Goal: Task Accomplishment & Management: Use online tool/utility

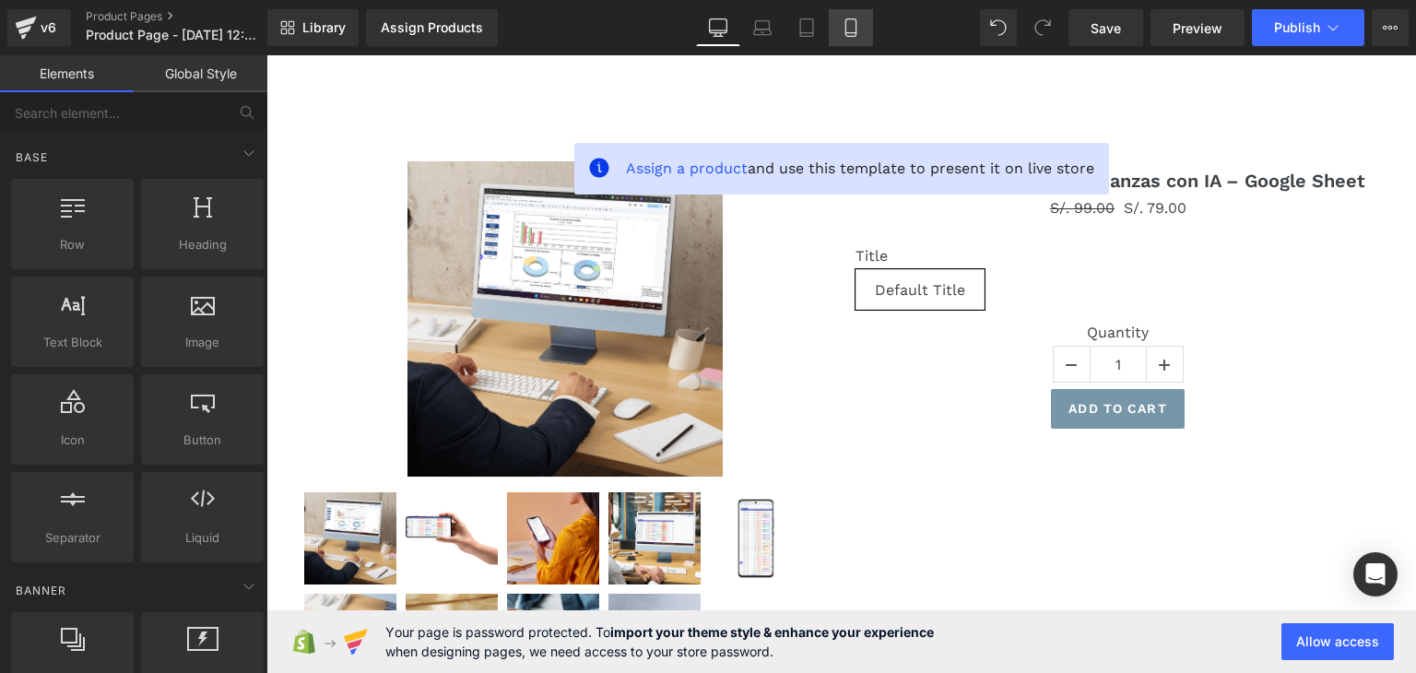
click at [847, 25] on icon at bounding box center [851, 27] width 18 height 18
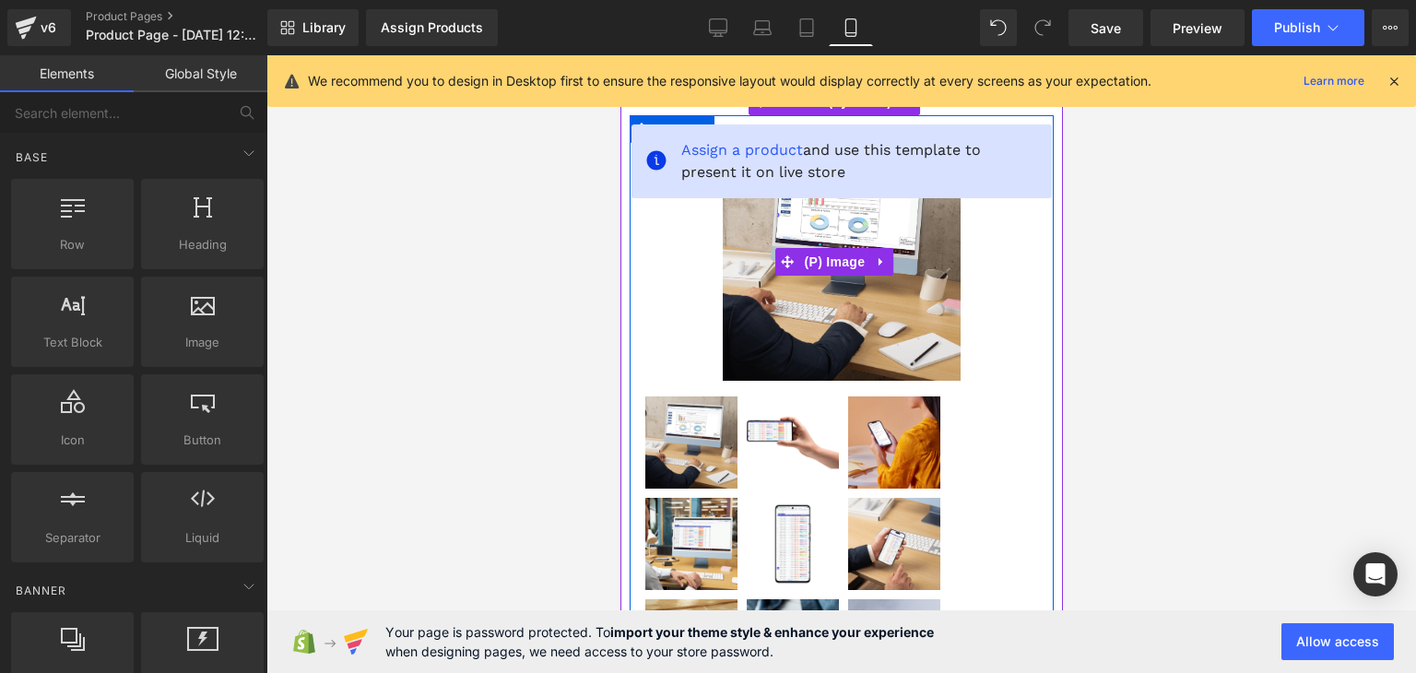
click at [1228, 259] on div at bounding box center [842, 364] width 1150 height 618
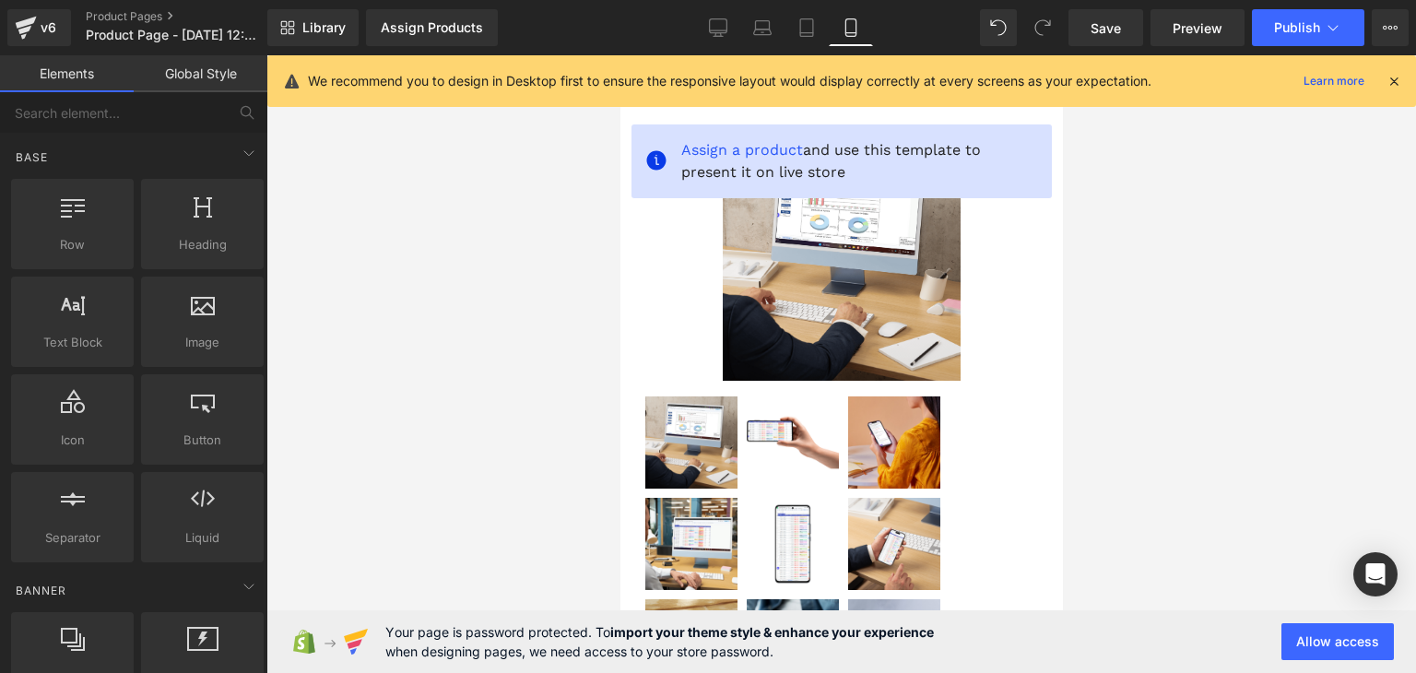
click at [1398, 78] on icon at bounding box center [1394, 81] width 17 height 17
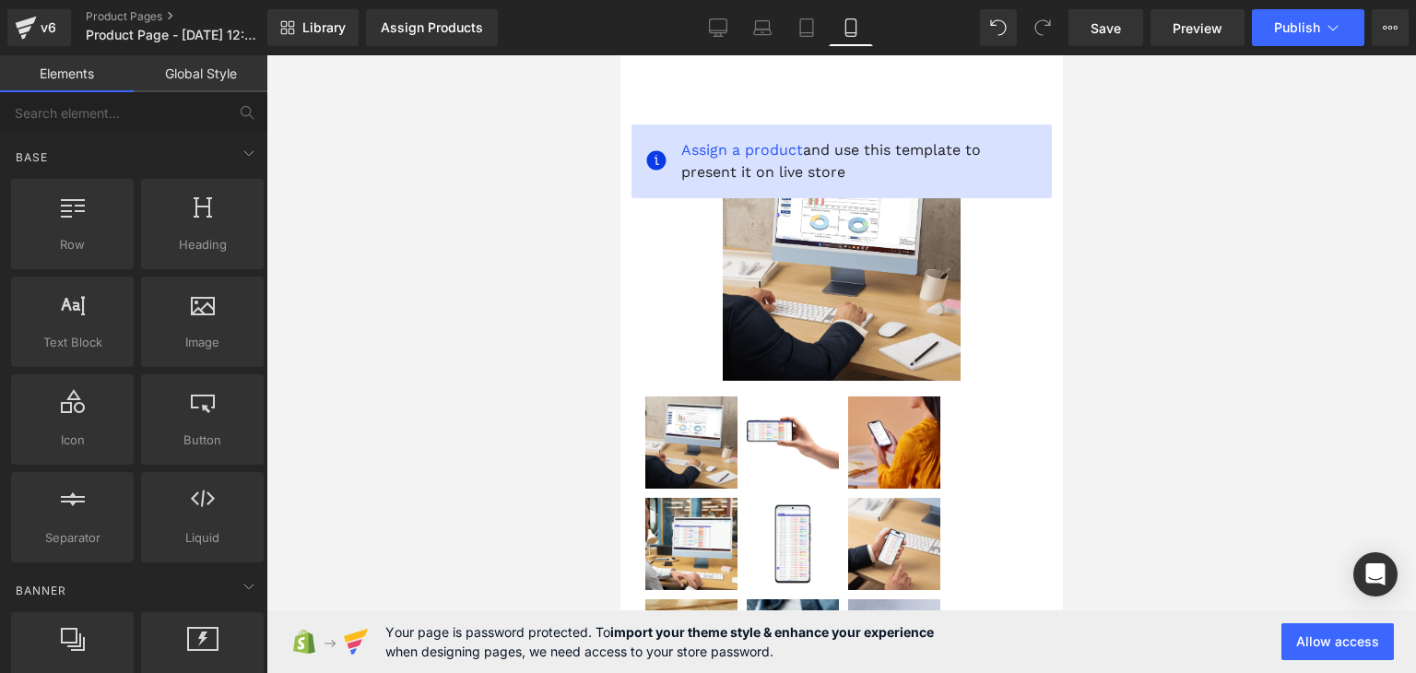
click at [1226, 263] on div at bounding box center [842, 364] width 1150 height 618
click at [1323, 638] on button "Allow access" at bounding box center [1338, 641] width 113 height 37
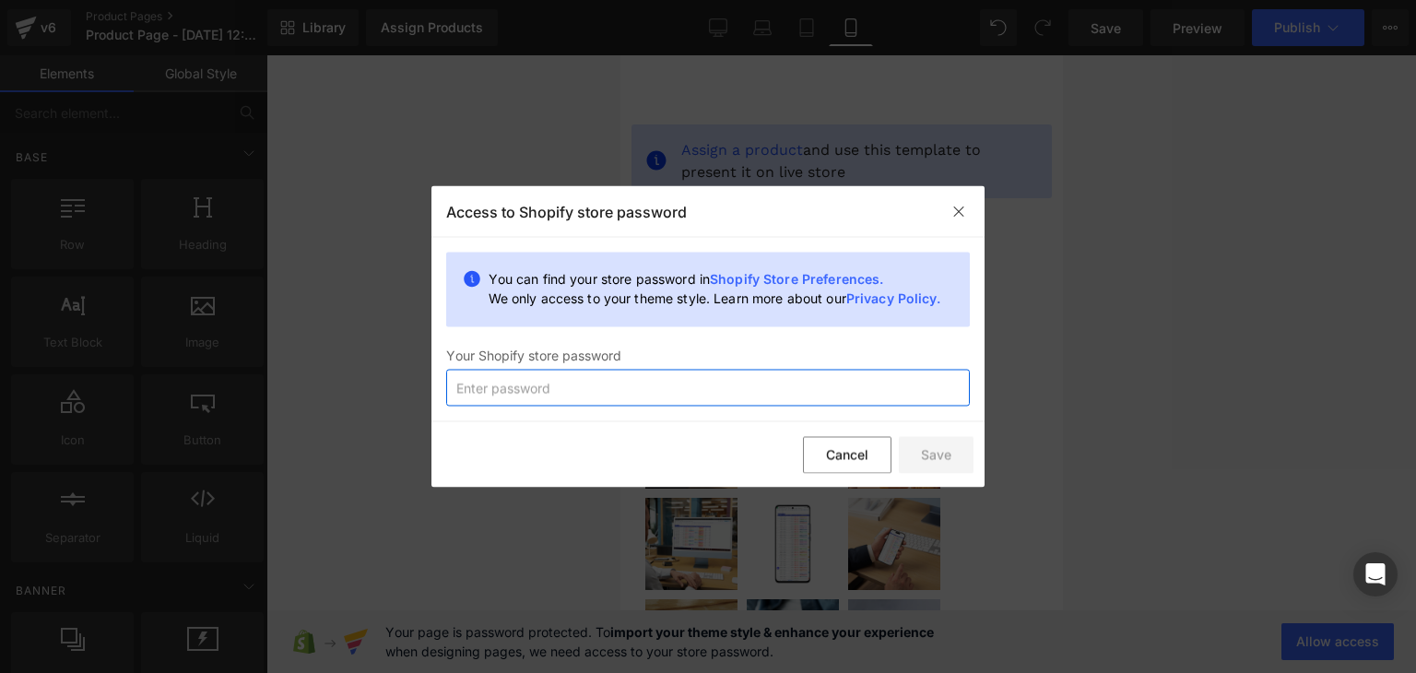
click at [771, 396] on input "text" at bounding box center [708, 388] width 524 height 37
type input "Japy.cuky1790@"
drag, startPoint x: 680, startPoint y: 386, endPoint x: 335, endPoint y: 391, distance: 344.9
click at [335, 391] on div "Back to Library Insert Access to Shopify store password You can find your store…" at bounding box center [708, 336] width 1416 height 673
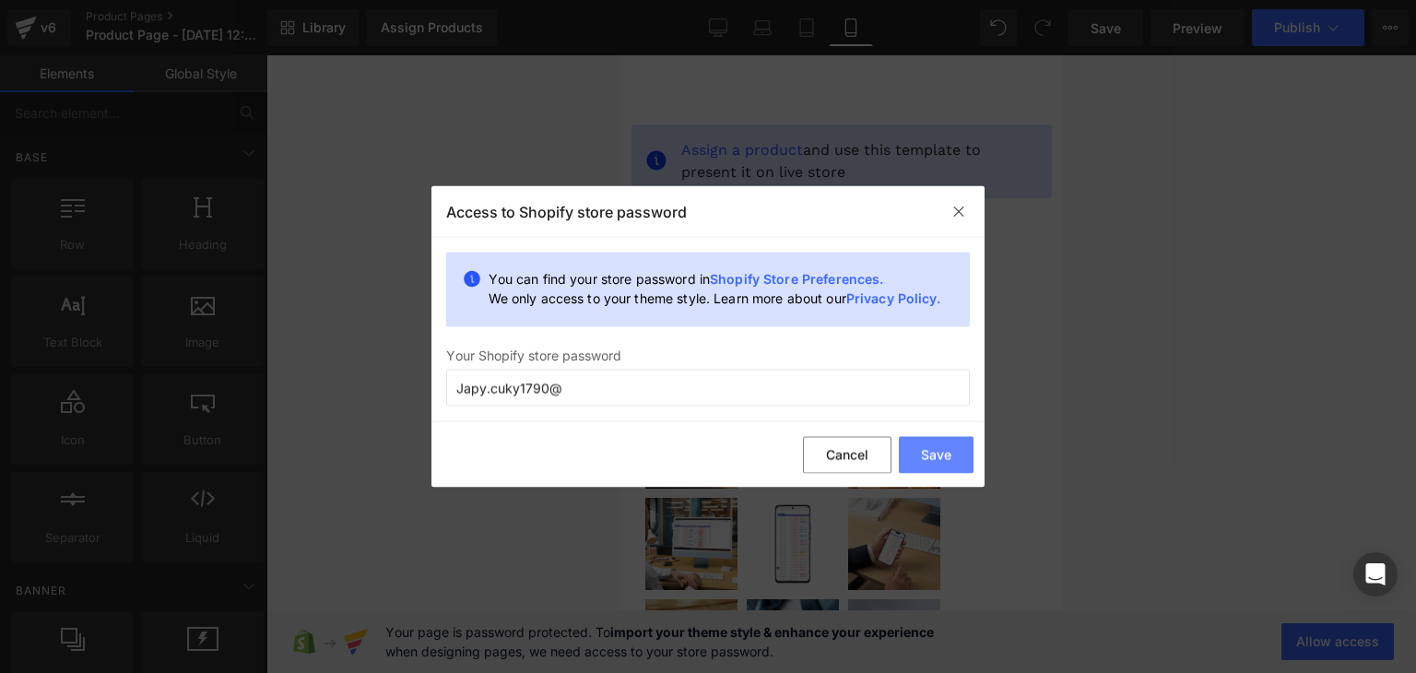
click at [926, 449] on button "Save" at bounding box center [936, 454] width 75 height 37
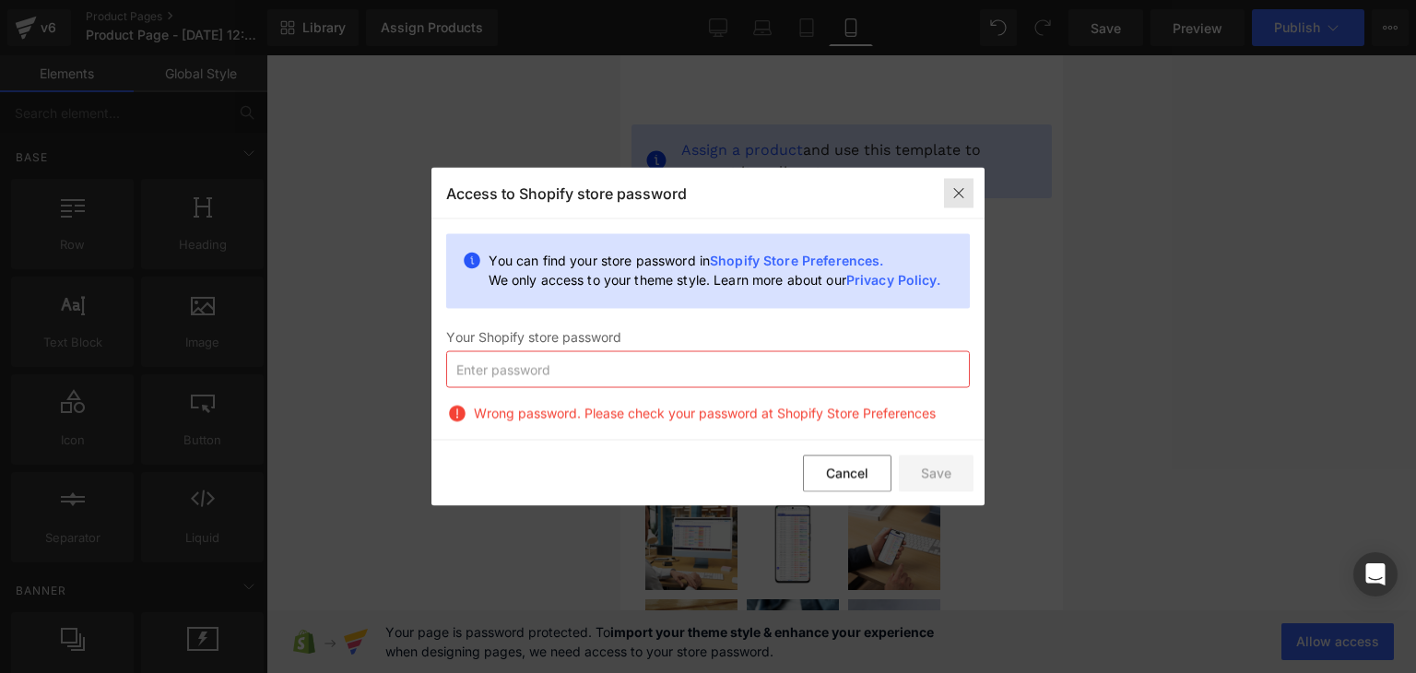
click at [962, 190] on img at bounding box center [959, 192] width 15 height 15
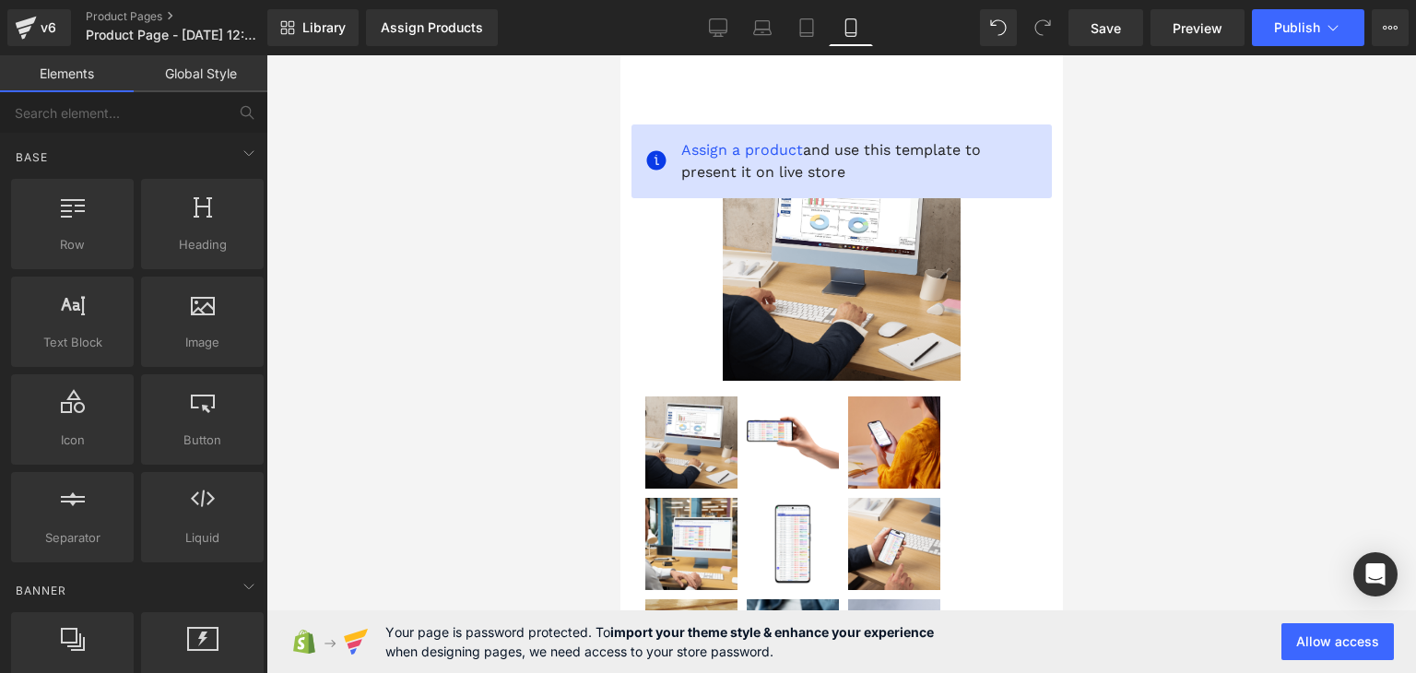
click at [1262, 479] on div at bounding box center [842, 364] width 1150 height 618
click at [1217, 476] on div at bounding box center [842, 364] width 1150 height 618
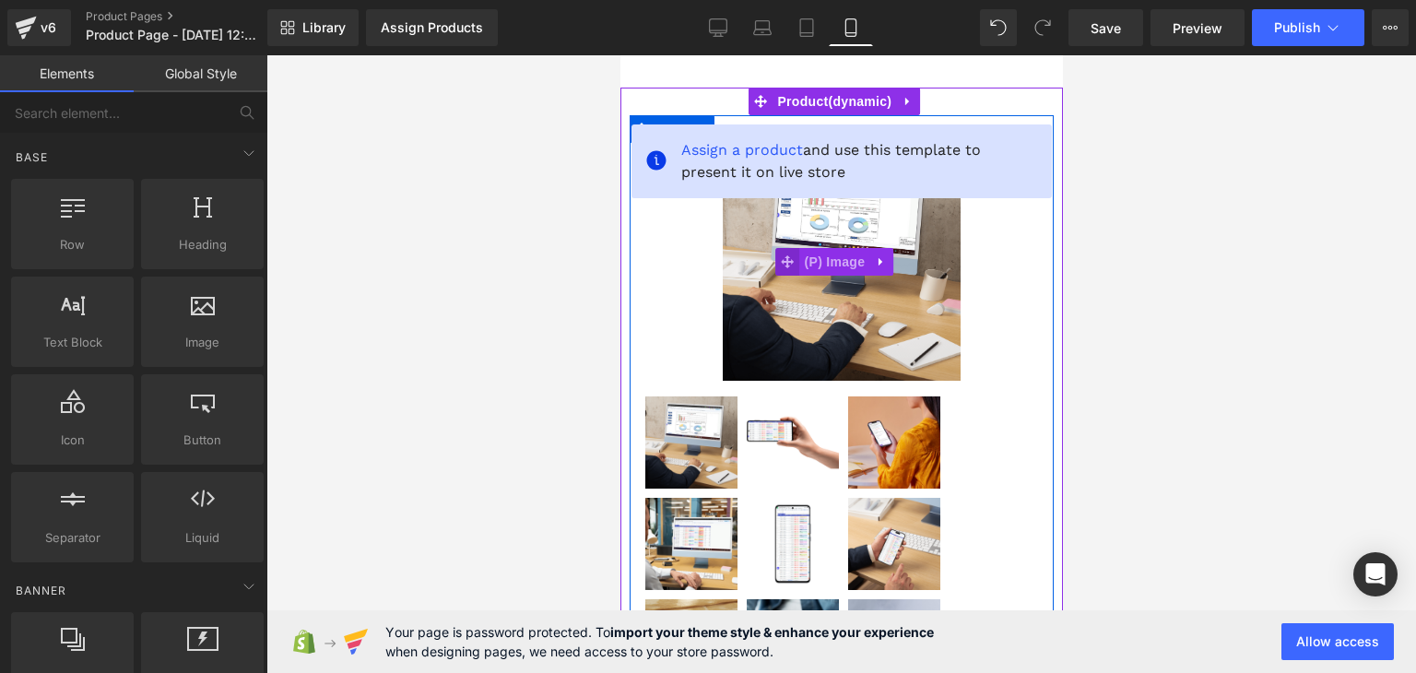
click at [787, 248] on span at bounding box center [788, 262] width 24 height 28
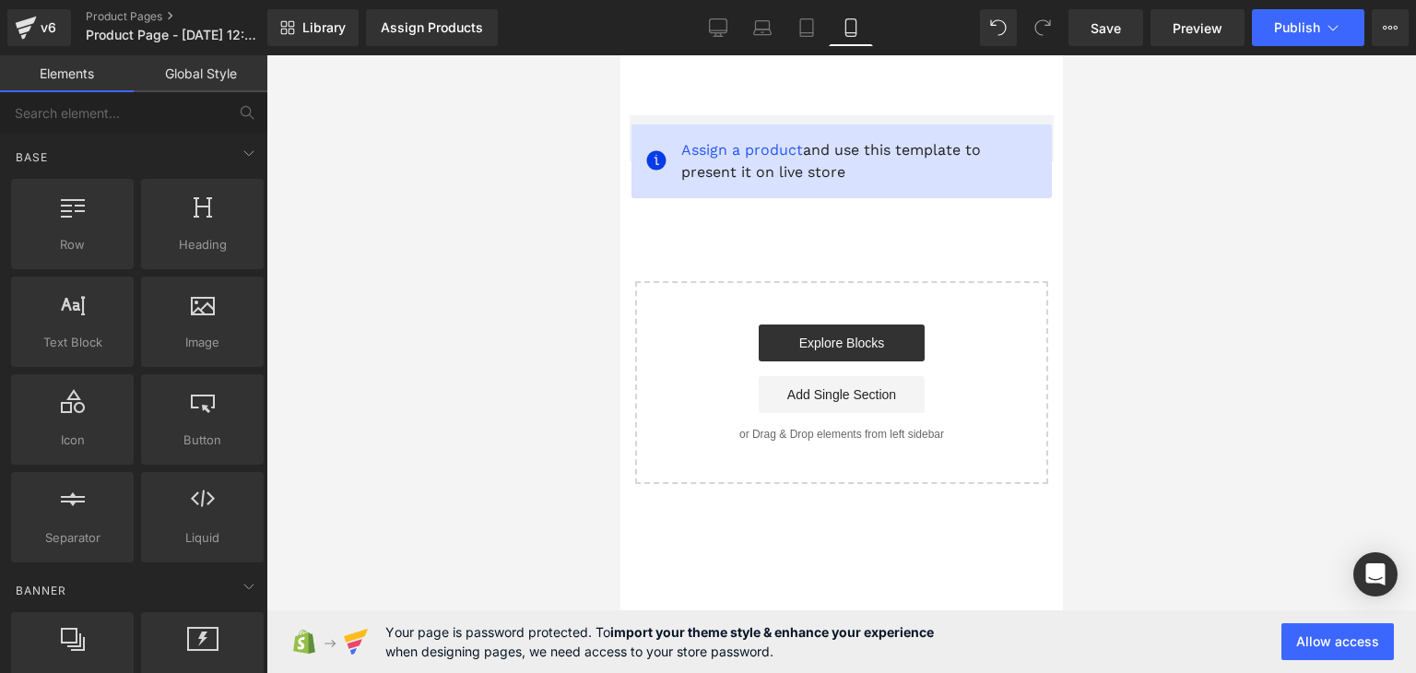
click at [1311, 228] on div at bounding box center [842, 364] width 1150 height 618
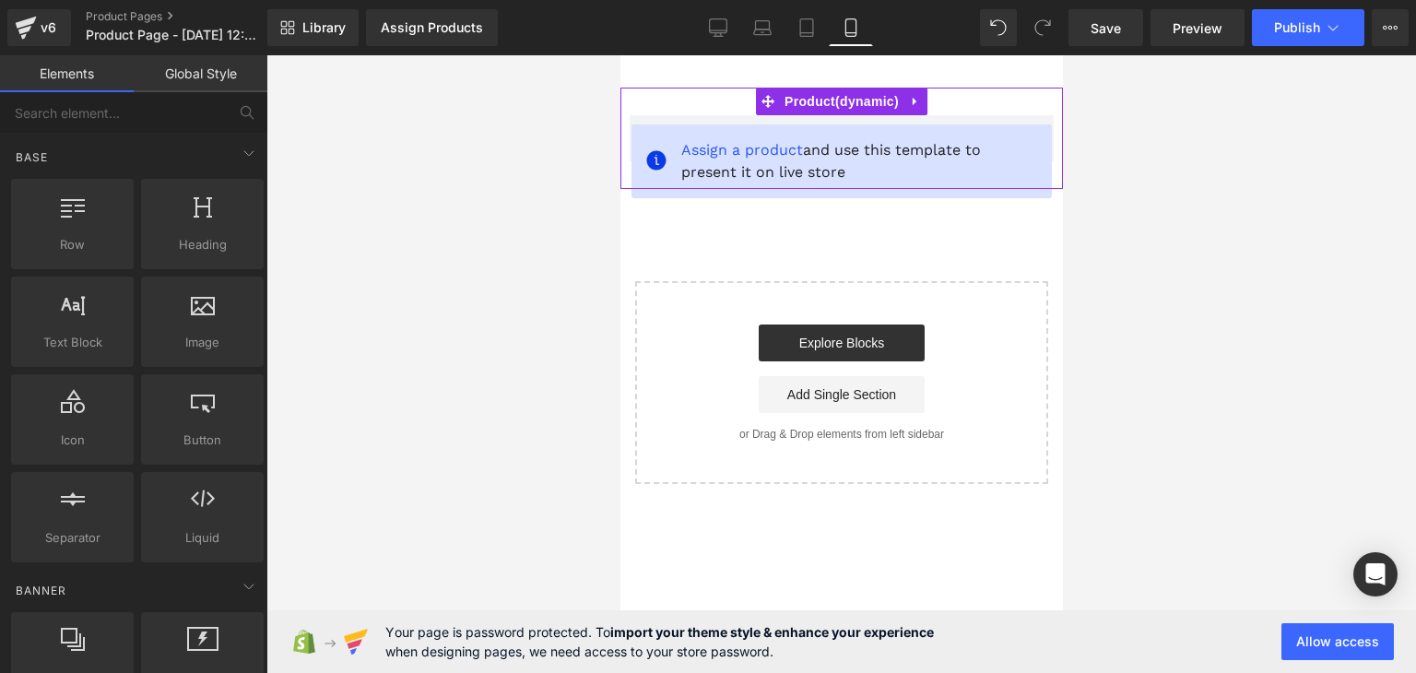
click at [829, 144] on span "Assign a product and use this template to present it on live store" at bounding box center [859, 161] width 356 height 44
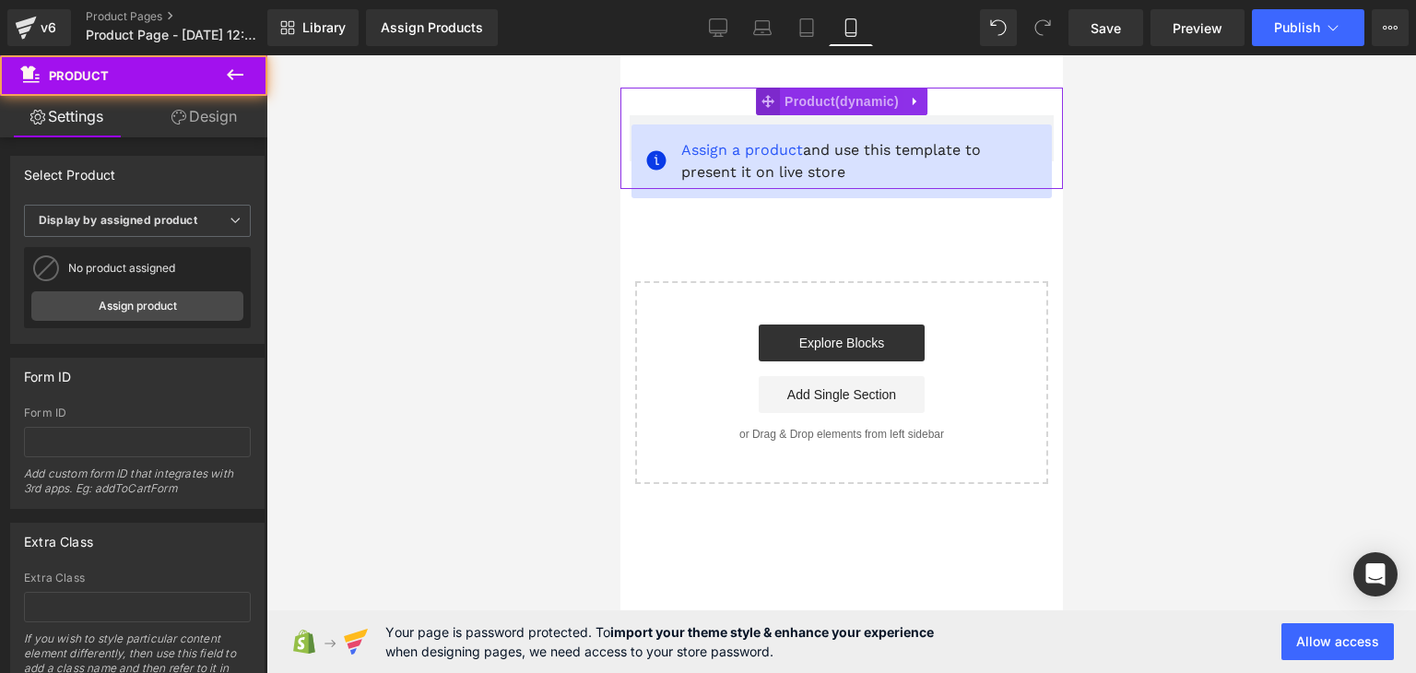
click at [761, 101] on icon at bounding box center [767, 102] width 13 height 14
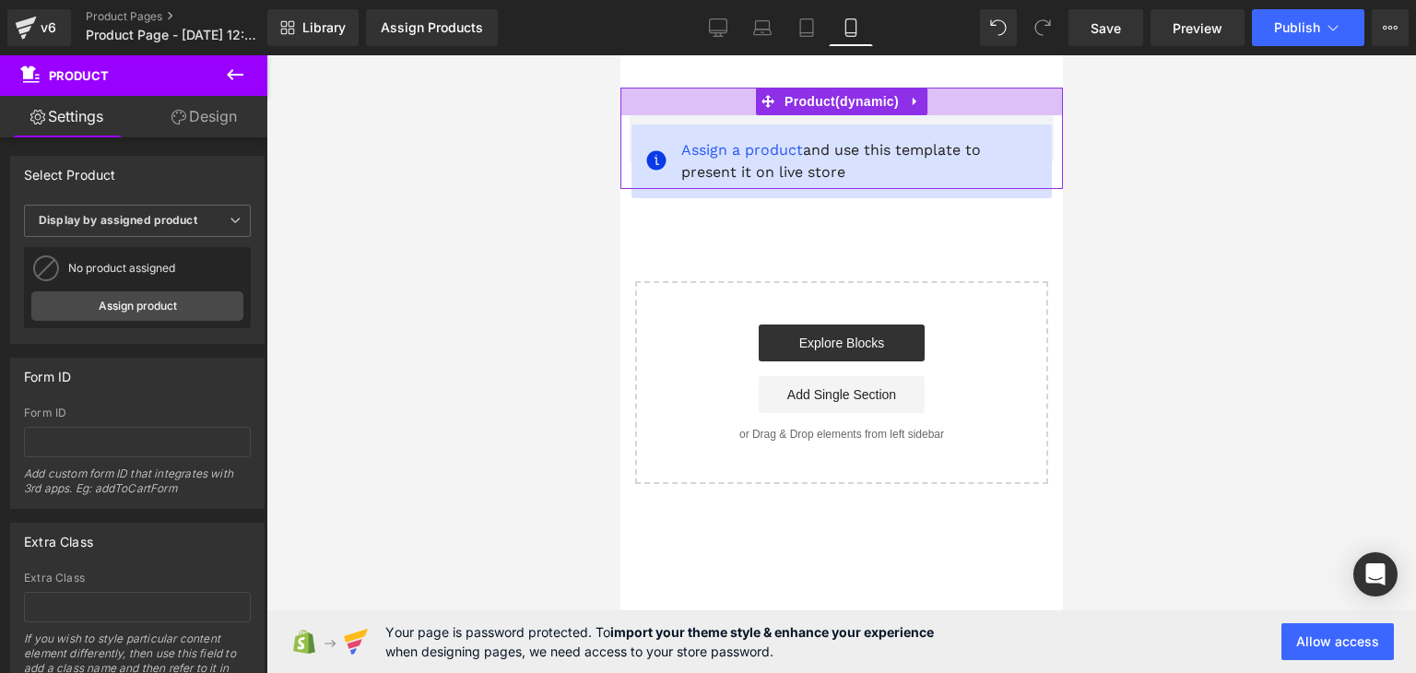
click at [707, 106] on div at bounding box center [841, 102] width 443 height 28
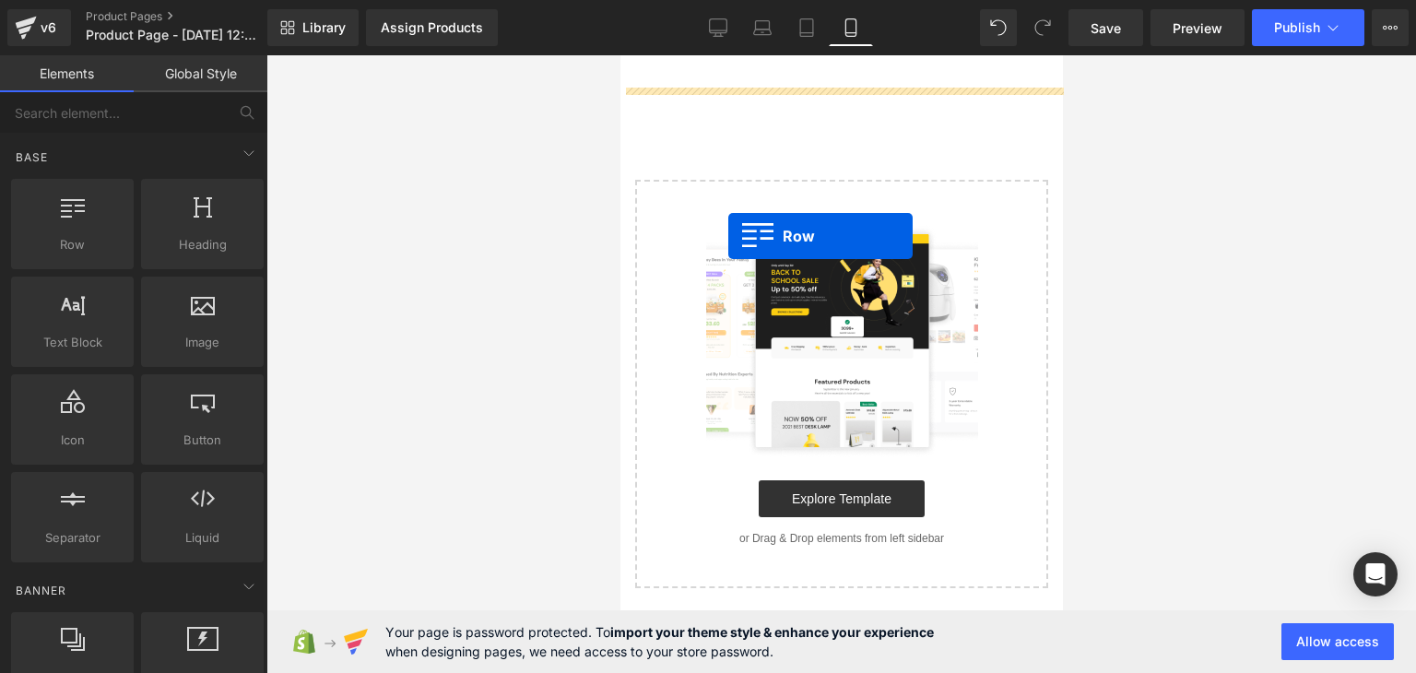
drag, startPoint x: 730, startPoint y: 286, endPoint x: 837, endPoint y: 231, distance: 120.0
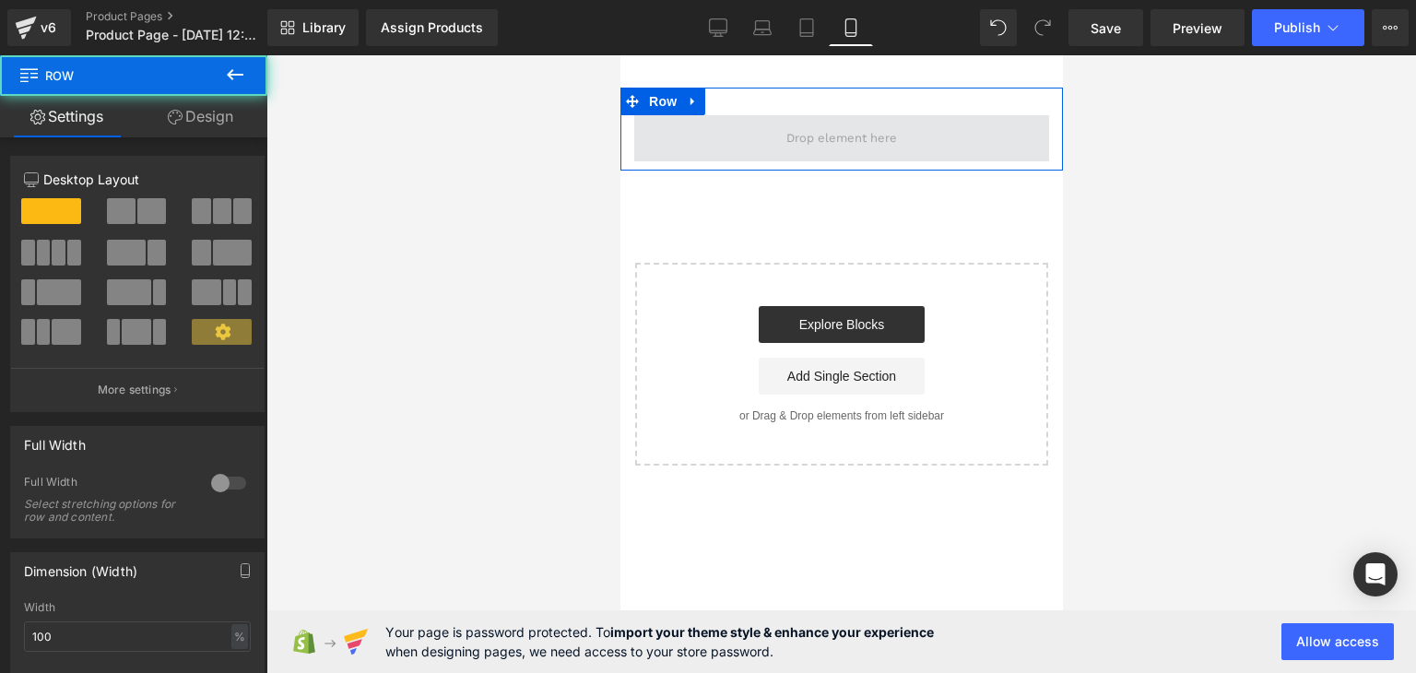
click at [799, 127] on span at bounding box center [841, 138] width 124 height 28
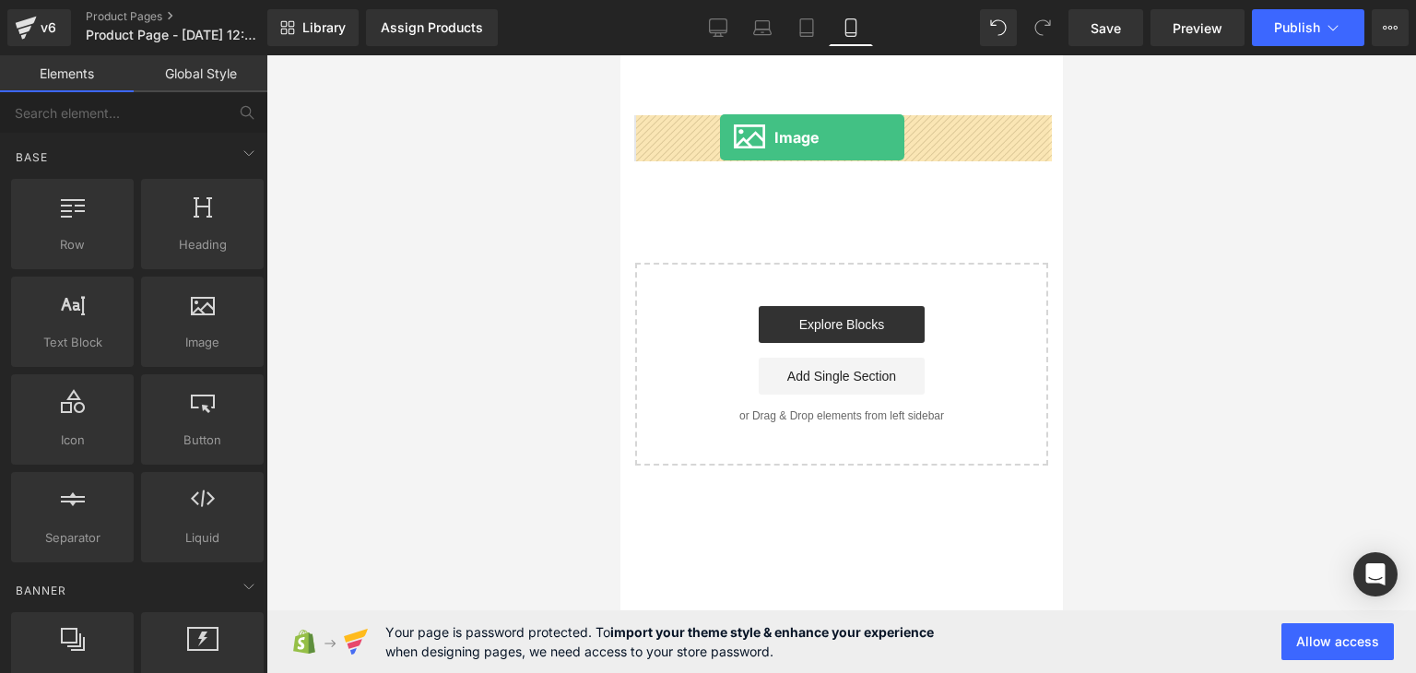
drag, startPoint x: 798, startPoint y: 381, endPoint x: 719, endPoint y: 137, distance: 255.8
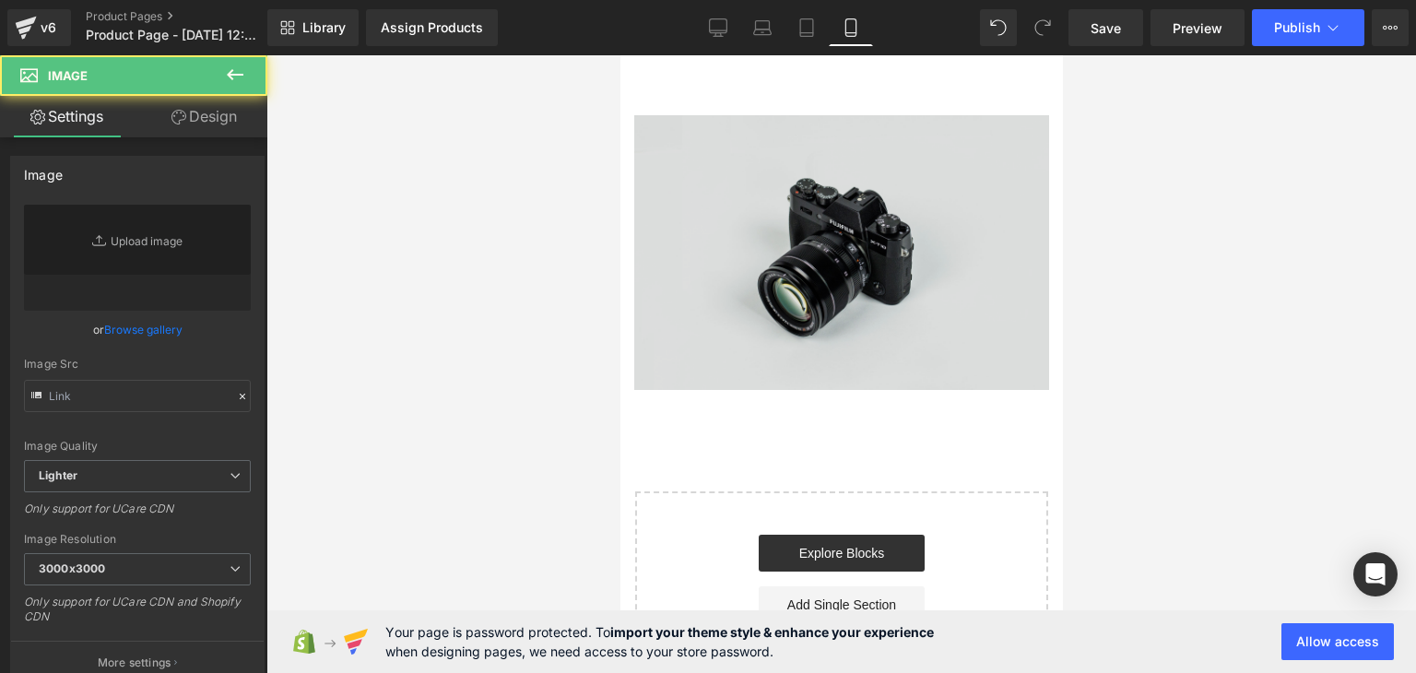
type input "//[DOMAIN_NAME][URL]"
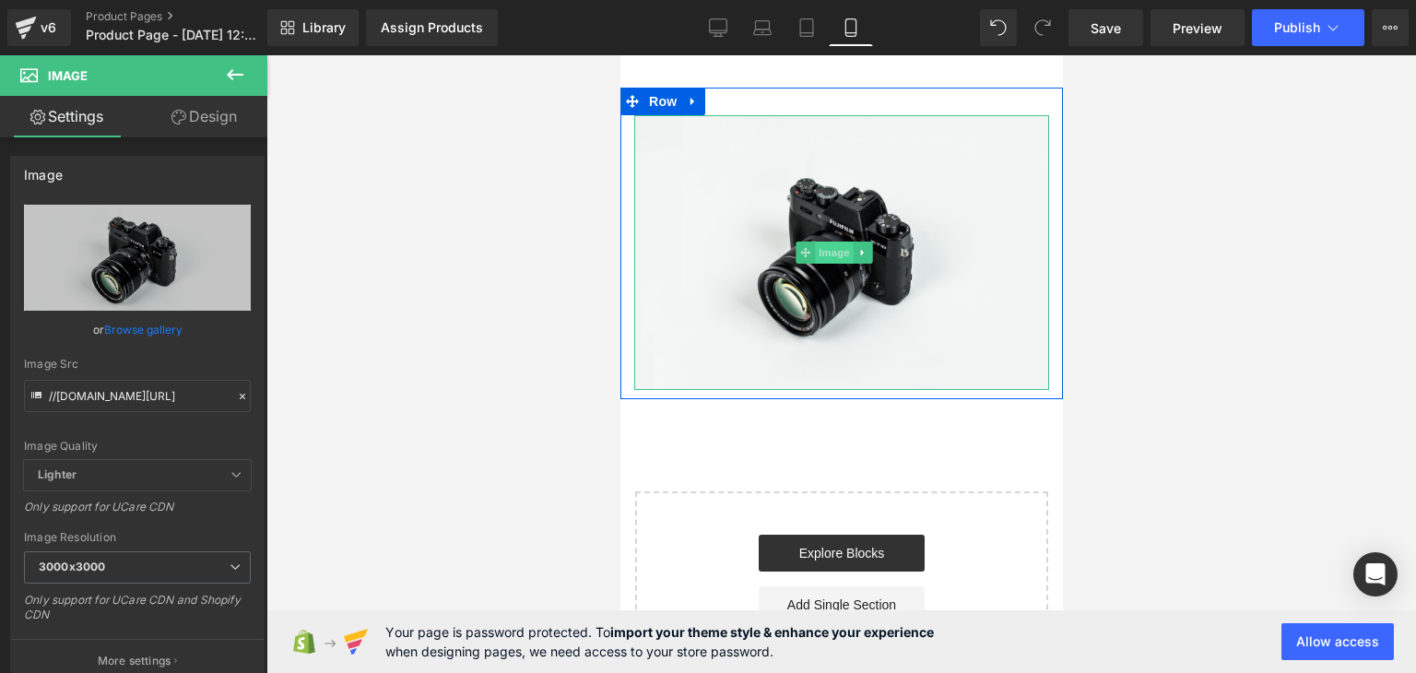
click at [831, 243] on span "Image" at bounding box center [834, 253] width 39 height 22
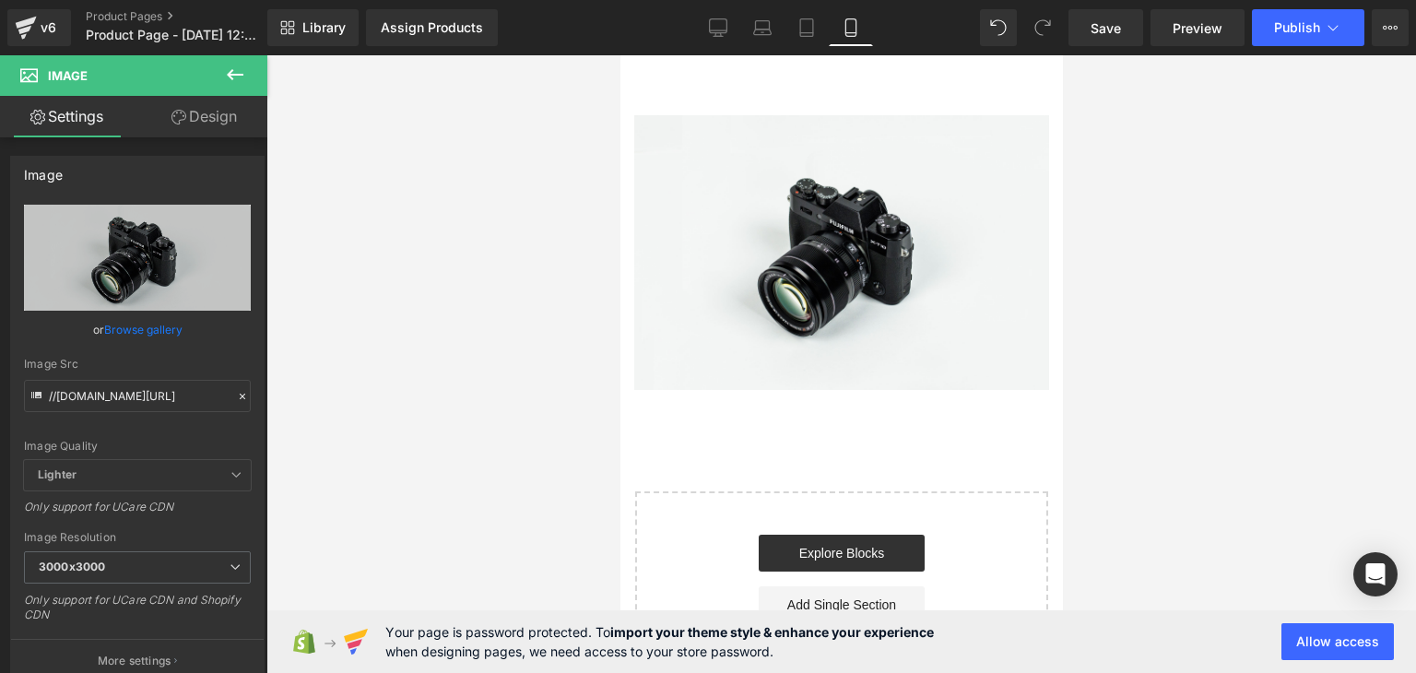
click at [428, 226] on div at bounding box center [842, 364] width 1150 height 618
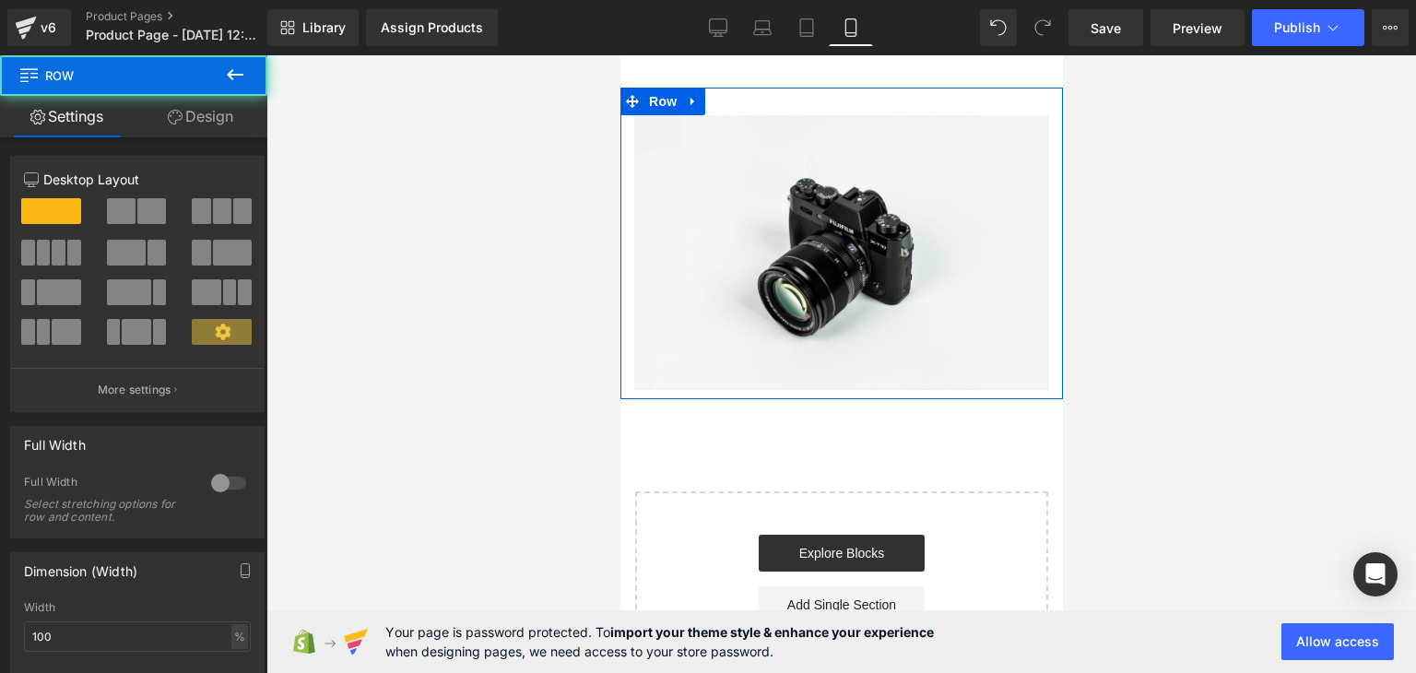
click at [751, 106] on div "Image Row" at bounding box center [841, 244] width 443 height 312
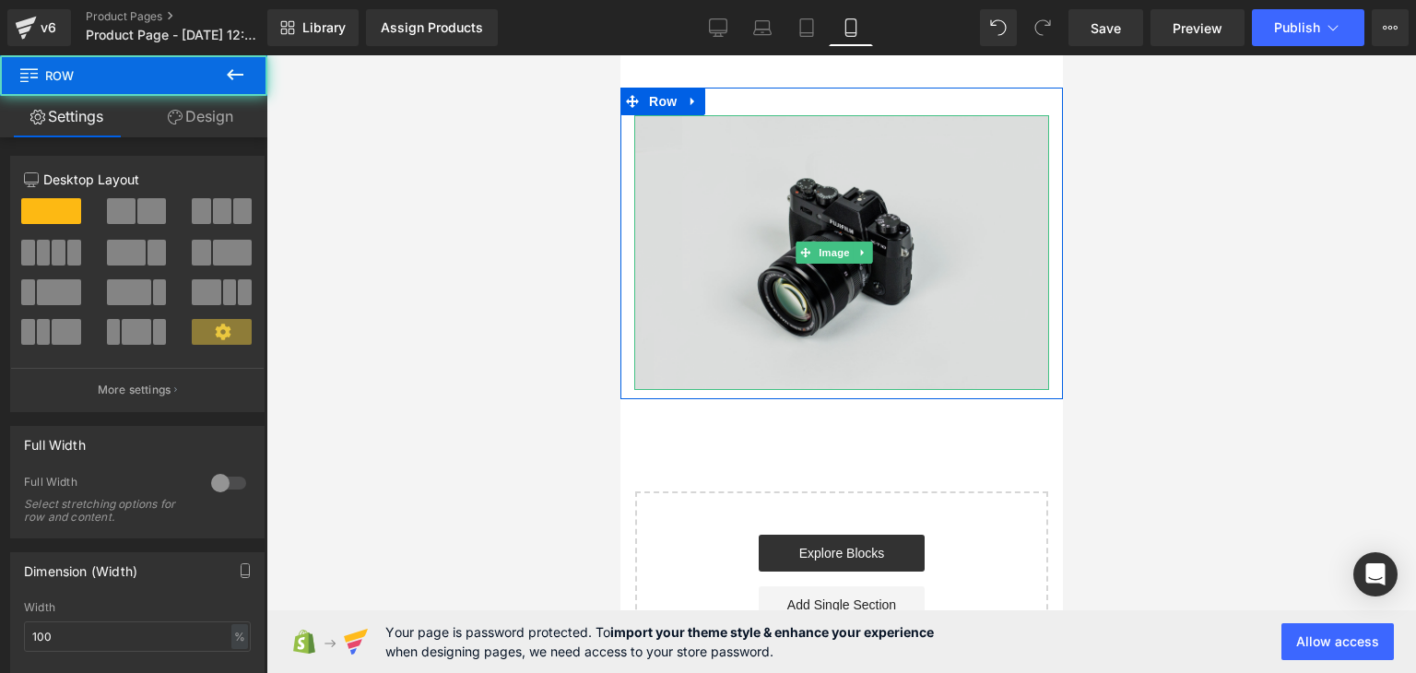
click at [747, 123] on img at bounding box center [841, 252] width 415 height 275
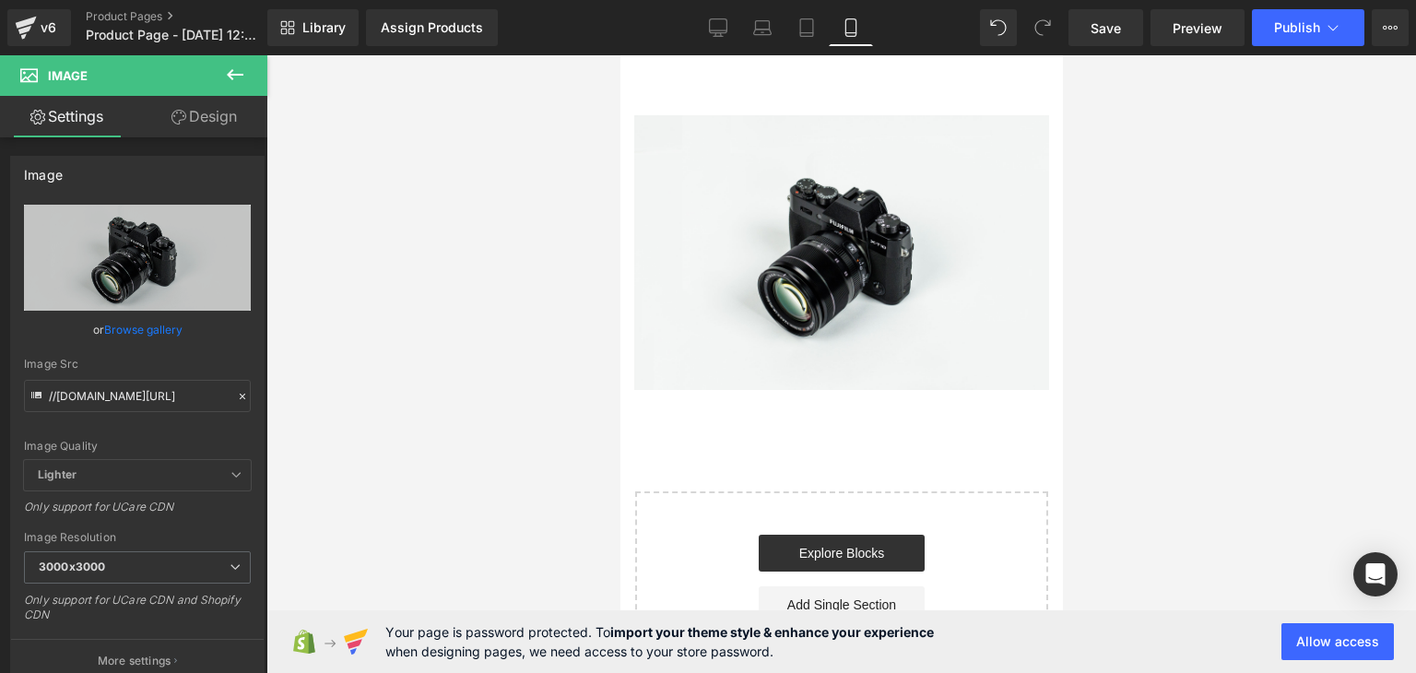
click at [472, 280] on div at bounding box center [842, 364] width 1150 height 618
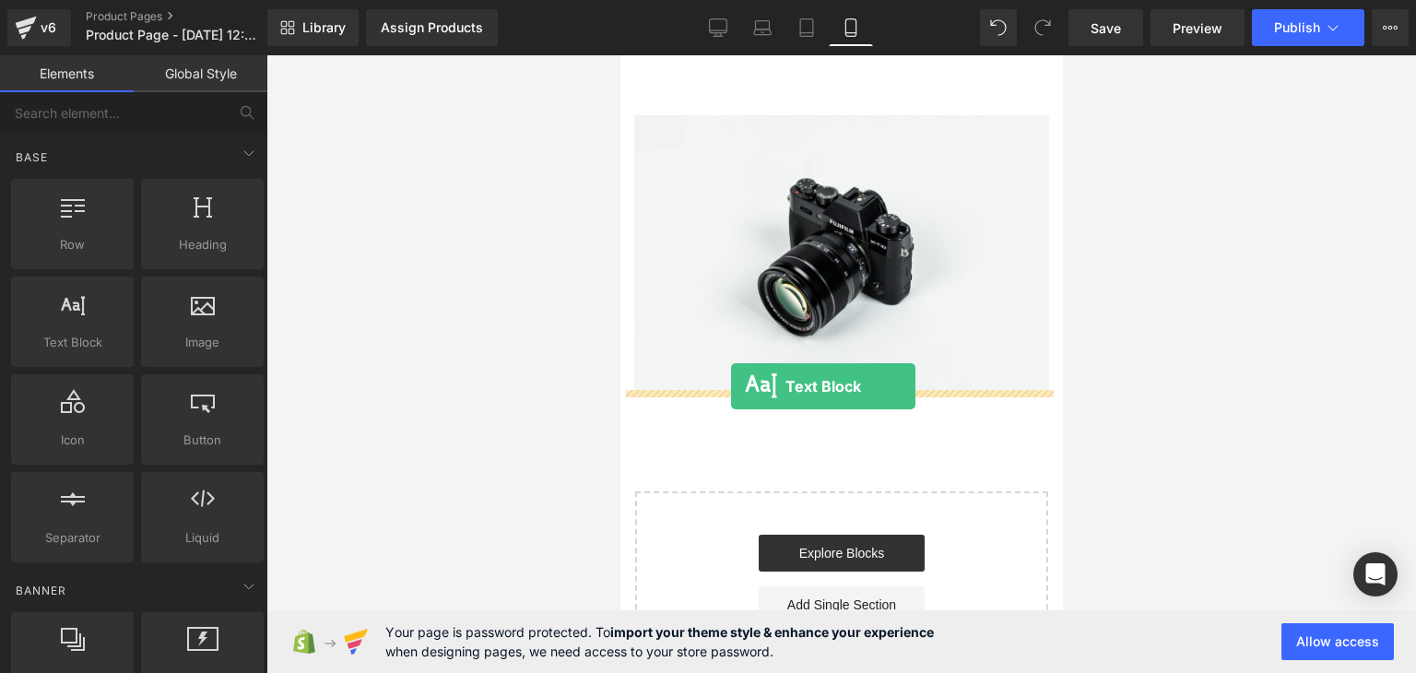
drag, startPoint x: 693, startPoint y: 397, endPoint x: 730, endPoint y: 386, distance: 39.4
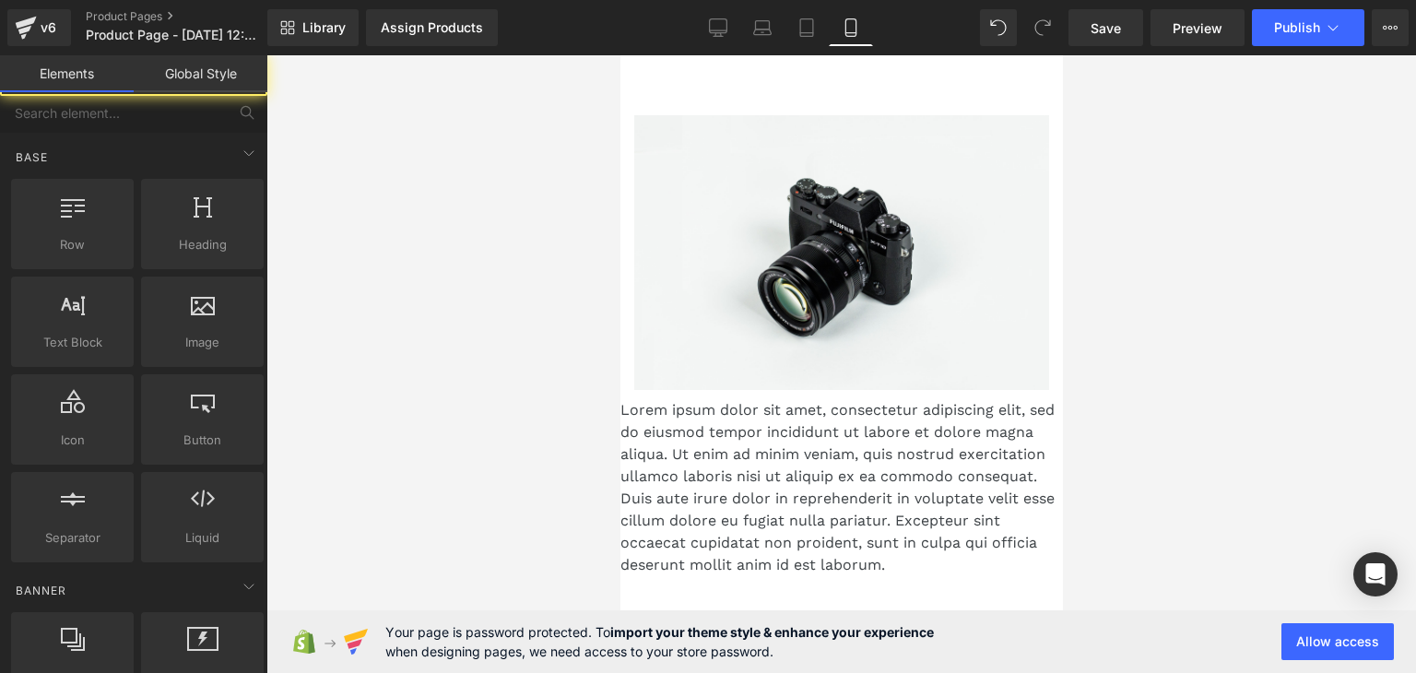
drag, startPoint x: 1096, startPoint y: 333, endPoint x: 1063, endPoint y: 333, distance: 32.3
click at [1096, 333] on div at bounding box center [842, 364] width 1150 height 618
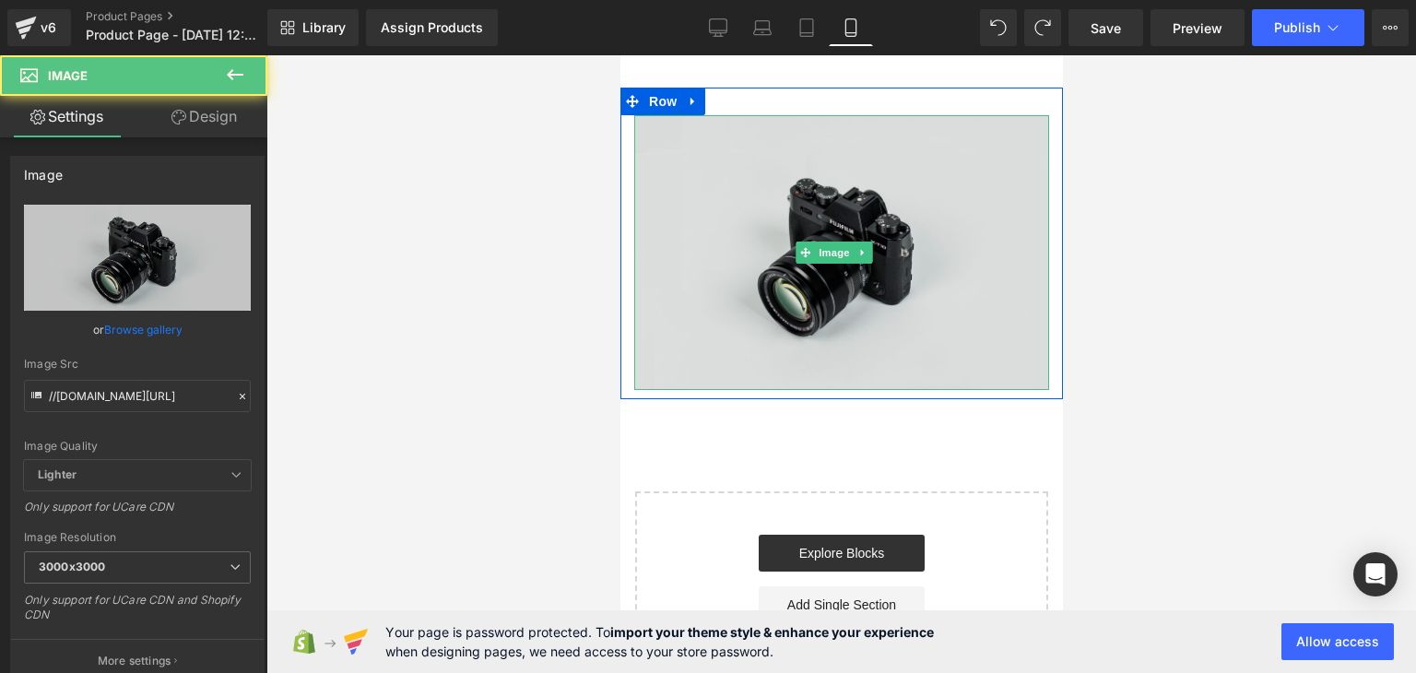
click at [651, 321] on img at bounding box center [841, 252] width 415 height 275
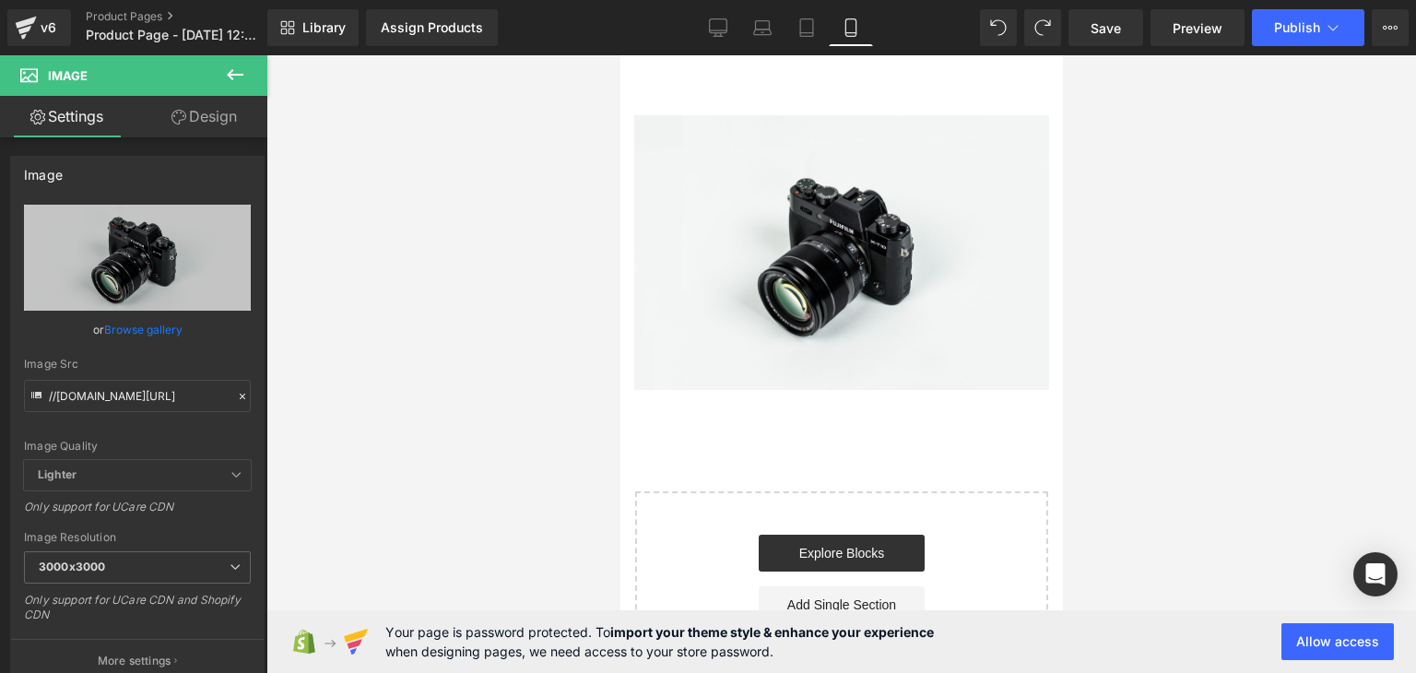
click at [573, 189] on div at bounding box center [842, 364] width 1150 height 618
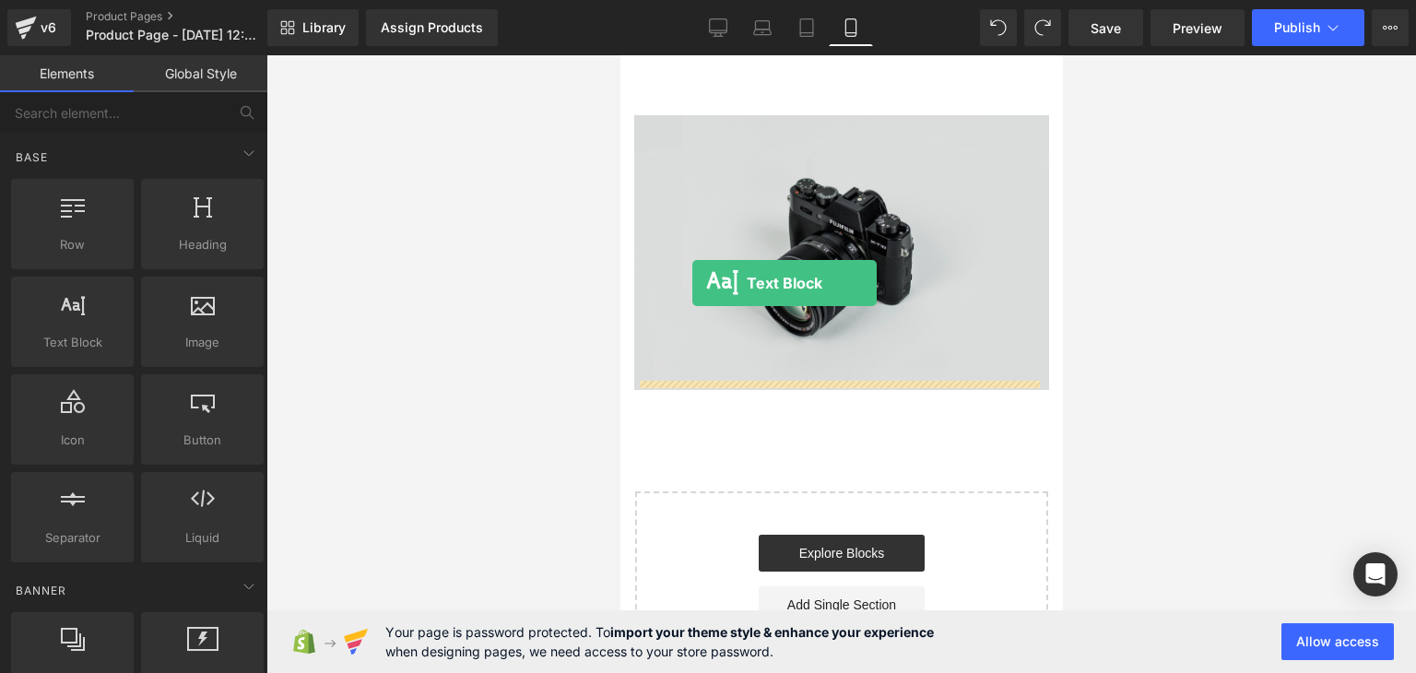
drag, startPoint x: 692, startPoint y: 377, endPoint x: 692, endPoint y: 283, distance: 94.1
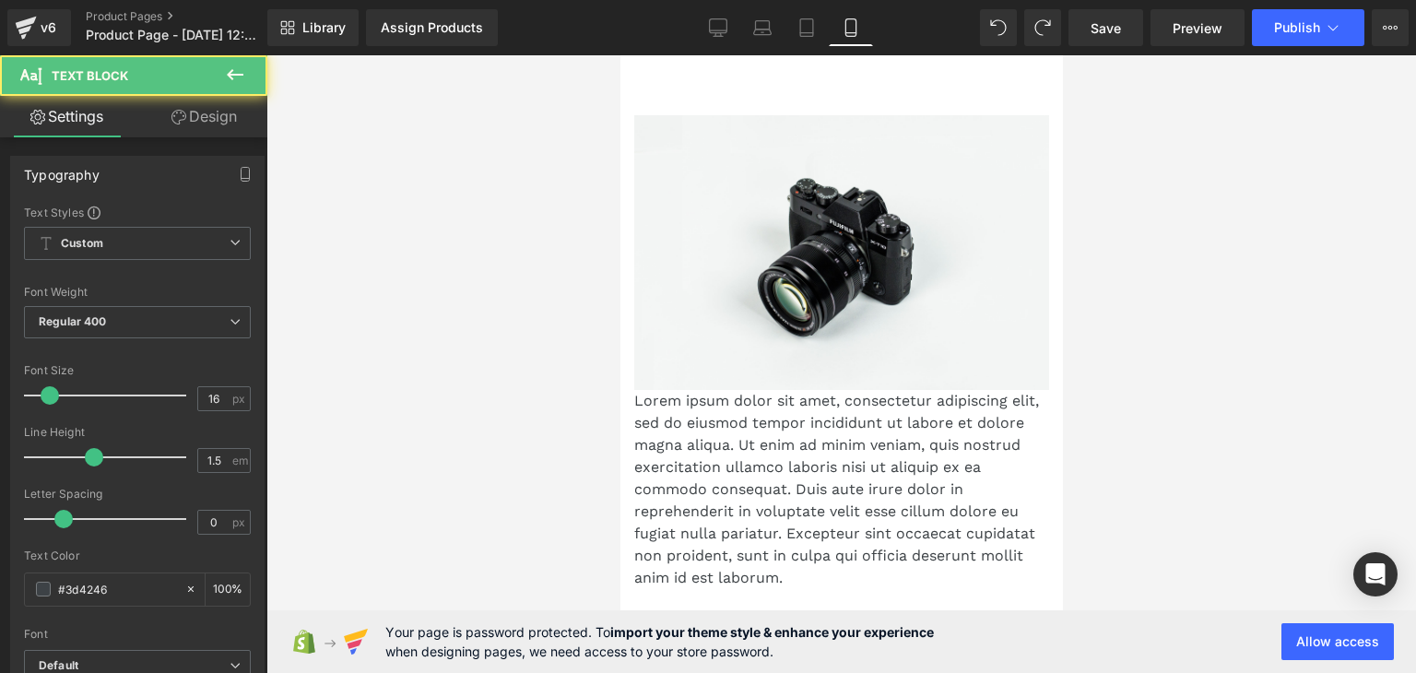
drag, startPoint x: 1129, startPoint y: 296, endPoint x: 1078, endPoint y: 344, distance: 69.8
click at [1131, 296] on div at bounding box center [842, 364] width 1150 height 618
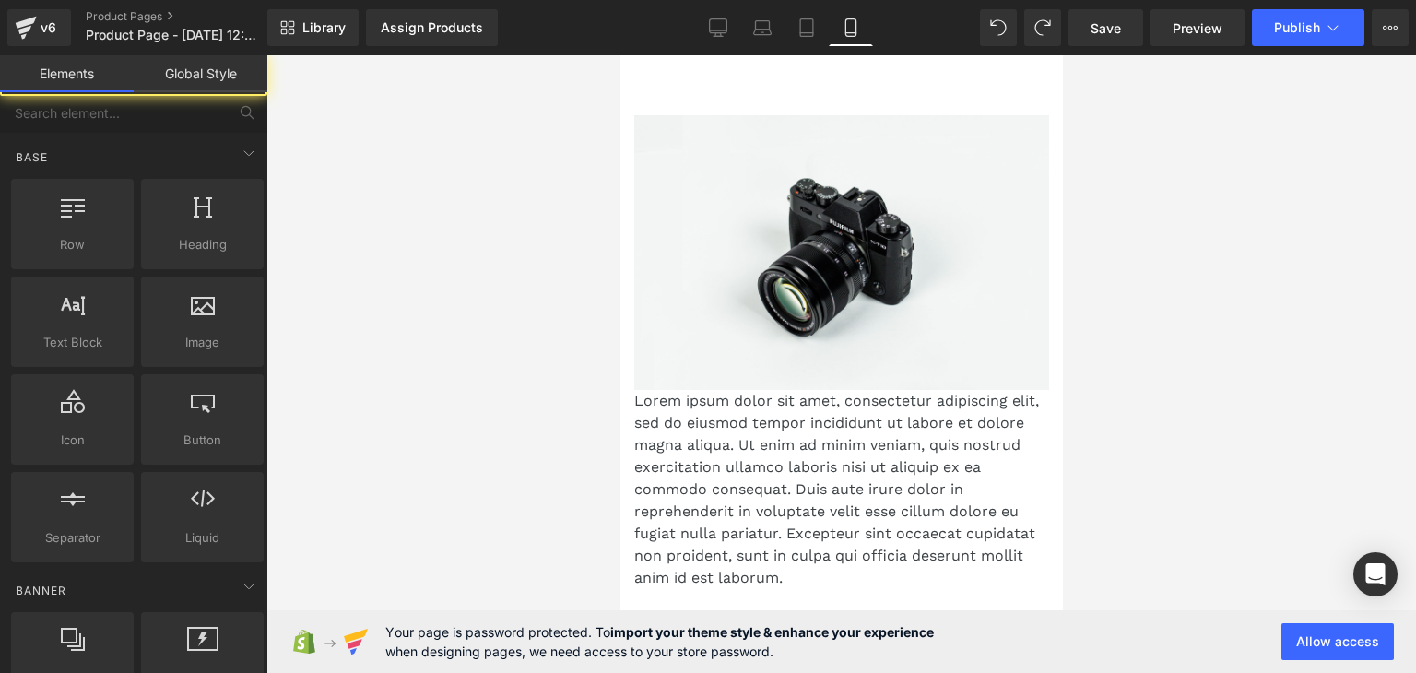
click at [808, 451] on p "Lorem ipsum dolor sit amet, consectetur adipiscing elit, sed do eiusmod tempor …" at bounding box center [841, 489] width 415 height 199
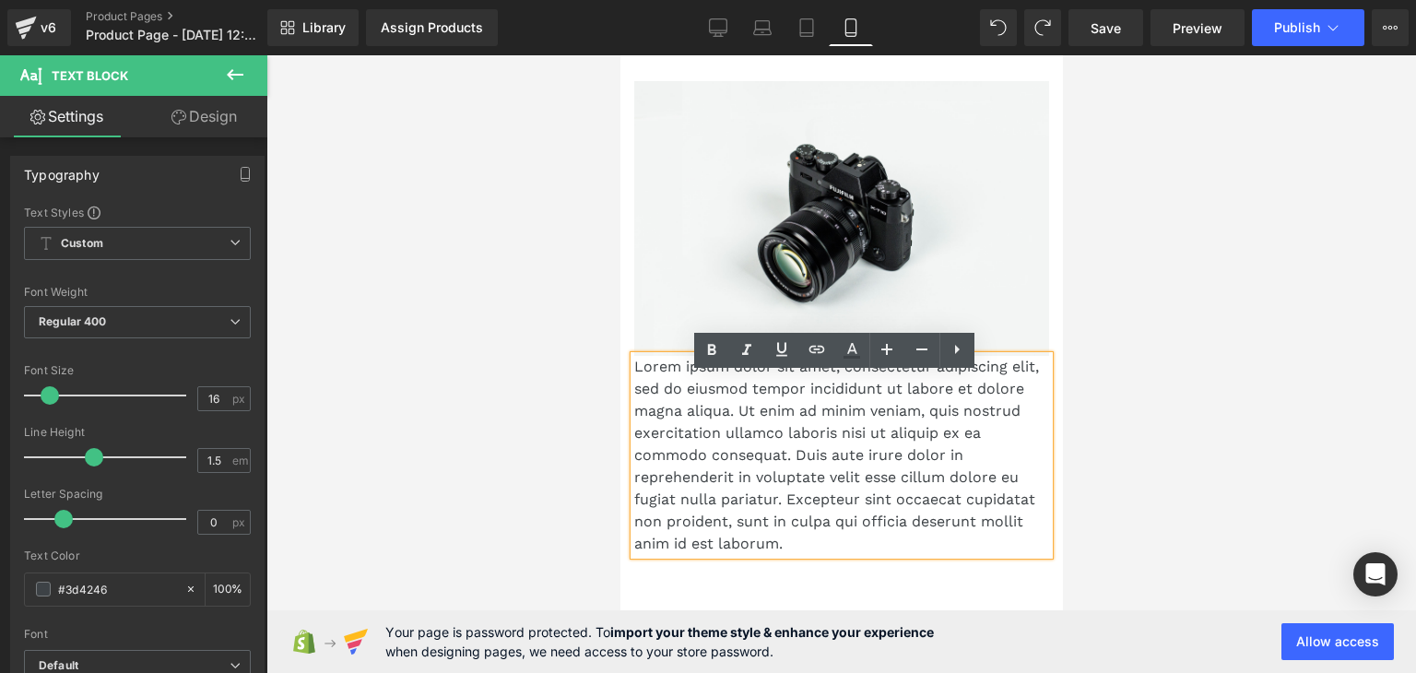
scroll to position [92, 0]
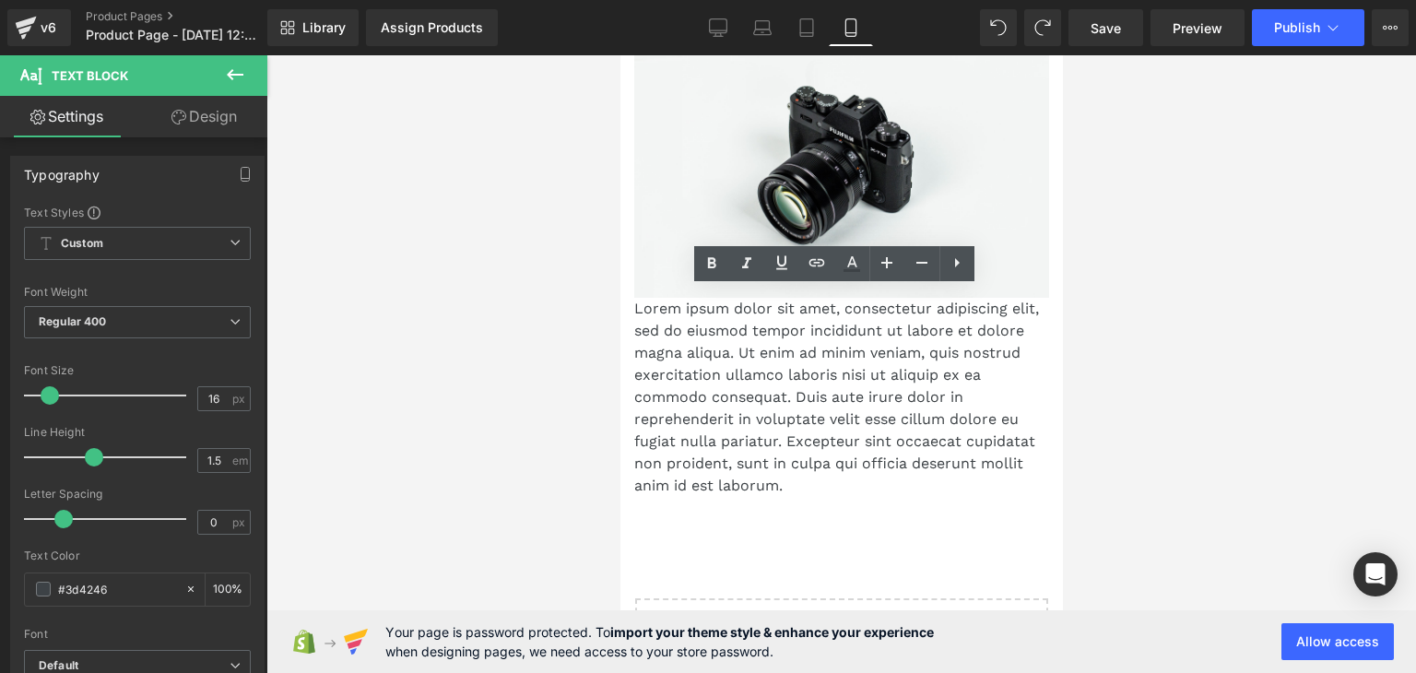
click at [1154, 318] on div at bounding box center [842, 364] width 1150 height 618
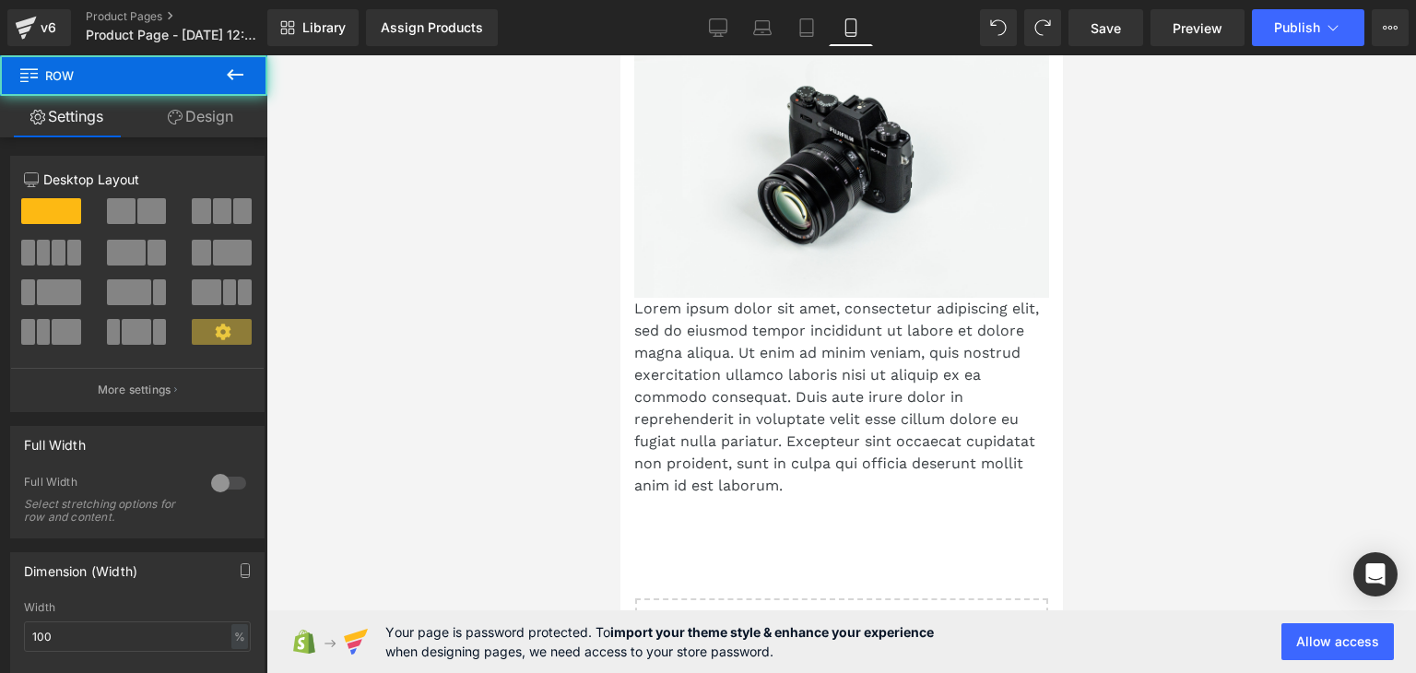
click at [620, 195] on div "Image Lorem ipsum dolor sit amet, consectetur adipiscing elit, sed do eiusmod t…" at bounding box center [841, 250] width 443 height 511
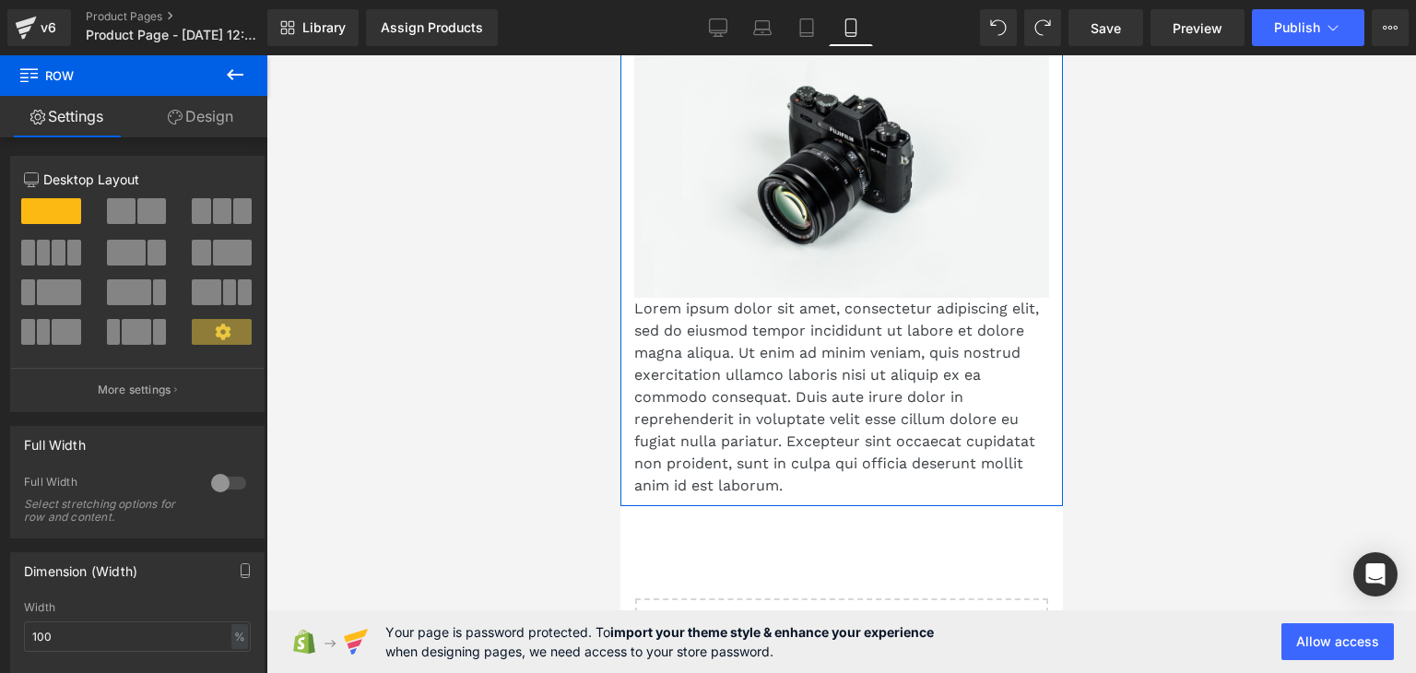
click at [631, 133] on div "Image Lorem ipsum dolor sit amet, consectetur adipiscing elit, sed do eiusmod t…" at bounding box center [841, 260] width 443 height 474
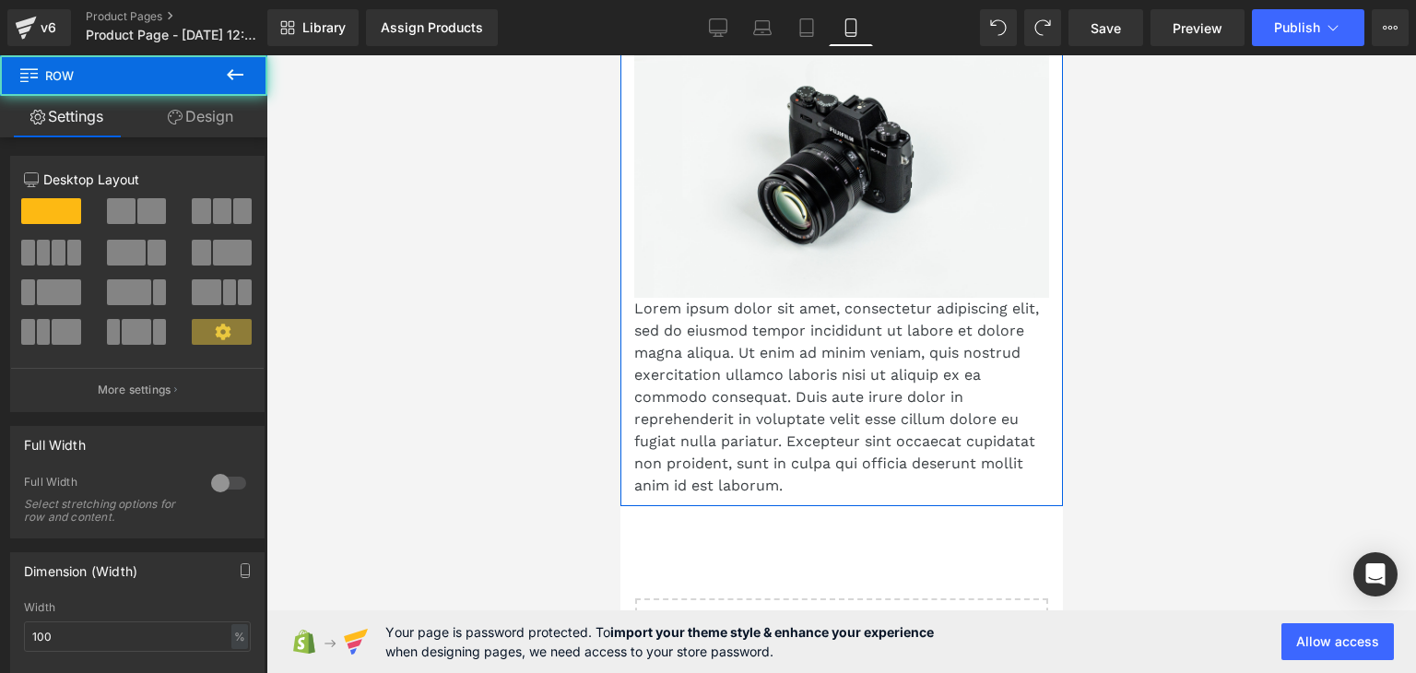
click at [203, 113] on link "Design" at bounding box center [201, 116] width 134 height 41
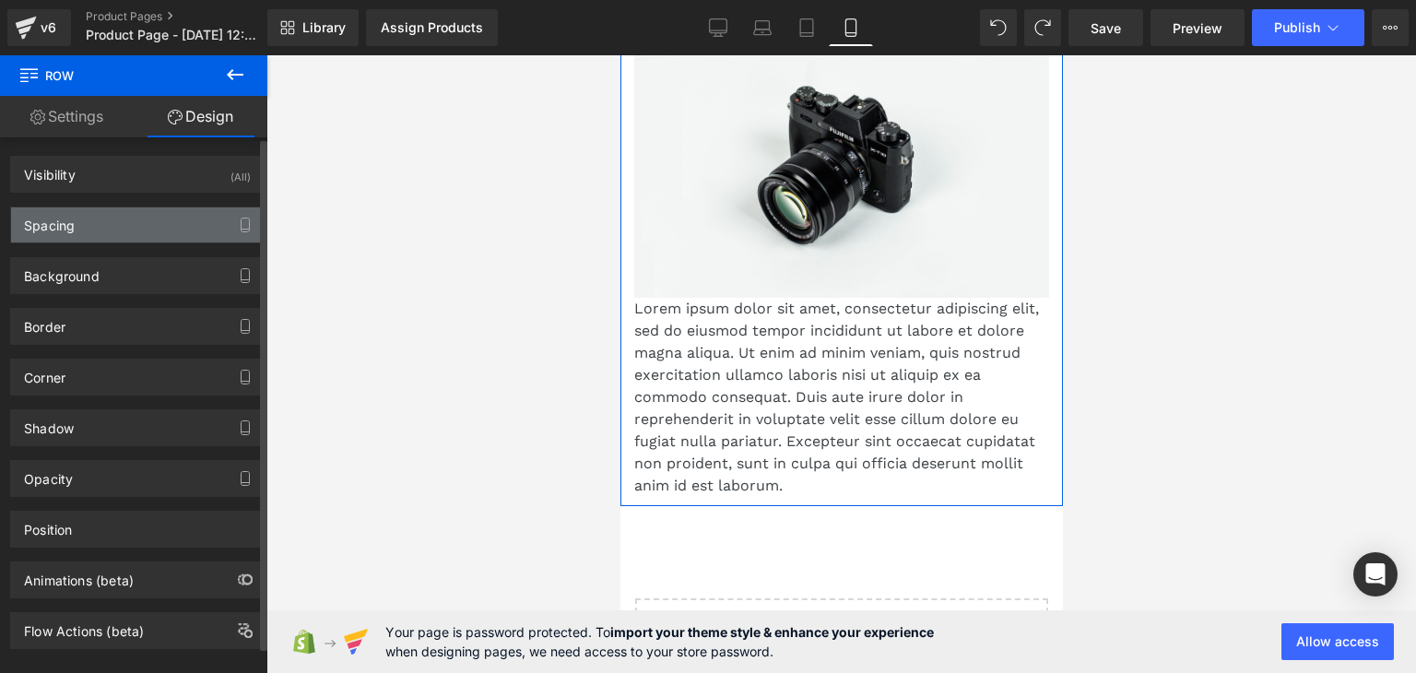
click at [85, 230] on div "Spacing" at bounding box center [137, 224] width 253 height 35
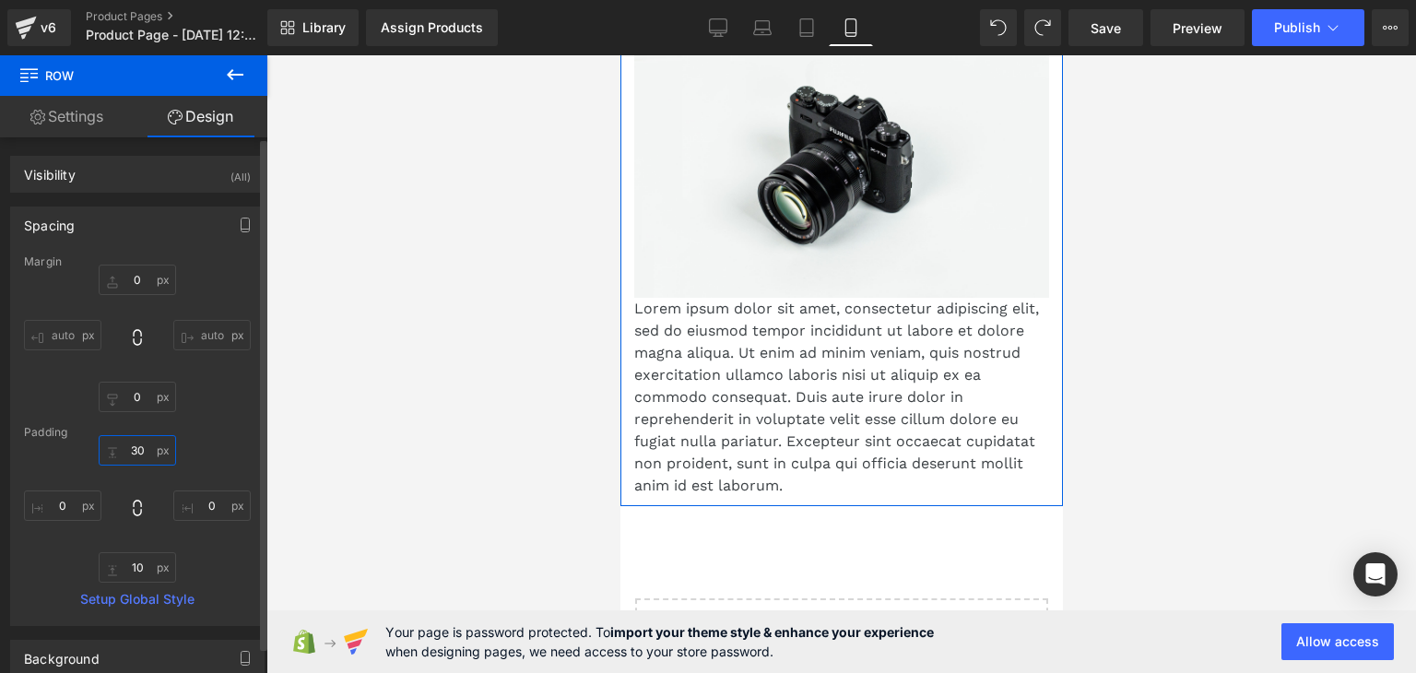
click at [145, 447] on input "30" at bounding box center [137, 450] width 77 height 30
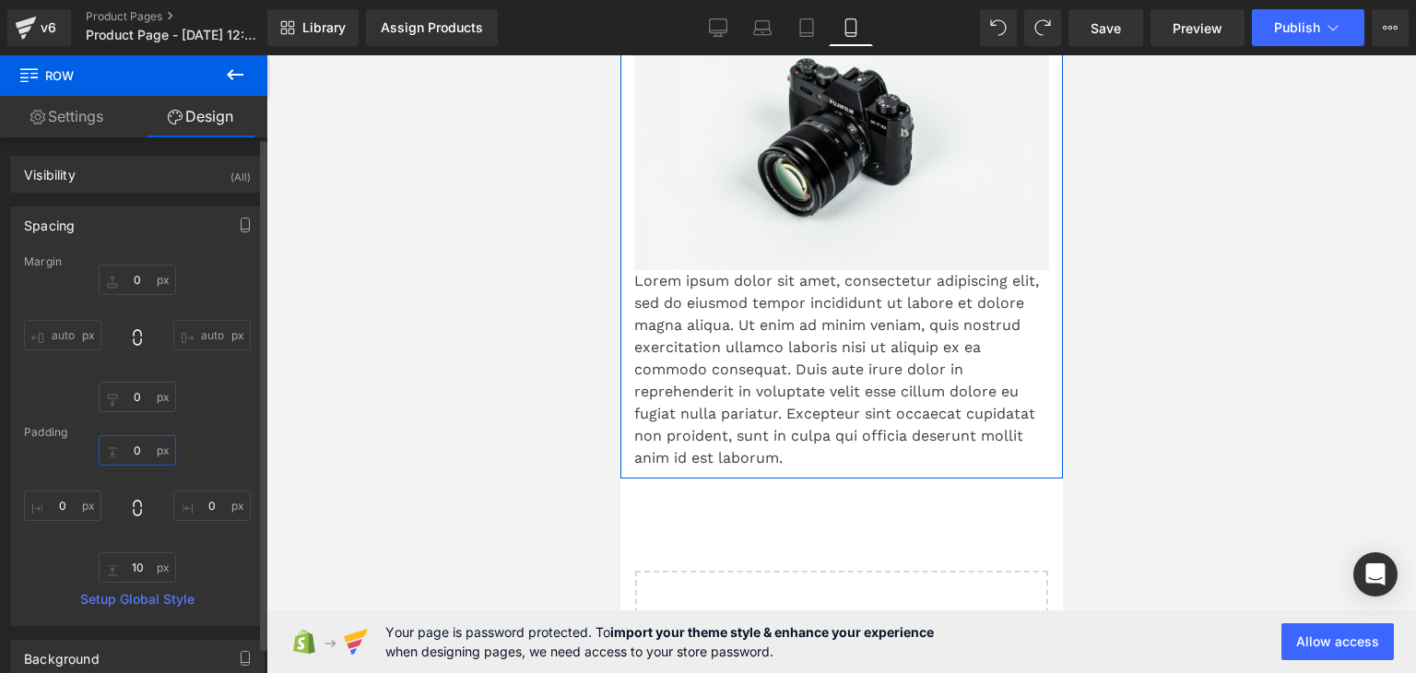
type input "0"
click at [218, 422] on div "Margin 0px 0 auto auto 0px 0 auto auto [GEOGRAPHIC_DATA] 0 0 0px 0 10px 10 0px …" at bounding box center [137, 440] width 253 height 370
click at [62, 122] on link "Settings" at bounding box center [67, 116] width 134 height 41
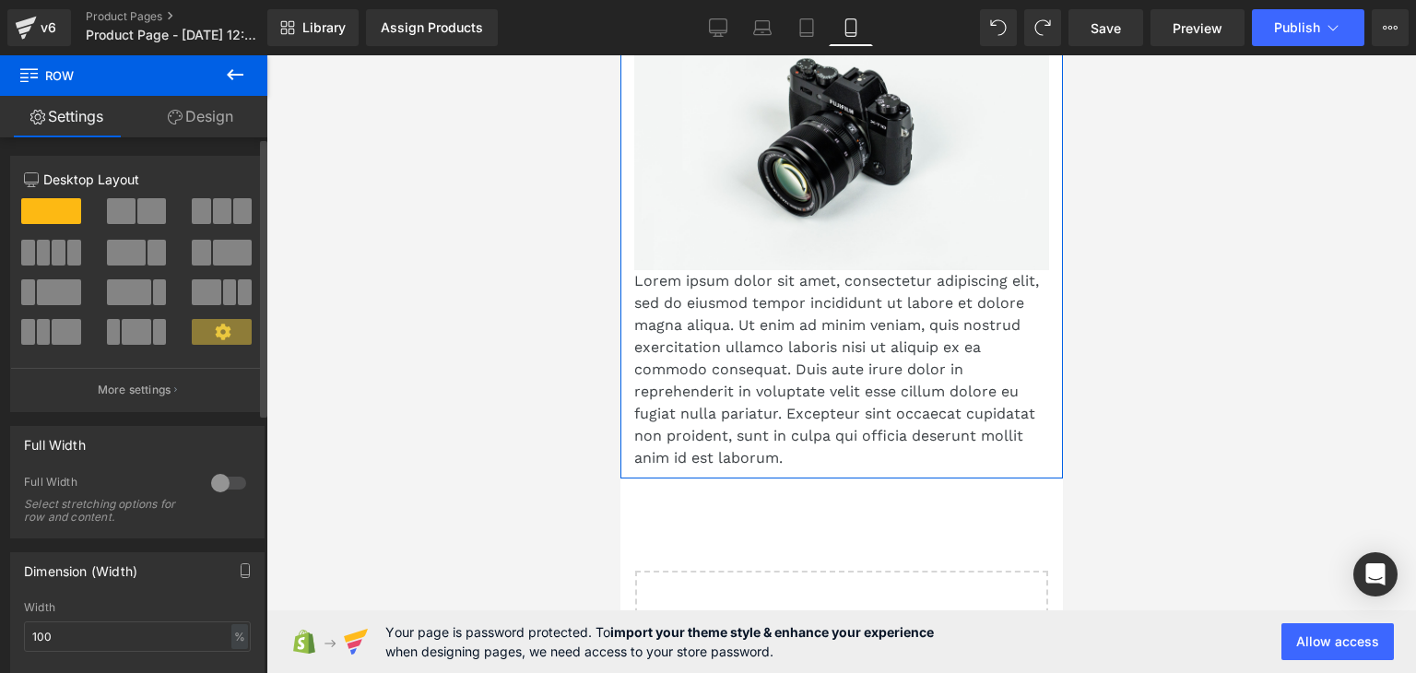
click at [221, 480] on div at bounding box center [229, 483] width 44 height 30
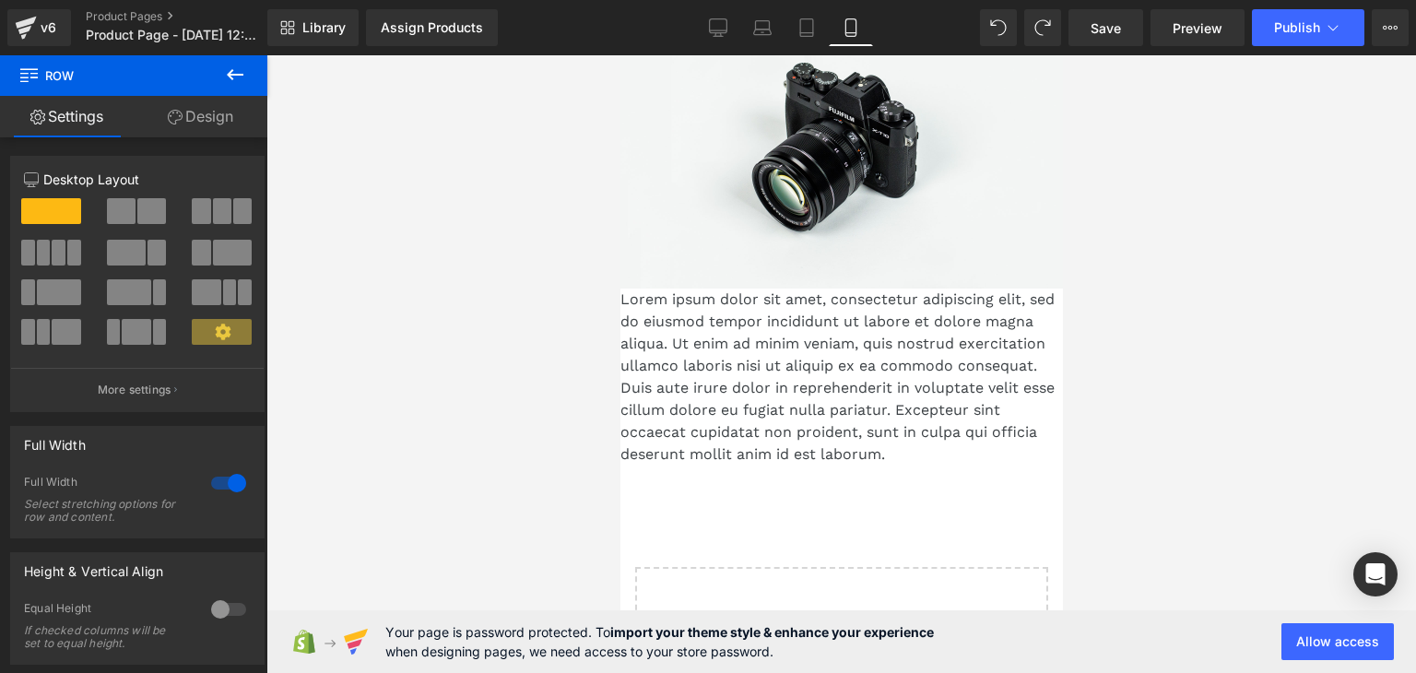
click at [480, 330] on div at bounding box center [842, 364] width 1150 height 618
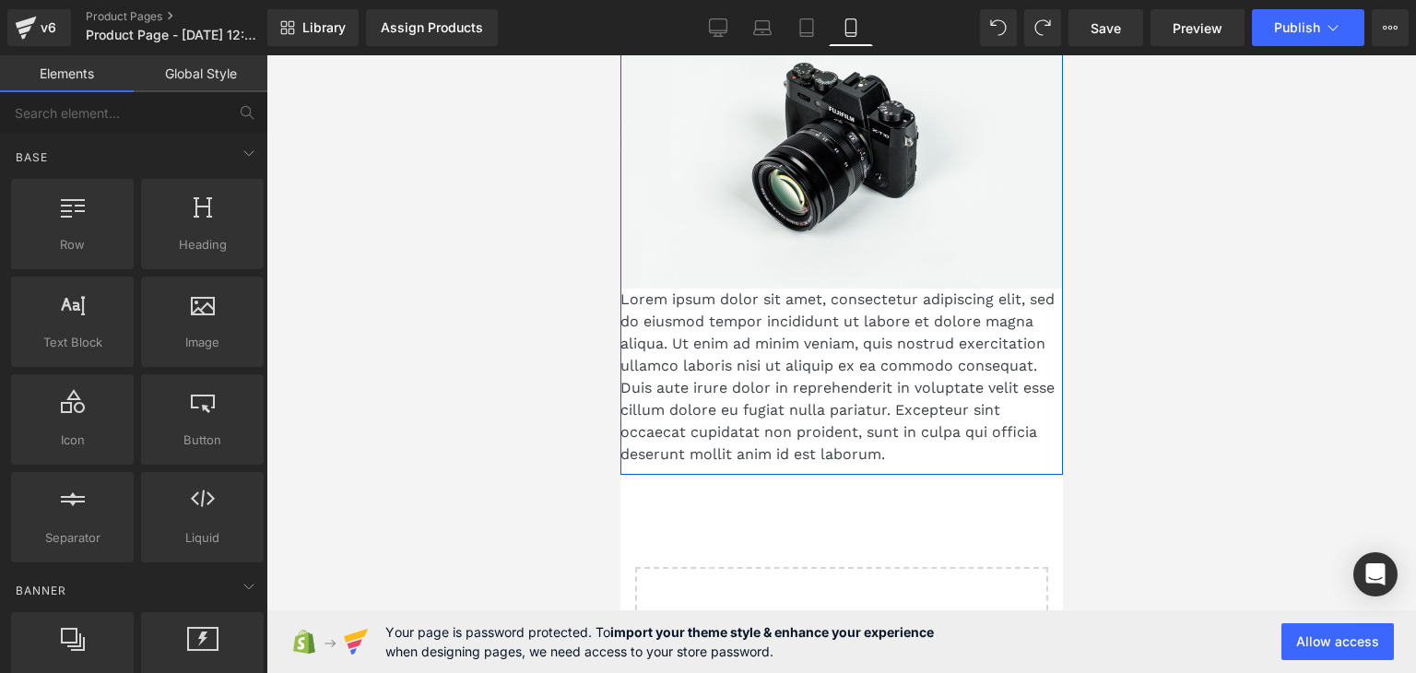
click at [734, 318] on p "Lorem ipsum dolor sit amet, consectetur adipiscing elit, sed do eiusmod tempor …" at bounding box center [841, 377] width 443 height 177
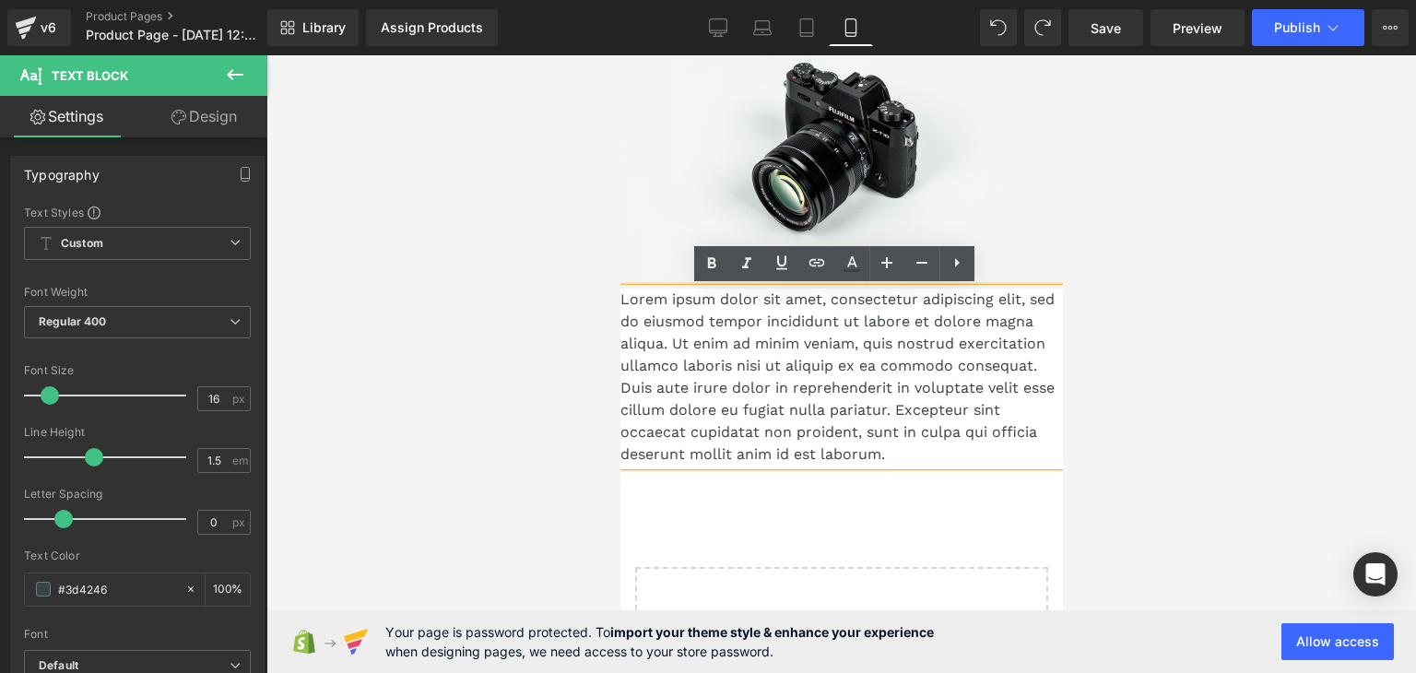
click at [728, 378] on p "Lorem ipsum dolor sit amet, consectetur adipiscing elit, sed do eiusmod tempor …" at bounding box center [841, 377] width 443 height 177
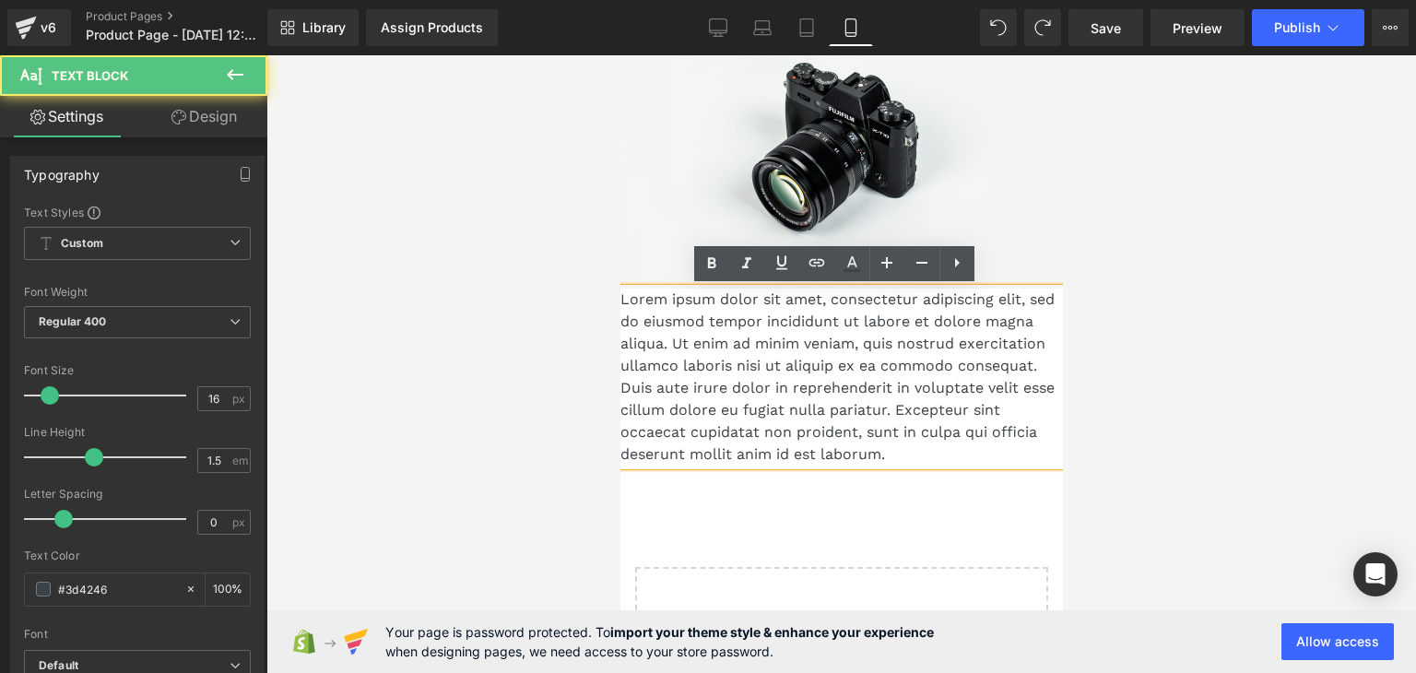
click at [812, 398] on p "Lorem ipsum dolor sit amet, consectetur adipiscing elit, sed do eiusmod tempor …" at bounding box center [841, 377] width 443 height 177
click at [817, 400] on p "Lorem ipsum dolor sit amet, consectetur adipiscing elit, sed do eiusmod tempor …" at bounding box center [841, 377] width 443 height 177
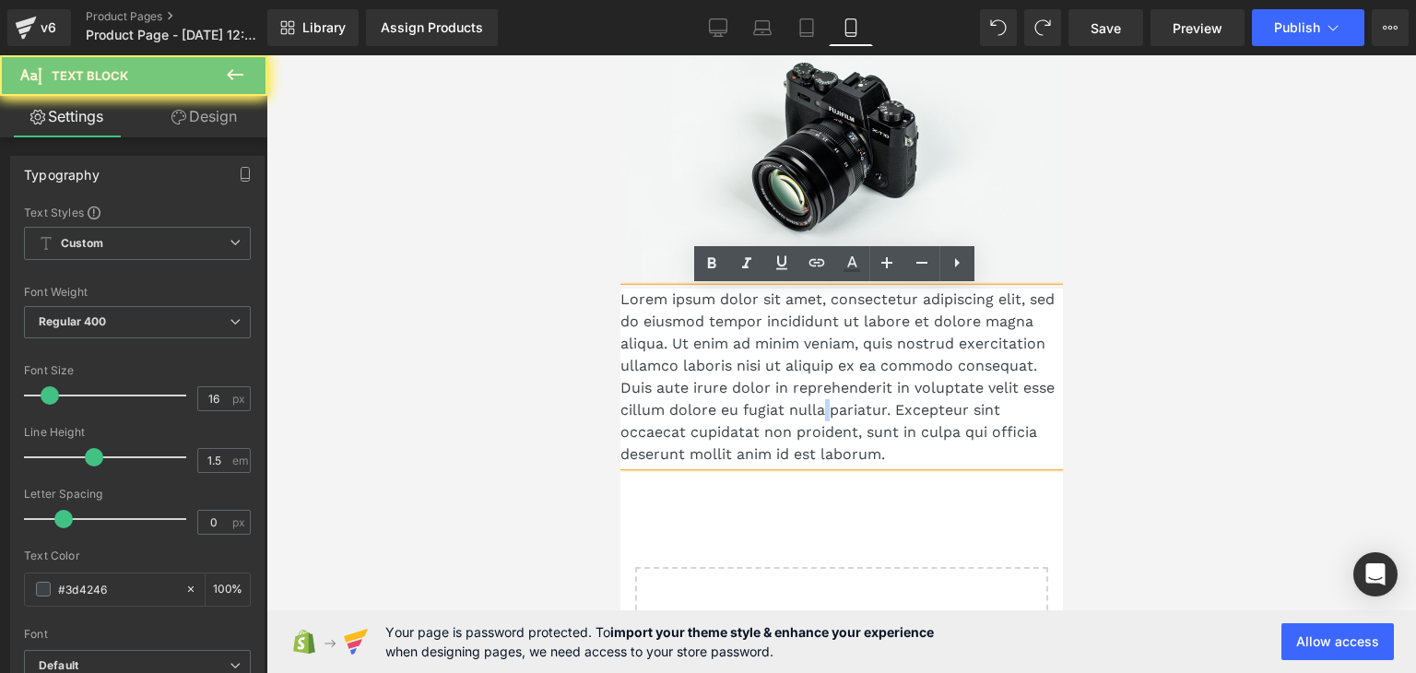
click at [818, 400] on p "Lorem ipsum dolor sit amet, consectetur adipiscing elit, sed do eiusmod tempor …" at bounding box center [841, 377] width 443 height 177
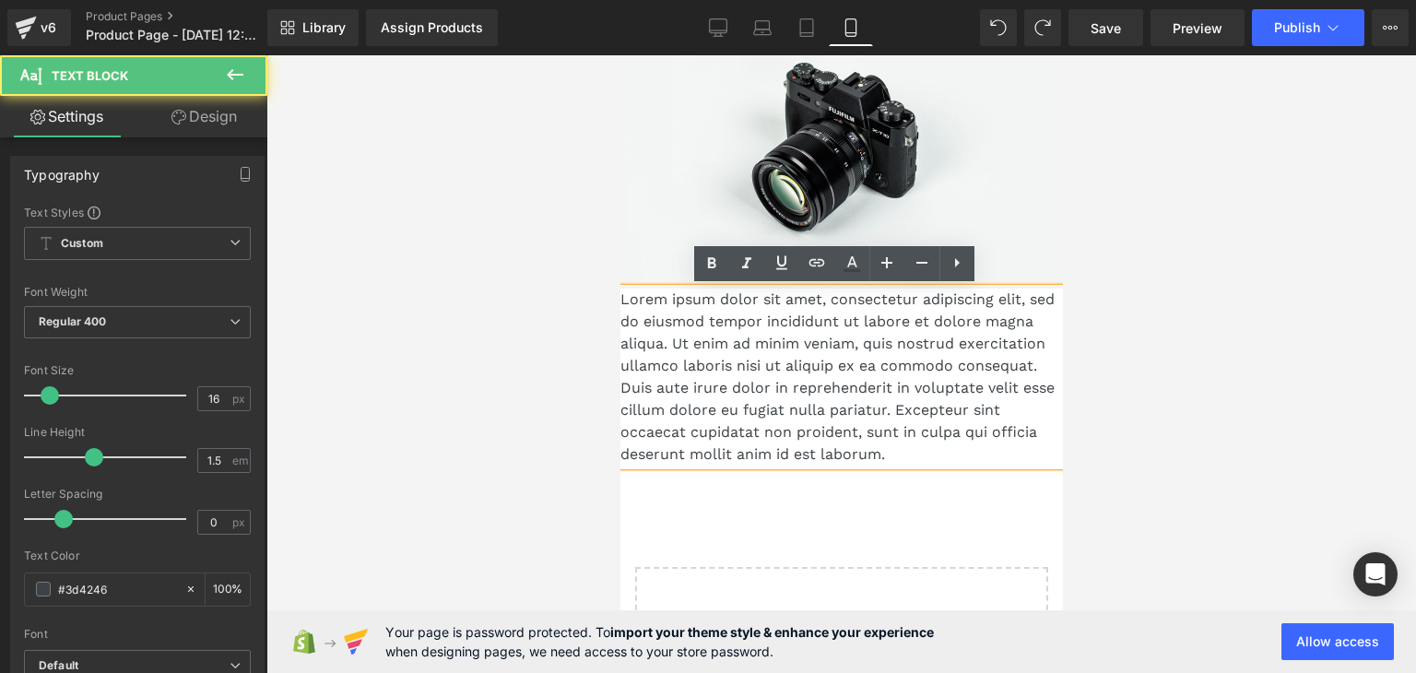
click at [908, 431] on p "Lorem ipsum dolor sit amet, consectetur adipiscing elit, sed do eiusmod tempor …" at bounding box center [841, 377] width 443 height 177
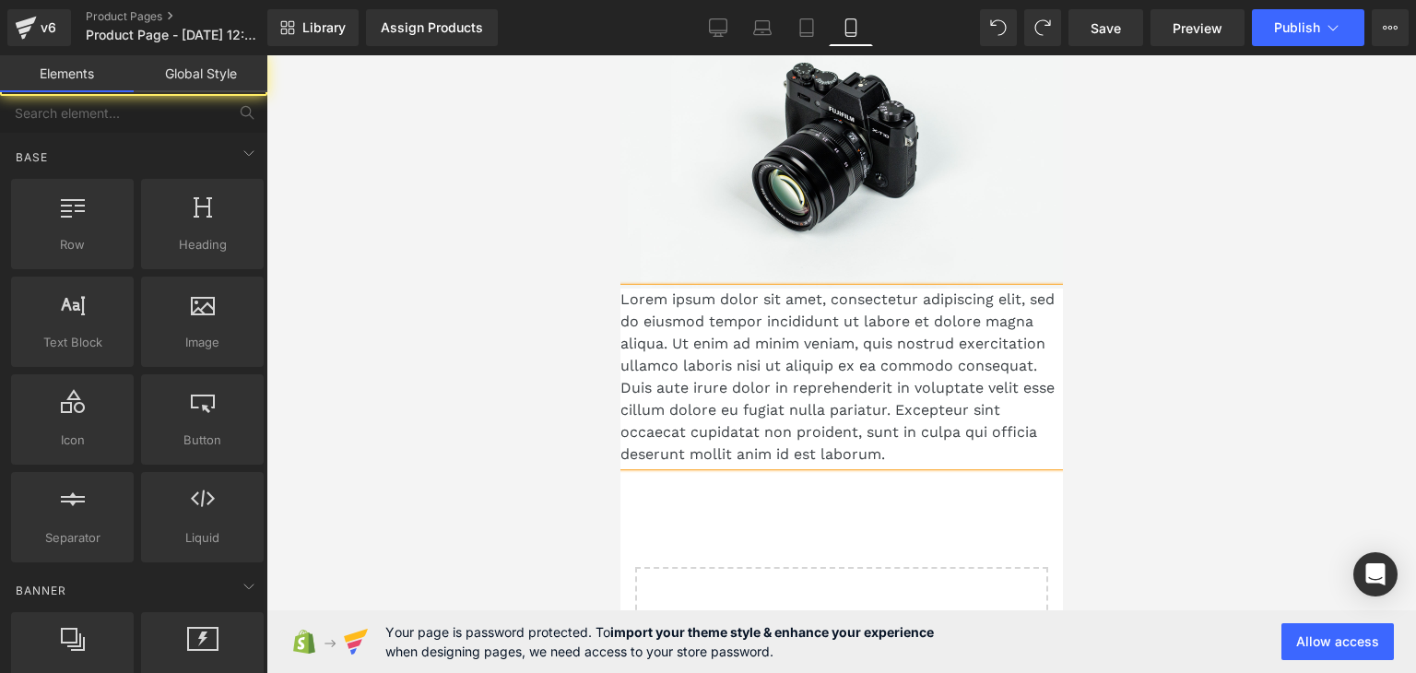
drag, startPoint x: 1405, startPoint y: 334, endPoint x: 1091, endPoint y: 409, distance: 323.2
click at [1403, 334] on div at bounding box center [842, 364] width 1150 height 618
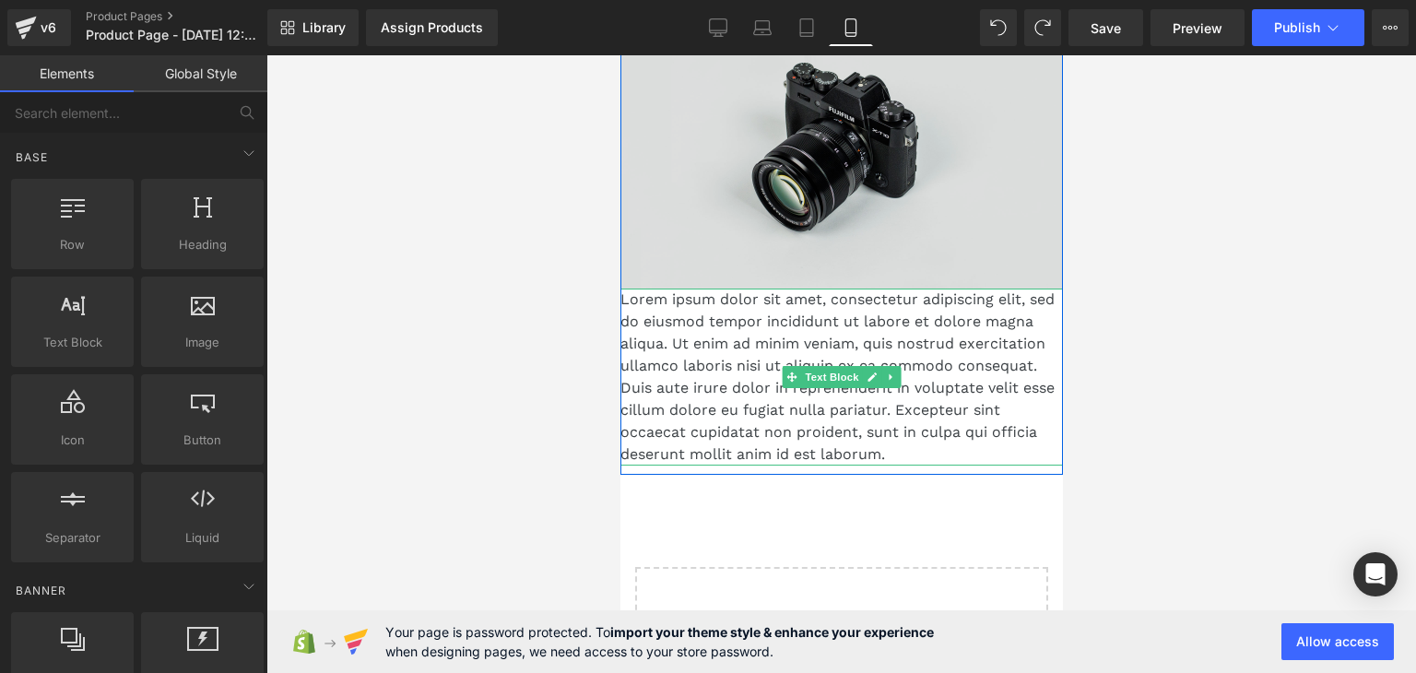
click at [993, 182] on img at bounding box center [841, 141] width 443 height 293
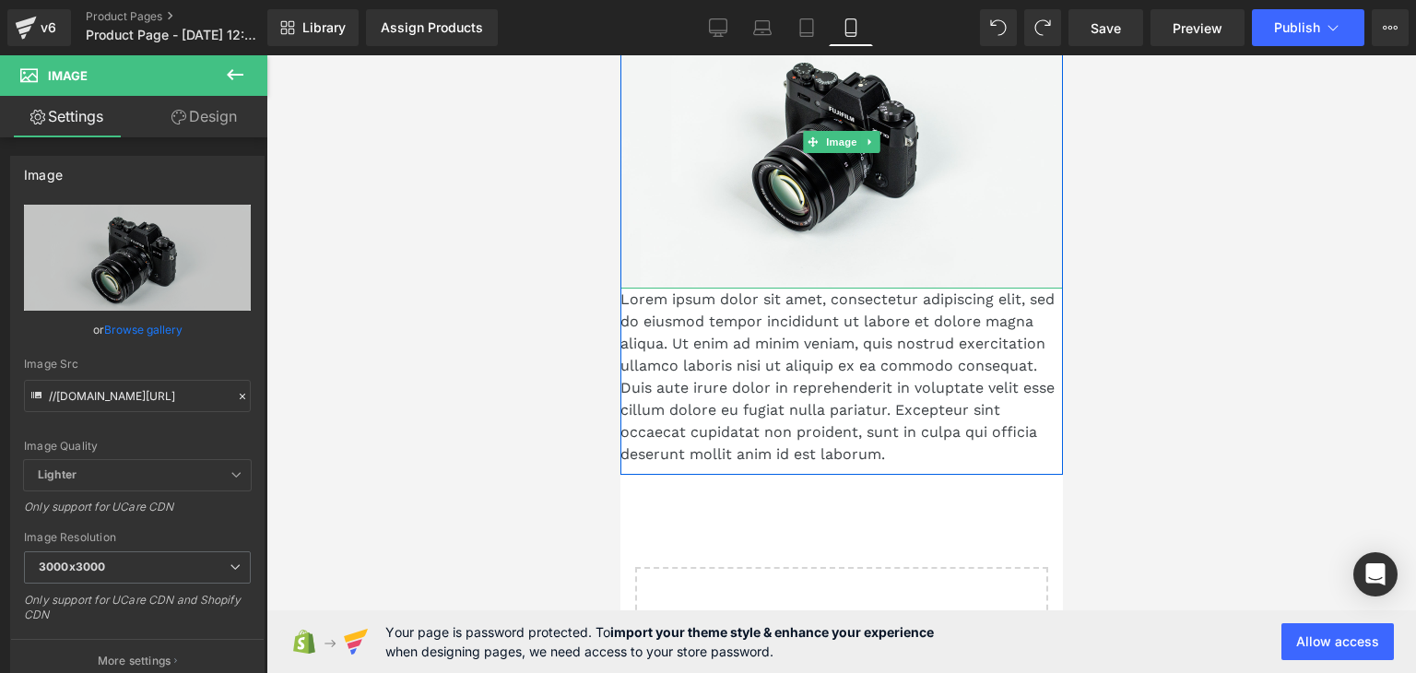
click at [798, 314] on p "Lorem ipsum dolor sit amet, consectetur adipiscing elit, sed do eiusmod tempor …" at bounding box center [841, 377] width 443 height 177
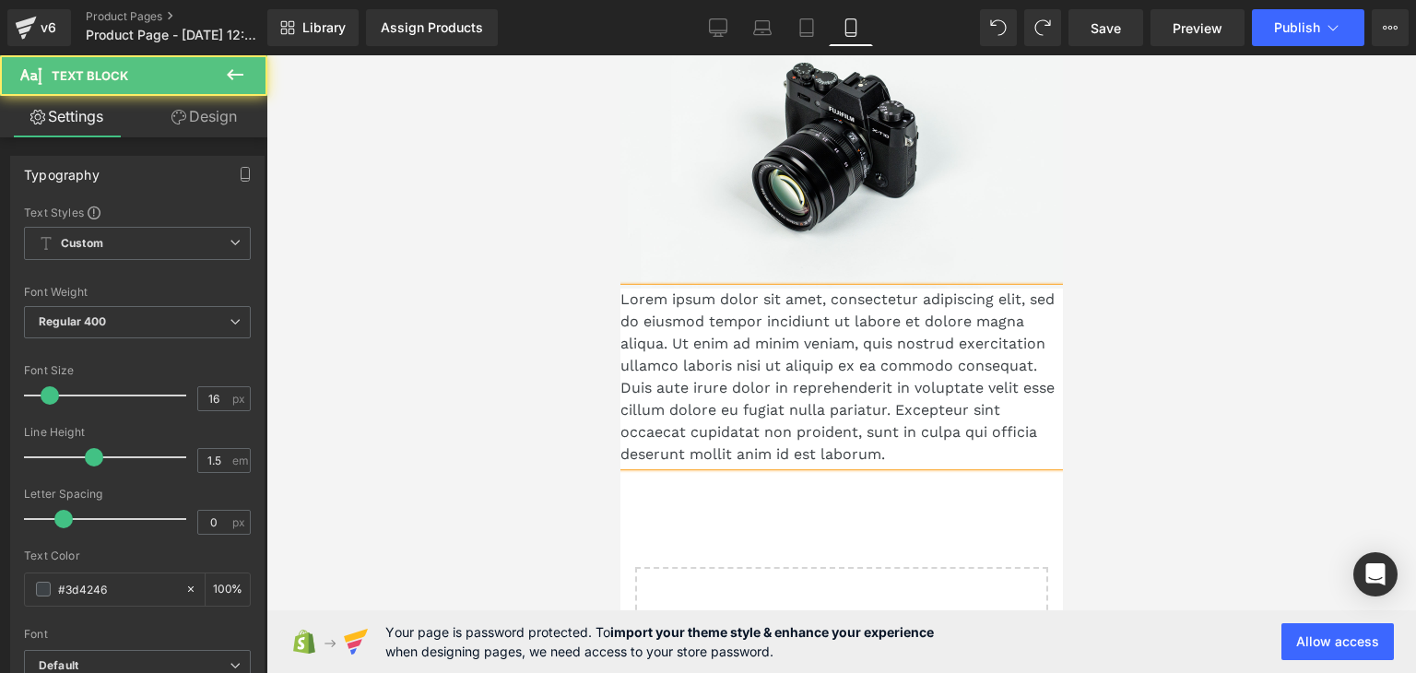
click at [939, 289] on p "Lorem ipsum dolor sit amet, consectetur adipiscing elit, sed do eiusmod tempor …" at bounding box center [841, 377] width 443 height 177
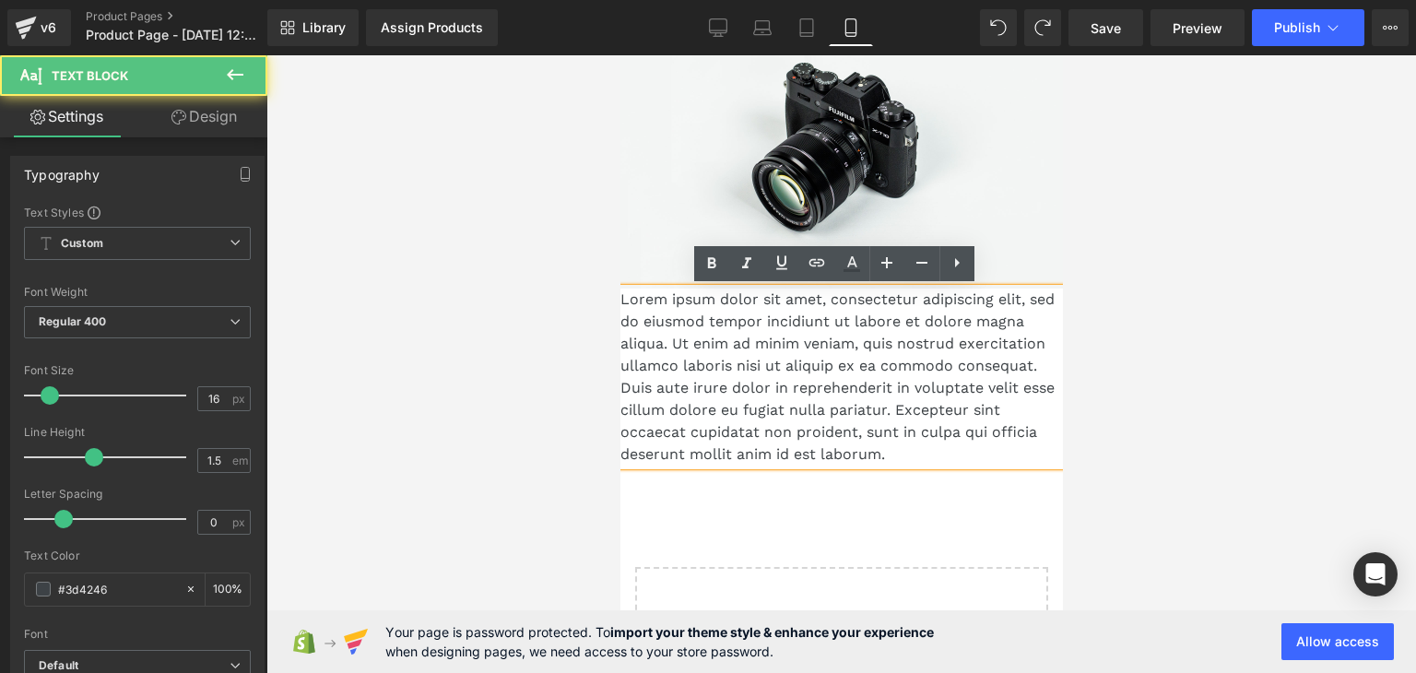
drag, startPoint x: 1190, startPoint y: 414, endPoint x: 1168, endPoint y: 425, distance: 23.9
click at [1188, 416] on div at bounding box center [842, 364] width 1150 height 618
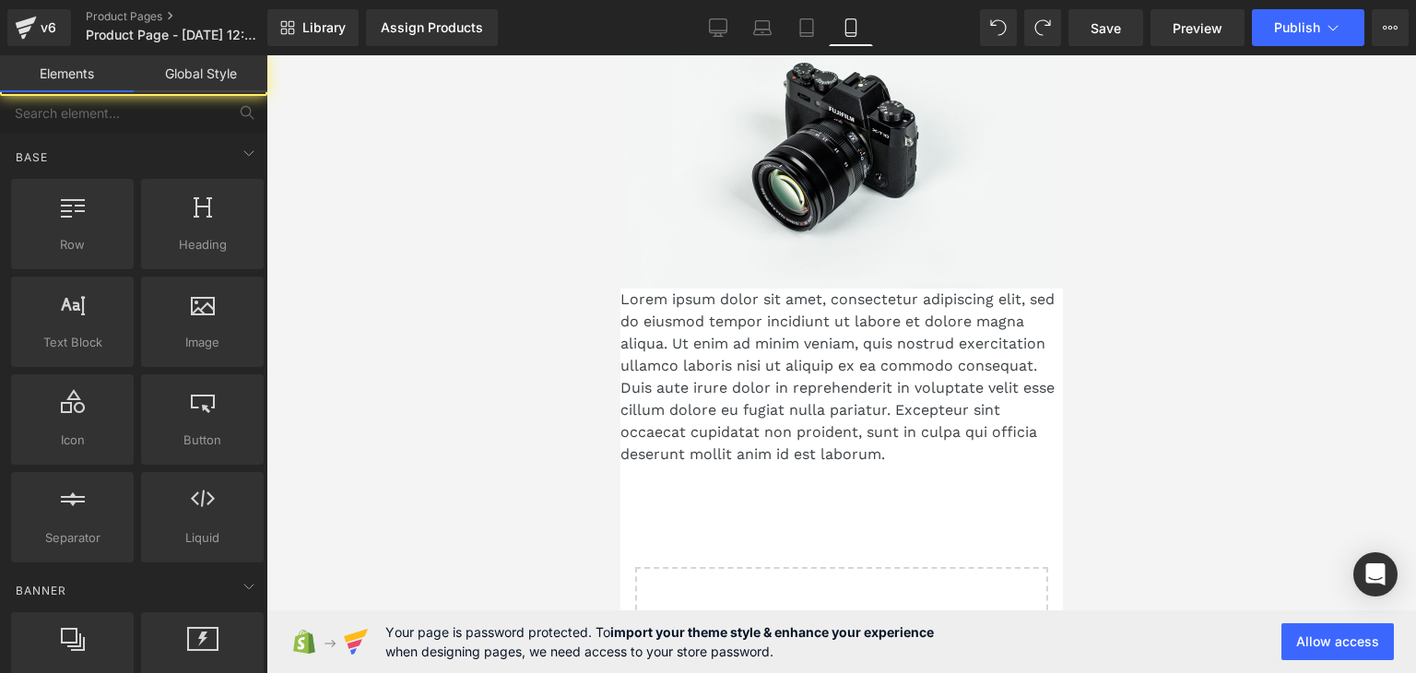
click at [942, 456] on p "Lorem ipsum dolor sit amet, consectetur adipiscing elit, sed do eiusmod tempor …" at bounding box center [841, 377] width 443 height 177
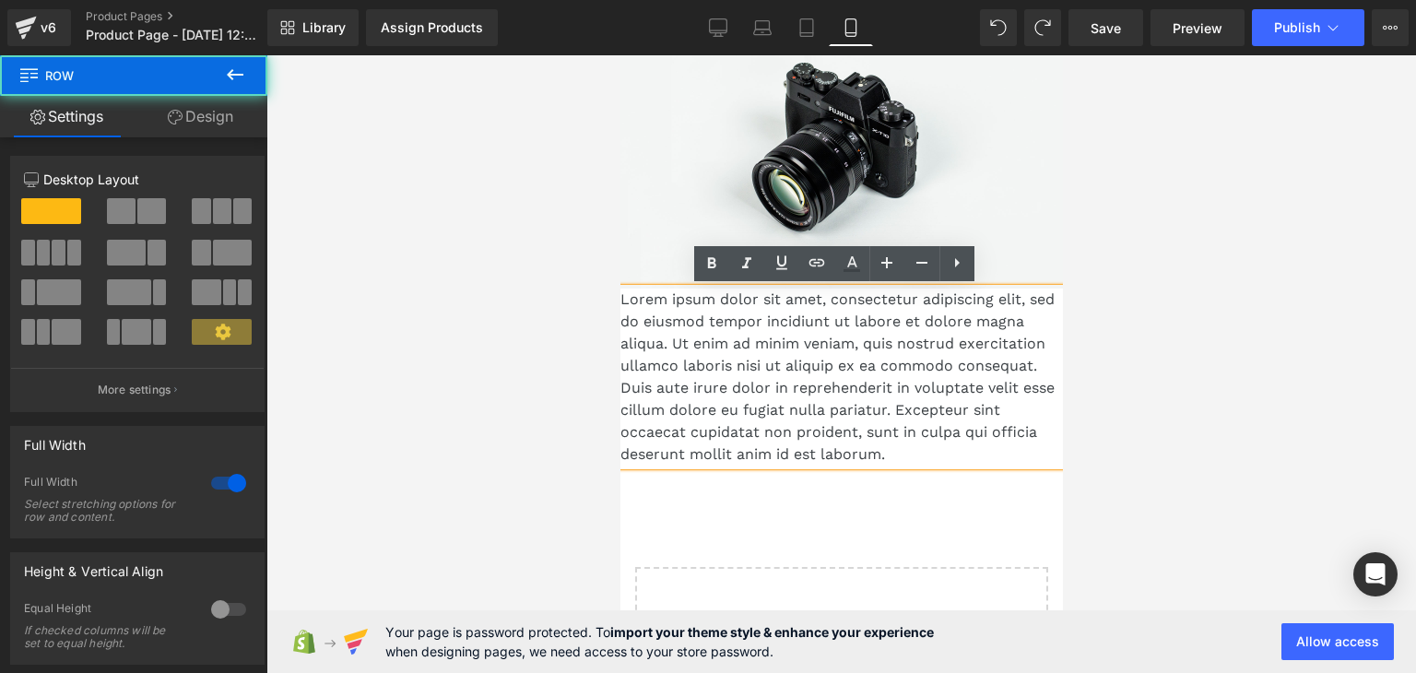
click at [917, 472] on div "Image Lorem ipsum dolor sit amet, consectetur adipiscing elit, sed do eiusmod t…" at bounding box center [841, 235] width 443 height 480
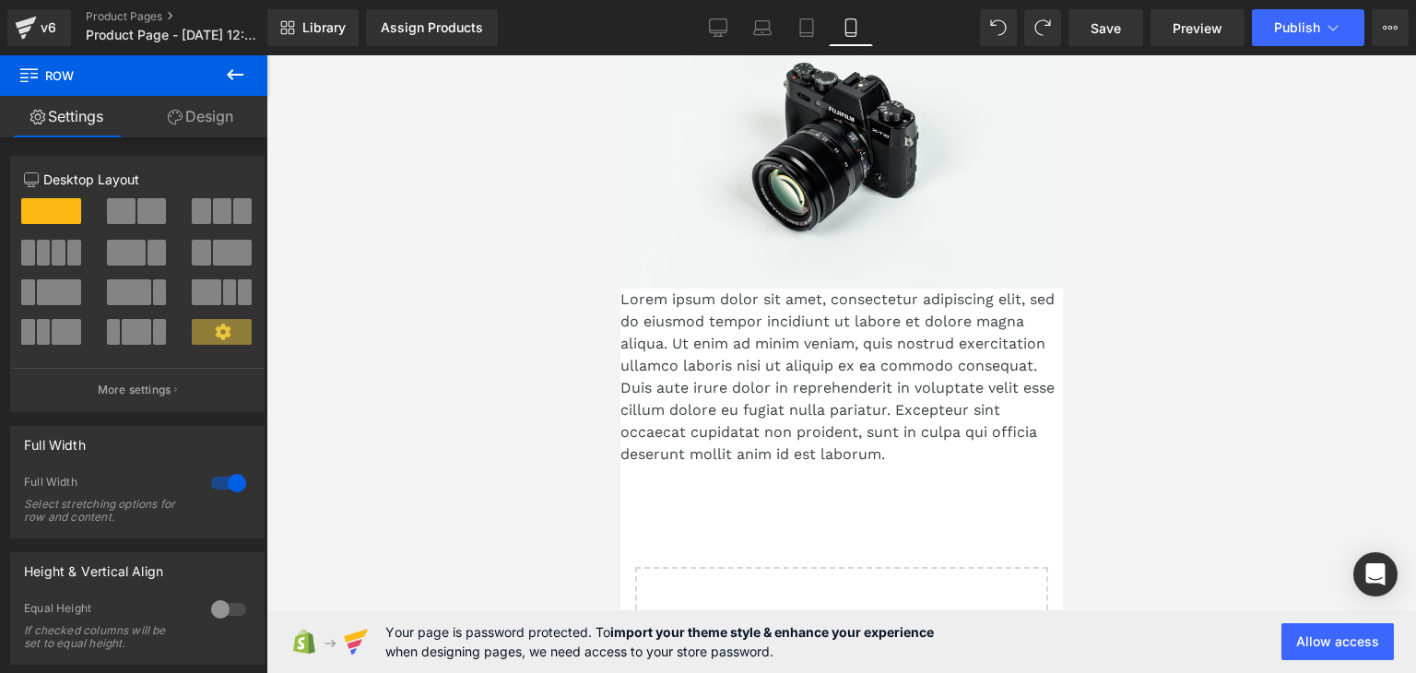
click at [909, 453] on p "Lorem ipsum dolor sit amet, consectetur adipiscing elit, sed do eiusmod tempor …" at bounding box center [841, 377] width 443 height 177
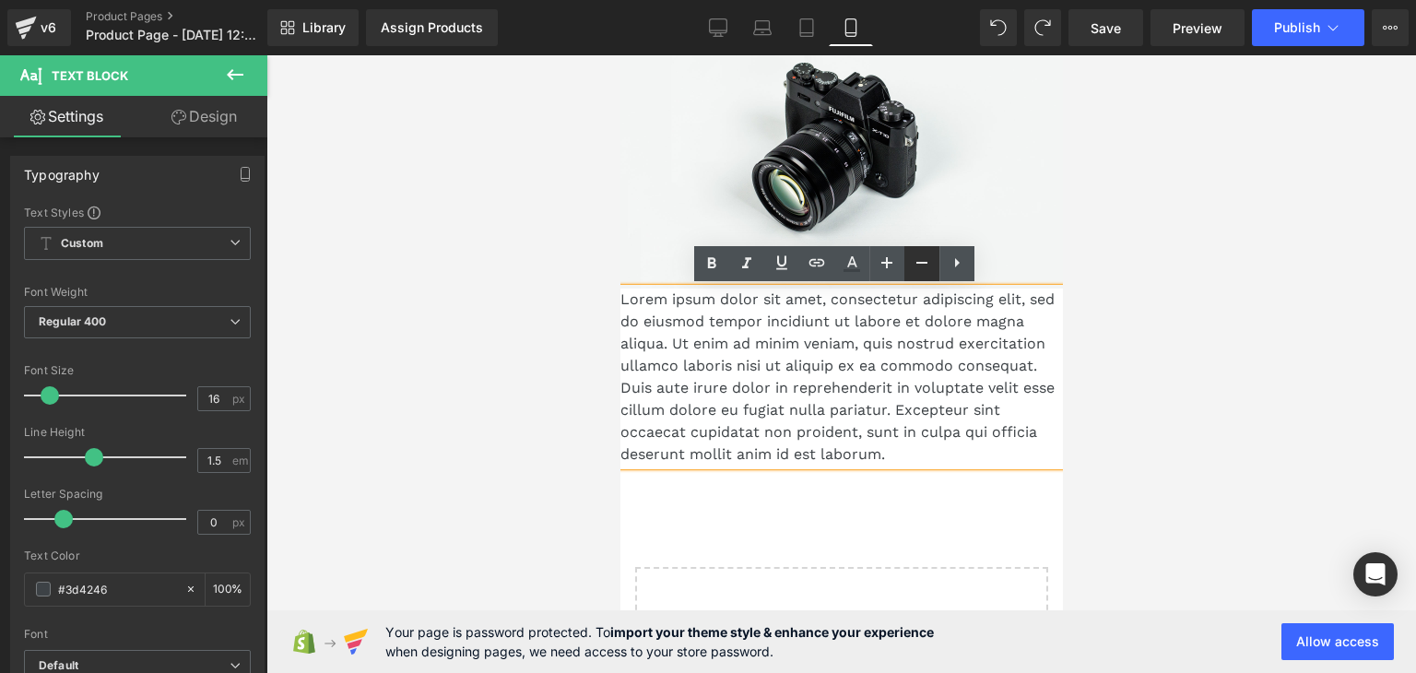
click at [922, 267] on icon at bounding box center [922, 263] width 22 height 22
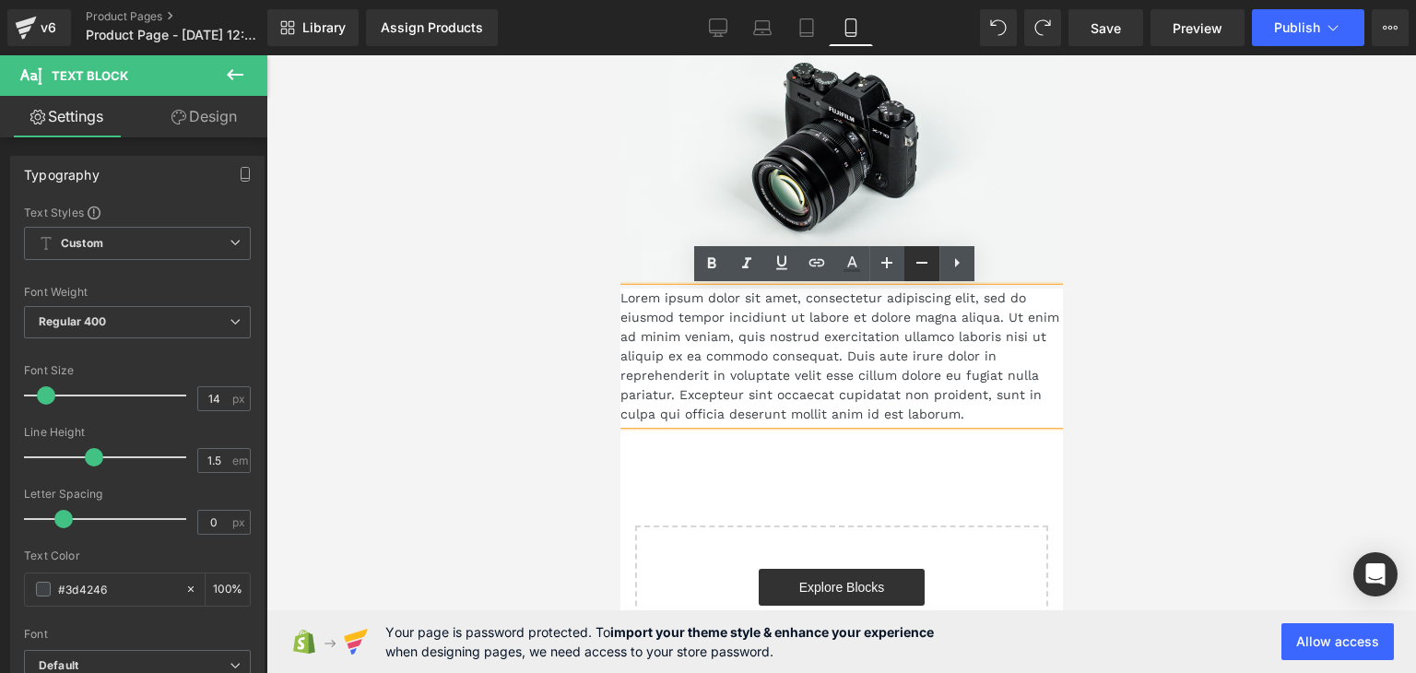
click at [933, 256] on link at bounding box center [922, 263] width 35 height 35
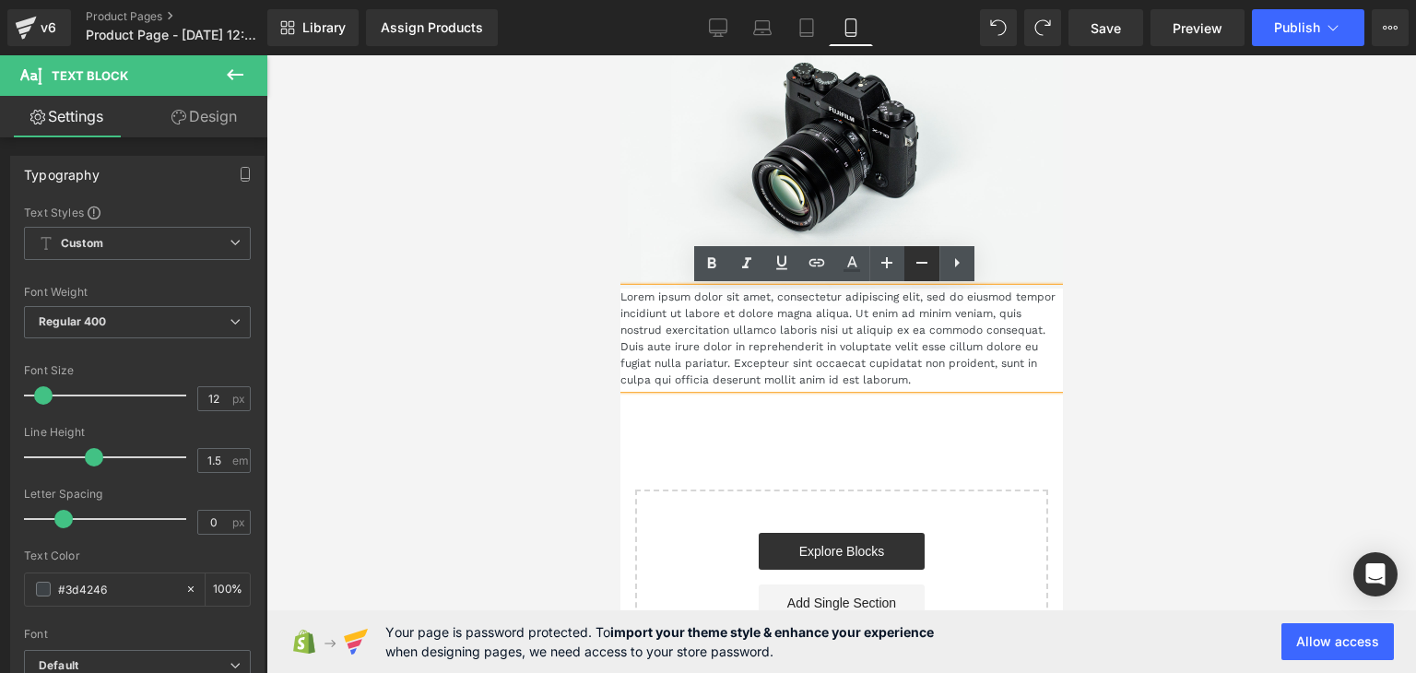
click at [931, 256] on icon at bounding box center [922, 263] width 22 height 22
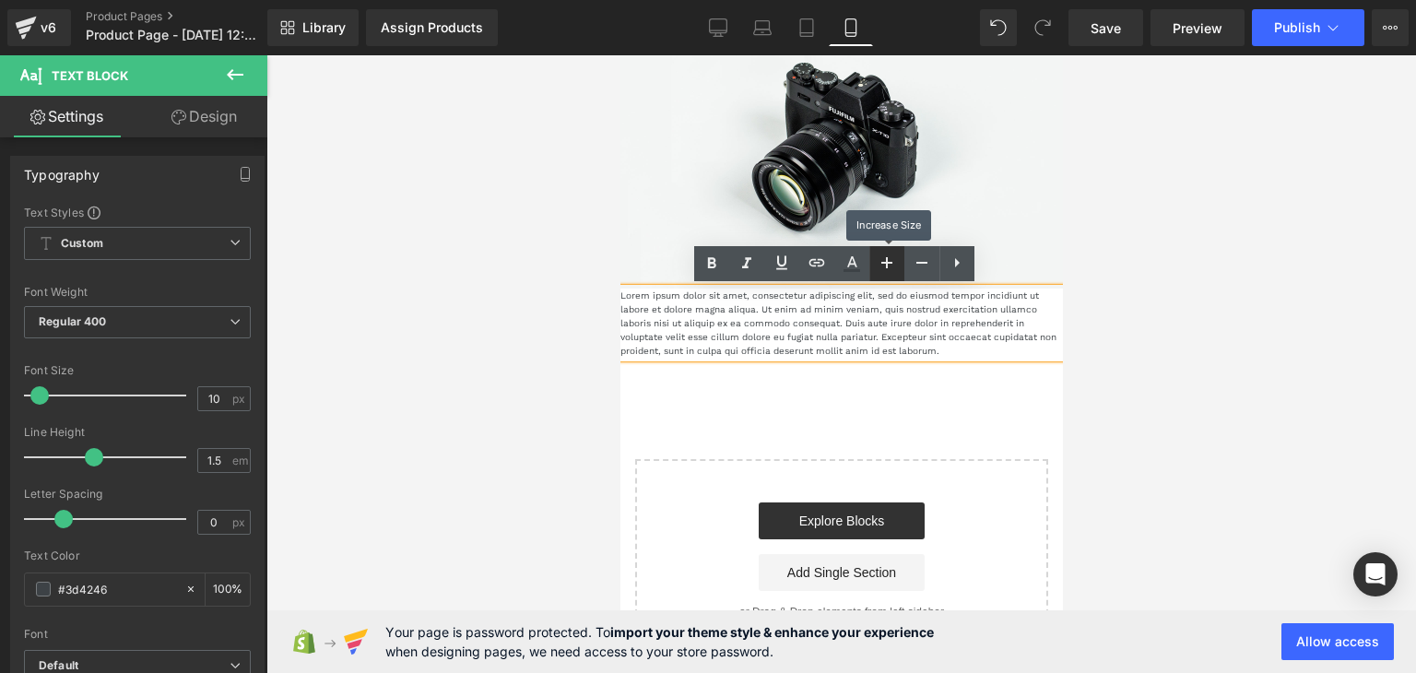
click at [895, 263] on icon at bounding box center [887, 263] width 22 height 22
type input "12"
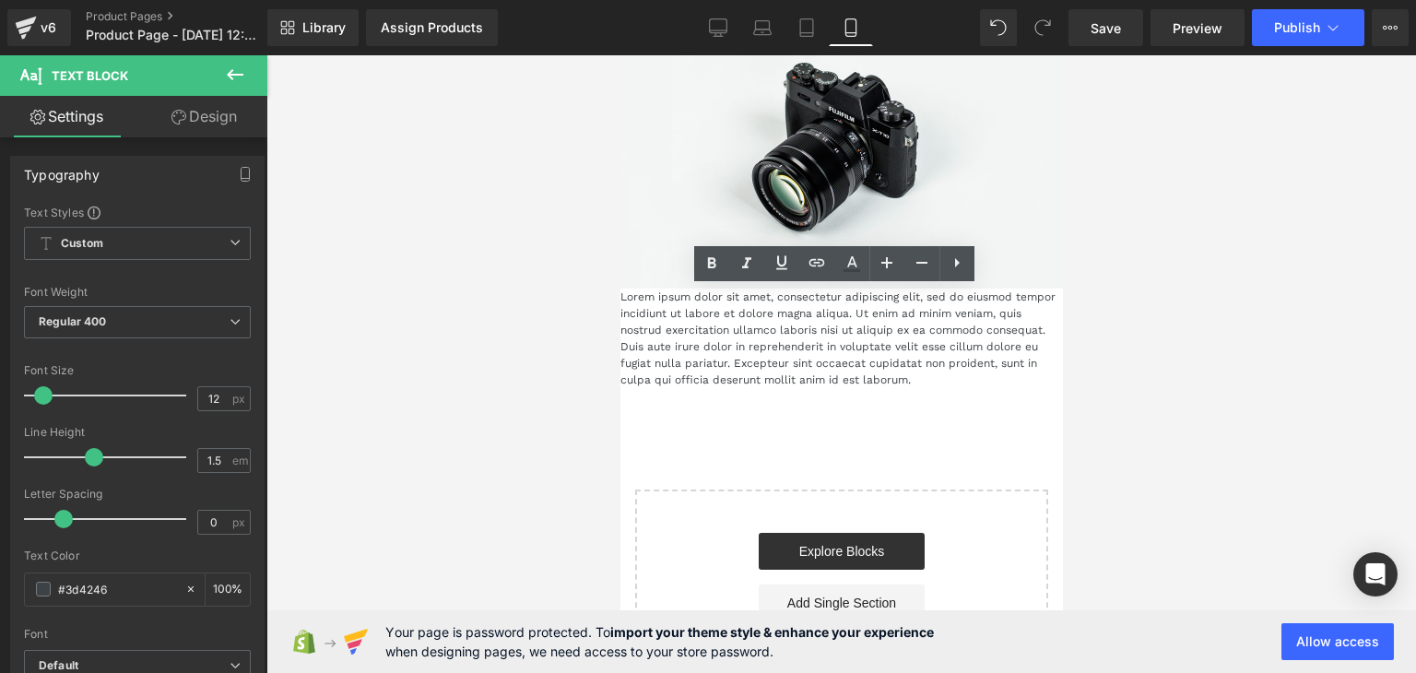
drag, startPoint x: 1150, startPoint y: 436, endPoint x: 1078, endPoint y: 434, distance: 72.0
click at [1148, 436] on div at bounding box center [842, 364] width 1150 height 618
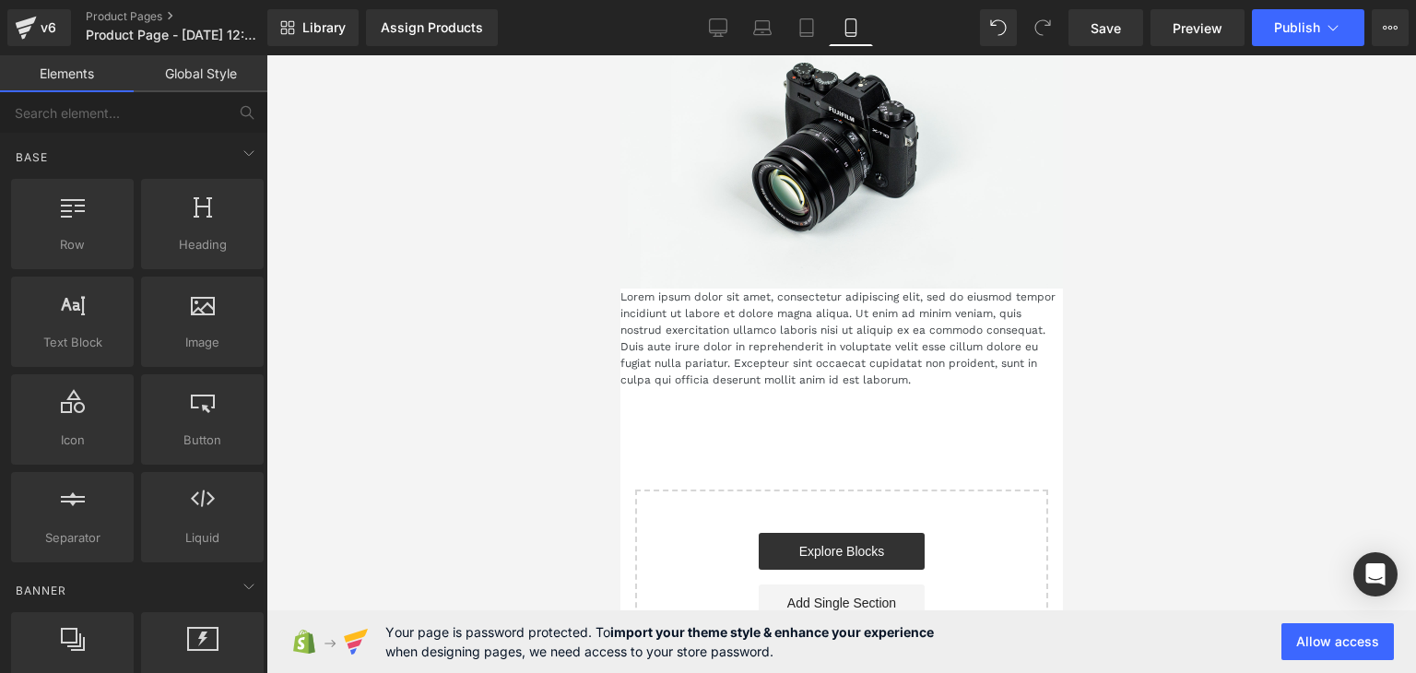
click at [791, 371] on p "Lorem ipsum dolor sit amet, consectetur adipiscing elit, sed do eiusmod tempor …" at bounding box center [841, 339] width 443 height 100
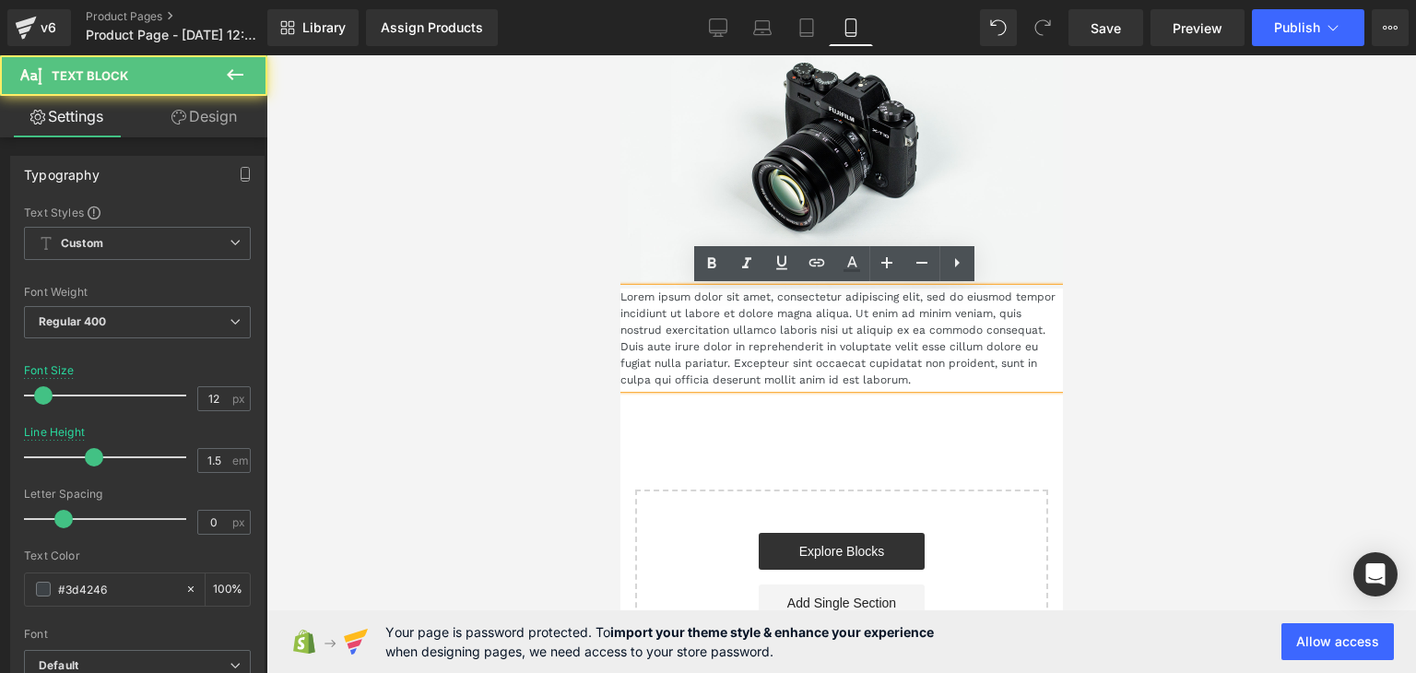
click at [742, 393] on div "Image Lorem ipsum dolor sit amet, consectetur adipiscing elit, sed do eiusmod t…" at bounding box center [841, 196] width 443 height 402
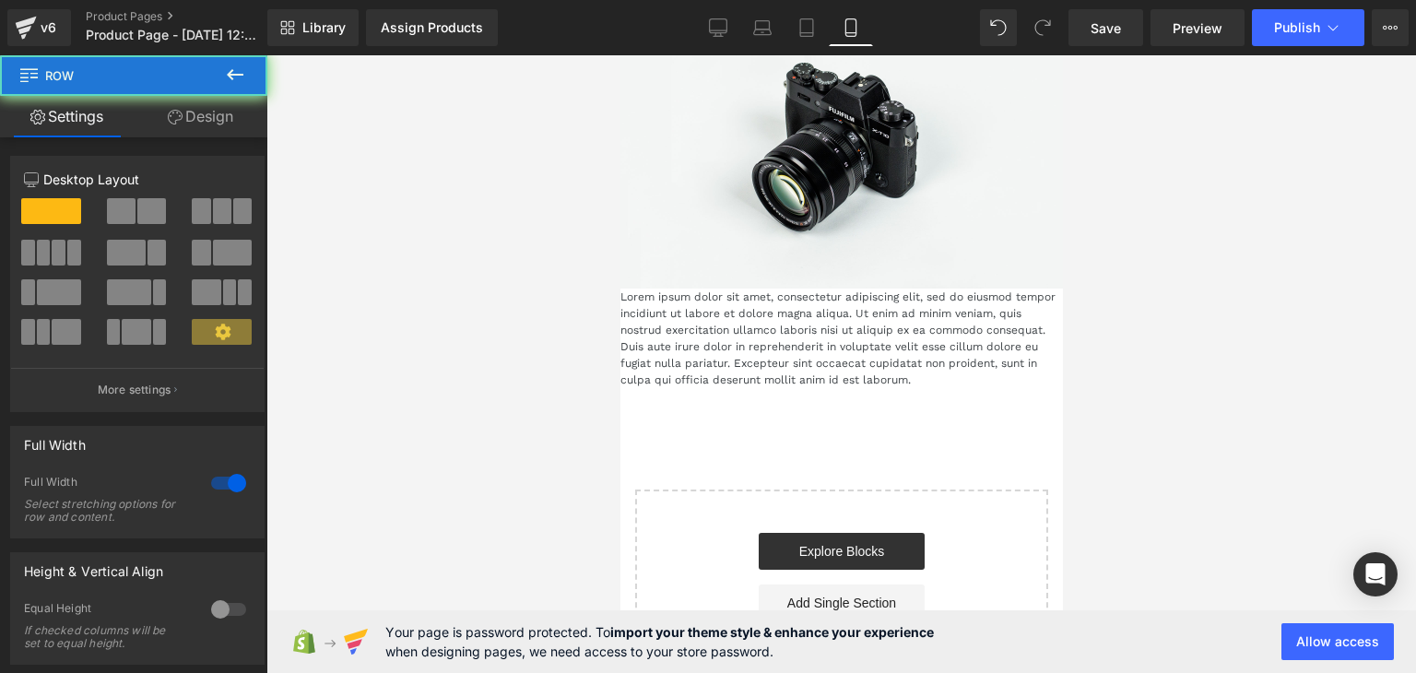
click at [716, 373] on p "Lorem ipsum dolor sit amet, consectetur adipiscing elit, sed do eiusmod tempor …" at bounding box center [841, 339] width 443 height 100
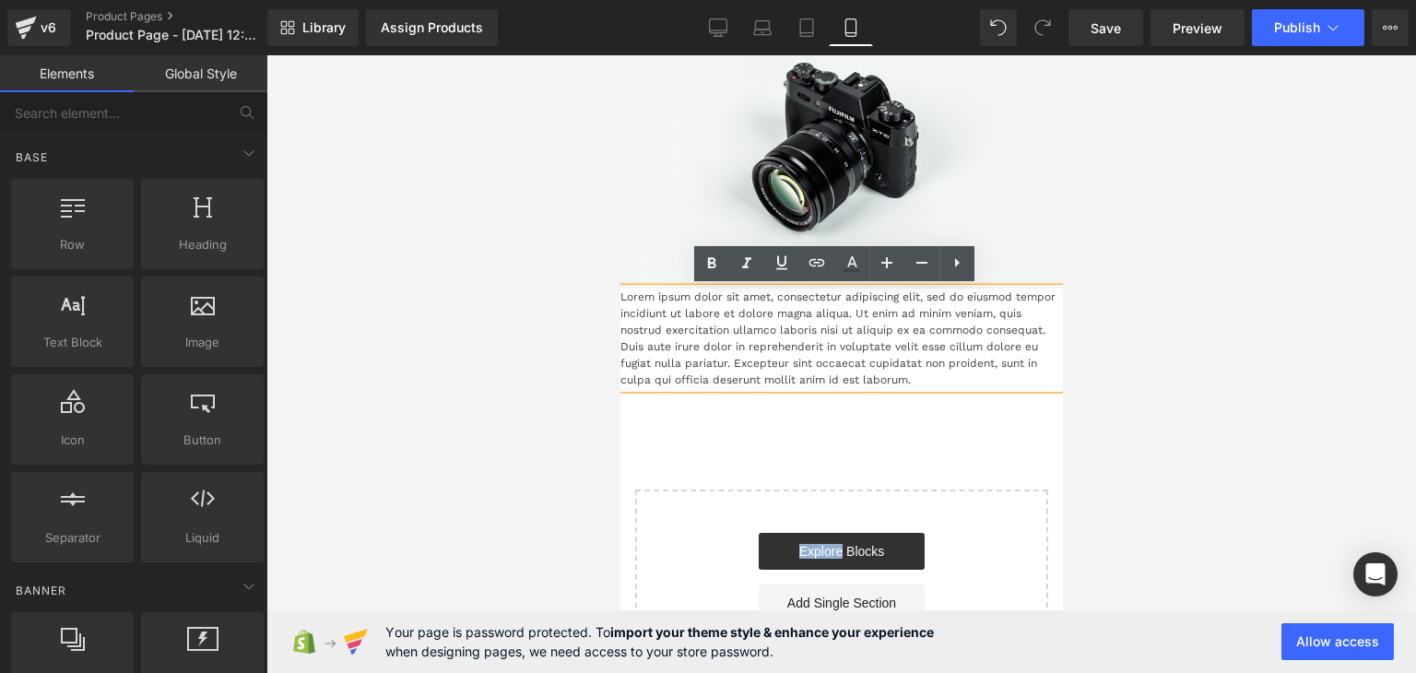
drag, startPoint x: 833, startPoint y: 436, endPoint x: 686, endPoint y: 348, distance: 171.3
click at [687, 348] on div "Image Lorem ipsum dolor sit amet, consectetur adipiscing elit, sed do eiusmod t…" at bounding box center [841, 343] width 443 height 697
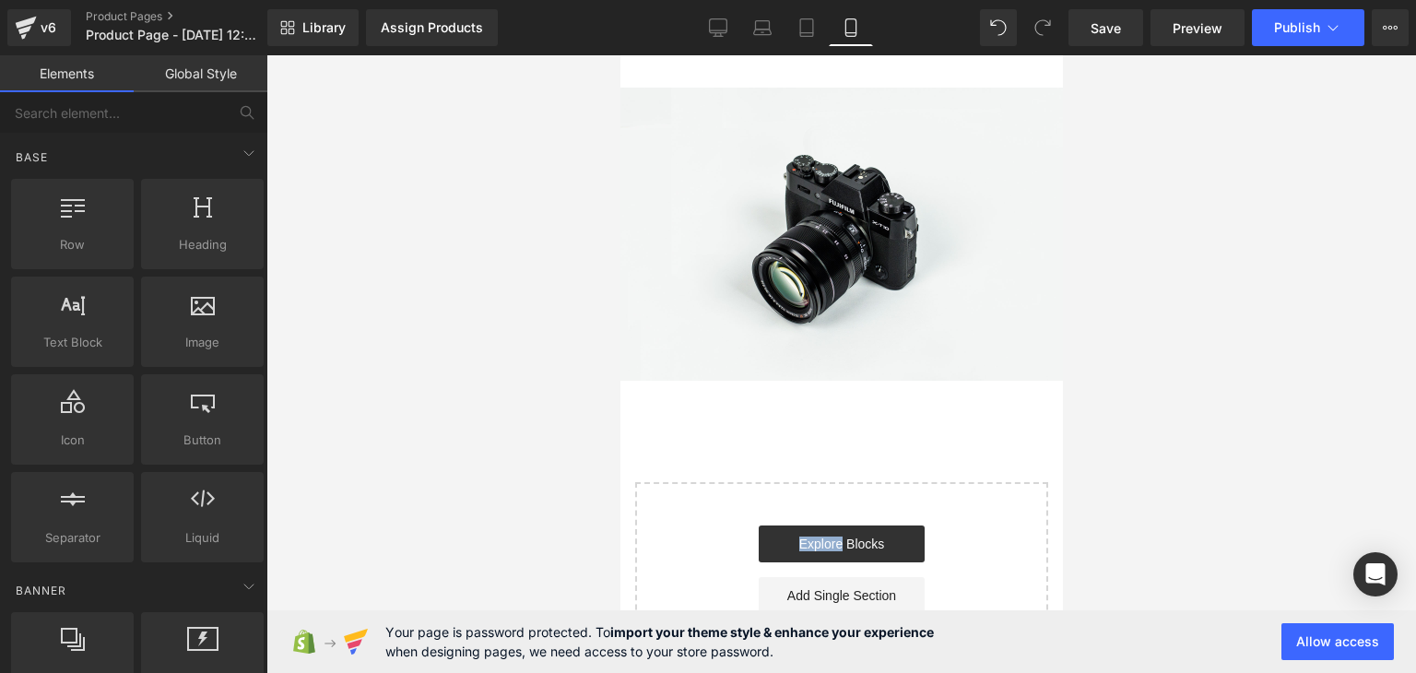
scroll to position [0, 0]
click at [471, 311] on div at bounding box center [842, 364] width 1150 height 618
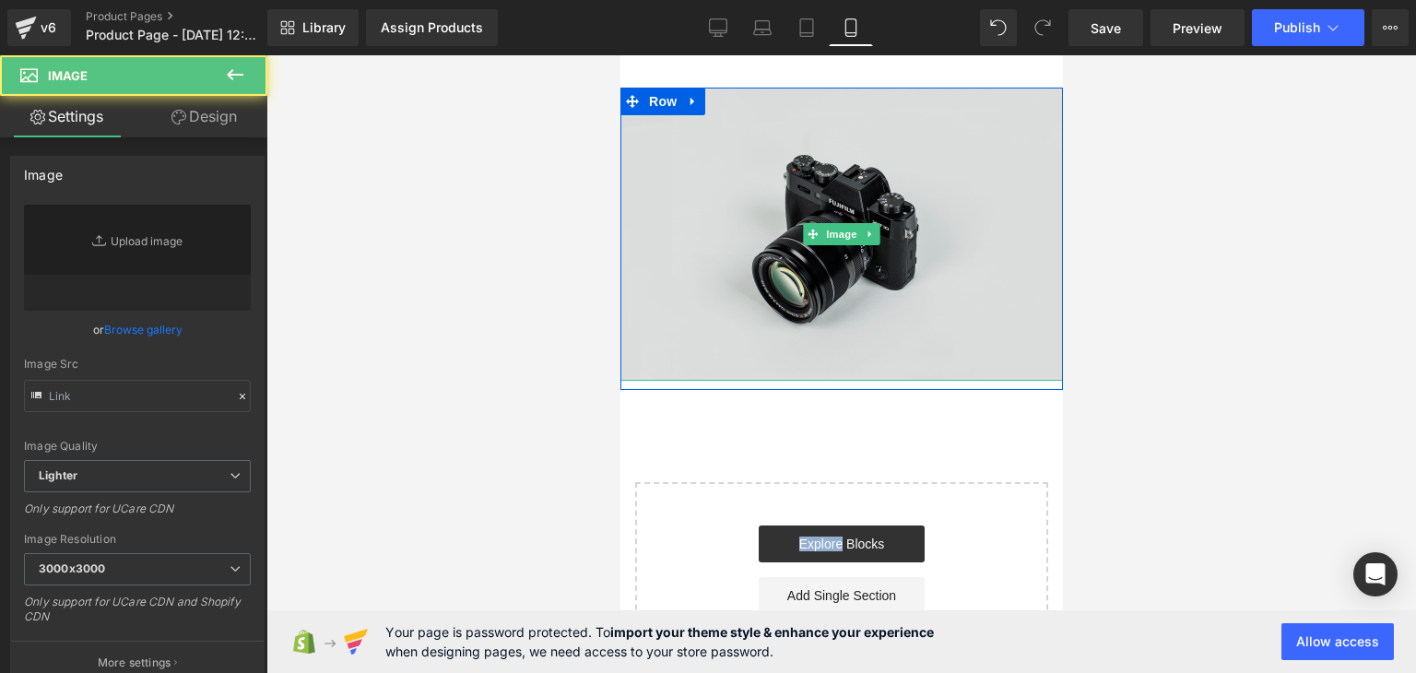
click at [761, 276] on img at bounding box center [841, 234] width 443 height 293
type input "//[DOMAIN_NAME][URL]"
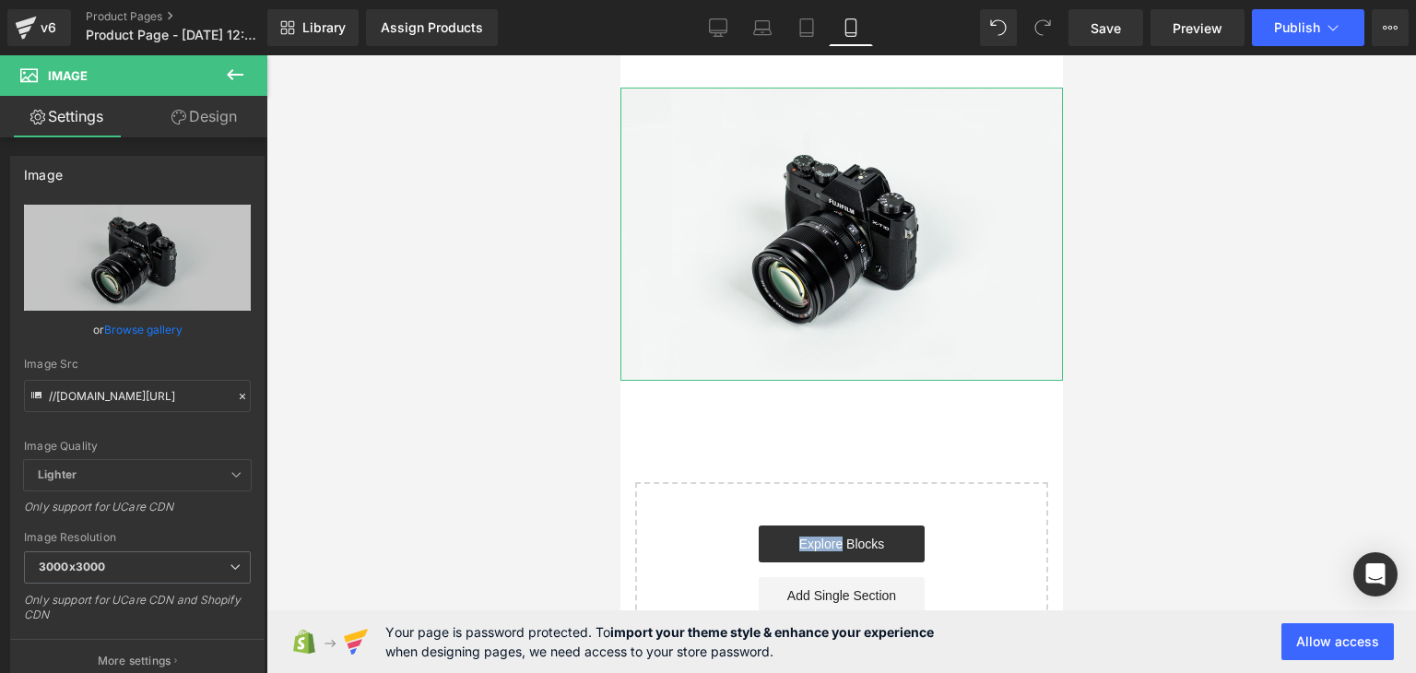
click at [192, 113] on link "Design" at bounding box center [204, 116] width 134 height 41
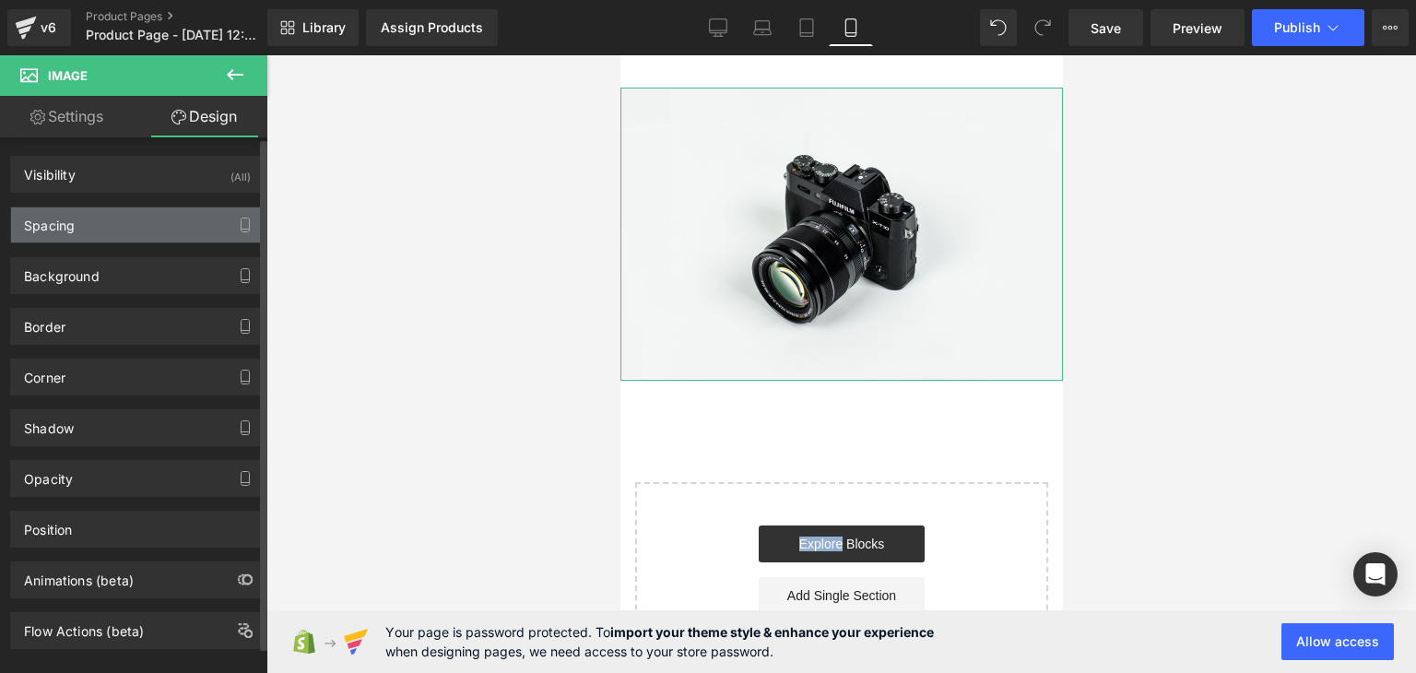
click at [62, 226] on div "Spacing" at bounding box center [49, 220] width 51 height 26
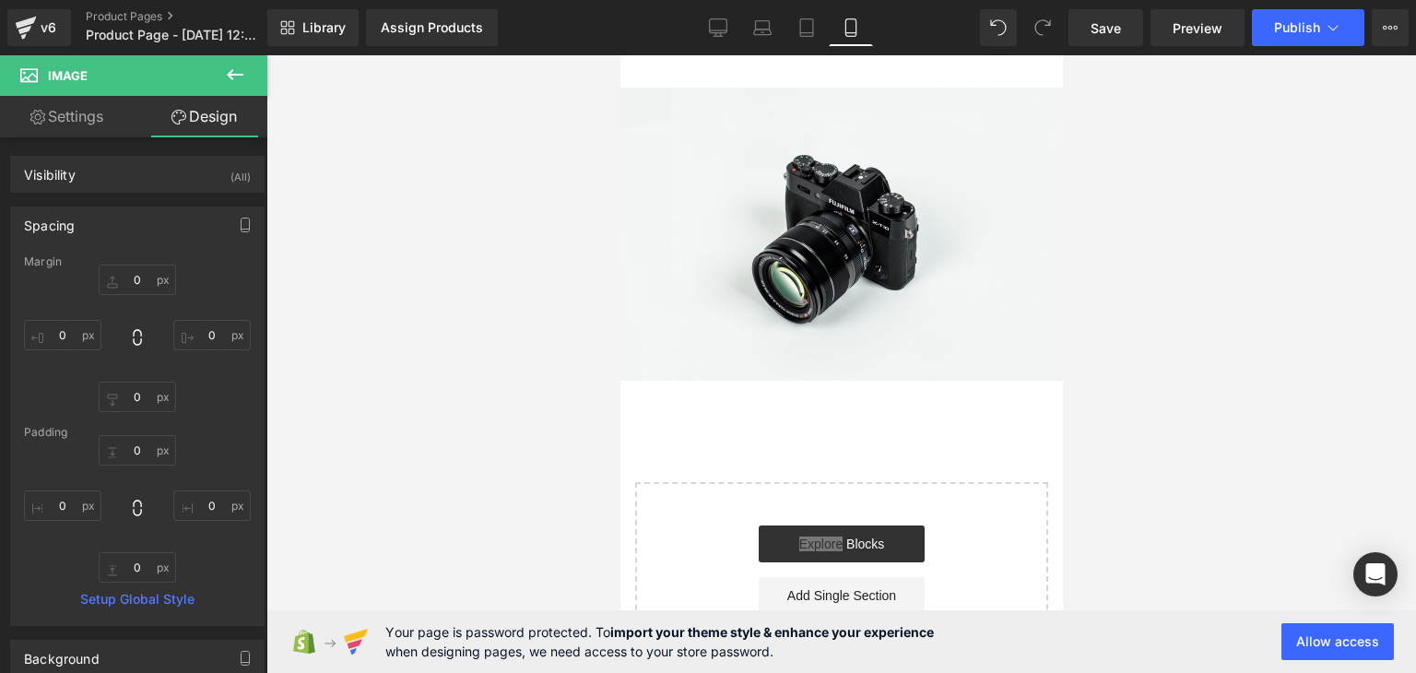
click at [448, 185] on div at bounding box center [842, 364] width 1150 height 618
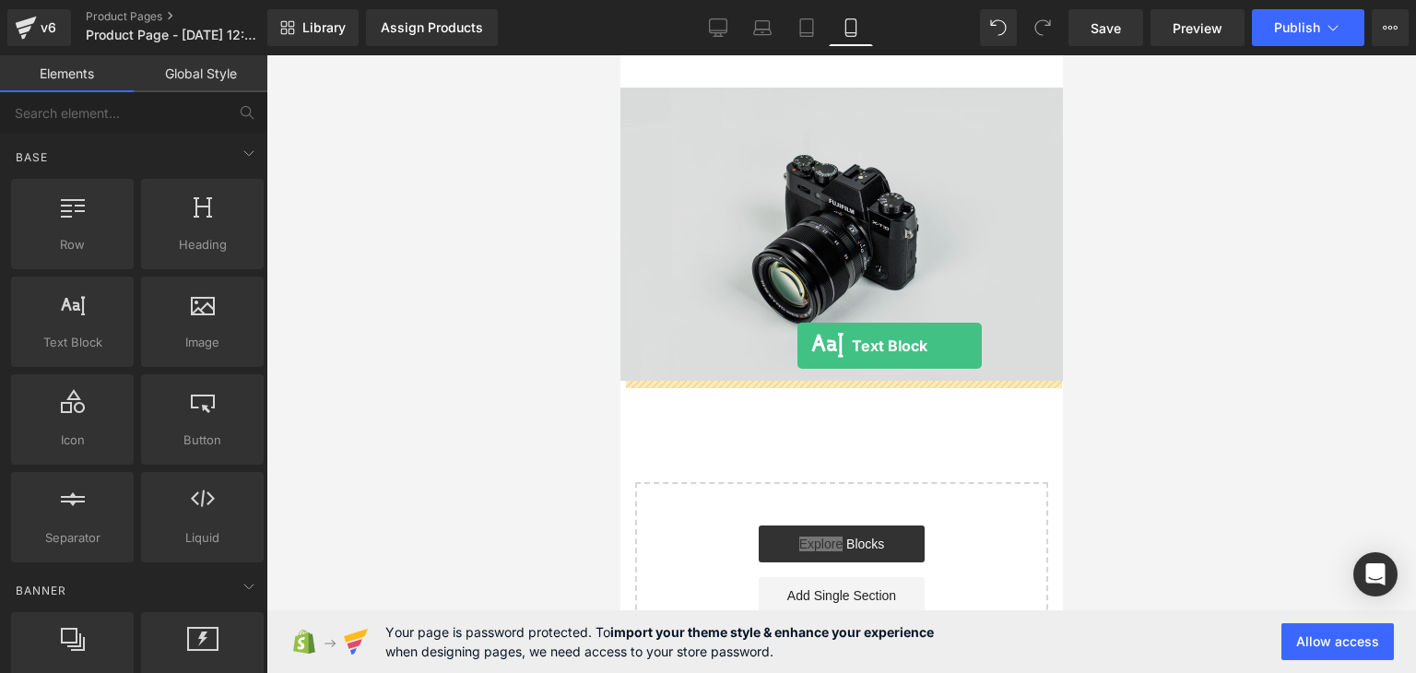
drag, startPoint x: 800, startPoint y: 396, endPoint x: 797, endPoint y: 346, distance: 49.9
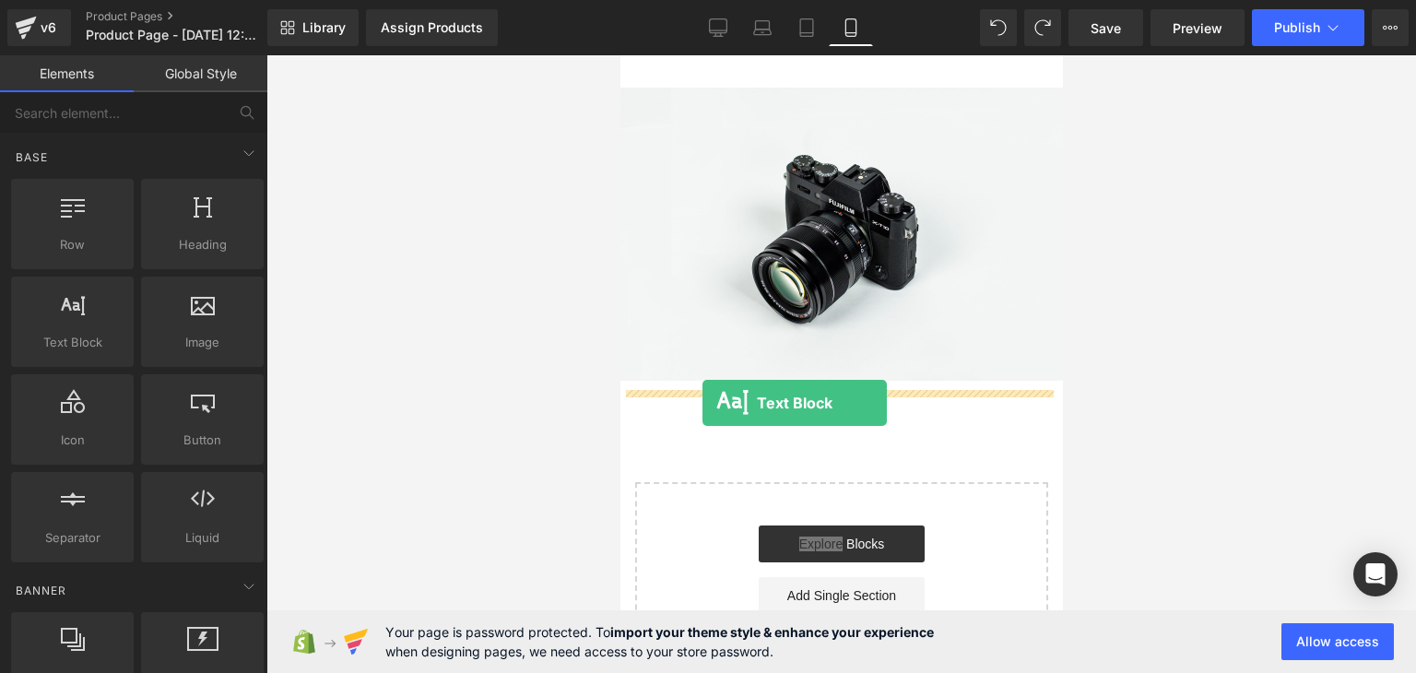
drag, startPoint x: 674, startPoint y: 379, endPoint x: 695, endPoint y: 403, distance: 32.0
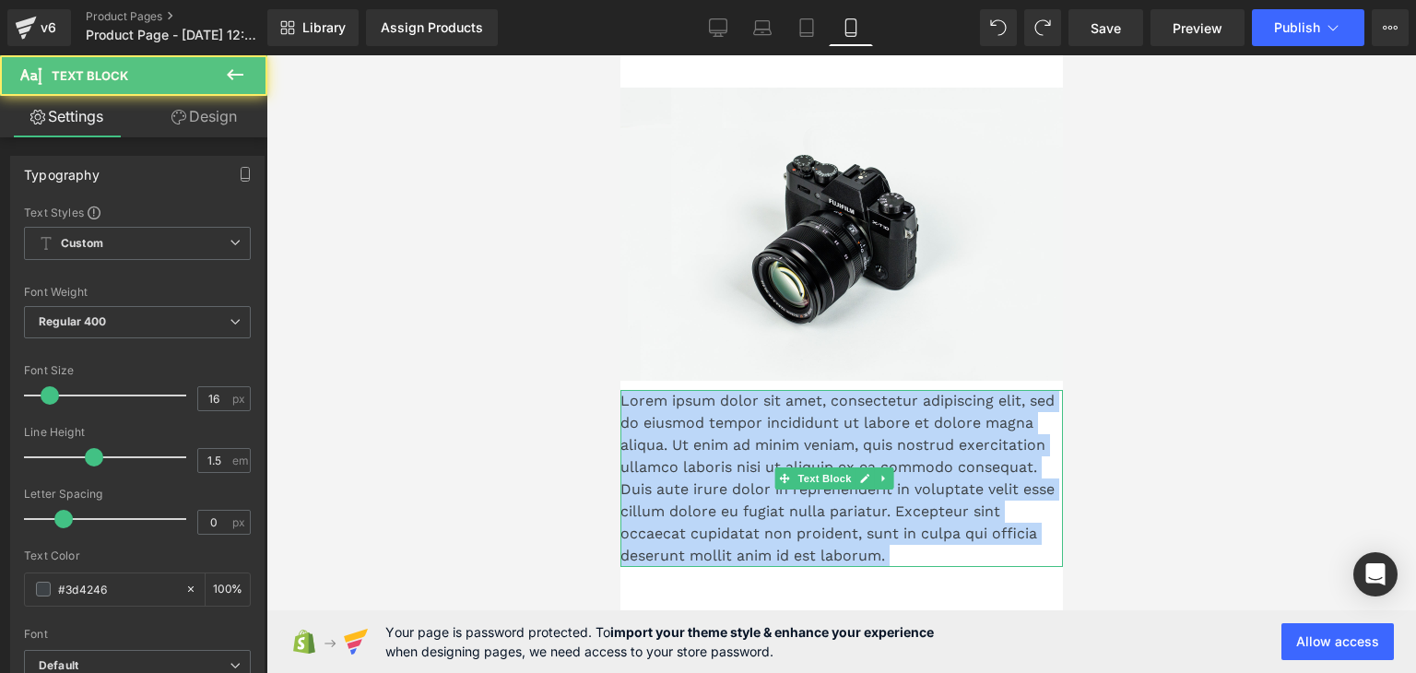
click at [728, 415] on p "Lorem ipsum dolor sit amet, consectetur adipiscing elit, sed do eiusmod tempor …" at bounding box center [841, 478] width 443 height 177
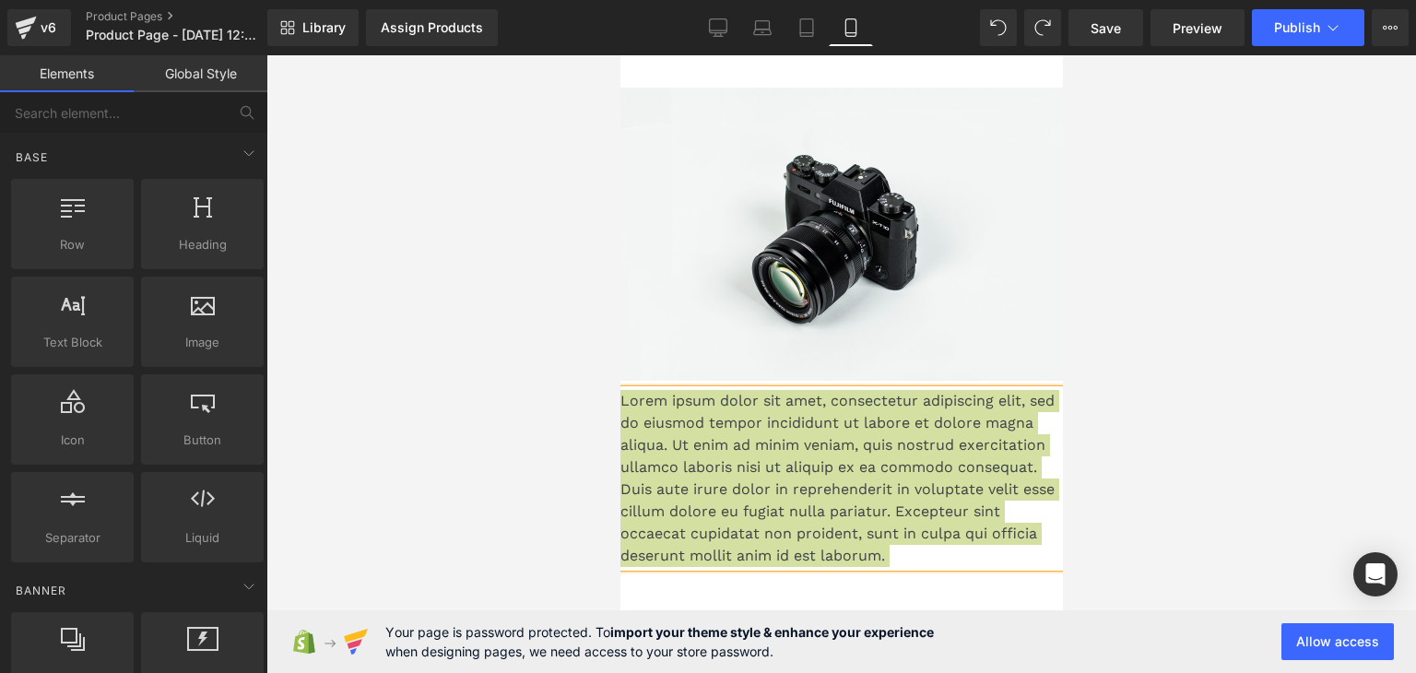
click at [1394, 371] on div at bounding box center [842, 364] width 1150 height 618
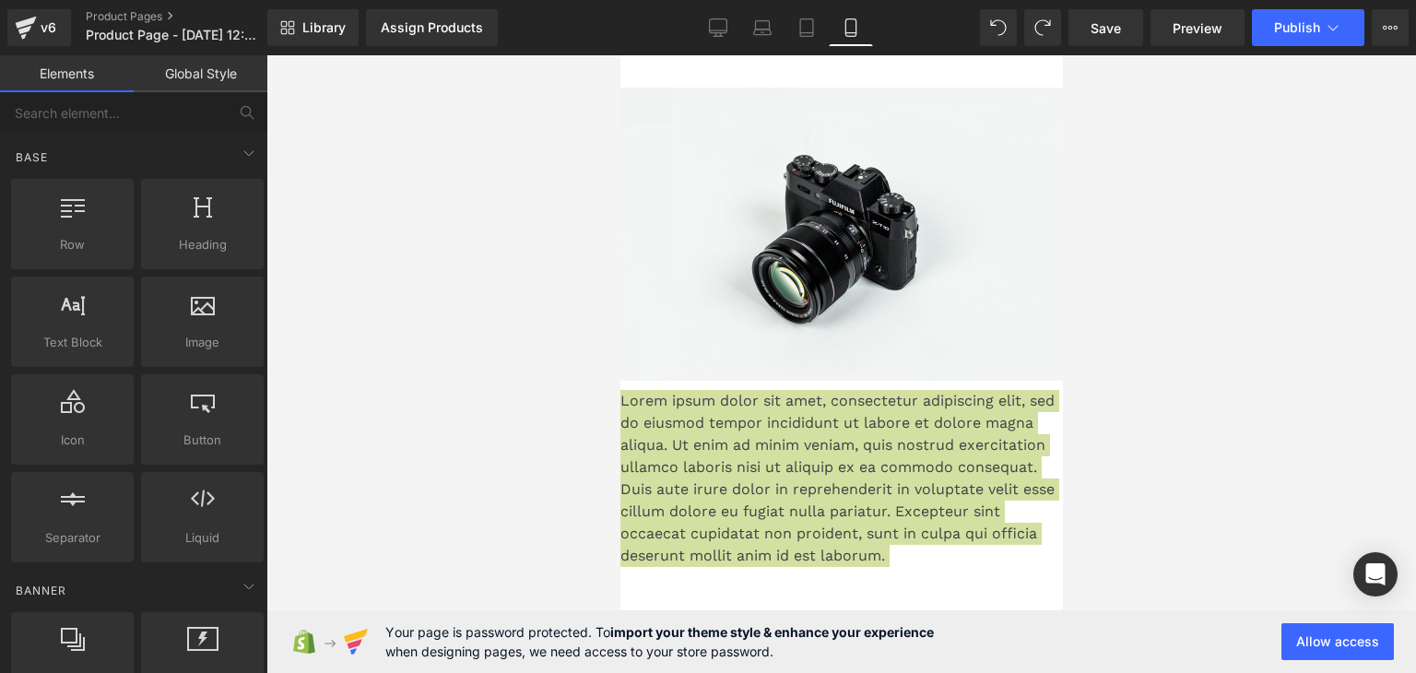
drag, startPoint x: 1387, startPoint y: 371, endPoint x: 1101, endPoint y: 344, distance: 287.1
click at [1381, 370] on div at bounding box center [842, 364] width 1150 height 618
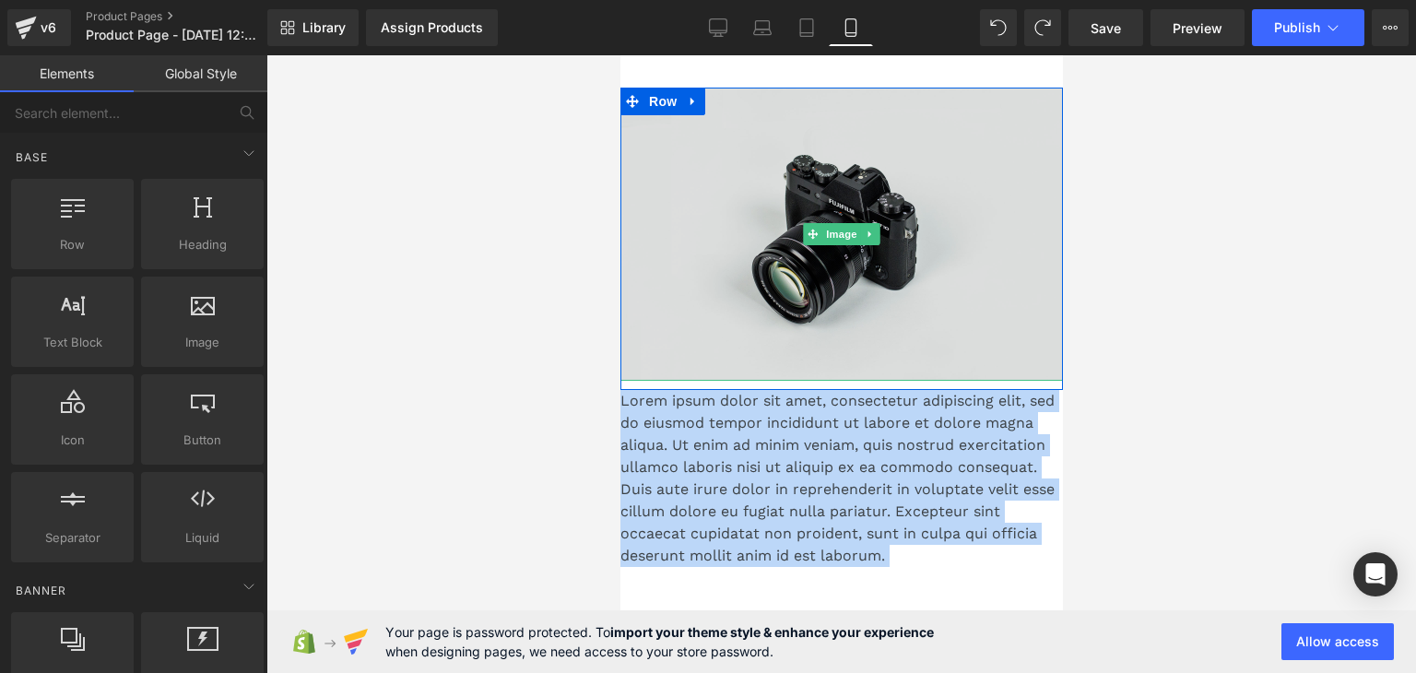
click at [802, 270] on img at bounding box center [841, 234] width 443 height 293
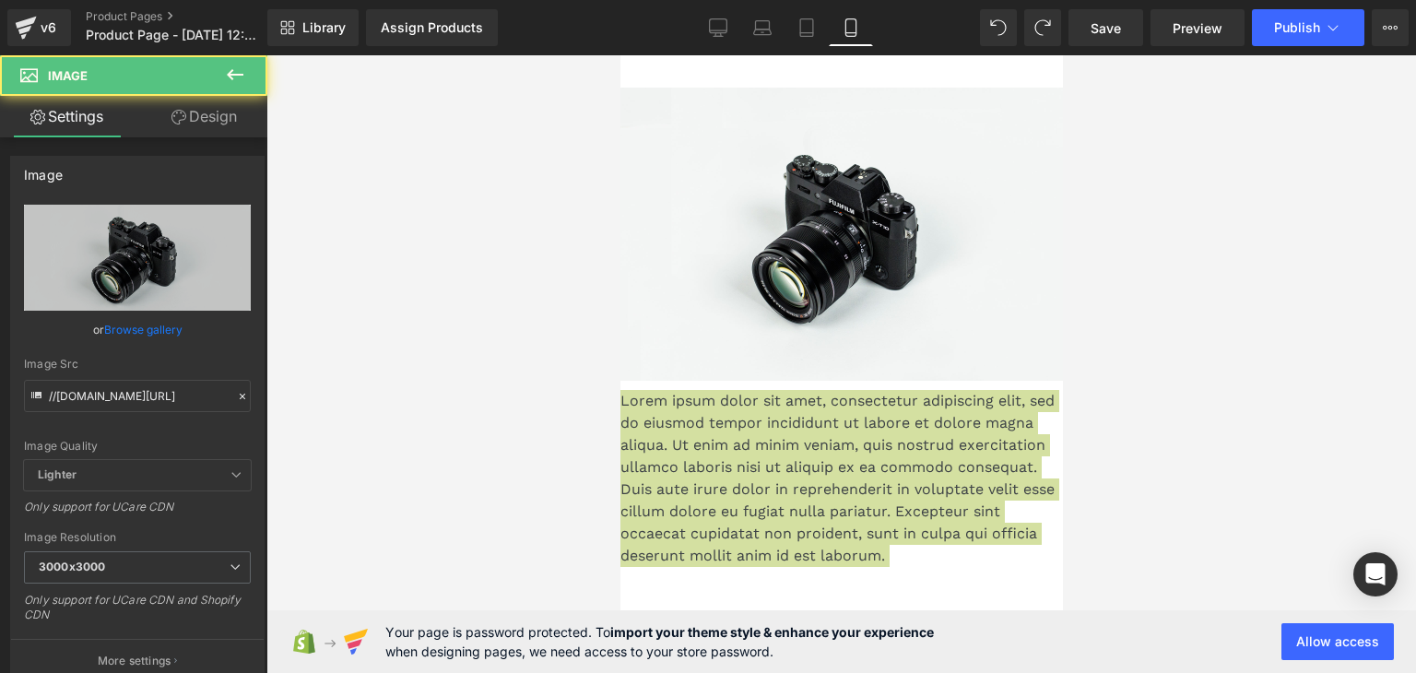
drag, startPoint x: 1173, startPoint y: 253, endPoint x: 1159, endPoint y: 254, distance: 13.9
click at [1174, 253] on div at bounding box center [842, 364] width 1150 height 618
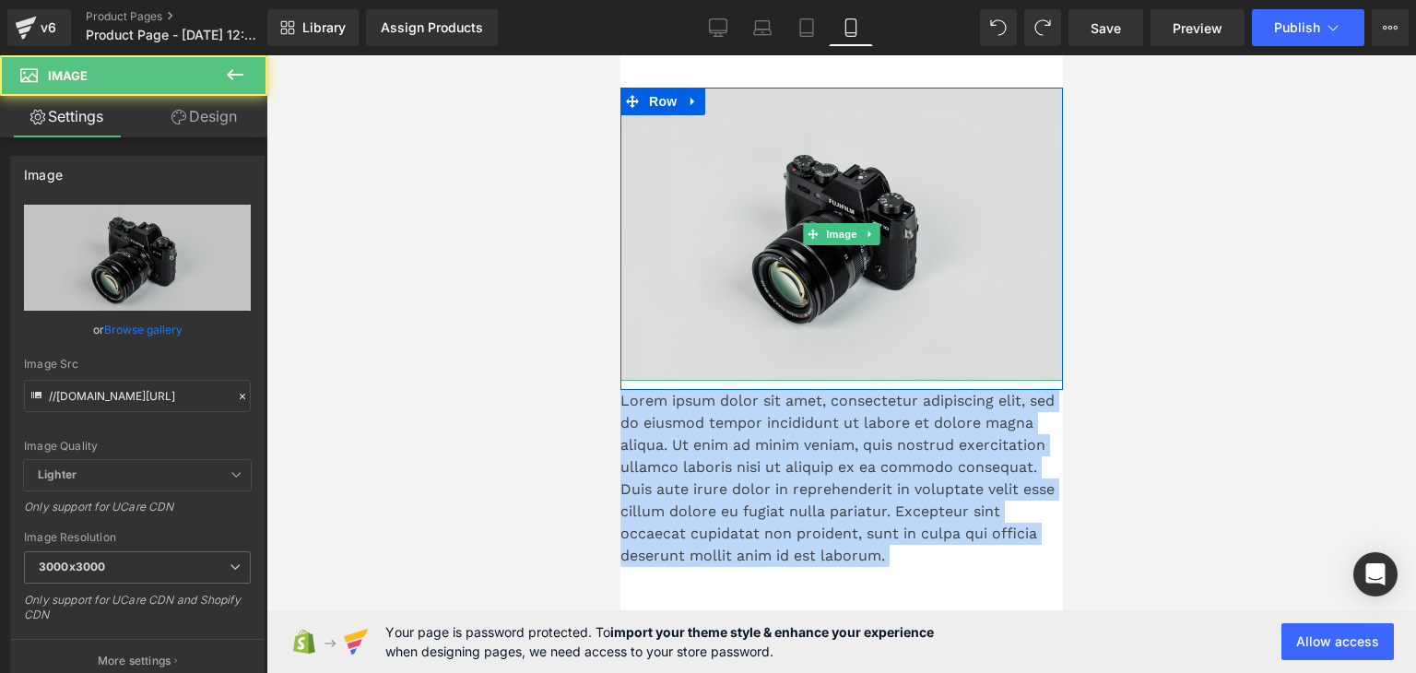
click at [901, 234] on img at bounding box center [841, 234] width 443 height 293
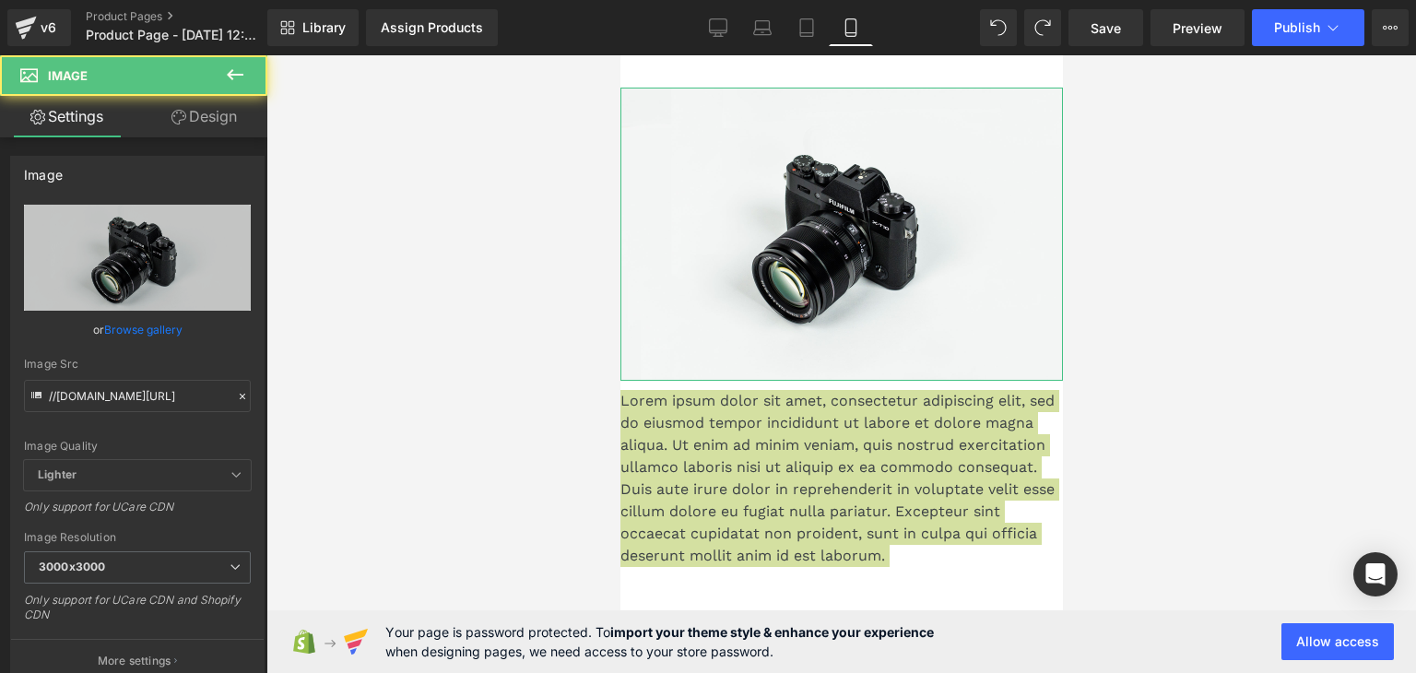
click at [190, 118] on link "Design" at bounding box center [204, 116] width 134 height 41
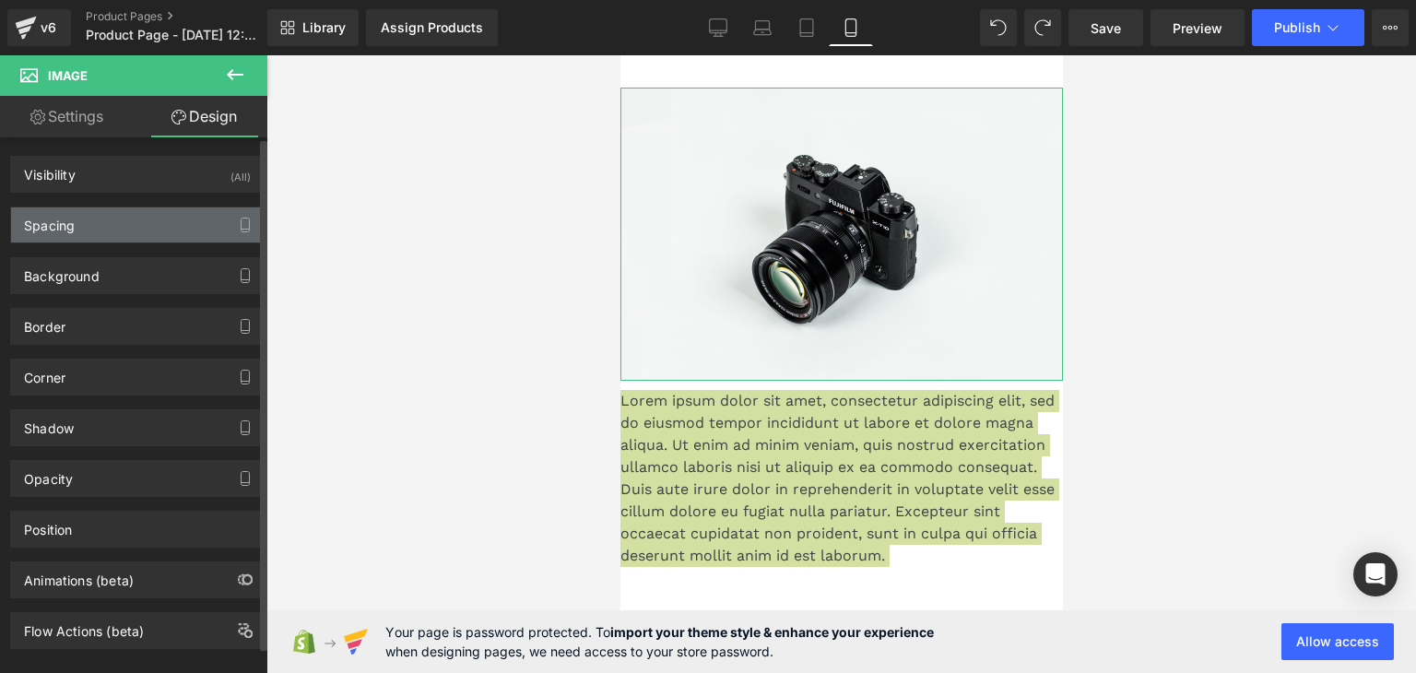
click at [99, 232] on div "Spacing" at bounding box center [137, 224] width 253 height 35
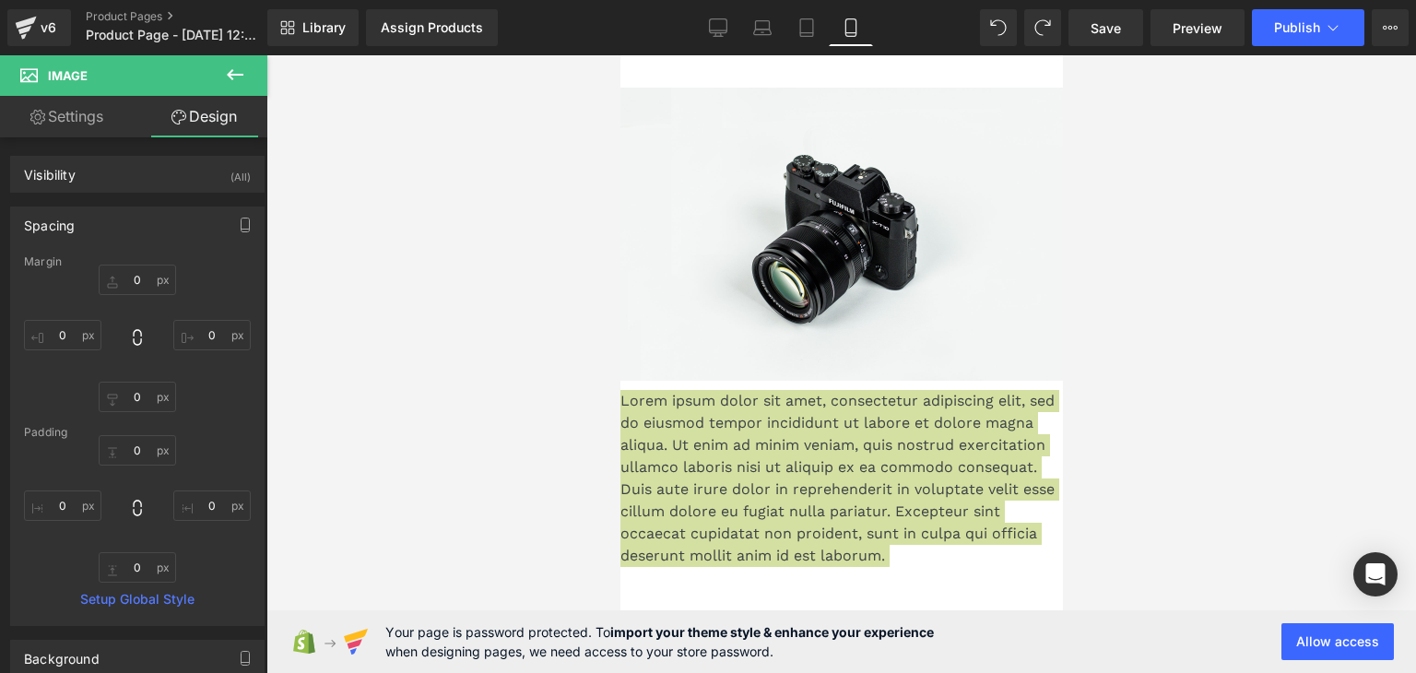
click at [465, 321] on div at bounding box center [842, 364] width 1150 height 618
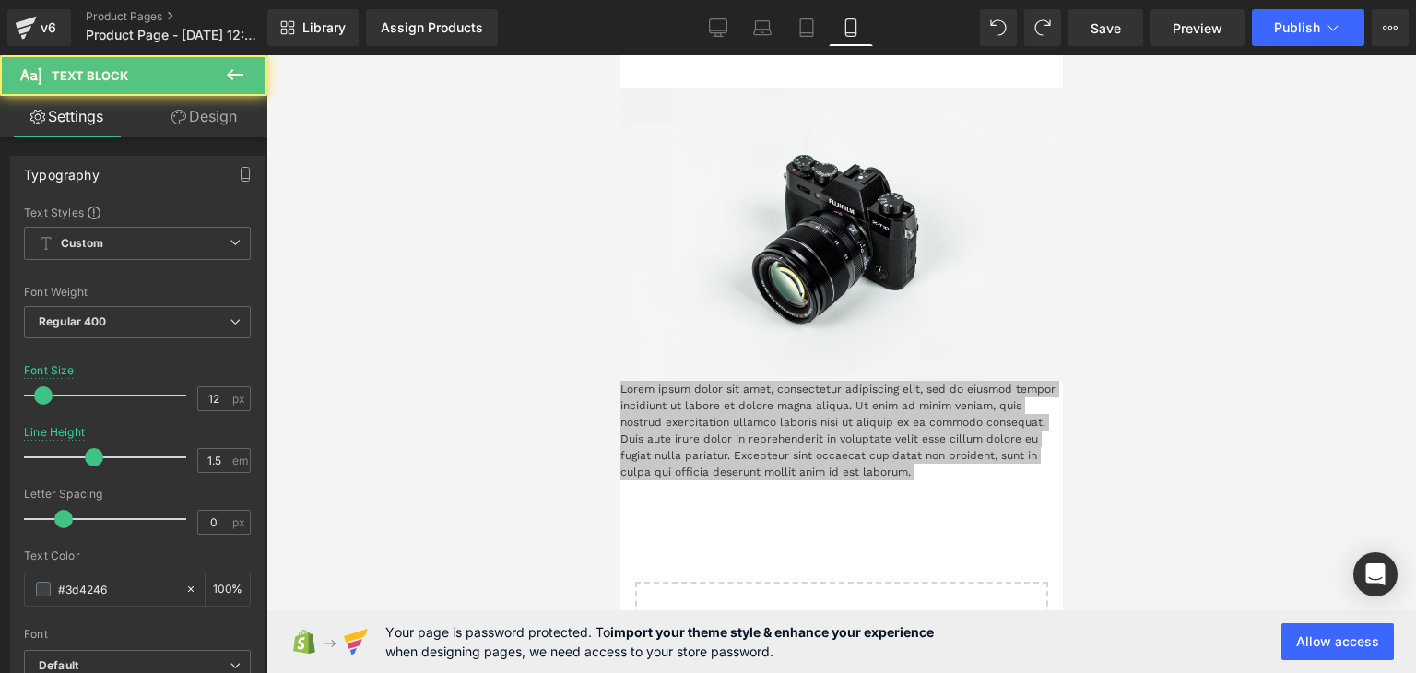
type input "14"
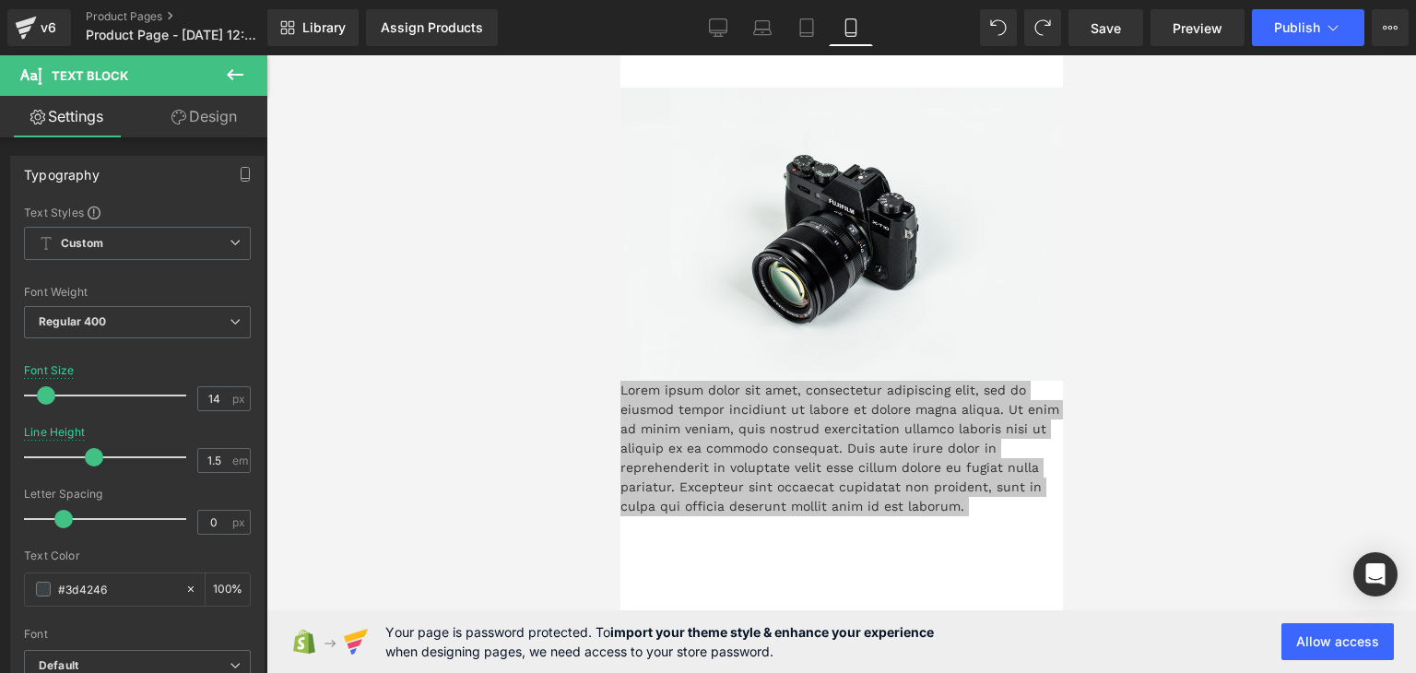
click at [1226, 301] on div at bounding box center [842, 364] width 1150 height 618
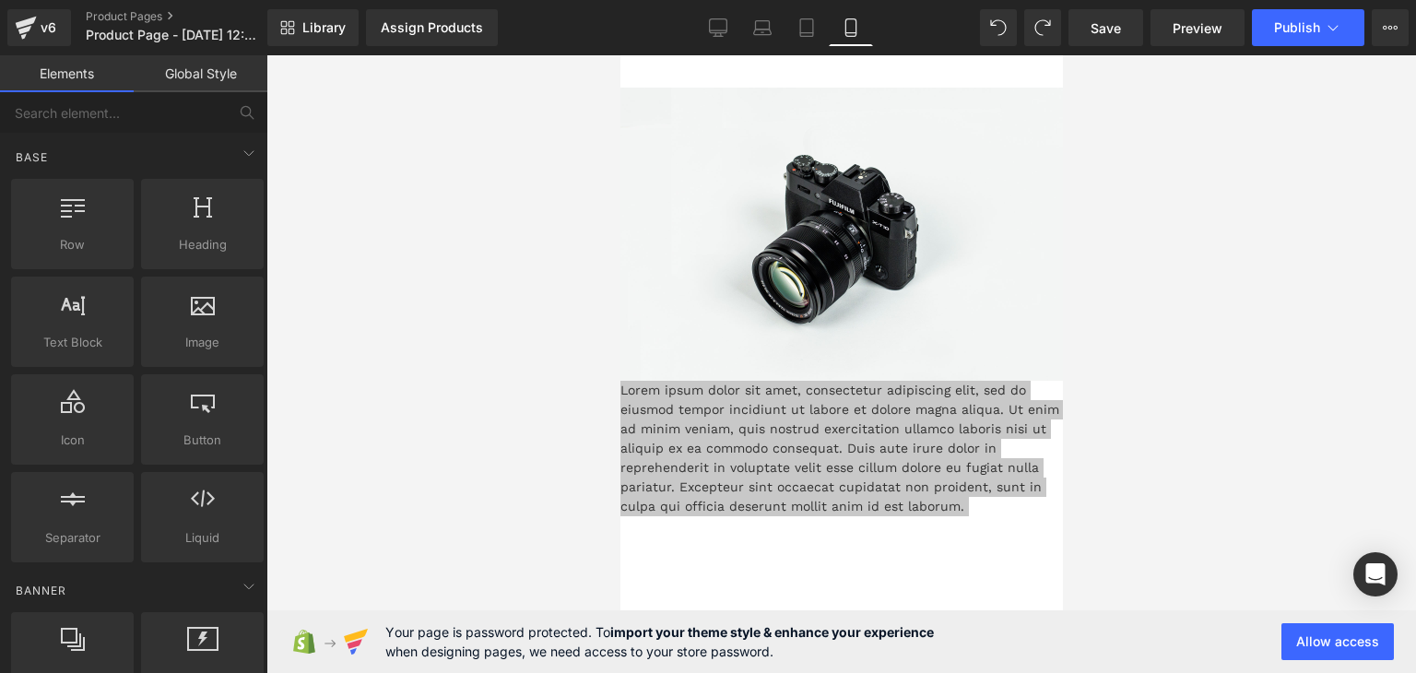
click at [863, 51] on div "Library Assign Products Product Preview No product match your search. Please tr…" at bounding box center [841, 27] width 1149 height 55
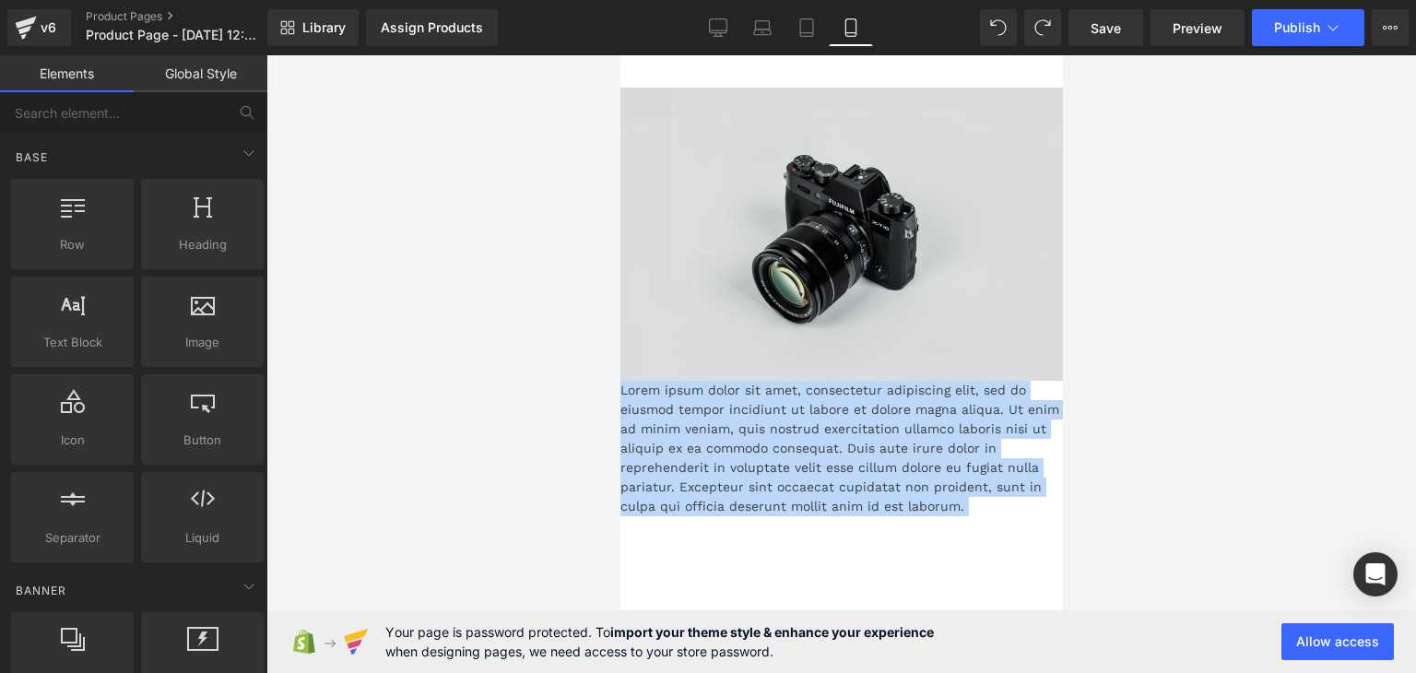
click at [848, 97] on img at bounding box center [841, 234] width 443 height 293
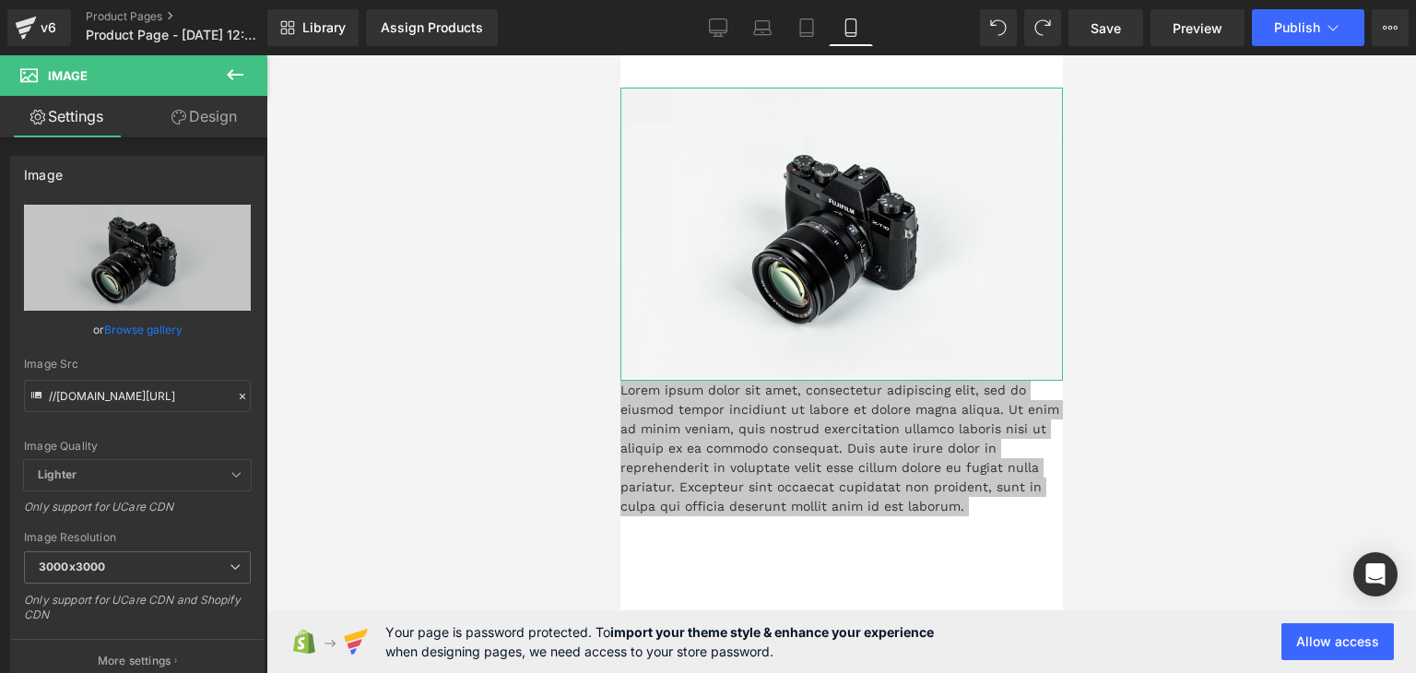
click at [202, 110] on link "Design" at bounding box center [204, 116] width 134 height 41
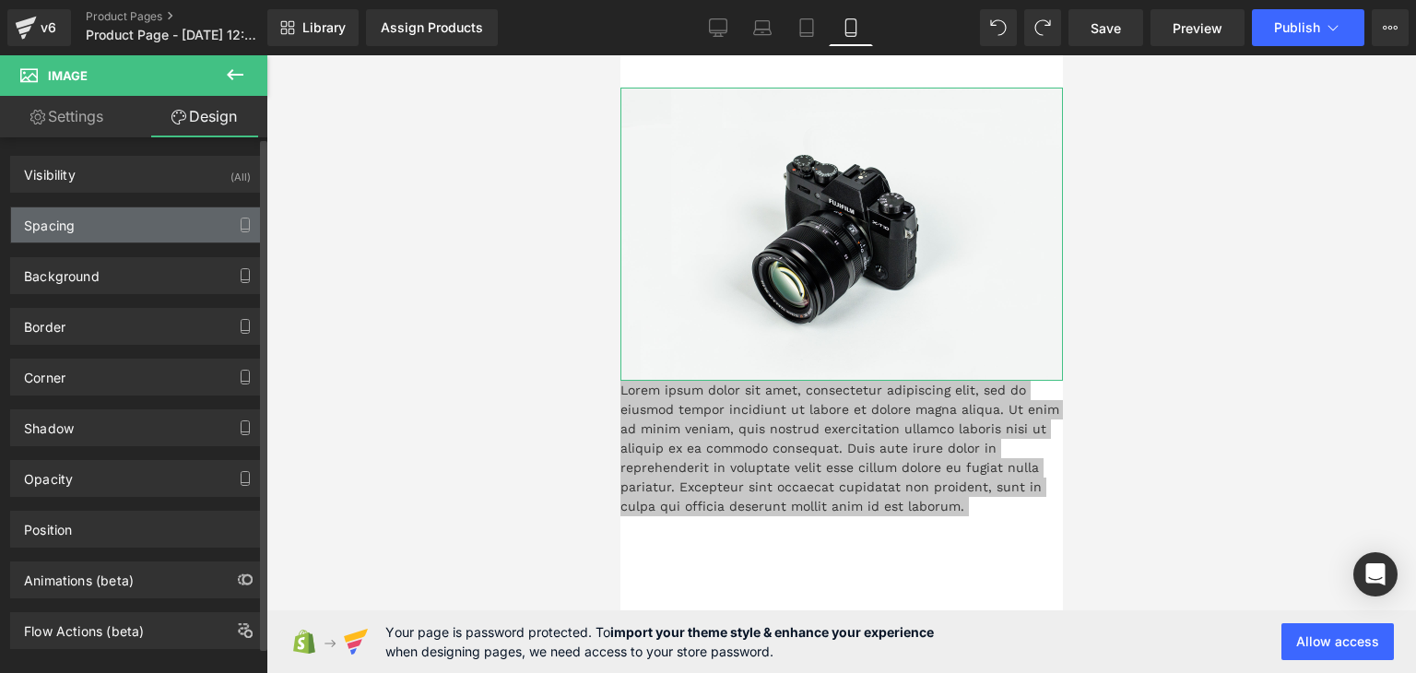
click at [72, 225] on div "Spacing" at bounding box center [49, 220] width 51 height 26
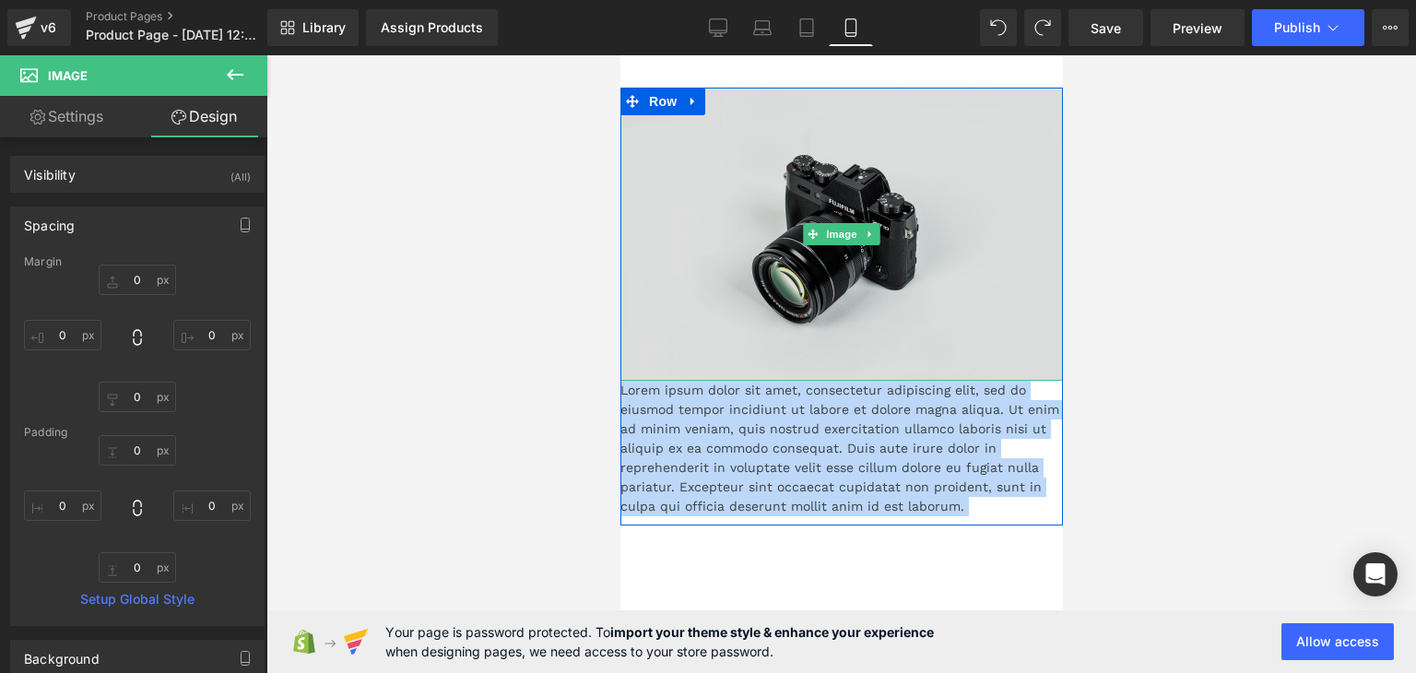
click at [805, 194] on img at bounding box center [841, 234] width 443 height 293
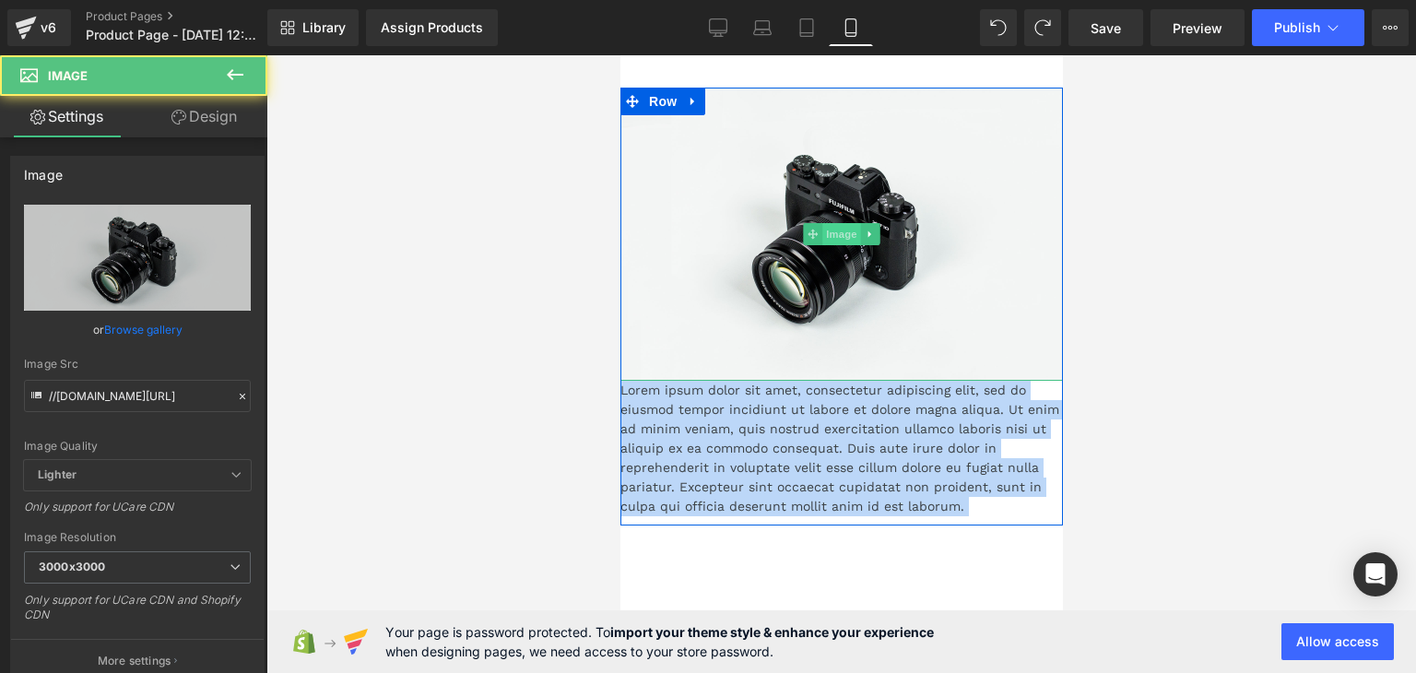
click at [822, 237] on span "Image" at bounding box center [841, 234] width 39 height 22
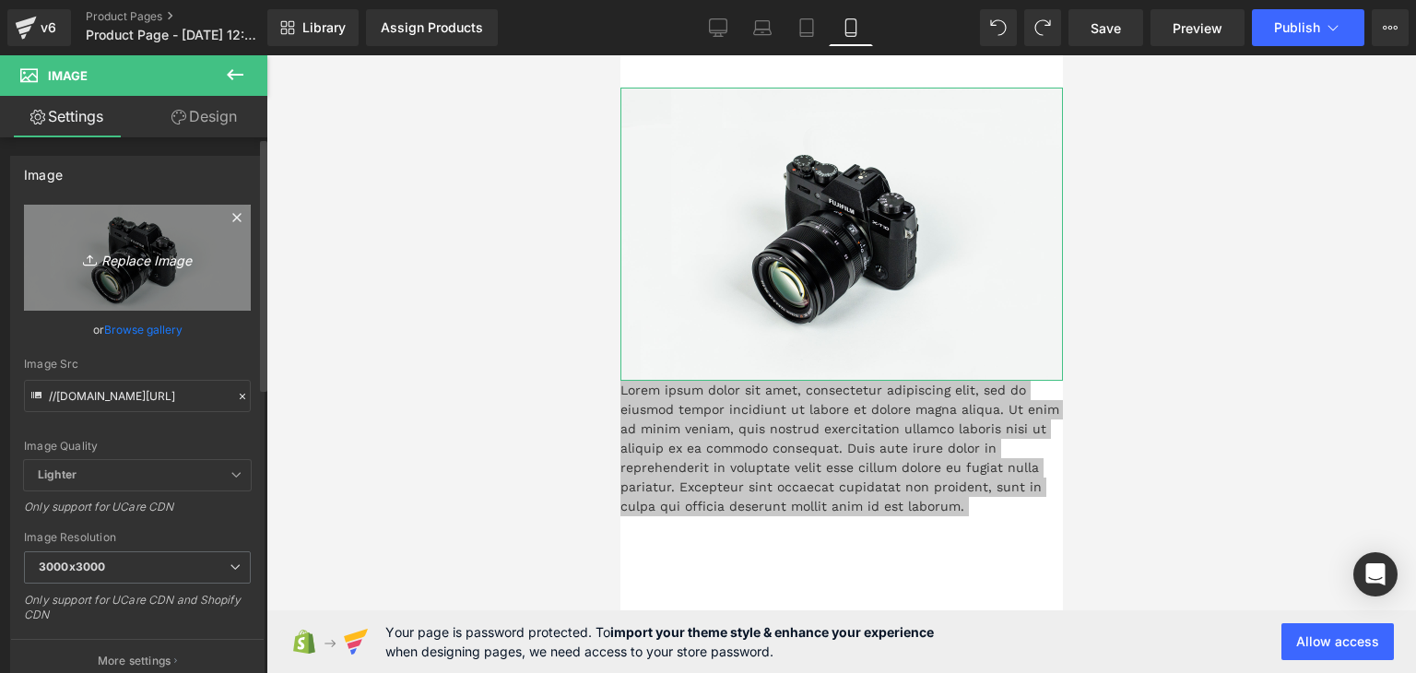
click at [124, 272] on link "Replace Image" at bounding box center [137, 258] width 227 height 106
type input "C:\fakepath\1.png"
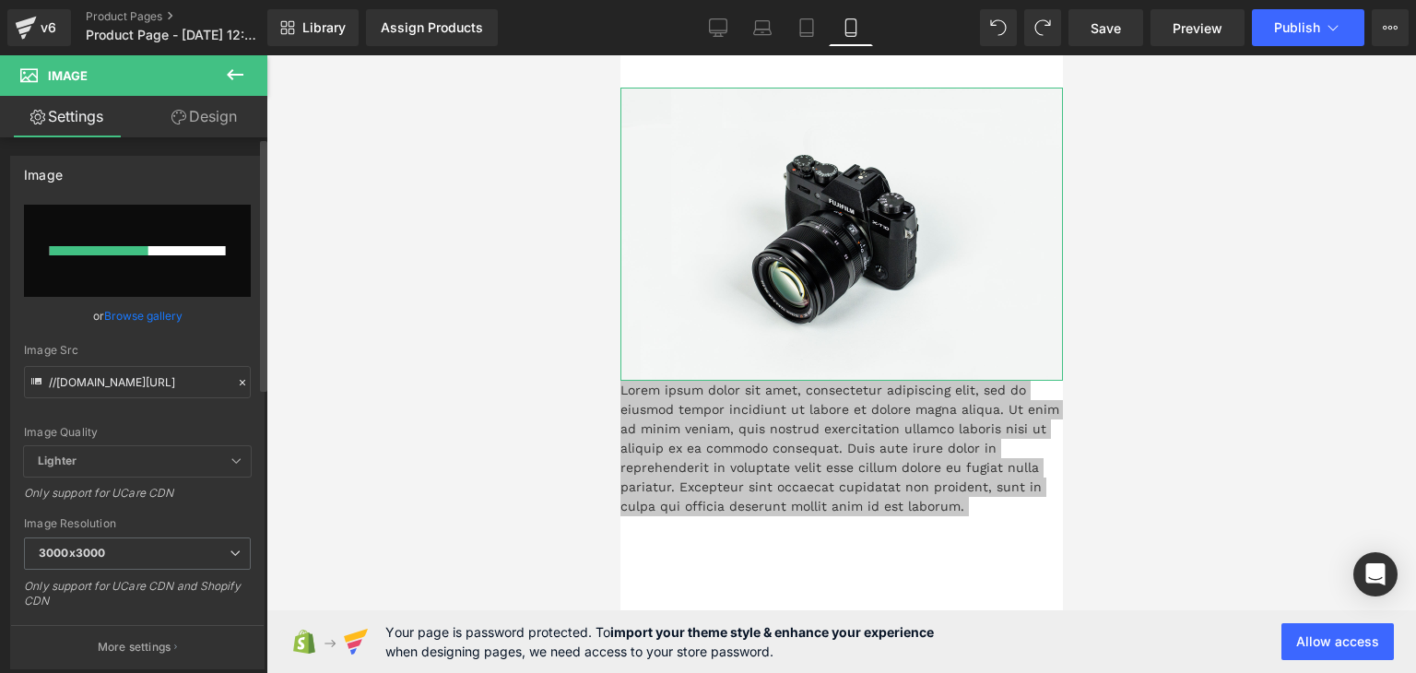
click at [159, 313] on link "Browse gallery" at bounding box center [143, 316] width 78 height 32
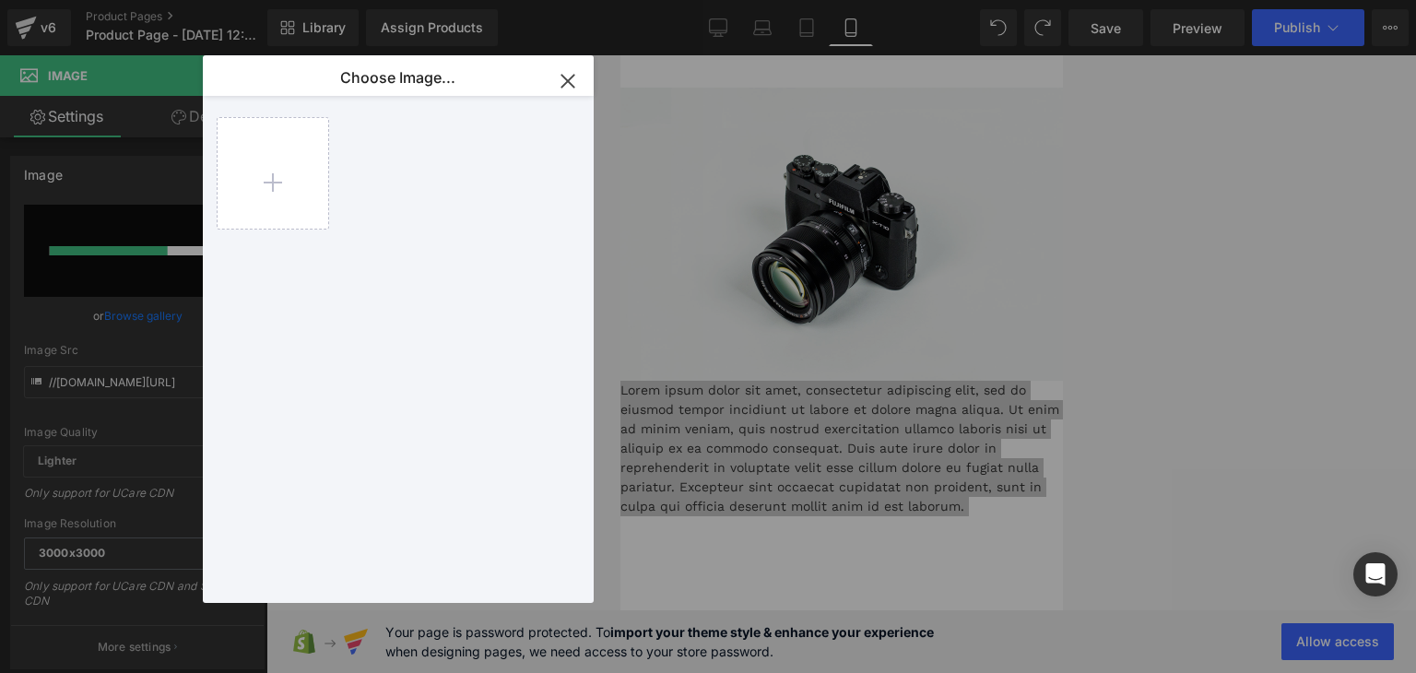
click at [563, 82] on icon "button" at bounding box center [568, 81] width 30 height 30
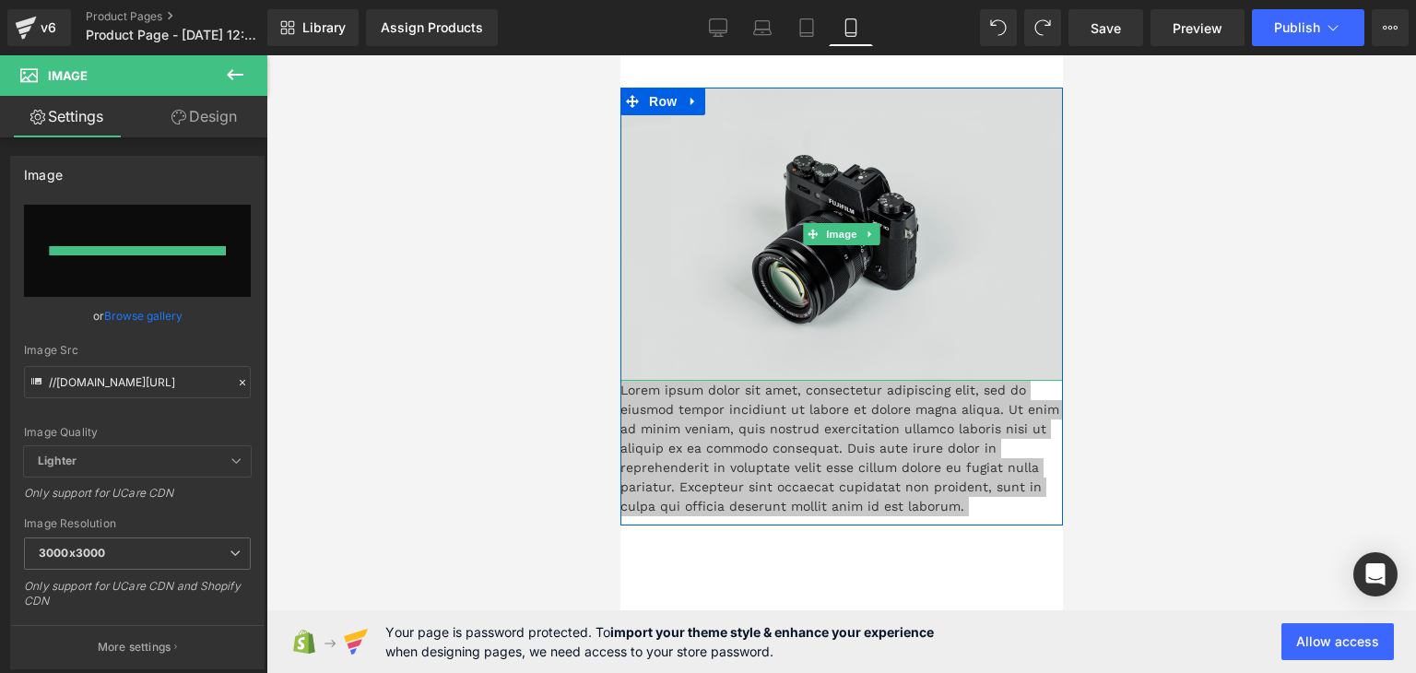
type input "[URL][DOMAIN_NAME]"
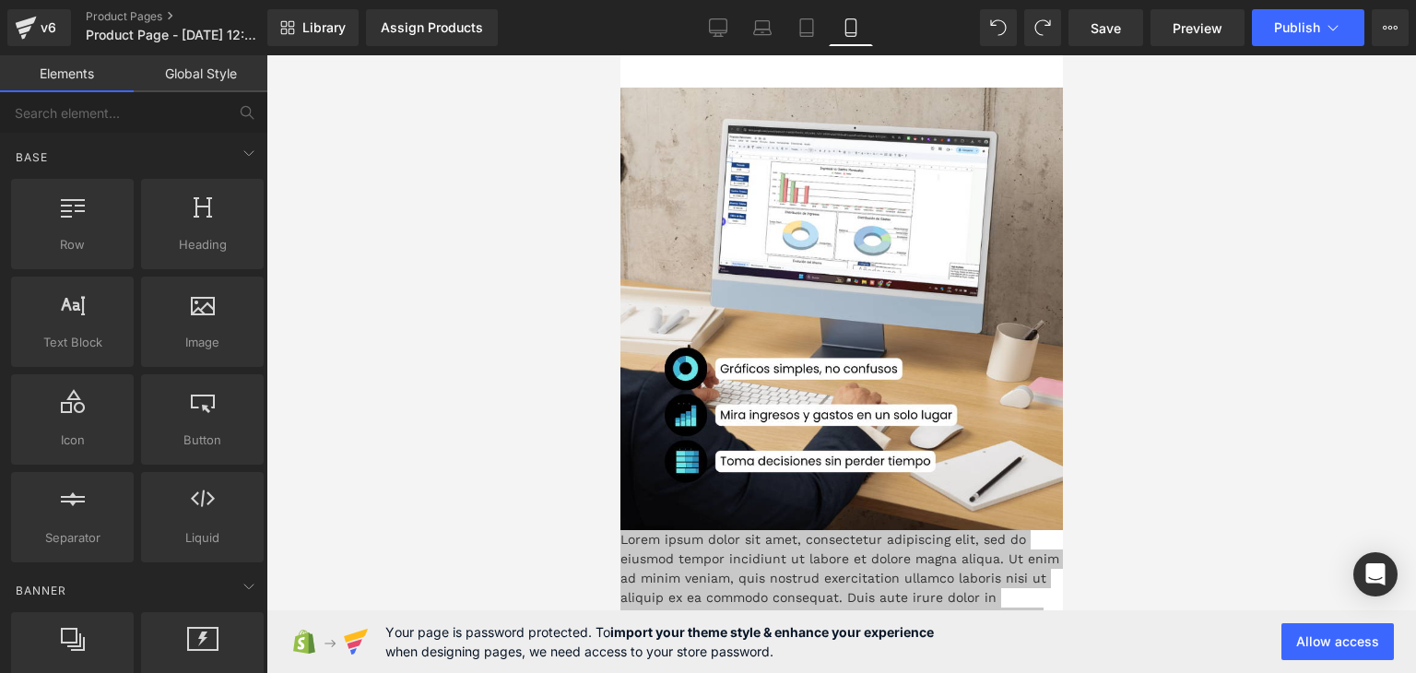
click at [1186, 265] on div at bounding box center [842, 364] width 1150 height 618
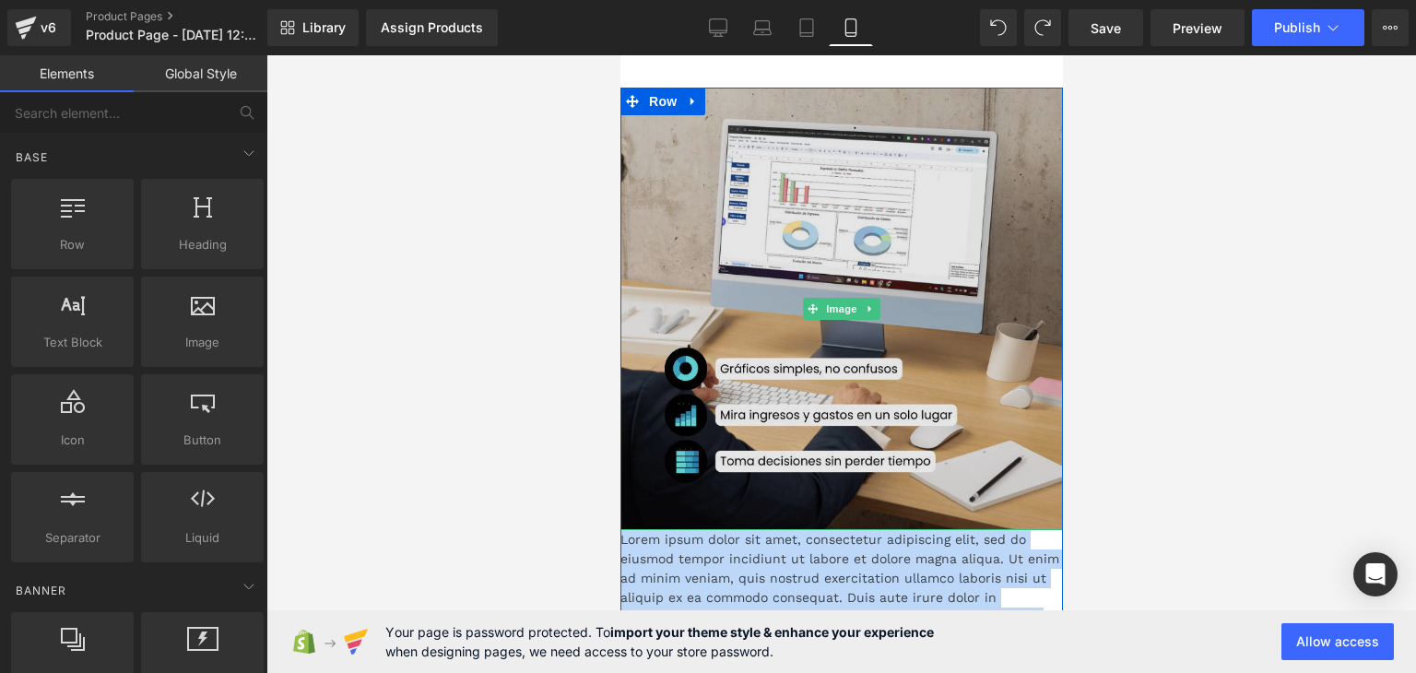
click at [772, 269] on img at bounding box center [841, 309] width 443 height 443
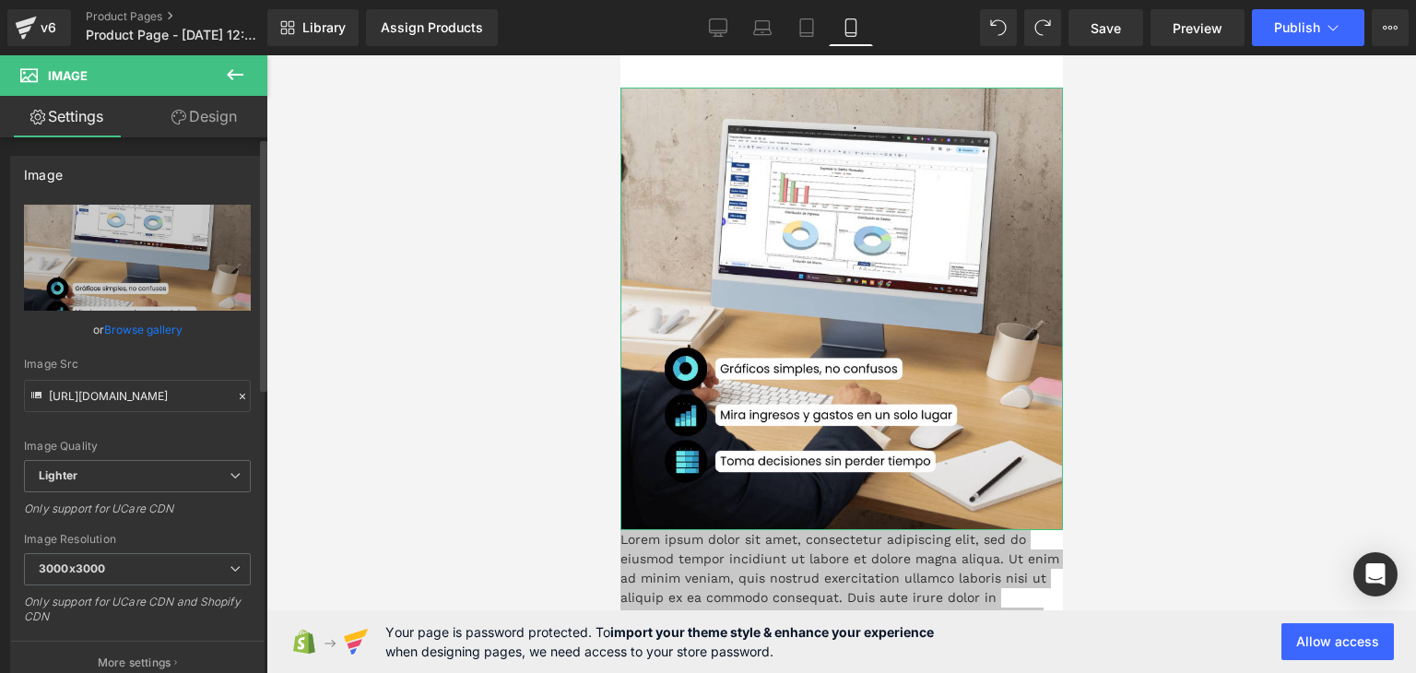
click at [122, 325] on link "Browse gallery" at bounding box center [143, 330] width 78 height 32
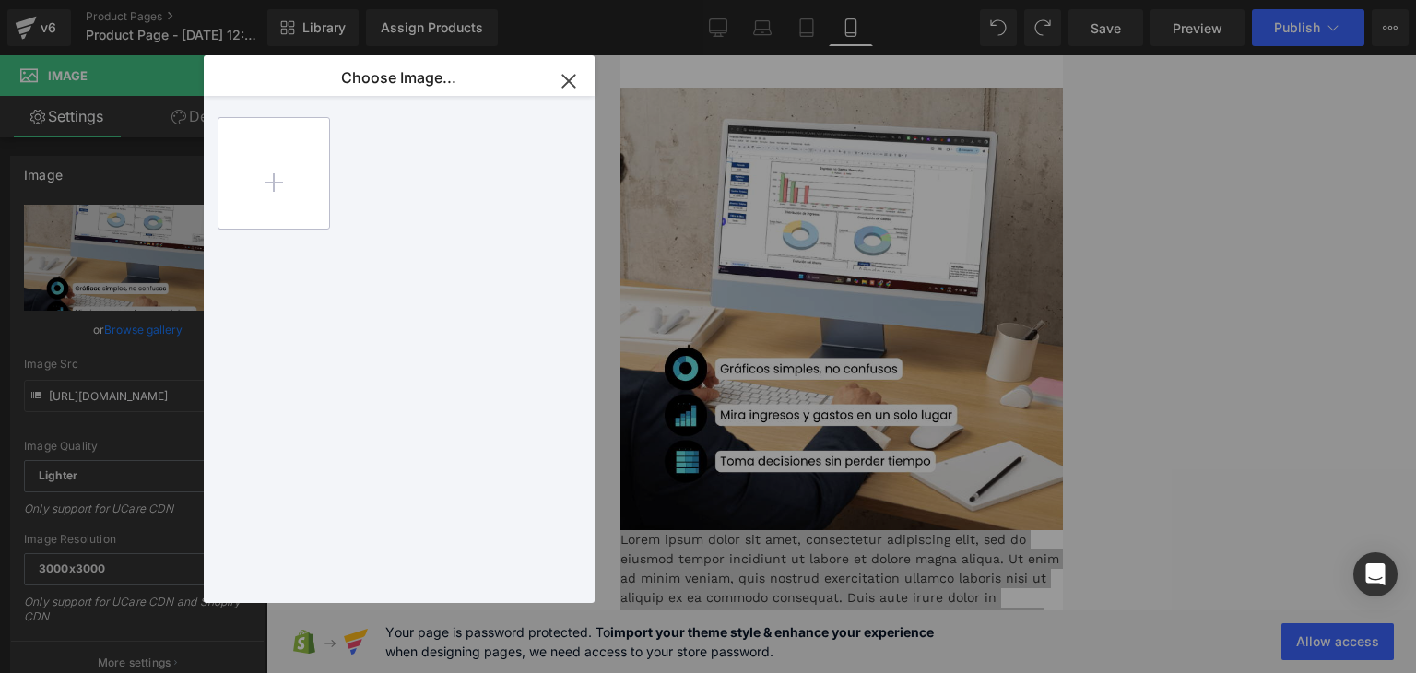
click at [254, 170] on input "file" at bounding box center [274, 173] width 111 height 111
click at [1233, 0] on div "Image You are previewing how the will restyle your page. You can not edit Eleme…" at bounding box center [708, 0] width 1416 height 0
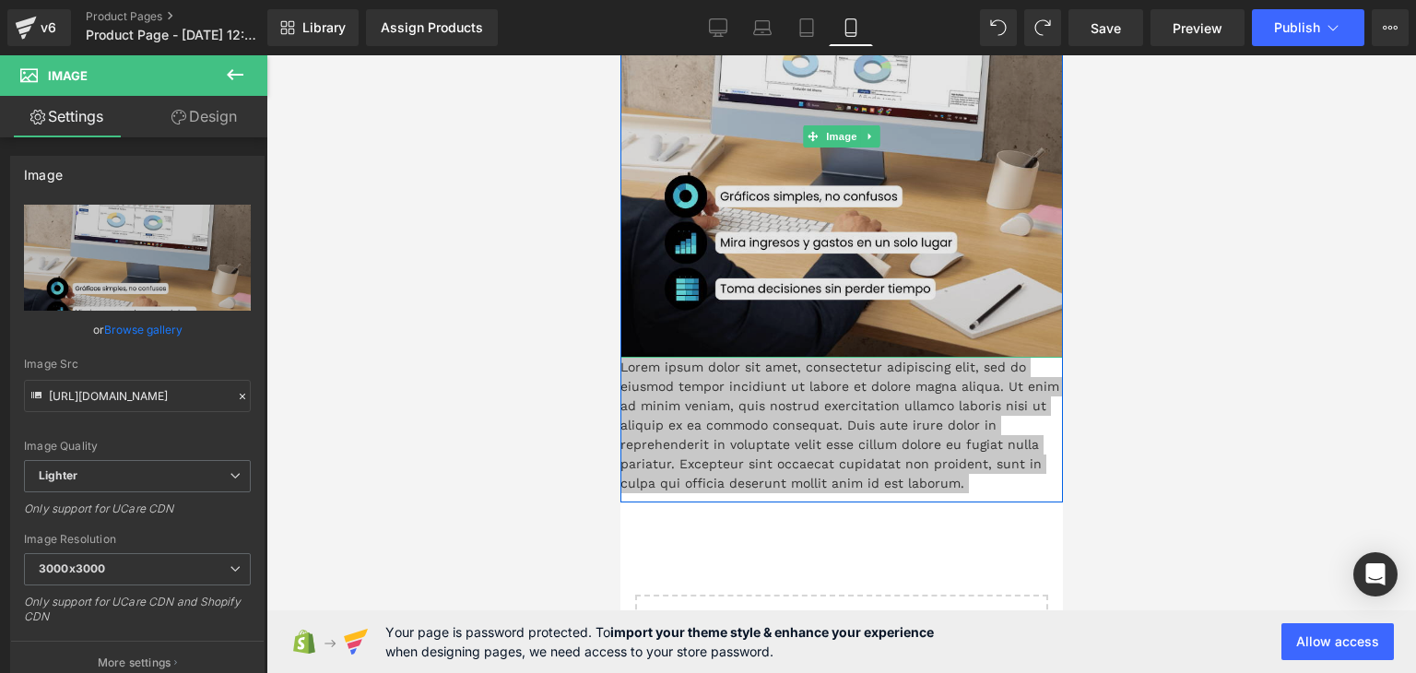
scroll to position [184, 0]
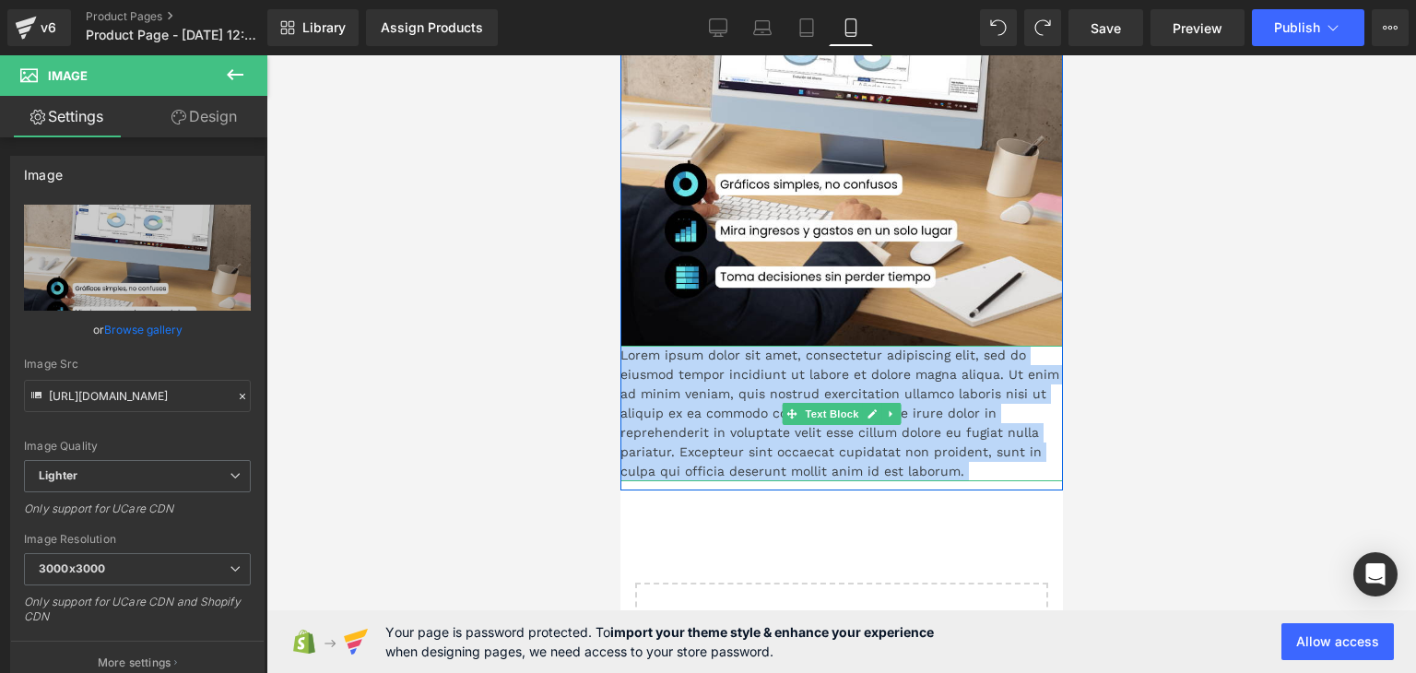
click at [937, 459] on p "Lorem ipsum dolor sit amet, consectetur adipiscing elit, sed do eiusmod tempor …" at bounding box center [841, 414] width 443 height 136
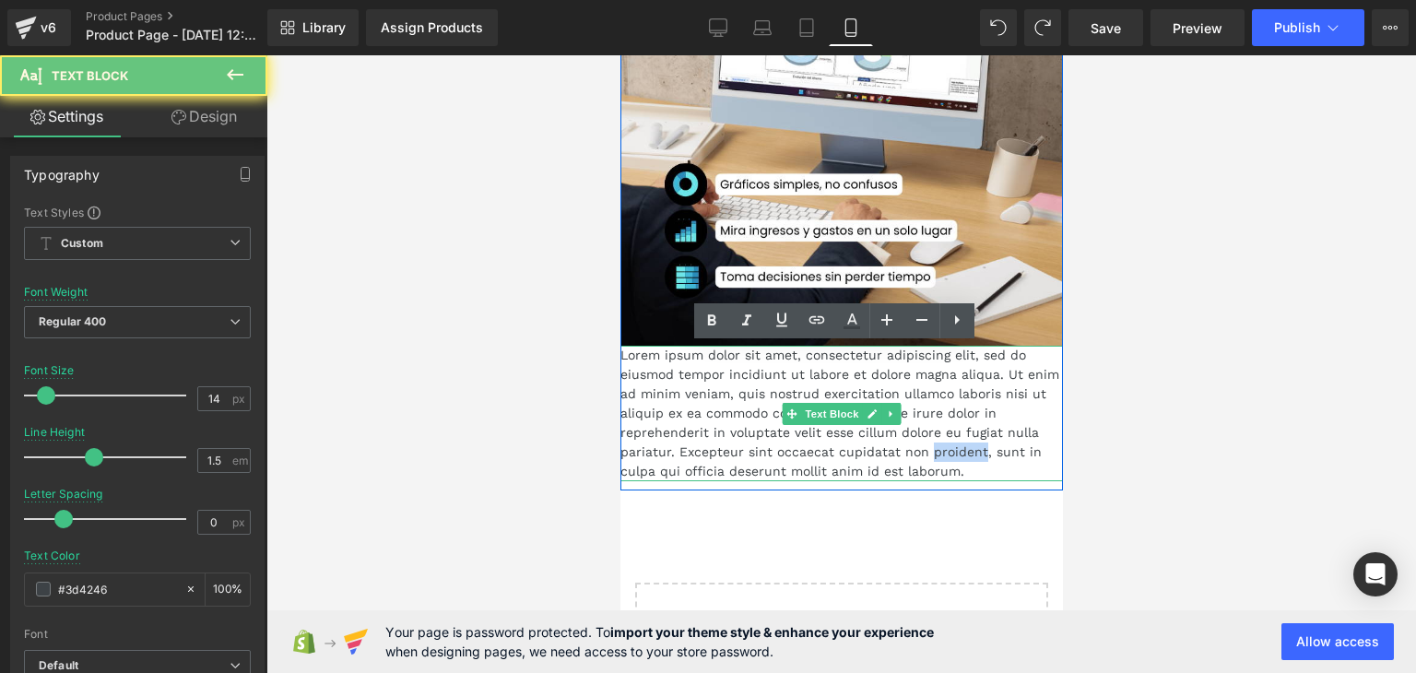
click at [937, 459] on p "Lorem ipsum dolor sit amet, consectetur adipiscing elit, sed do eiusmod tempor …" at bounding box center [841, 414] width 443 height 136
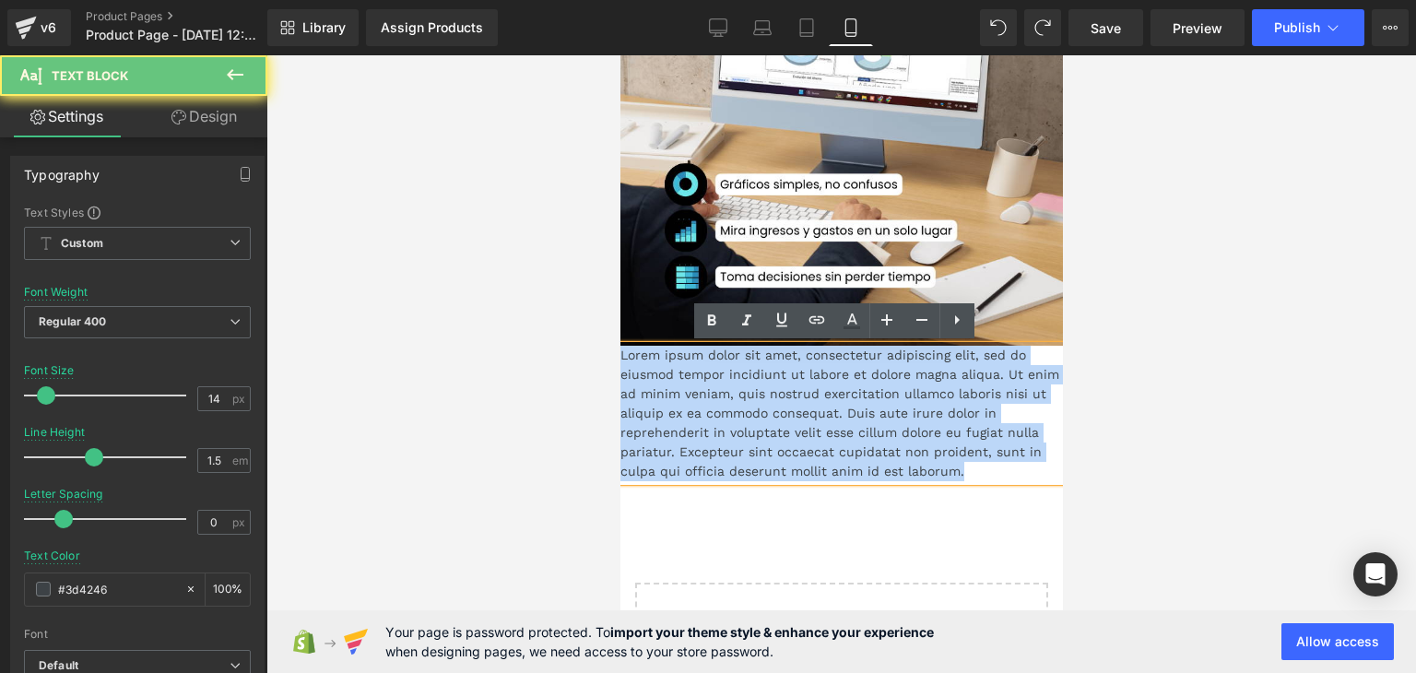
click at [937, 459] on p "Lorem ipsum dolor sit amet, consectetur adipiscing elit, sed do eiusmod tempor …" at bounding box center [841, 414] width 443 height 136
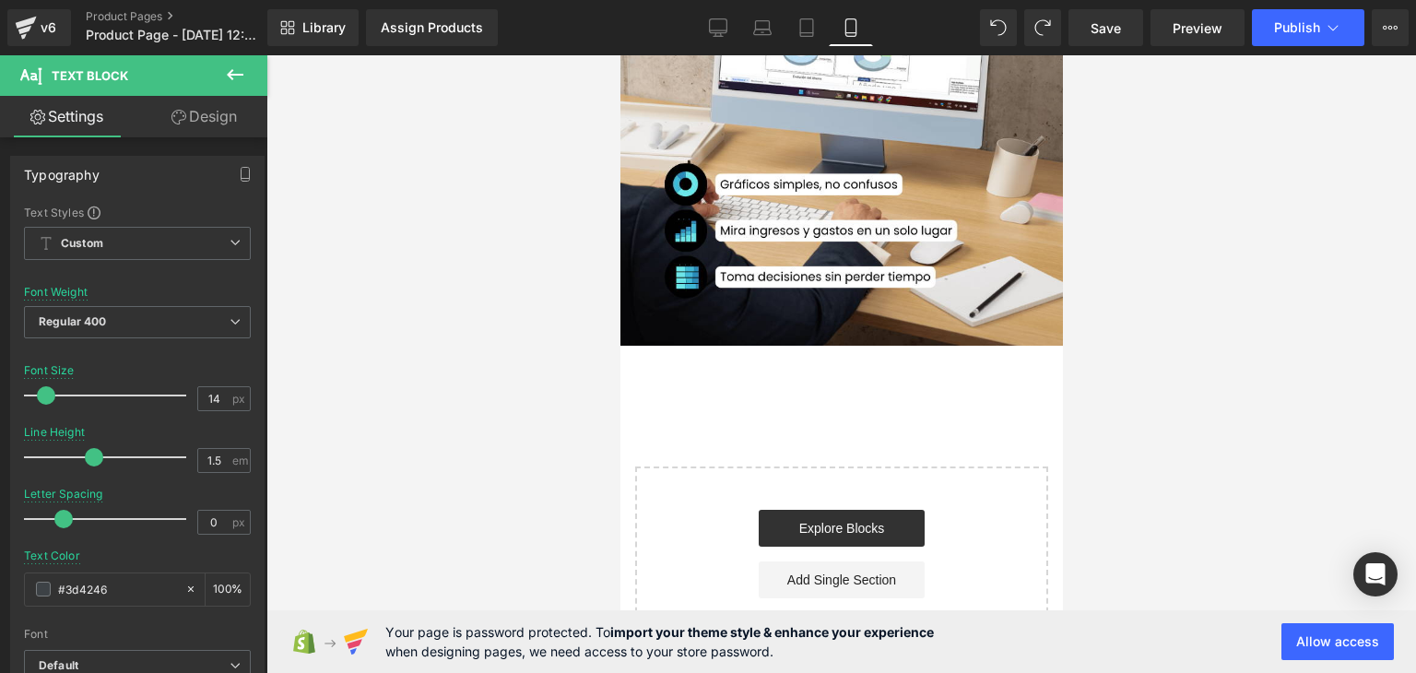
drag, startPoint x: 1212, startPoint y: 360, endPoint x: 1130, endPoint y: 365, distance: 82.3
click at [1212, 359] on div at bounding box center [842, 364] width 1150 height 618
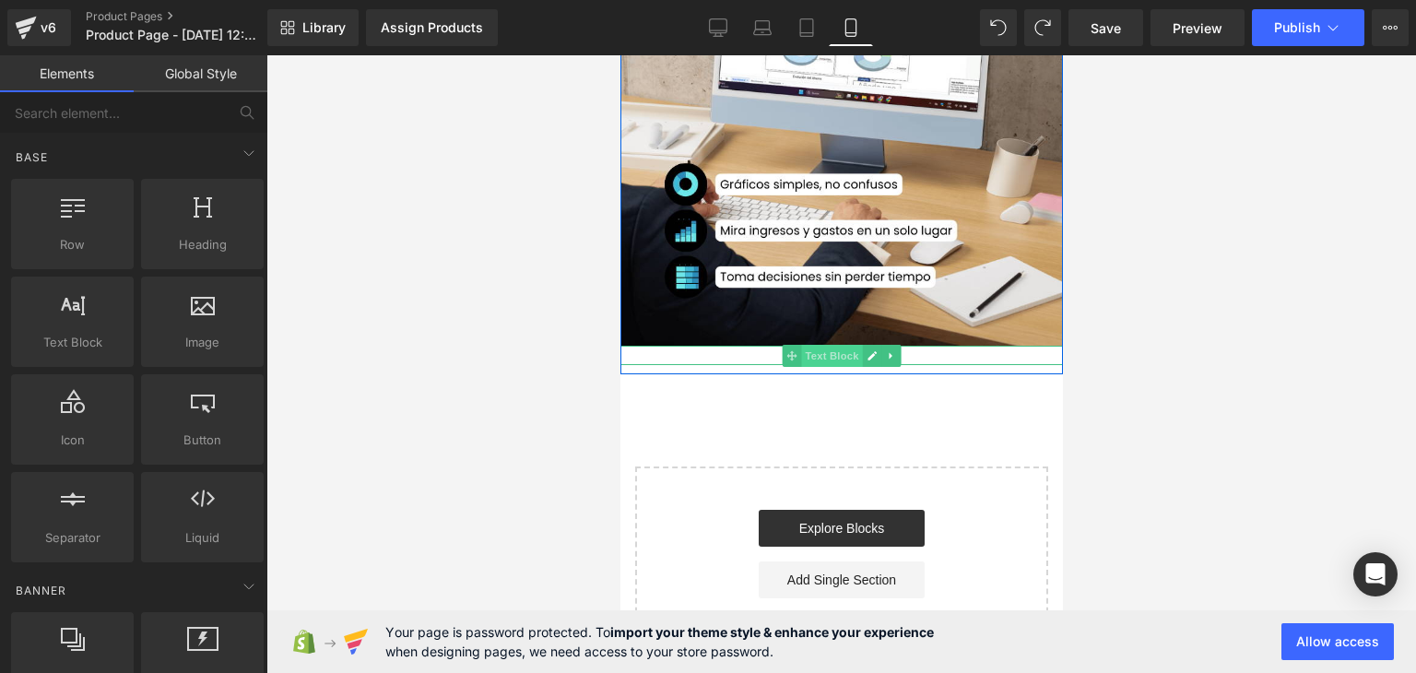
click at [814, 351] on span "Text Block" at bounding box center [830, 356] width 61 height 22
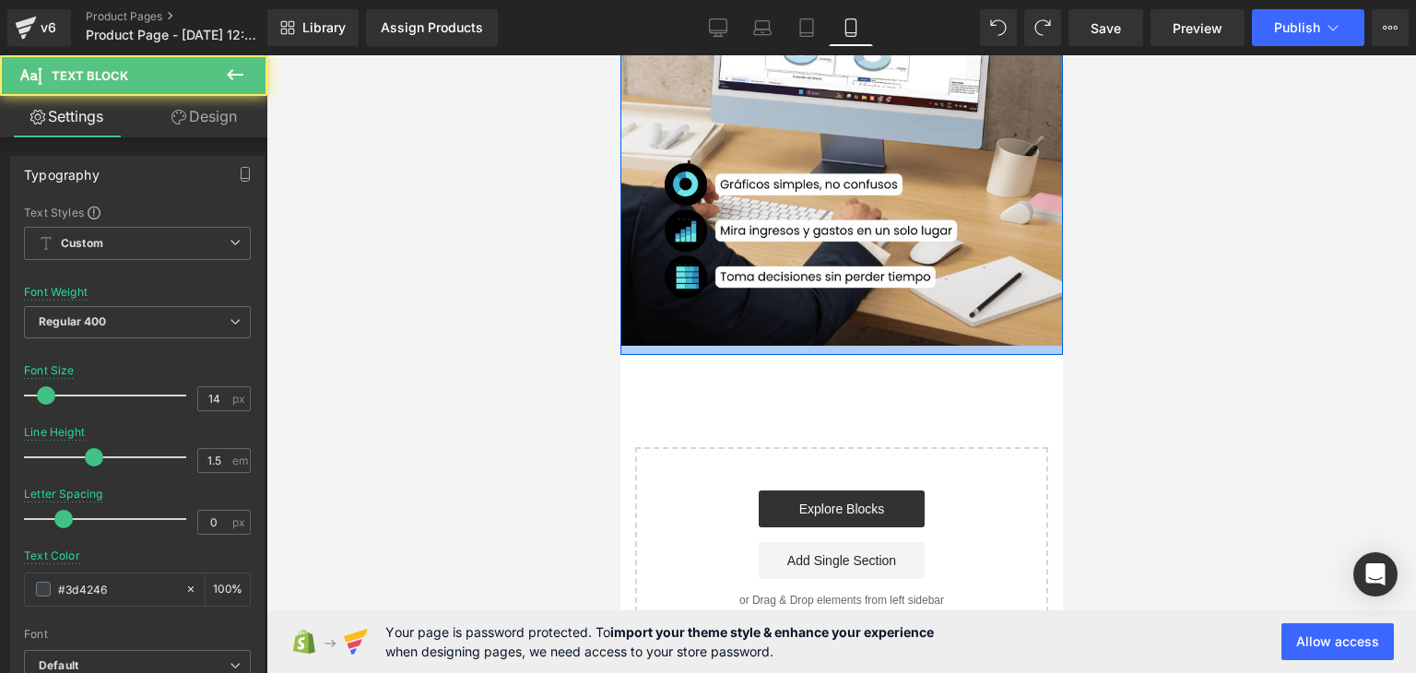
scroll to position [179, 0]
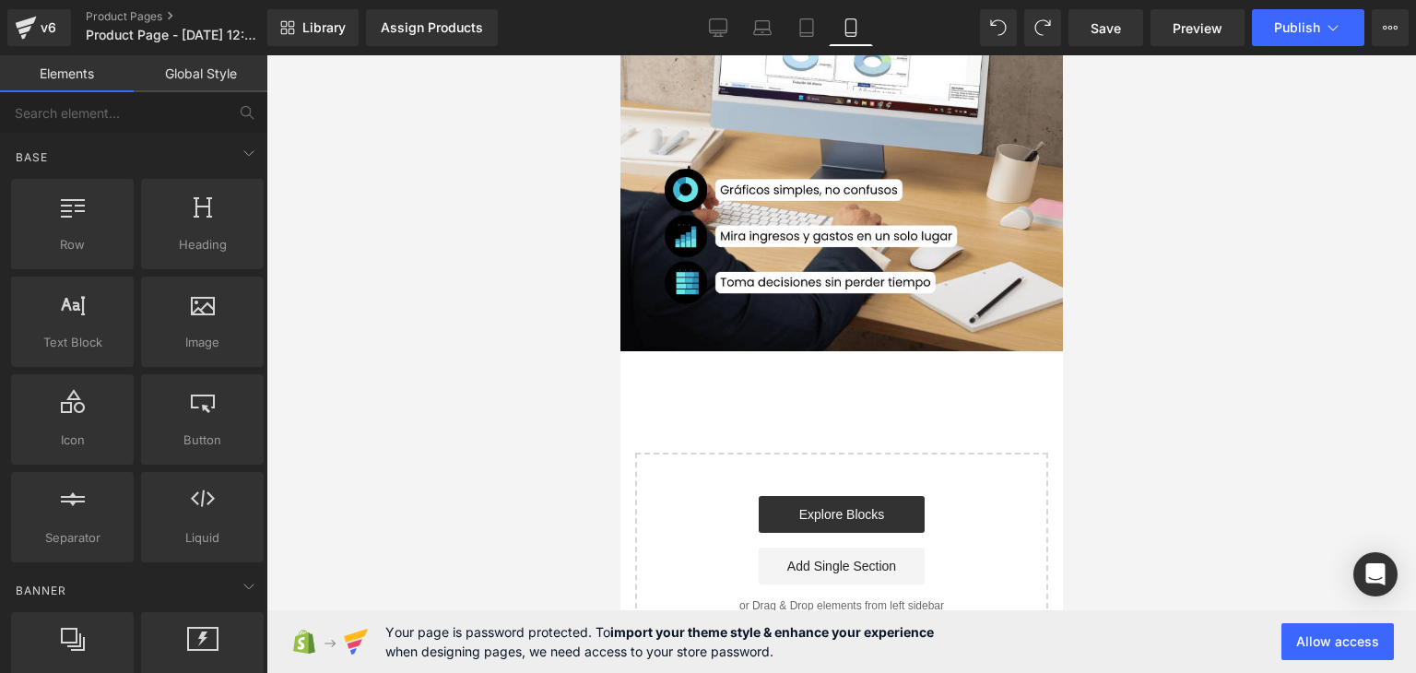
drag, startPoint x: 1232, startPoint y: 348, endPoint x: 1086, endPoint y: 347, distance: 145.7
click at [1233, 347] on div at bounding box center [842, 364] width 1150 height 618
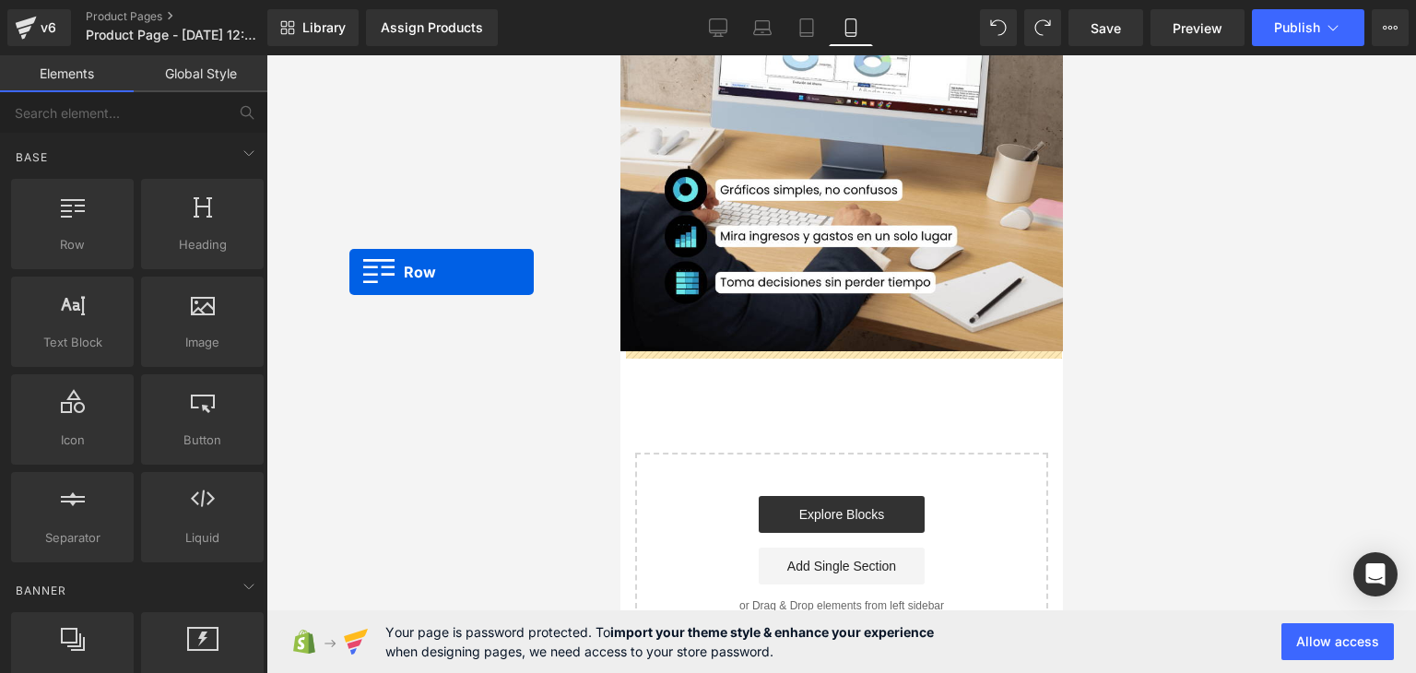
drag, startPoint x: 77, startPoint y: 230, endPoint x: 350, endPoint y: 272, distance: 275.3
click at [350, 272] on div "Row You are previewing how the will restyle your page. You can not edit Element…" at bounding box center [708, 352] width 1416 height 705
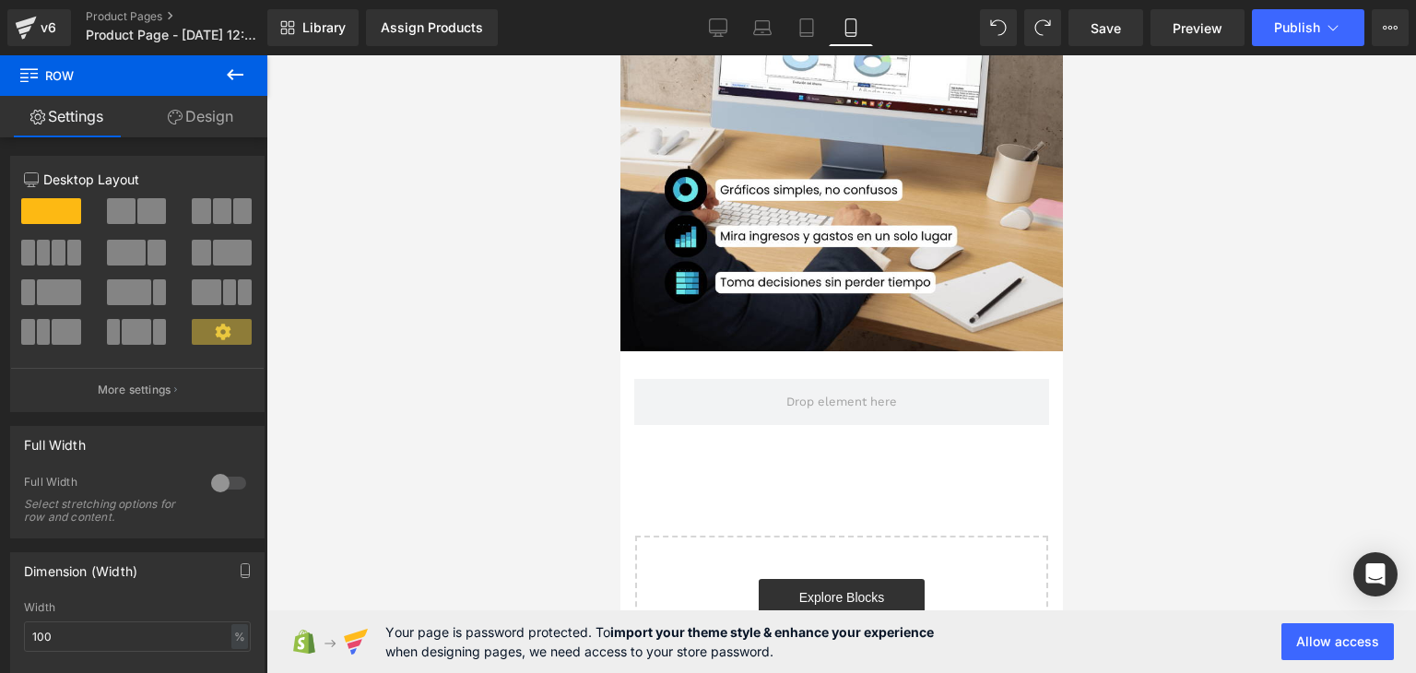
click at [531, 340] on div at bounding box center [842, 364] width 1150 height 618
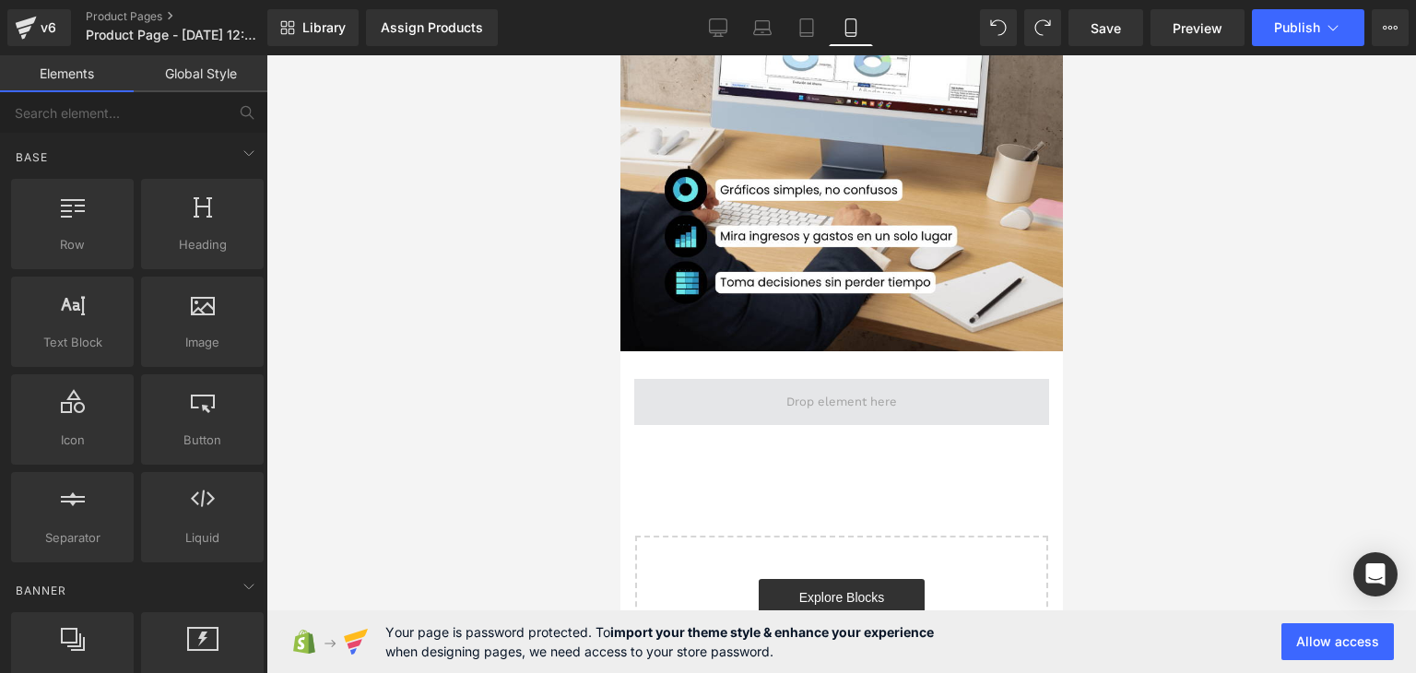
click at [724, 389] on span at bounding box center [841, 402] width 415 height 46
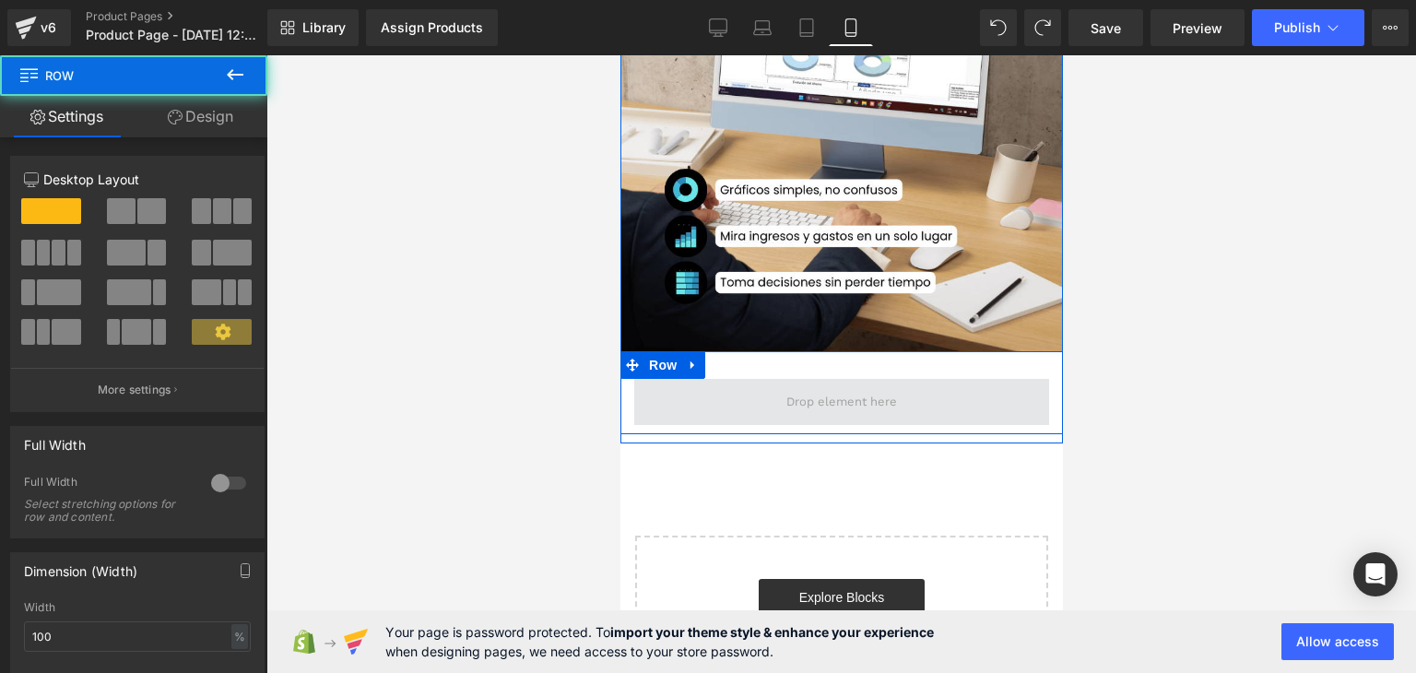
click at [729, 379] on span at bounding box center [841, 402] width 415 height 46
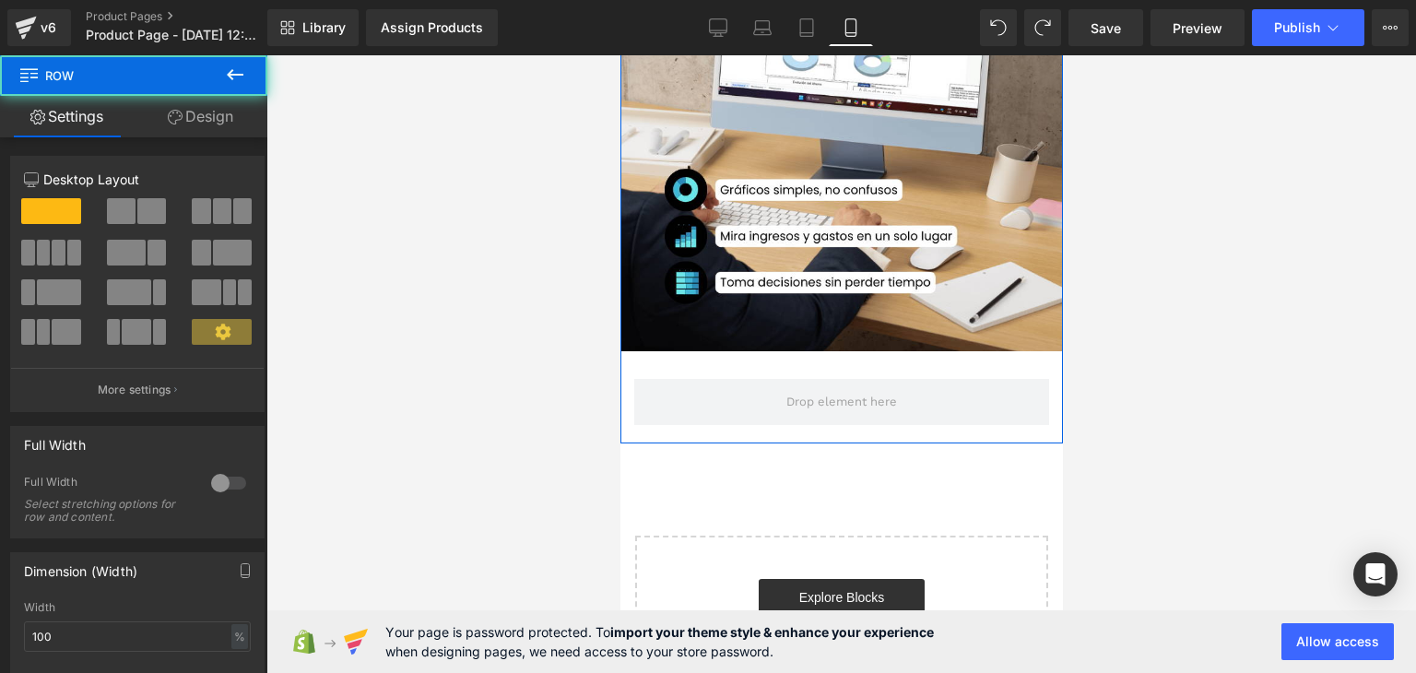
click at [436, 331] on div at bounding box center [842, 364] width 1150 height 618
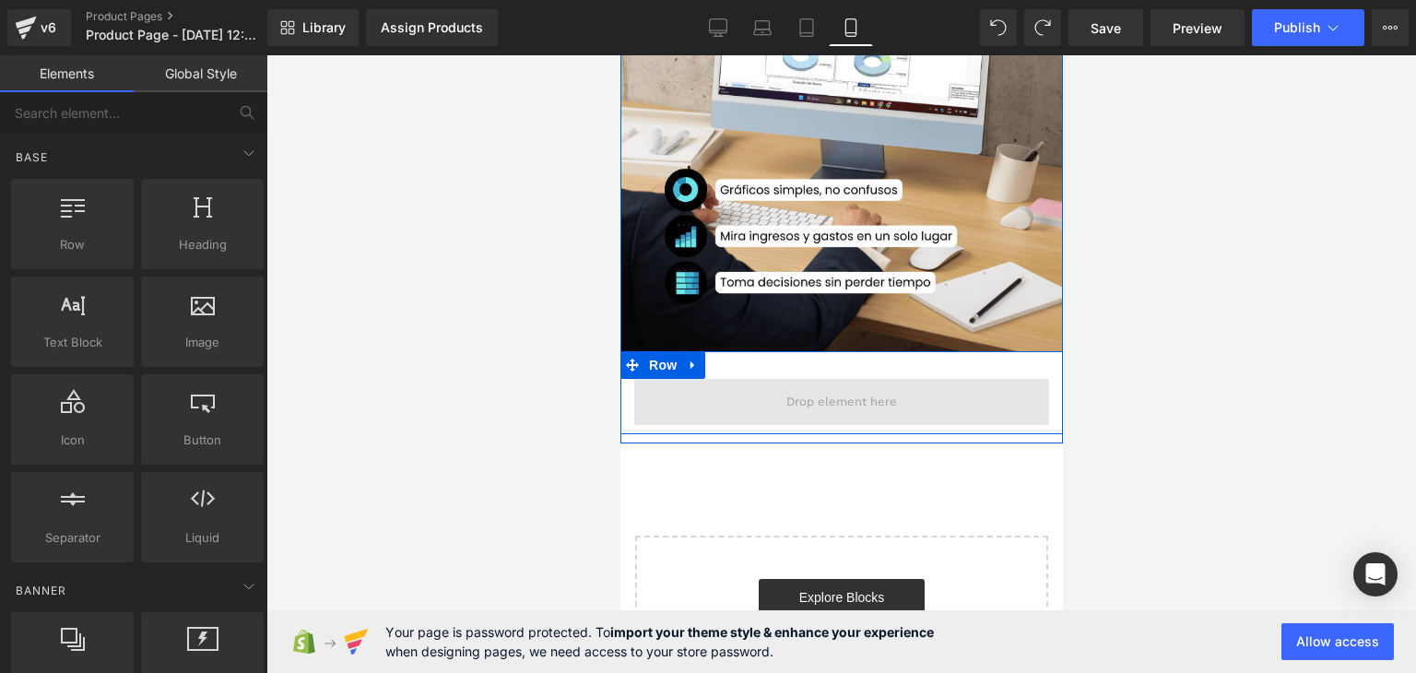
click at [794, 418] on span at bounding box center [841, 402] width 415 height 46
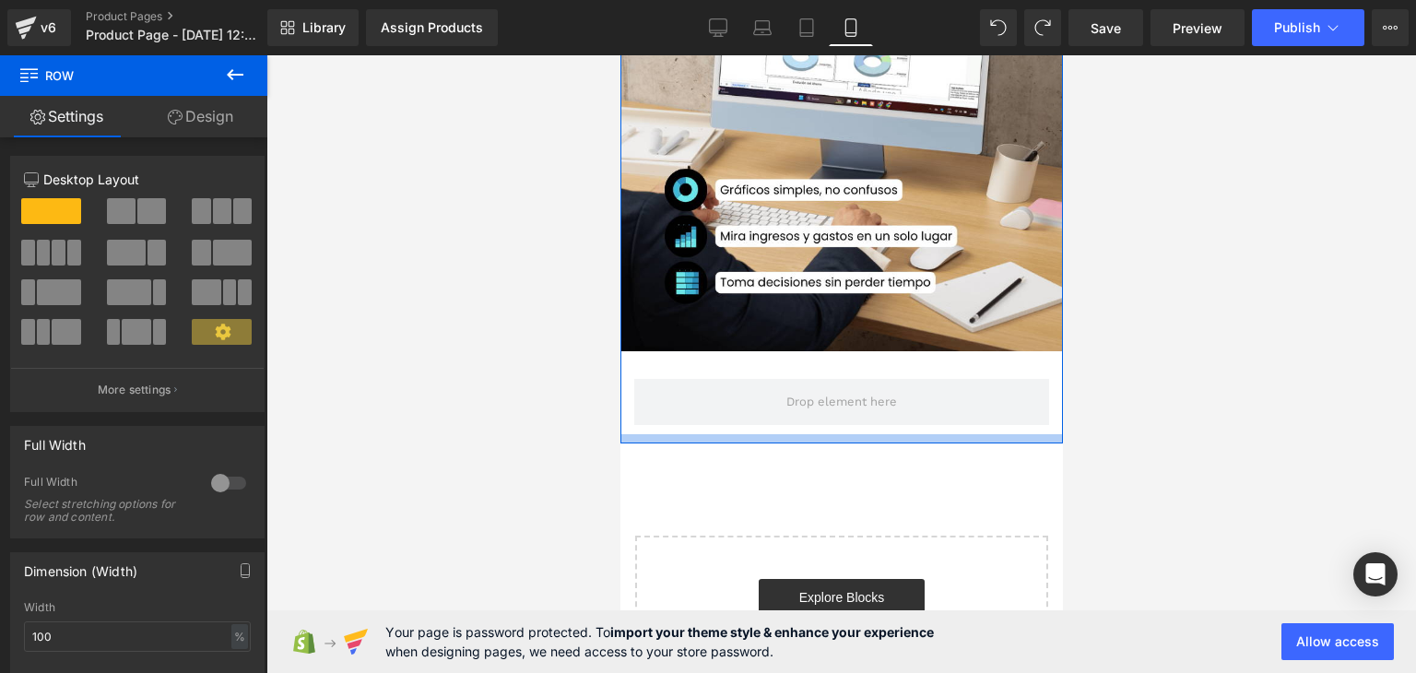
click at [742, 439] on div at bounding box center [841, 438] width 443 height 9
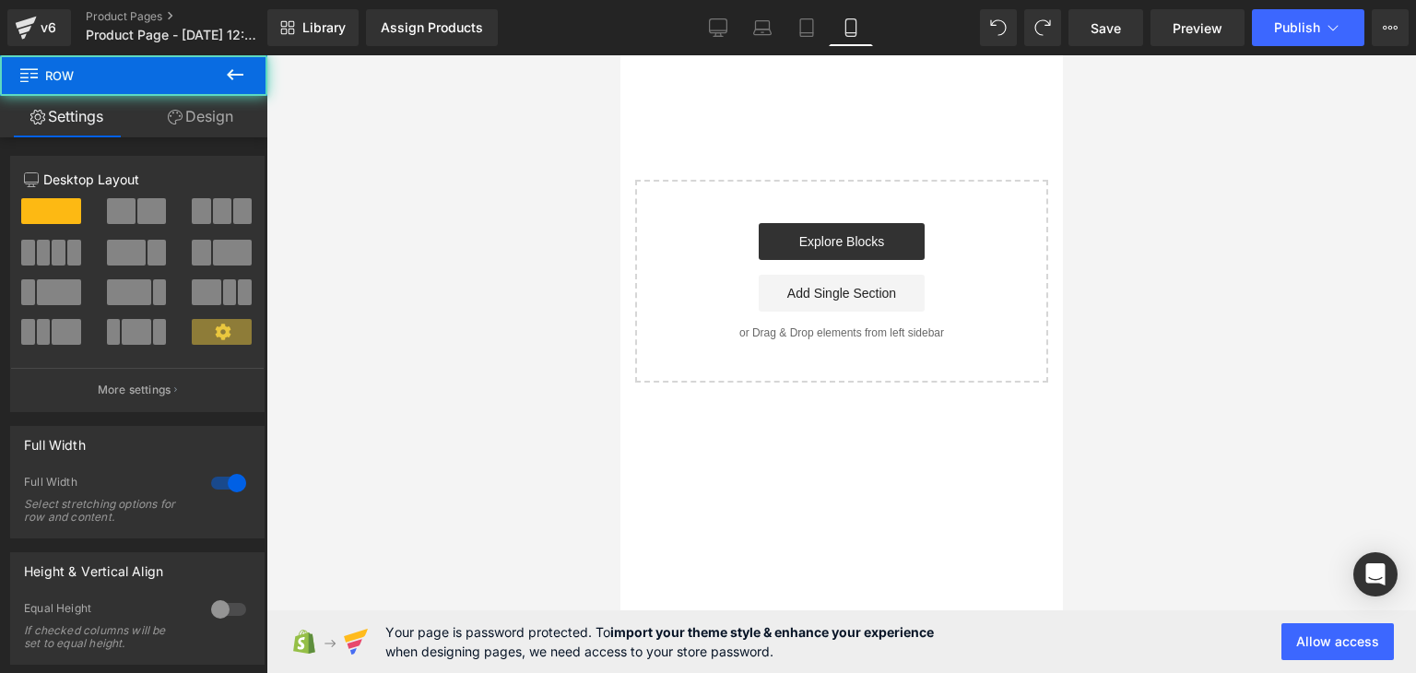
scroll to position [0, 0]
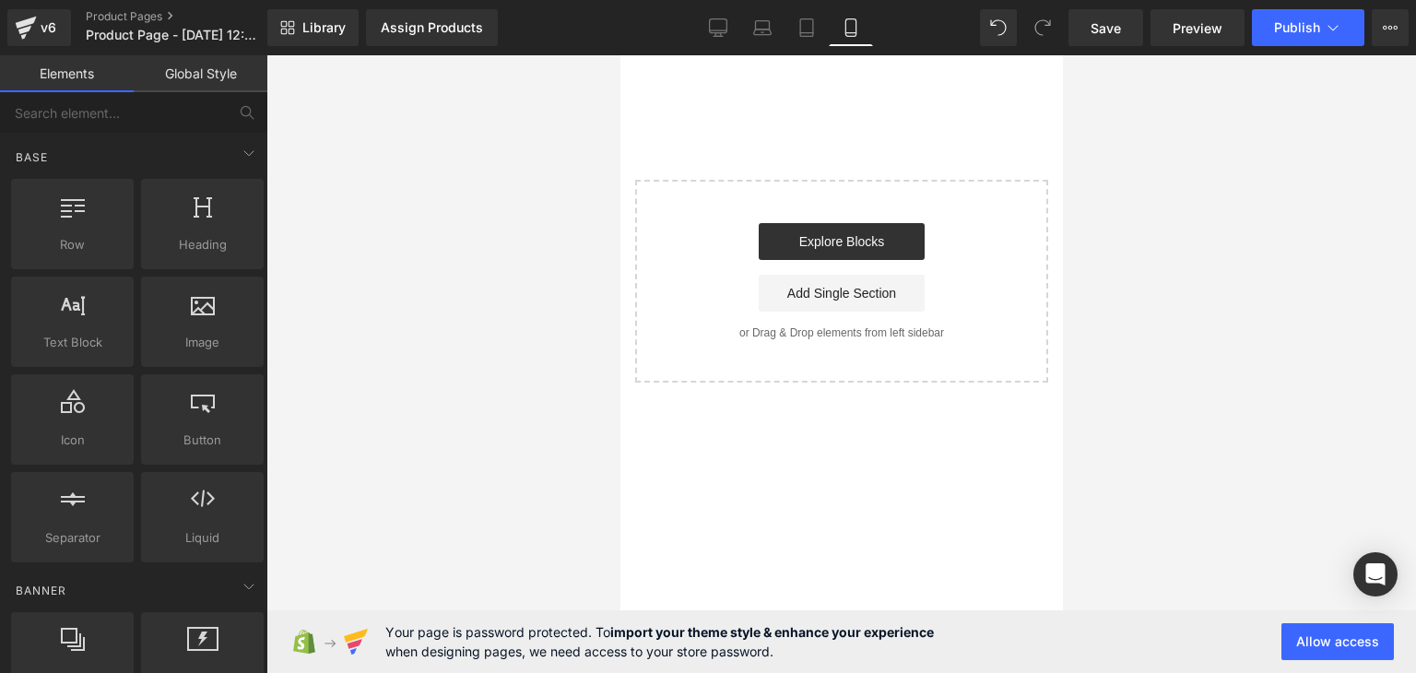
drag, startPoint x: 428, startPoint y: 261, endPoint x: 277, endPoint y: 259, distance: 151.3
click at [424, 261] on div at bounding box center [842, 364] width 1150 height 618
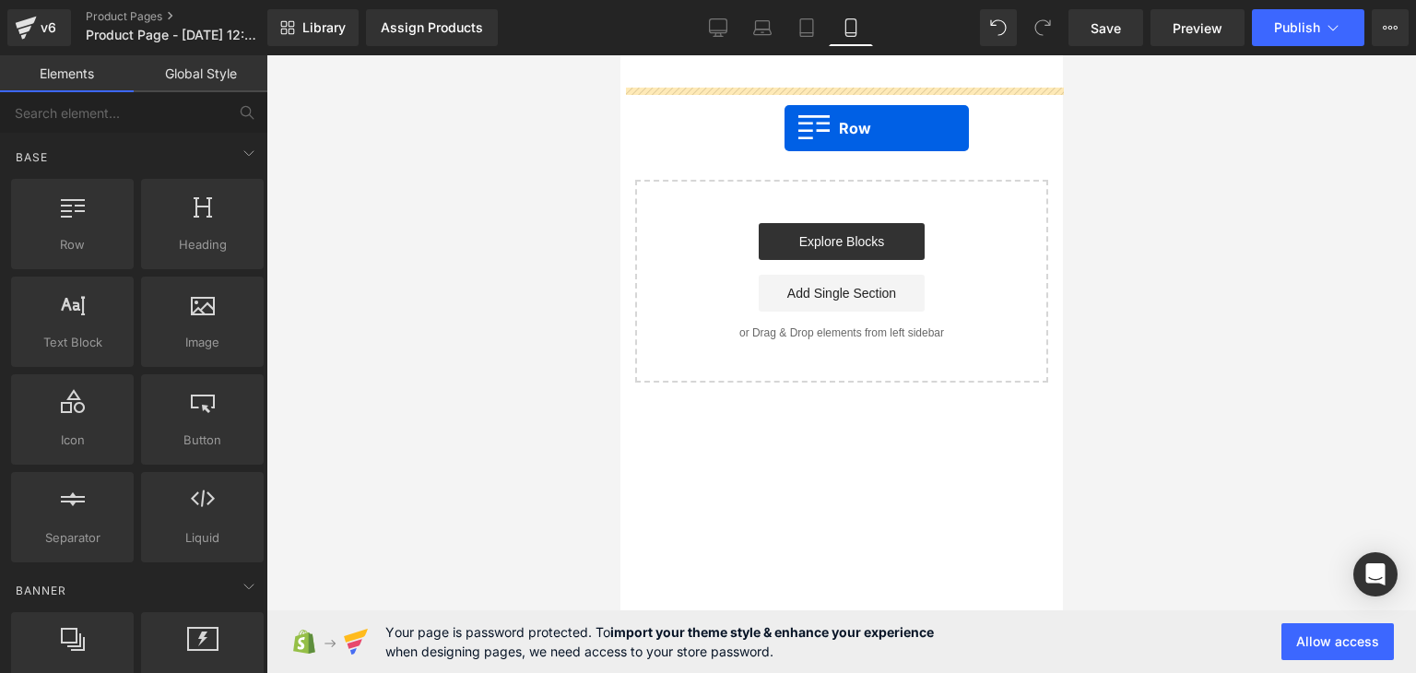
drag, startPoint x: 939, startPoint y: 239, endPoint x: 784, endPoint y: 128, distance: 190.4
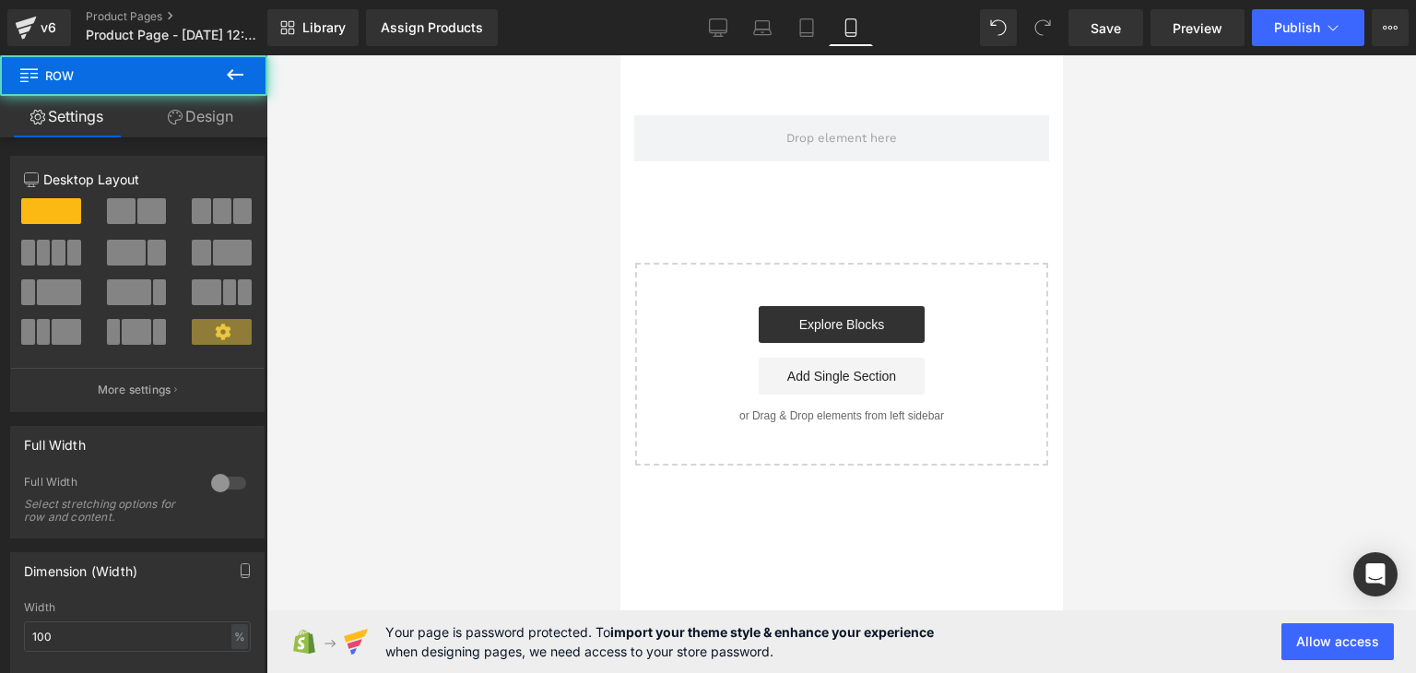
click at [1250, 185] on div at bounding box center [842, 364] width 1150 height 618
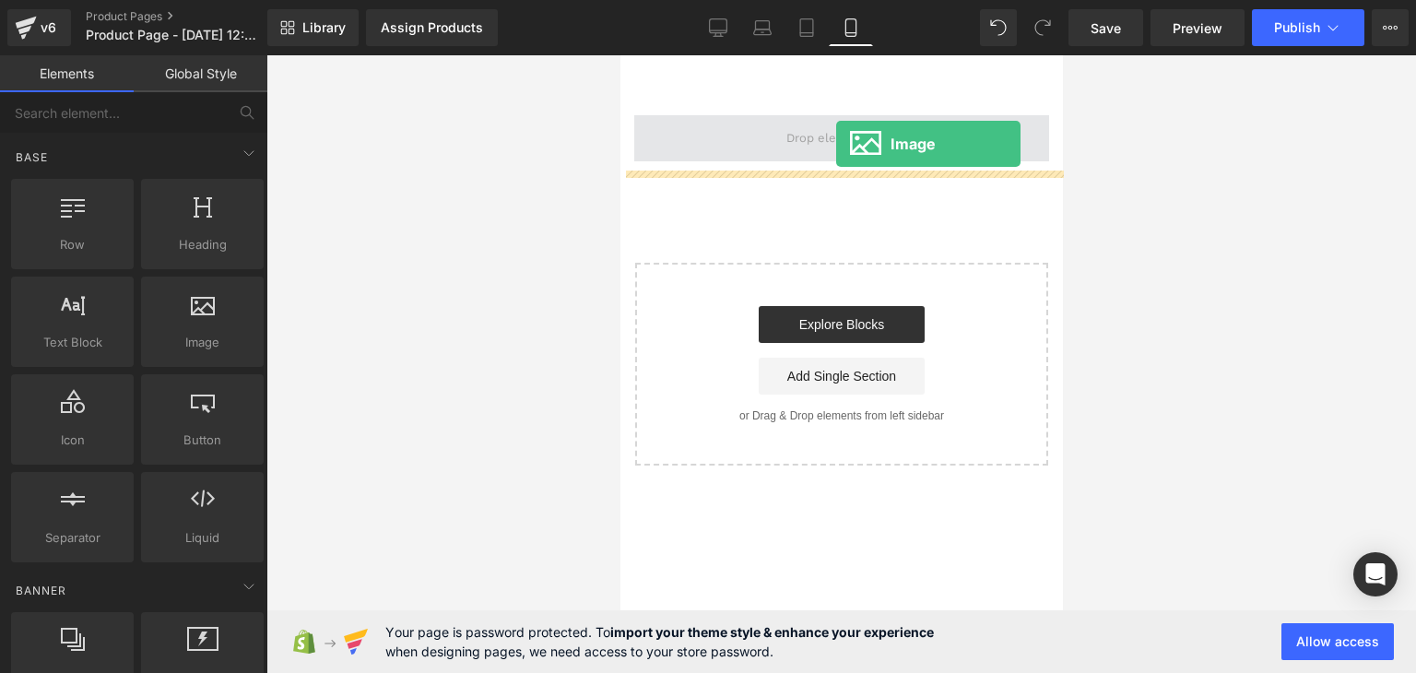
drag, startPoint x: 937, startPoint y: 360, endPoint x: 809, endPoint y: 141, distance: 253.4
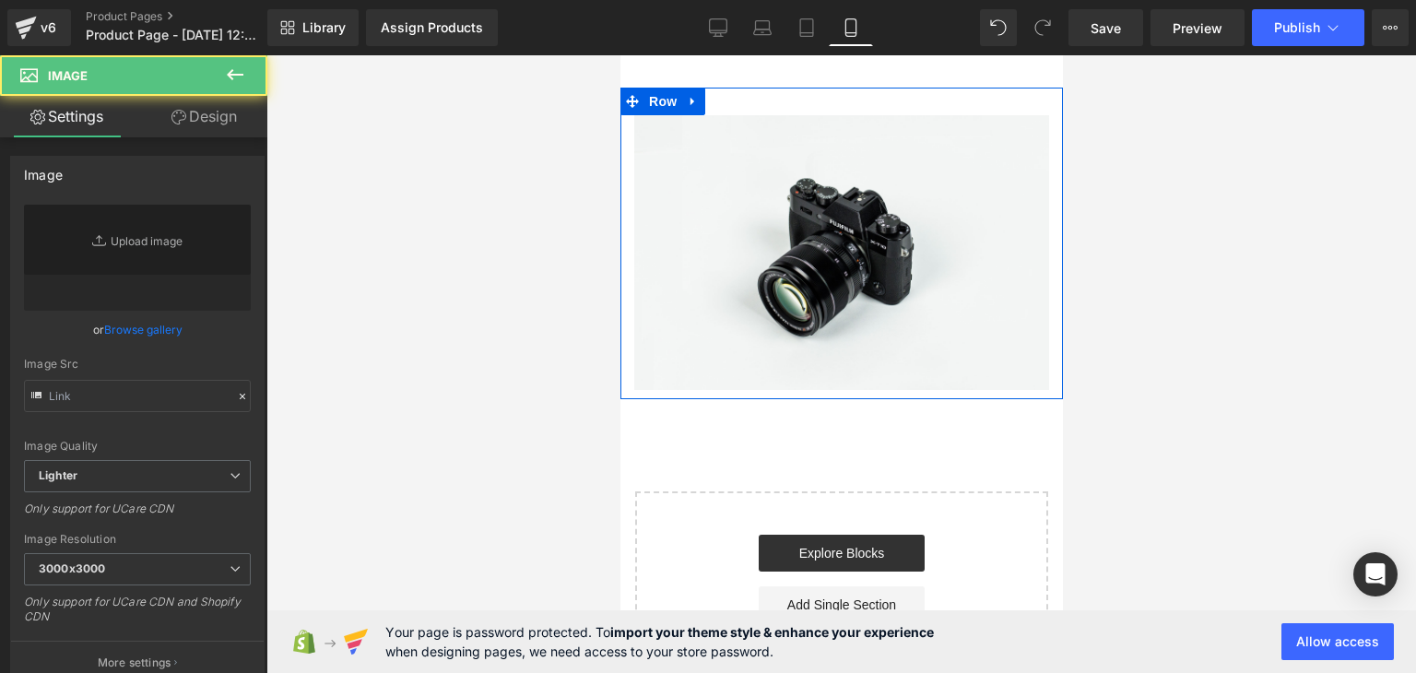
type input "//[DOMAIN_NAME][URL]"
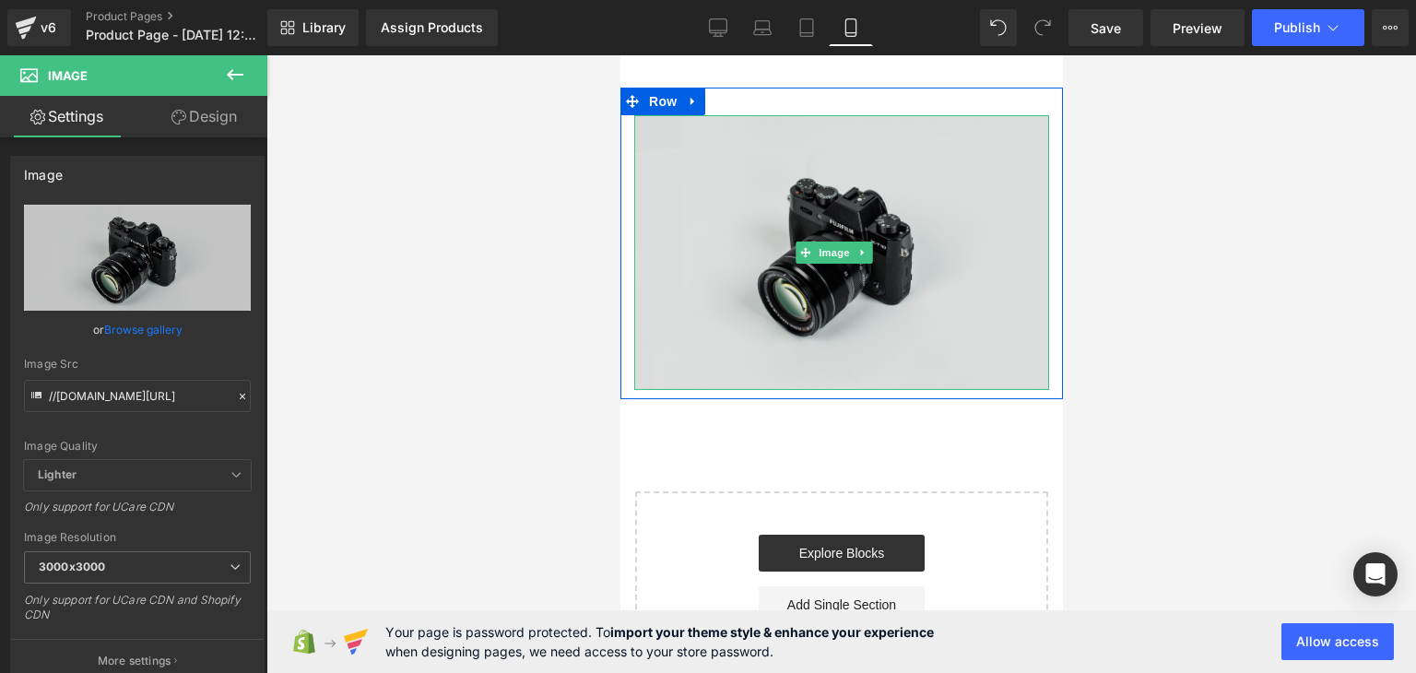
click at [742, 181] on img at bounding box center [841, 252] width 415 height 275
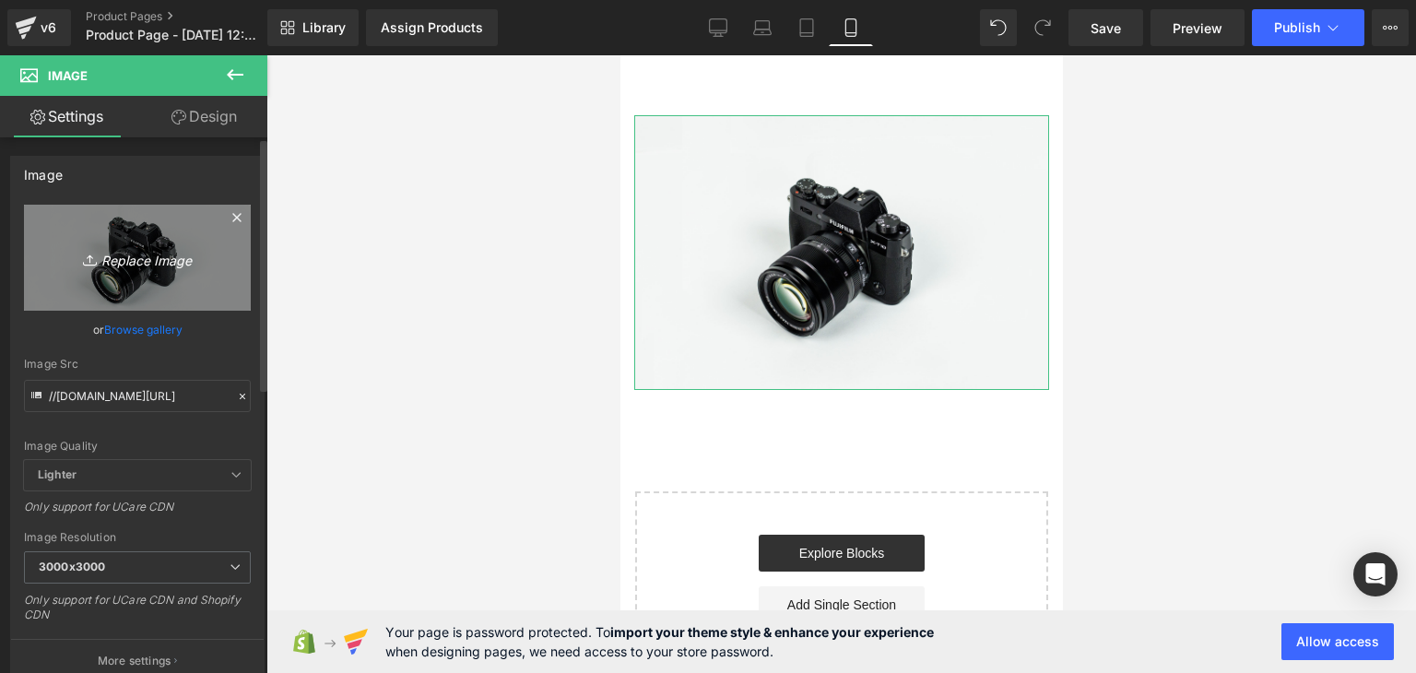
click at [135, 267] on icon "Replace Image" at bounding box center [138, 257] width 148 height 23
type input "C:\fakepath\1.png"
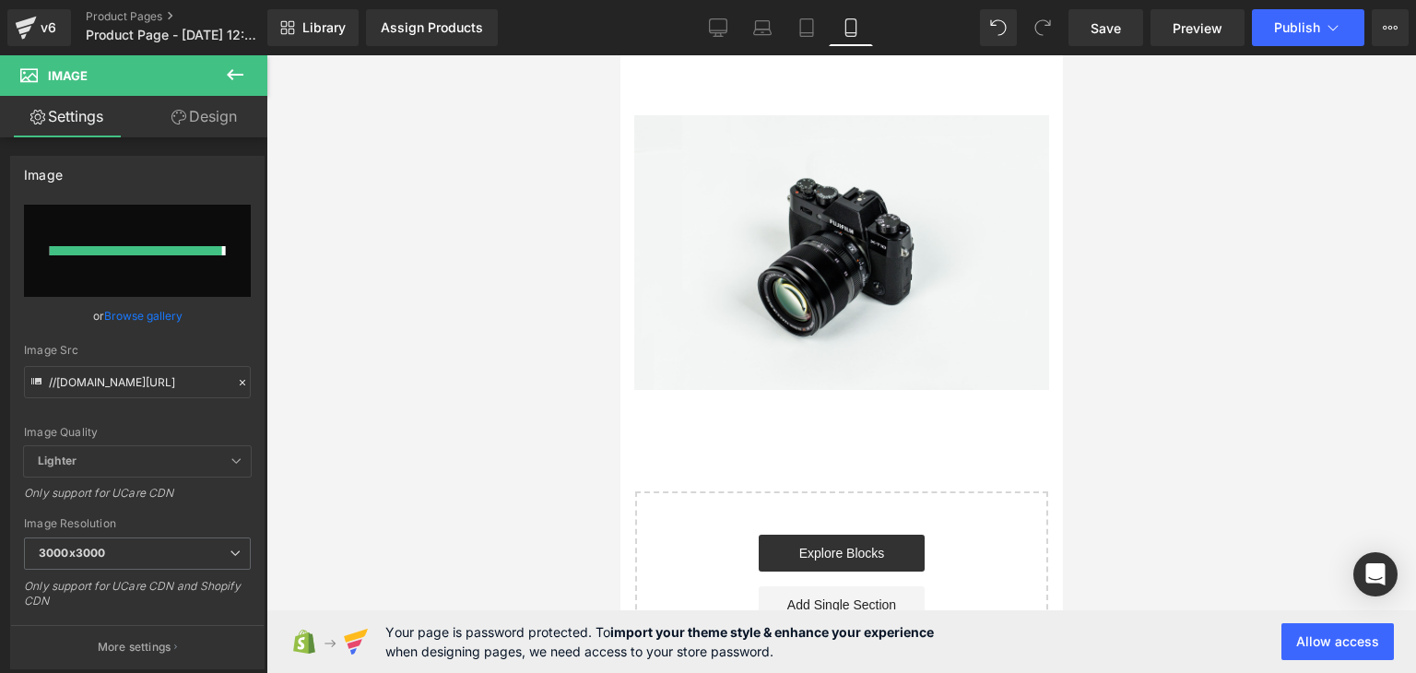
type input "[URL][DOMAIN_NAME]"
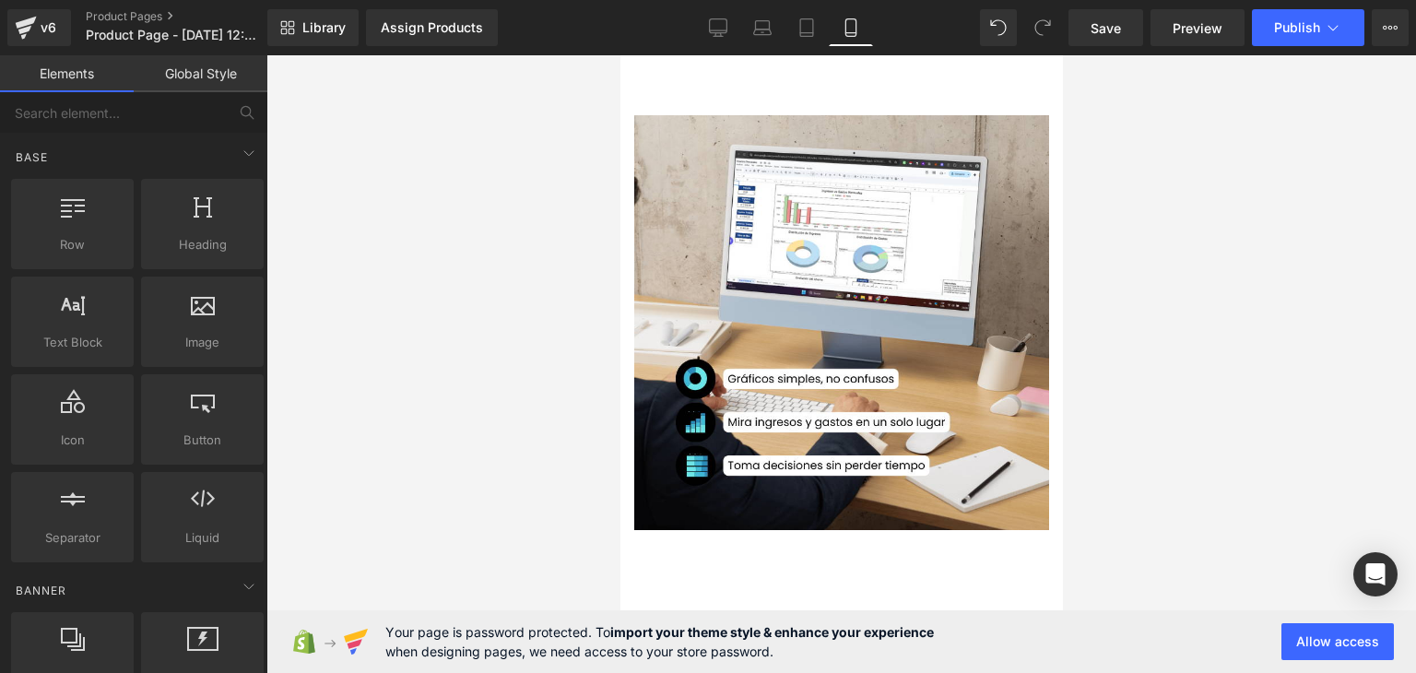
click at [1192, 230] on div at bounding box center [842, 364] width 1150 height 618
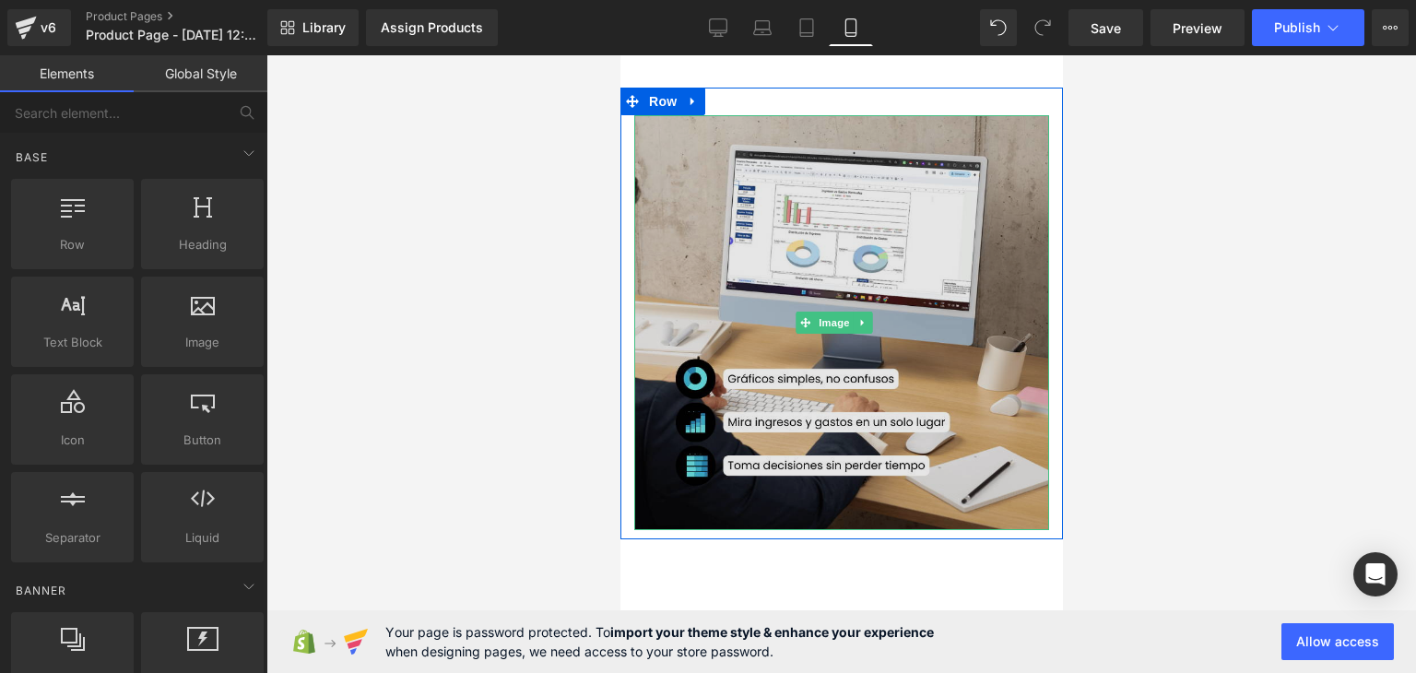
click at [842, 135] on img at bounding box center [841, 322] width 415 height 415
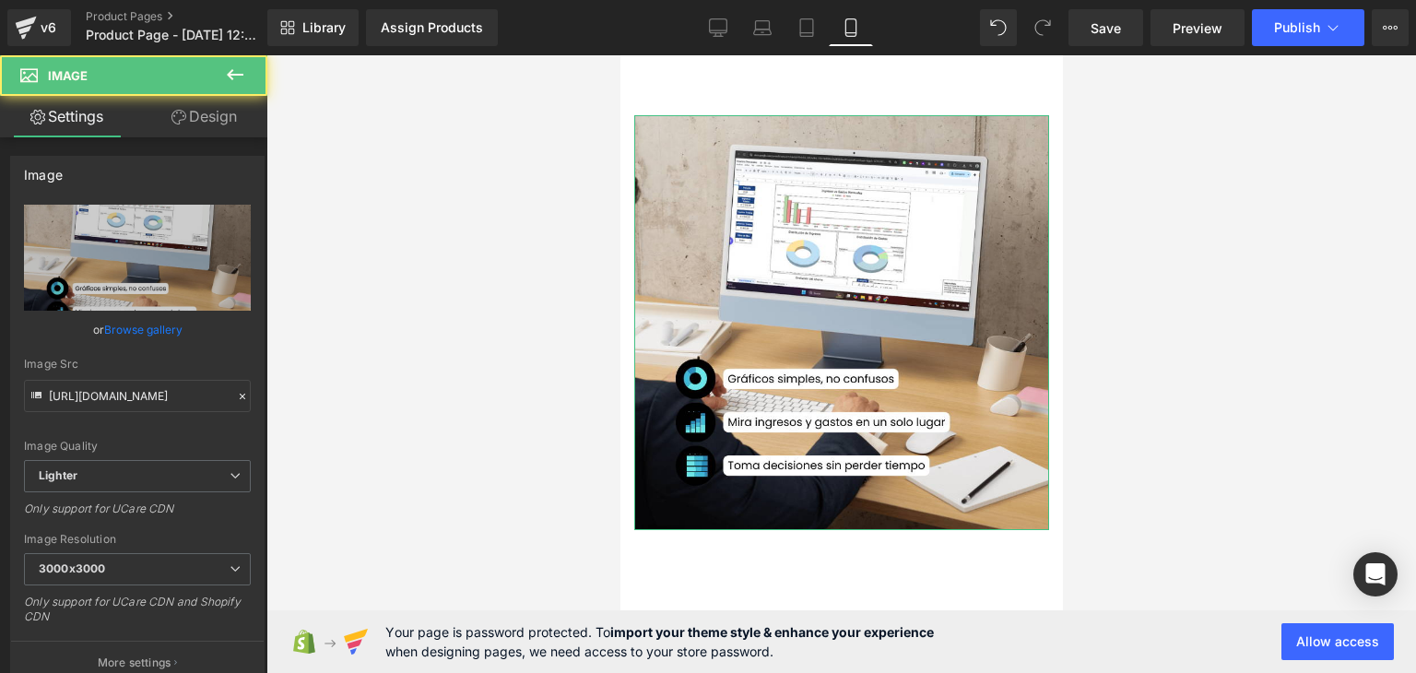
click at [184, 108] on link "Design" at bounding box center [204, 116] width 134 height 41
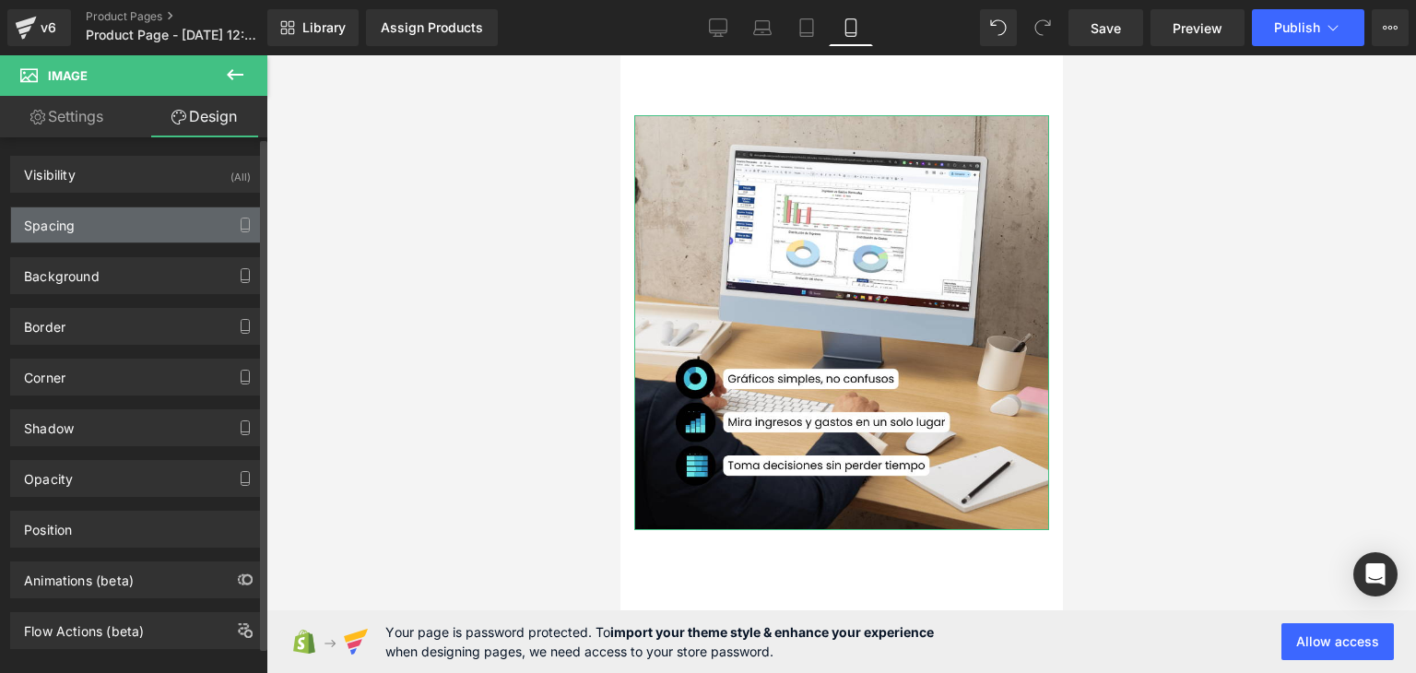
click at [53, 235] on div "Spacing" at bounding box center [137, 224] width 253 height 35
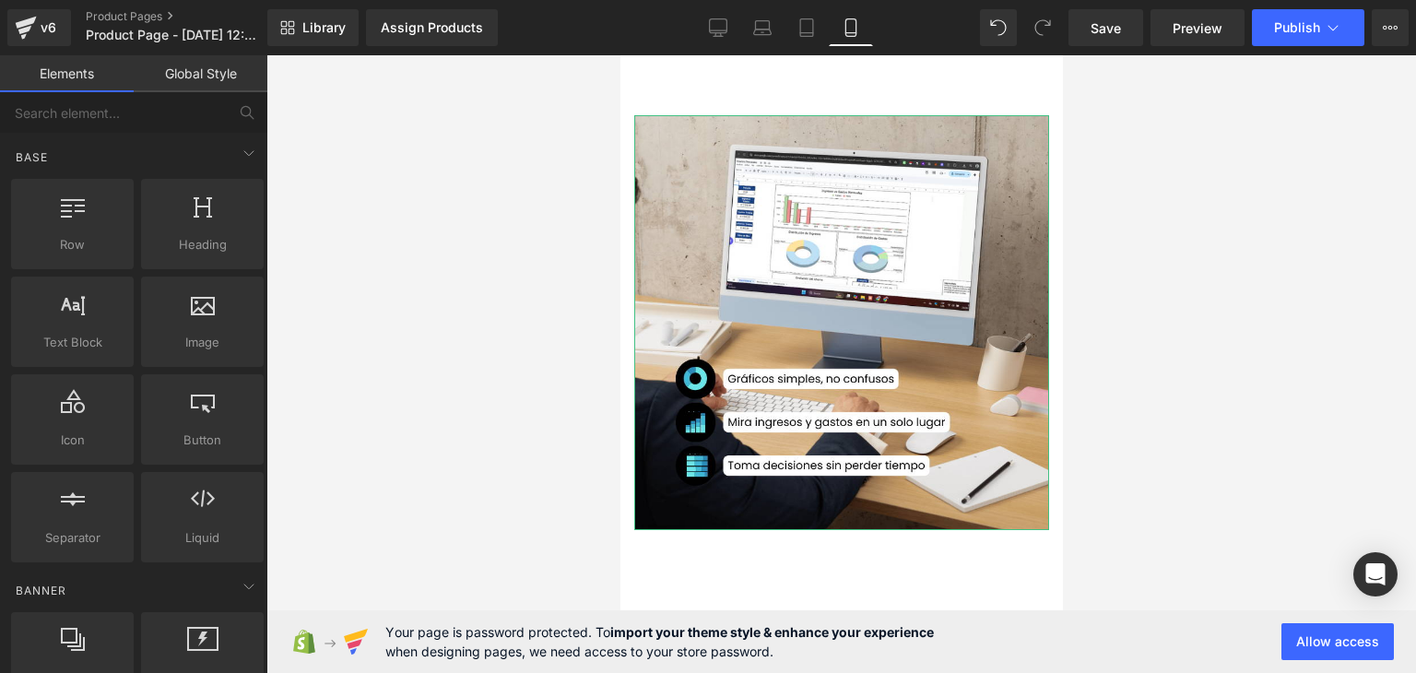
click at [457, 343] on div at bounding box center [842, 364] width 1150 height 618
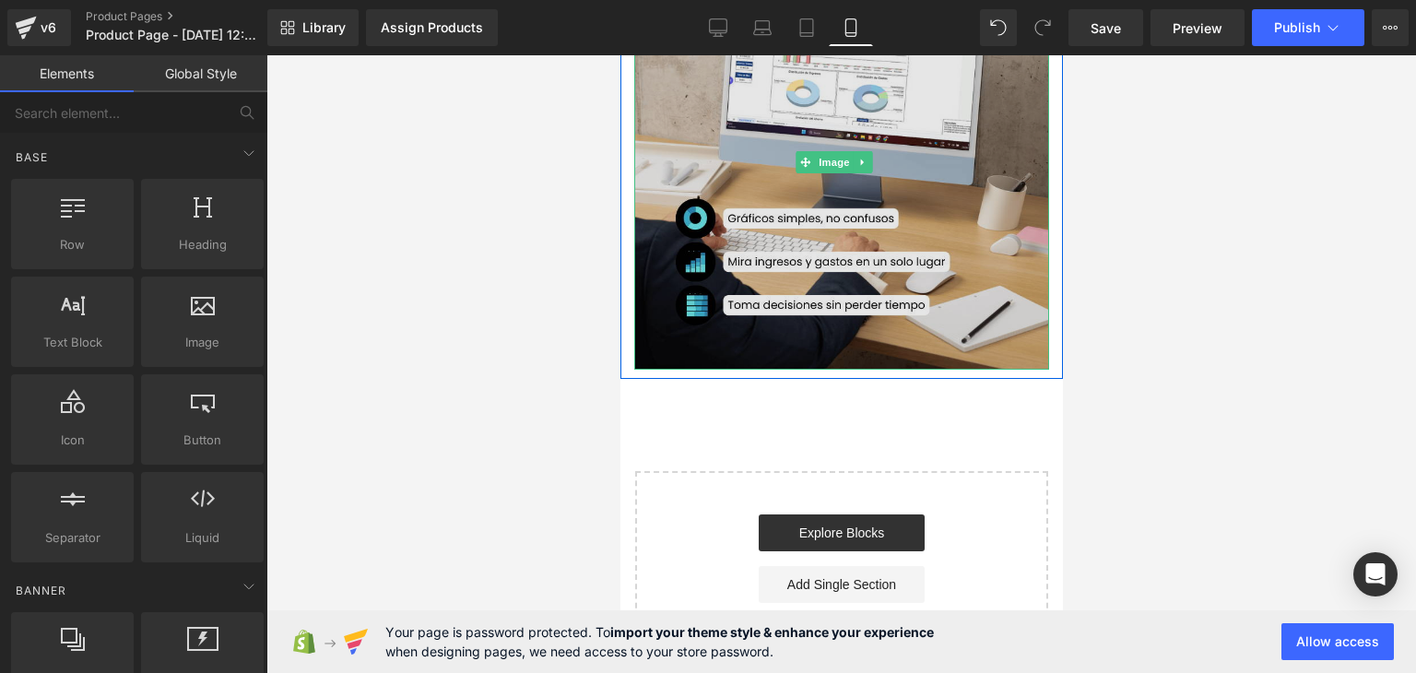
scroll to position [174, 0]
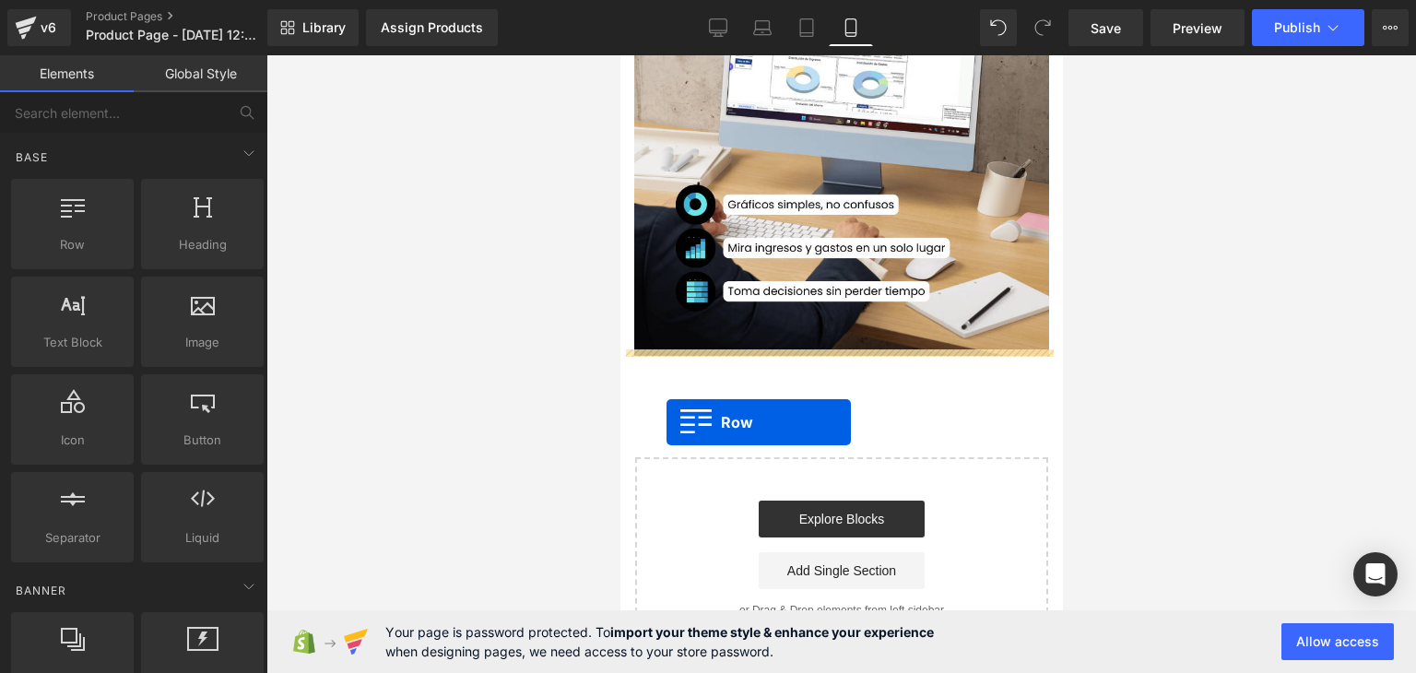
drag, startPoint x: 1208, startPoint y: 419, endPoint x: 666, endPoint y: 422, distance: 542.3
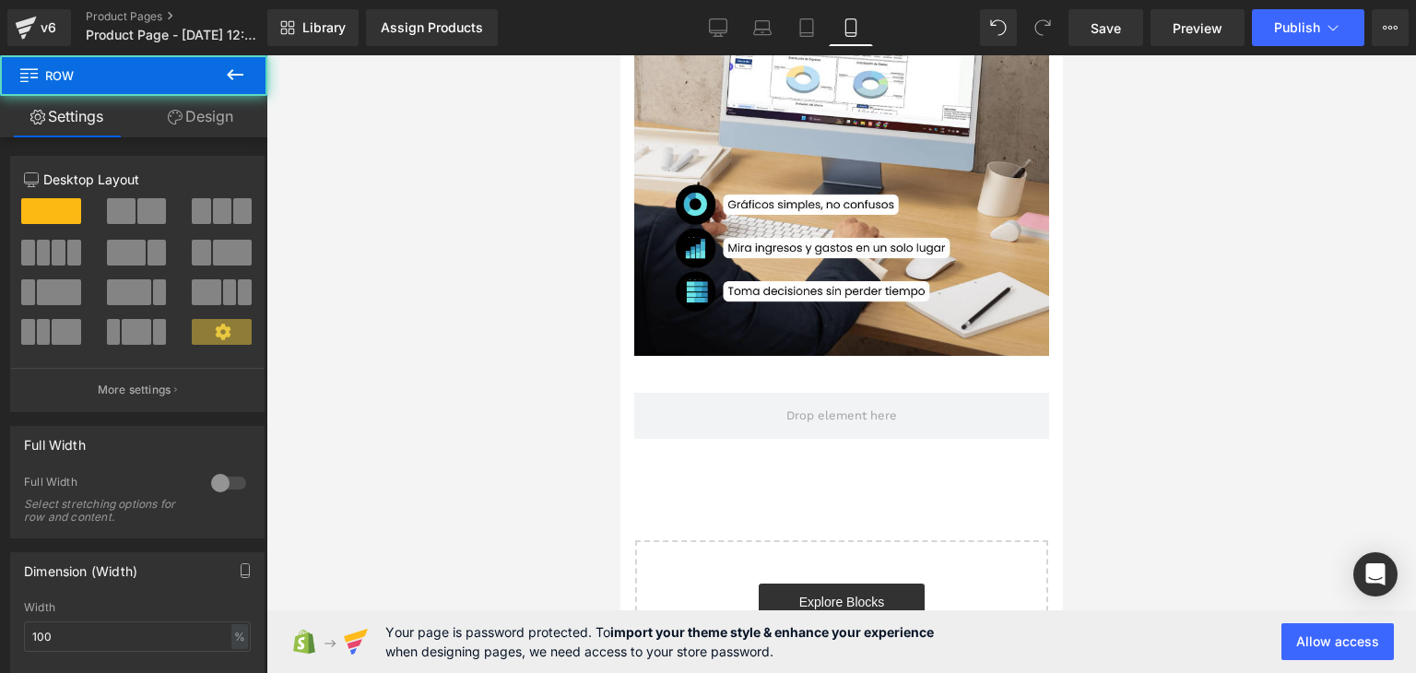
click at [362, 254] on div at bounding box center [842, 364] width 1150 height 618
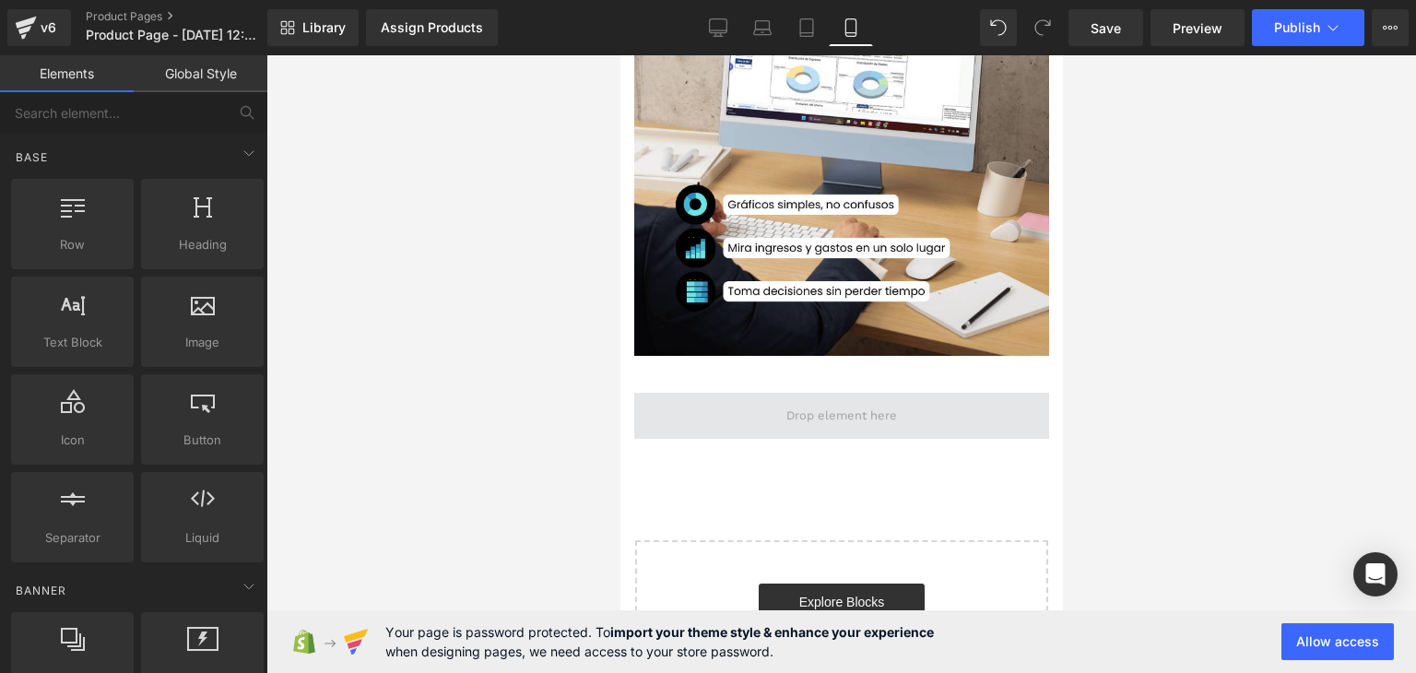
click at [722, 393] on span at bounding box center [841, 416] width 415 height 46
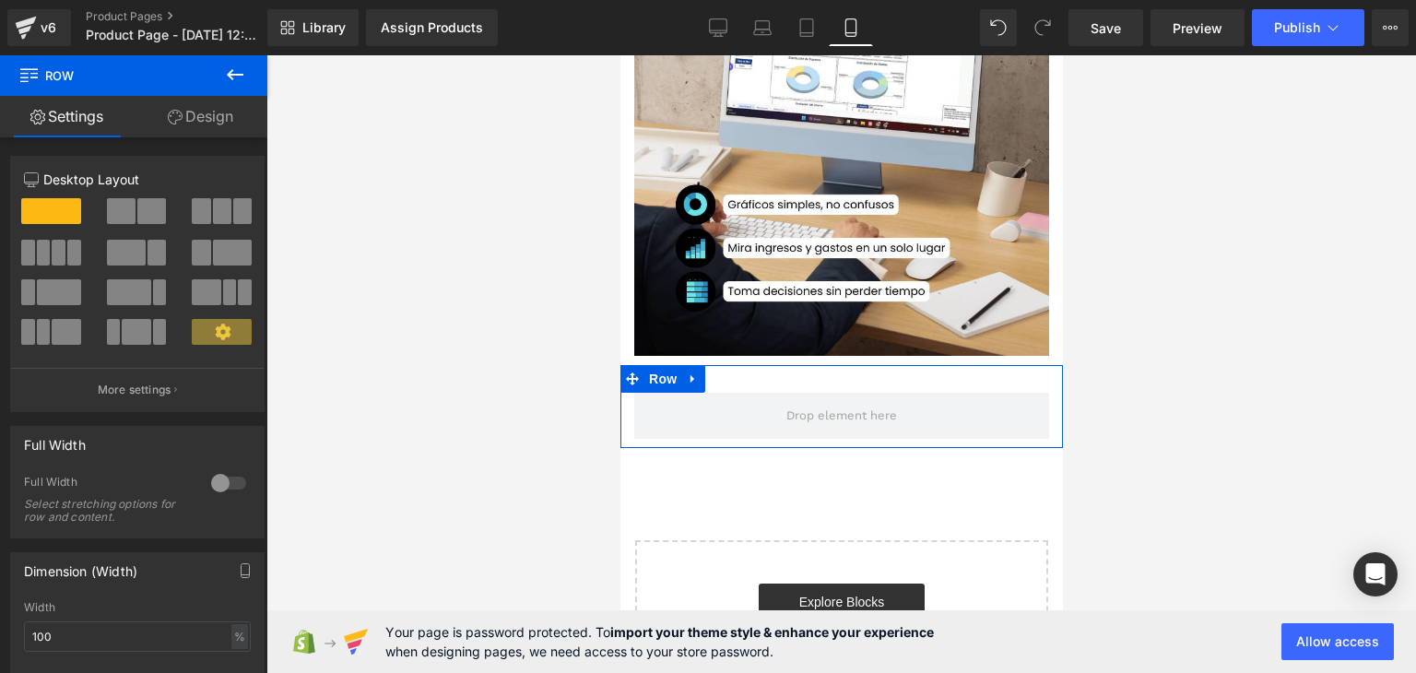
click at [177, 124] on icon at bounding box center [175, 117] width 15 height 15
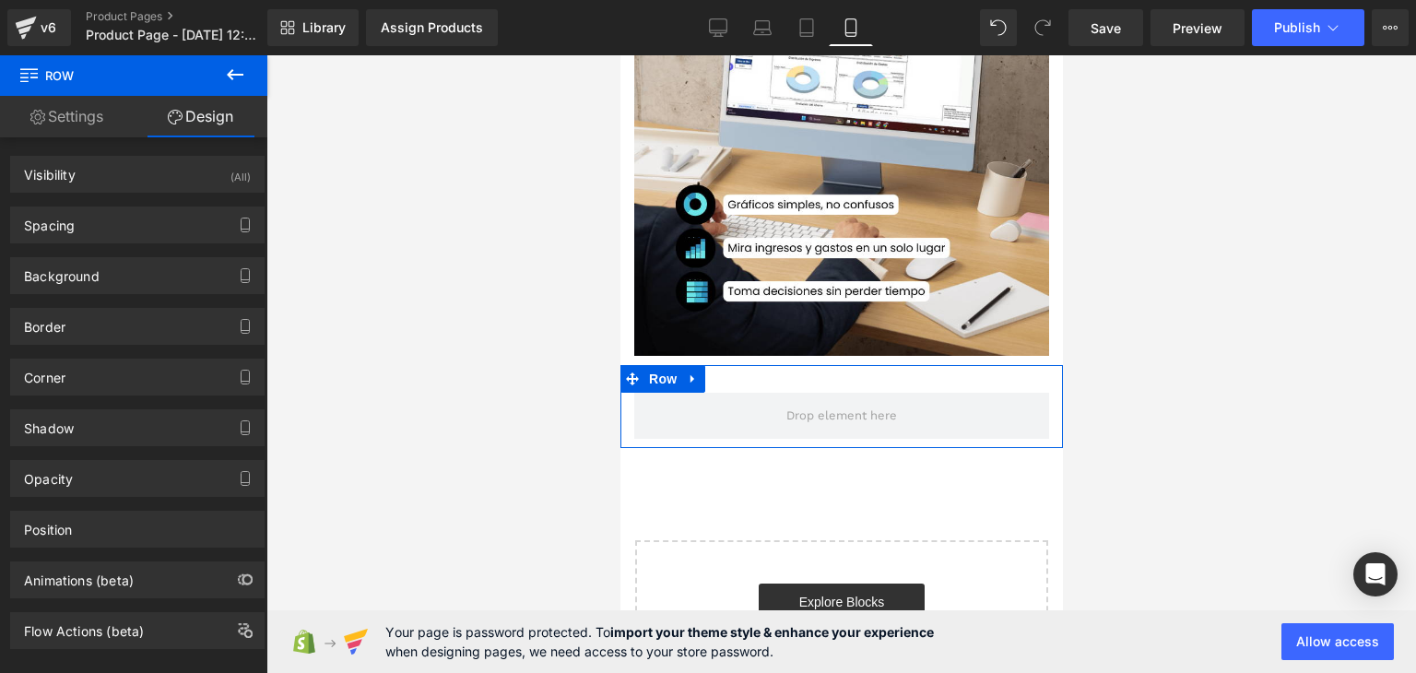
click at [81, 126] on link "Settings" at bounding box center [67, 116] width 134 height 41
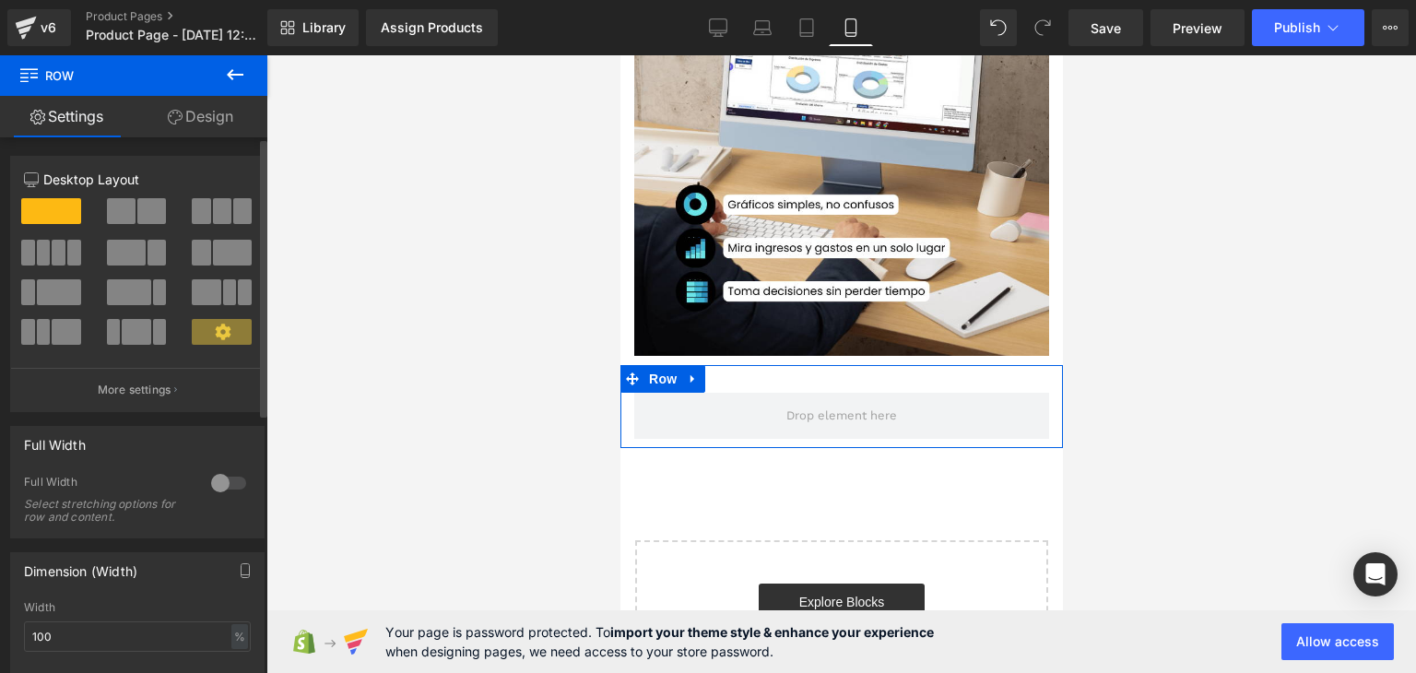
click at [224, 480] on div at bounding box center [229, 483] width 44 height 30
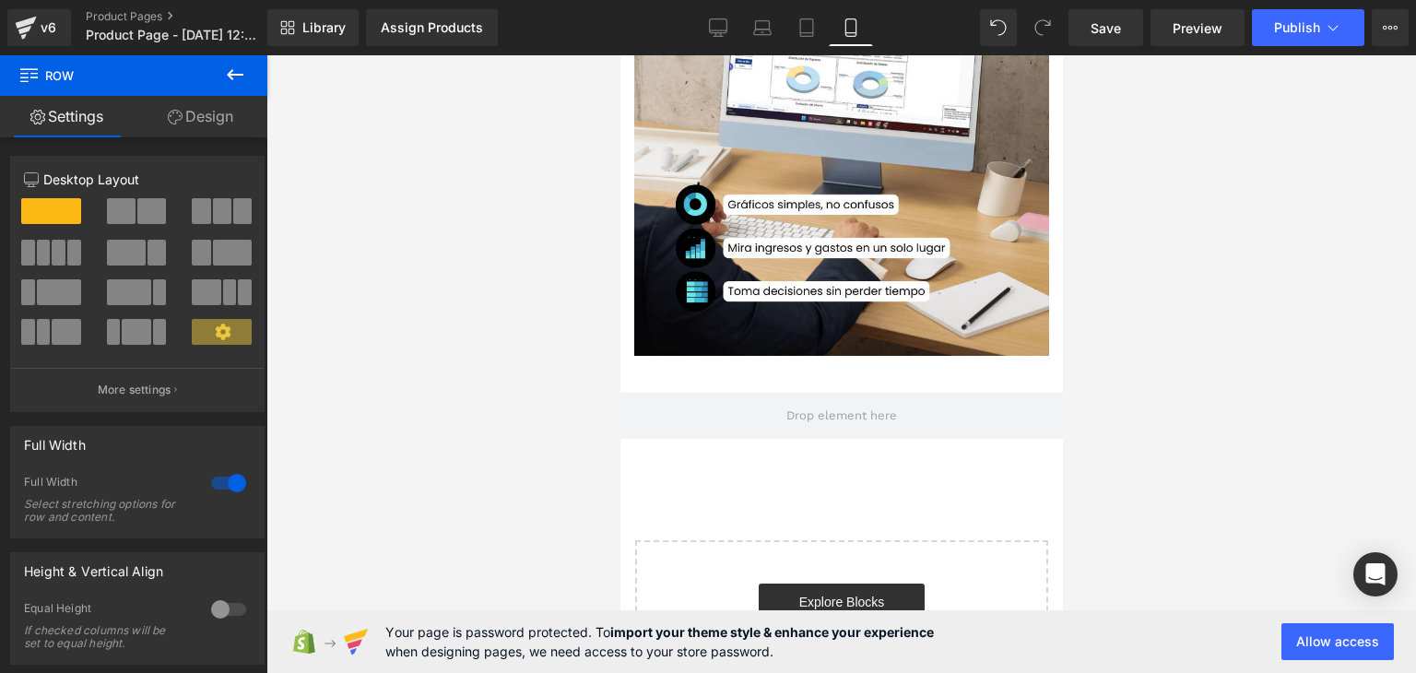
click at [413, 476] on div at bounding box center [842, 364] width 1150 height 618
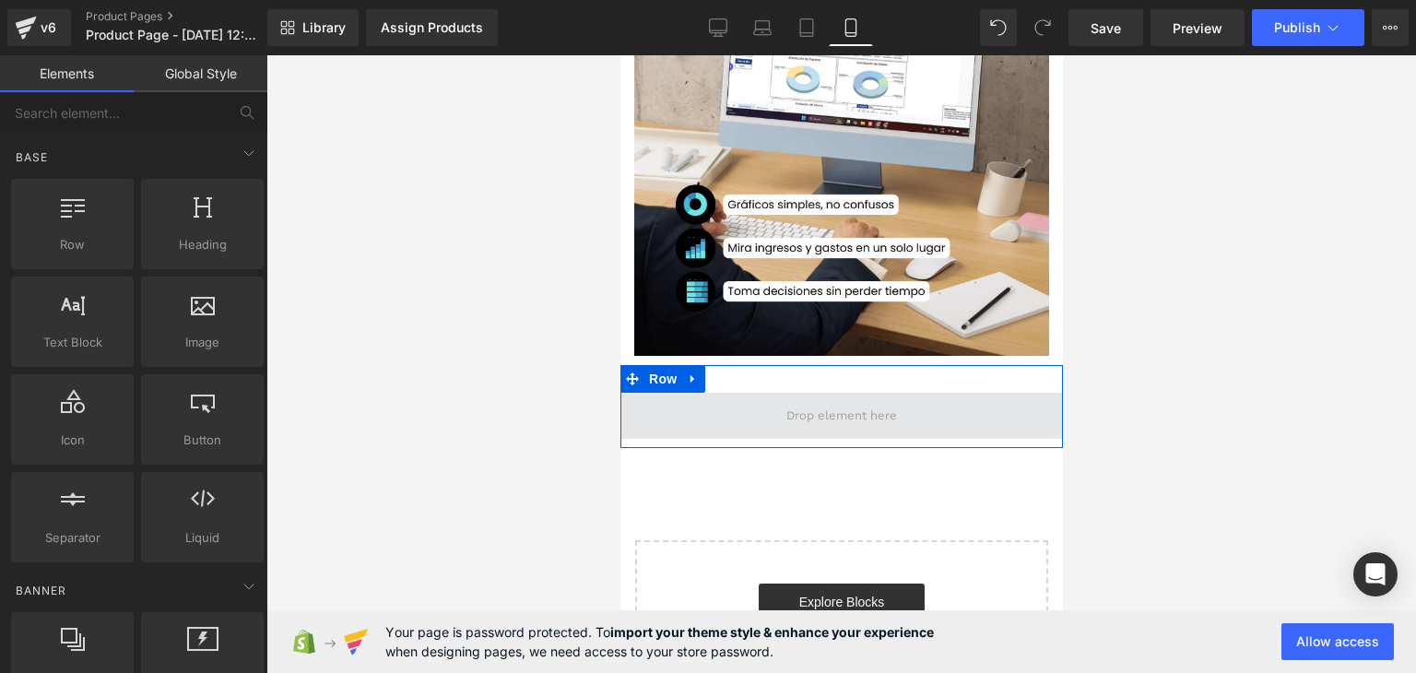
click at [794, 402] on span at bounding box center [841, 416] width 124 height 28
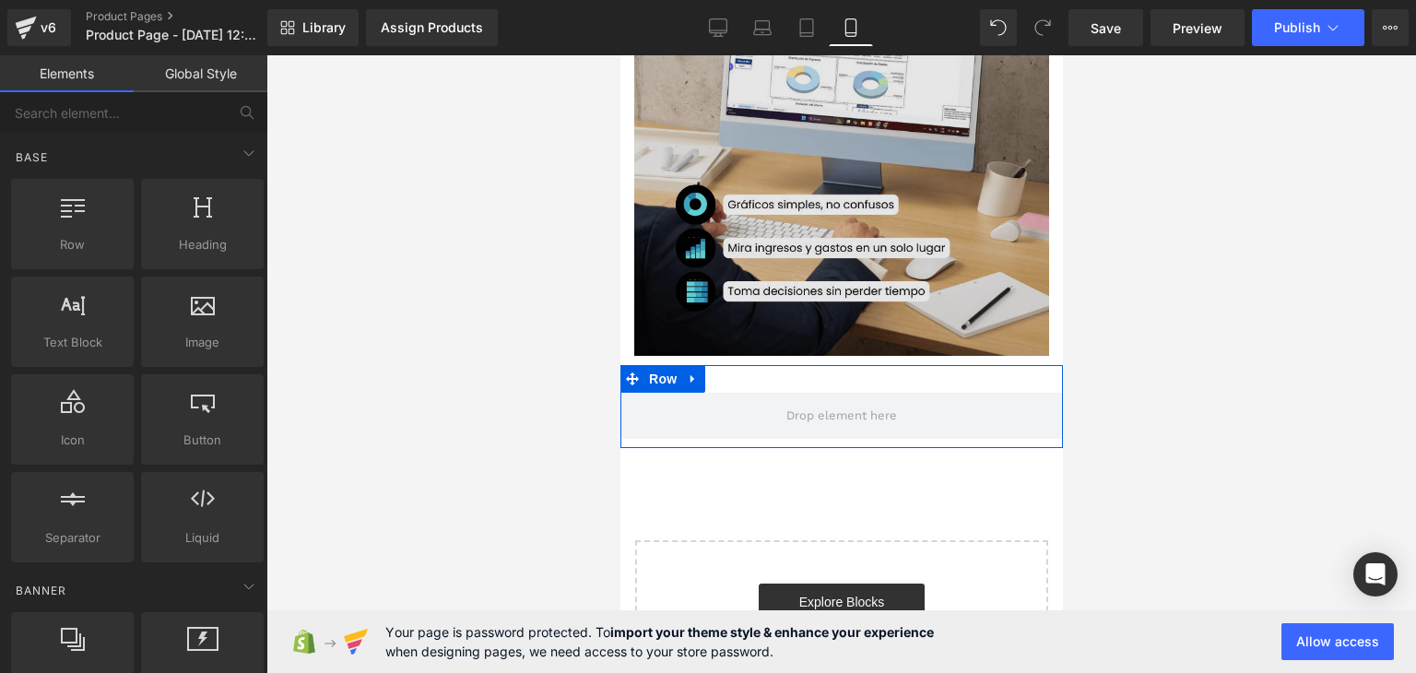
click at [690, 272] on img at bounding box center [841, 148] width 415 height 415
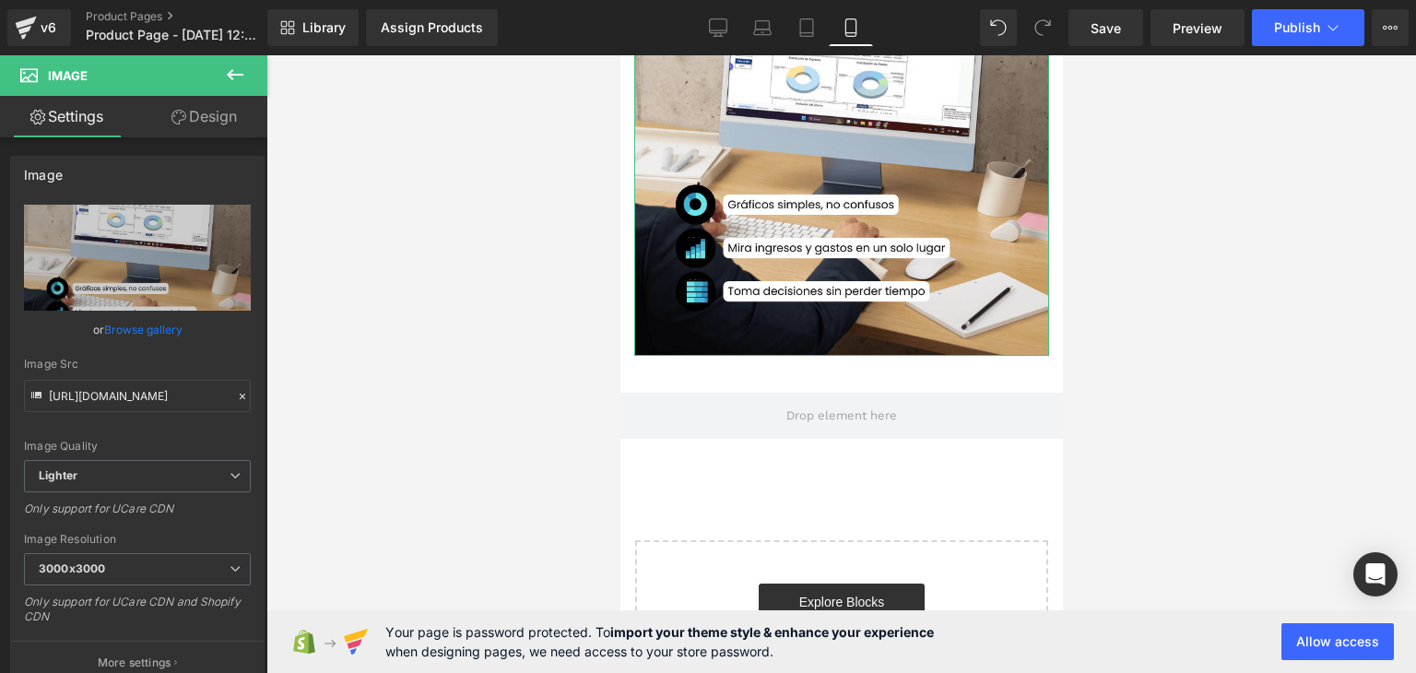
click at [65, 115] on link "Settings" at bounding box center [67, 116] width 134 height 41
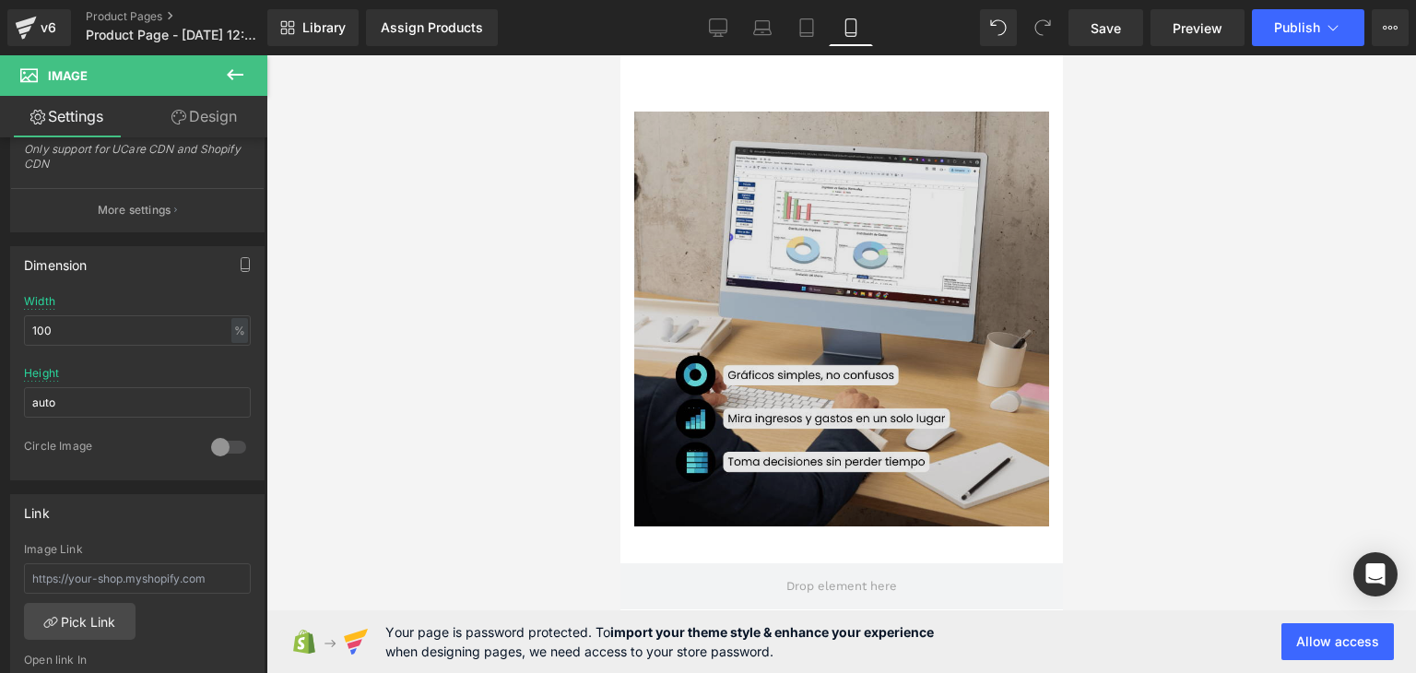
scroll to position [0, 0]
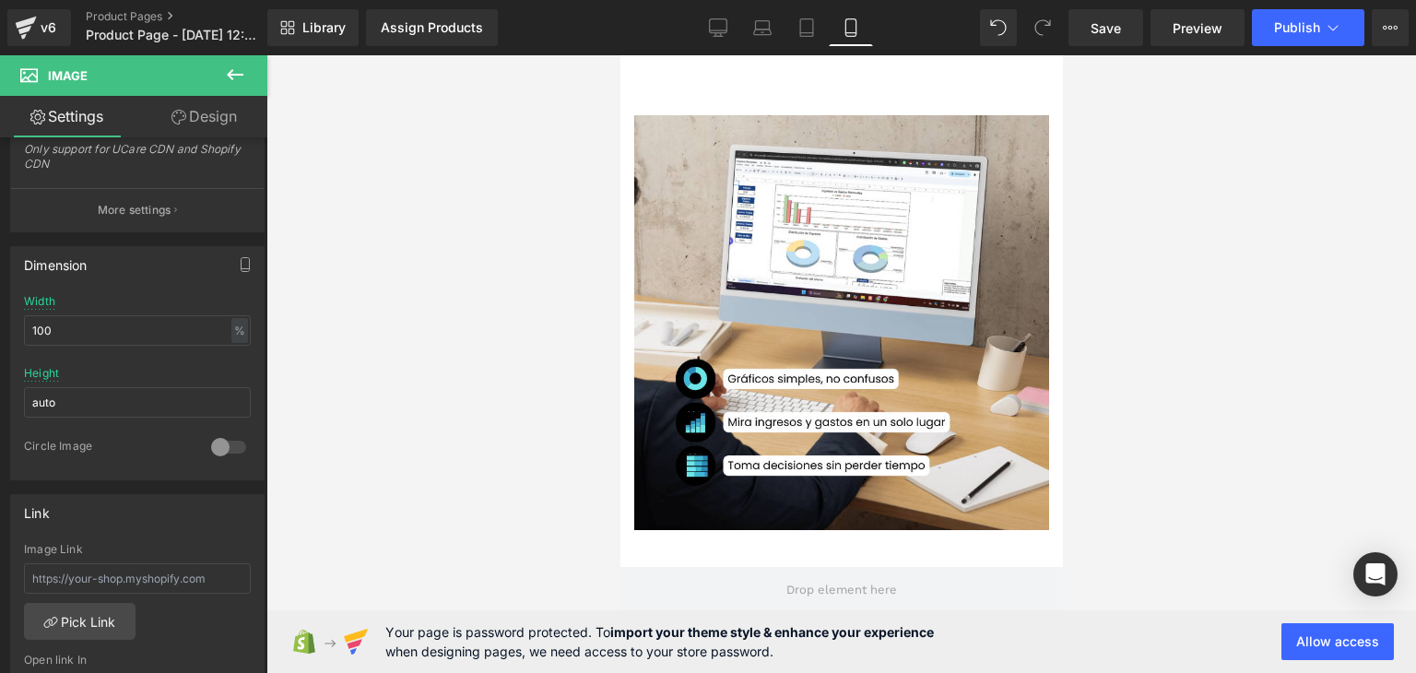
click at [772, 76] on main "Image Row Row Select your layout" at bounding box center [841, 486] width 443 height 862
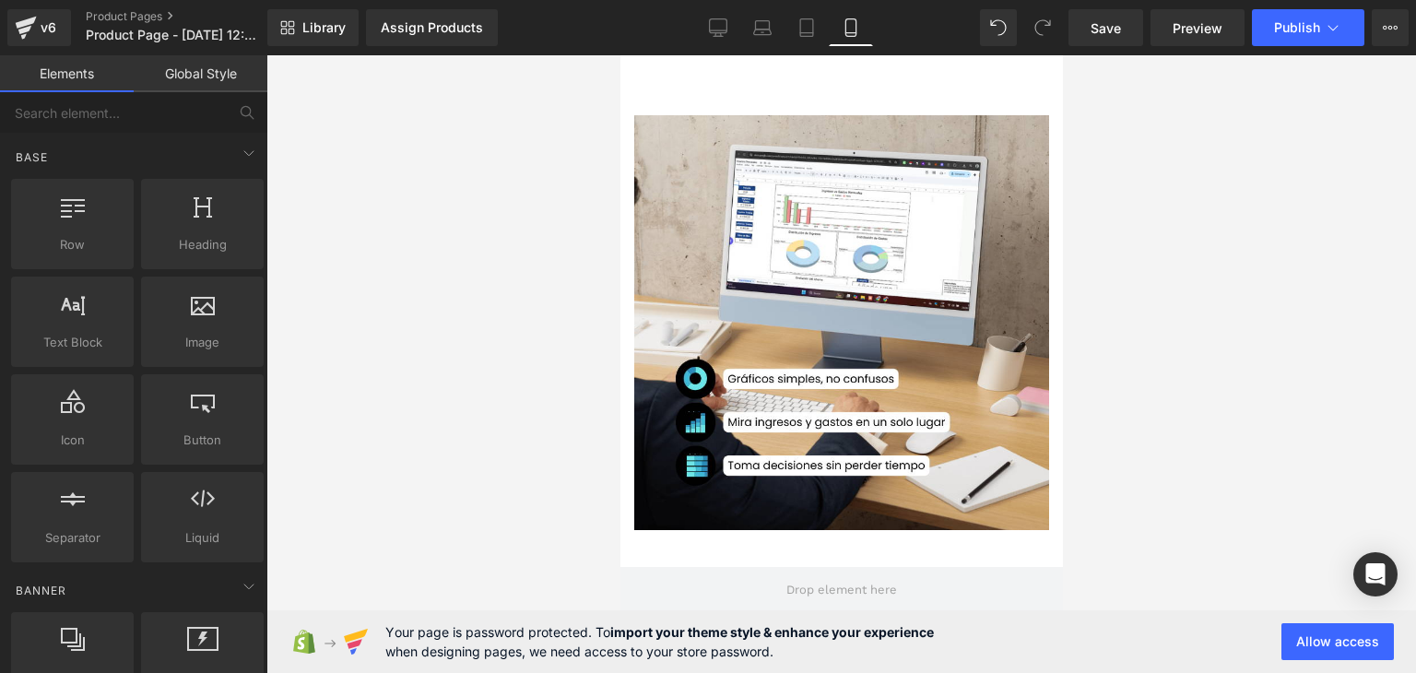
click at [632, 141] on div "Image" at bounding box center [841, 322] width 443 height 415
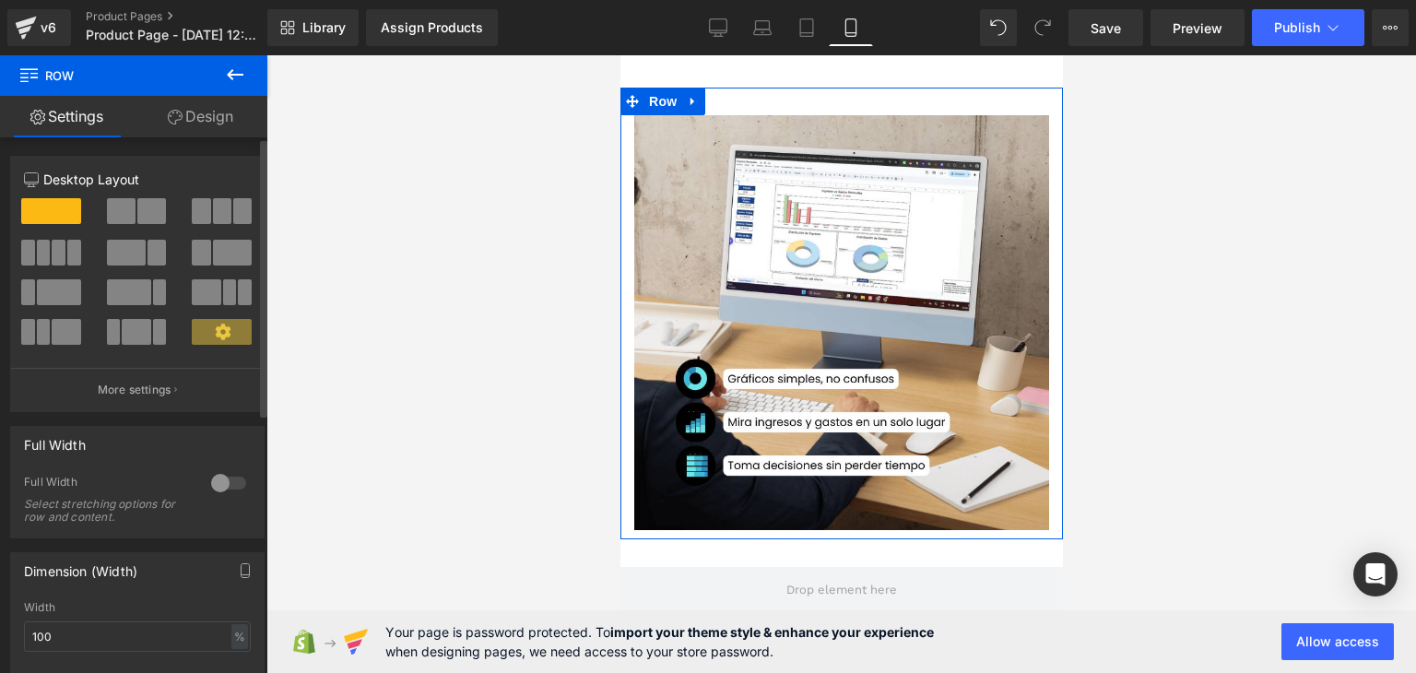
click at [214, 482] on div at bounding box center [229, 483] width 44 height 30
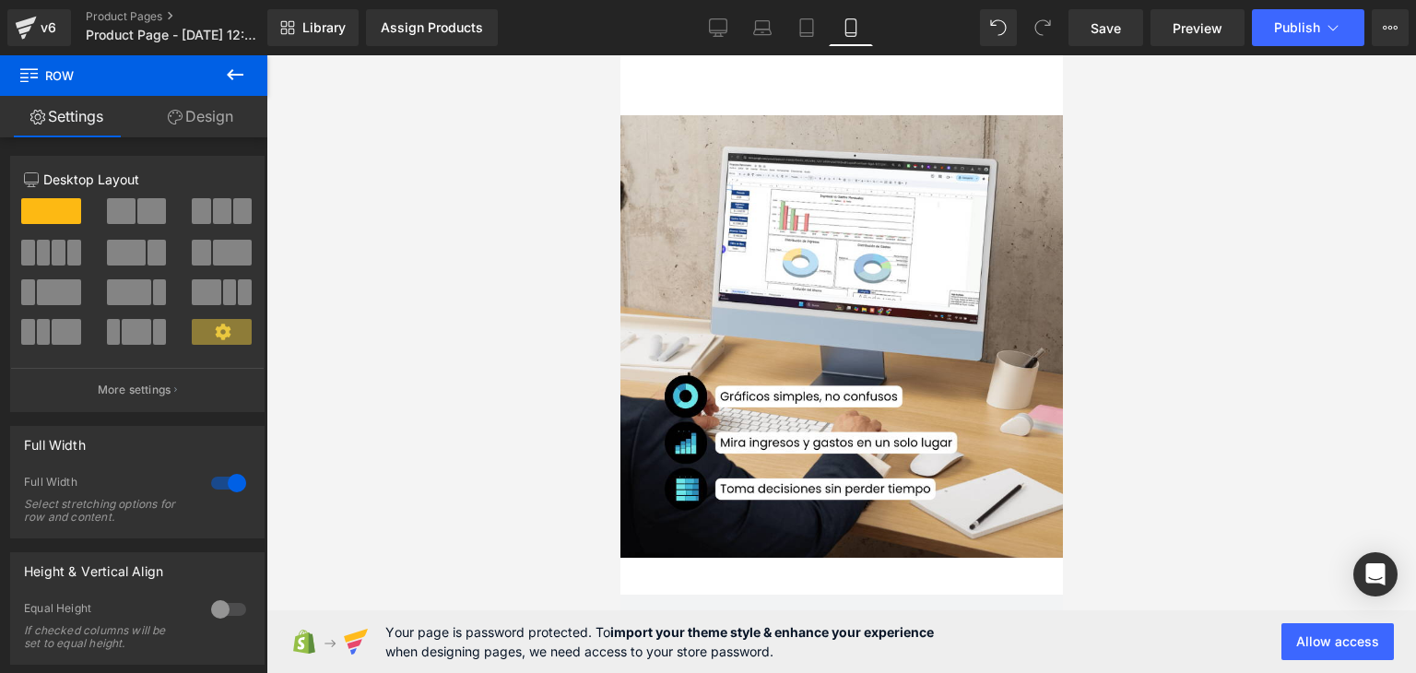
click at [462, 373] on div at bounding box center [842, 364] width 1150 height 618
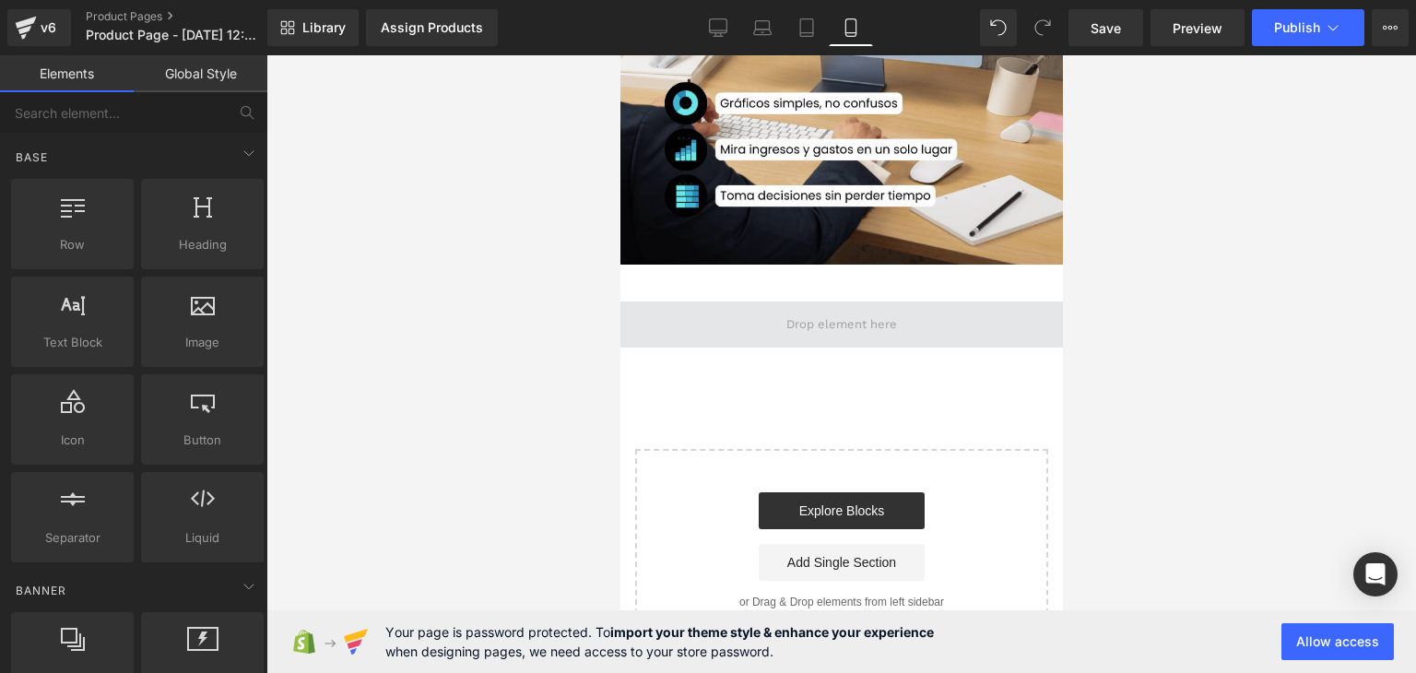
scroll to position [299, 0]
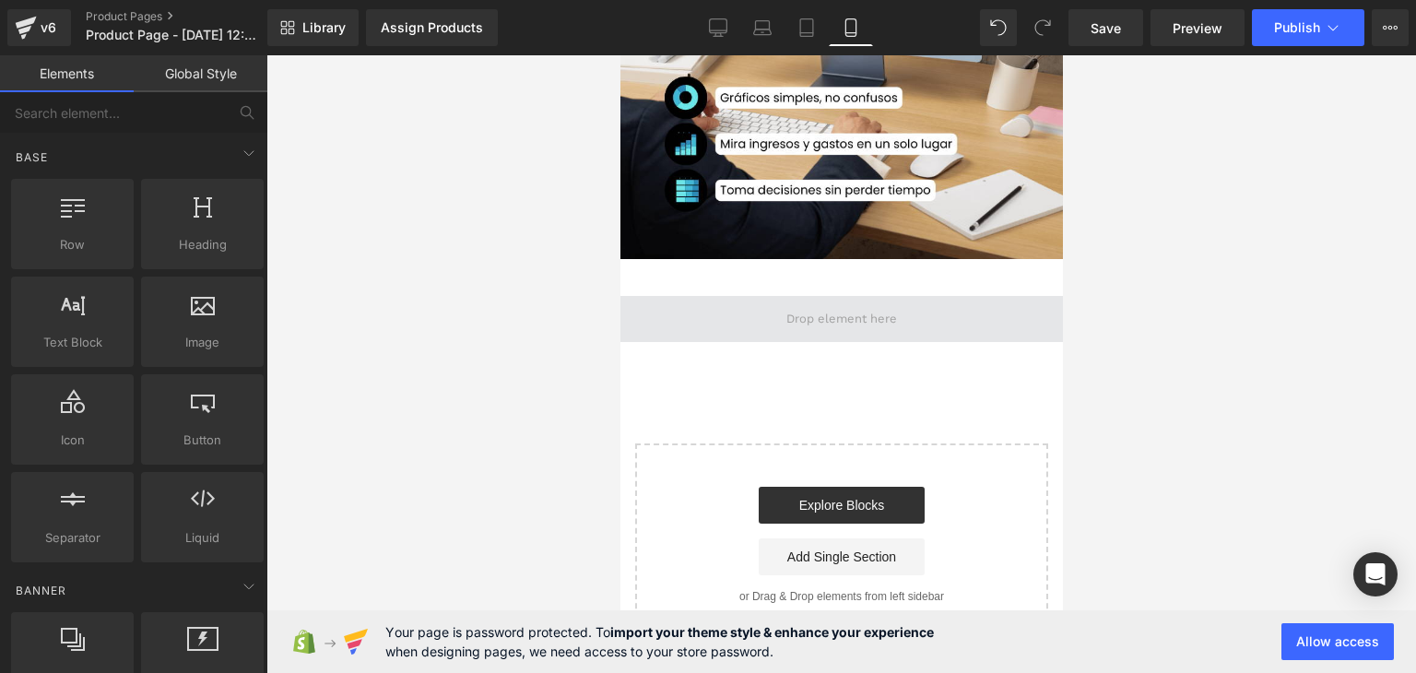
click at [823, 320] on span at bounding box center [841, 319] width 124 height 28
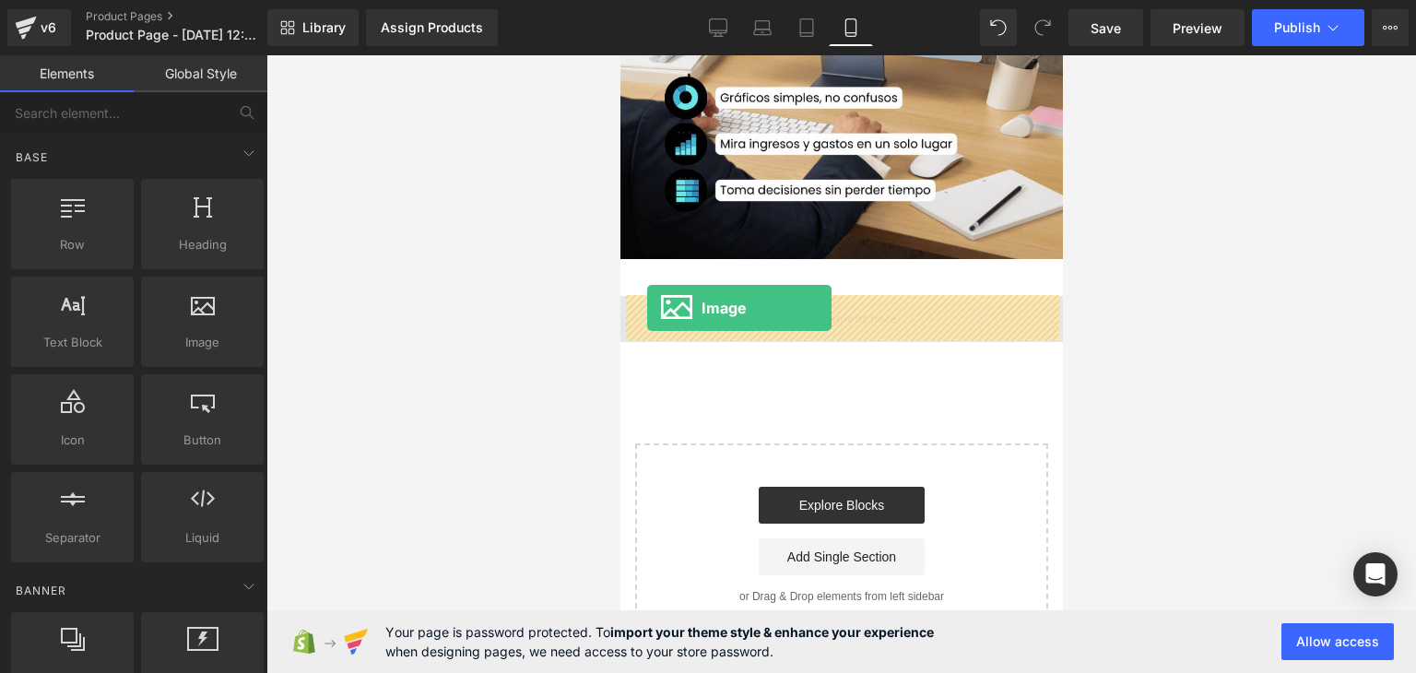
drag, startPoint x: 1011, startPoint y: 363, endPoint x: 650, endPoint y: 312, distance: 364.3
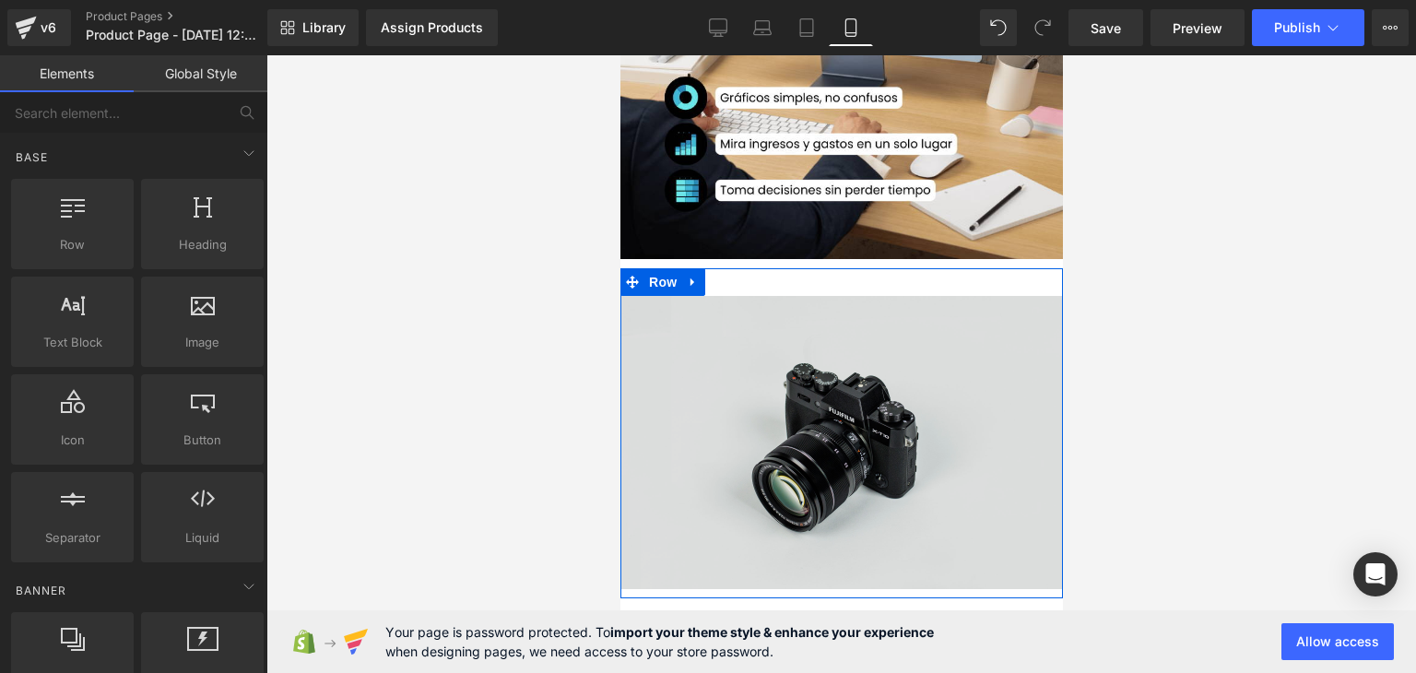
scroll to position [266, 0]
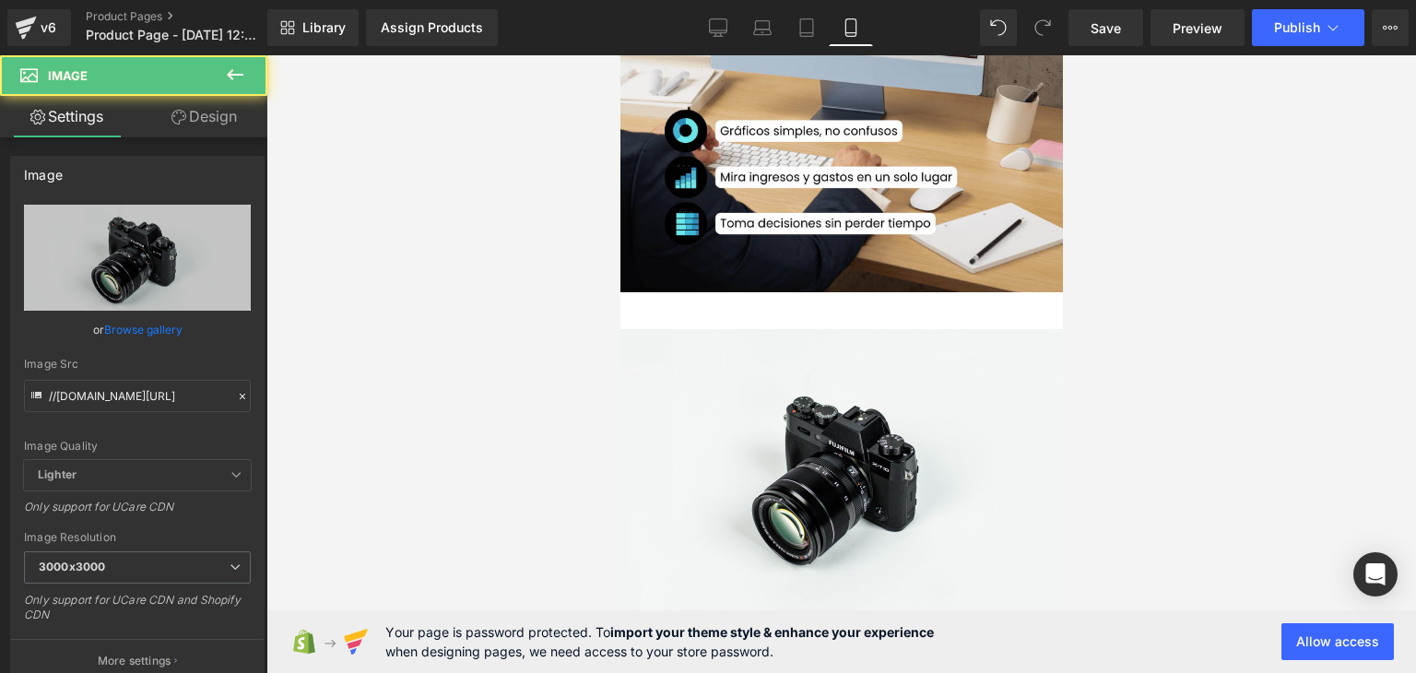
click at [1167, 332] on div at bounding box center [842, 364] width 1150 height 618
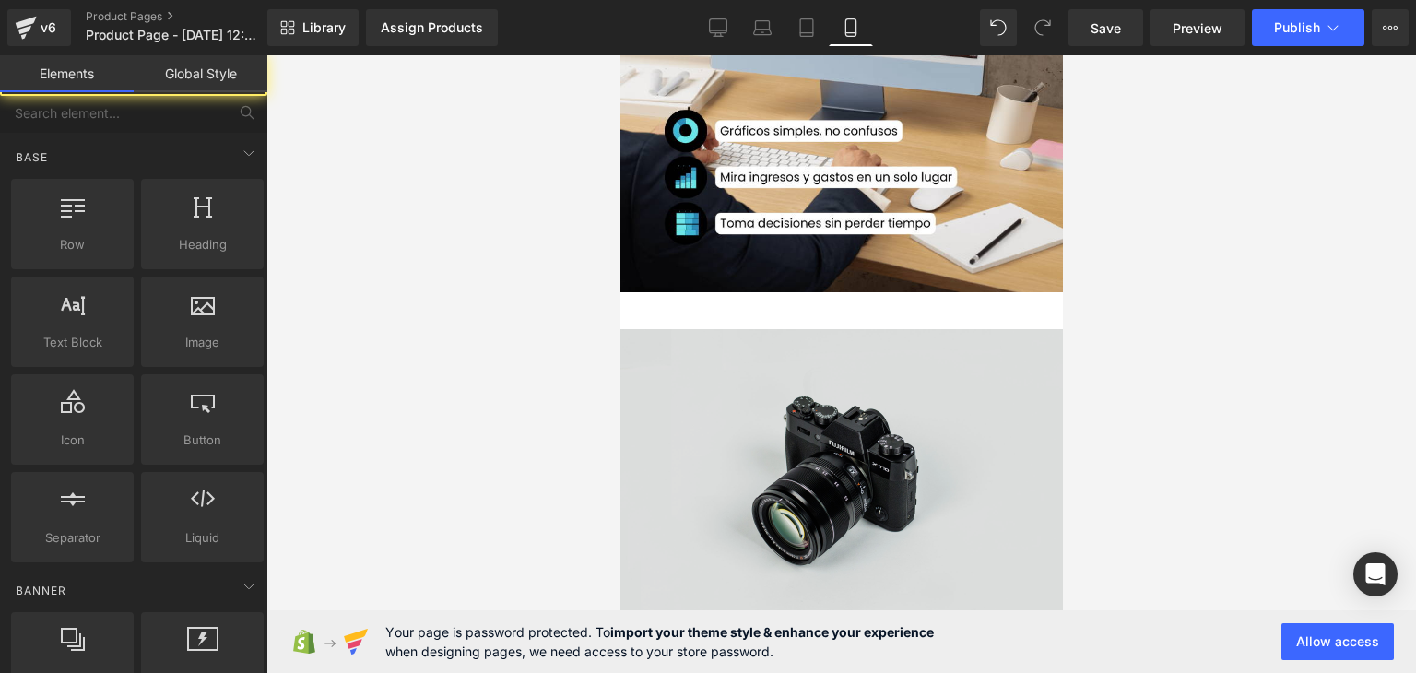
click at [902, 398] on img at bounding box center [841, 475] width 443 height 293
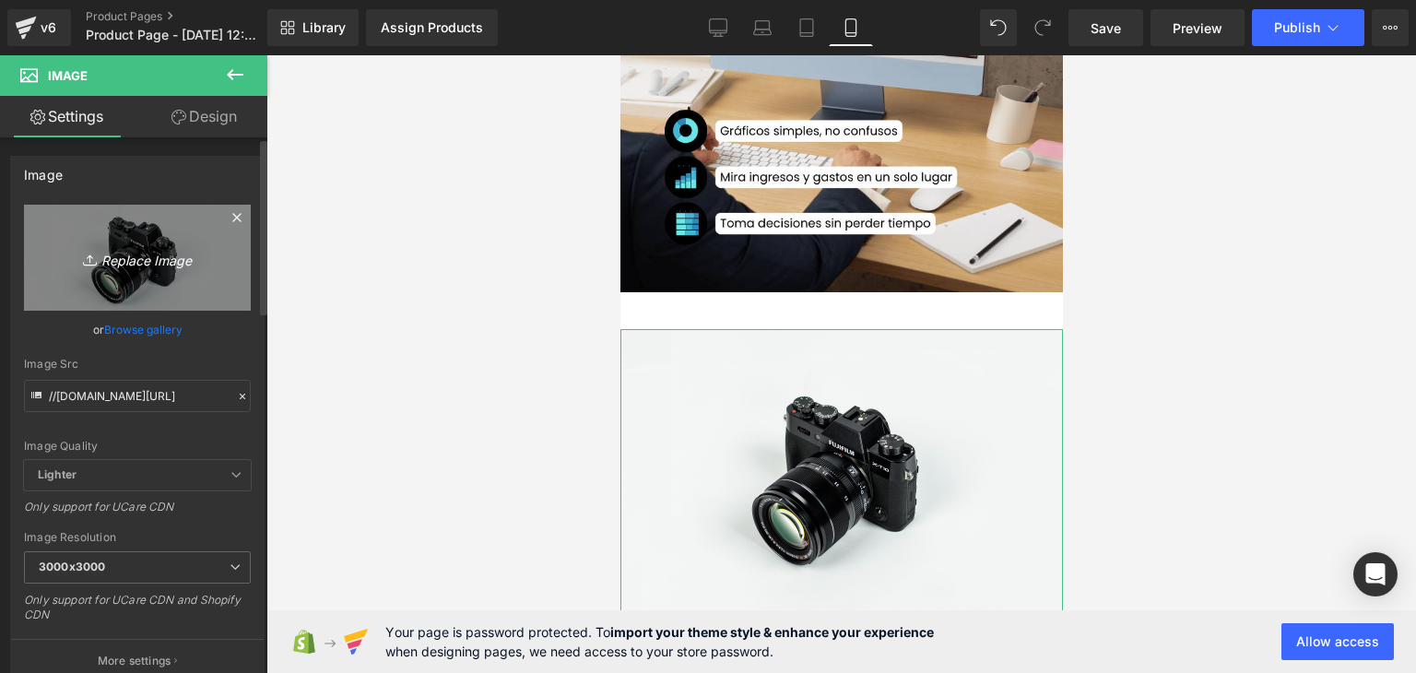
click at [122, 256] on icon "Replace Image" at bounding box center [138, 257] width 148 height 23
type input "C:\fakepath\2.png"
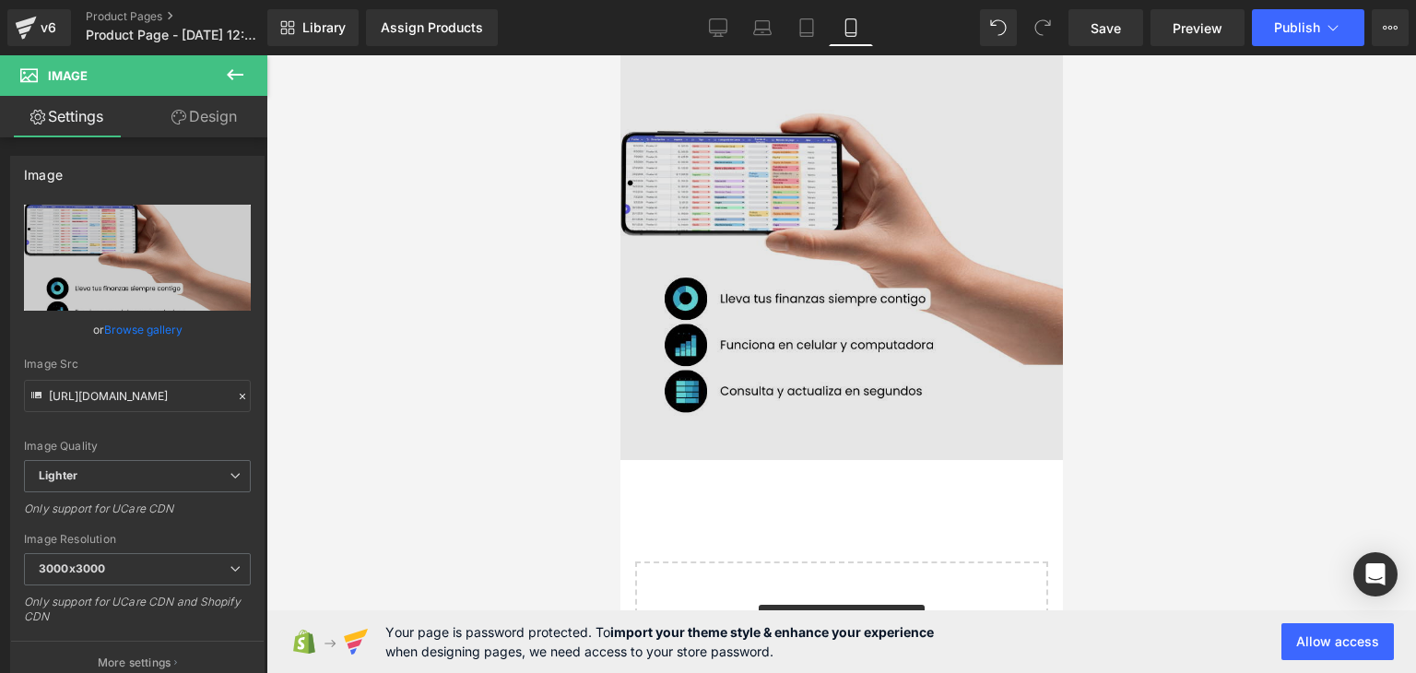
scroll to position [511, 0]
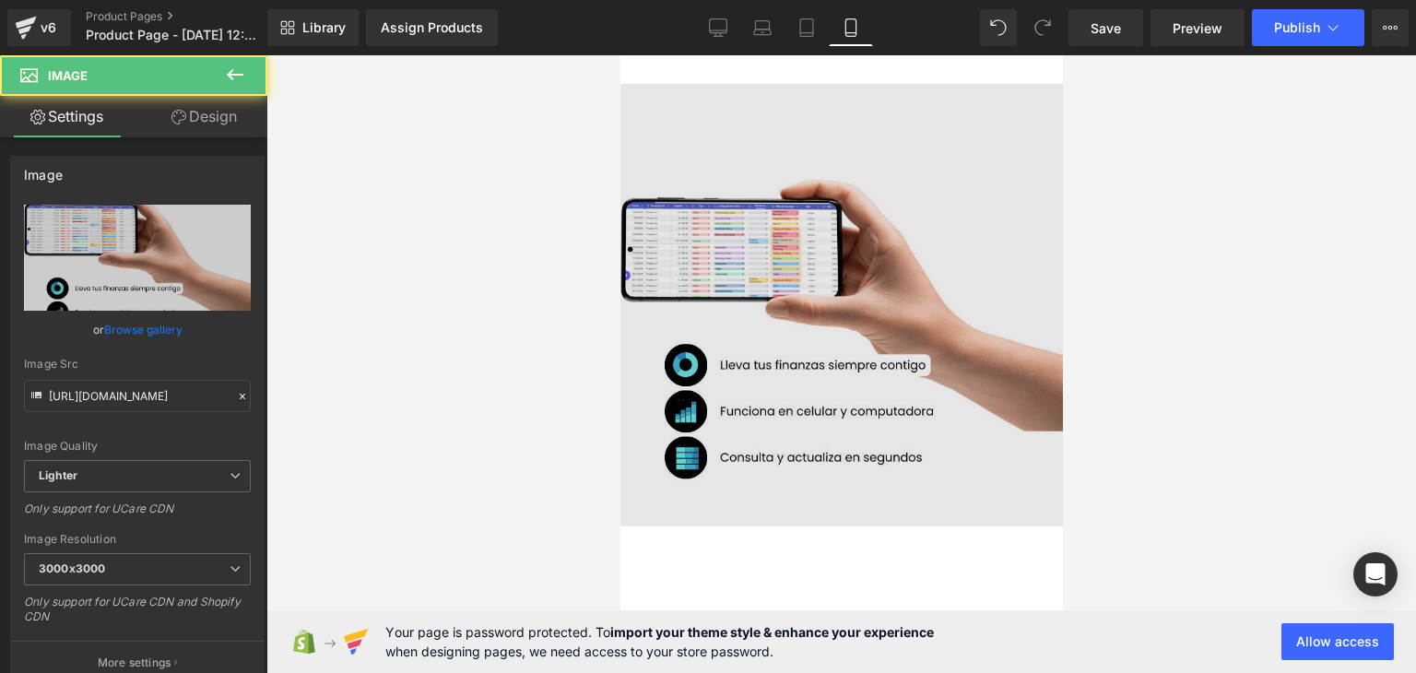
click at [832, 284] on img at bounding box center [841, 305] width 443 height 443
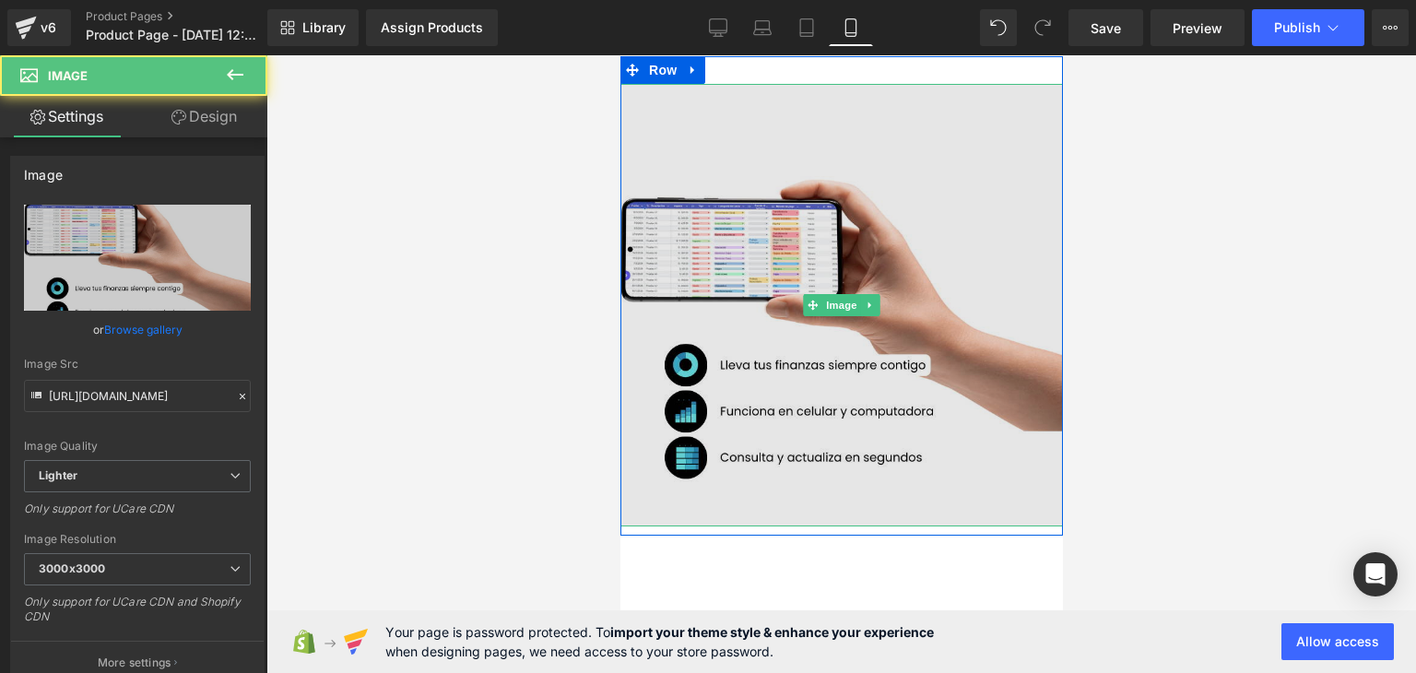
click at [832, 284] on img at bounding box center [841, 305] width 443 height 443
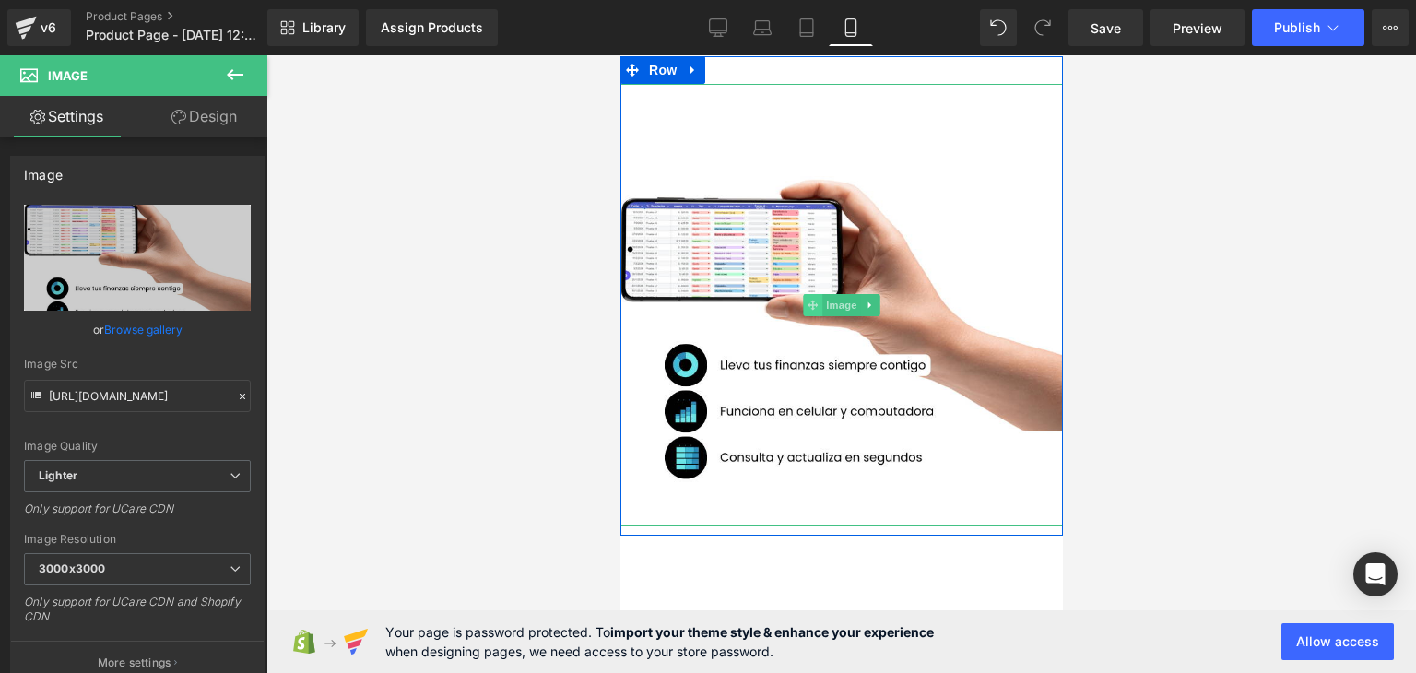
click at [807, 302] on icon at bounding box center [812, 305] width 10 height 10
click at [807, 307] on icon at bounding box center [812, 305] width 10 height 10
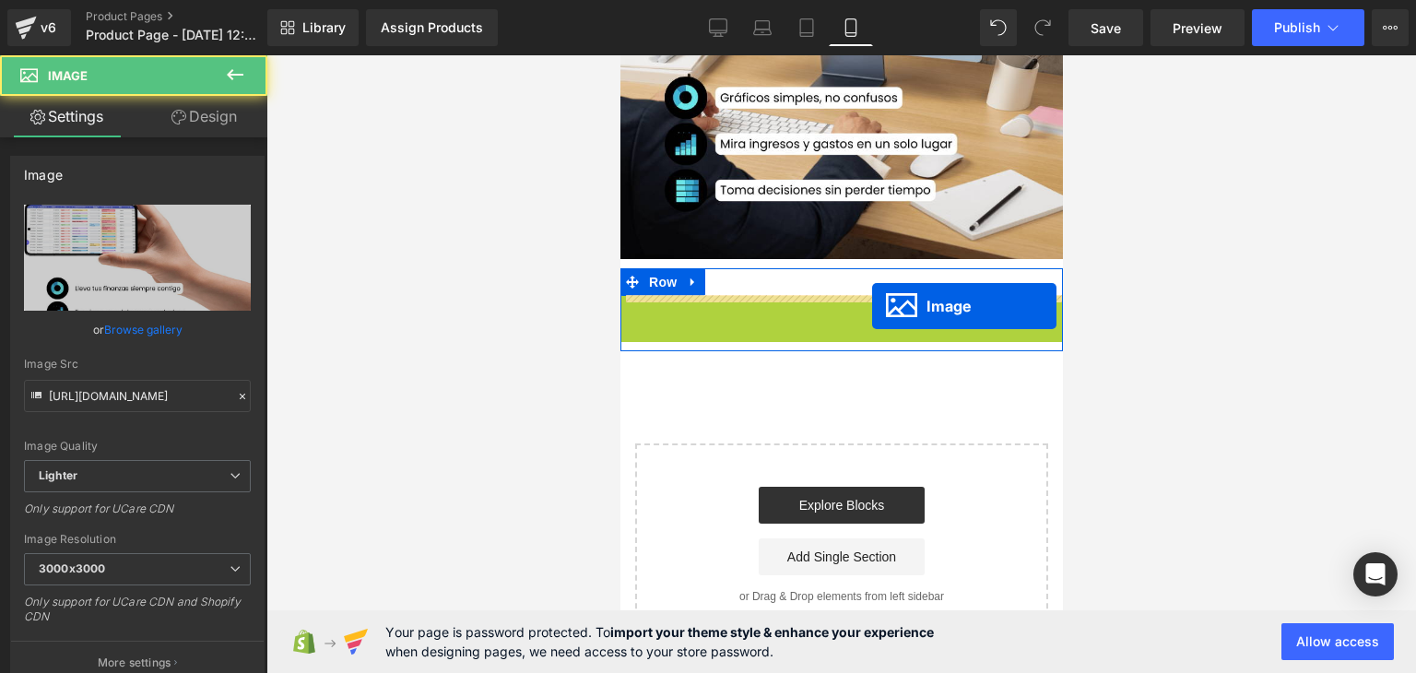
drag, startPoint x: 805, startPoint y: 307, endPoint x: 870, endPoint y: 307, distance: 64.6
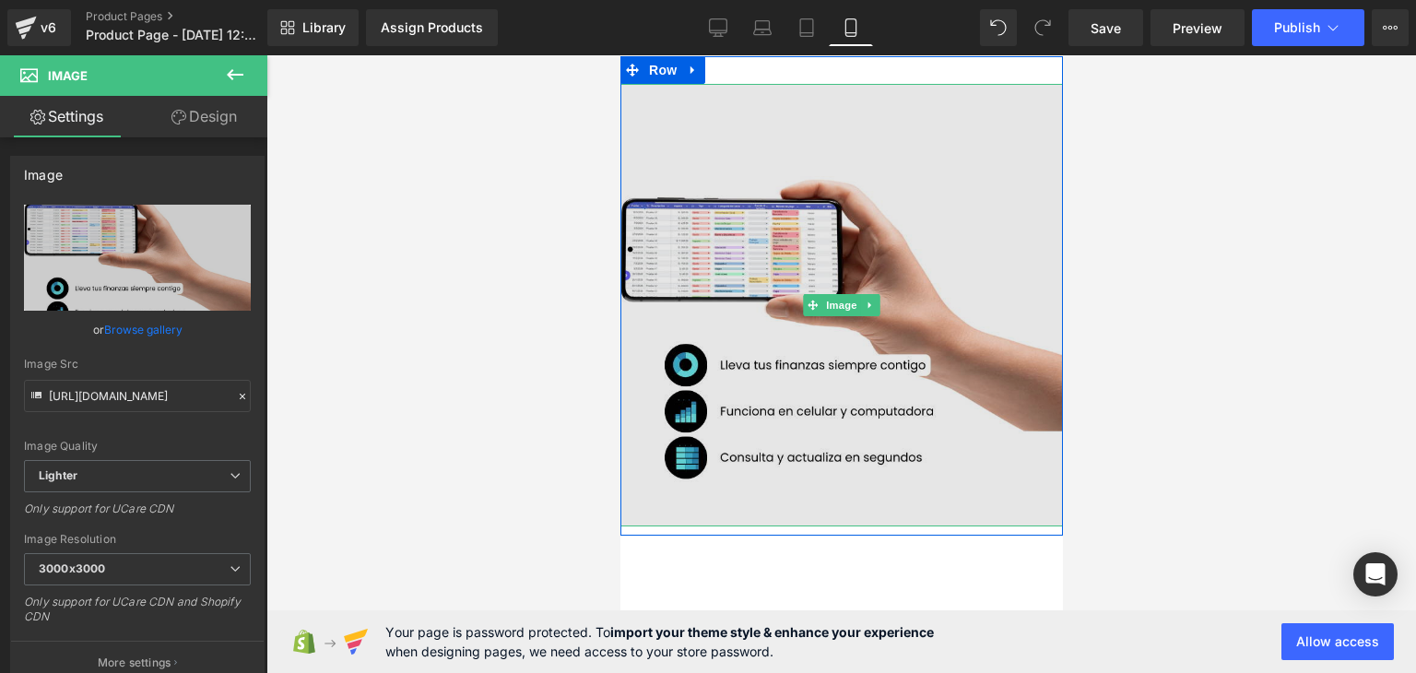
type input "//[DOMAIN_NAME][URL]"
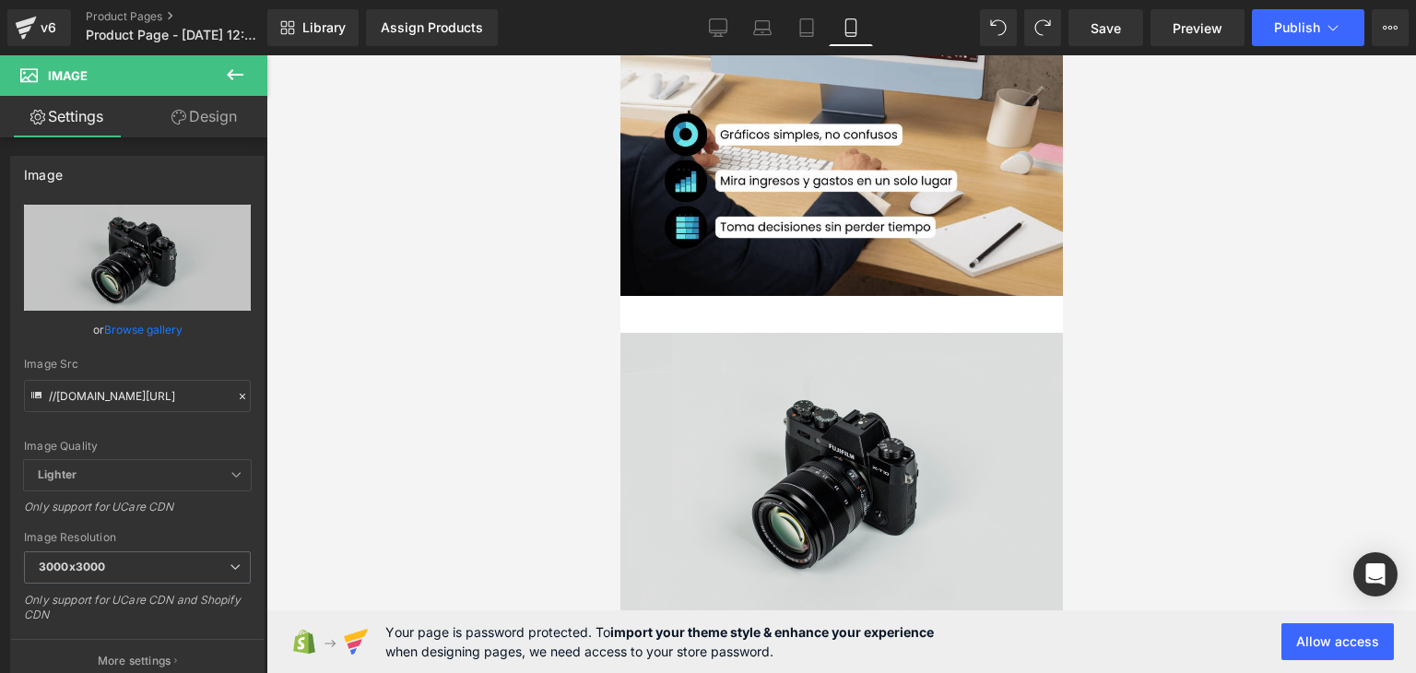
scroll to position [234, 0]
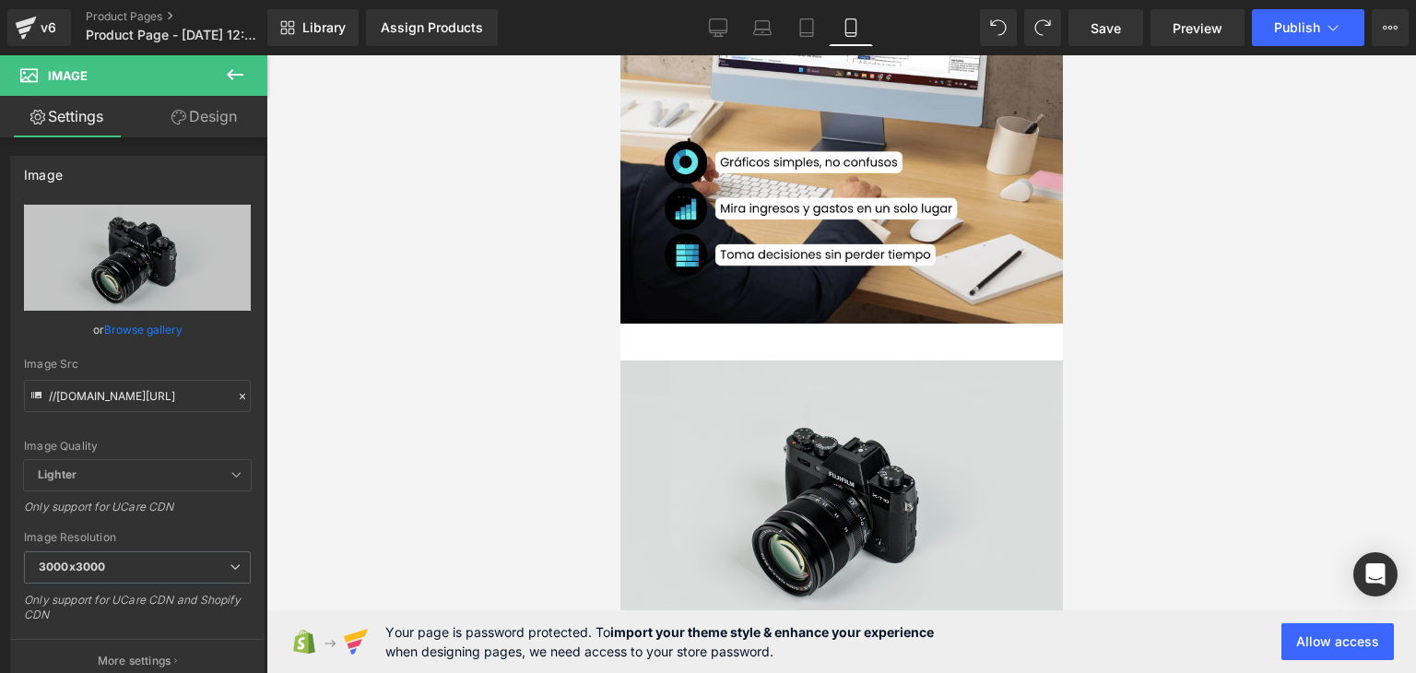
click at [846, 386] on img at bounding box center [841, 507] width 443 height 293
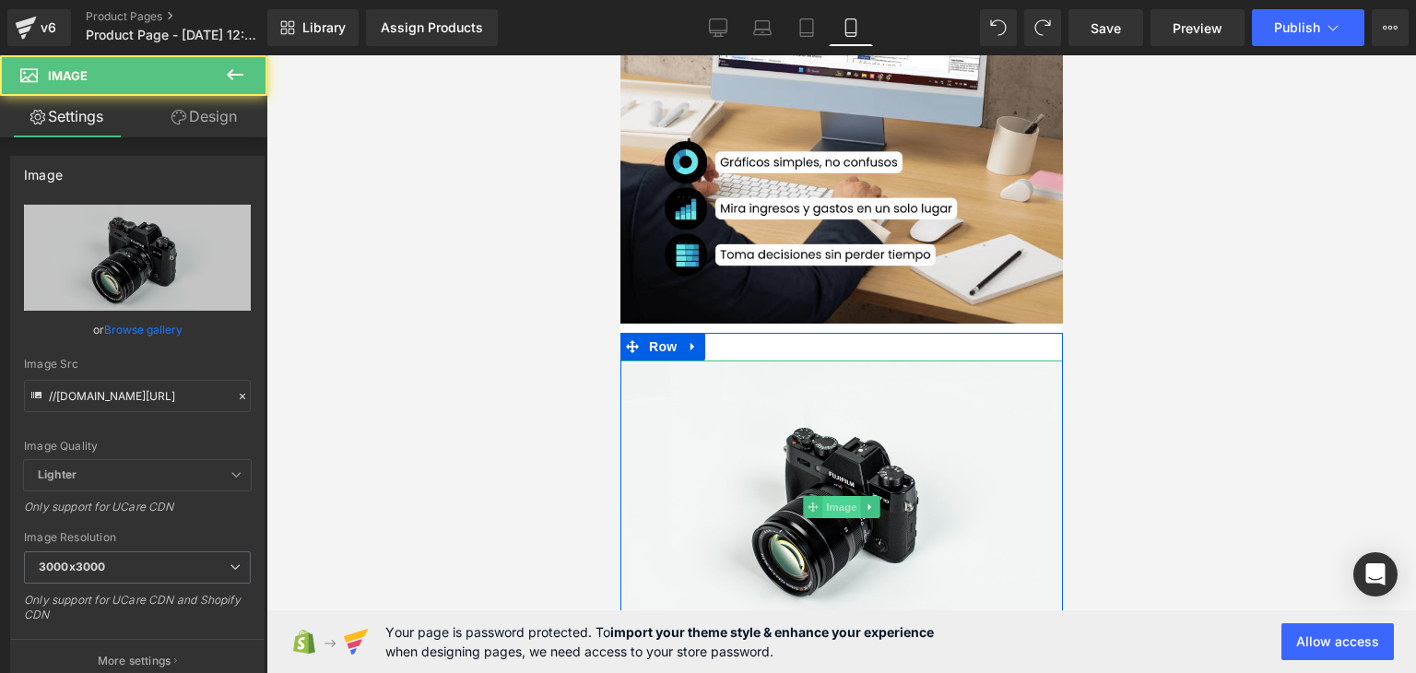
click at [822, 504] on span "Image" at bounding box center [841, 507] width 39 height 22
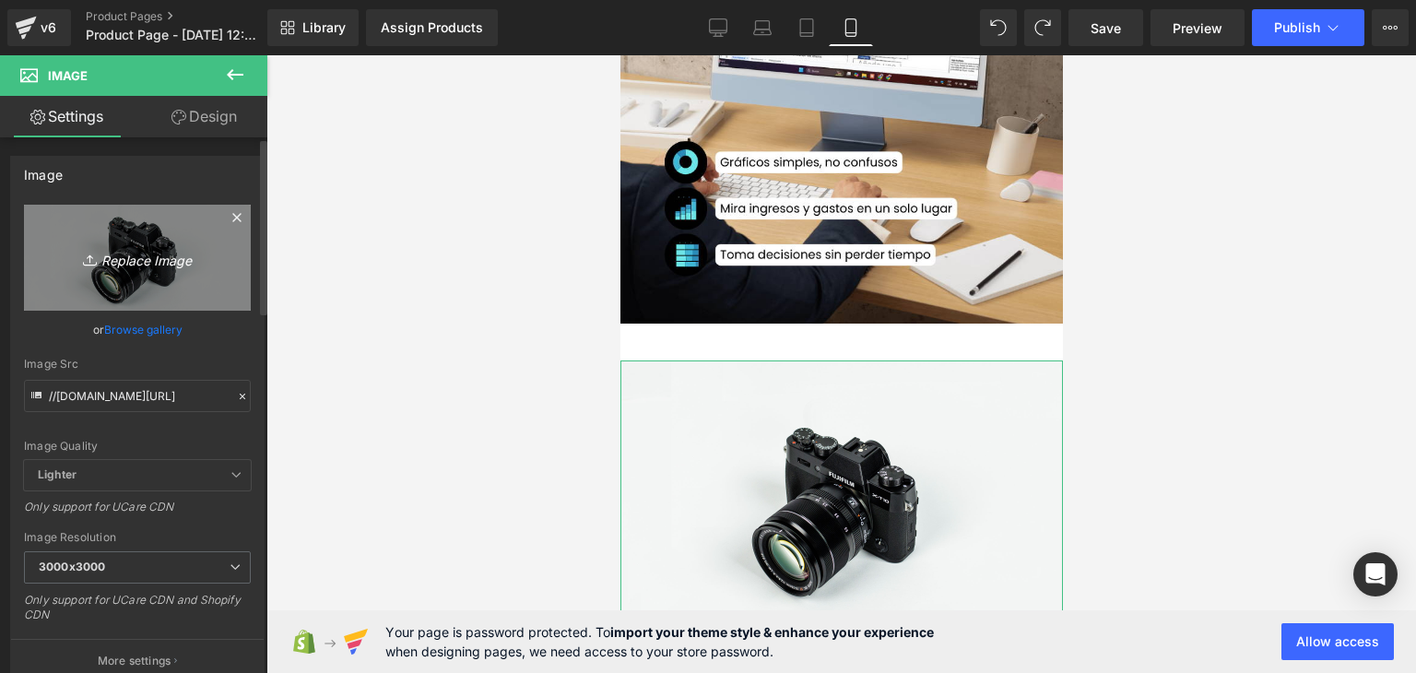
click at [139, 271] on link "Replace Image" at bounding box center [137, 258] width 227 height 106
type input "C:\fakepath\2.png"
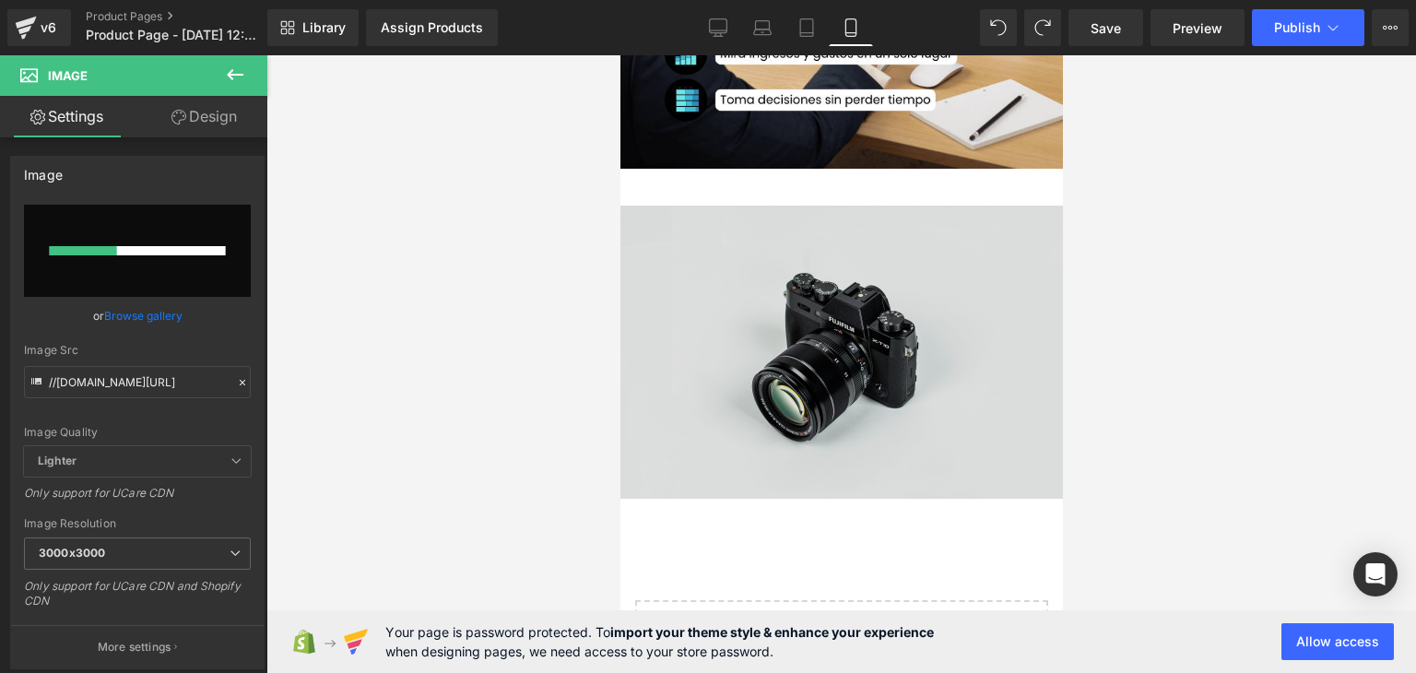
scroll to position [419, 0]
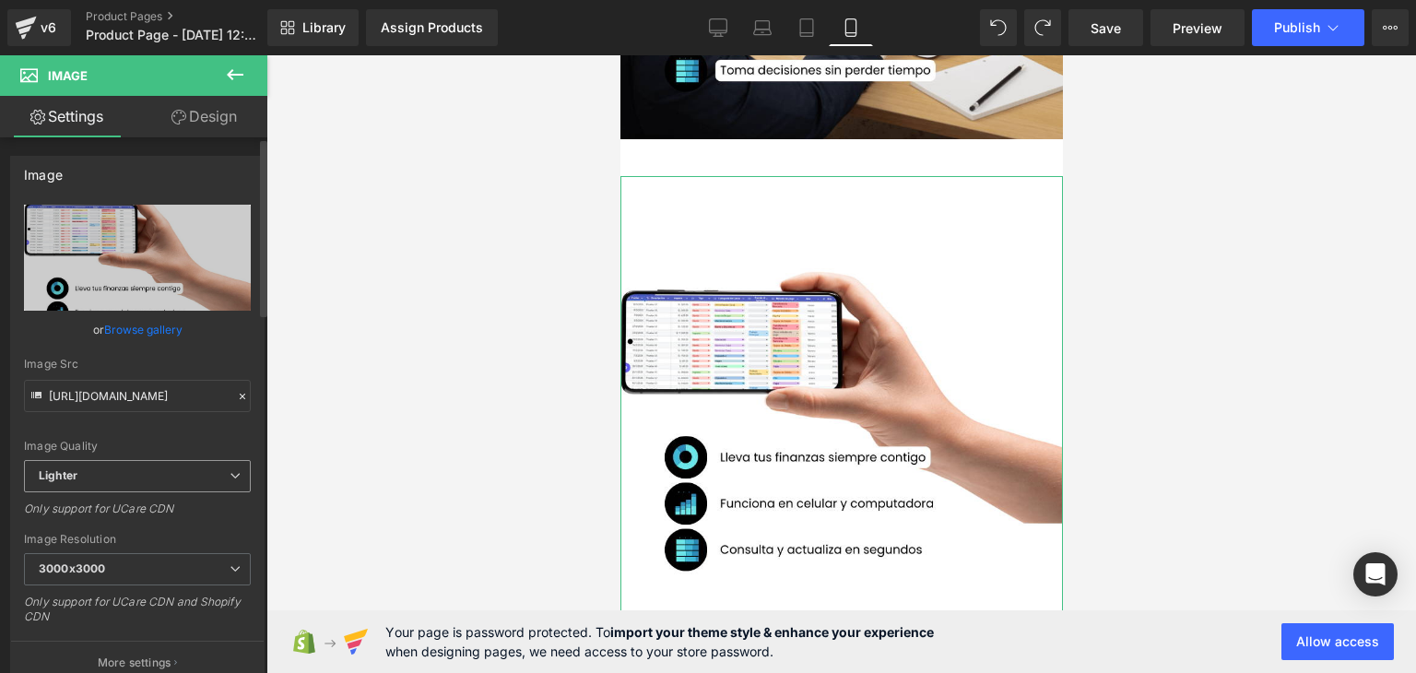
click at [179, 480] on span "Lighter" at bounding box center [137, 476] width 227 height 32
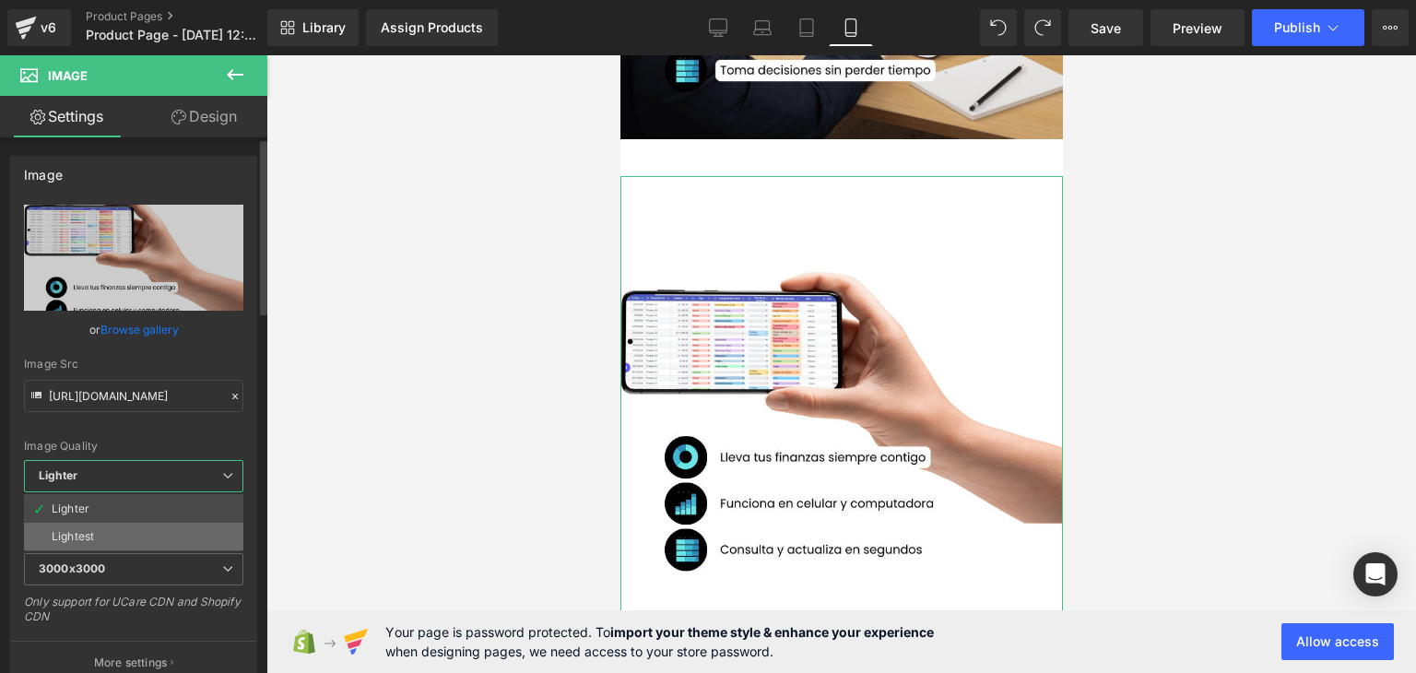
click at [125, 528] on li "Lightest" at bounding box center [133, 537] width 219 height 28
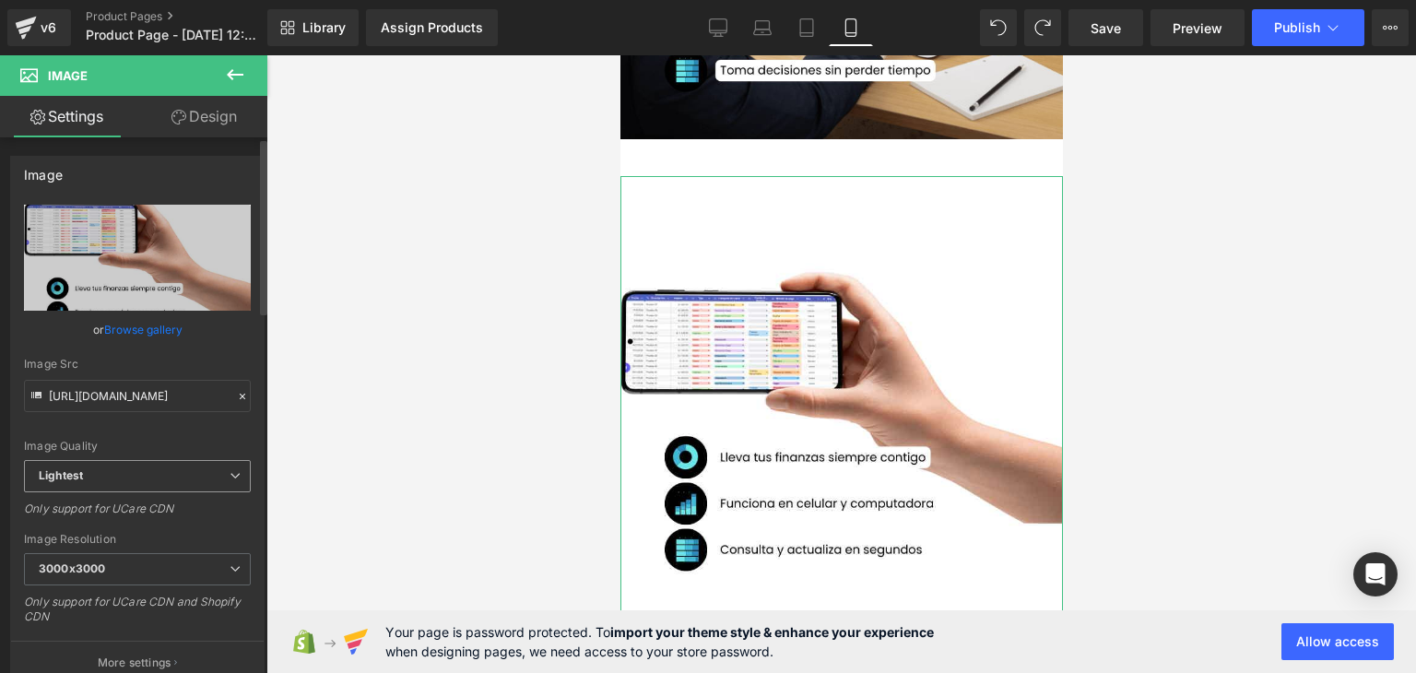
click at [142, 462] on span "Lightest" at bounding box center [137, 476] width 227 height 32
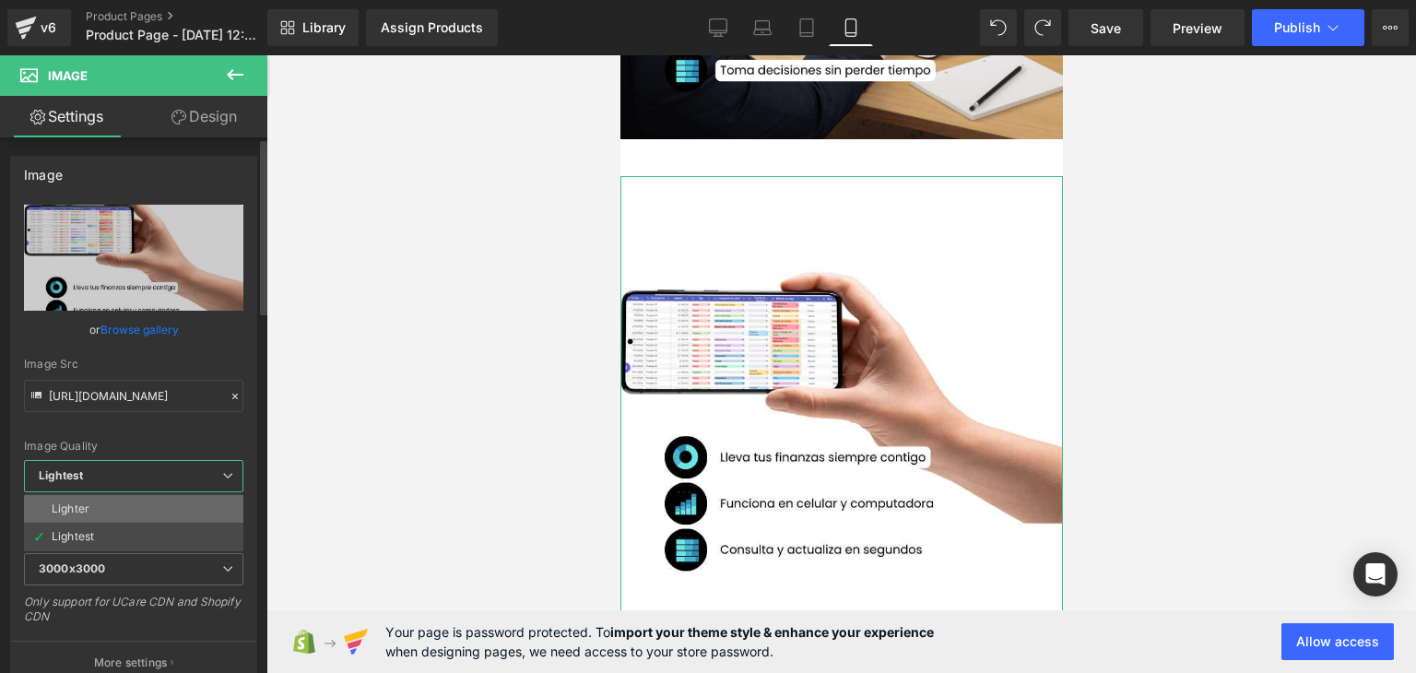
click at [102, 510] on li "Lighter" at bounding box center [133, 509] width 219 height 28
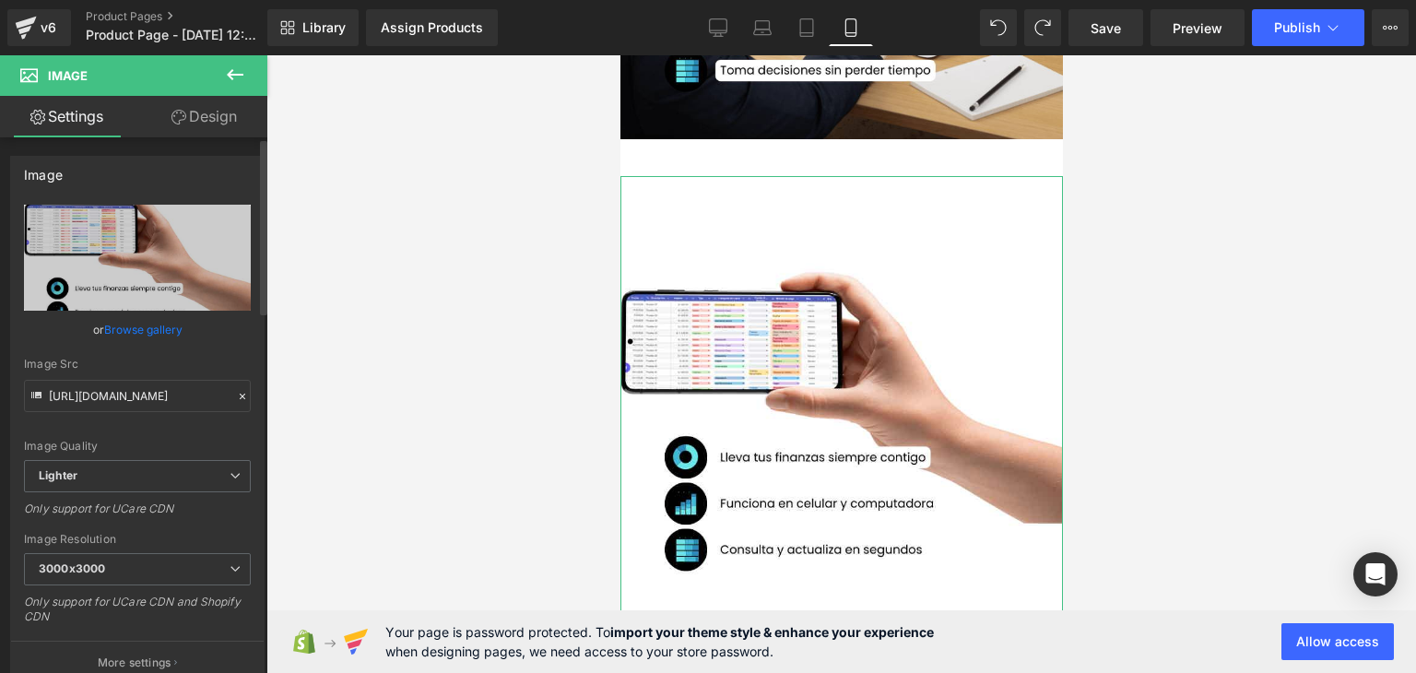
type input "[URL][DOMAIN_NAME]"
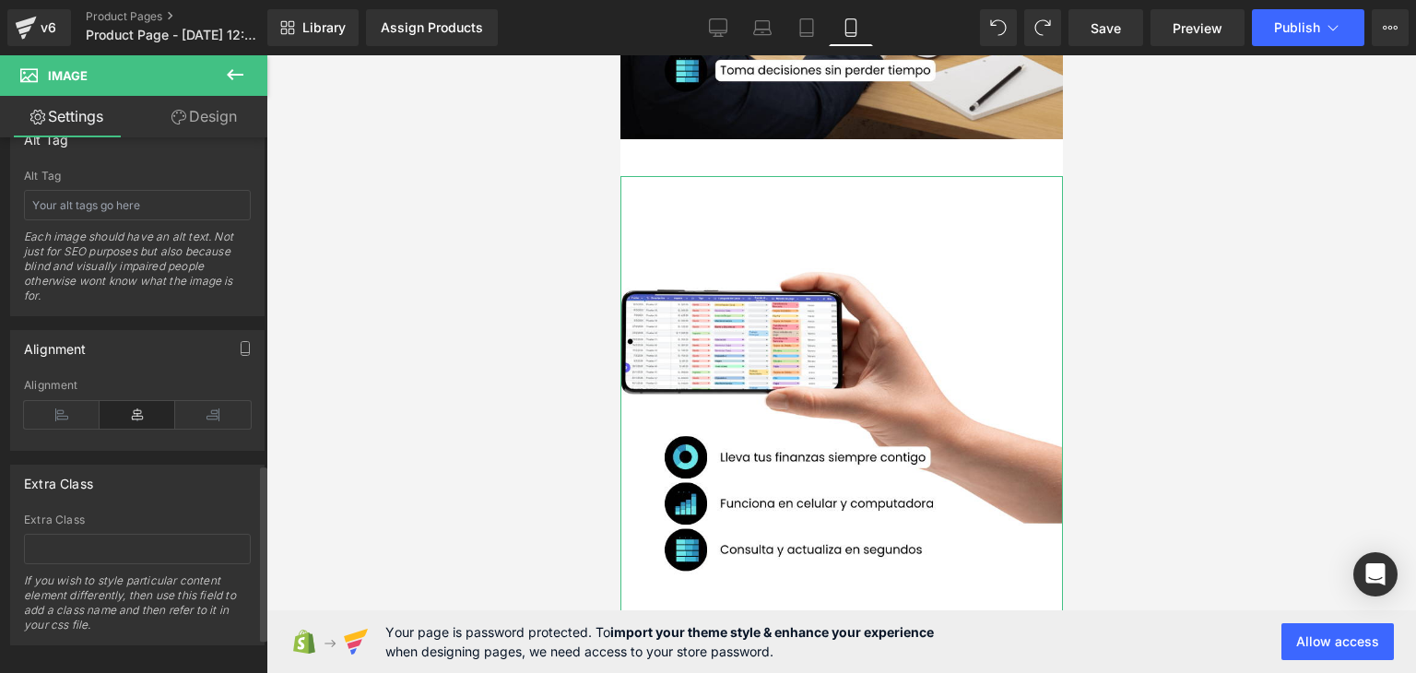
scroll to position [1098, 0]
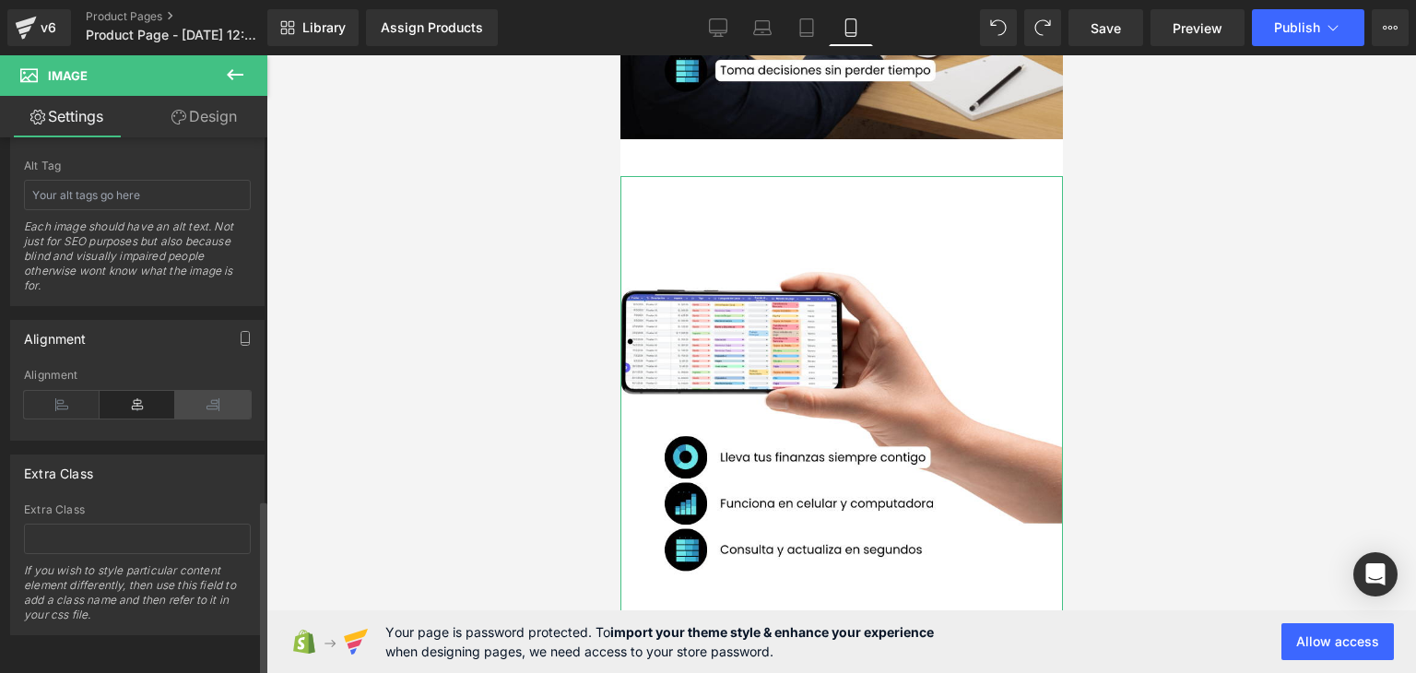
click at [206, 393] on icon at bounding box center [213, 405] width 76 height 28
click at [136, 391] on icon at bounding box center [138, 405] width 76 height 28
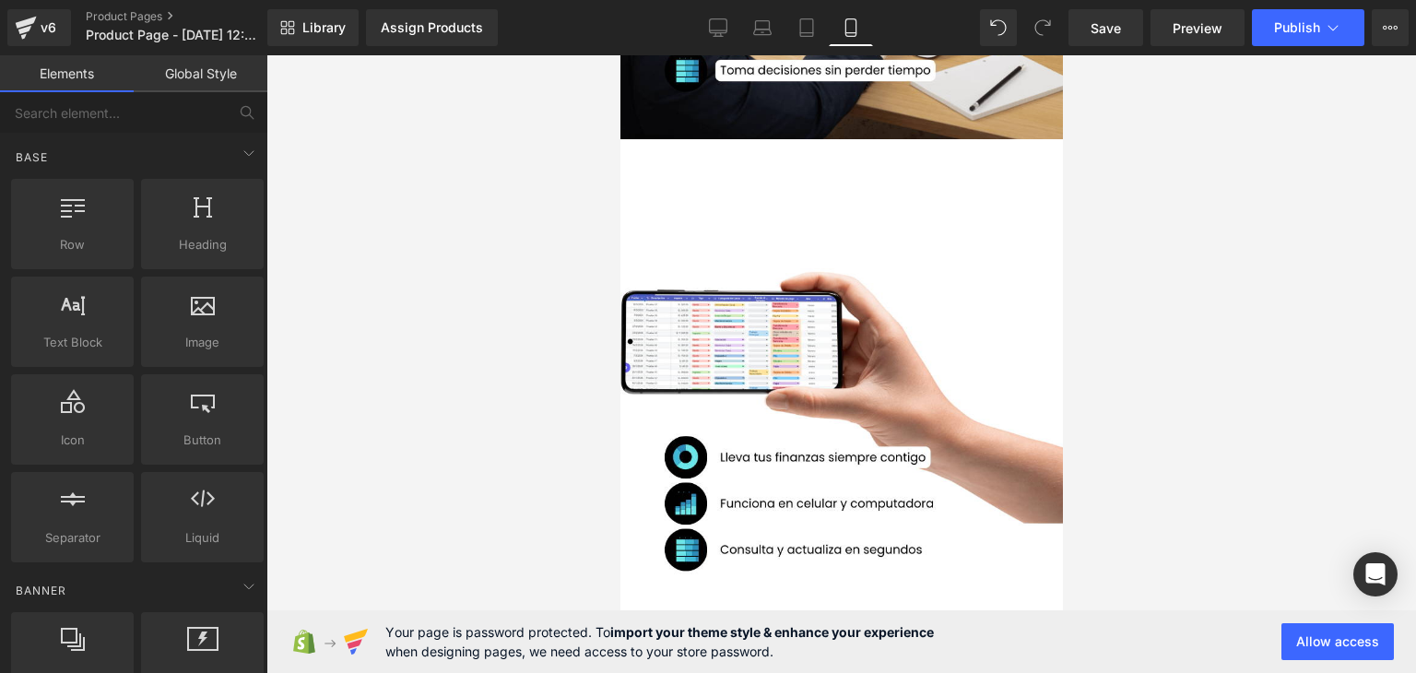
drag, startPoint x: 397, startPoint y: 401, endPoint x: 620, endPoint y: 374, distance: 224.8
click at [396, 402] on div at bounding box center [842, 364] width 1150 height 618
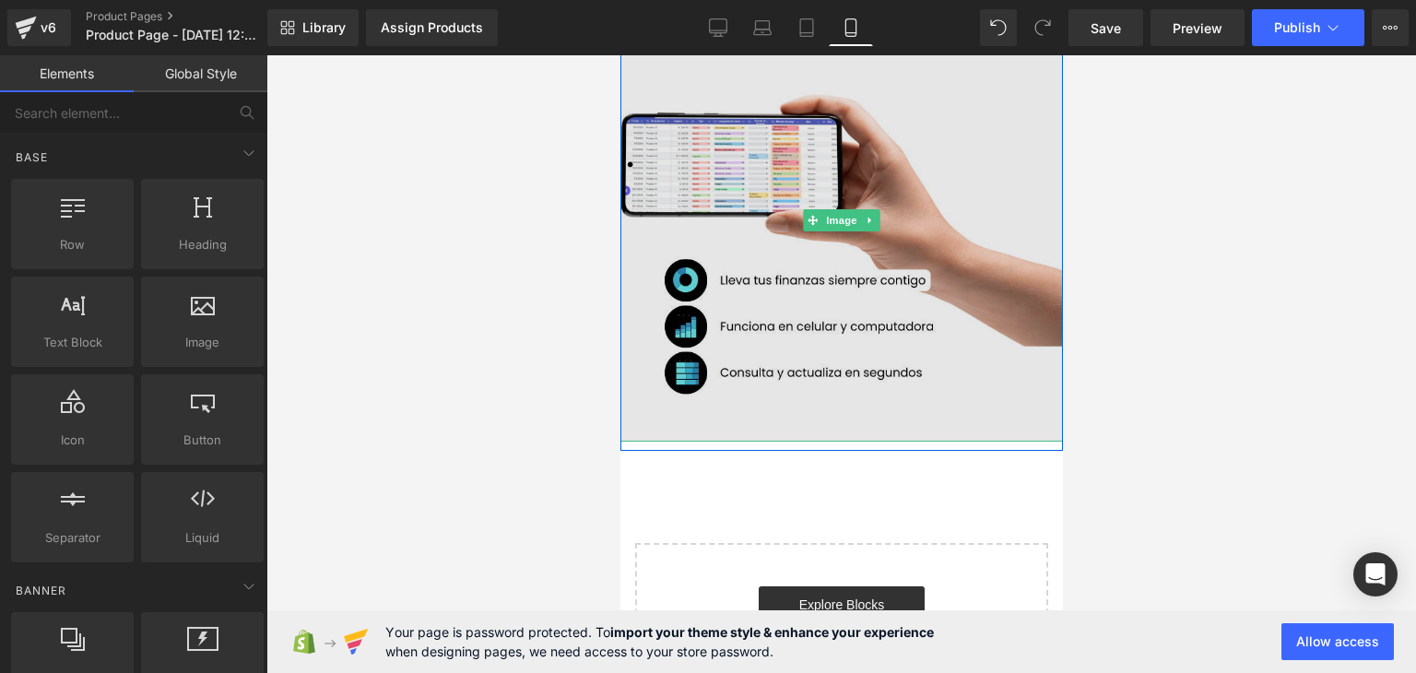
scroll to position [603, 0]
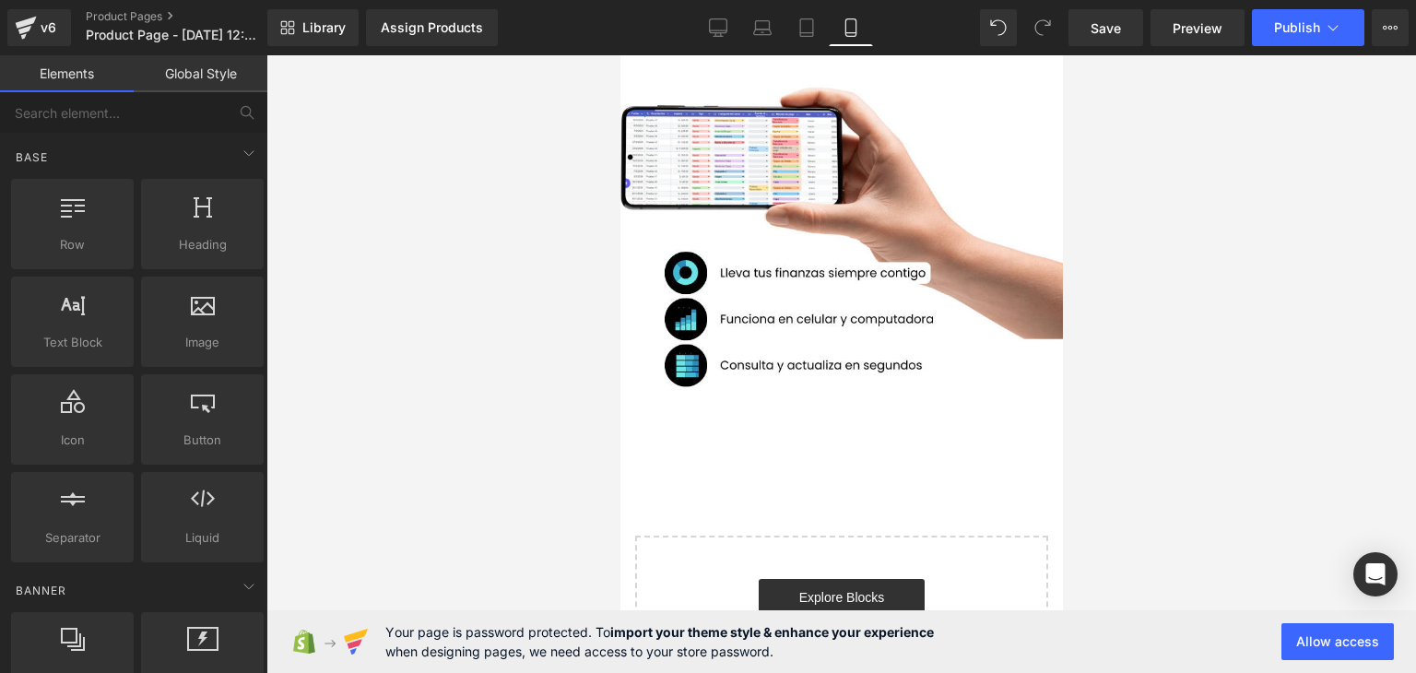
click at [1258, 290] on div at bounding box center [842, 364] width 1150 height 618
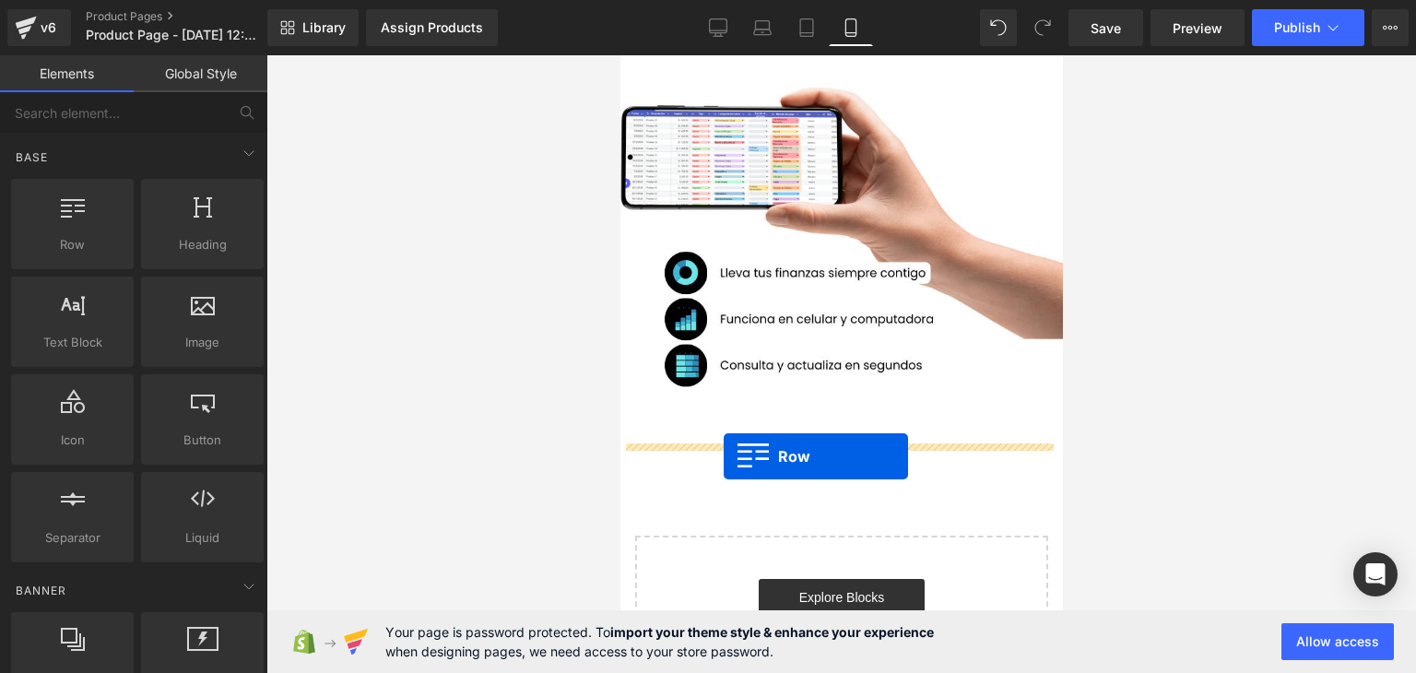
drag, startPoint x: 703, startPoint y: 292, endPoint x: 724, endPoint y: 458, distance: 167.3
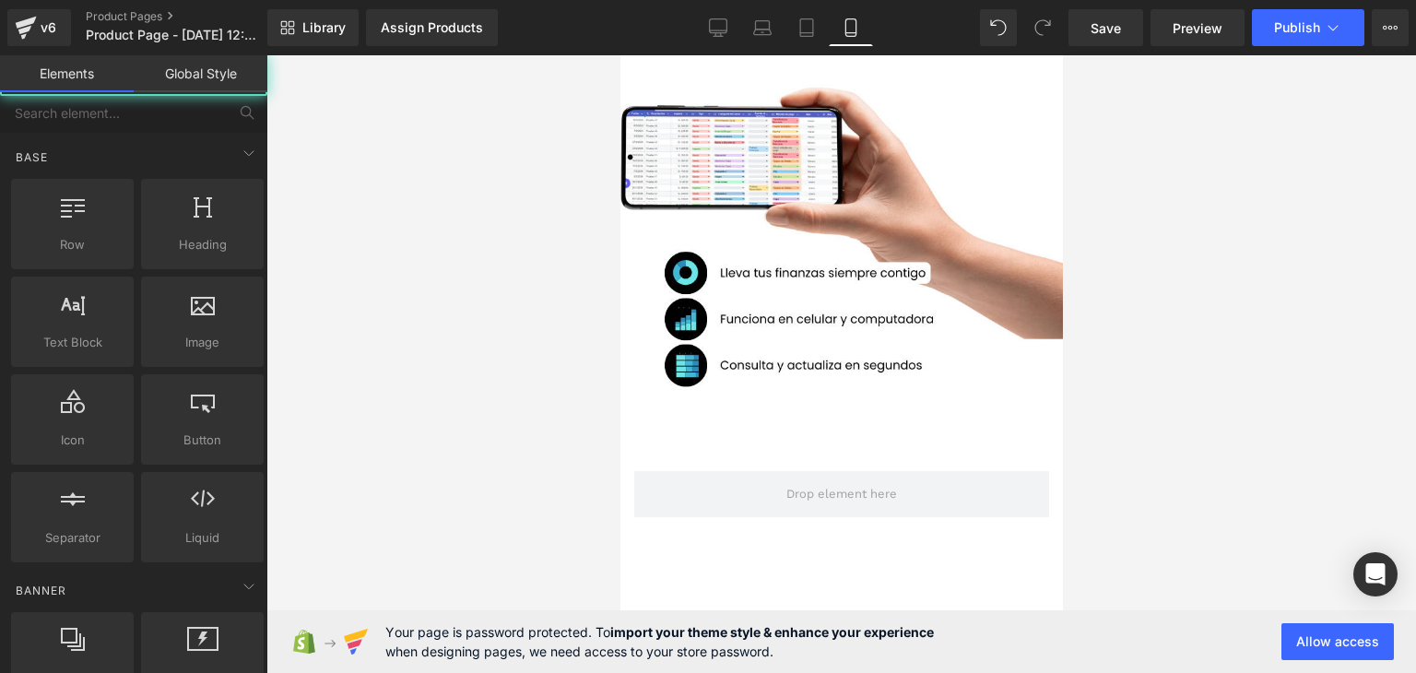
click at [1277, 330] on div at bounding box center [842, 364] width 1150 height 618
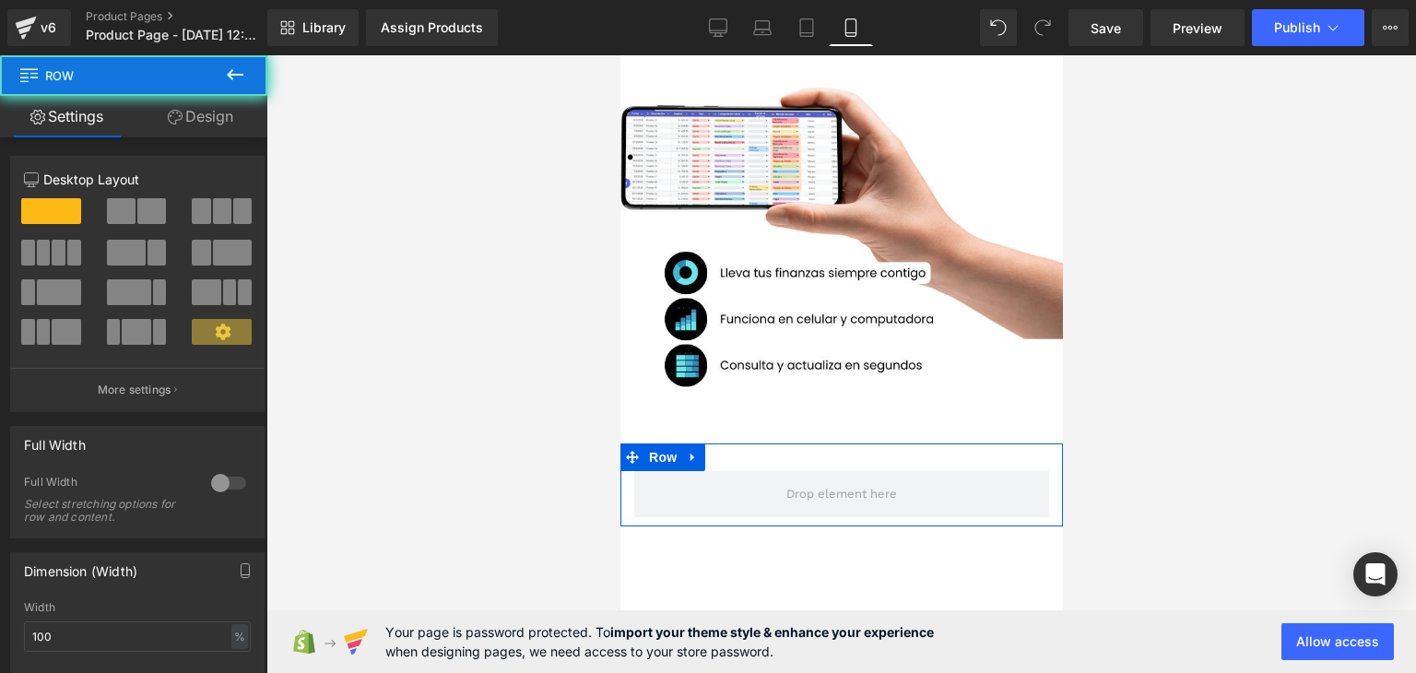
click at [824, 458] on div "Row" at bounding box center [841, 485] width 443 height 83
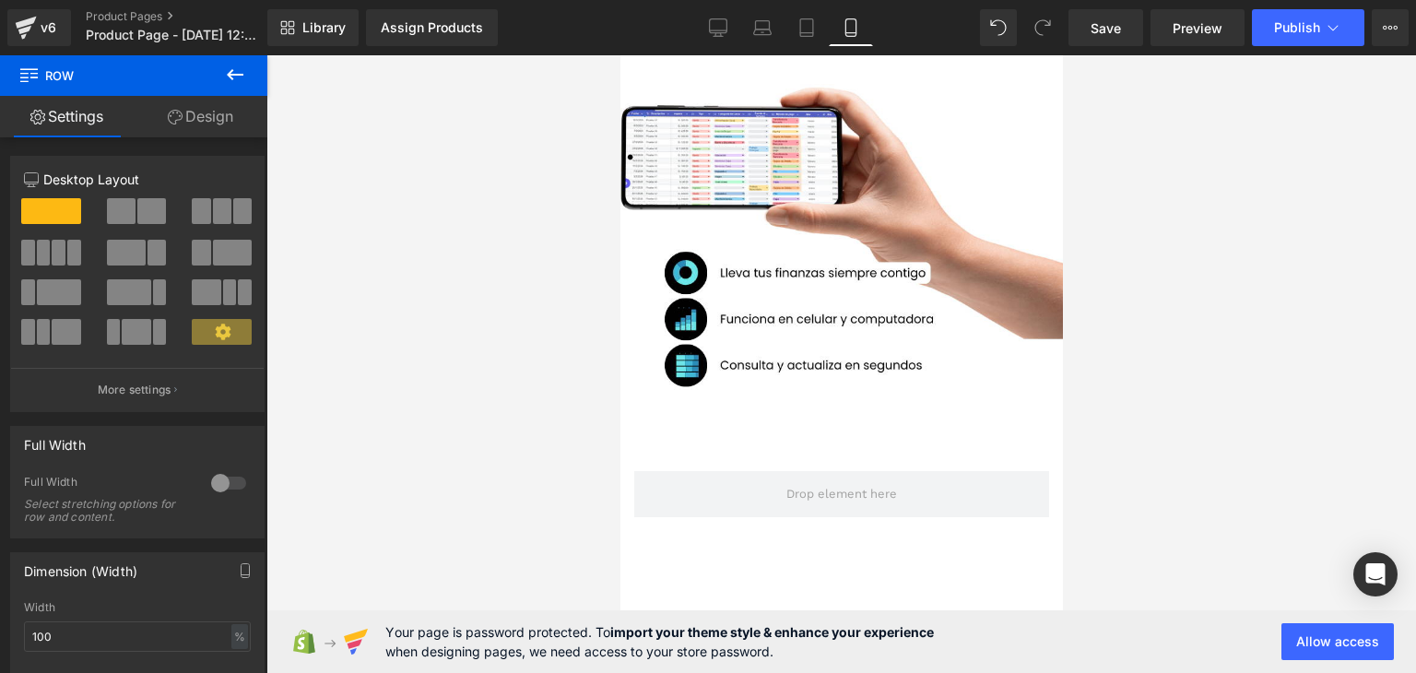
click at [553, 400] on div at bounding box center [842, 364] width 1150 height 618
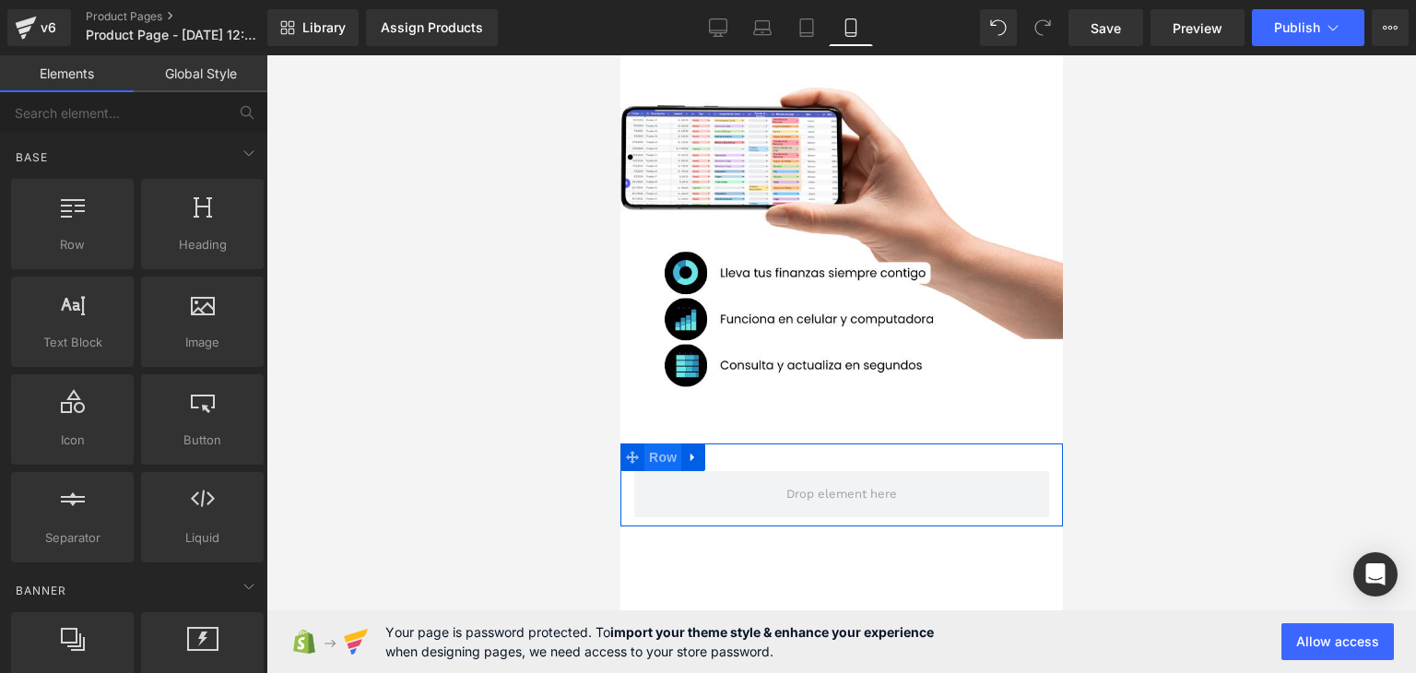
click at [661, 447] on span "Row" at bounding box center [662, 458] width 37 height 28
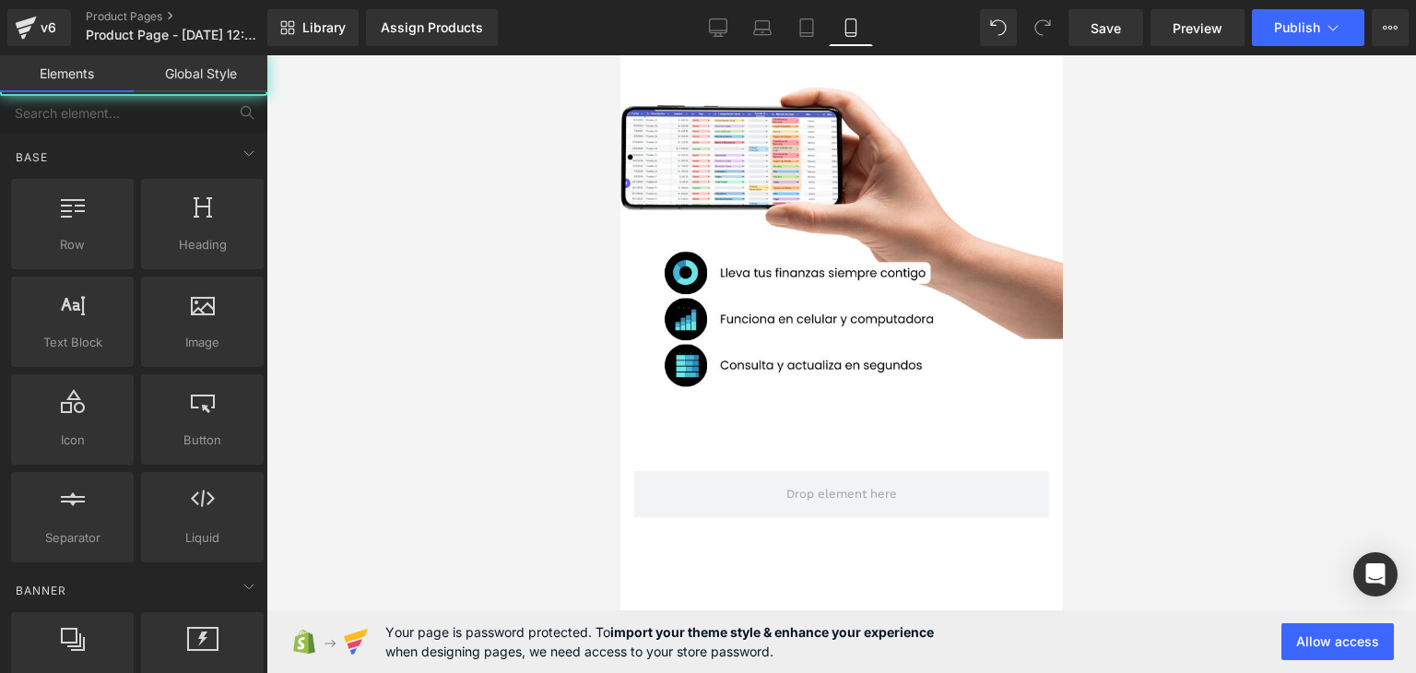
click at [491, 407] on div at bounding box center [842, 364] width 1150 height 618
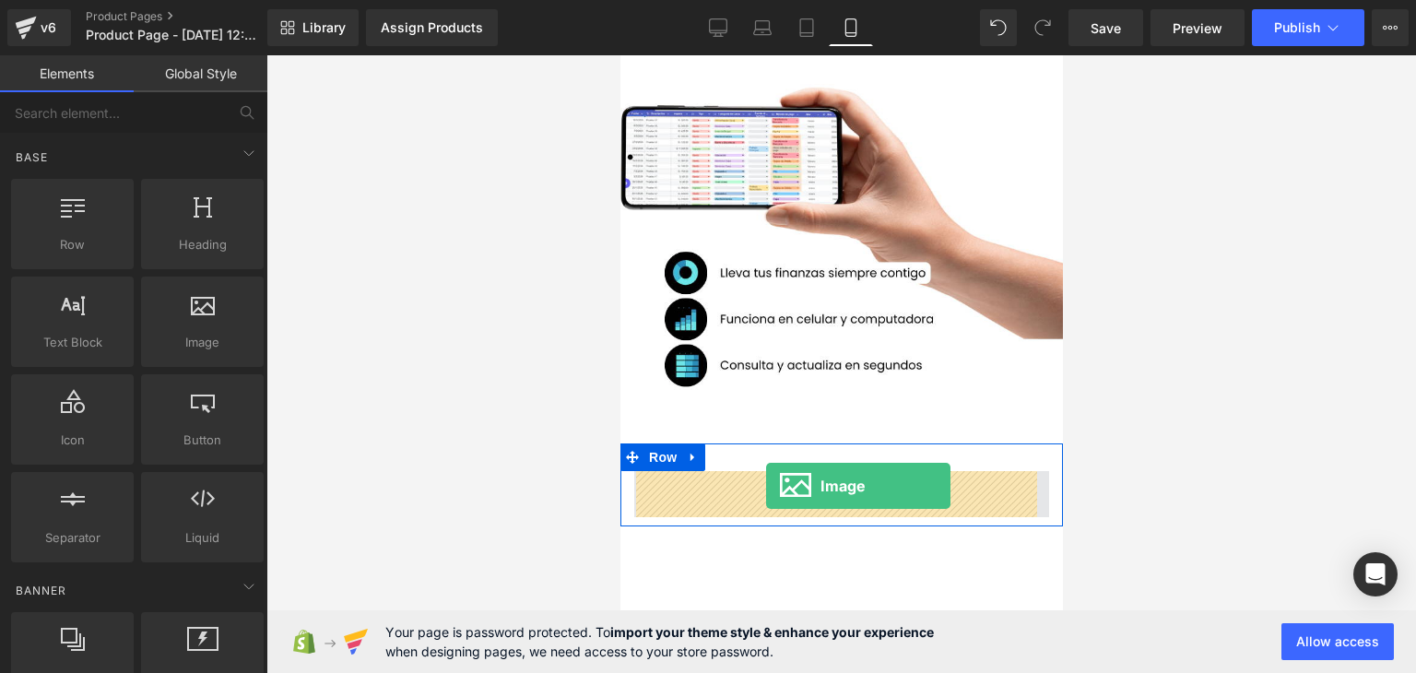
drag, startPoint x: 812, startPoint y: 379, endPoint x: 764, endPoint y: 485, distance: 116.4
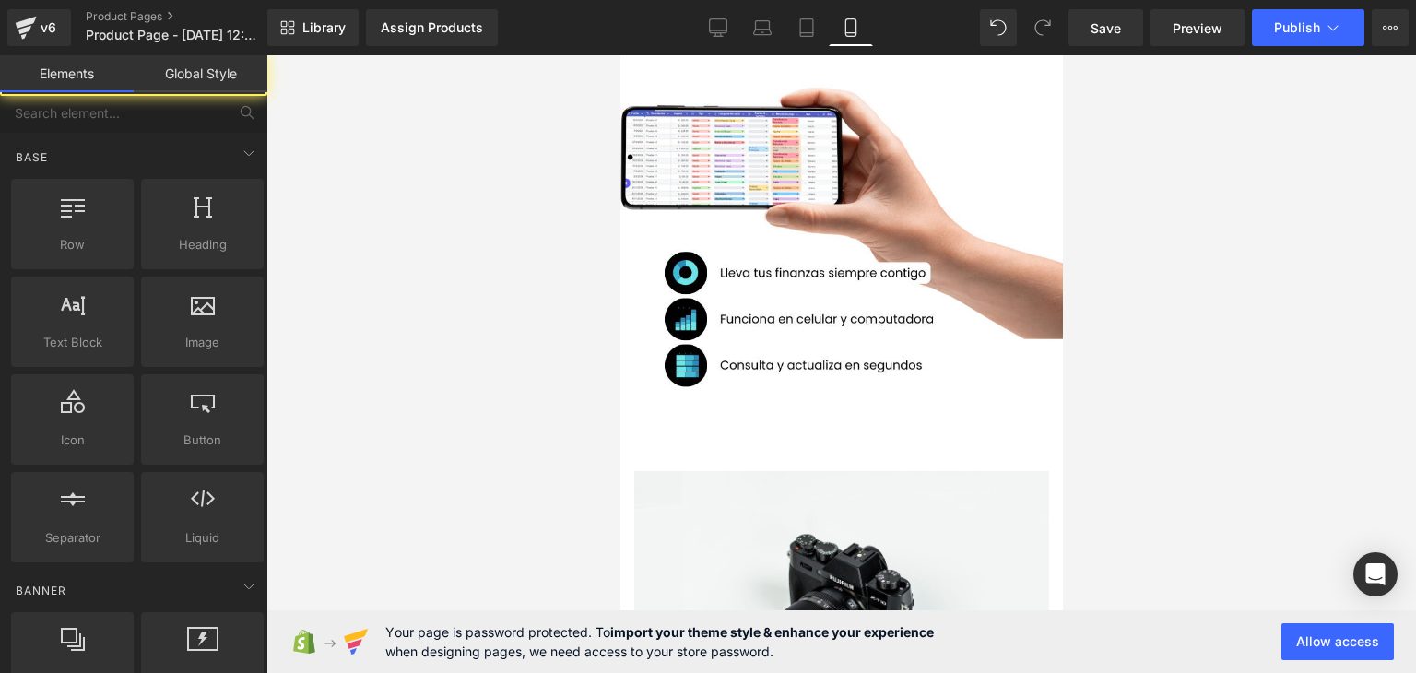
click at [1177, 345] on div at bounding box center [842, 364] width 1150 height 618
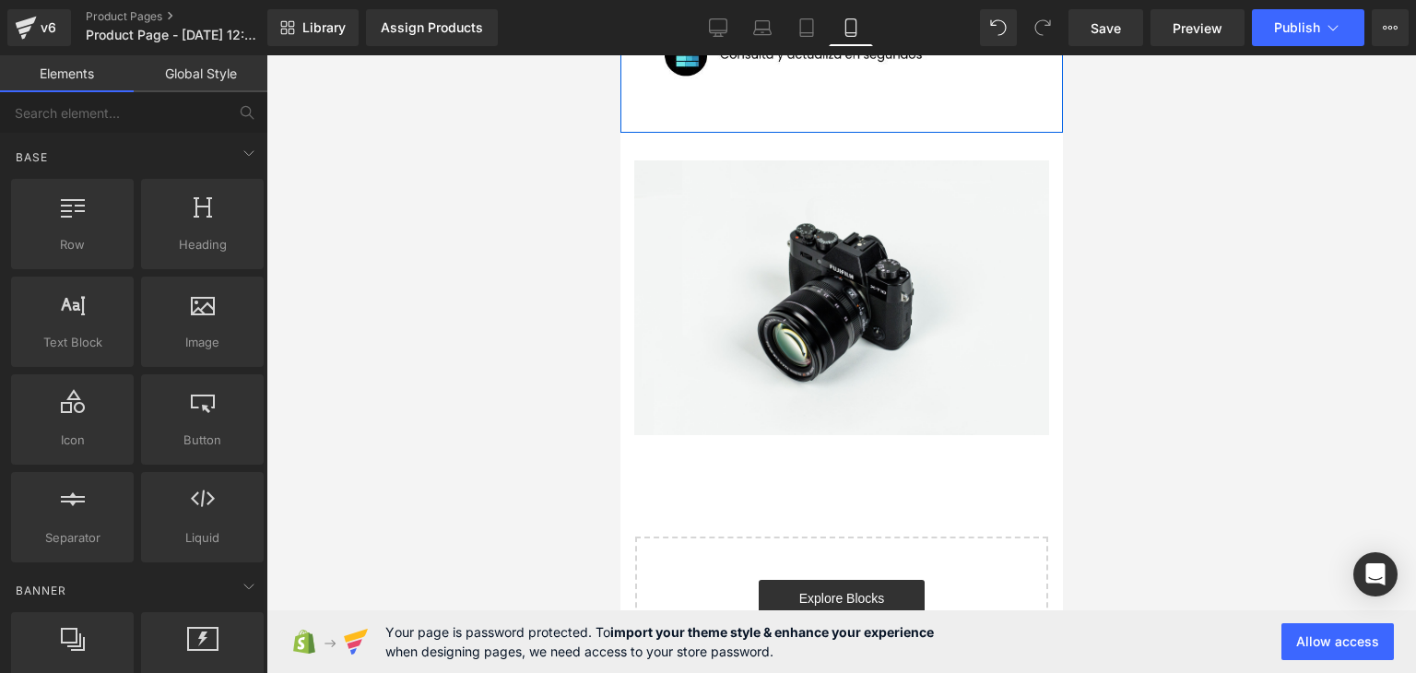
scroll to position [972, 0]
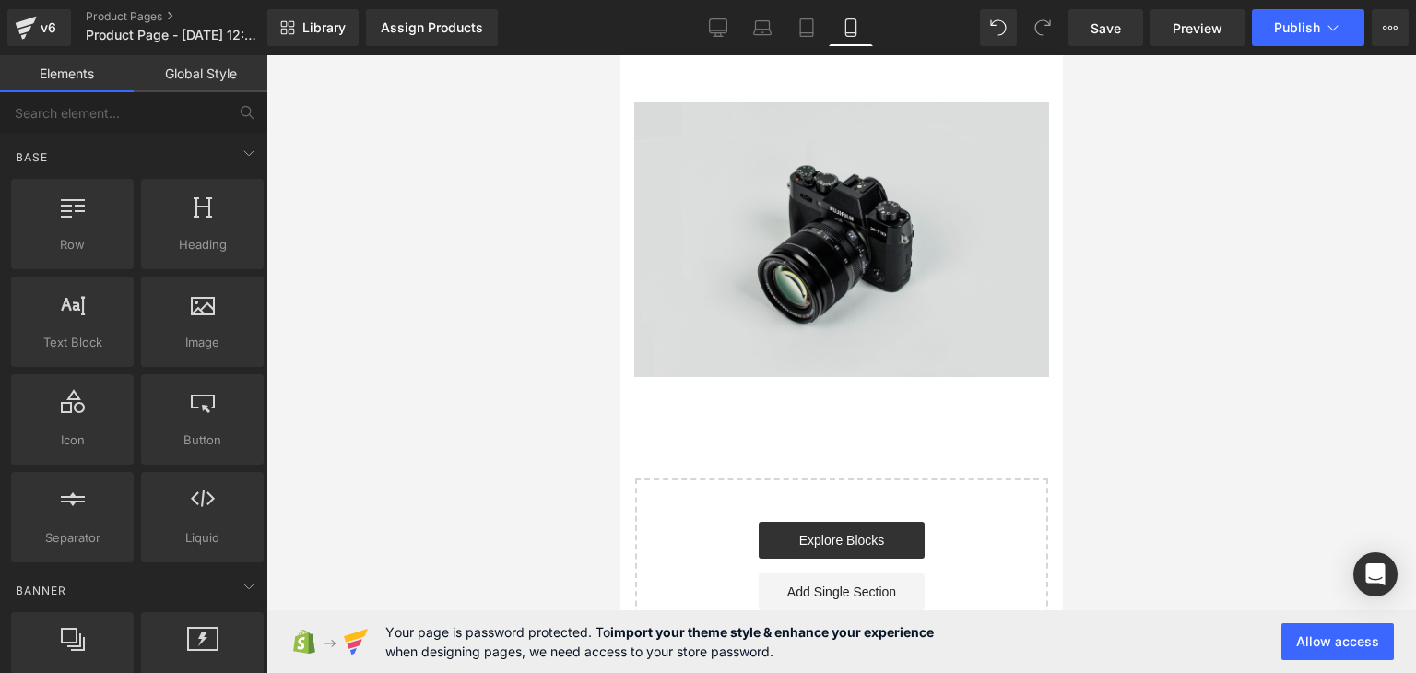
click at [846, 254] on img at bounding box center [841, 239] width 415 height 275
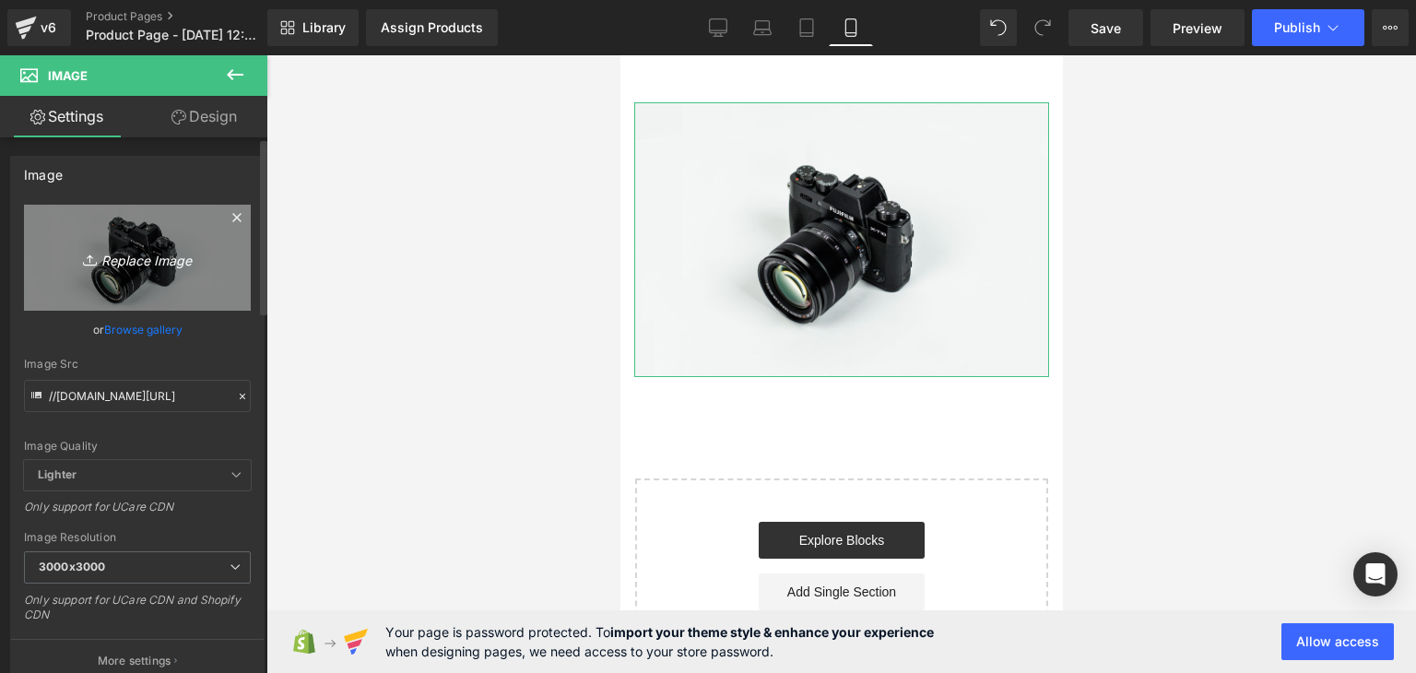
click at [102, 267] on icon "Replace Image" at bounding box center [138, 257] width 148 height 23
type input "C:\fakepath\4.png"
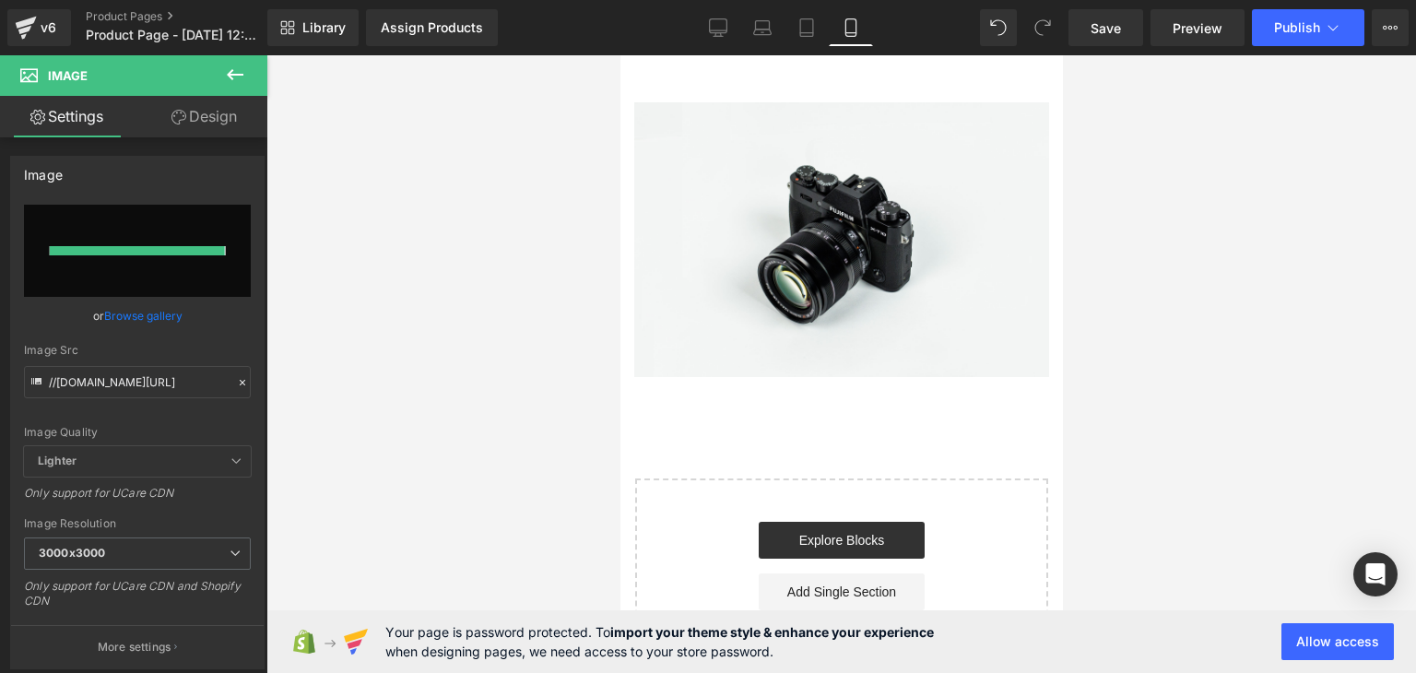
type input "[URL][DOMAIN_NAME]"
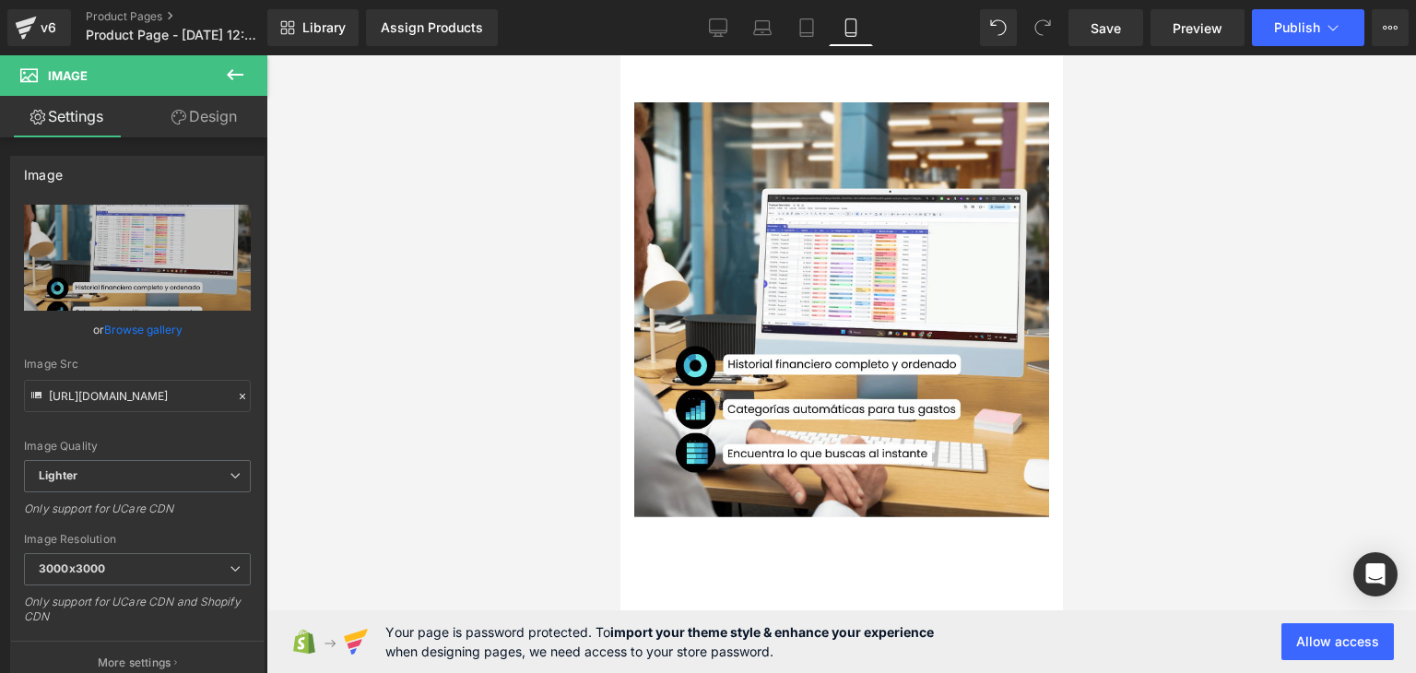
click at [1127, 319] on div at bounding box center [842, 364] width 1150 height 618
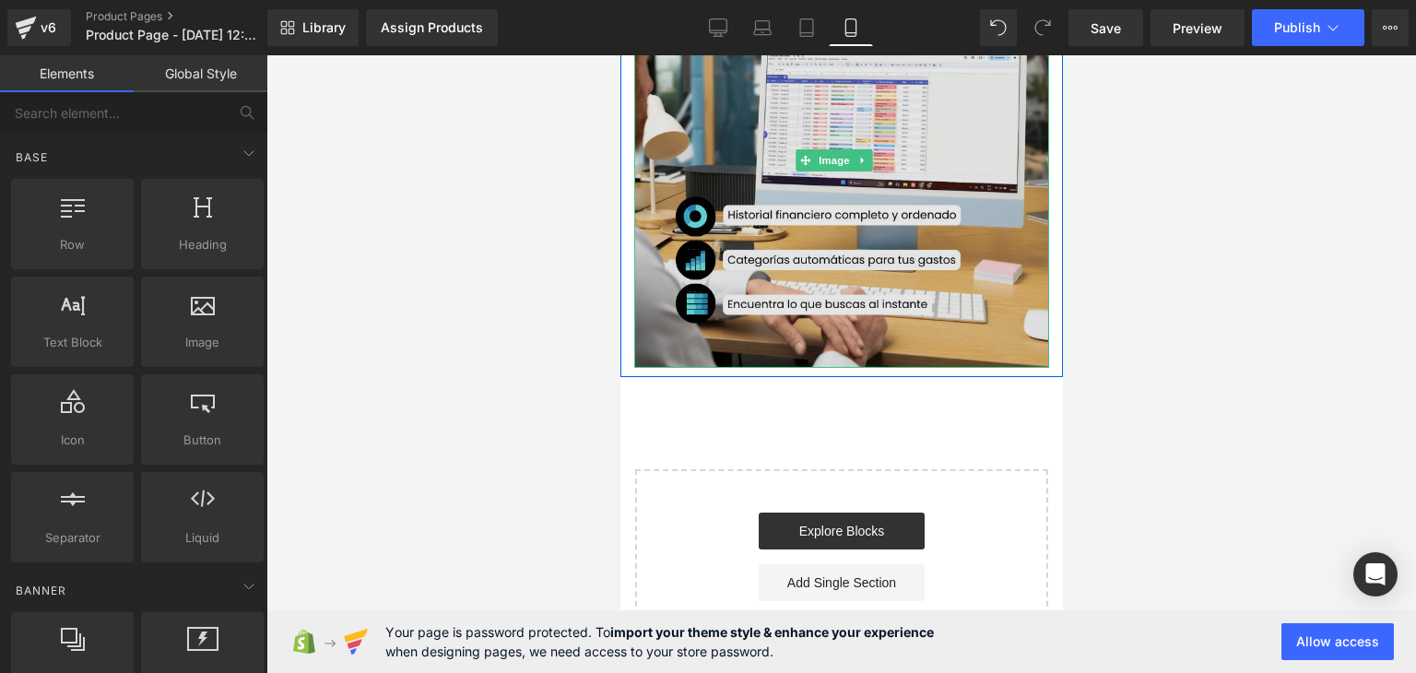
scroll to position [1133, 0]
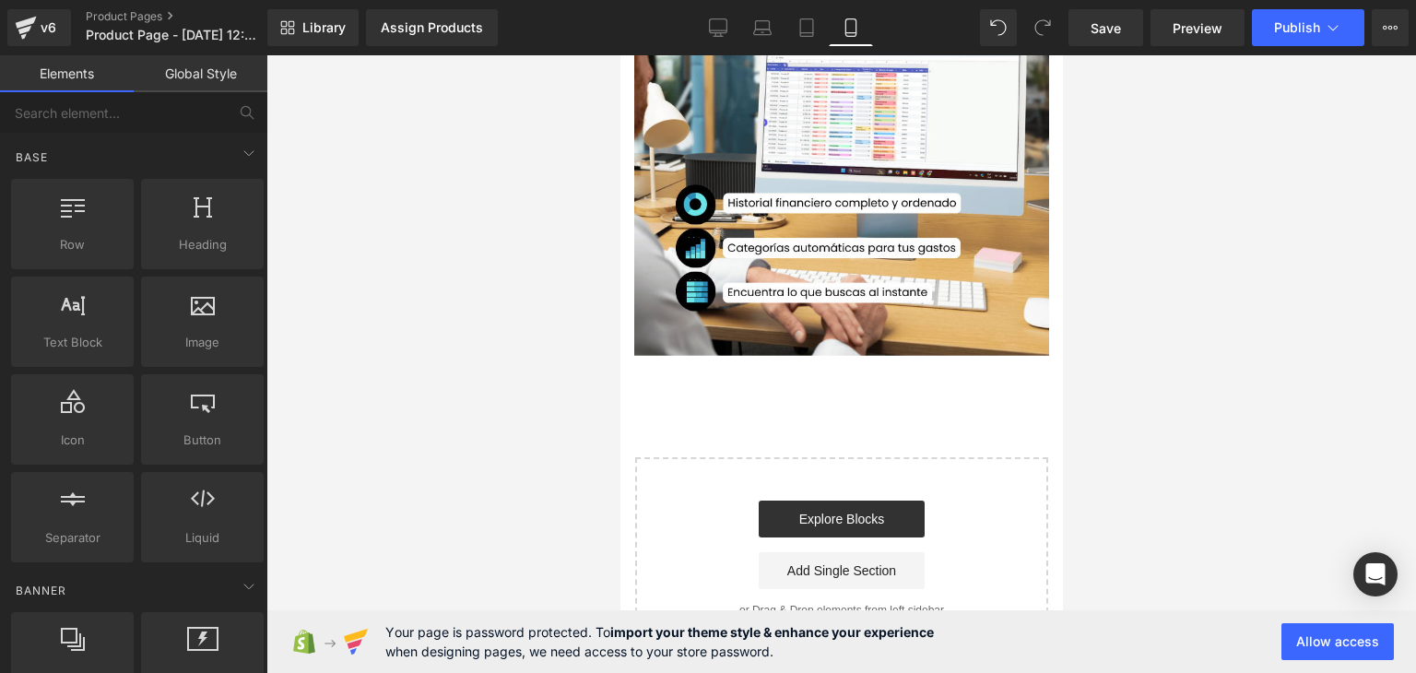
click at [370, 412] on div at bounding box center [842, 364] width 1150 height 618
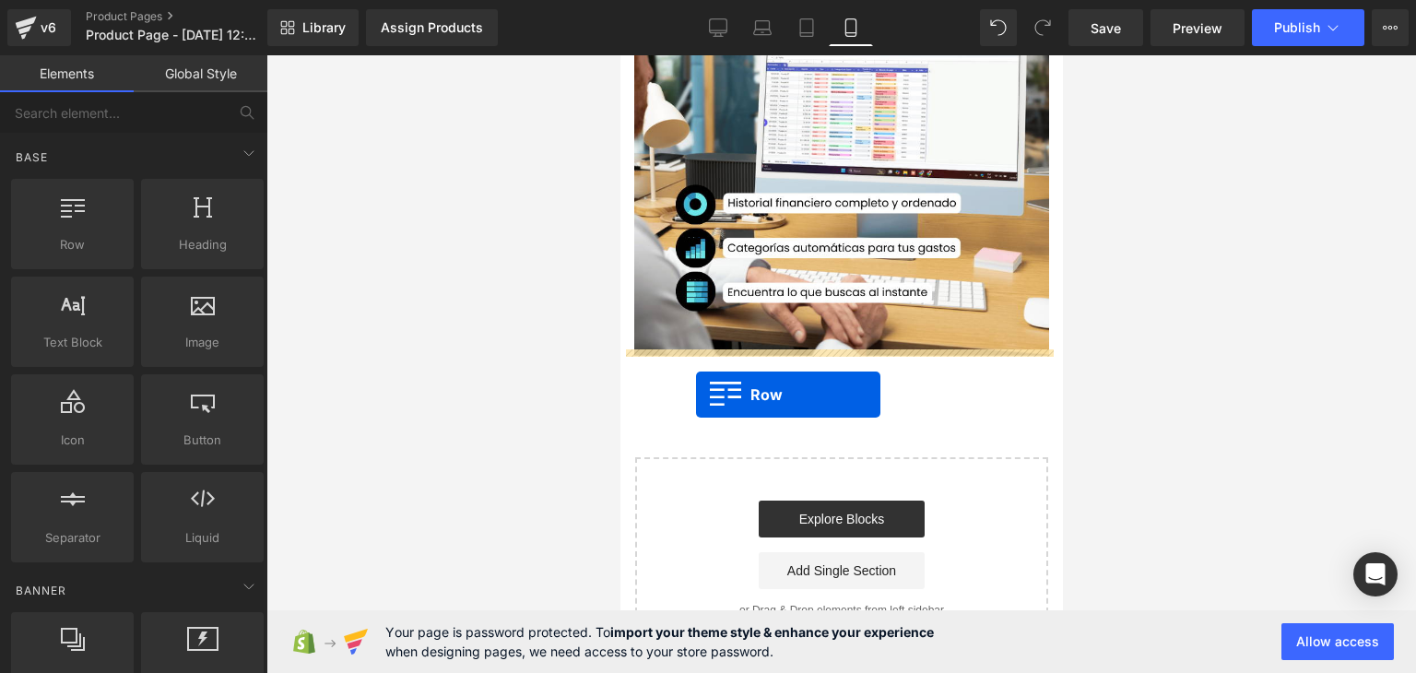
drag, startPoint x: 682, startPoint y: 303, endPoint x: 695, endPoint y: 396, distance: 93.1
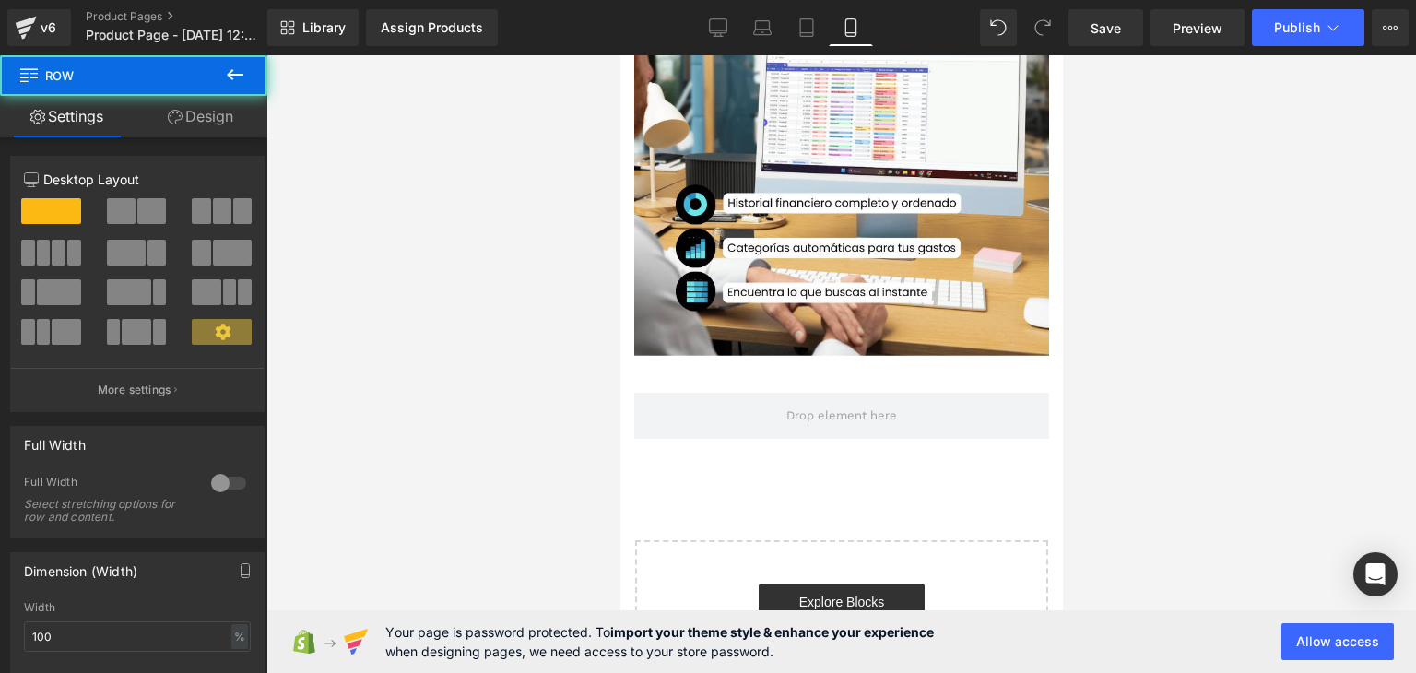
click at [1175, 326] on div at bounding box center [842, 364] width 1150 height 618
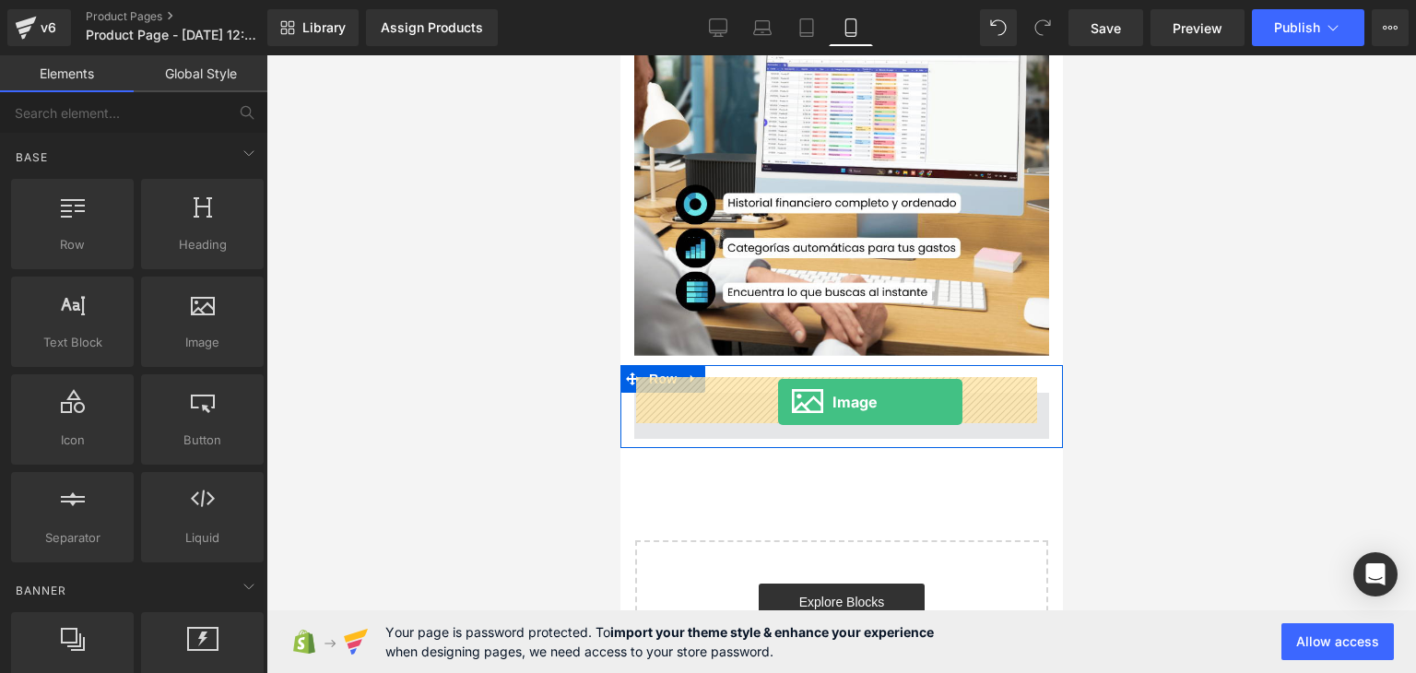
drag, startPoint x: 1189, startPoint y: 444, endPoint x: 777, endPoint y: 403, distance: 413.3
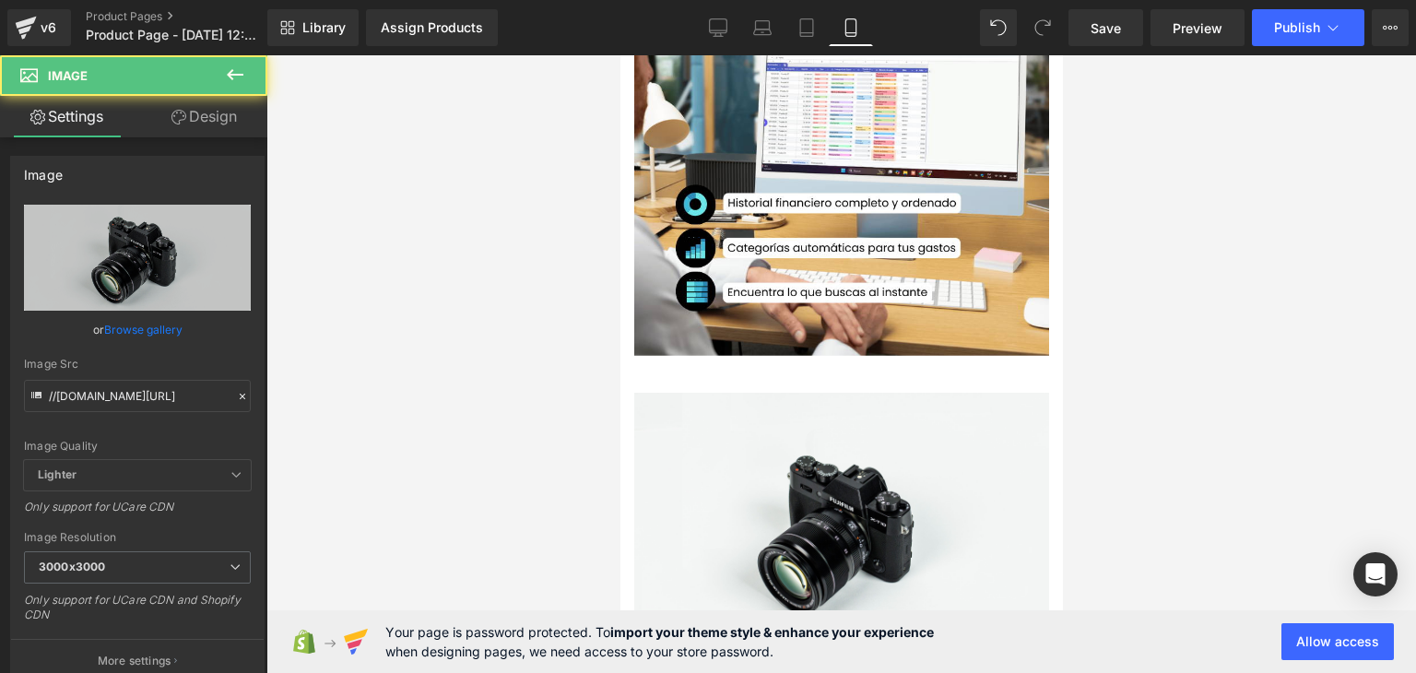
click at [1184, 292] on div at bounding box center [842, 364] width 1150 height 618
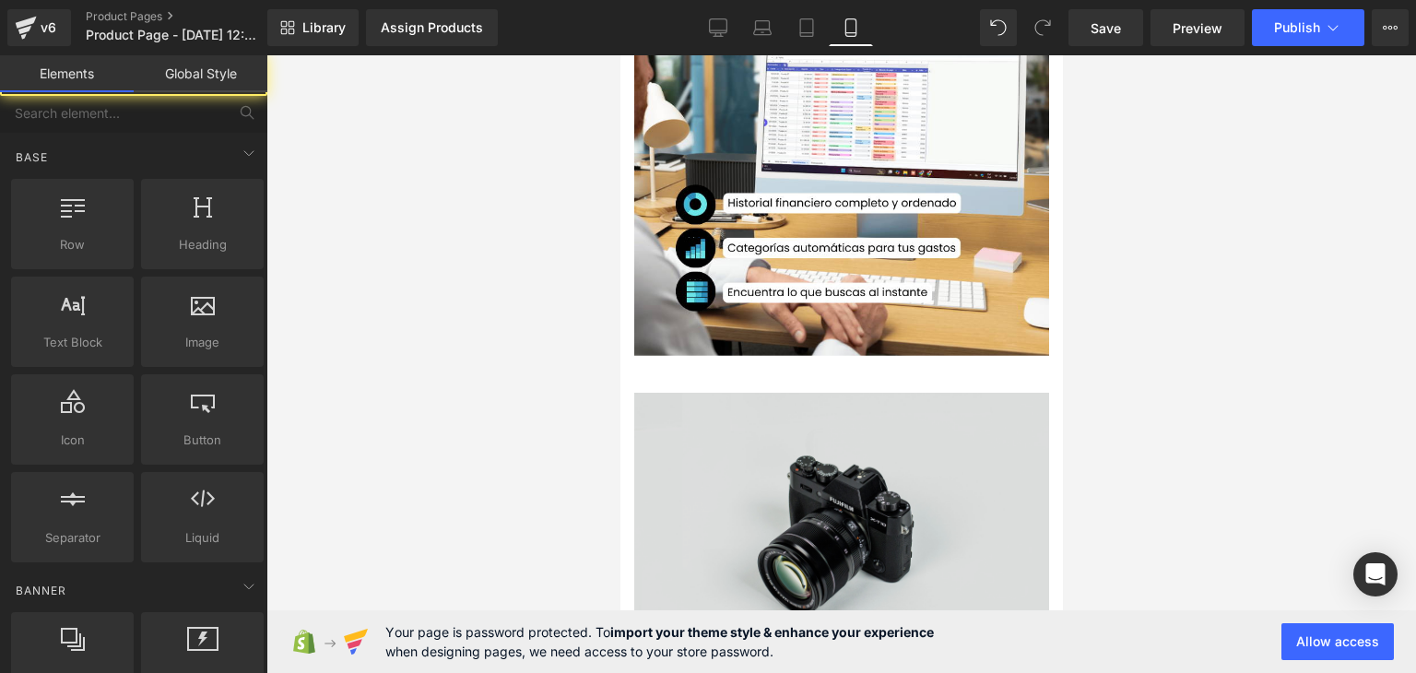
click at [822, 433] on img at bounding box center [841, 530] width 415 height 275
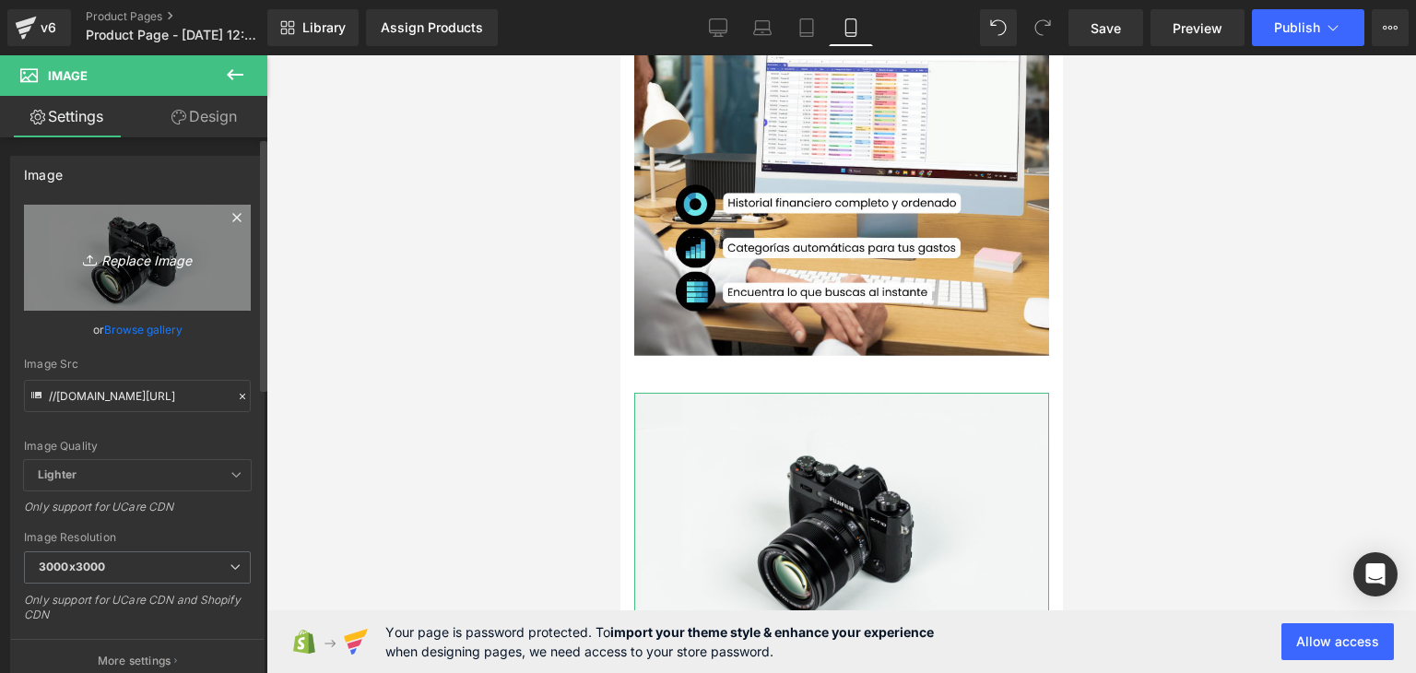
click at [114, 258] on icon "Replace Image" at bounding box center [138, 257] width 148 height 23
type input "C:\fakepath\5.png"
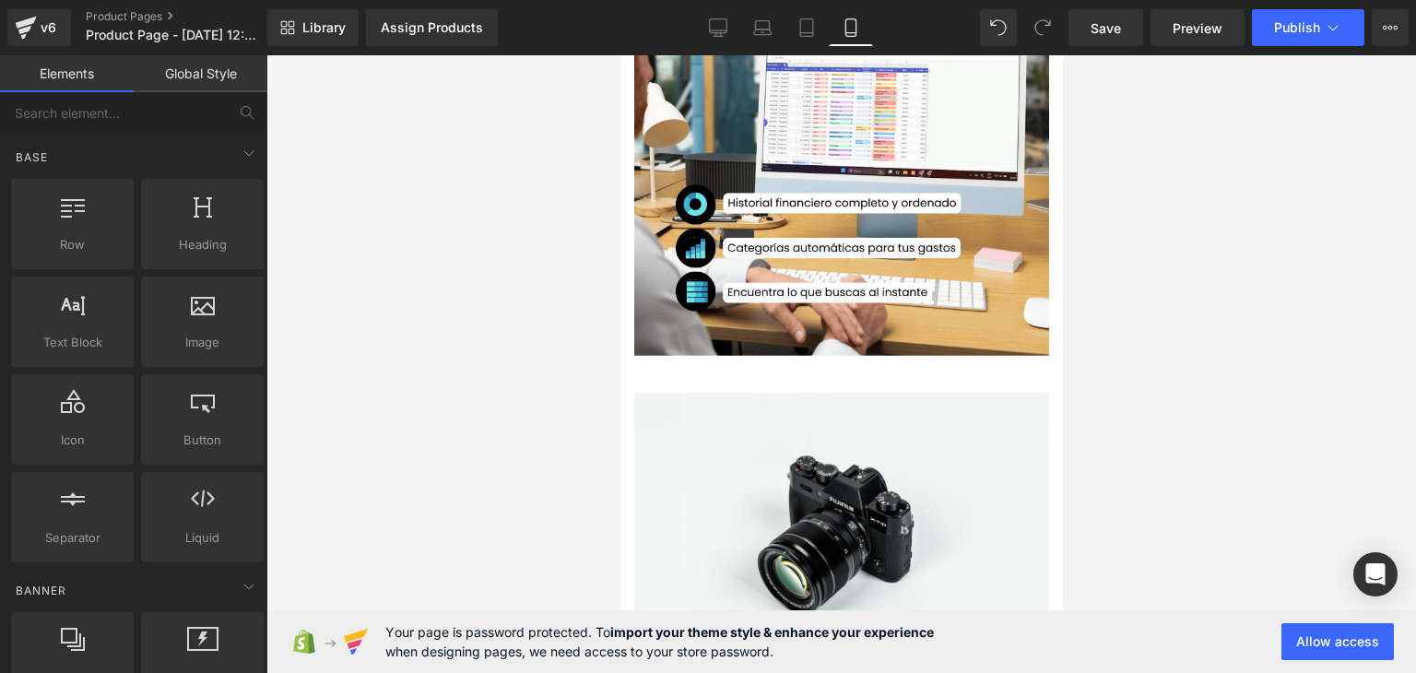
click at [1158, 383] on div at bounding box center [842, 364] width 1150 height 618
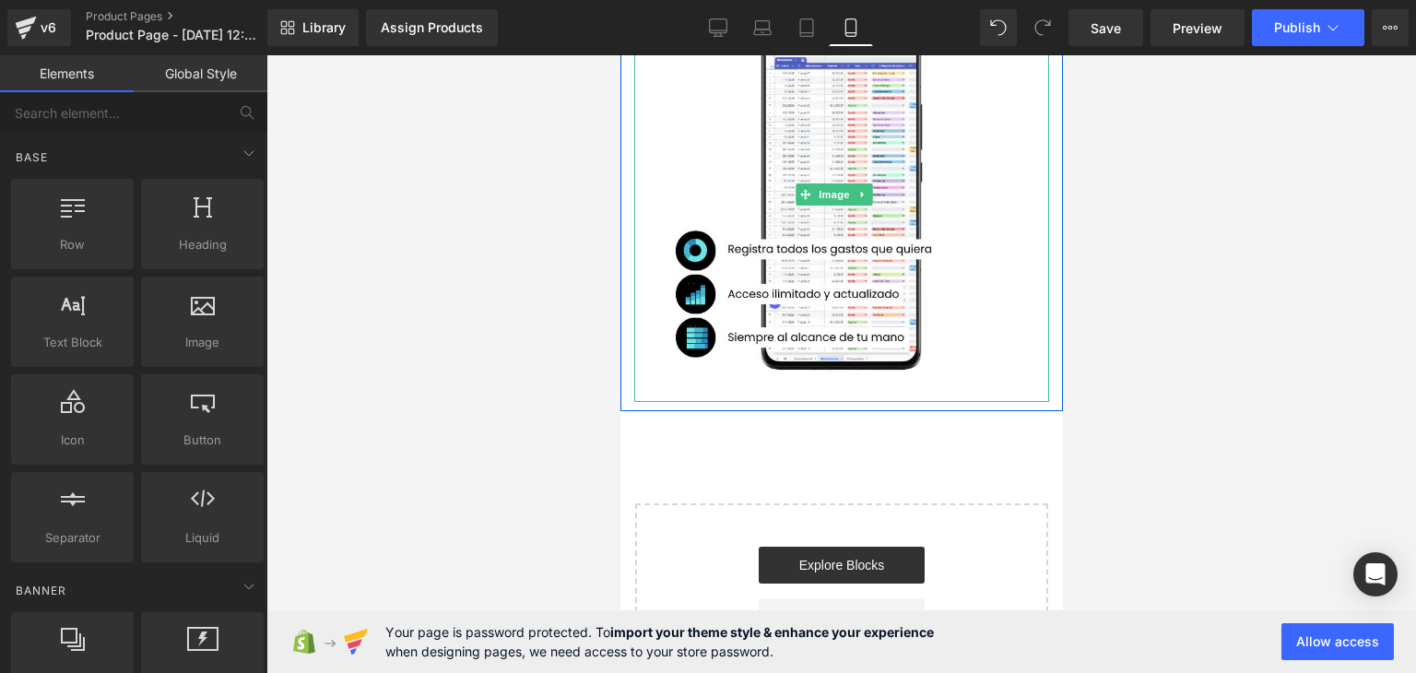
scroll to position [1571, 0]
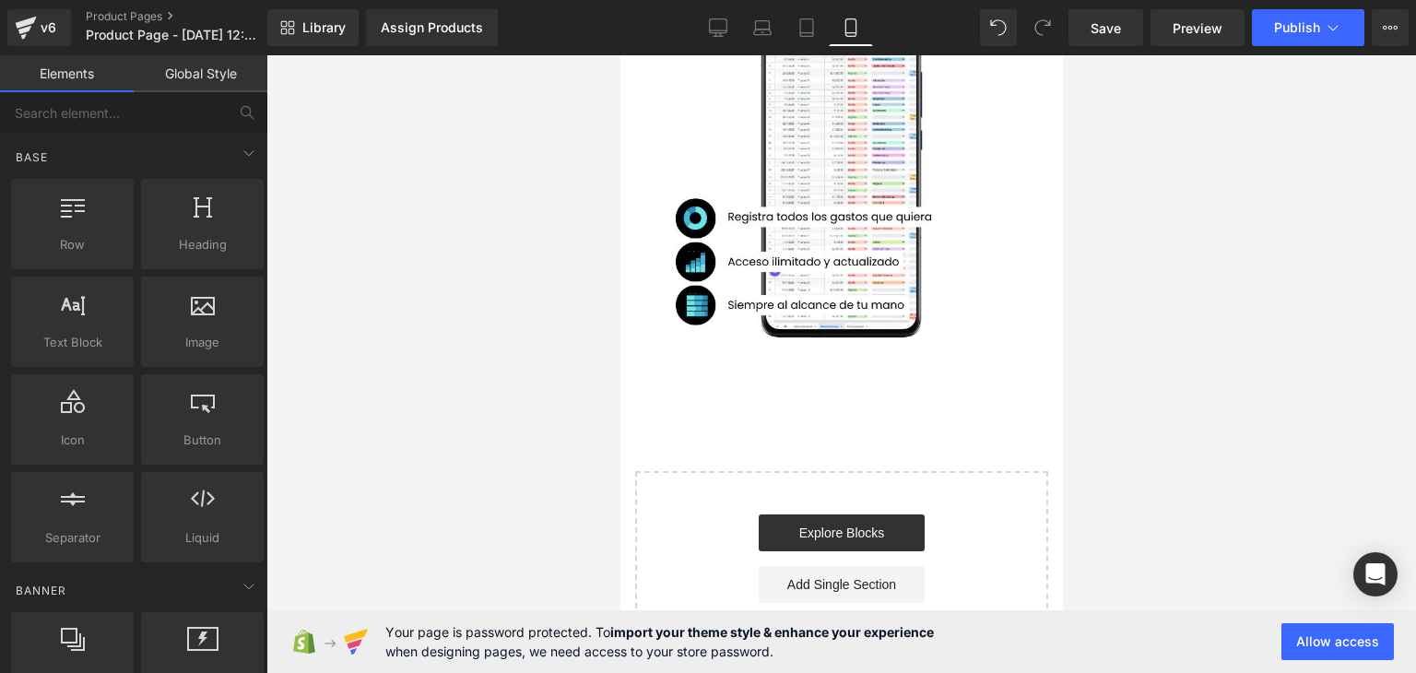
click at [372, 346] on div at bounding box center [842, 364] width 1150 height 618
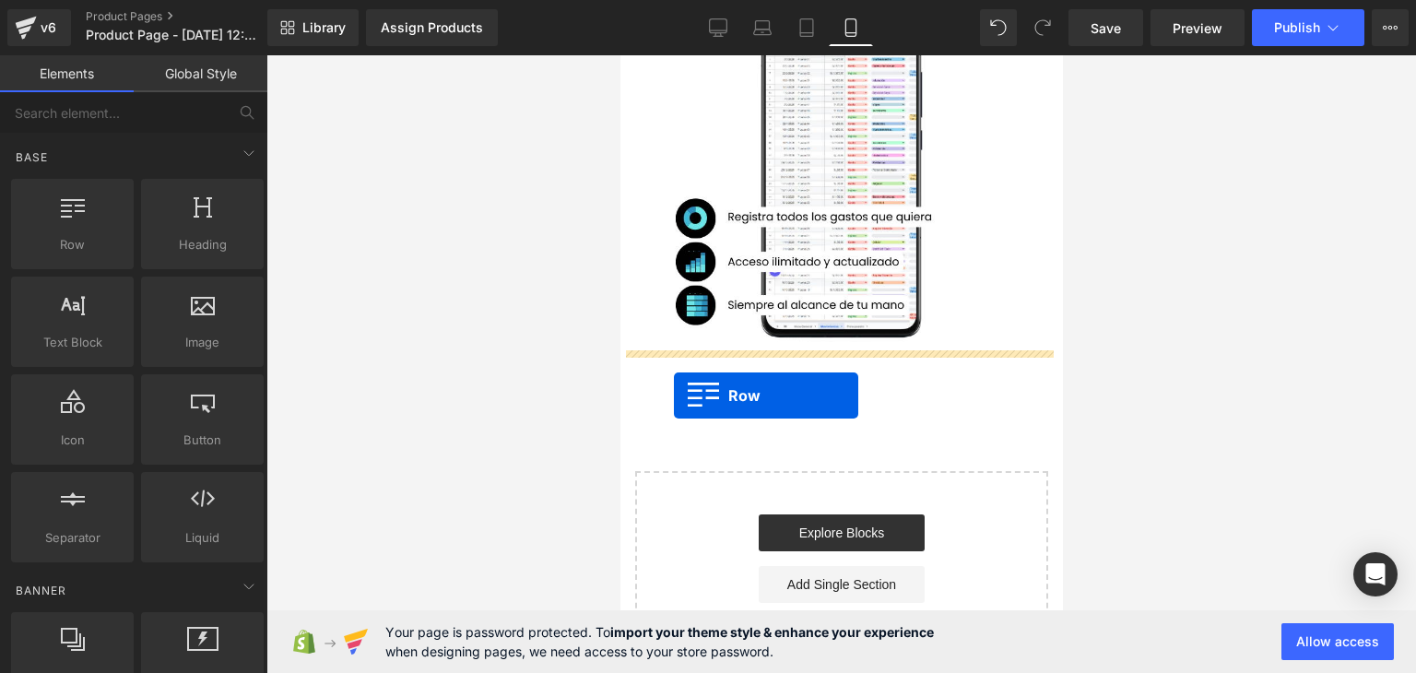
drag, startPoint x: 697, startPoint y: 295, endPoint x: 673, endPoint y: 396, distance: 103.3
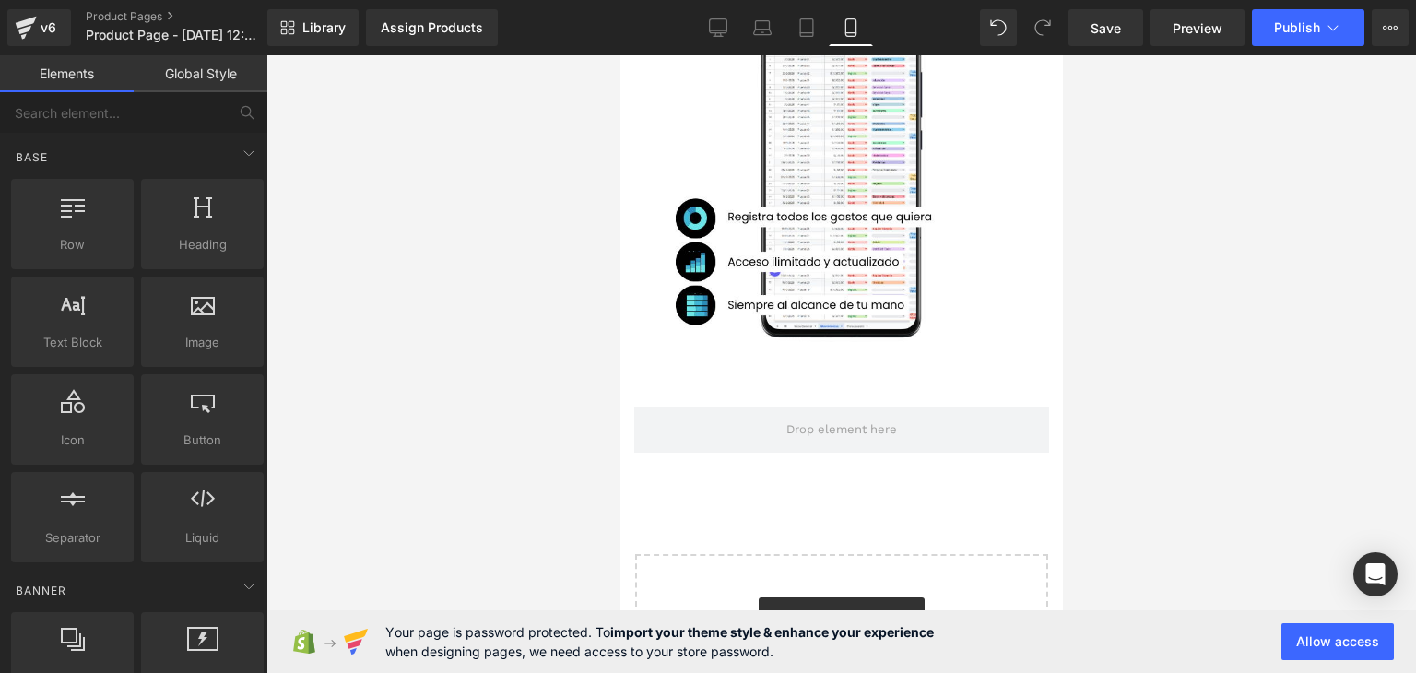
click at [1284, 361] on div at bounding box center [842, 364] width 1150 height 618
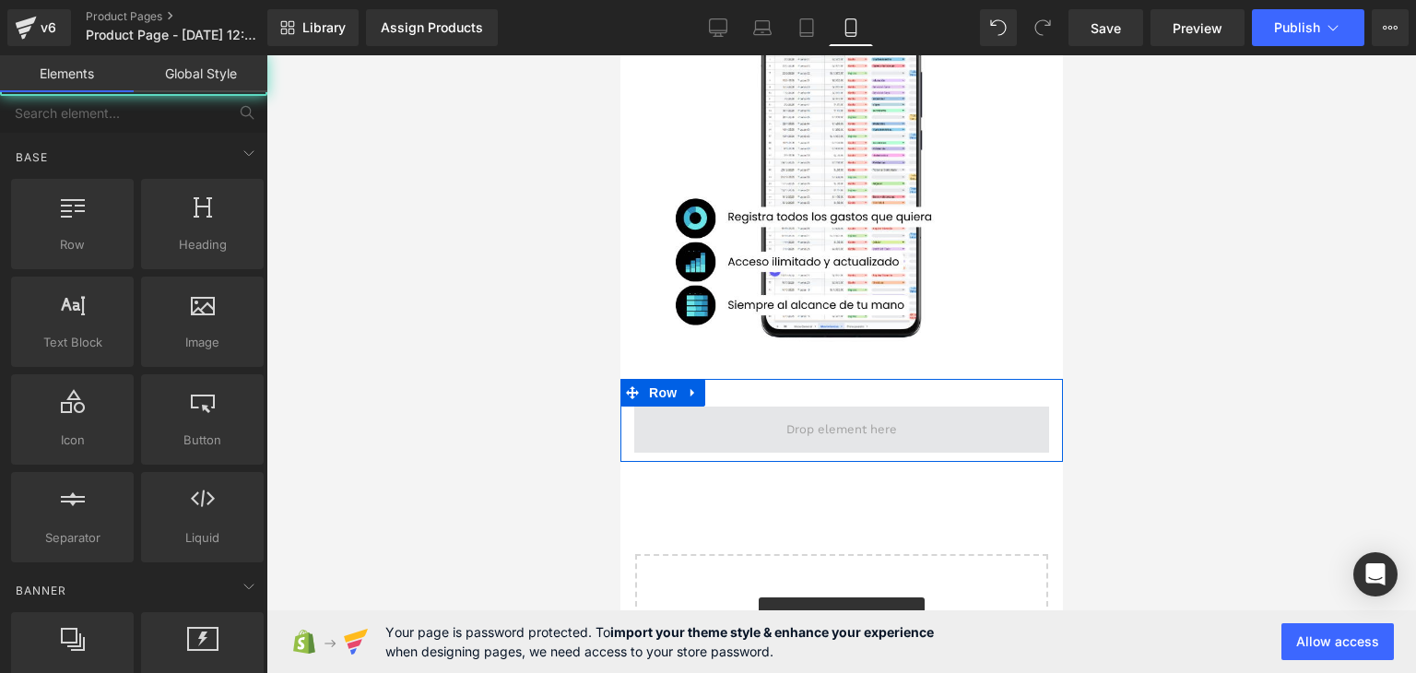
click at [941, 419] on span at bounding box center [841, 430] width 415 height 46
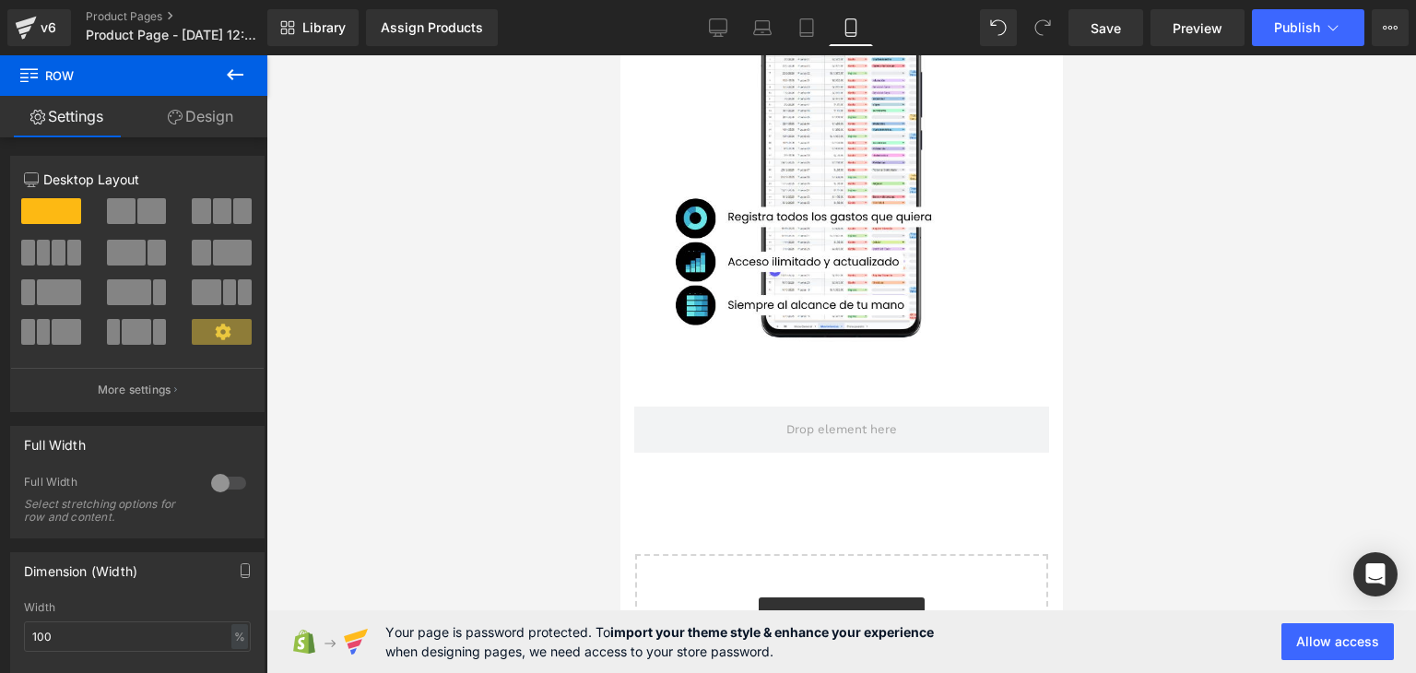
click at [456, 350] on div at bounding box center [842, 364] width 1150 height 618
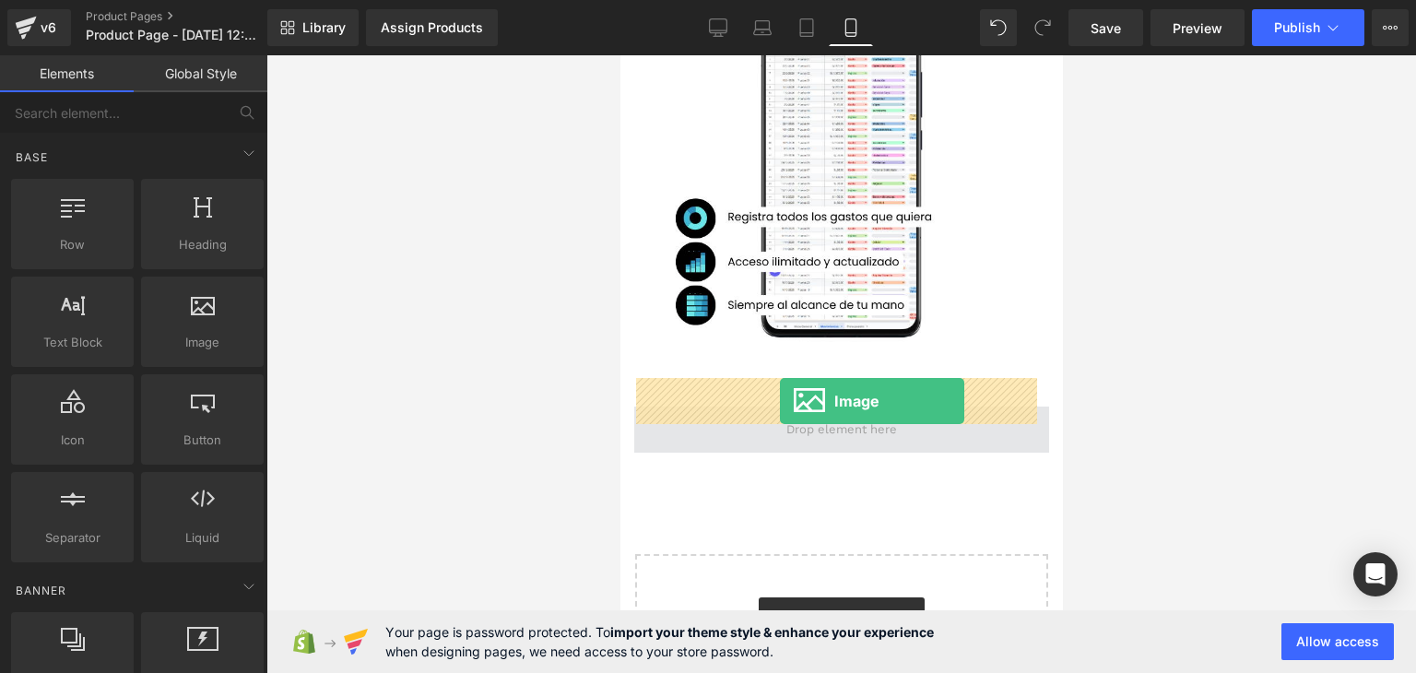
drag, startPoint x: 819, startPoint y: 381, endPoint x: 778, endPoint y: 401, distance: 45.4
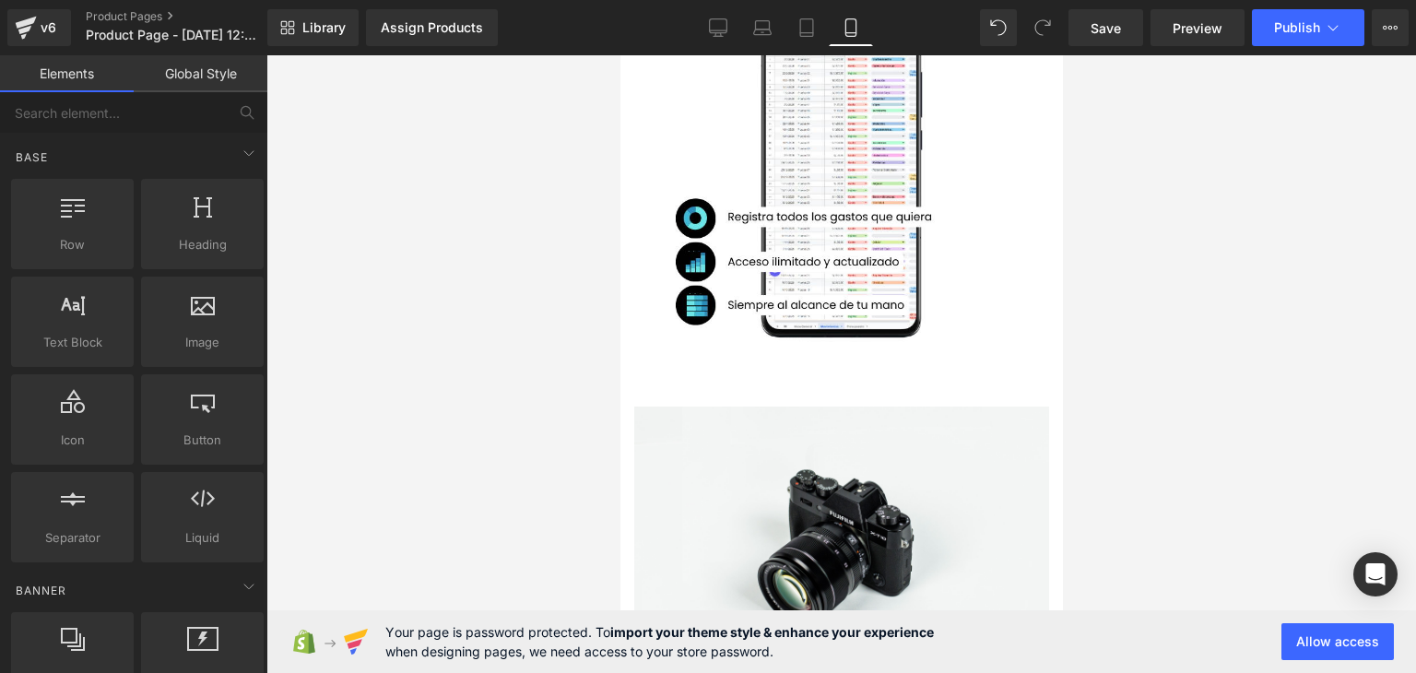
click at [1164, 339] on div at bounding box center [842, 364] width 1150 height 618
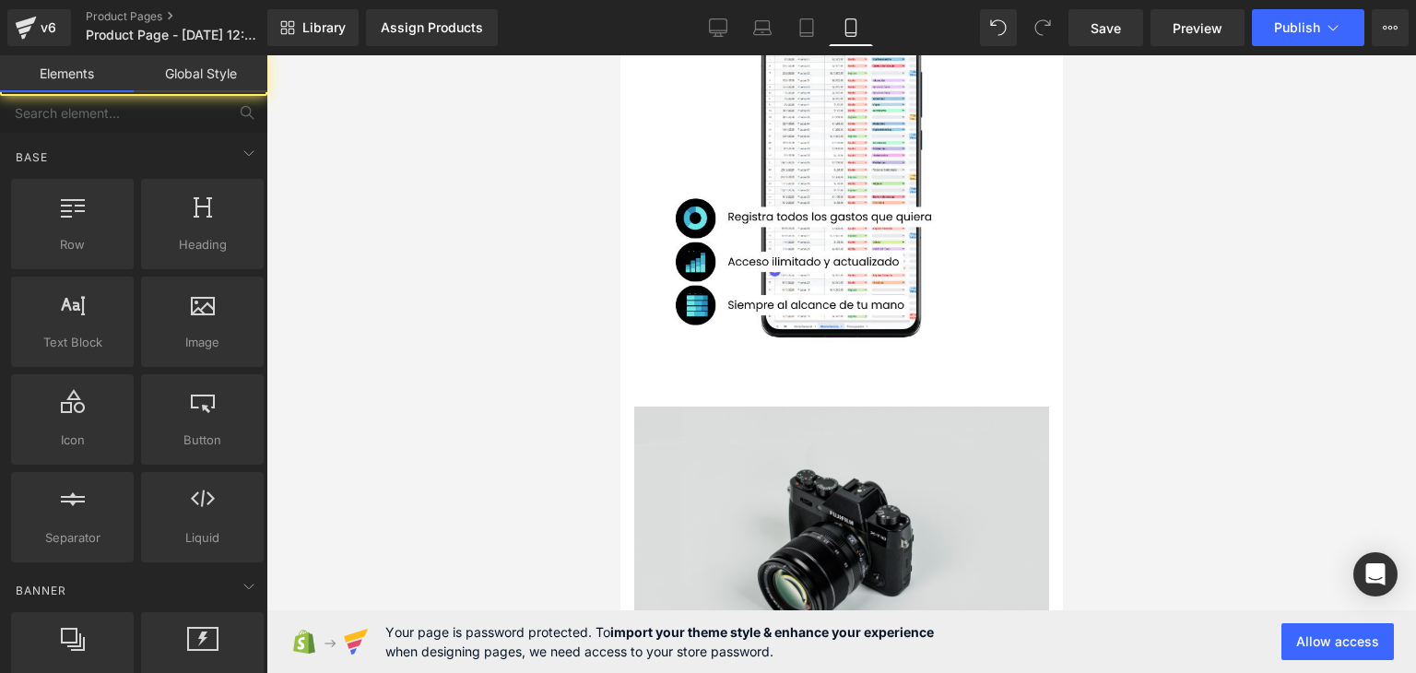
click at [849, 458] on img at bounding box center [841, 544] width 415 height 275
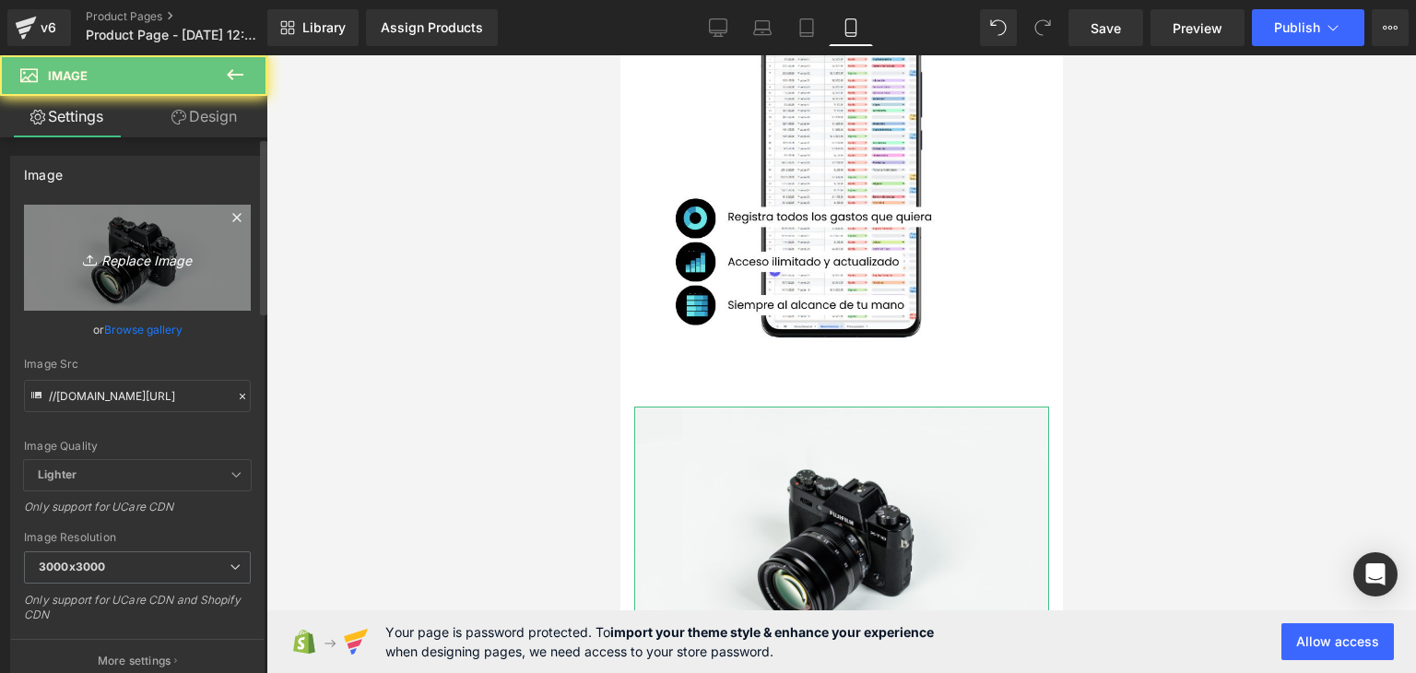
click at [207, 274] on link "Replace Image" at bounding box center [137, 258] width 227 height 106
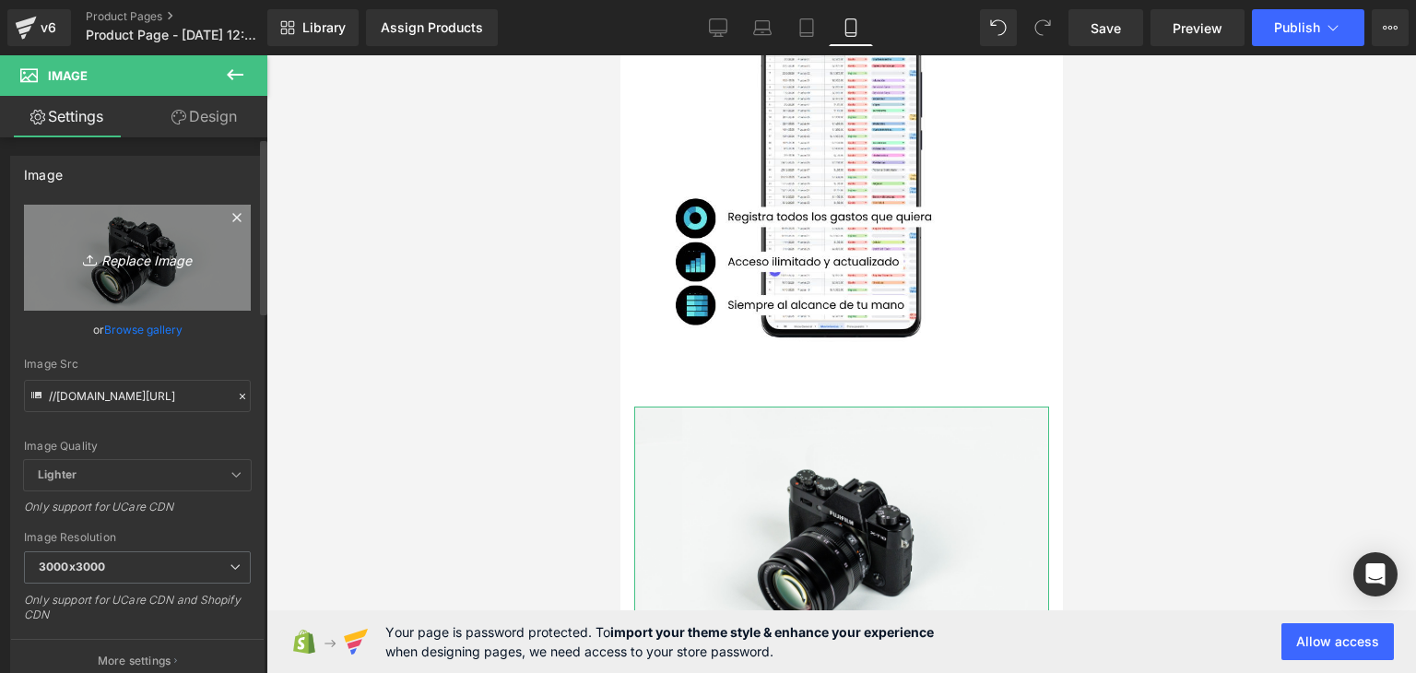
type input "C:\fakepath\6.png"
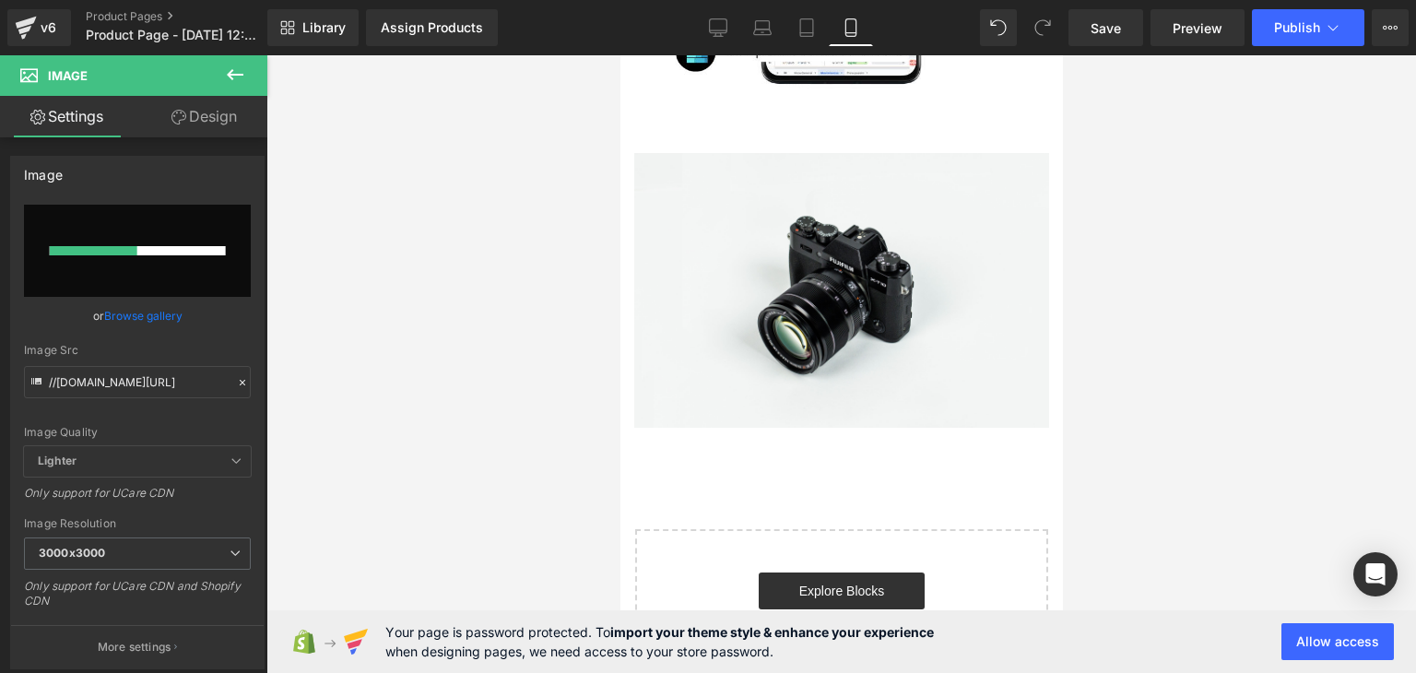
scroll to position [1848, 0]
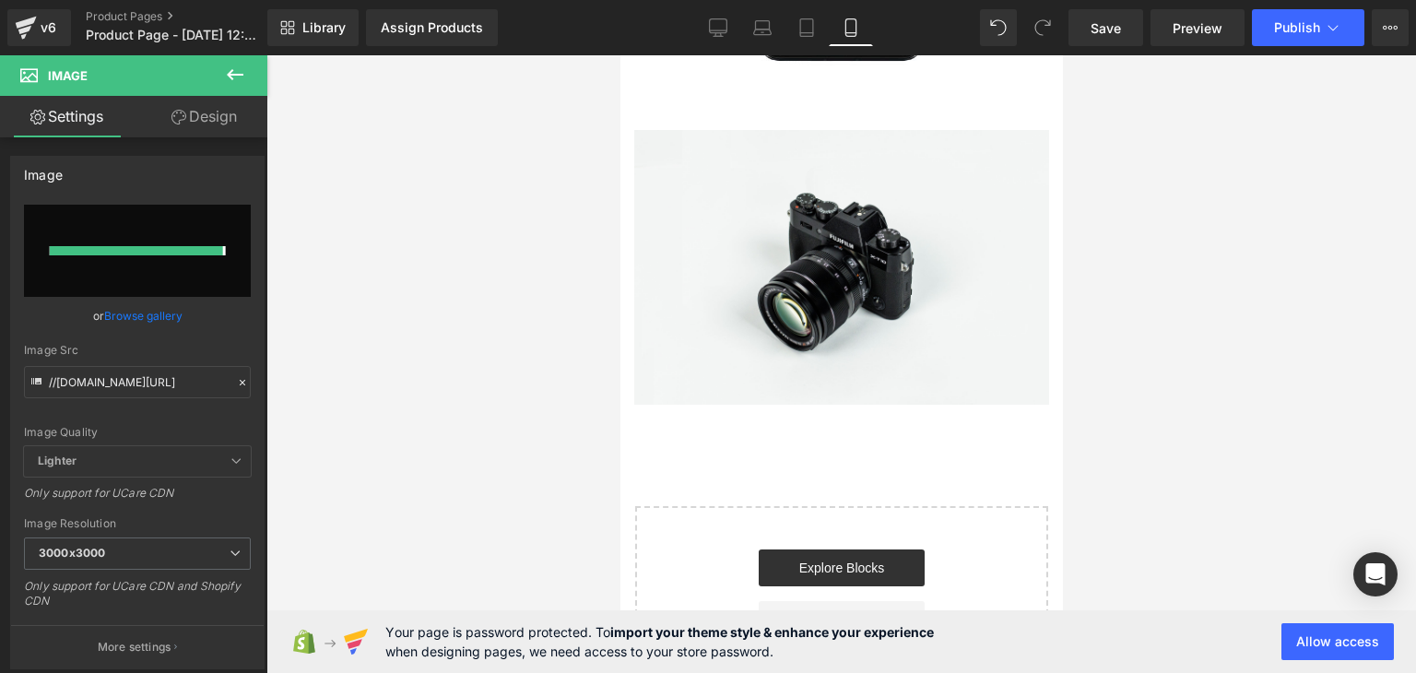
type input "[URL][DOMAIN_NAME]"
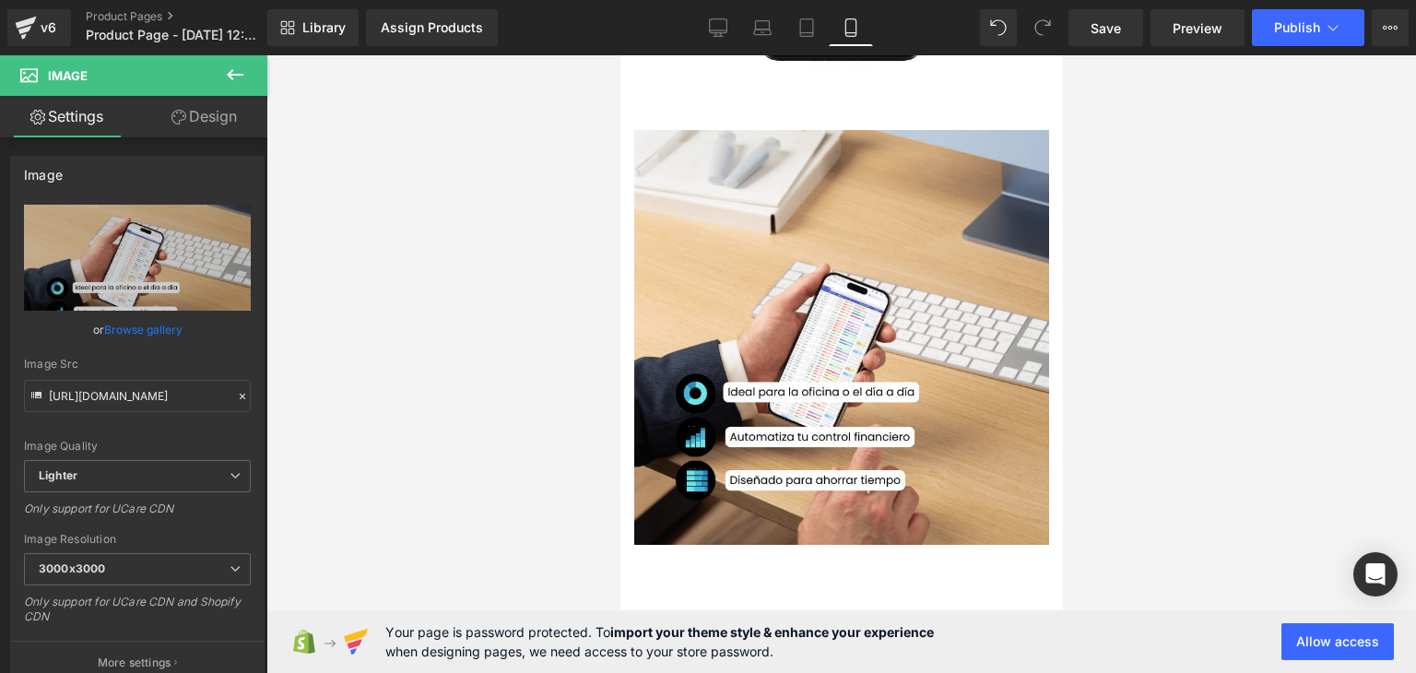
click at [1345, 368] on div at bounding box center [842, 364] width 1150 height 618
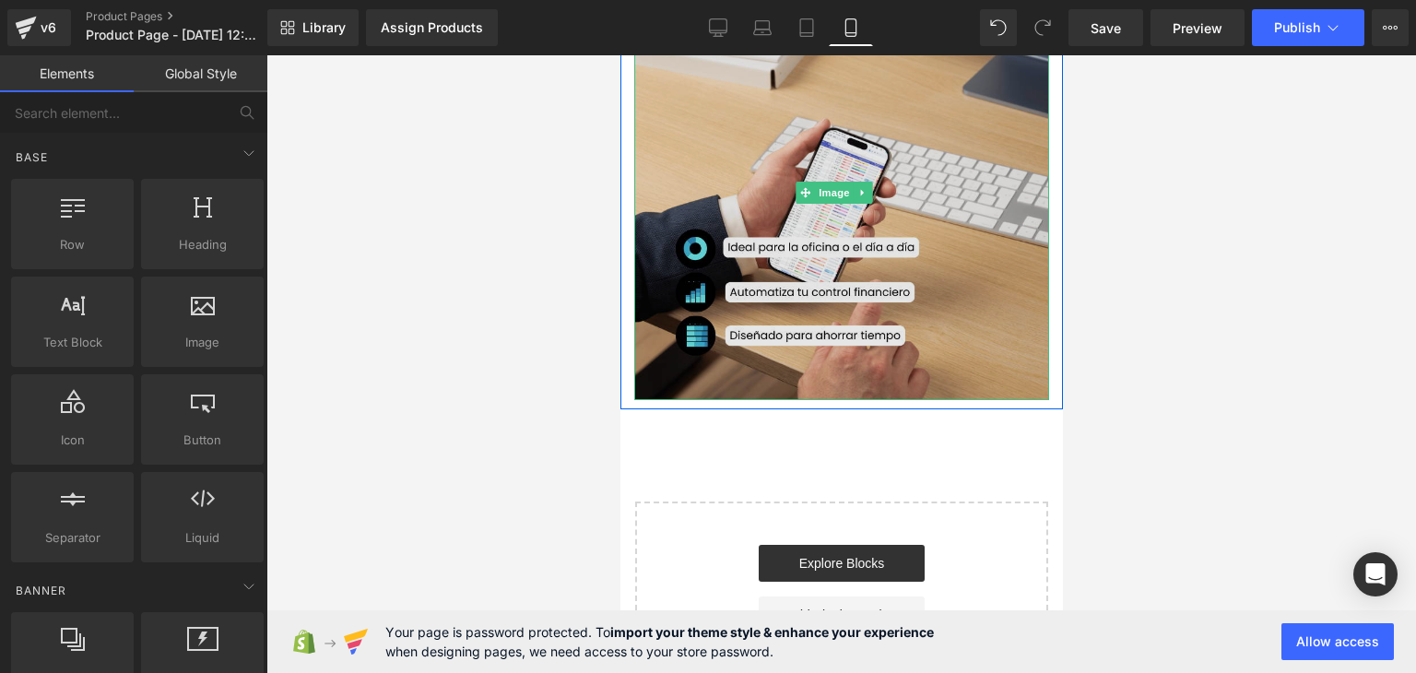
scroll to position [2009, 0]
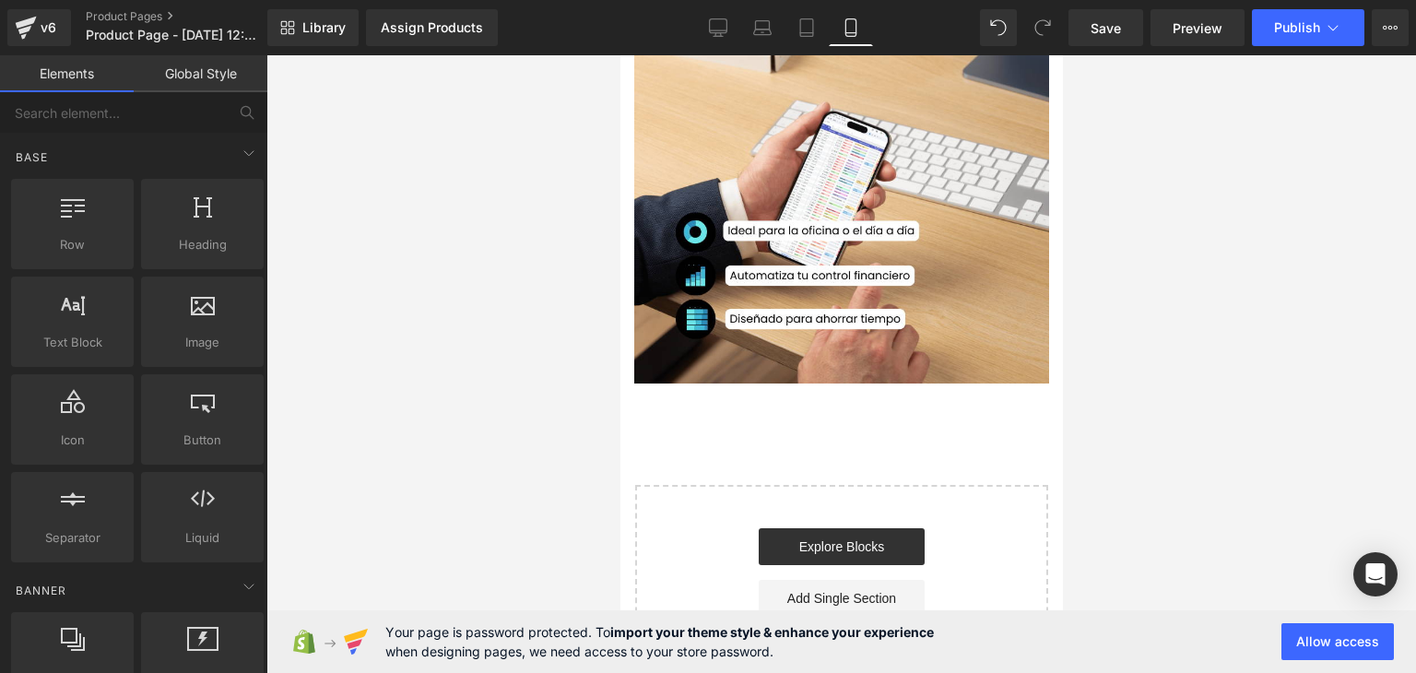
click at [435, 341] on div at bounding box center [842, 364] width 1150 height 618
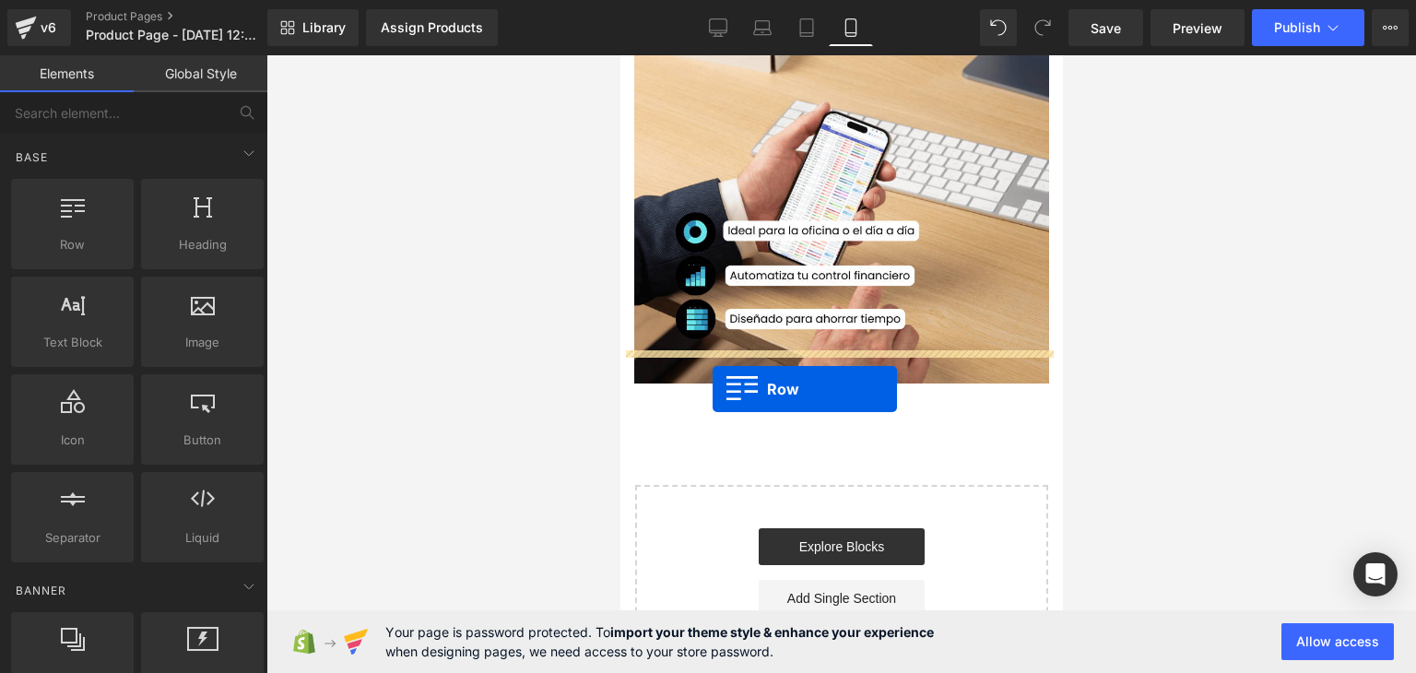
drag, startPoint x: 734, startPoint y: 295, endPoint x: 712, endPoint y: 389, distance: 96.6
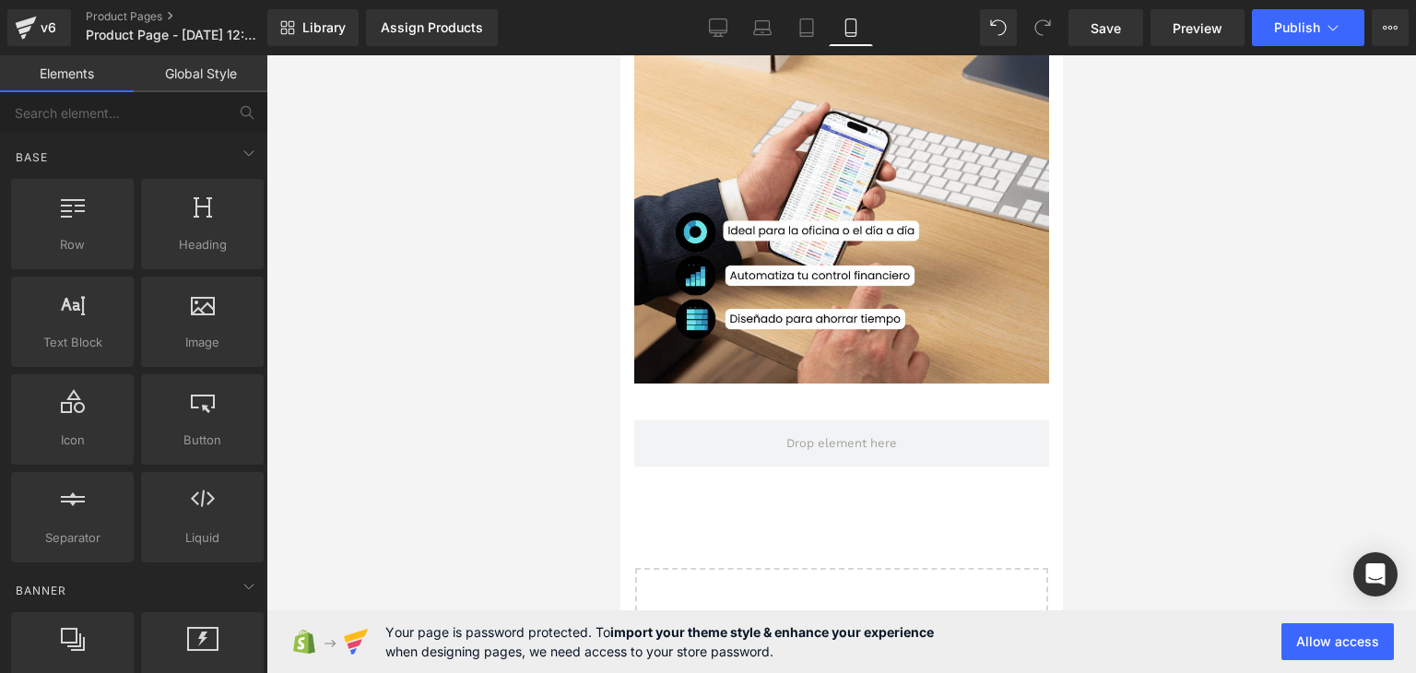
click at [1167, 297] on div at bounding box center [842, 364] width 1150 height 618
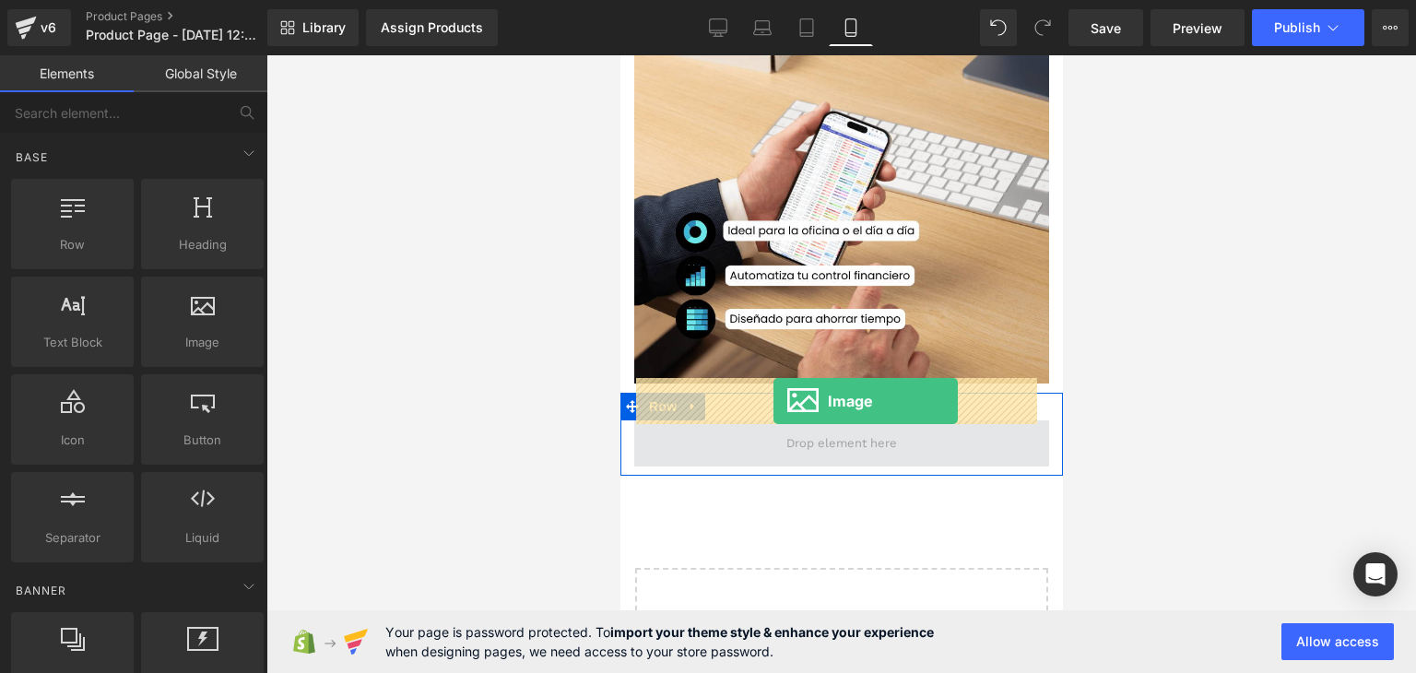
drag, startPoint x: 977, startPoint y: 403, endPoint x: 773, endPoint y: 401, distance: 203.8
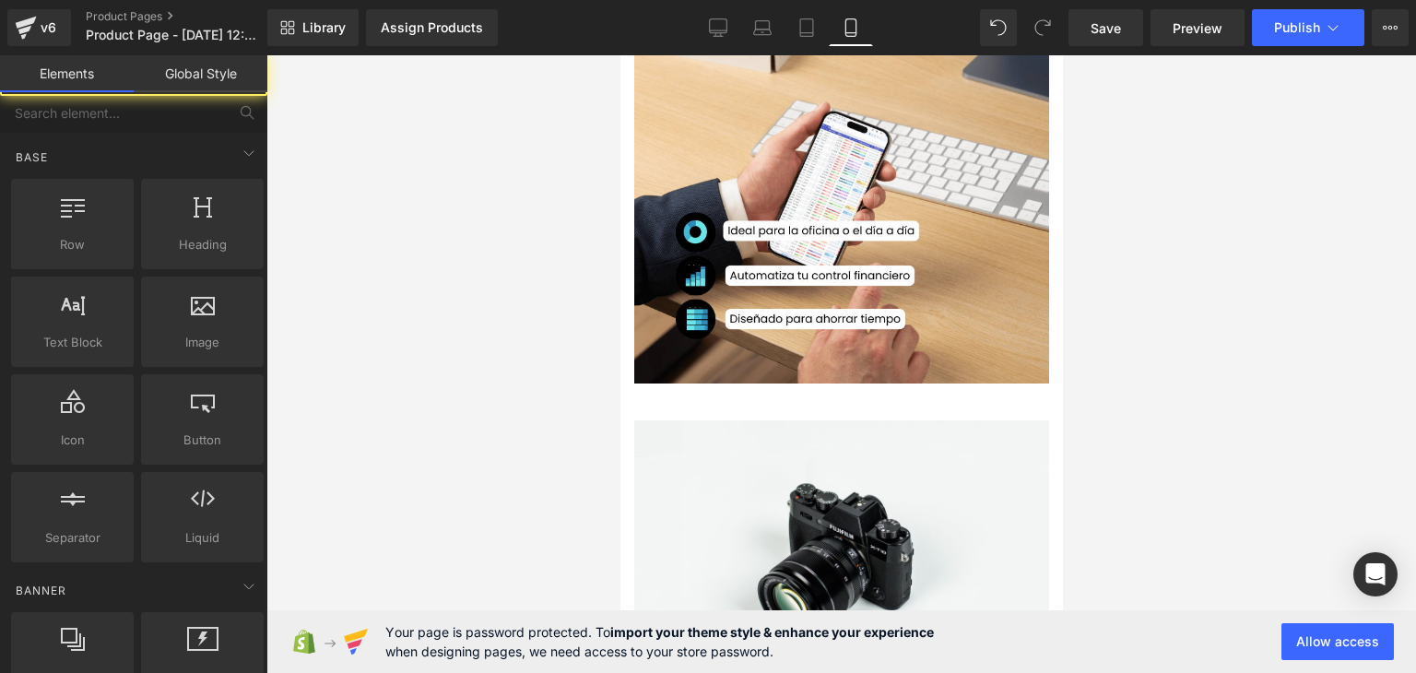
click at [1183, 301] on div at bounding box center [842, 364] width 1150 height 618
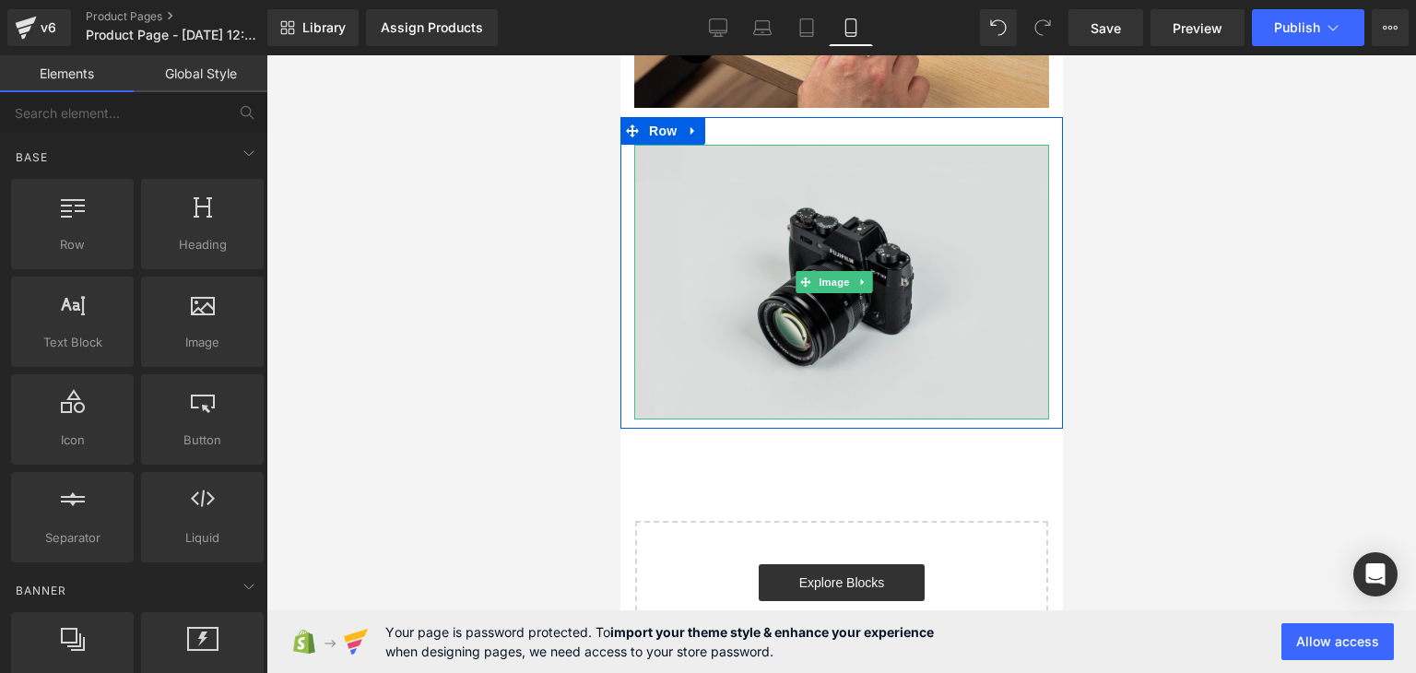
scroll to position [2286, 0]
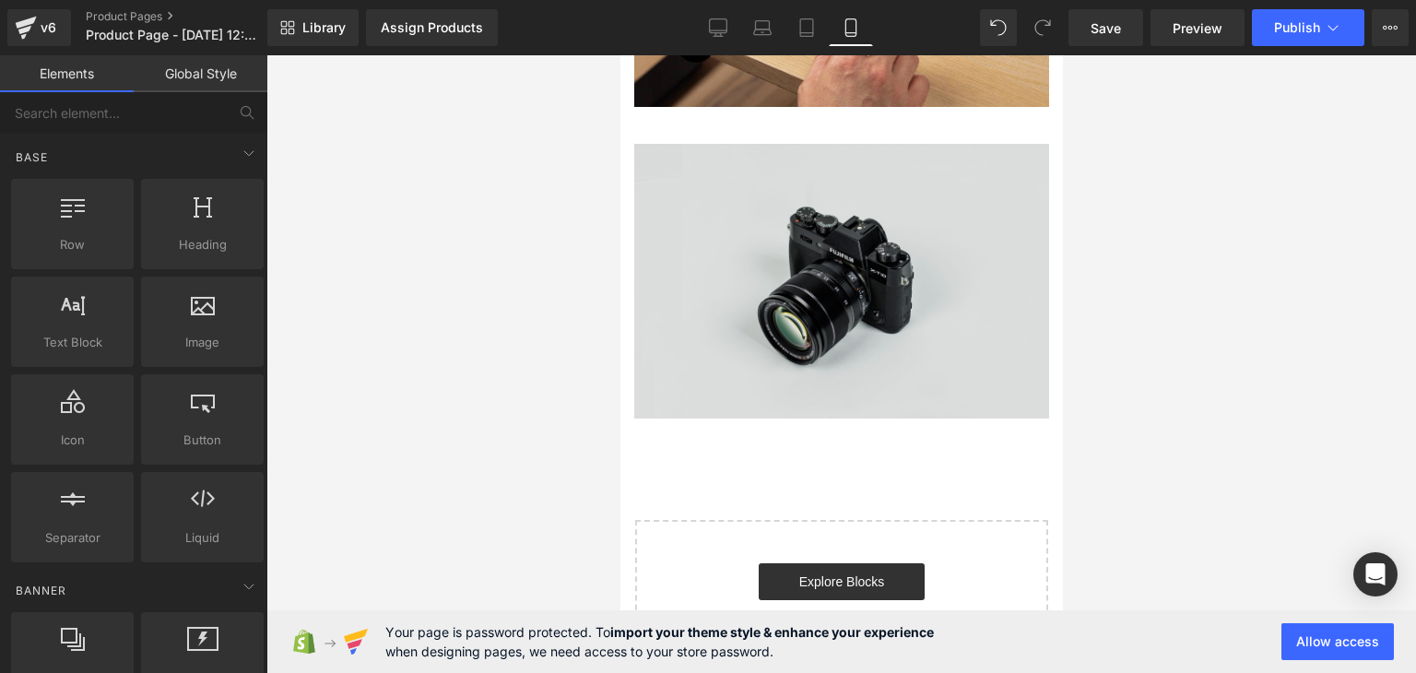
click at [801, 274] on img at bounding box center [841, 281] width 415 height 275
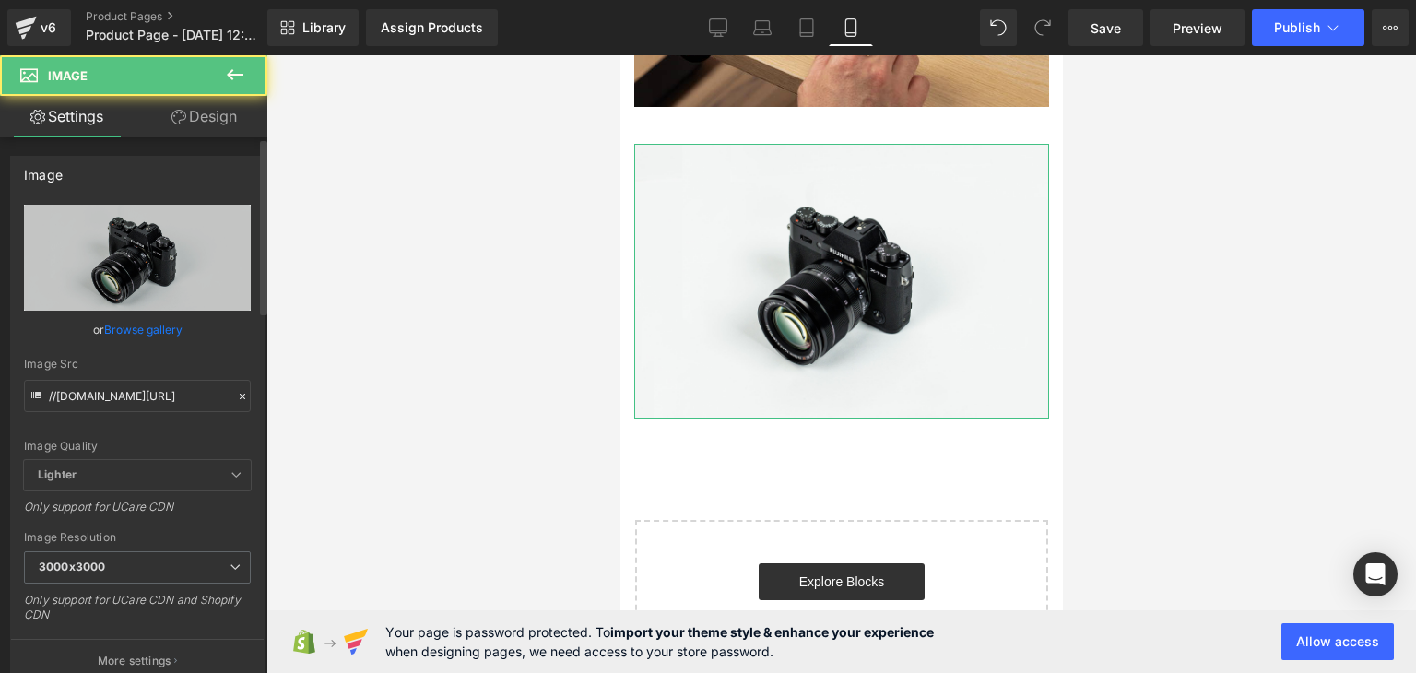
click at [240, 311] on div "Image Quality Lighter Lightest Lighter Lighter Lightest Only support for UCare …" at bounding box center [137, 332] width 227 height 255
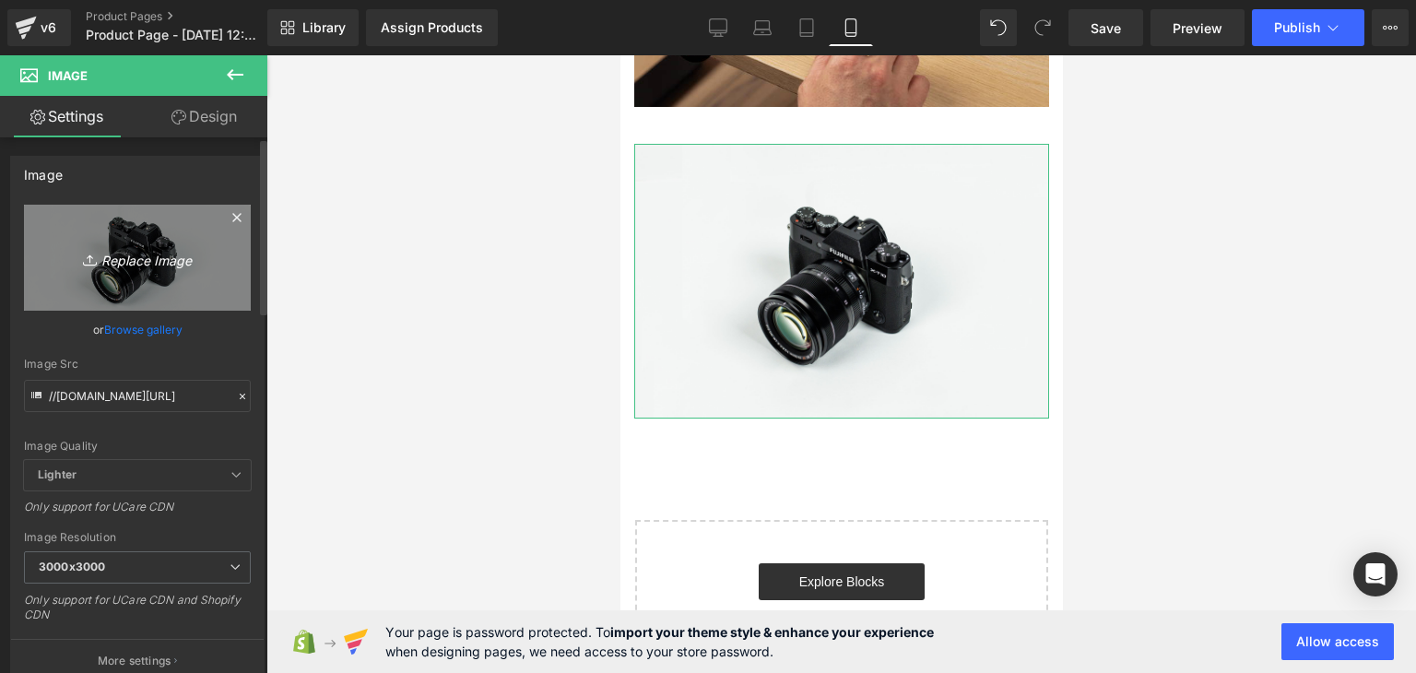
click at [172, 285] on link "Replace Image" at bounding box center [137, 258] width 227 height 106
type input "C:\fakepath\7.png"
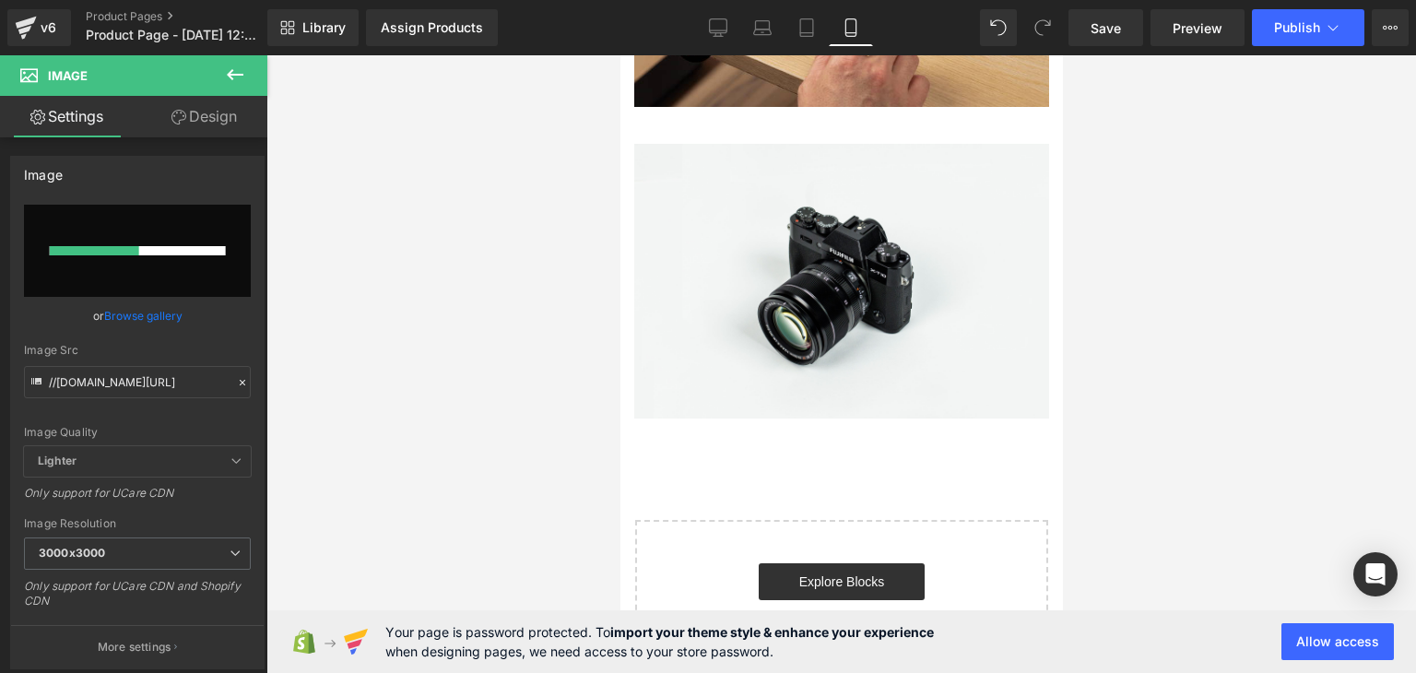
click at [1145, 311] on div at bounding box center [842, 364] width 1150 height 618
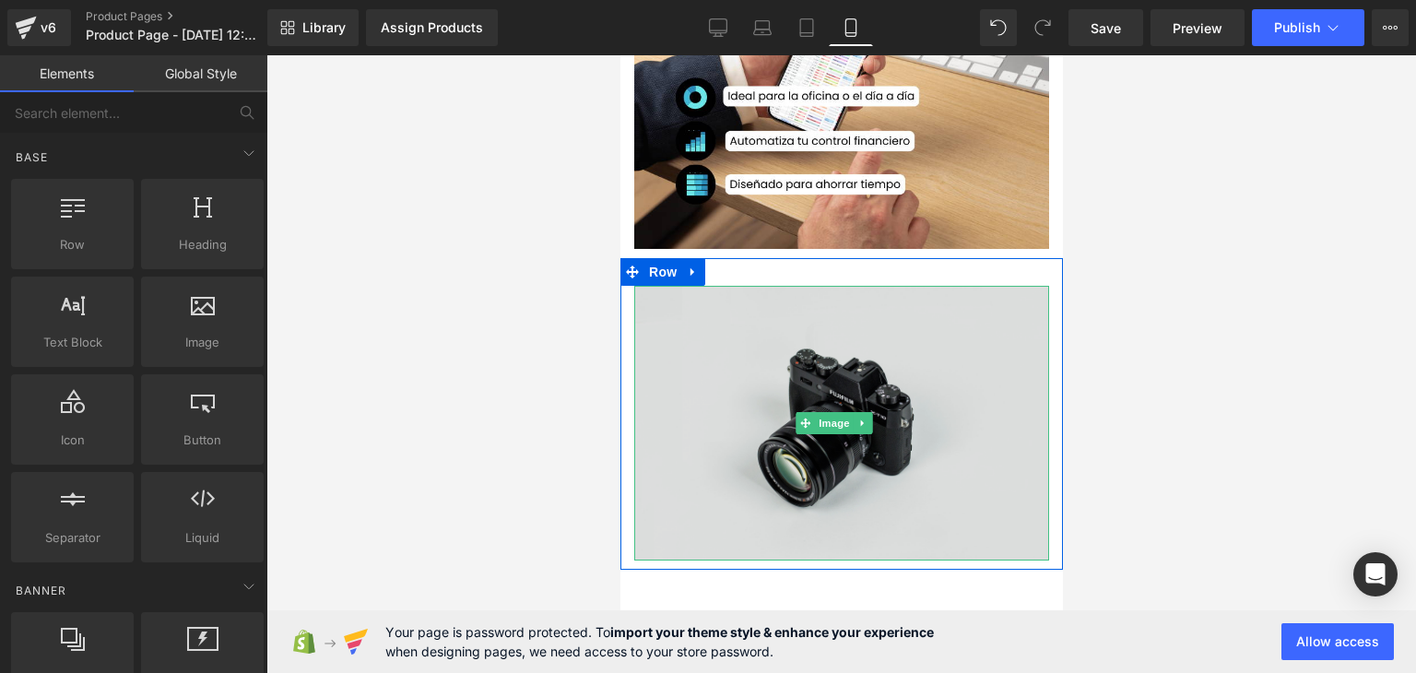
scroll to position [2102, 0]
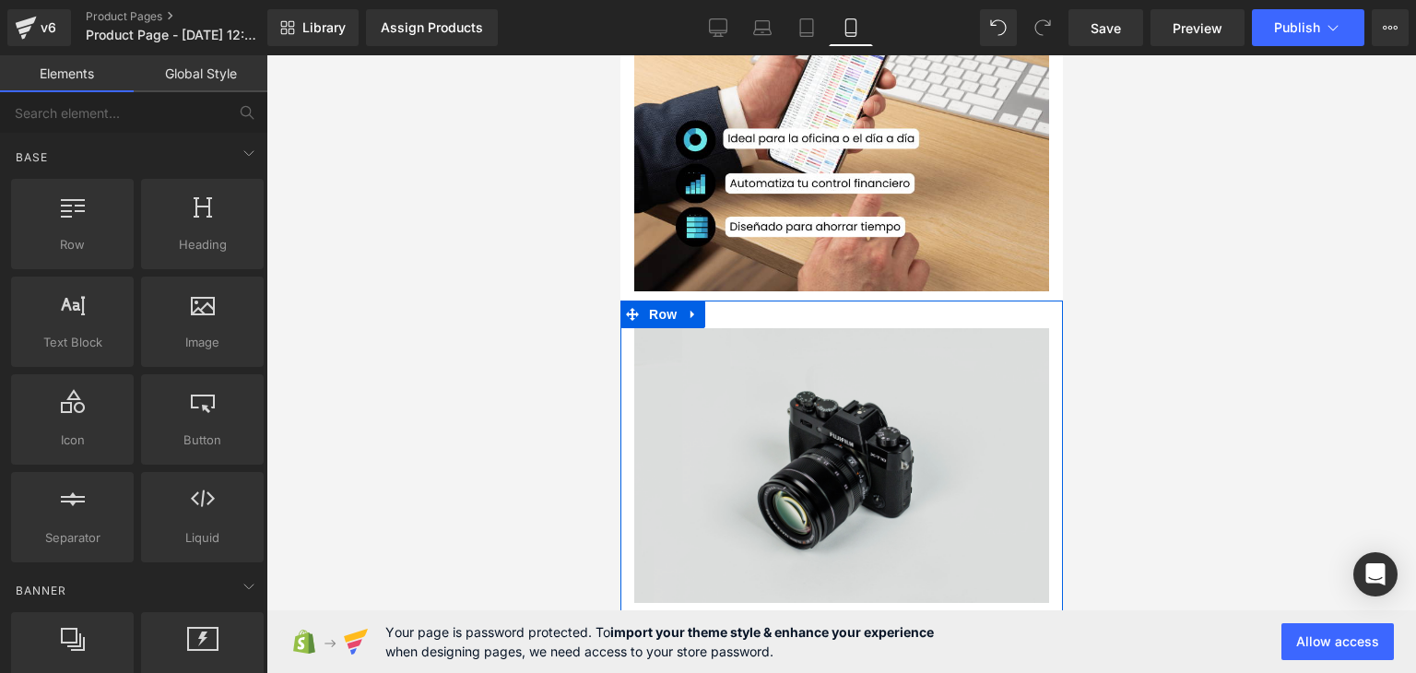
click at [815, 370] on img at bounding box center [841, 465] width 415 height 275
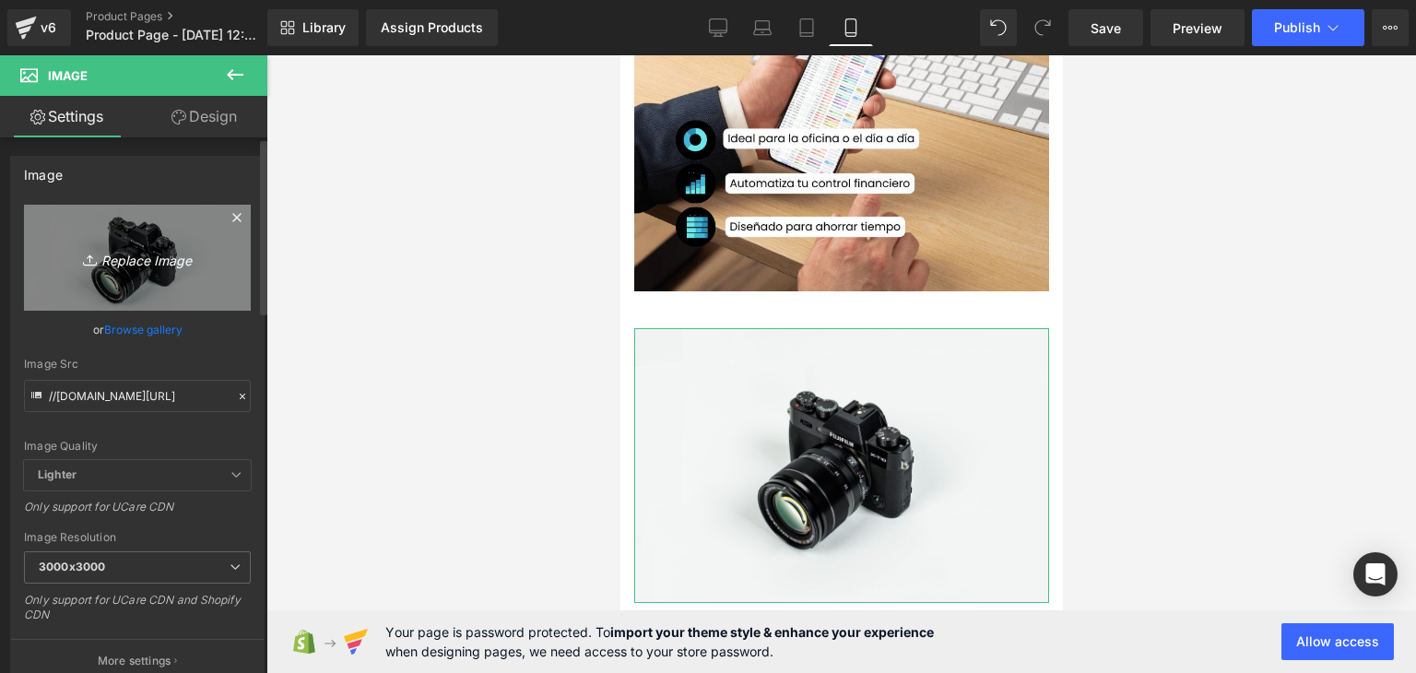
click at [121, 263] on icon "Replace Image" at bounding box center [138, 257] width 148 height 23
type input "C:\fakepath\7.png"
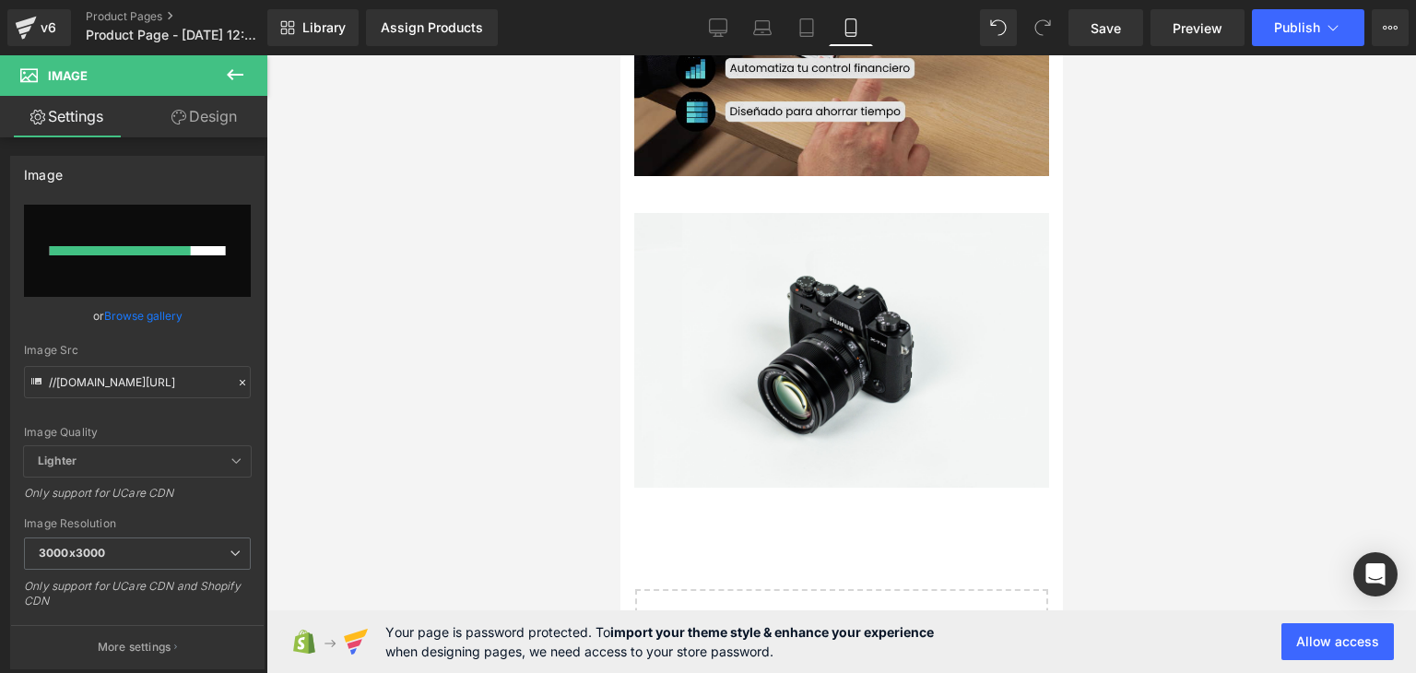
scroll to position [2213, 0]
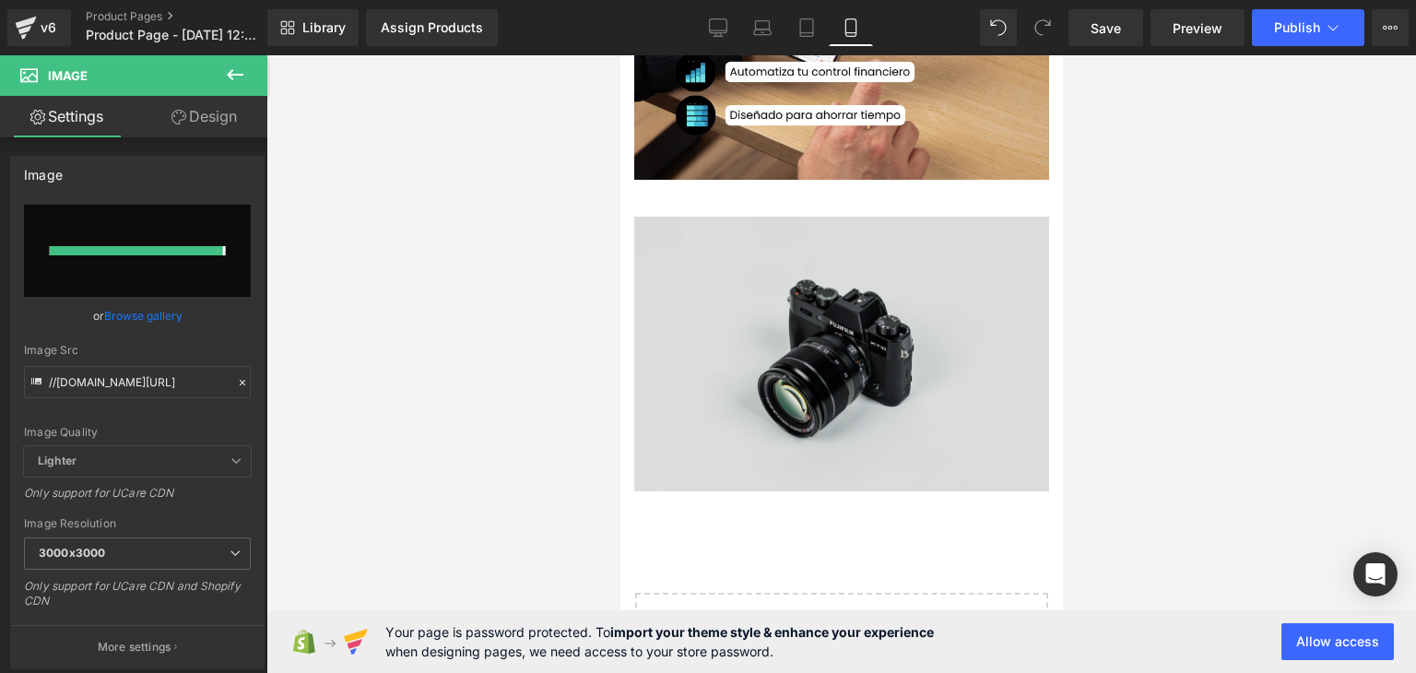
type input "[URL][DOMAIN_NAME]"
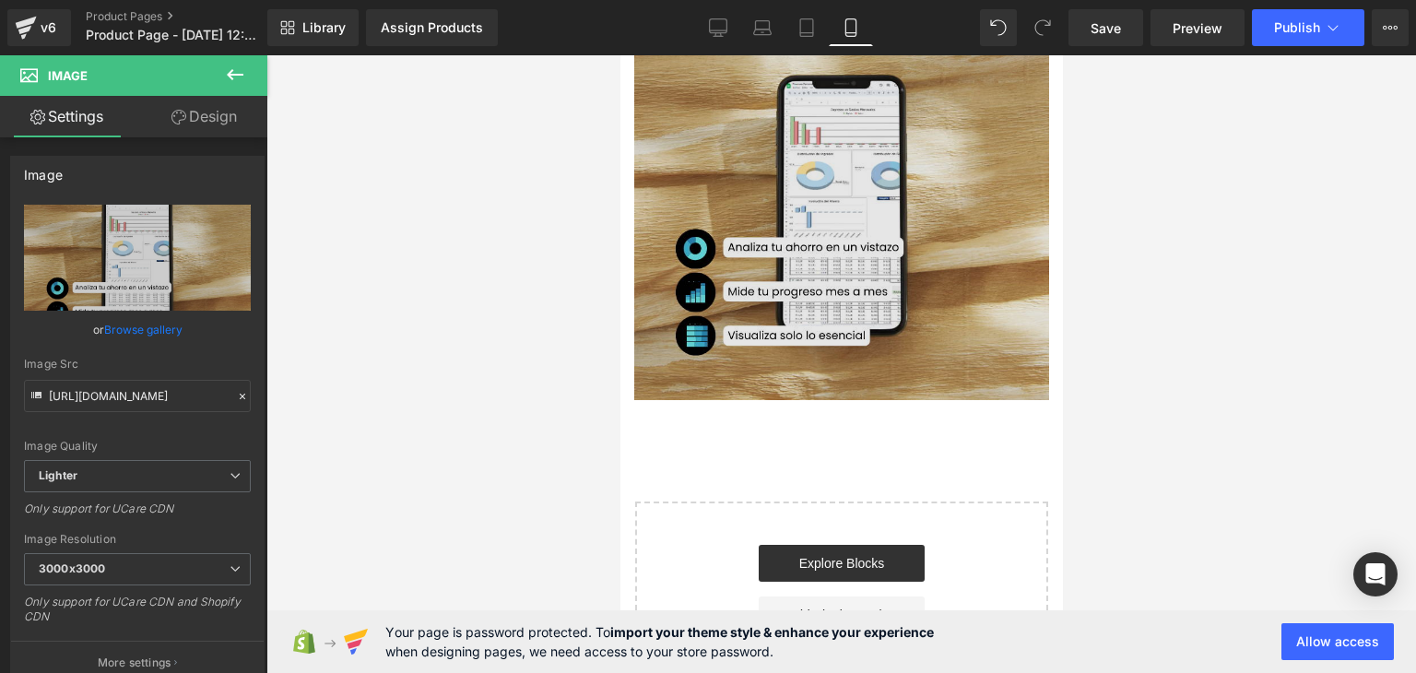
scroll to position [2447, 0]
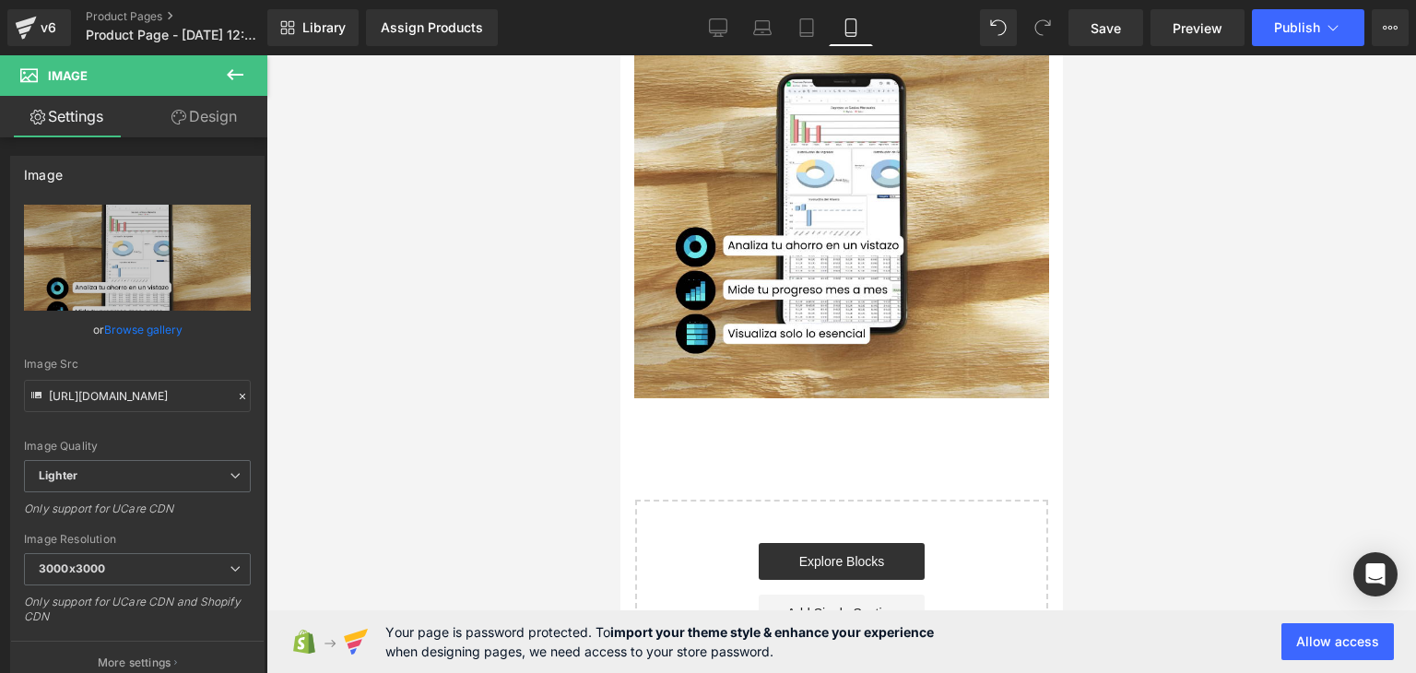
click at [413, 410] on div at bounding box center [842, 364] width 1150 height 618
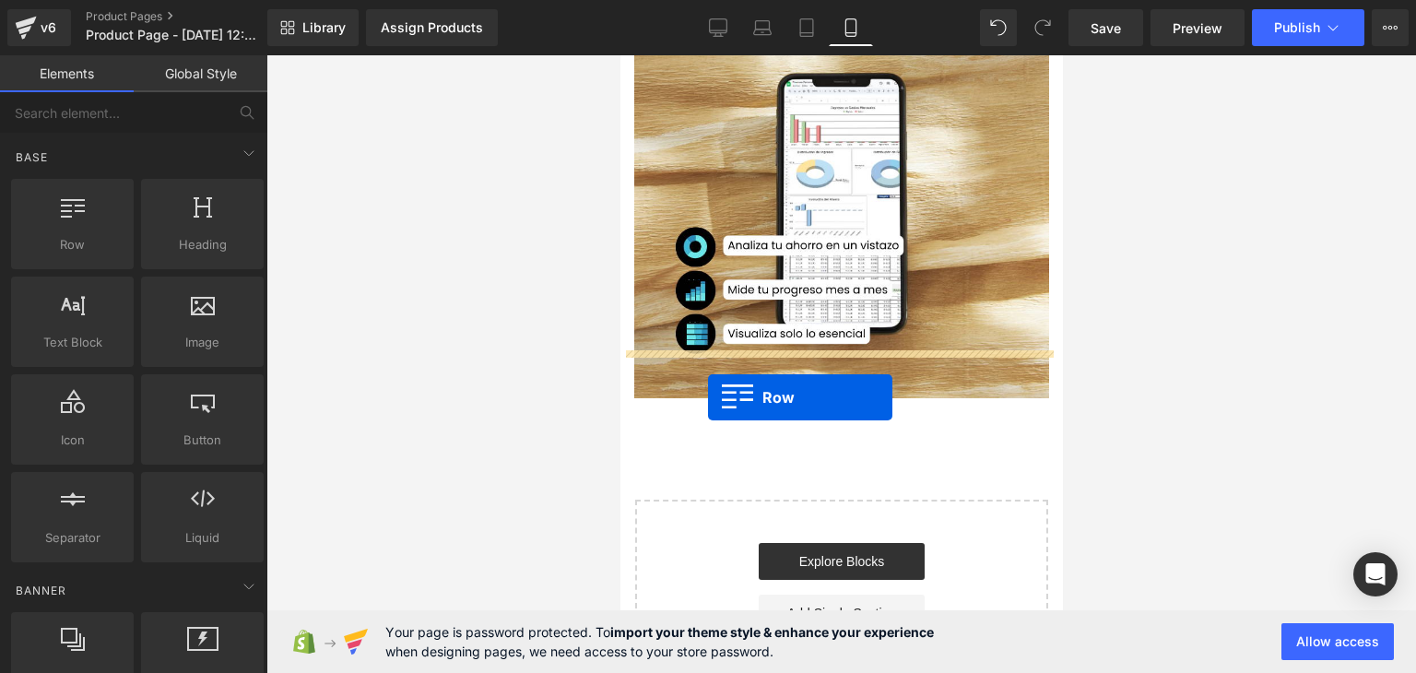
drag, startPoint x: 675, startPoint y: 298, endPoint x: 707, endPoint y: 398, distance: 105.6
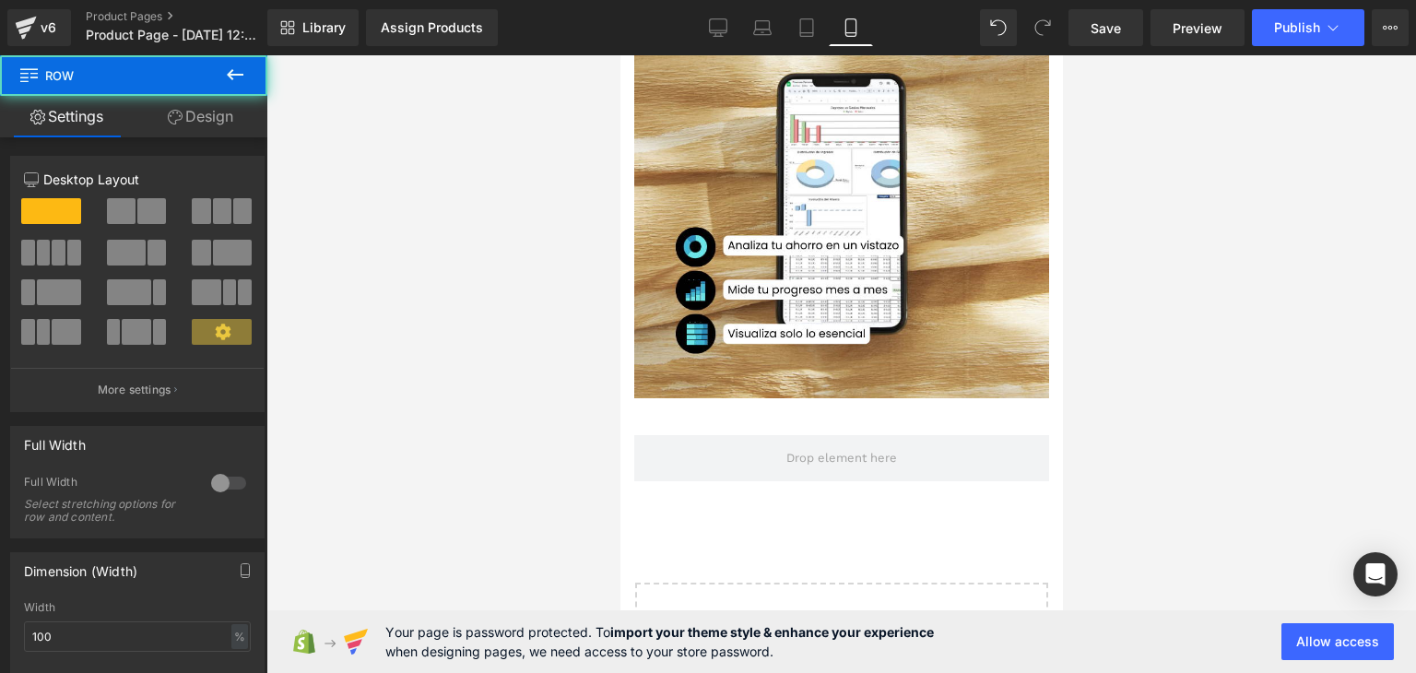
click at [499, 387] on div at bounding box center [842, 364] width 1150 height 618
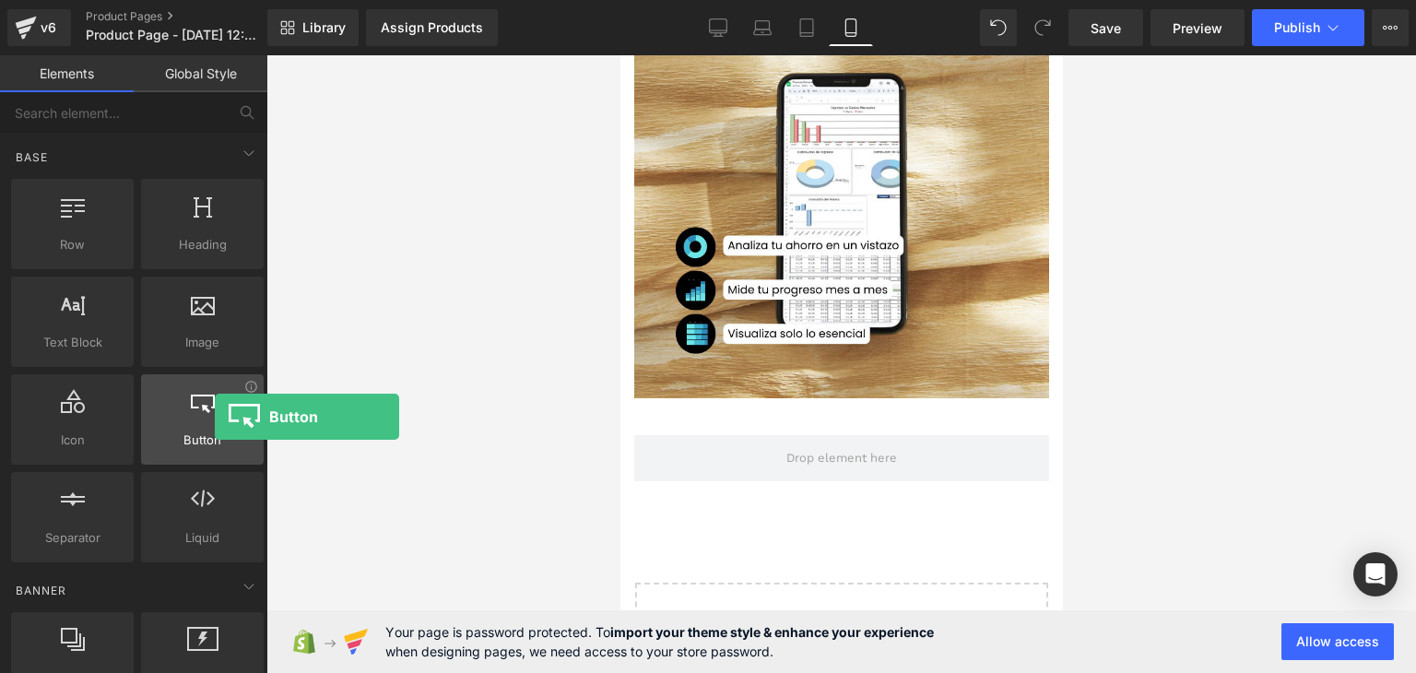
click at [215, 417] on div at bounding box center [203, 409] width 112 height 41
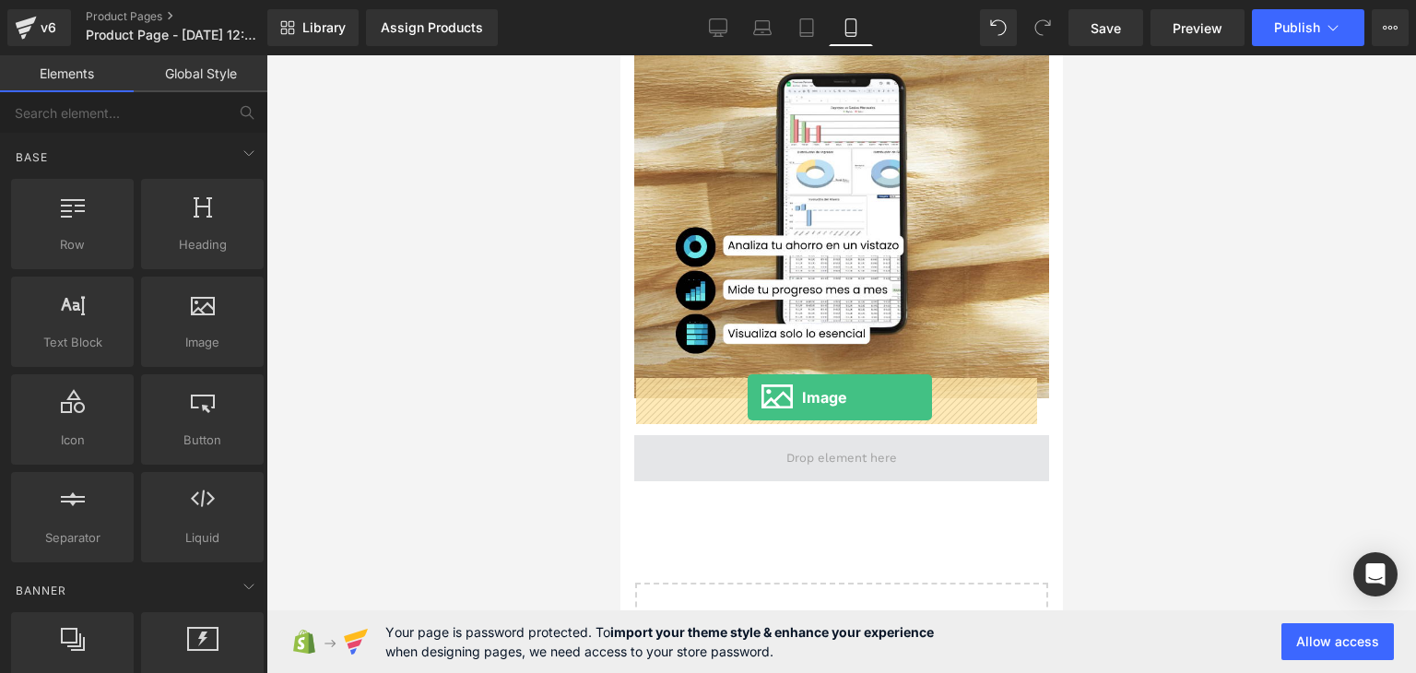
drag, startPoint x: 826, startPoint y: 400, endPoint x: 747, endPoint y: 398, distance: 79.3
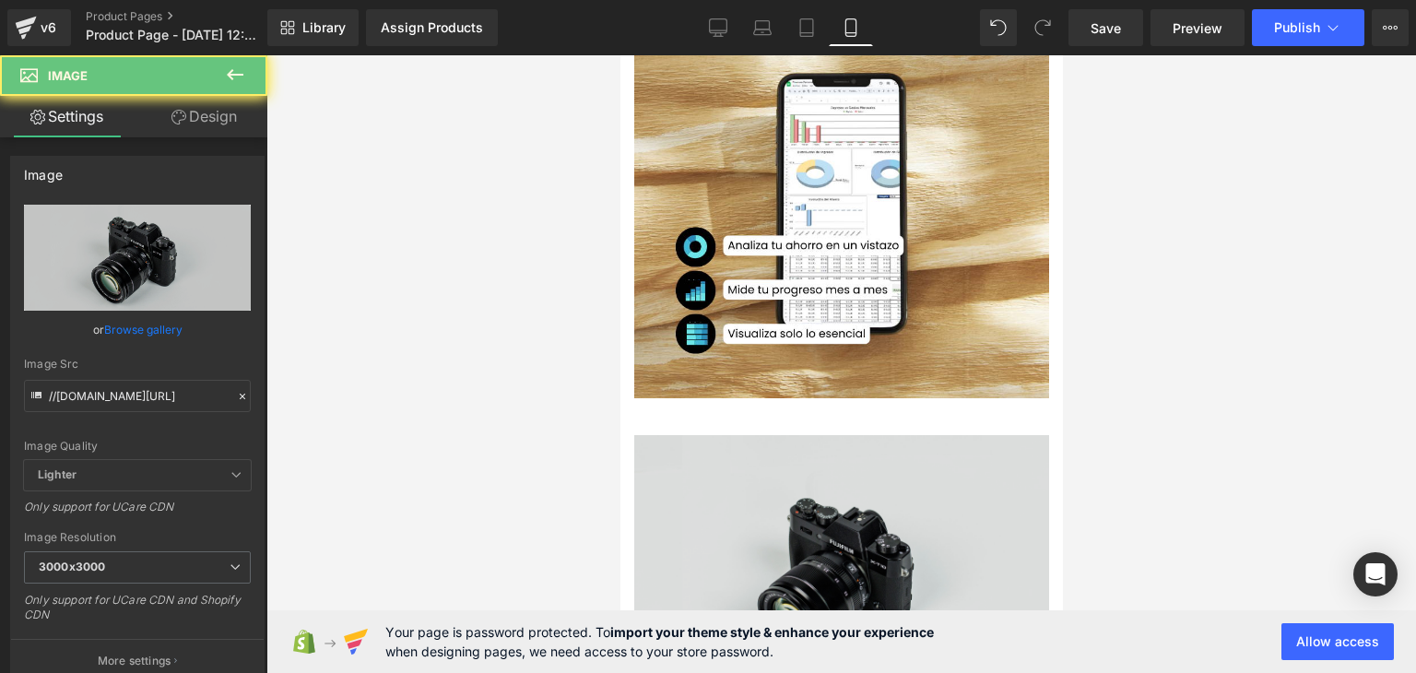
click at [813, 444] on img at bounding box center [841, 572] width 415 height 275
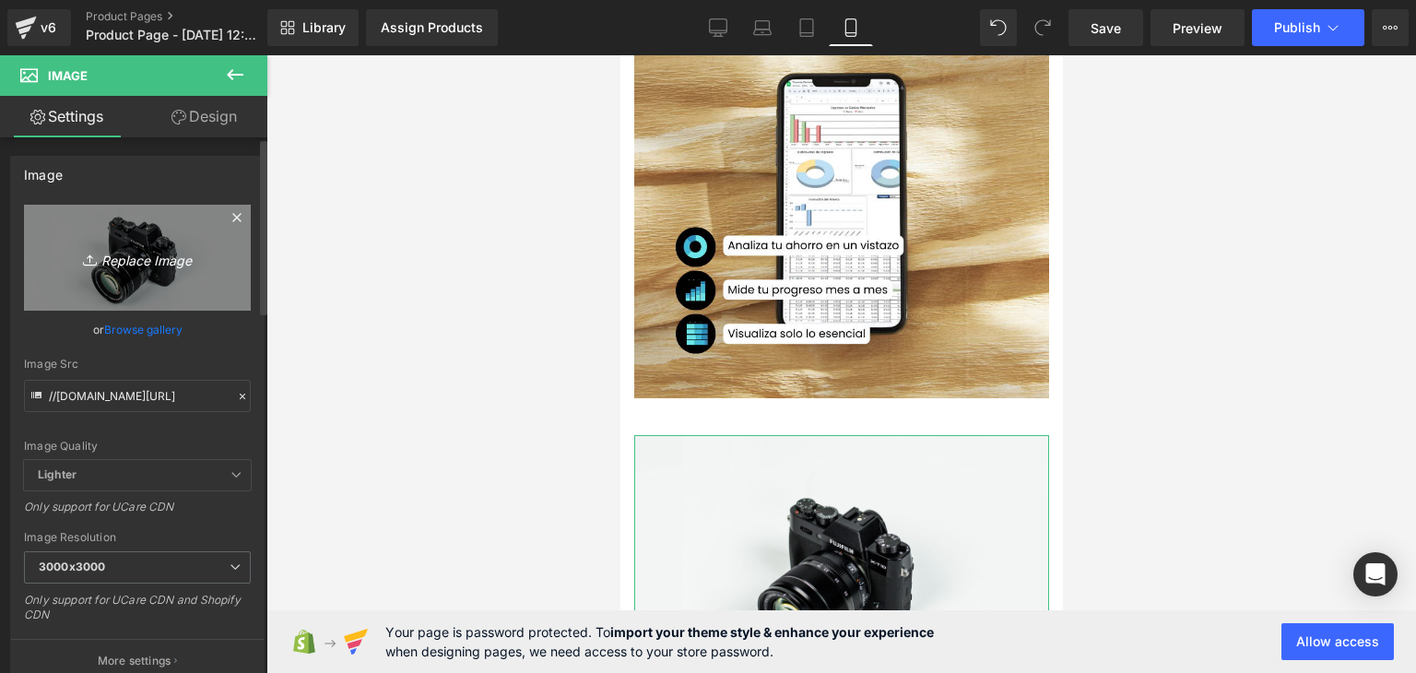
click at [148, 267] on icon "Replace Image" at bounding box center [138, 257] width 148 height 23
type input "C:\fakepath\8.png"
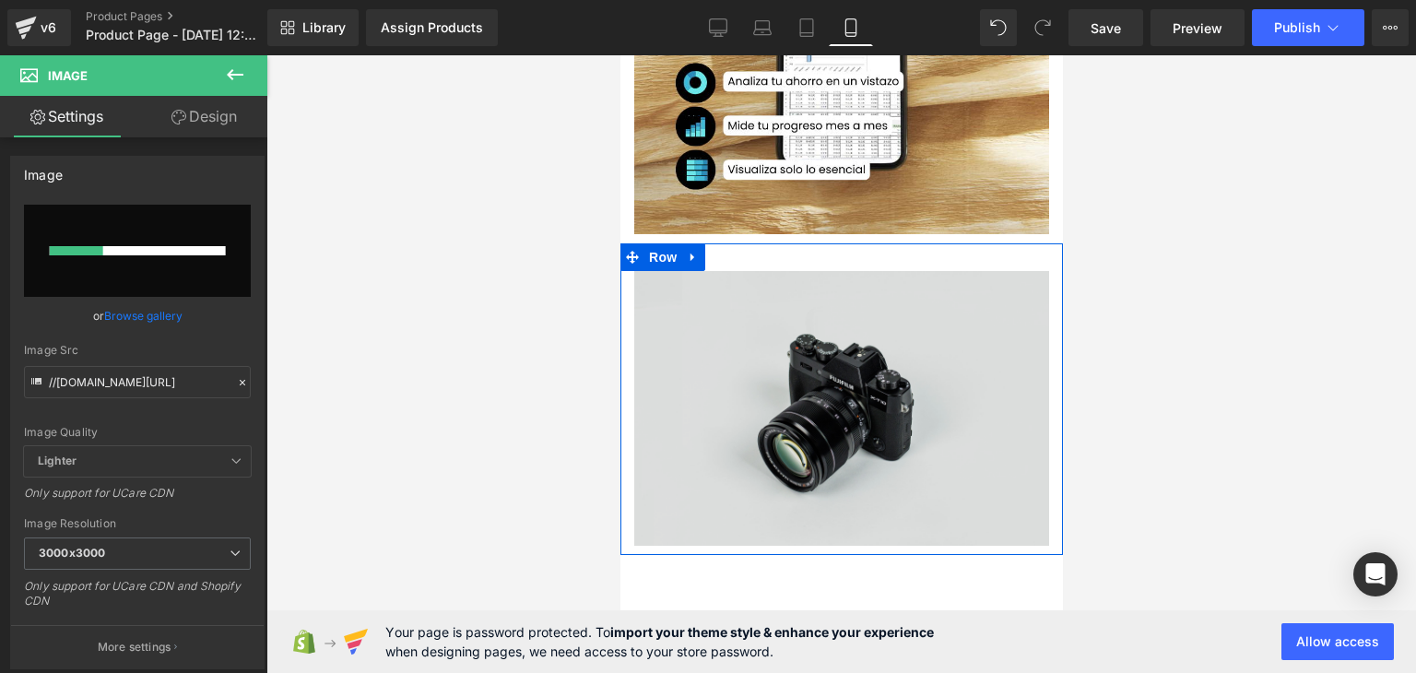
scroll to position [2631, 0]
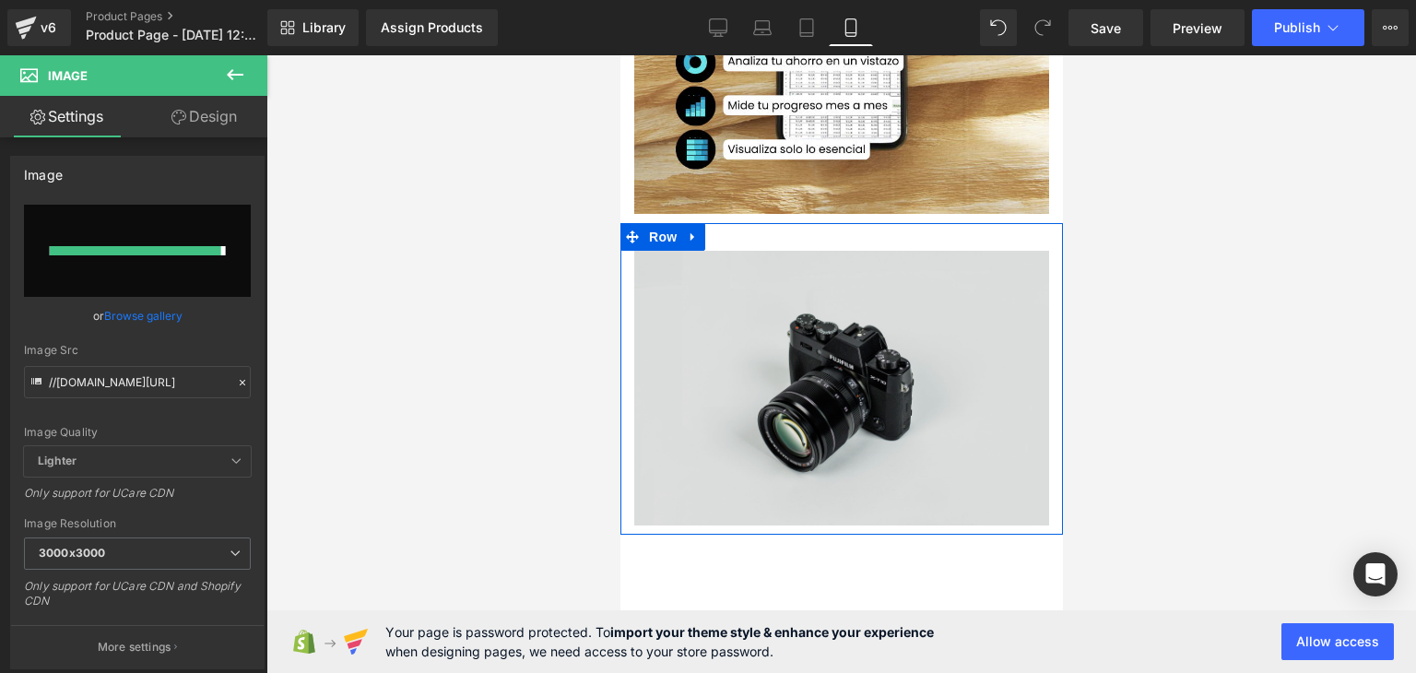
type input "[URL][DOMAIN_NAME]"
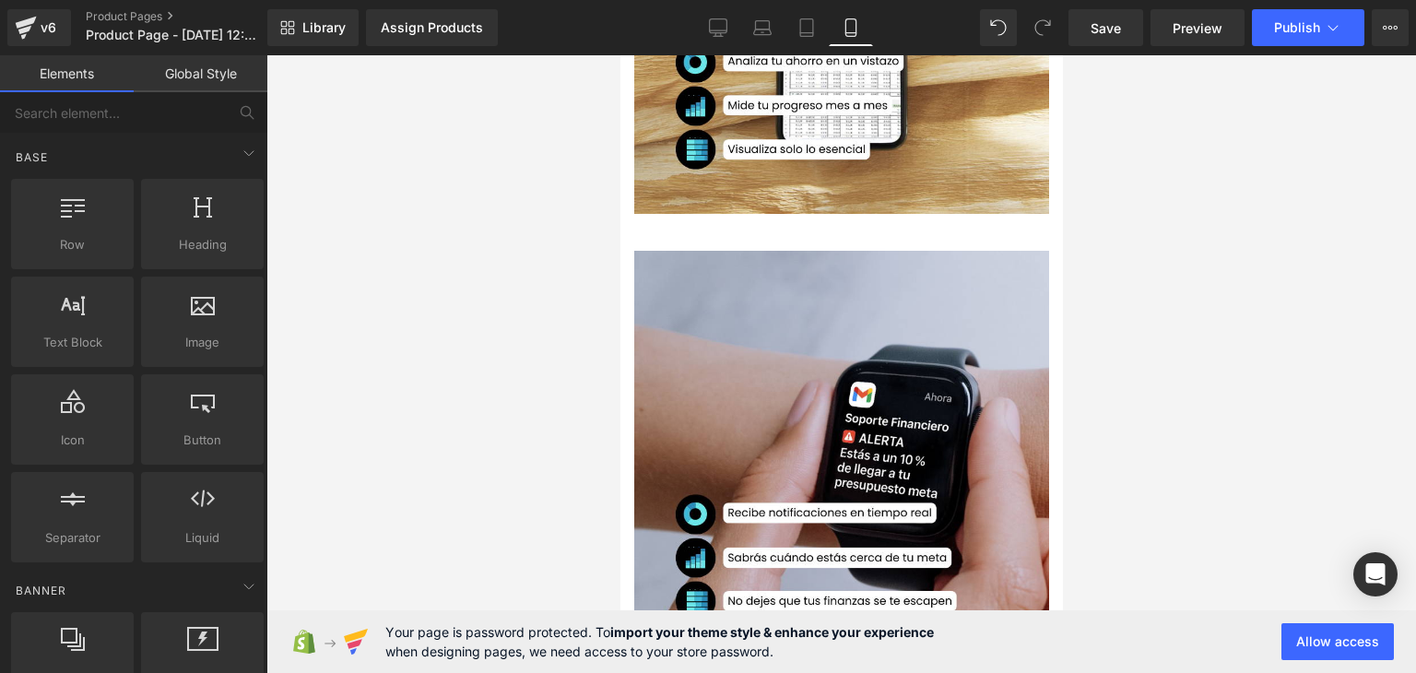
click at [1195, 214] on div at bounding box center [842, 364] width 1150 height 618
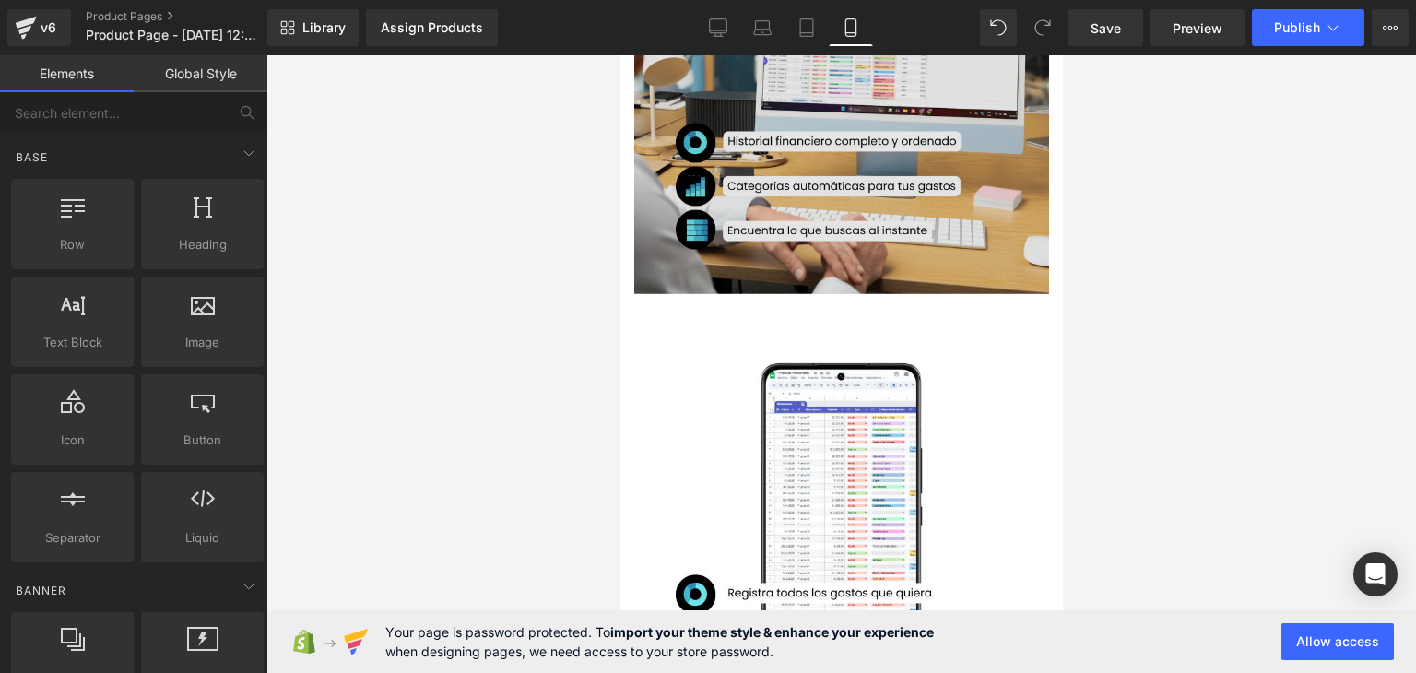
scroll to position [1199, 0]
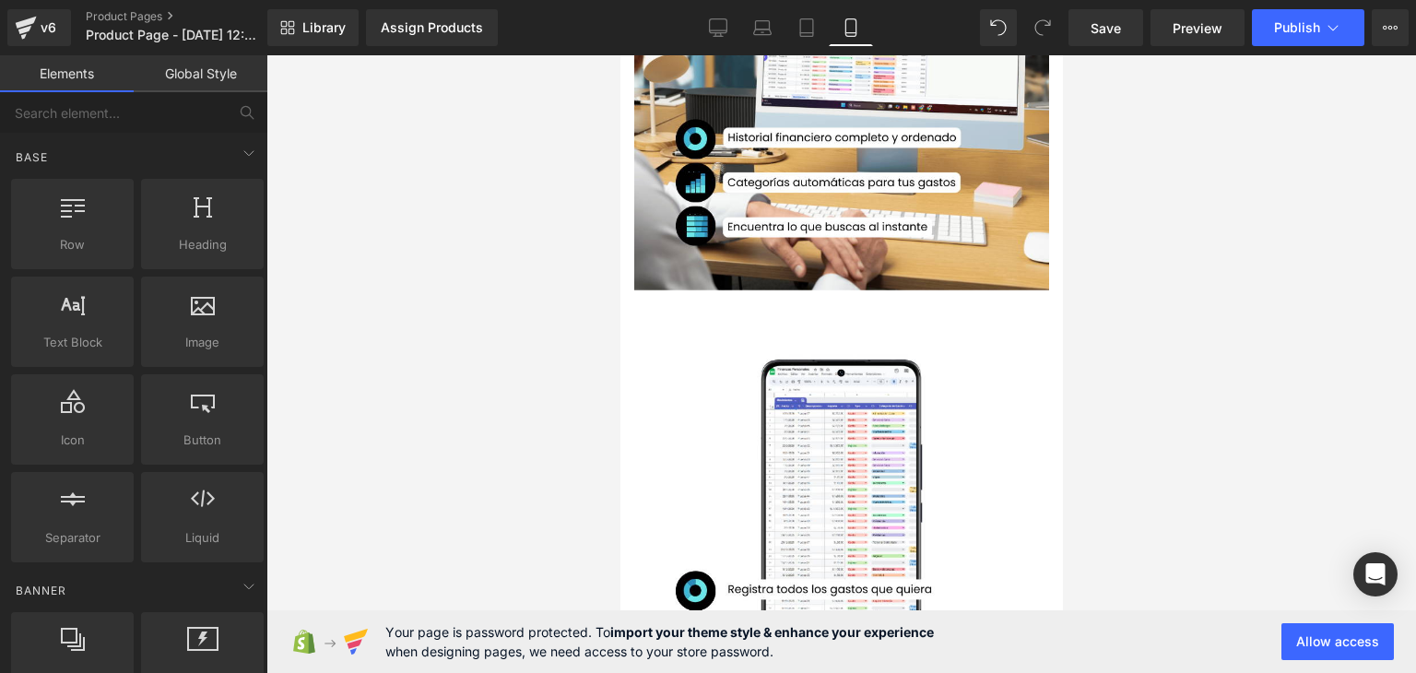
click at [738, 300] on div "Image Row" at bounding box center [841, 526] width 443 height 452
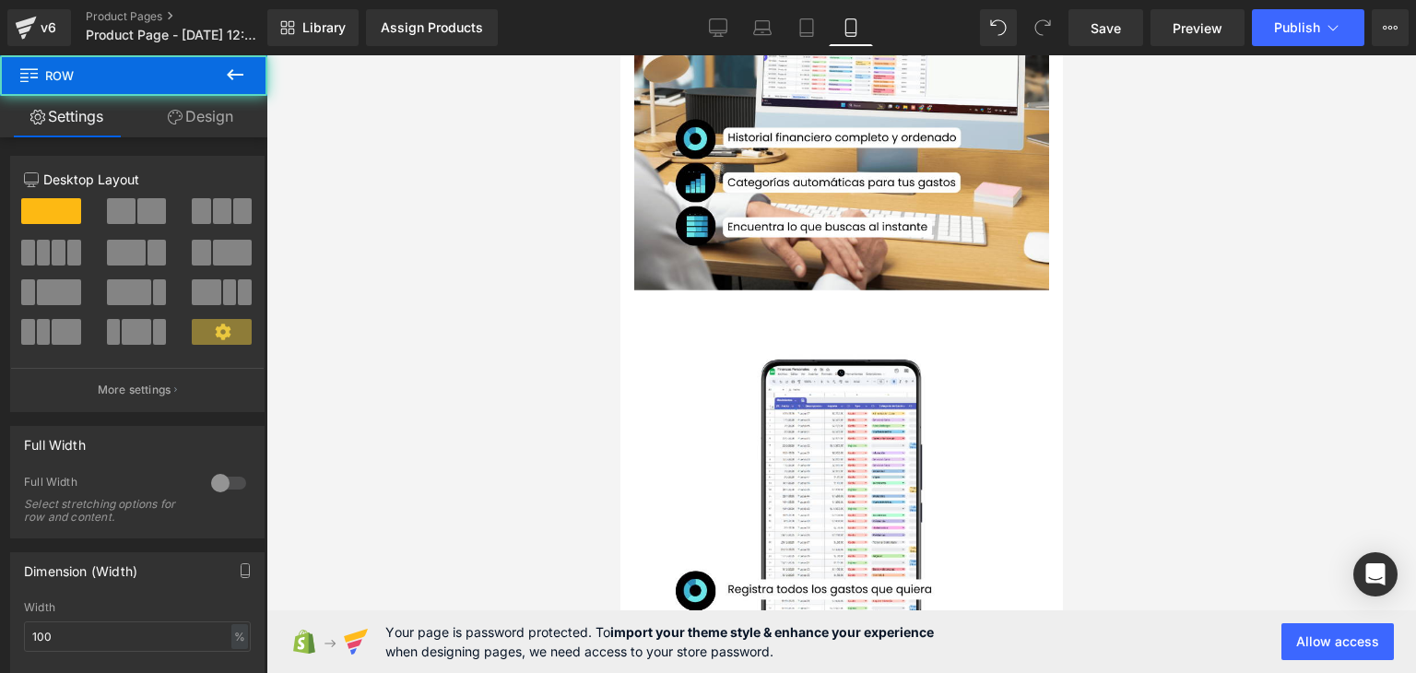
click at [546, 289] on div at bounding box center [842, 364] width 1150 height 618
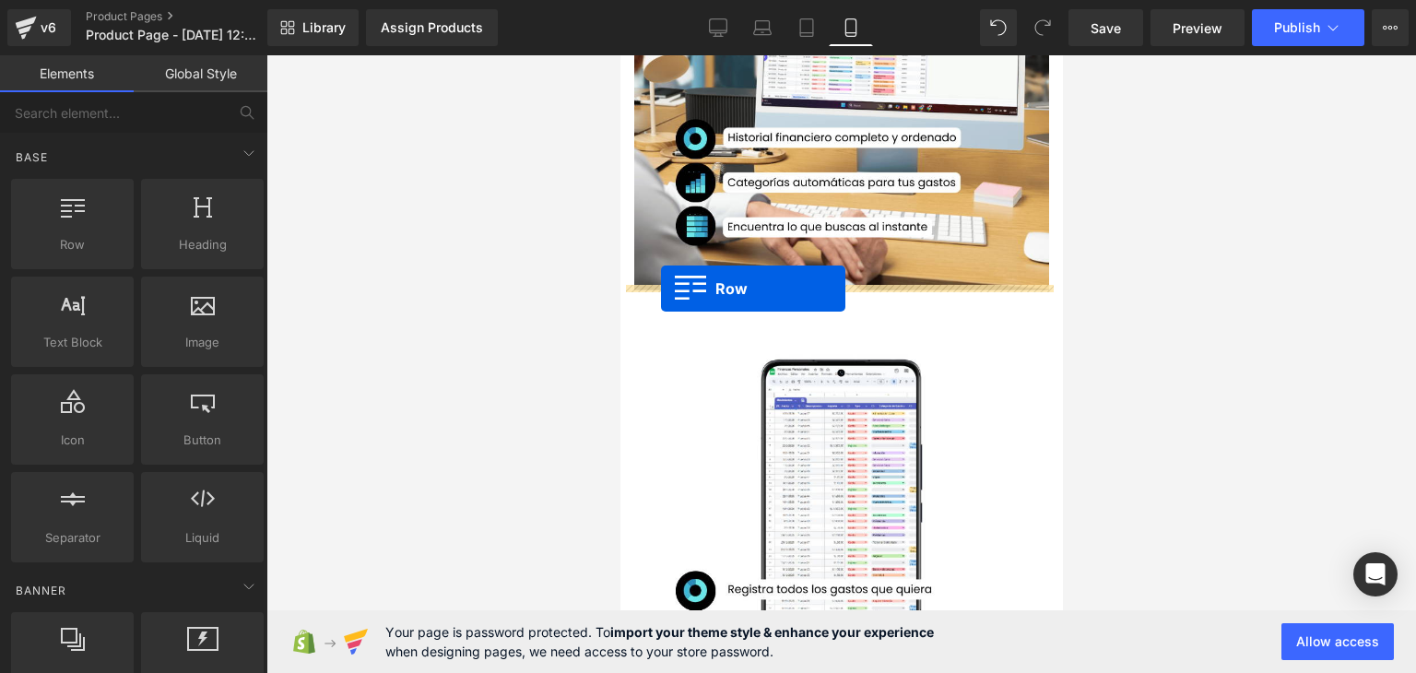
drag, startPoint x: 713, startPoint y: 284, endPoint x: 660, endPoint y: 289, distance: 52.8
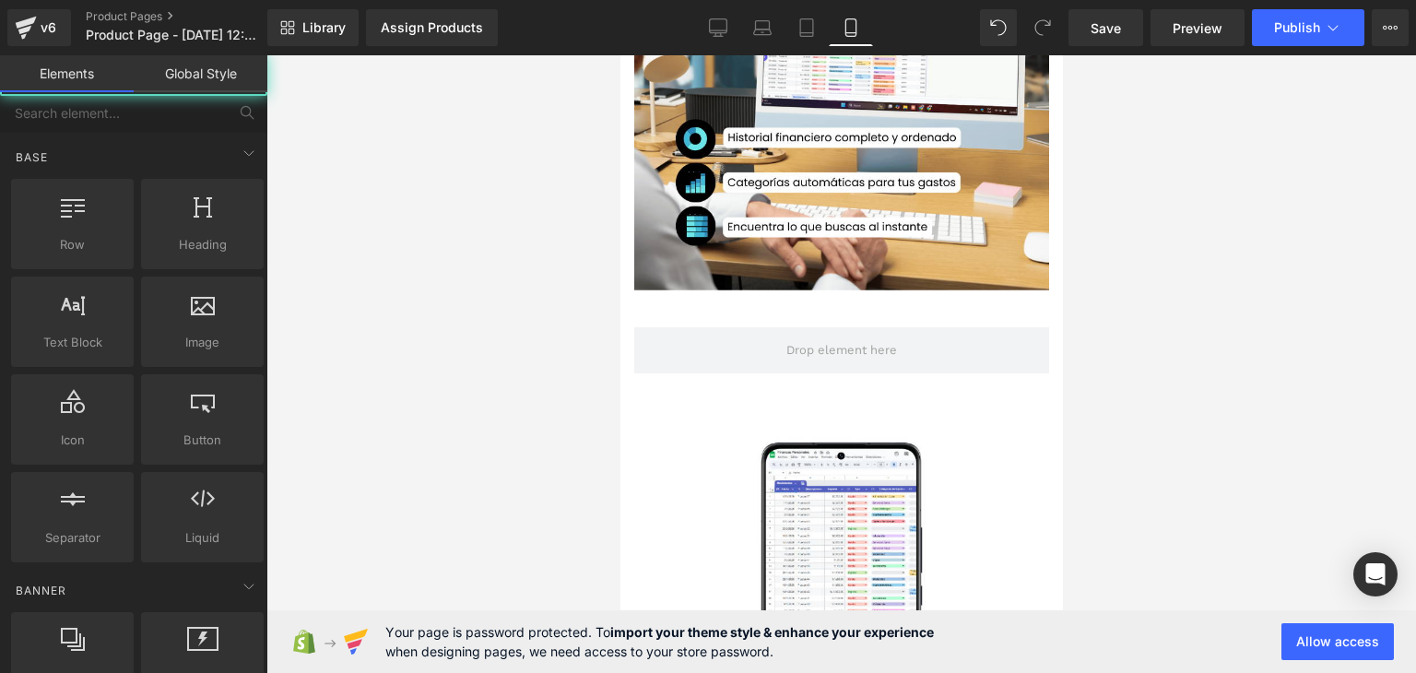
click at [1191, 282] on div at bounding box center [842, 364] width 1150 height 618
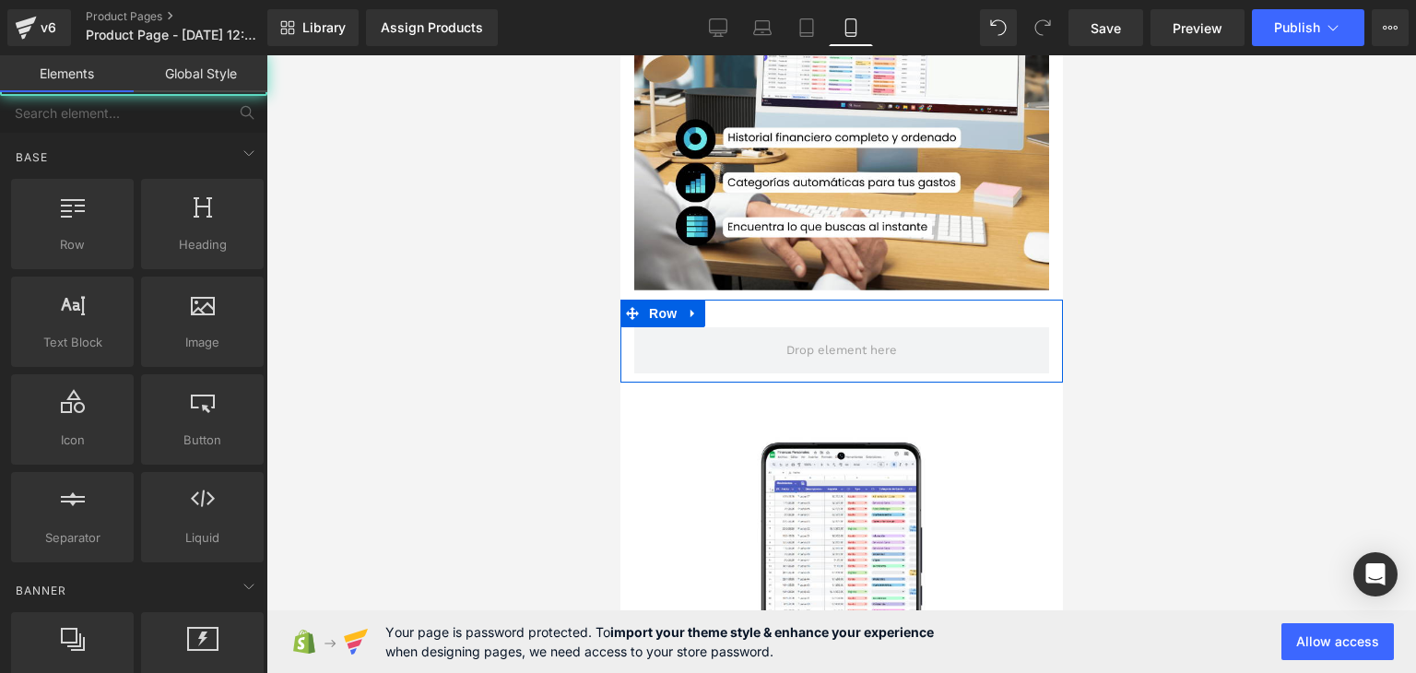
click at [713, 311] on div "Row" at bounding box center [841, 341] width 443 height 83
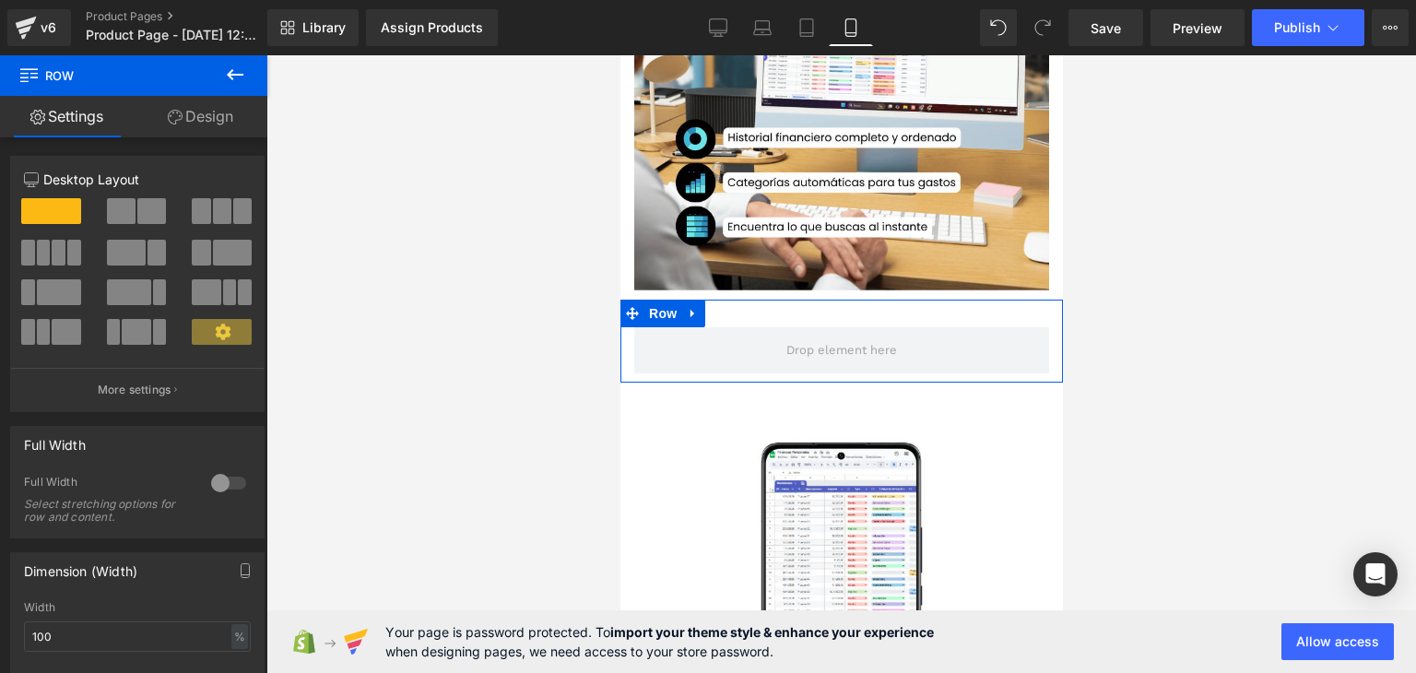
click at [571, 289] on div at bounding box center [842, 364] width 1150 height 618
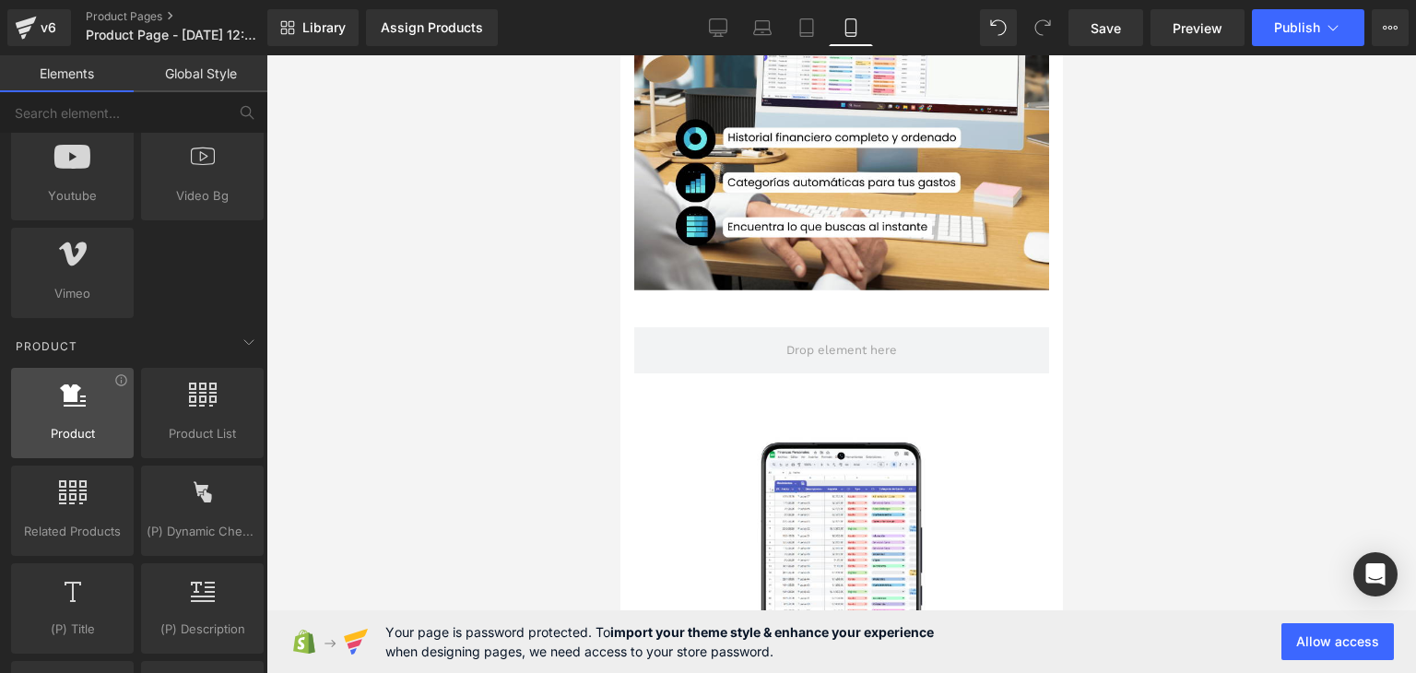
scroll to position [1383, 0]
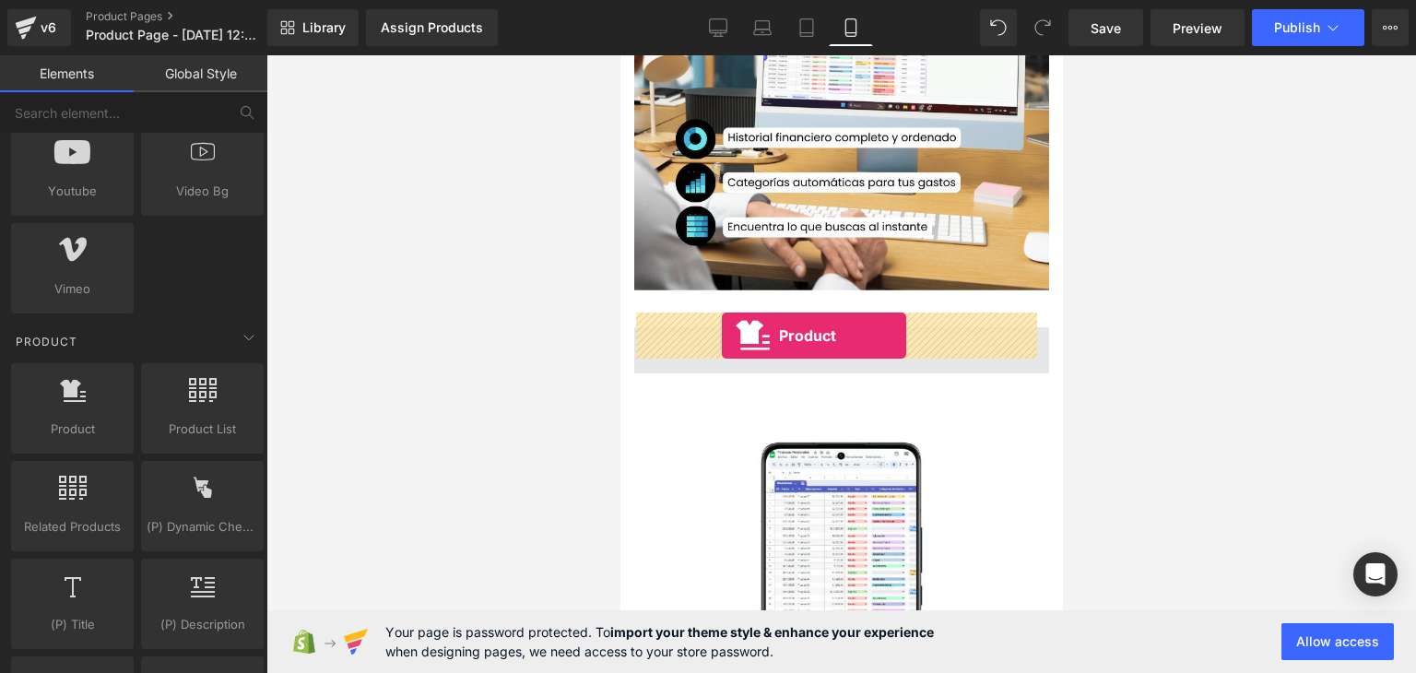
drag, startPoint x: 704, startPoint y: 455, endPoint x: 721, endPoint y: 336, distance: 120.2
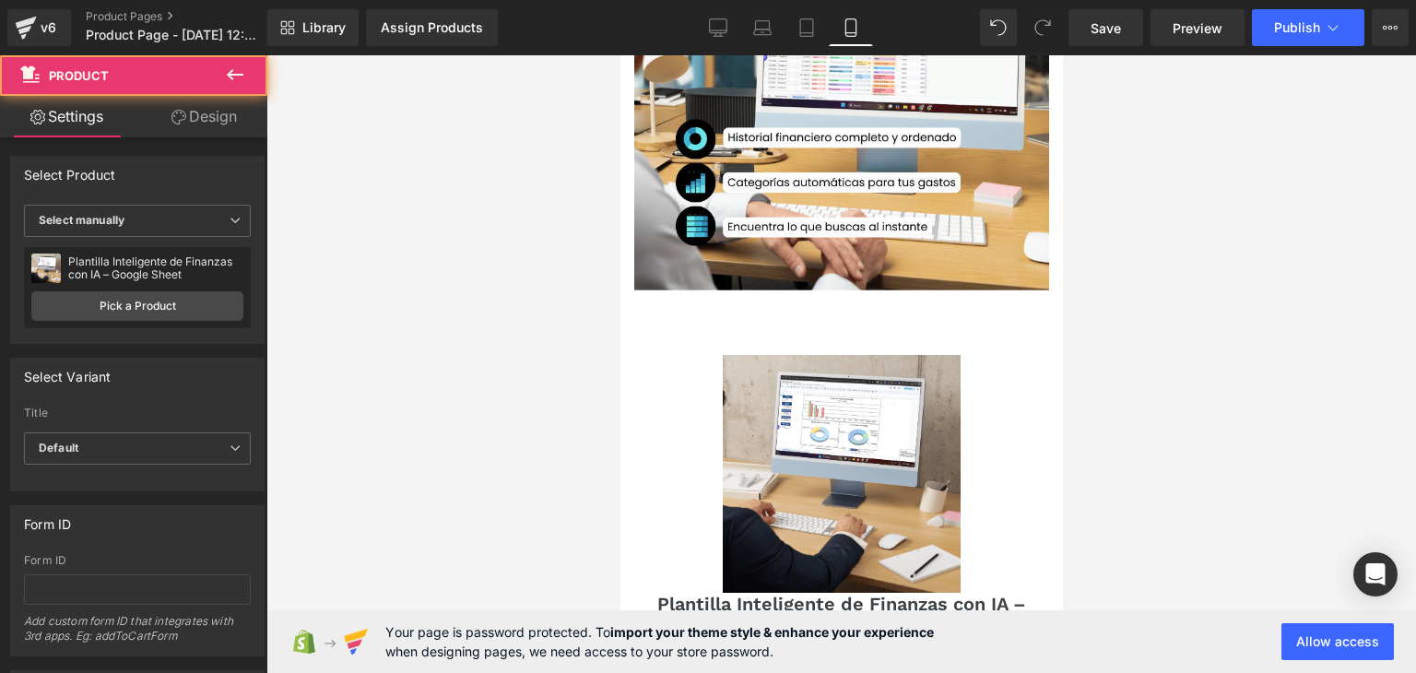
click at [1153, 306] on div at bounding box center [842, 364] width 1150 height 618
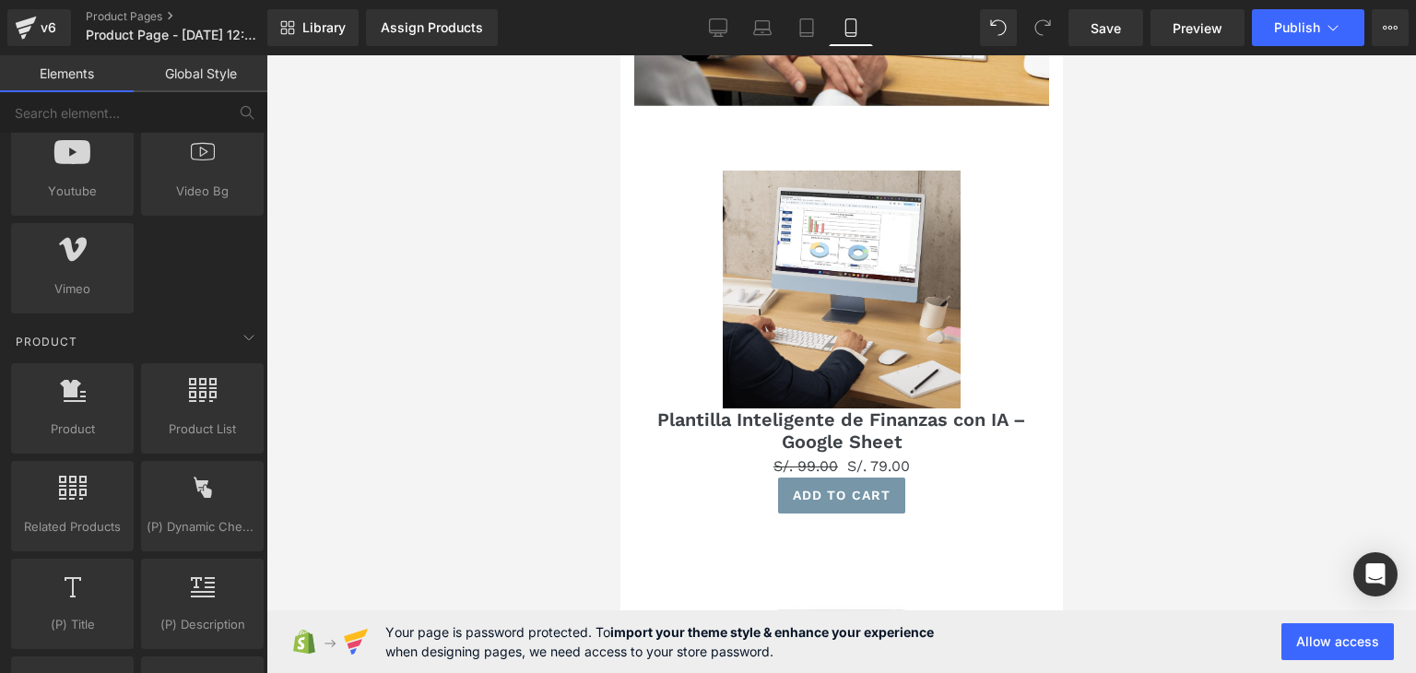
click at [941, 244] on img at bounding box center [841, 290] width 238 height 238
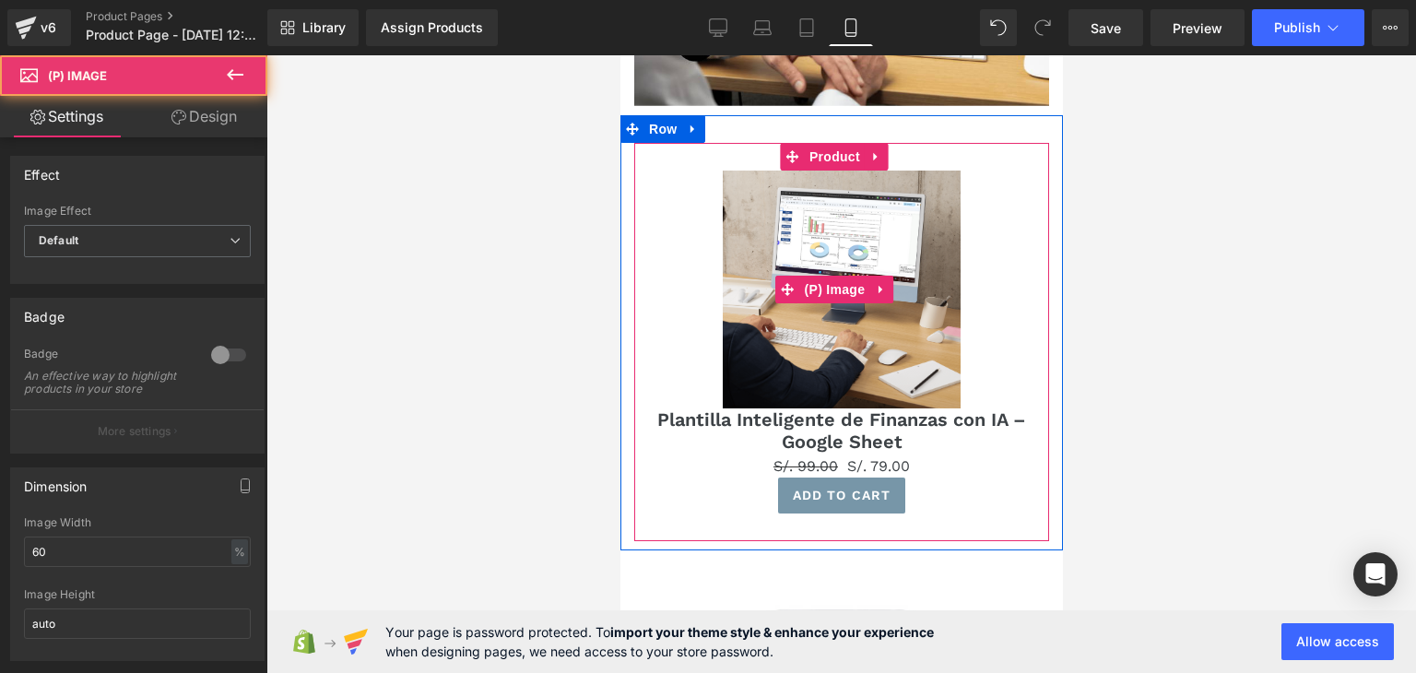
click at [901, 302] on img at bounding box center [841, 290] width 238 height 238
click at [1019, 217] on div "Sale Off" at bounding box center [841, 290] width 397 height 238
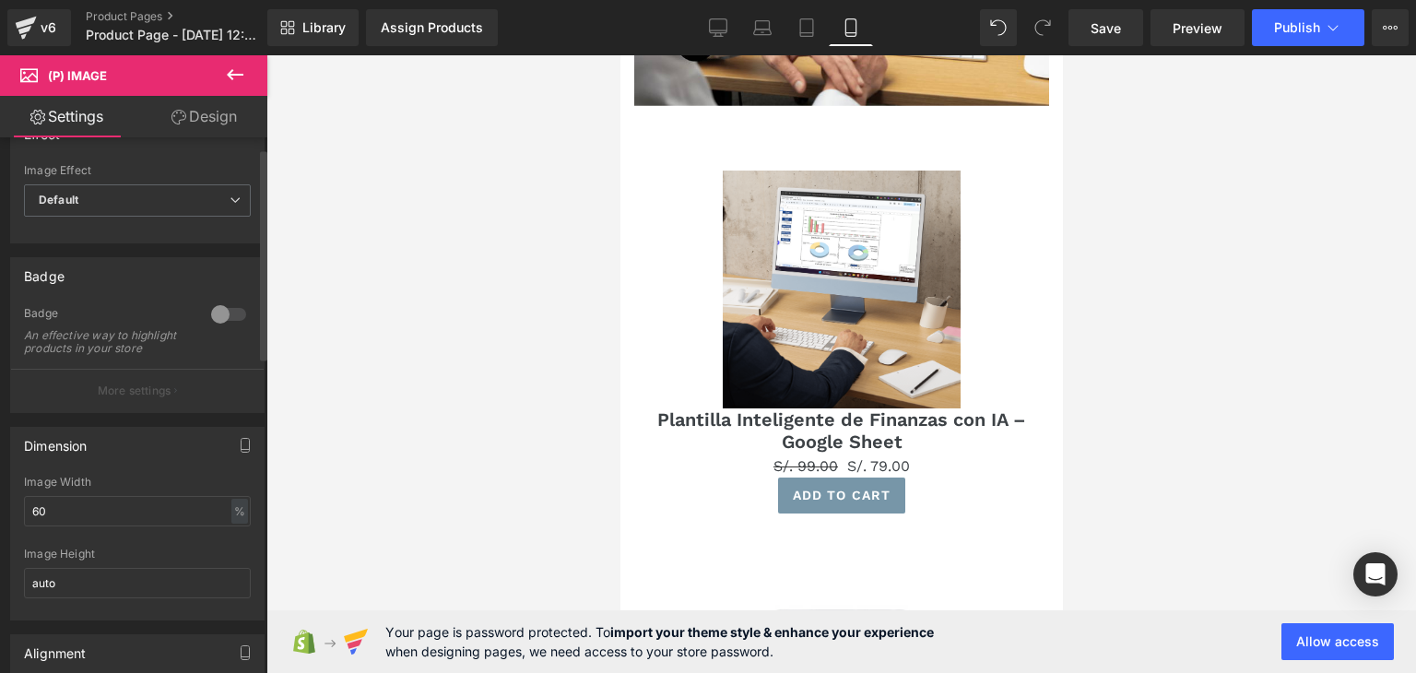
scroll to position [184, 0]
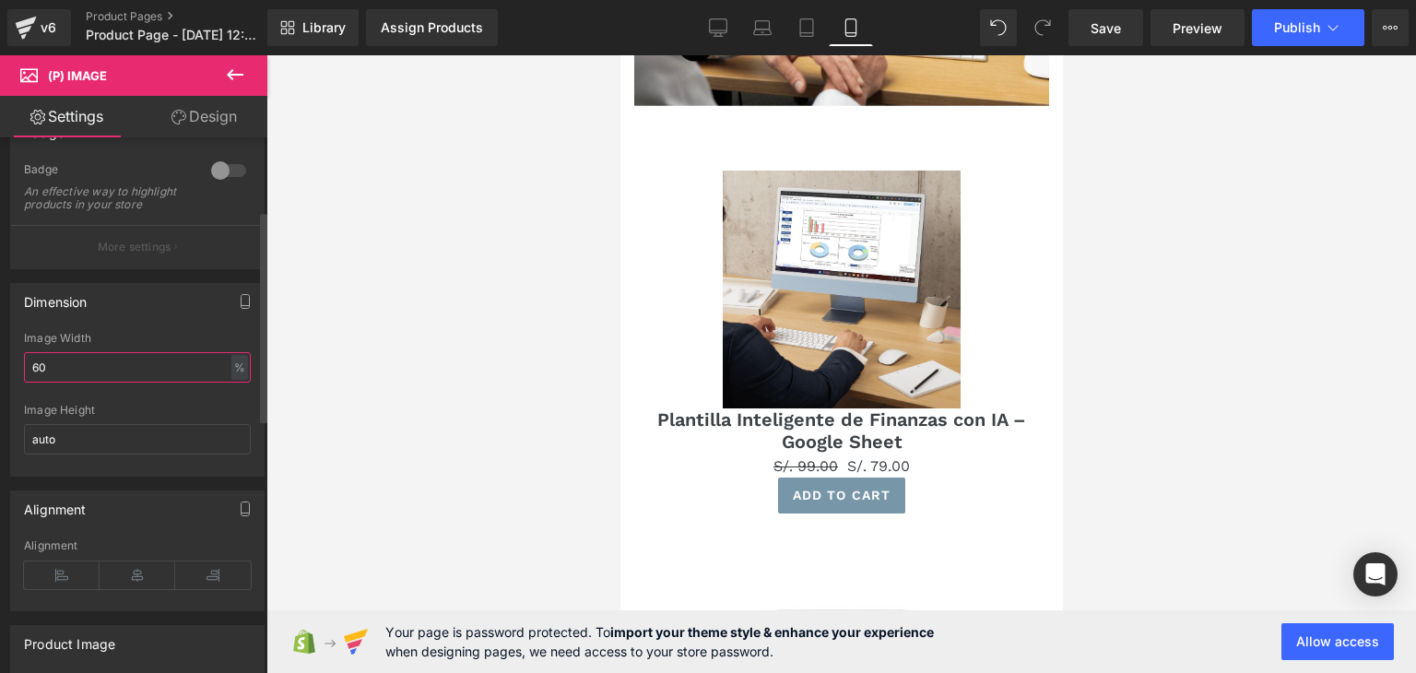
click at [104, 371] on input "60" at bounding box center [137, 367] width 227 height 30
click at [18, 383] on div "60% Image Width 60 % % px auto Image Height auto" at bounding box center [137, 404] width 253 height 144
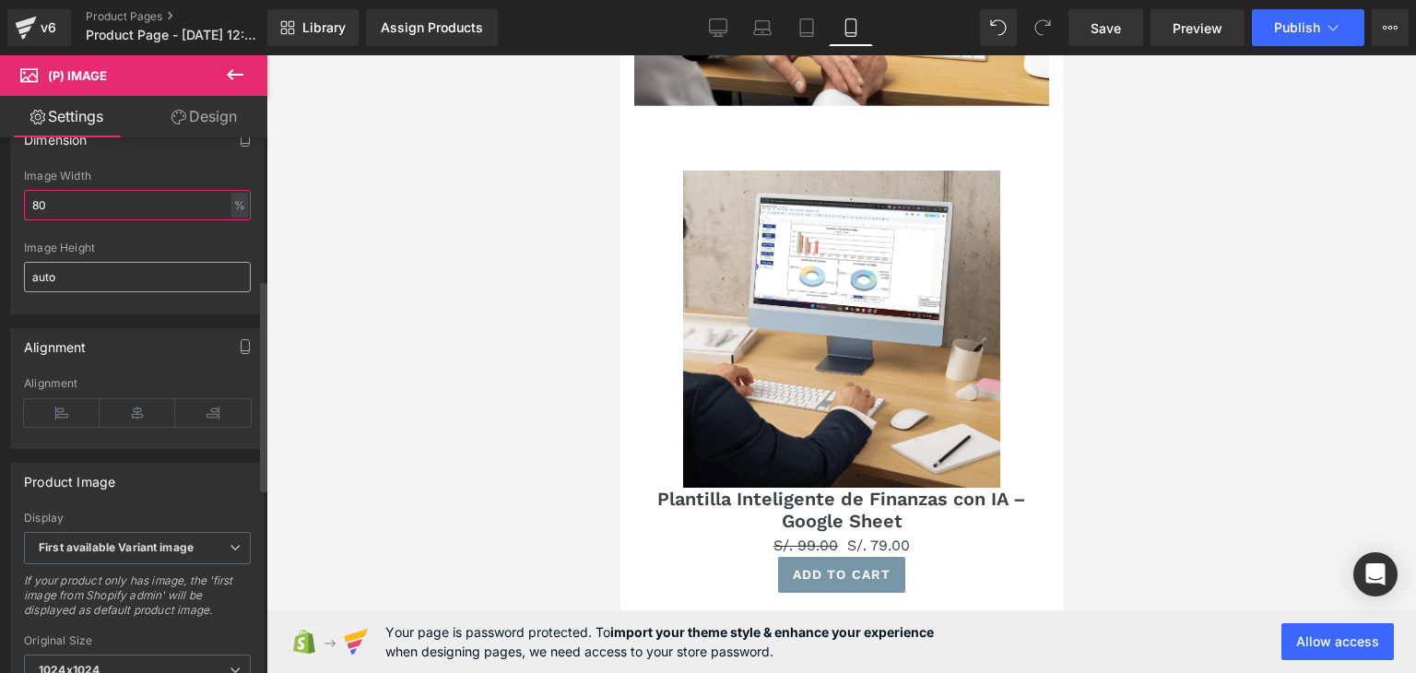
scroll to position [369, 0]
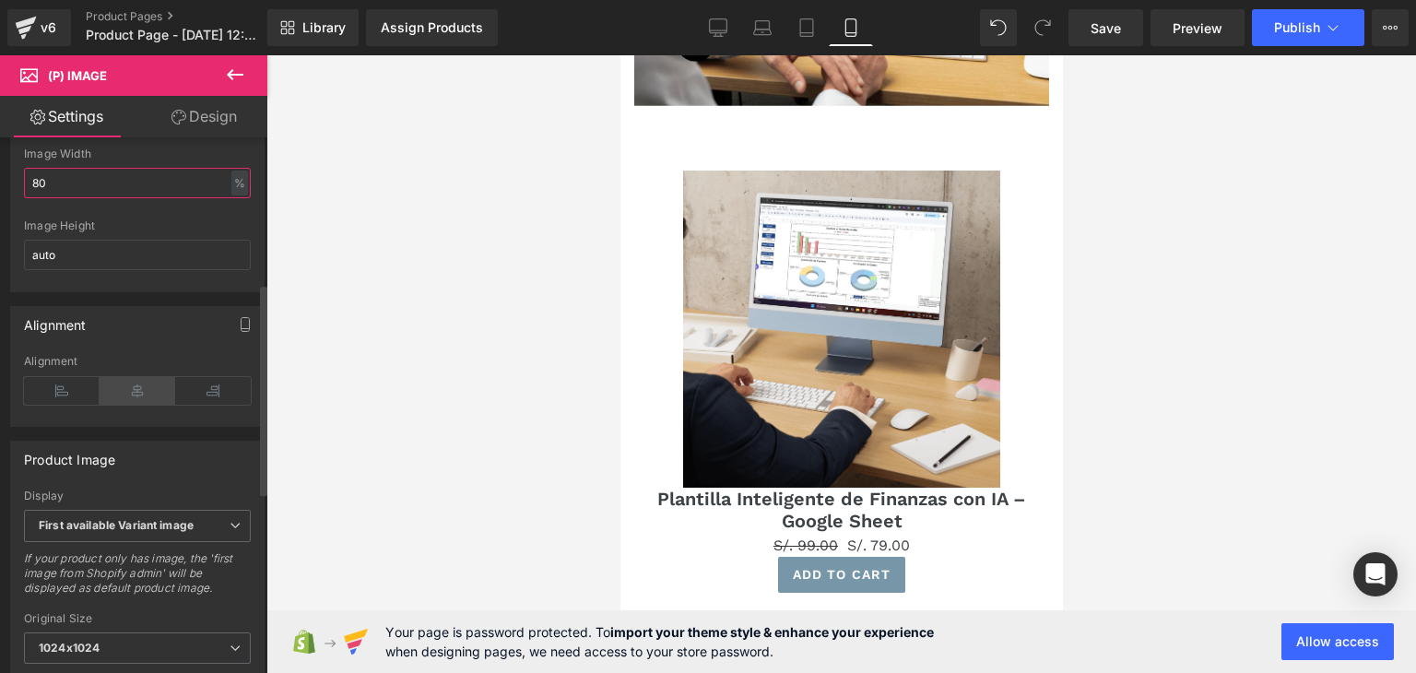
type input "80"
click at [137, 405] on icon at bounding box center [138, 391] width 76 height 28
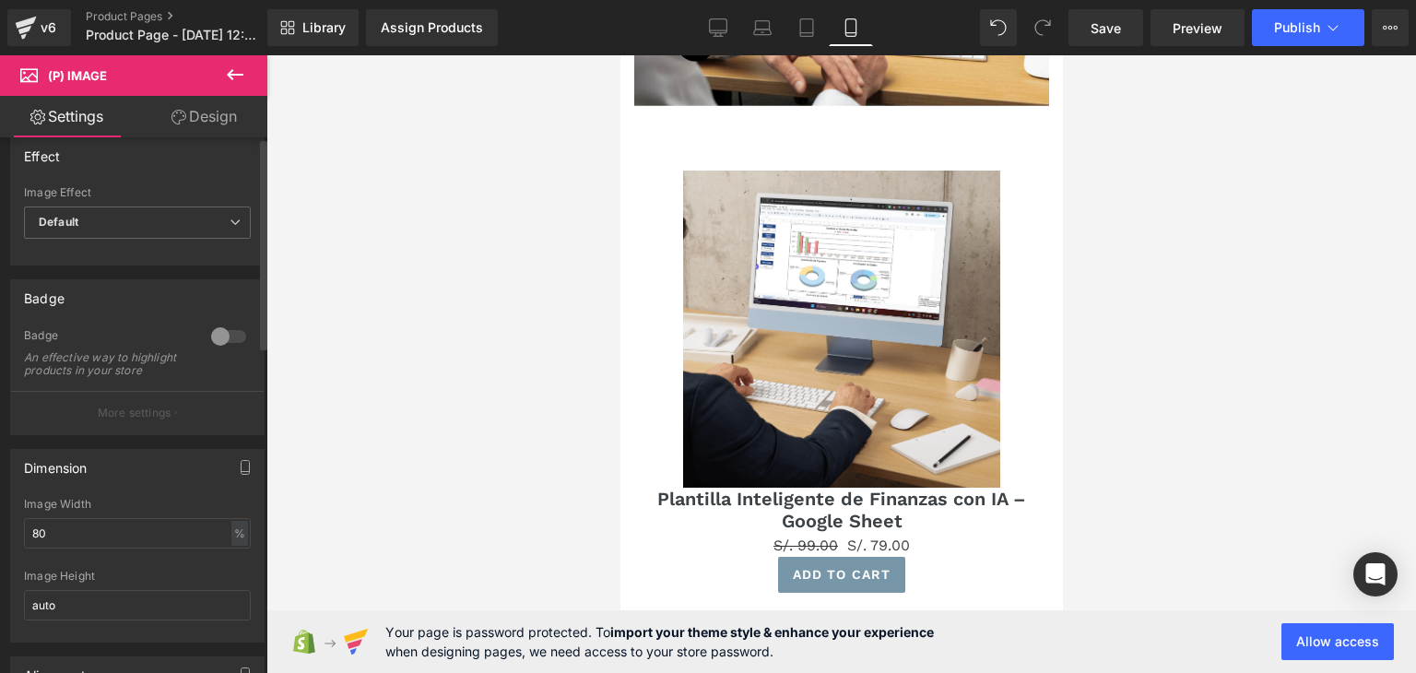
scroll to position [0, 0]
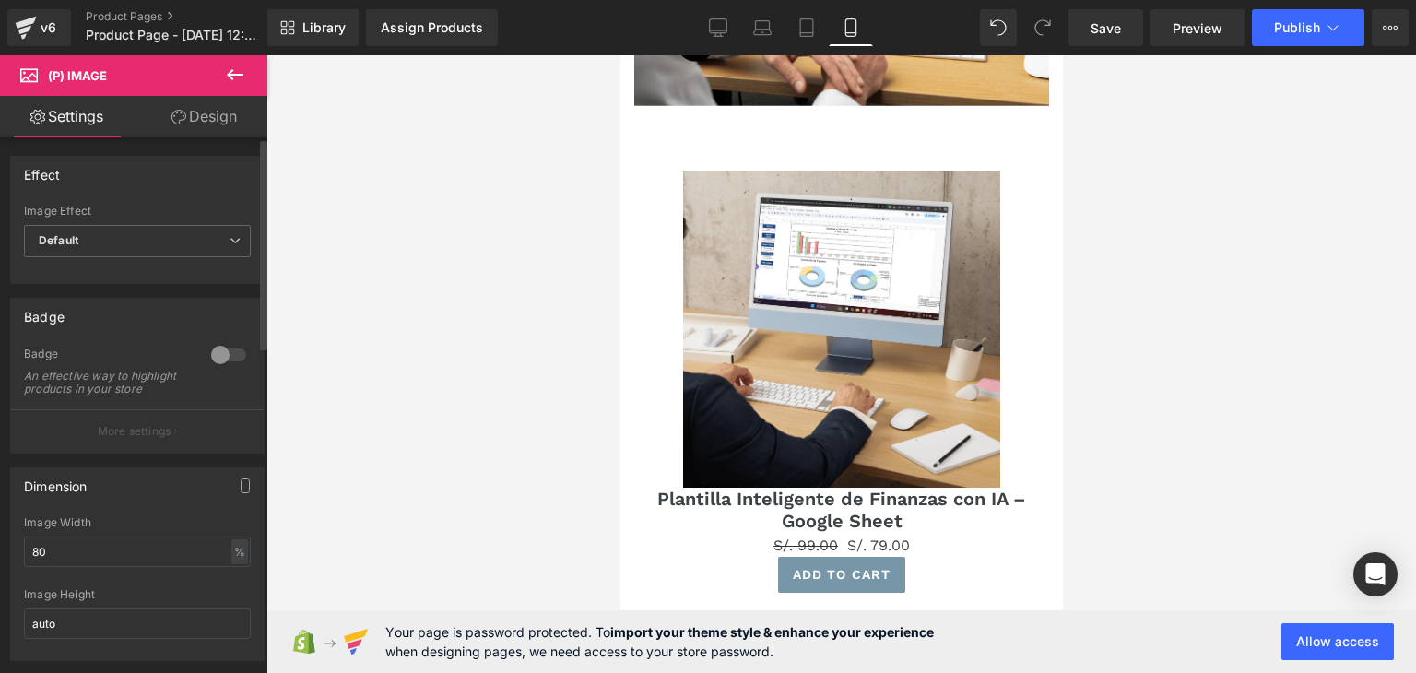
click at [225, 357] on div at bounding box center [229, 355] width 44 height 30
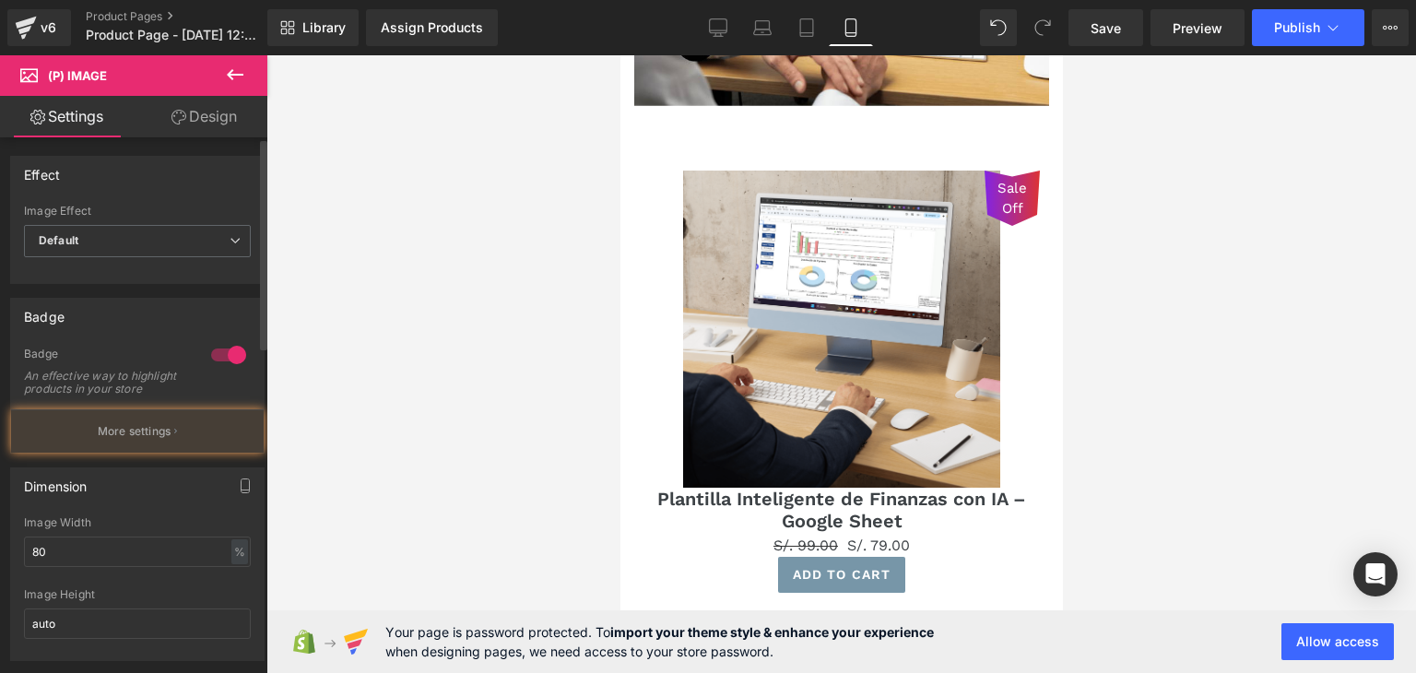
click at [219, 351] on div at bounding box center [229, 355] width 44 height 30
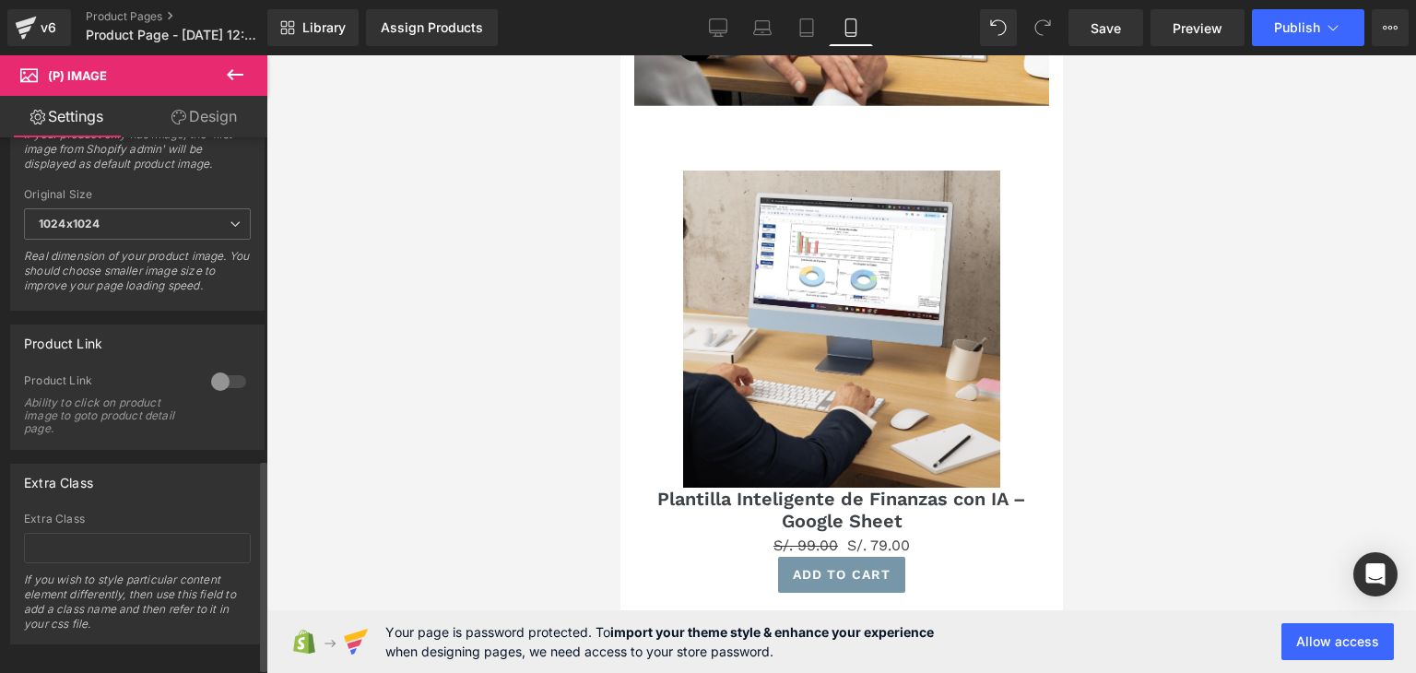
scroll to position [825, 0]
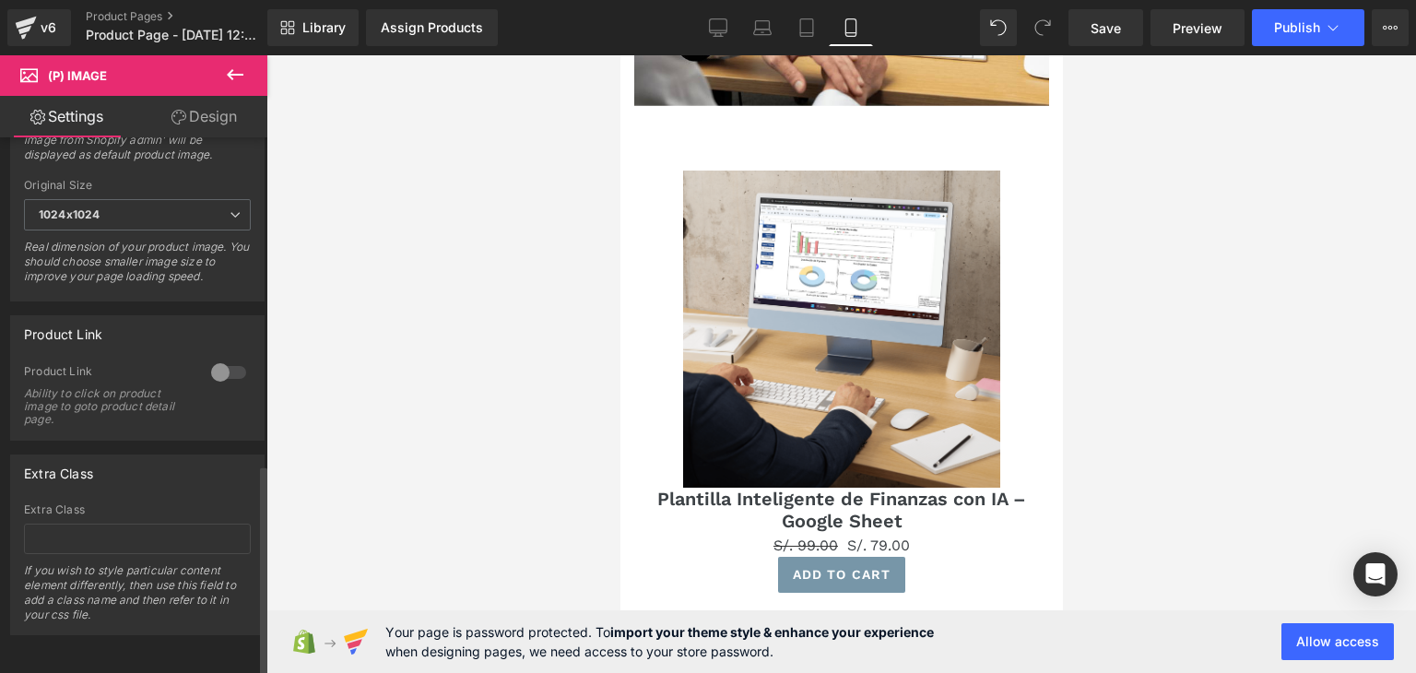
click at [221, 358] on div at bounding box center [229, 373] width 44 height 30
click at [219, 358] on div at bounding box center [229, 373] width 44 height 30
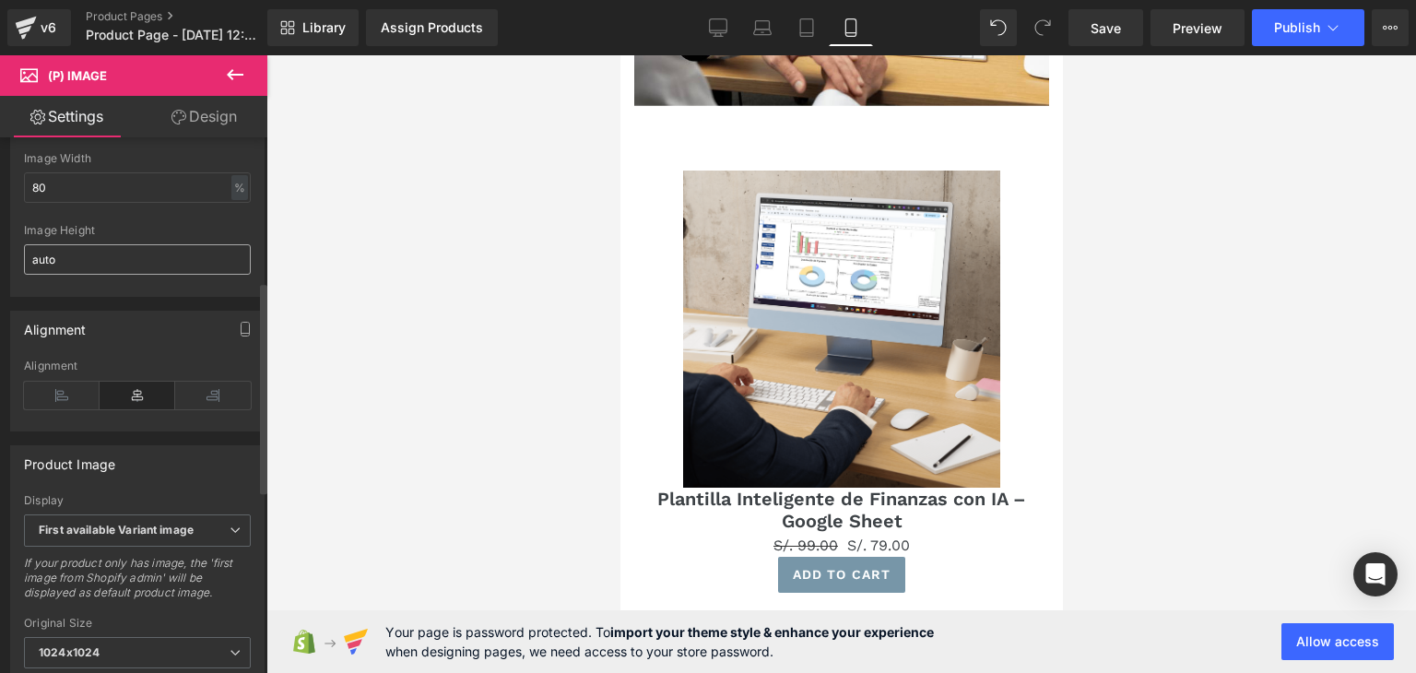
scroll to position [0, 0]
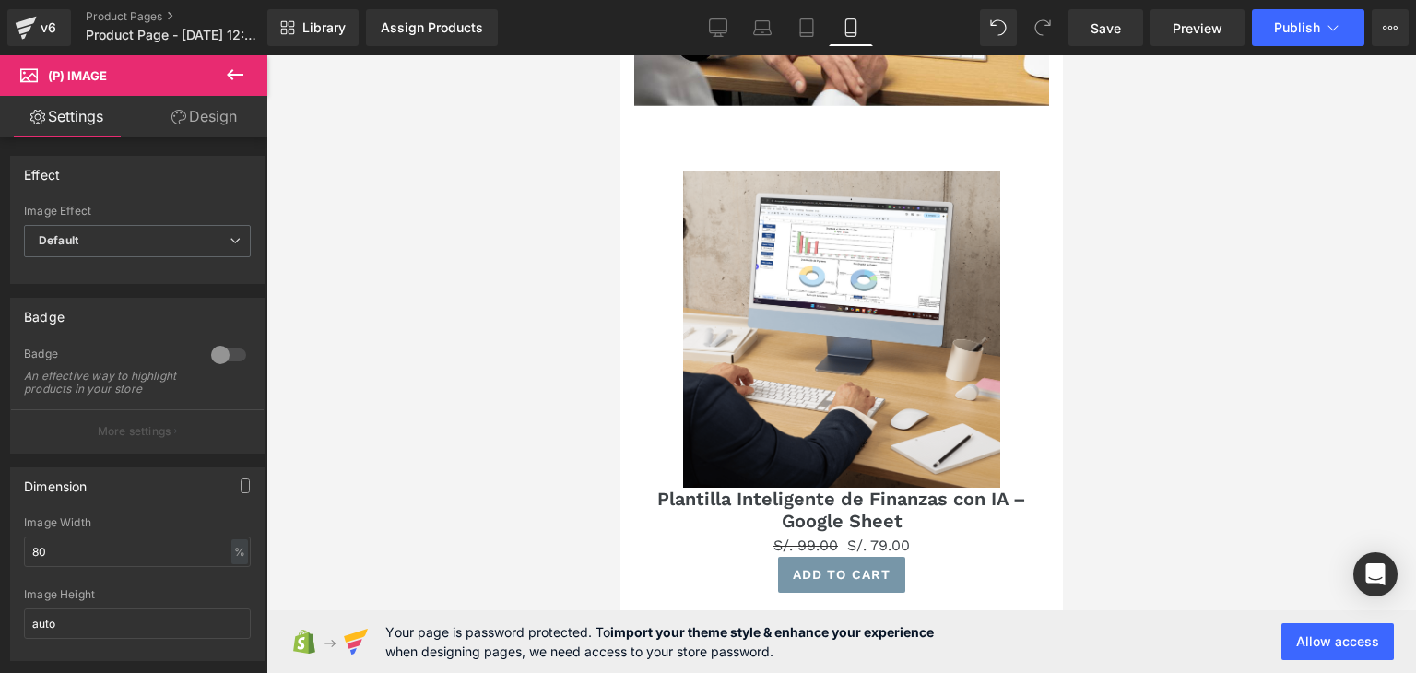
click at [188, 117] on link "Design" at bounding box center [204, 116] width 134 height 41
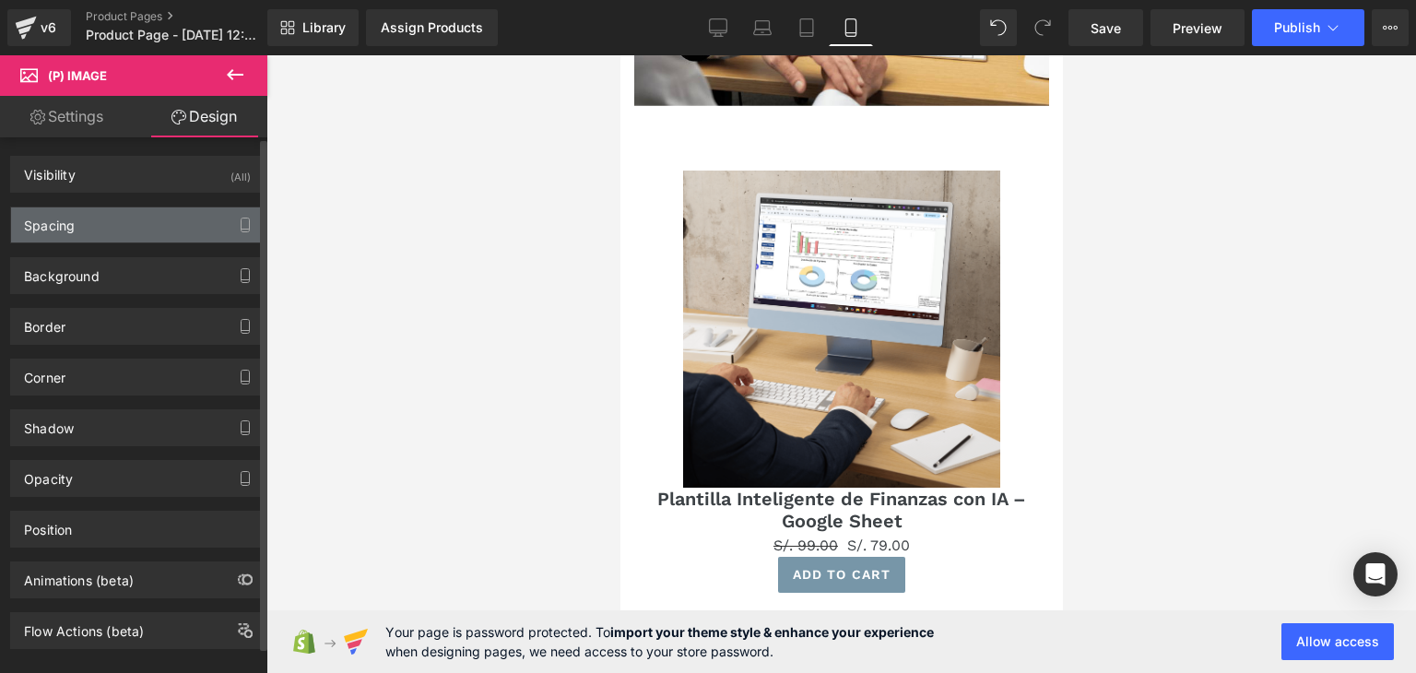
click at [136, 218] on div "Spacing" at bounding box center [137, 224] width 253 height 35
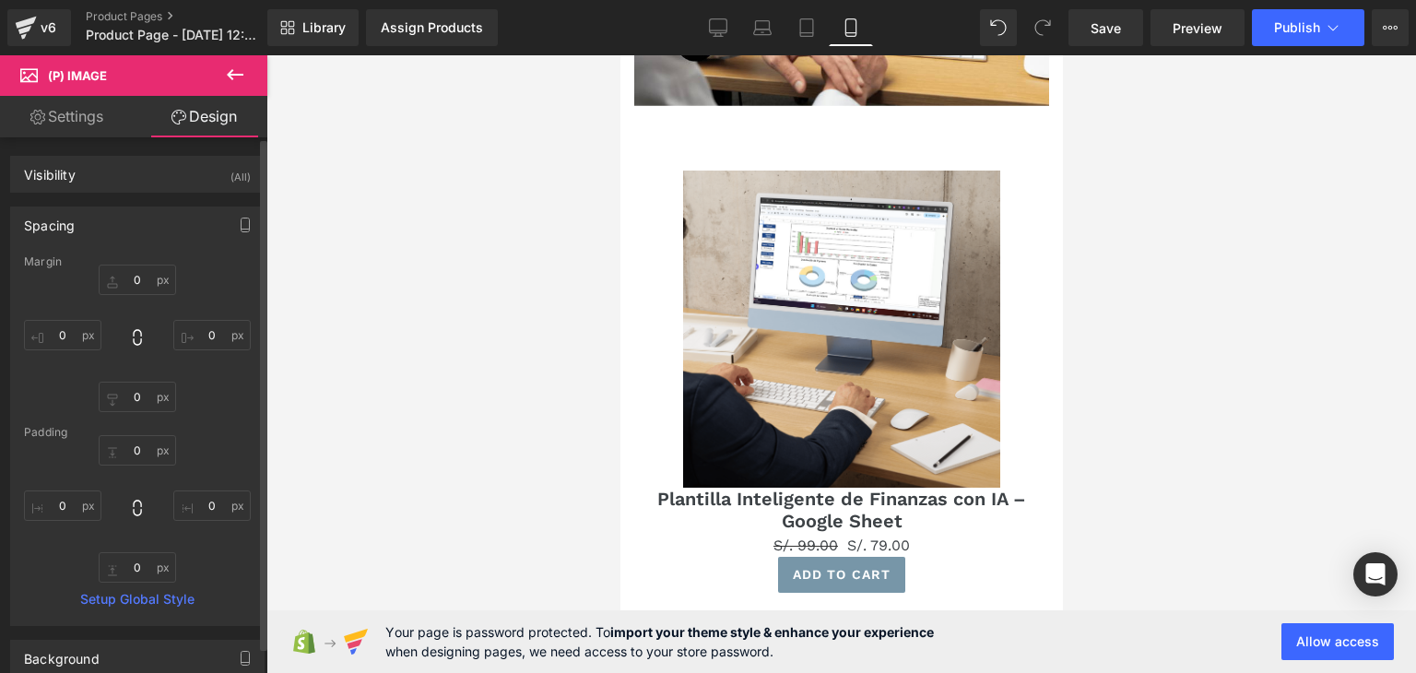
click at [136, 218] on div "Spacing" at bounding box center [137, 224] width 253 height 35
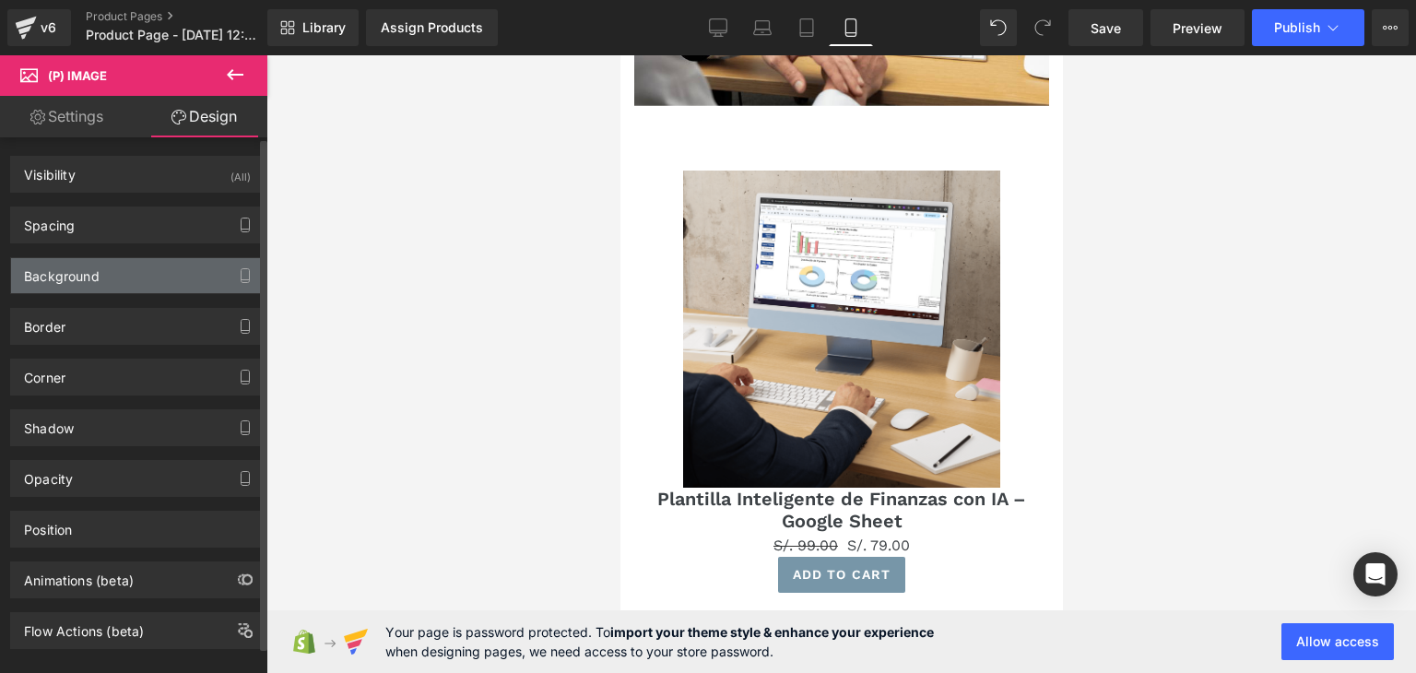
click at [126, 274] on div "Background" at bounding box center [137, 275] width 253 height 35
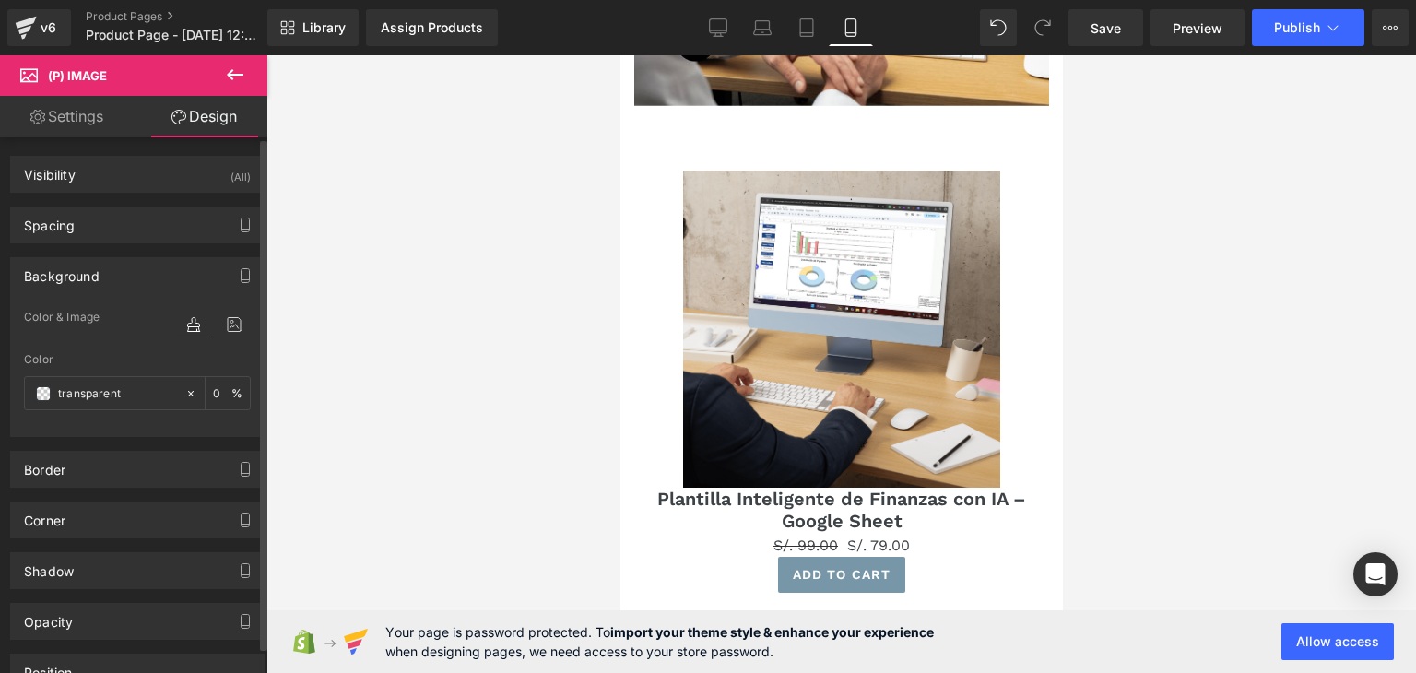
click at [127, 274] on div "Background" at bounding box center [137, 275] width 253 height 35
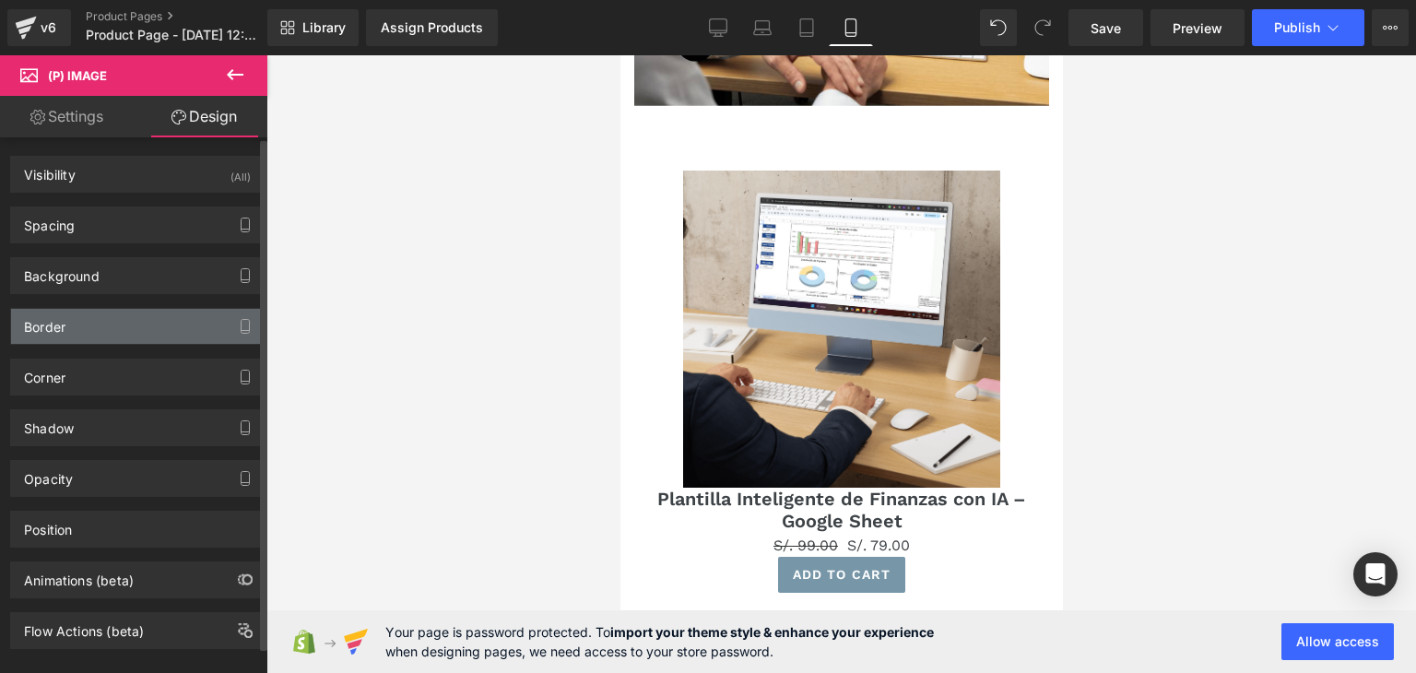
click at [118, 326] on div "Border" at bounding box center [137, 326] width 253 height 35
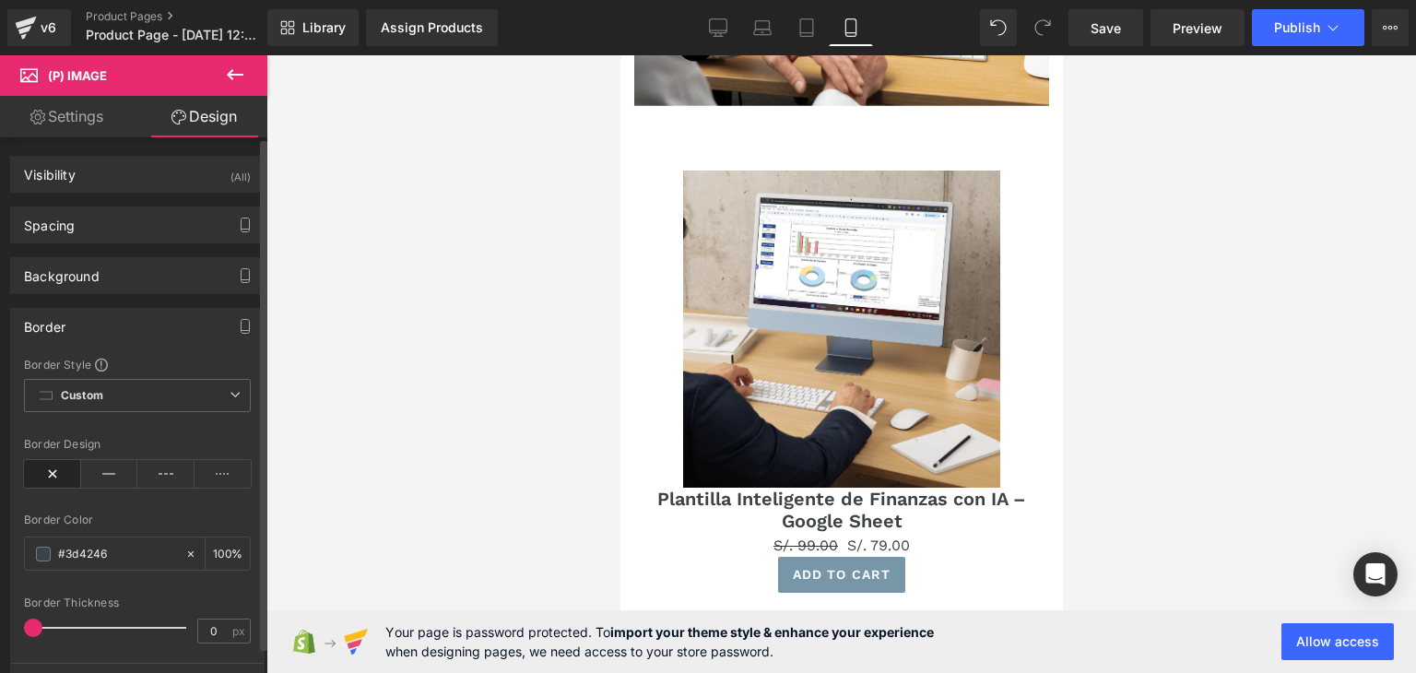
click at [120, 322] on div "Border" at bounding box center [137, 326] width 253 height 35
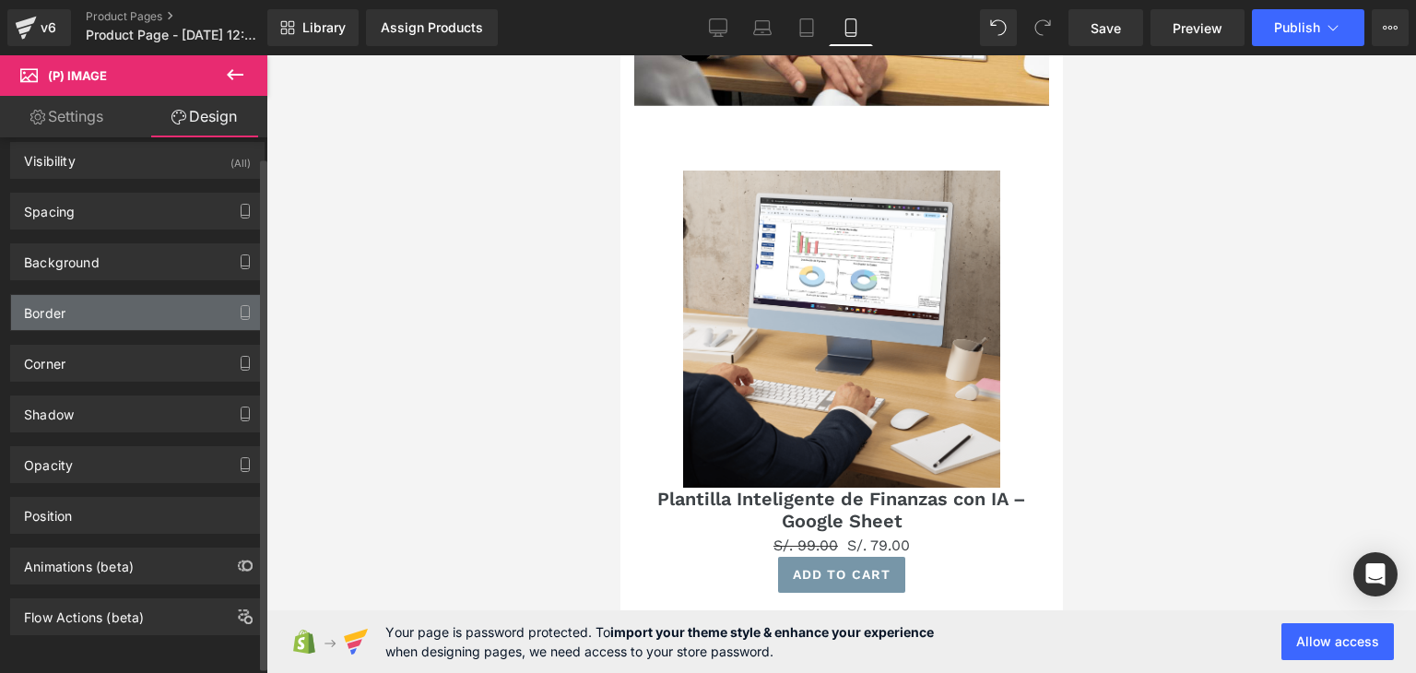
scroll to position [24, 0]
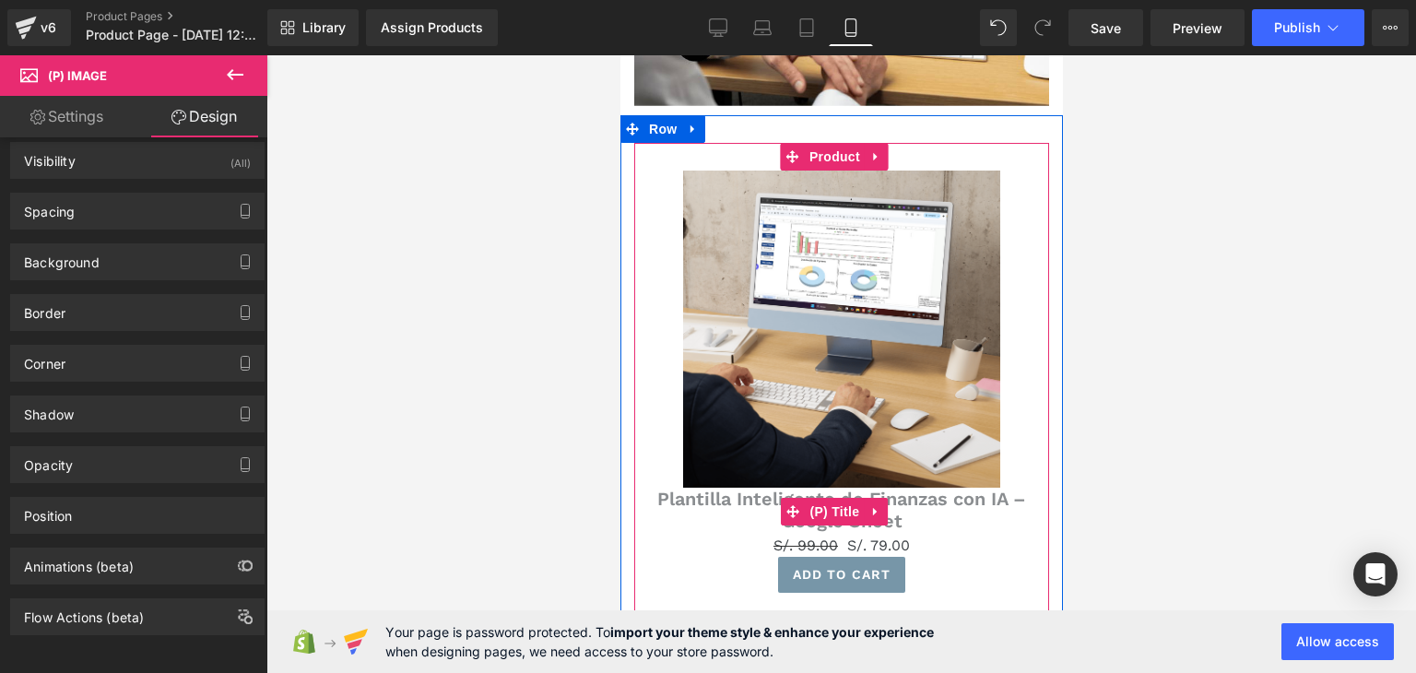
click at [667, 488] on link "Plantilla Inteligente de Finanzas con IA – Google Sheet" at bounding box center [841, 510] width 397 height 44
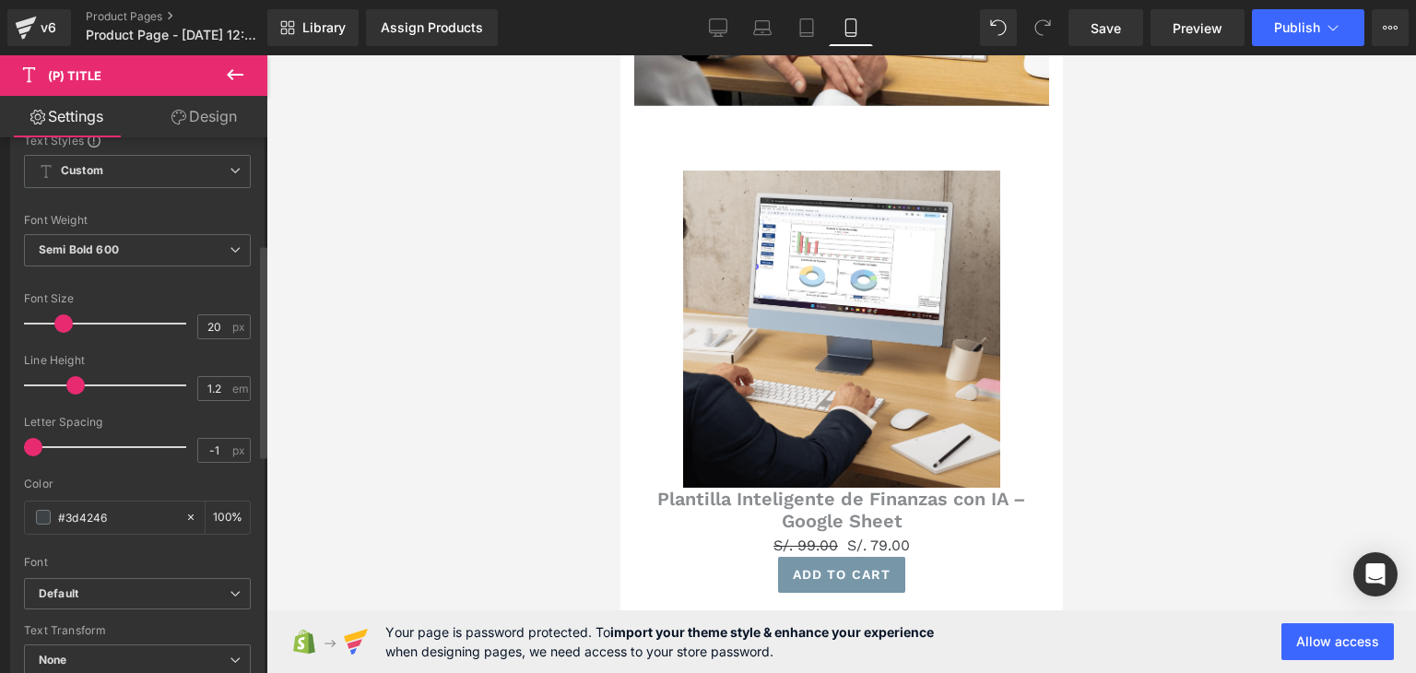
scroll to position [277, 0]
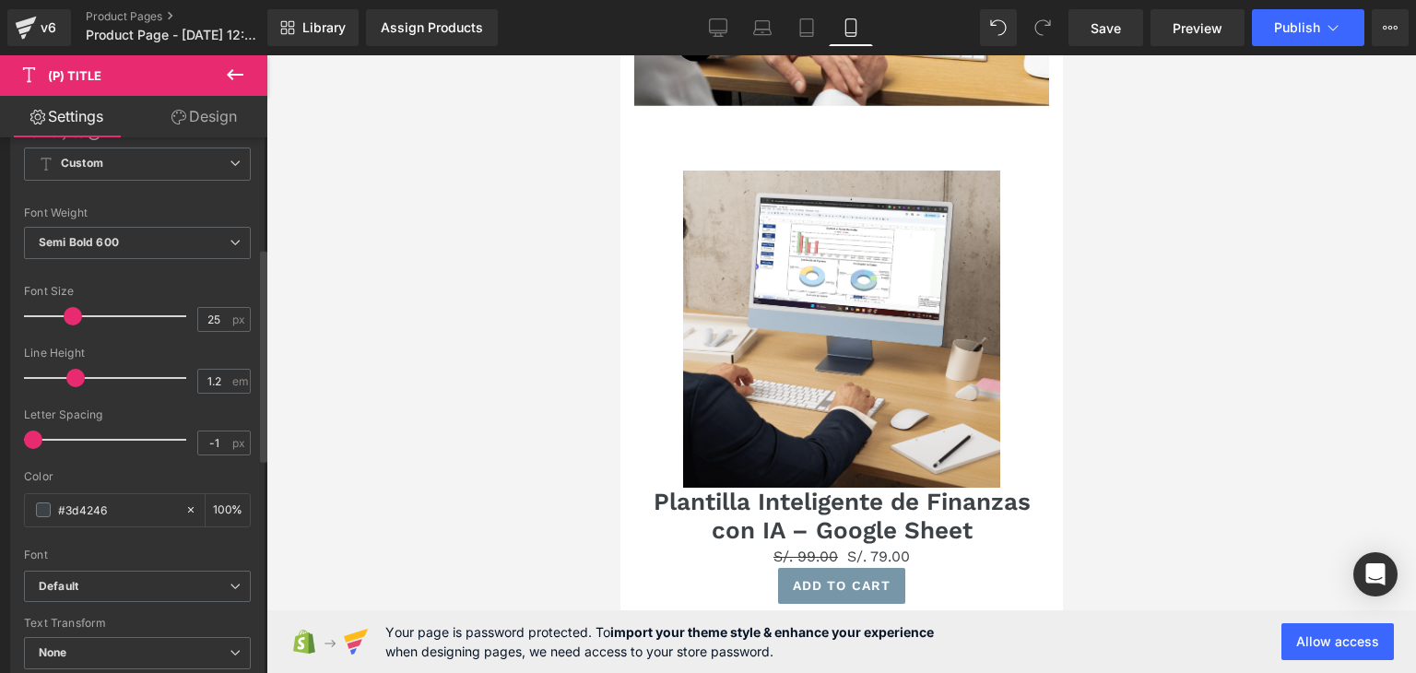
type input "24"
click at [72, 312] on span at bounding box center [70, 316] width 18 height 18
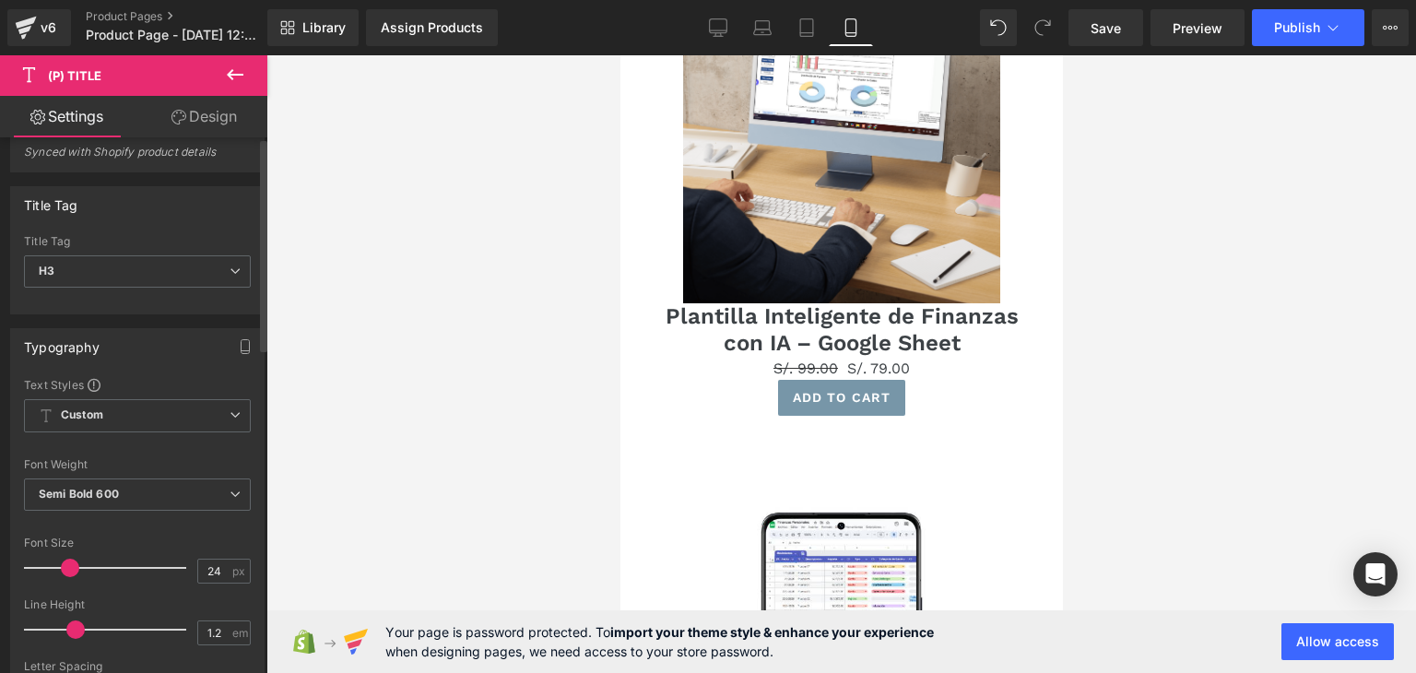
scroll to position [0, 0]
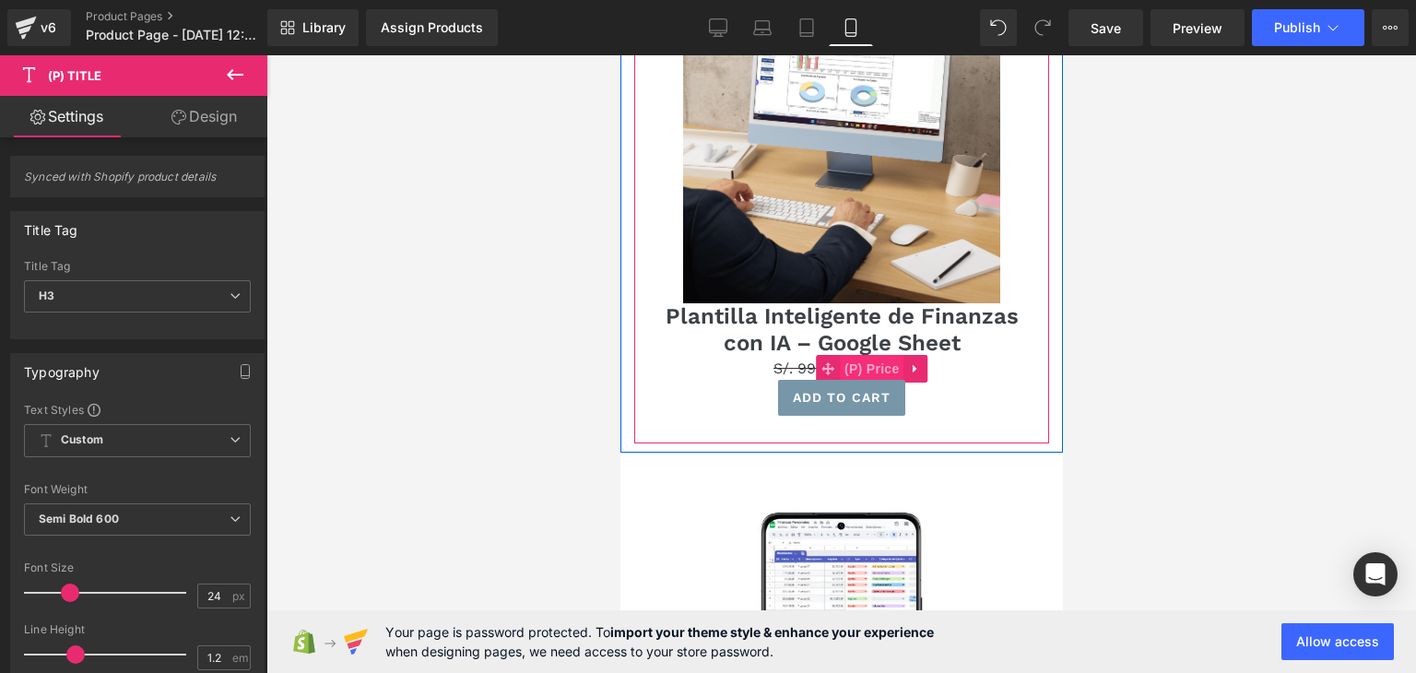
click at [850, 355] on span "(P) Price" at bounding box center [871, 369] width 65 height 28
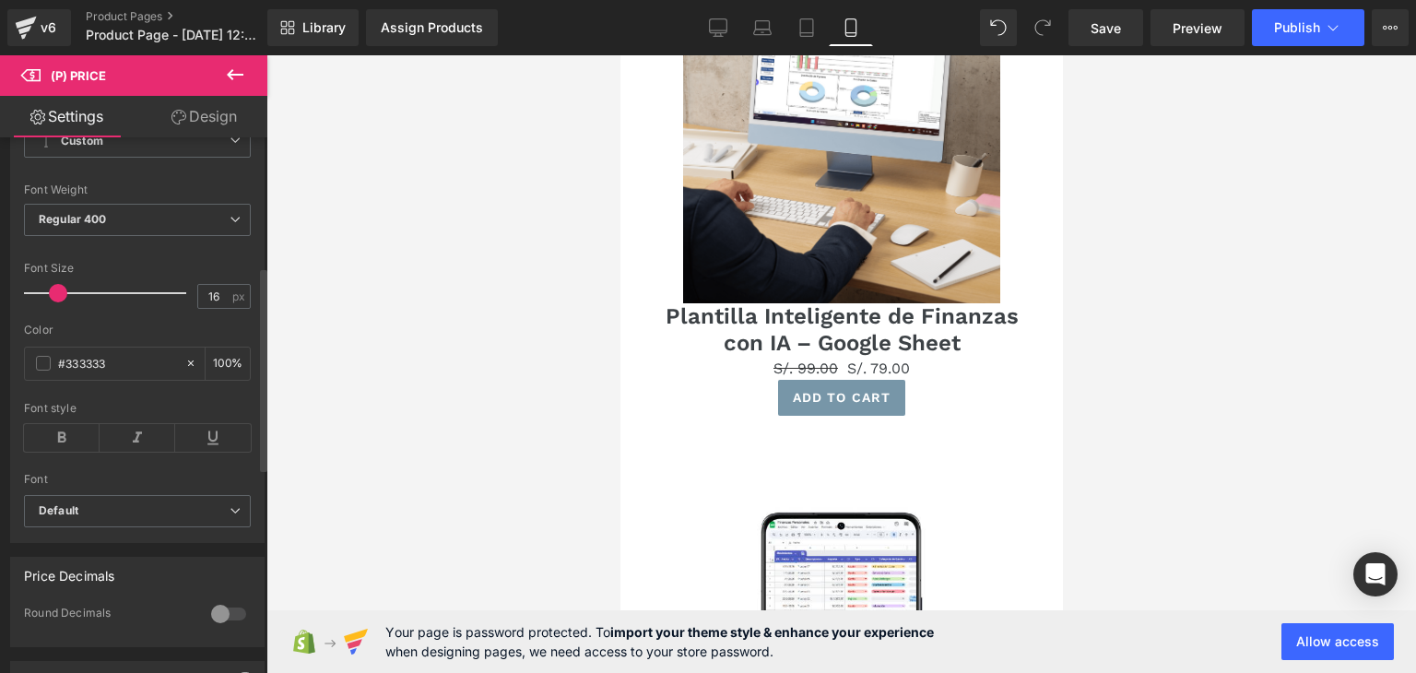
scroll to position [461, 0]
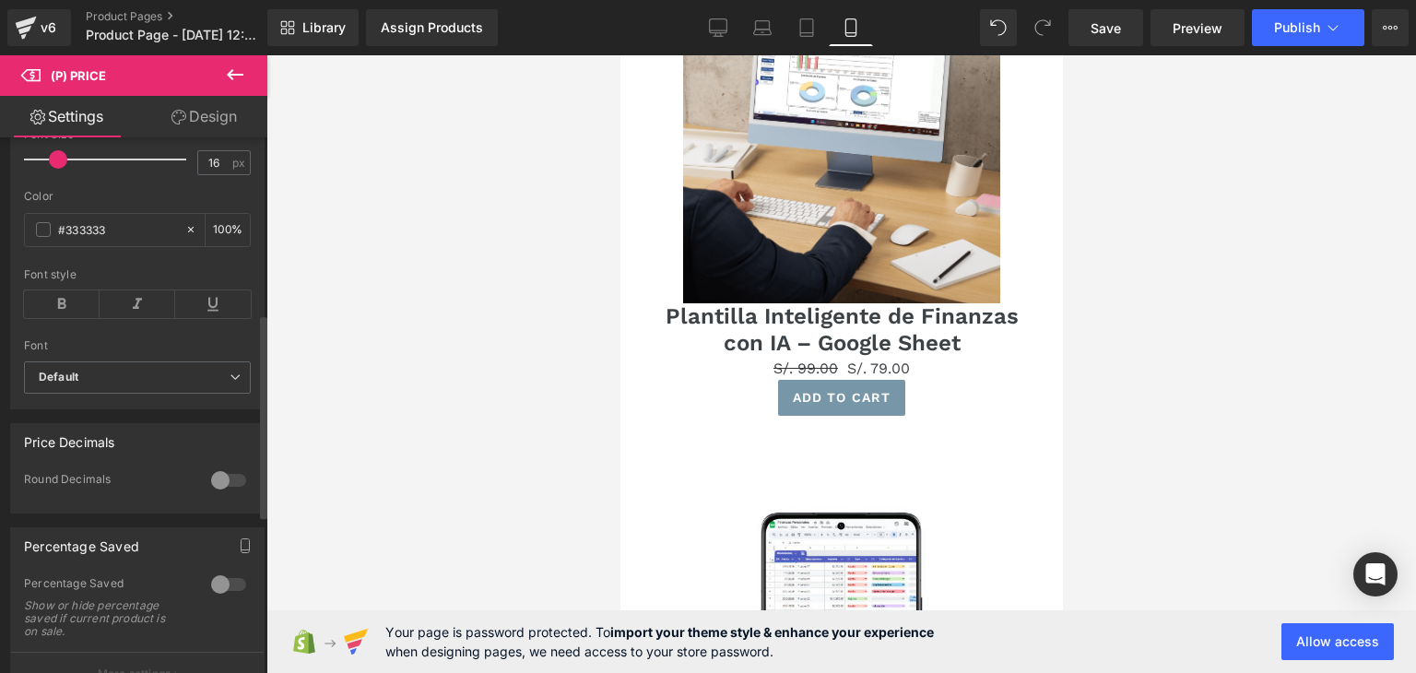
click at [216, 490] on div at bounding box center [229, 481] width 44 height 30
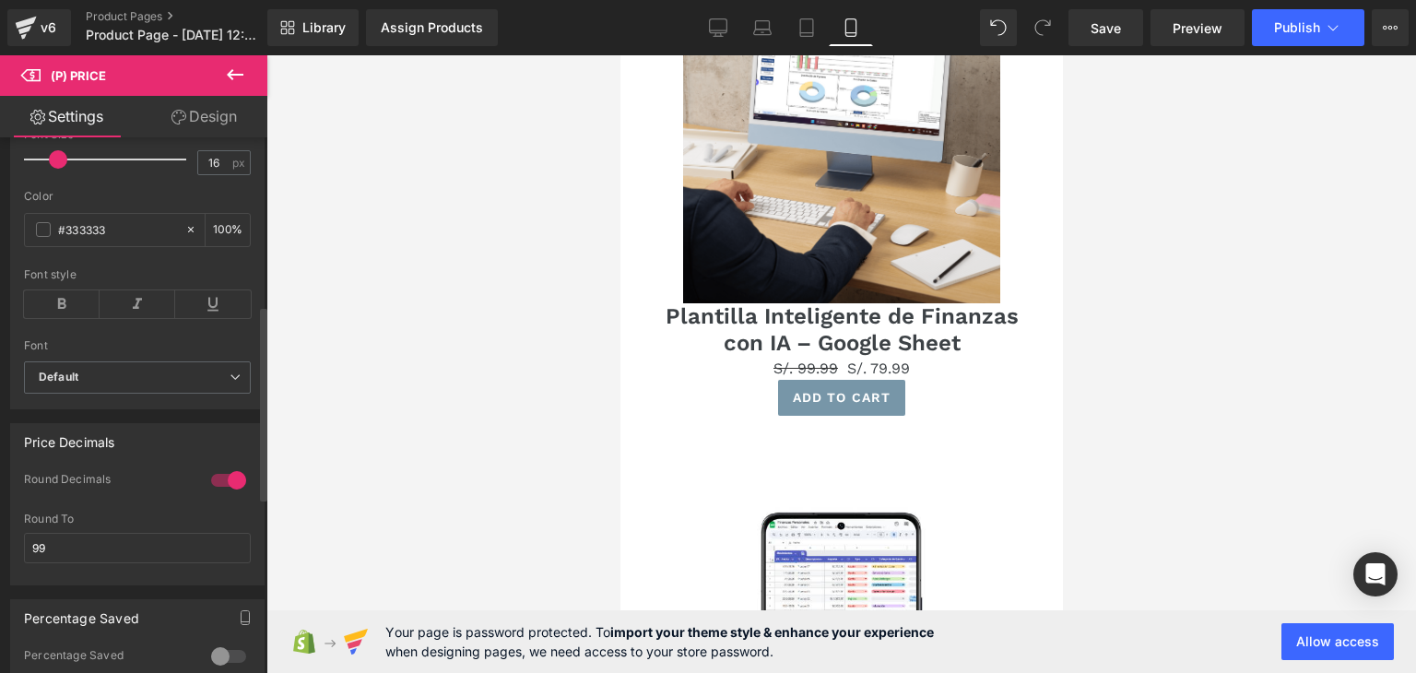
click at [215, 489] on div at bounding box center [229, 481] width 44 height 30
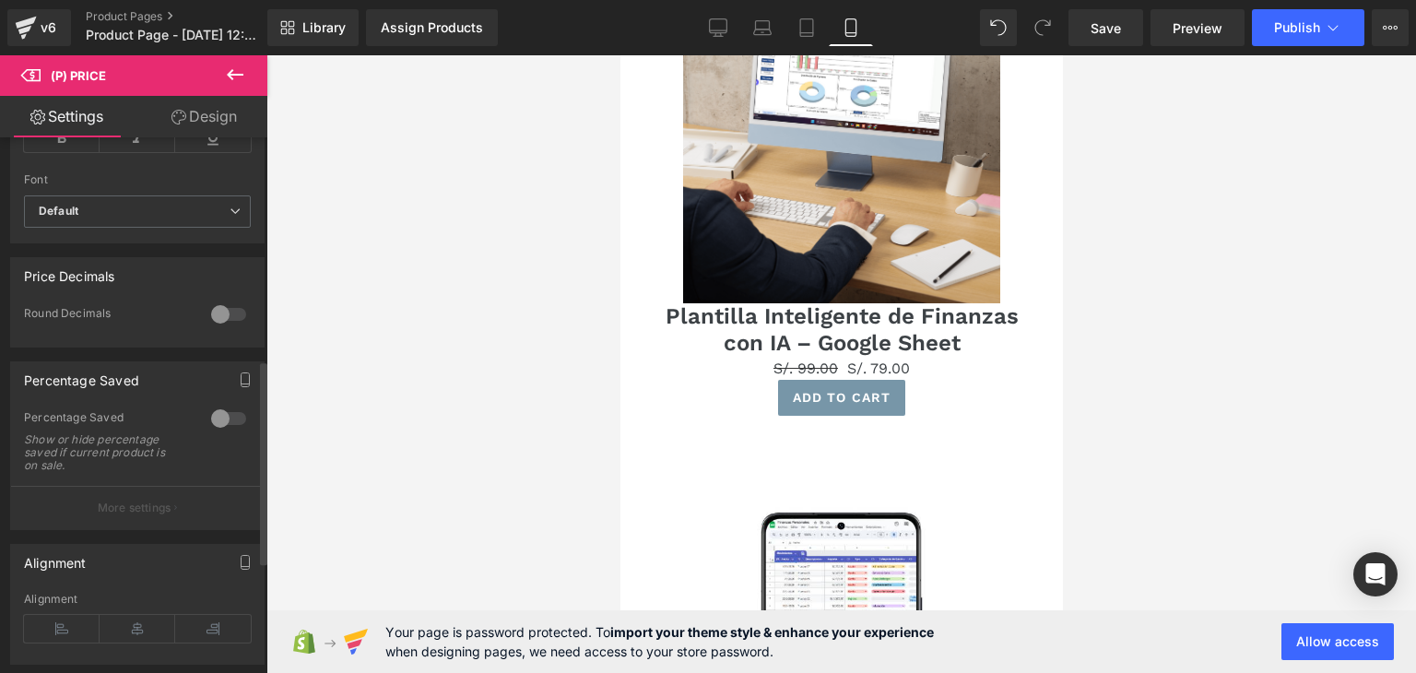
scroll to position [646, 0]
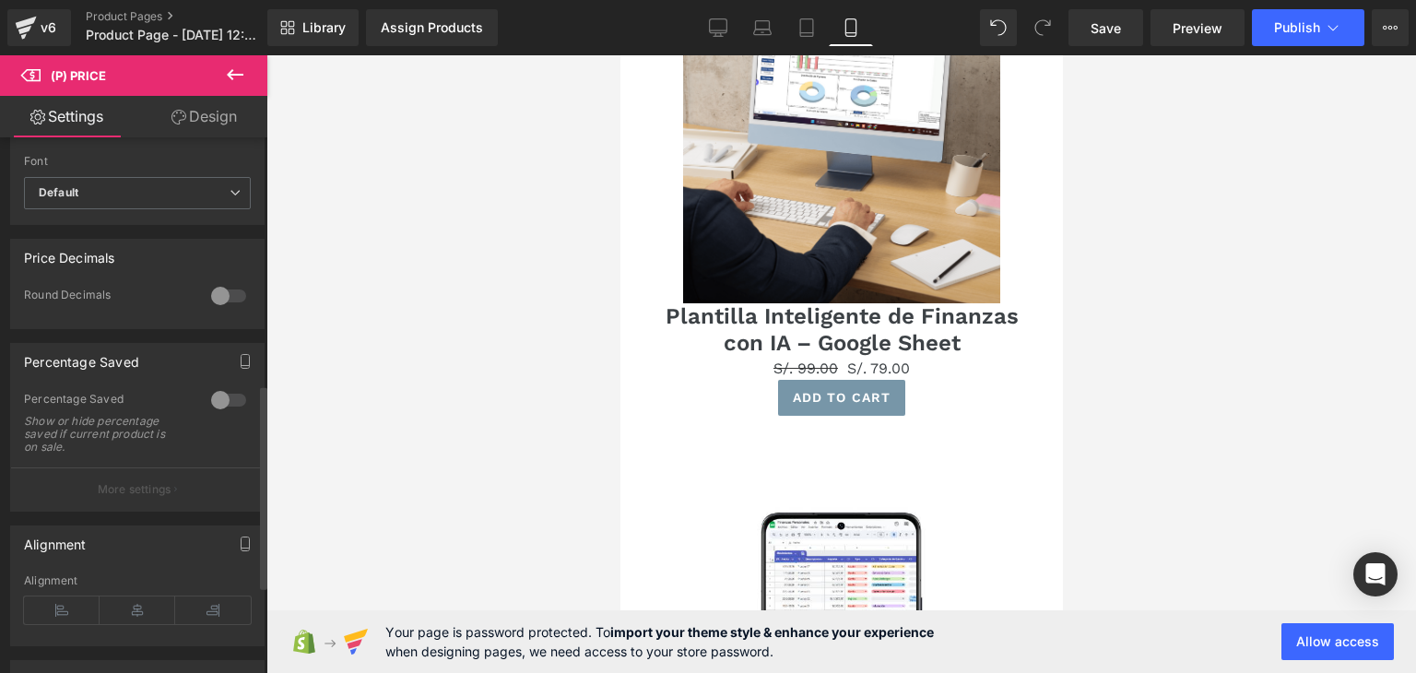
click at [212, 407] on div at bounding box center [229, 400] width 44 height 30
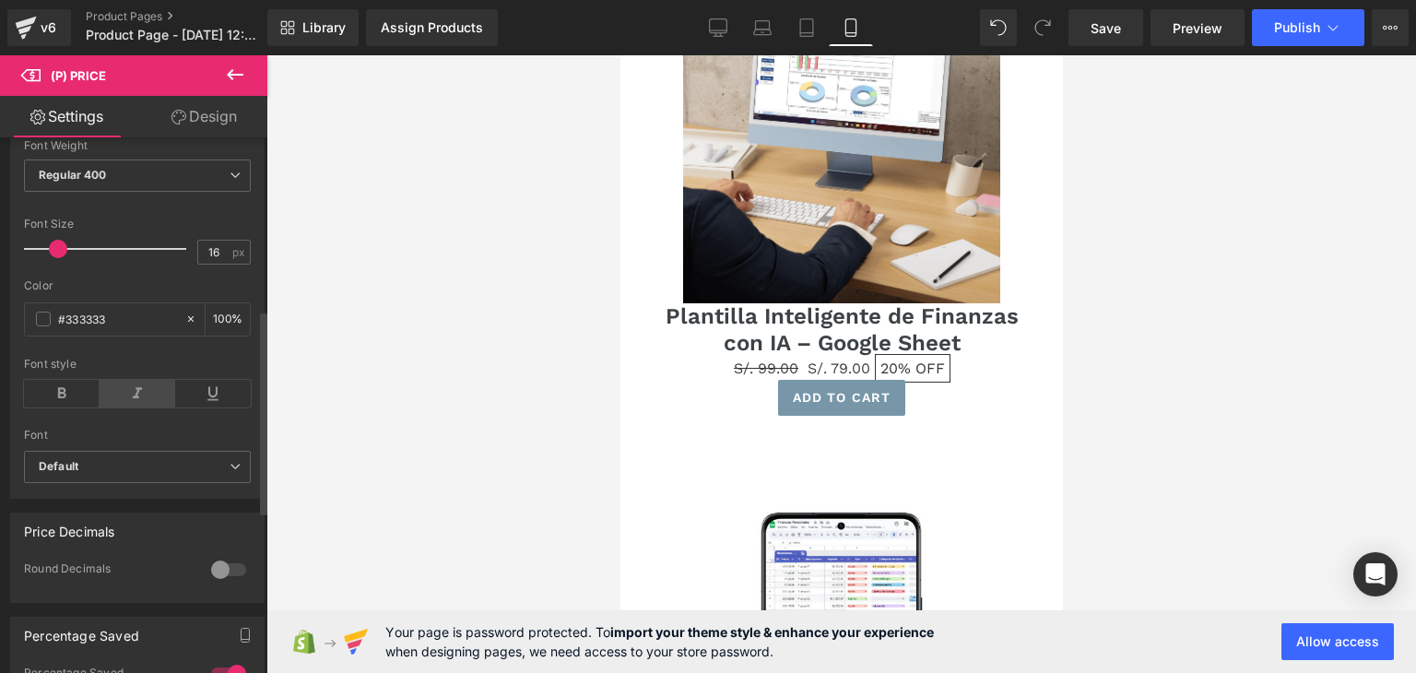
scroll to position [369, 0]
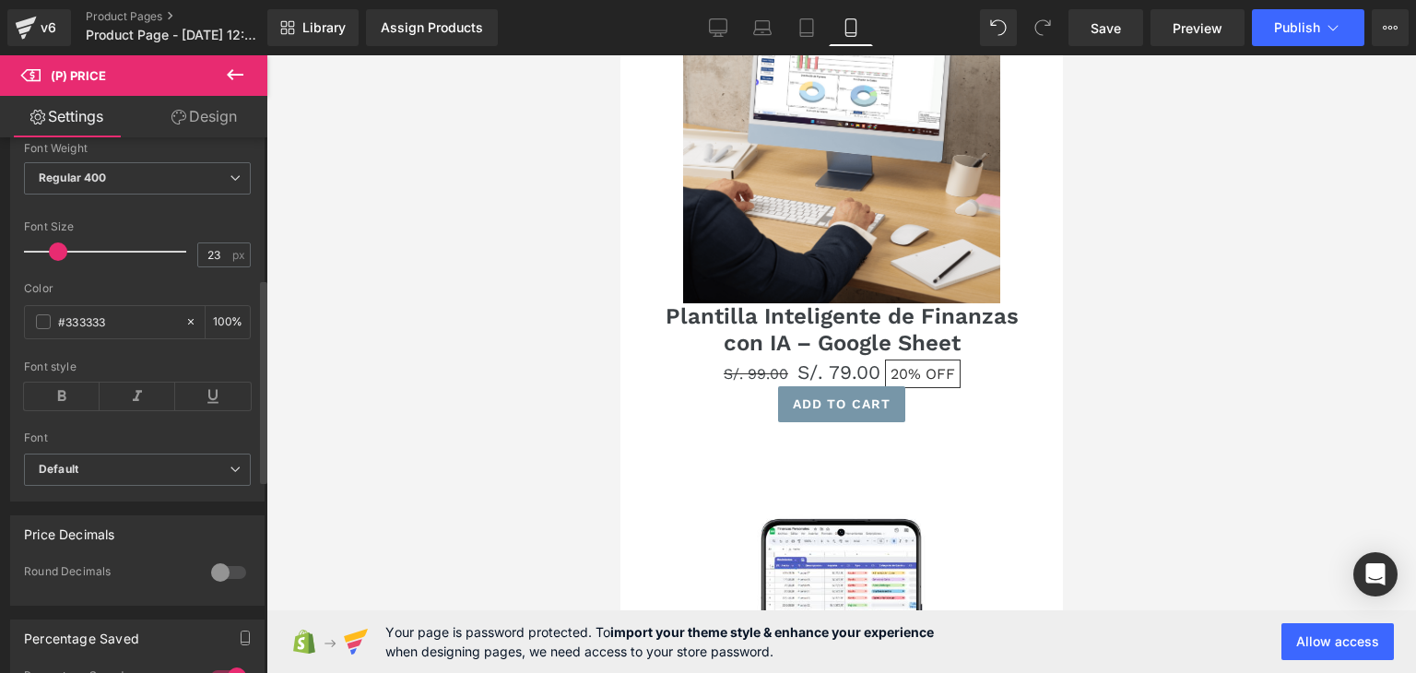
type input "24"
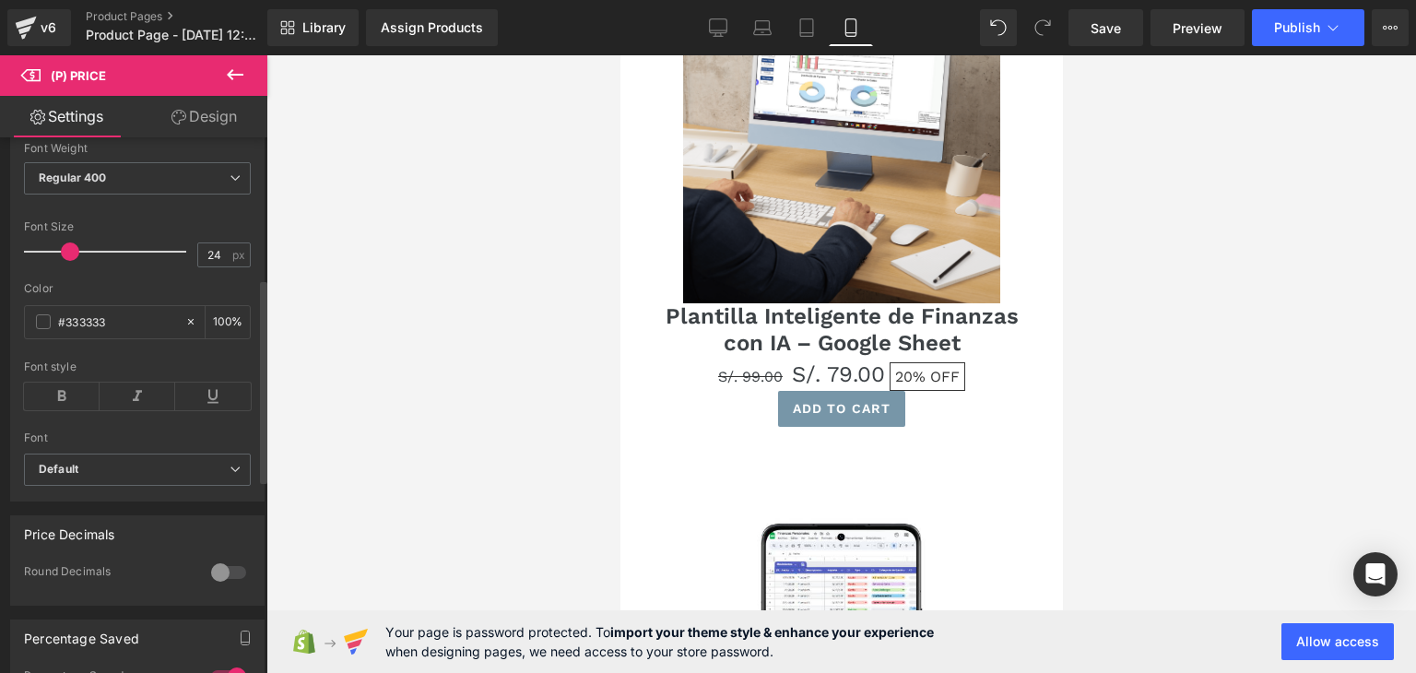
drag, startPoint x: 59, startPoint y: 263, endPoint x: 70, endPoint y: 262, distance: 11.1
click at [70, 261] on span at bounding box center [70, 252] width 18 height 18
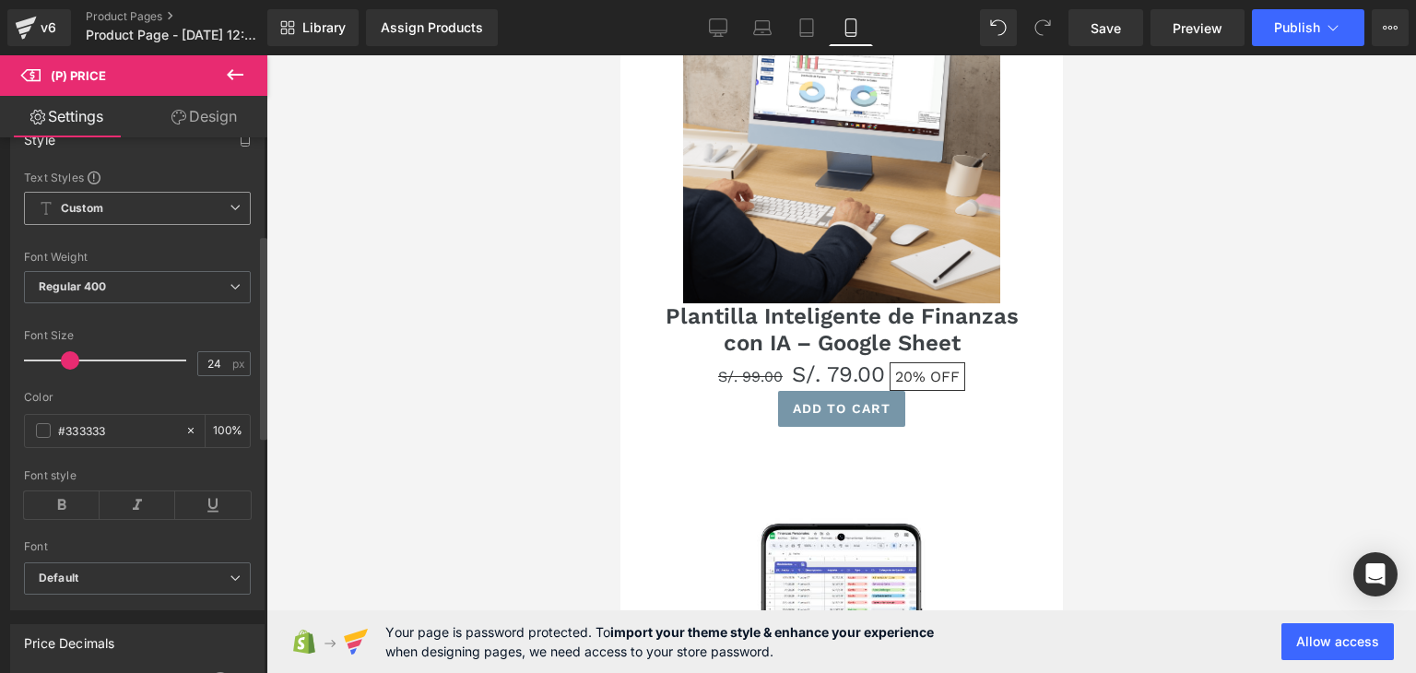
scroll to position [277, 0]
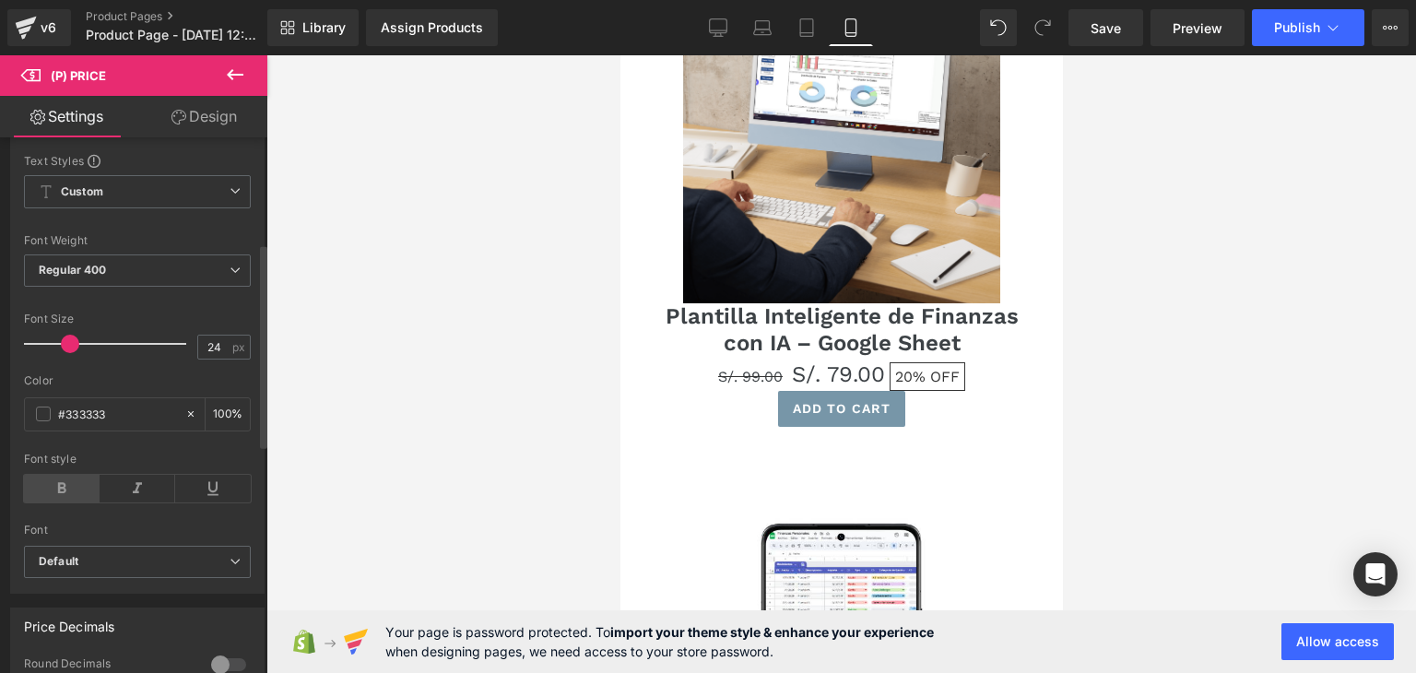
click at [48, 492] on icon at bounding box center [62, 489] width 76 height 28
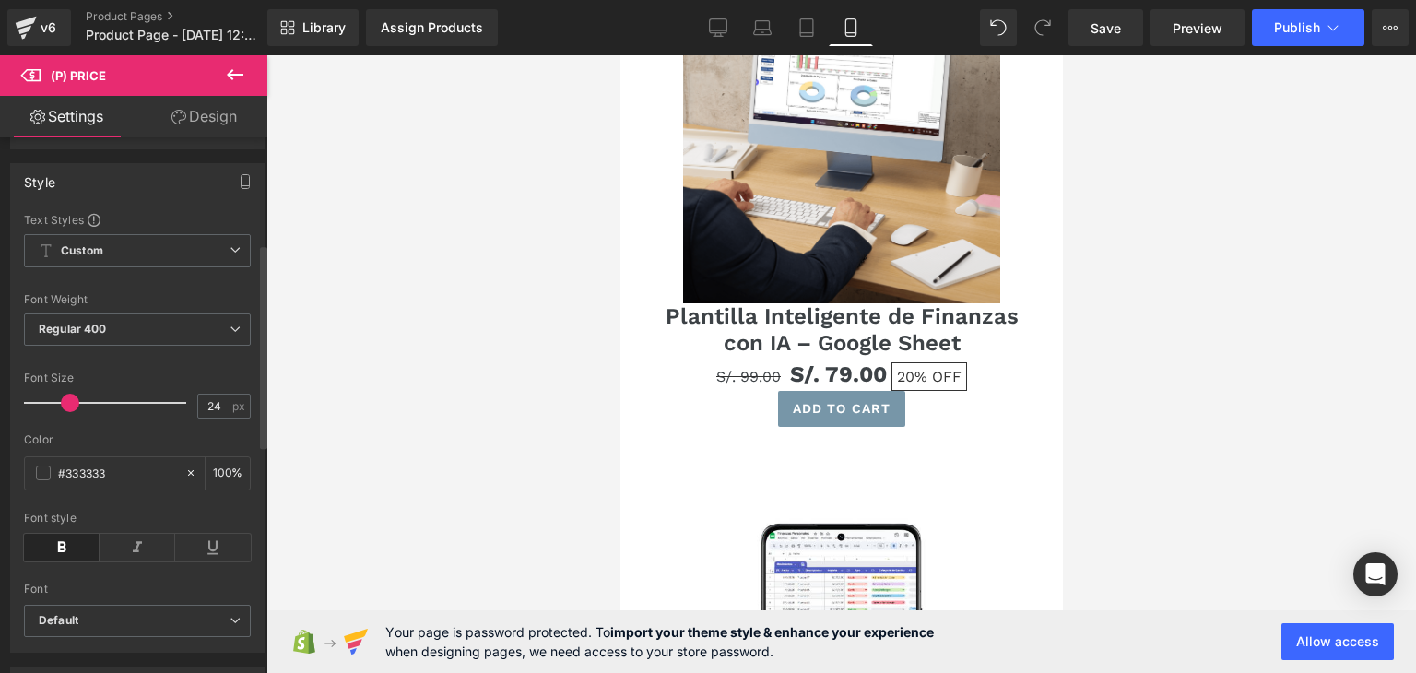
scroll to position [0, 0]
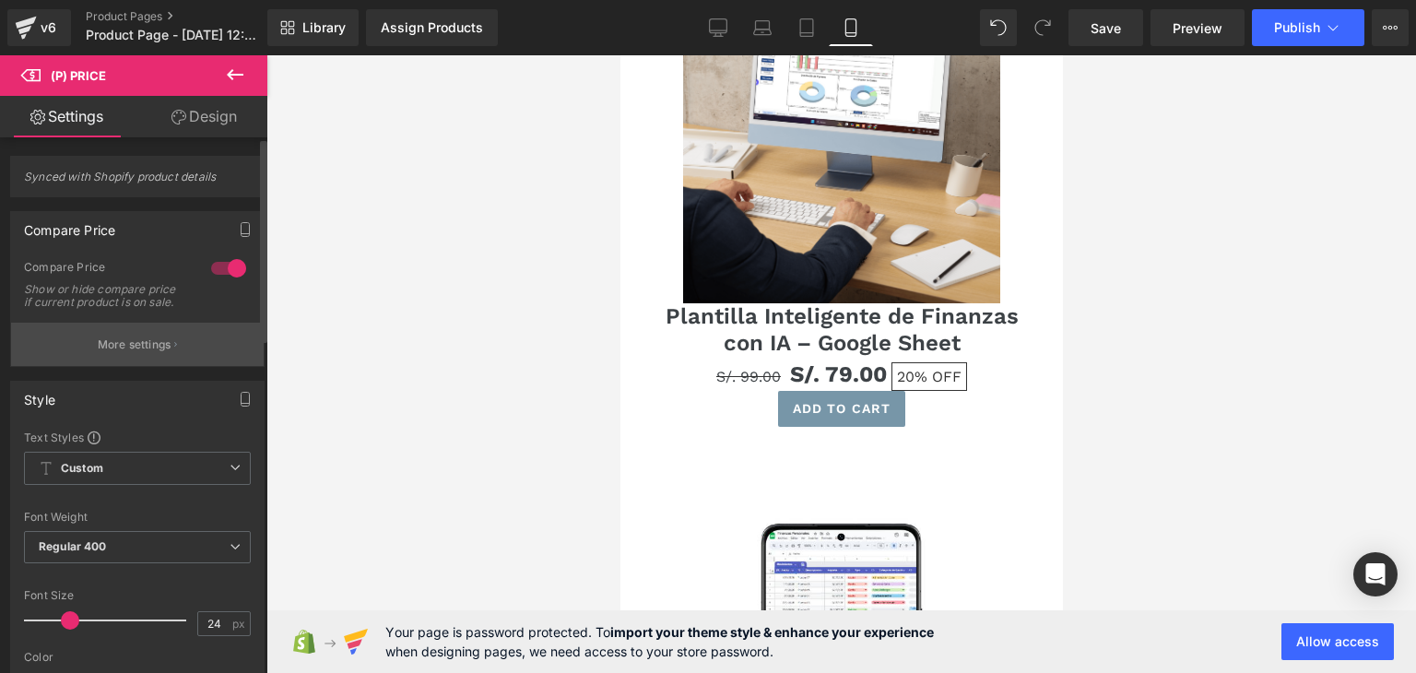
click at [136, 353] on p "More settings" at bounding box center [135, 345] width 74 height 17
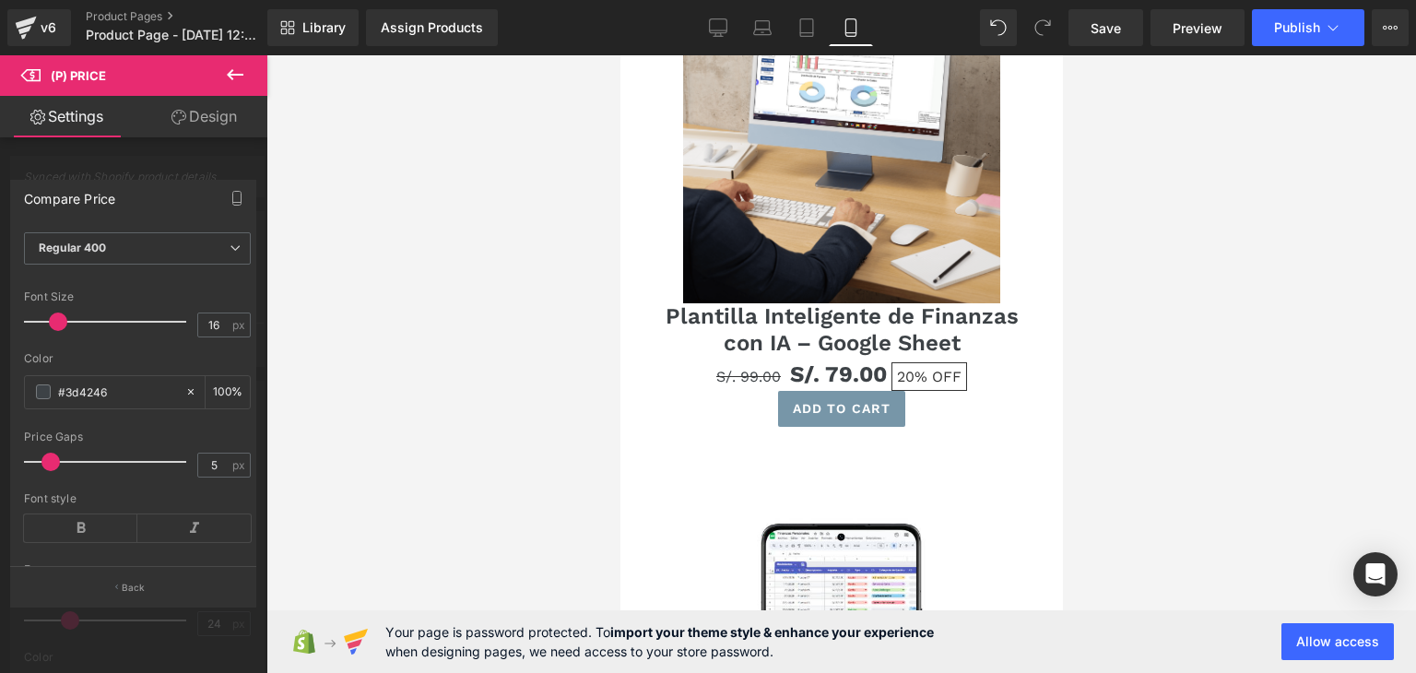
scroll to position [184, 0]
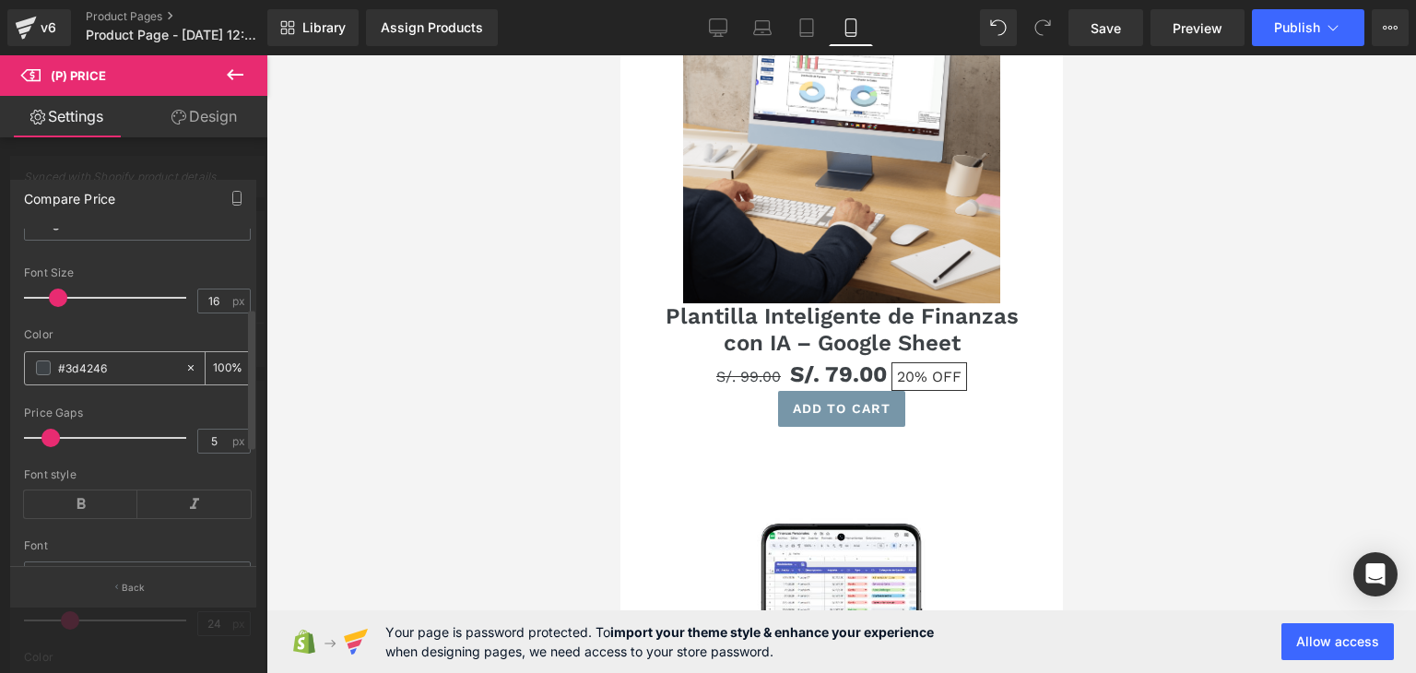
click at [38, 375] on span at bounding box center [43, 368] width 15 height 15
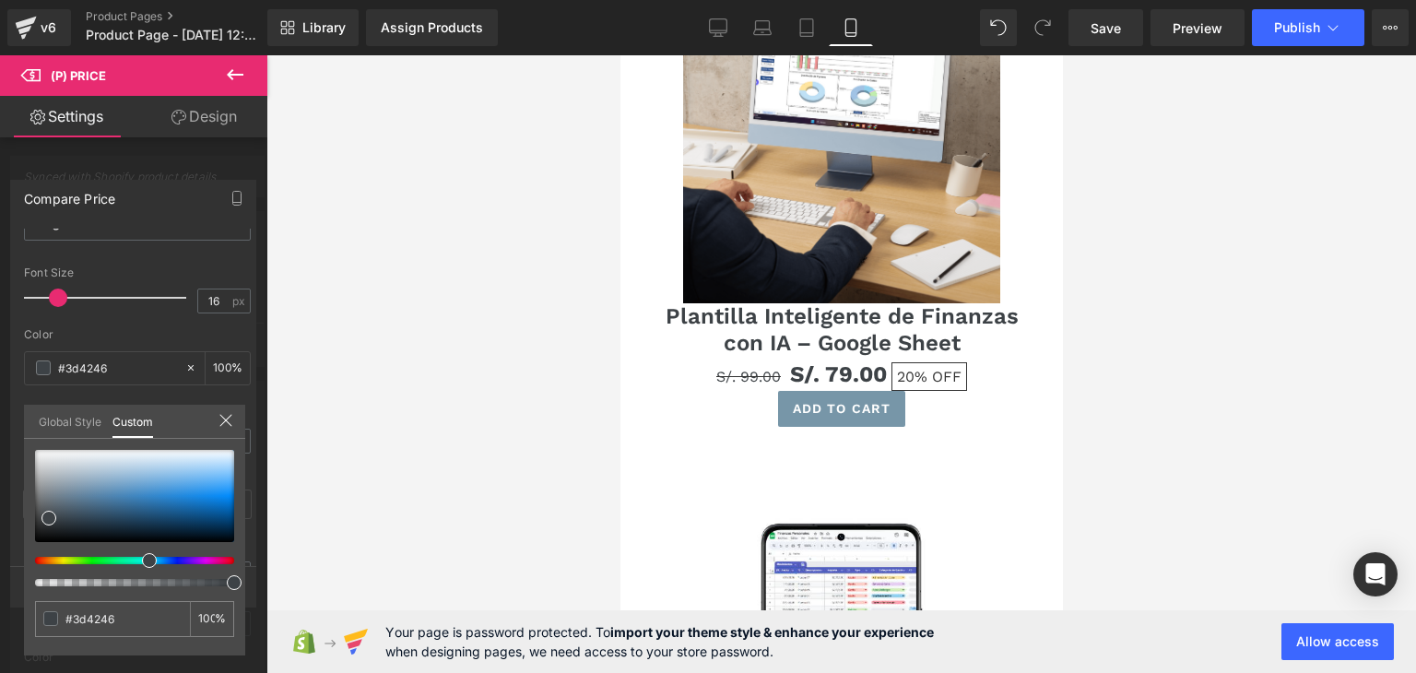
type input "#46453d"
type input "#46443d"
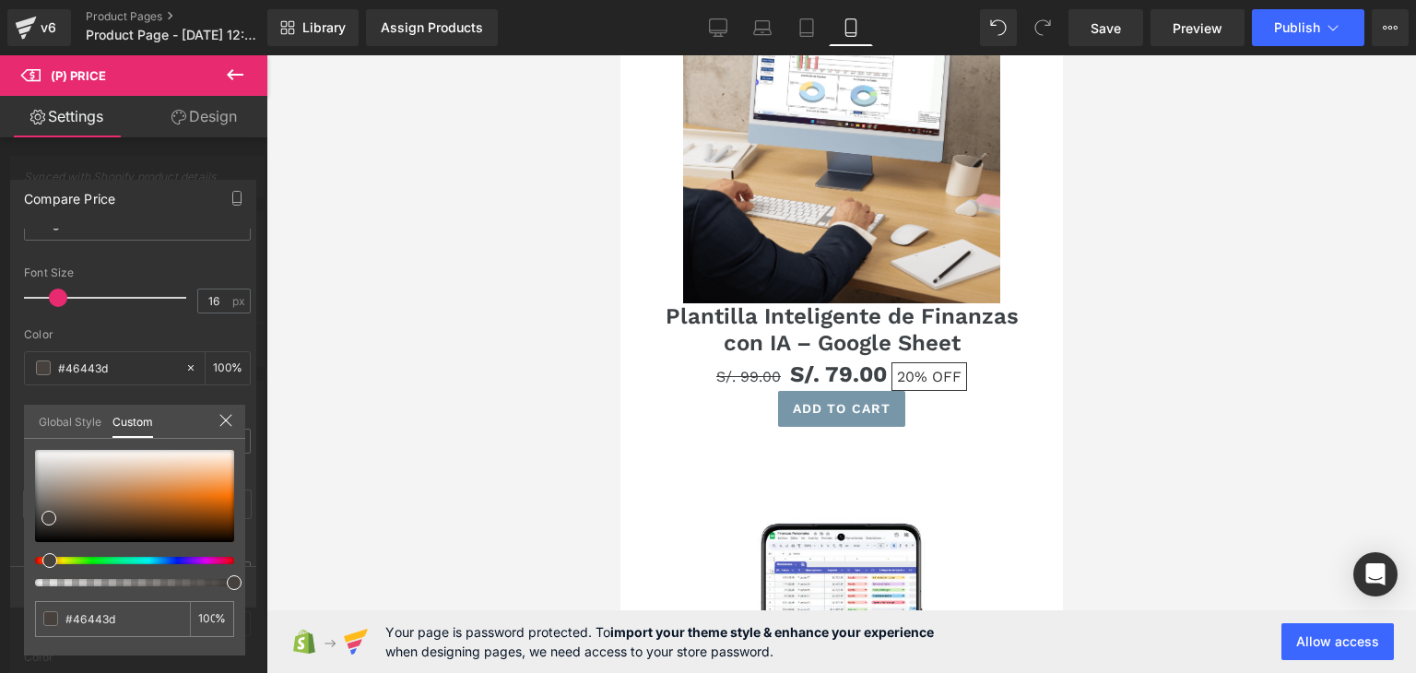
type input "#46413d"
type input "#463f3d"
type input "#463e3d"
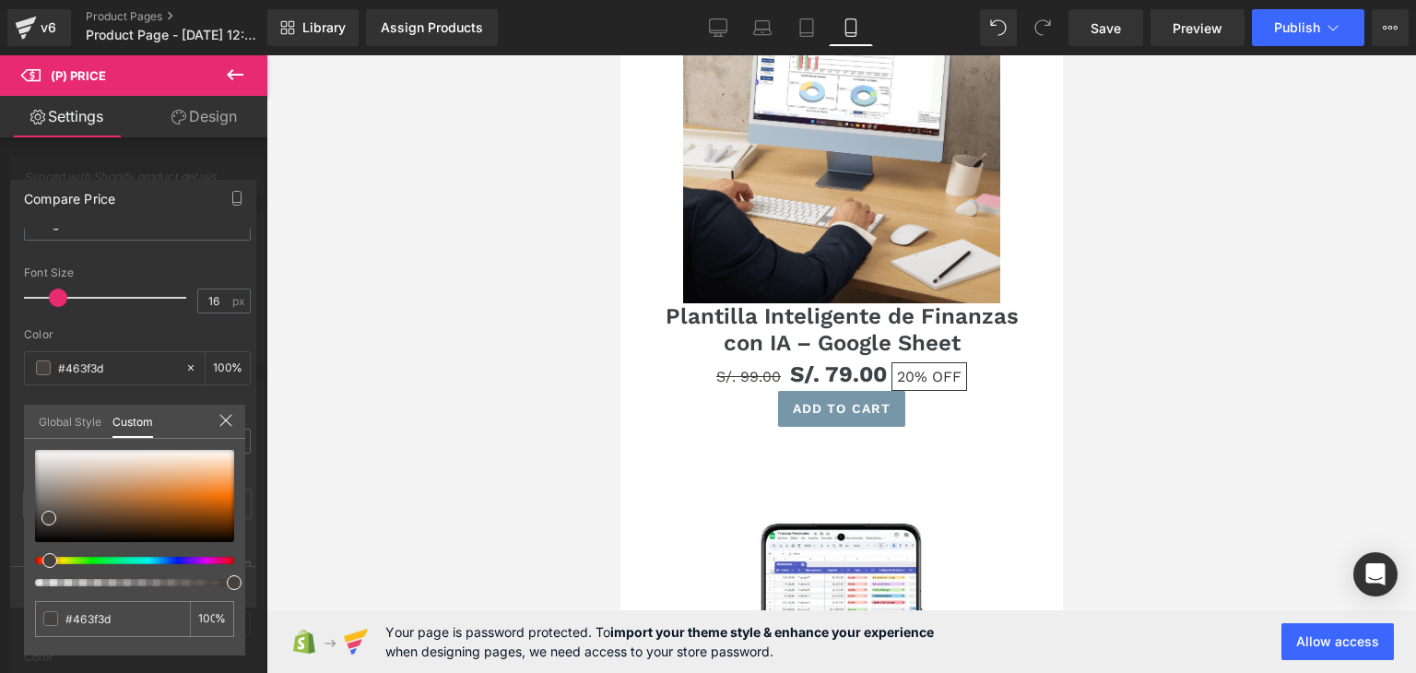
type input "#463e3d"
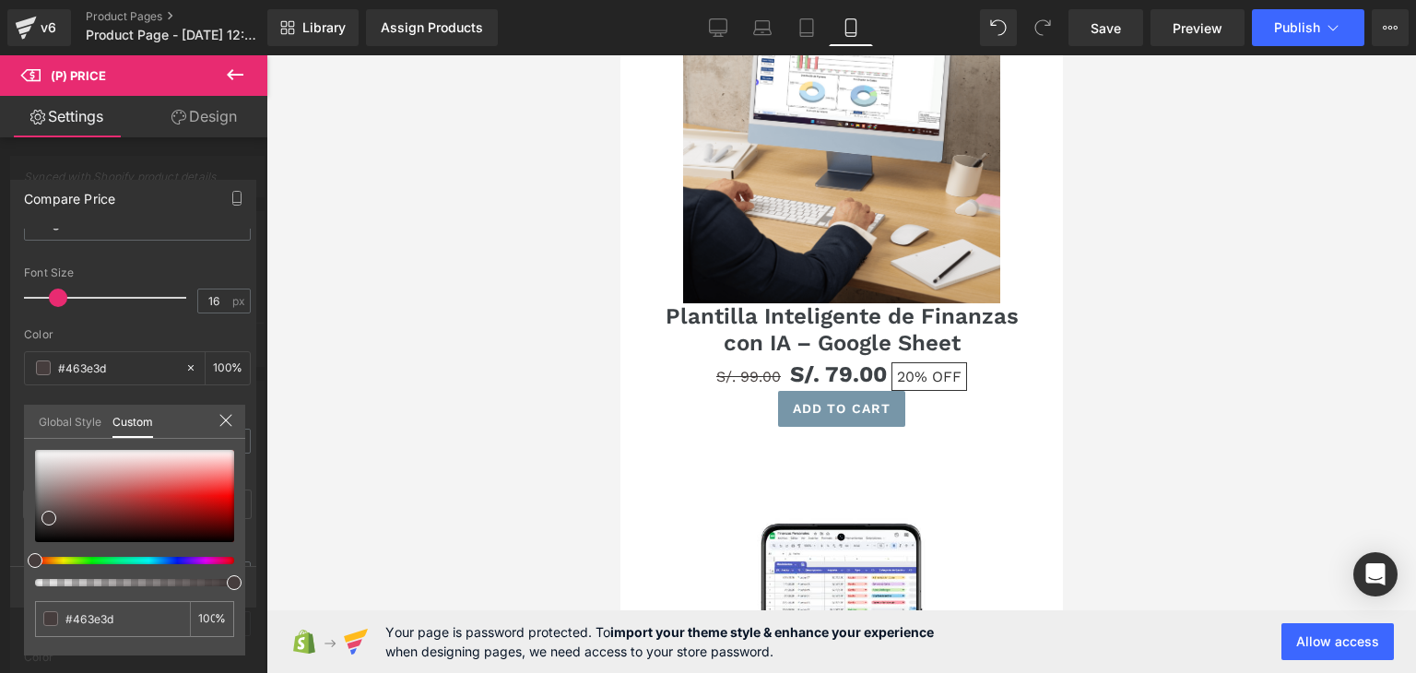
type input "#463d3d"
drag, startPoint x: 42, startPoint y: 560, endPoint x: 22, endPoint y: 558, distance: 20.4
click at [22, 560] on div "Compare Price Text Styles Custom Custom Setup Global Style Custom Setup Global …" at bounding box center [133, 386] width 267 height 440
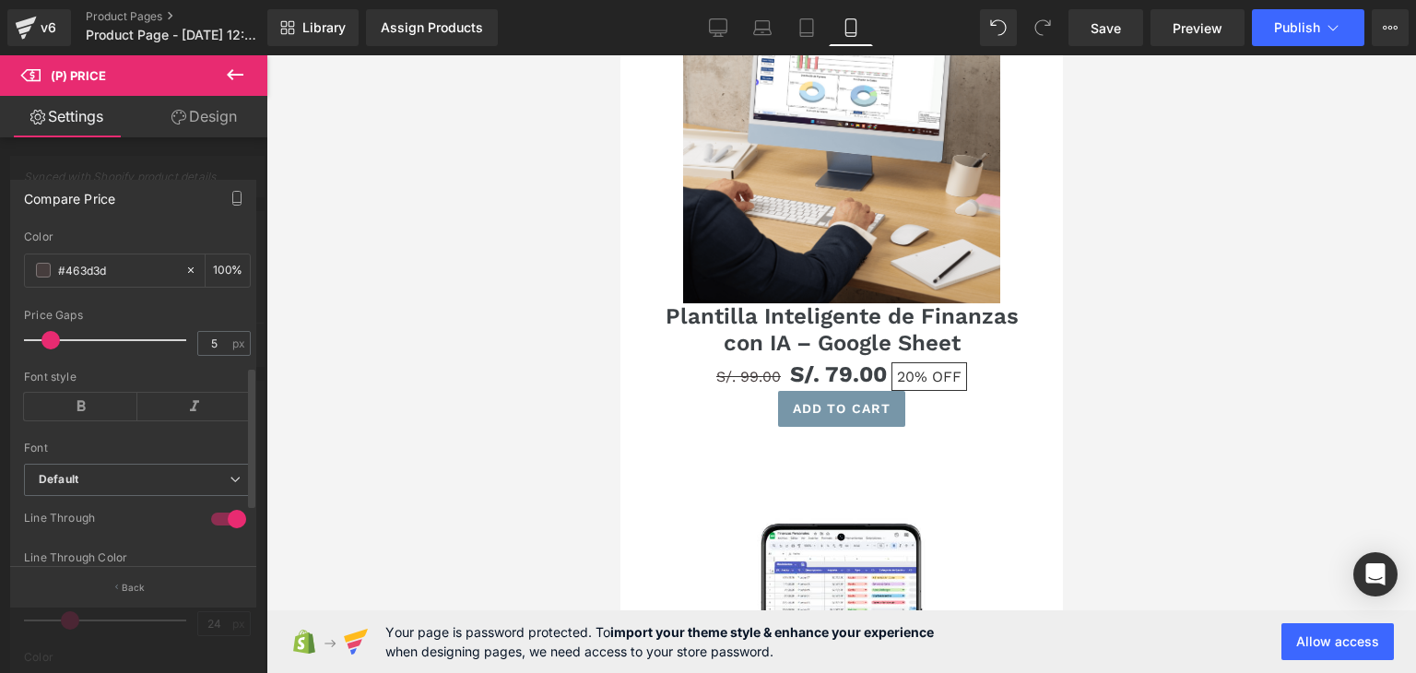
scroll to position [277, 0]
click at [44, 283] on span at bounding box center [43, 275] width 15 height 15
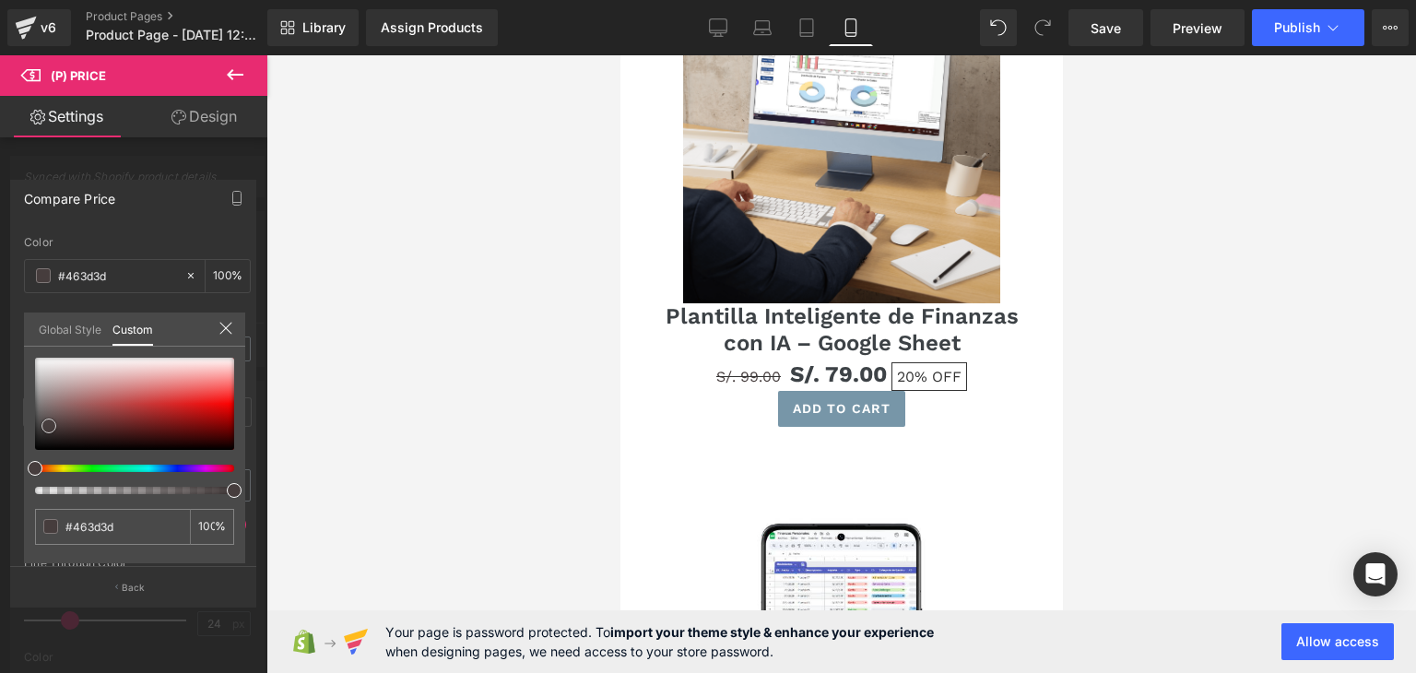
type input "#4a3f3f"
type input "#6a3939"
type input "#cd3131"
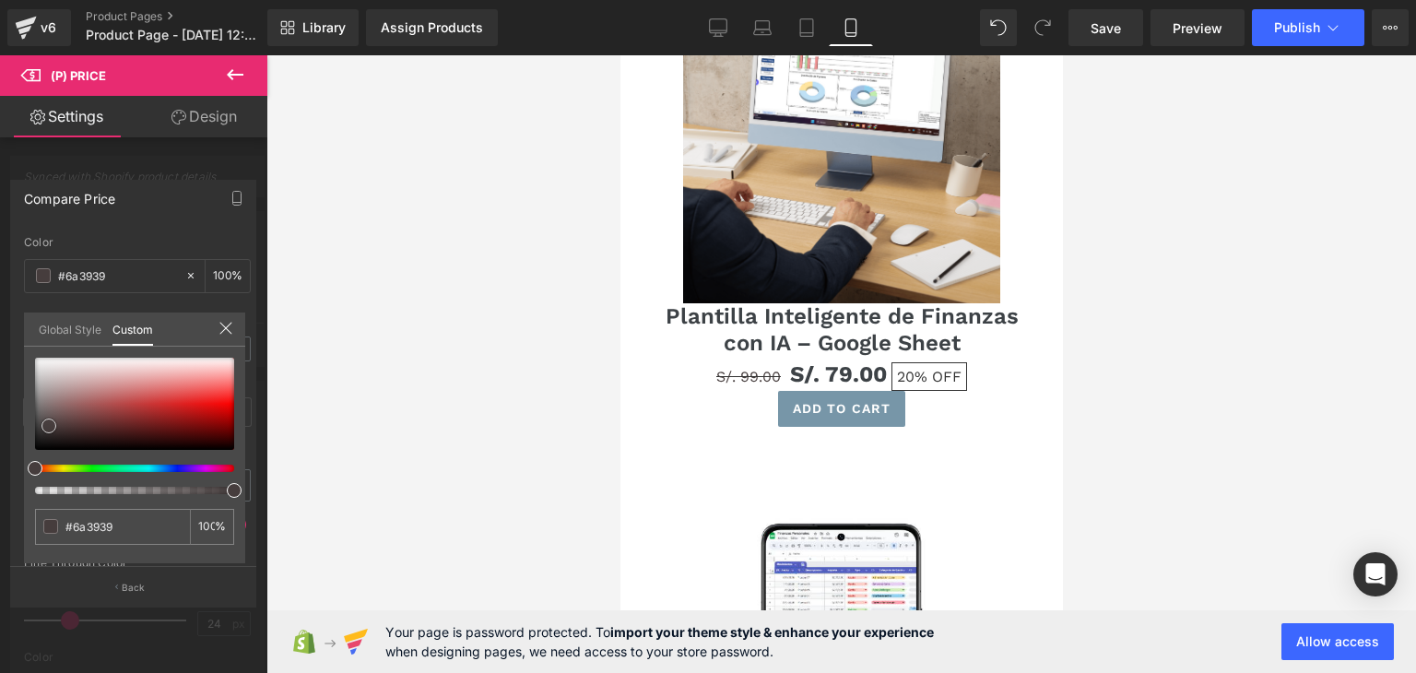
type input "#cd3131"
type input "#e76e6e"
type input "#eb7979"
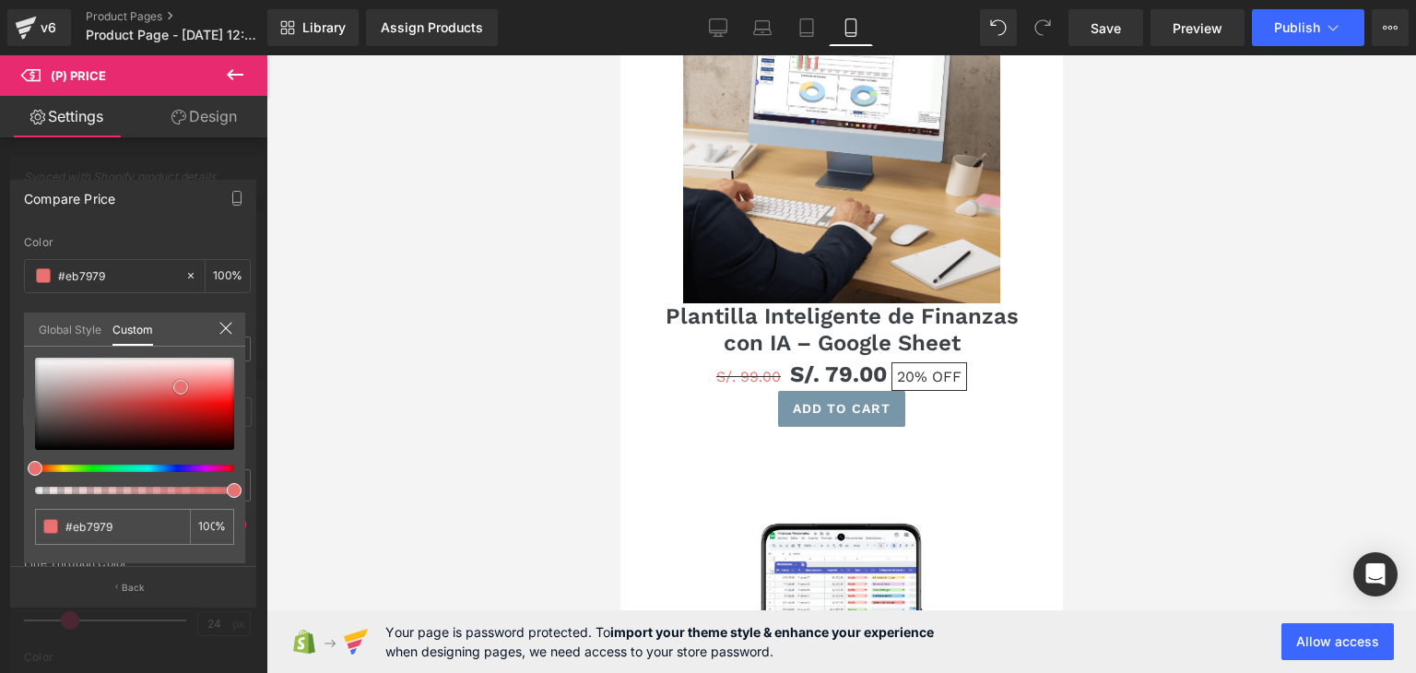
type input "#ef8e8e"
type input "#f28c8c"
type input "#f27777"
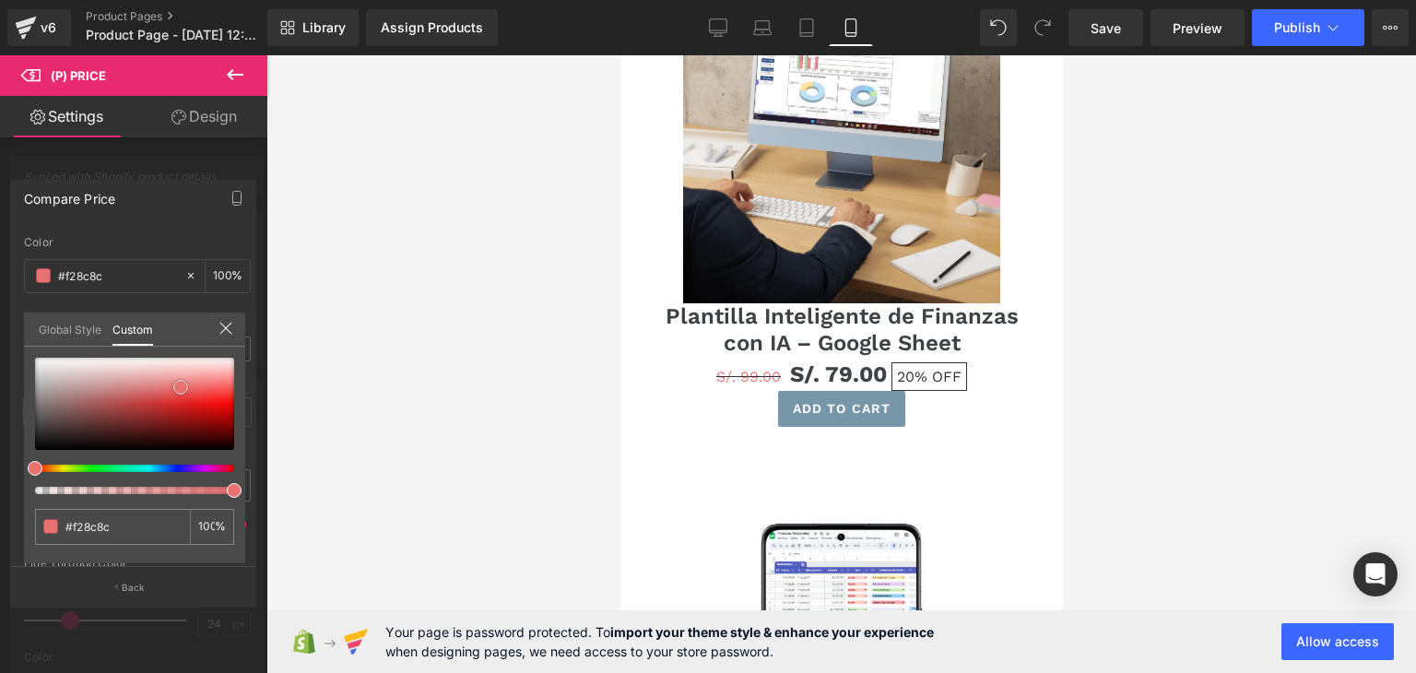
type input "#f27777"
type input "#f24545"
type input "#c10a0a"
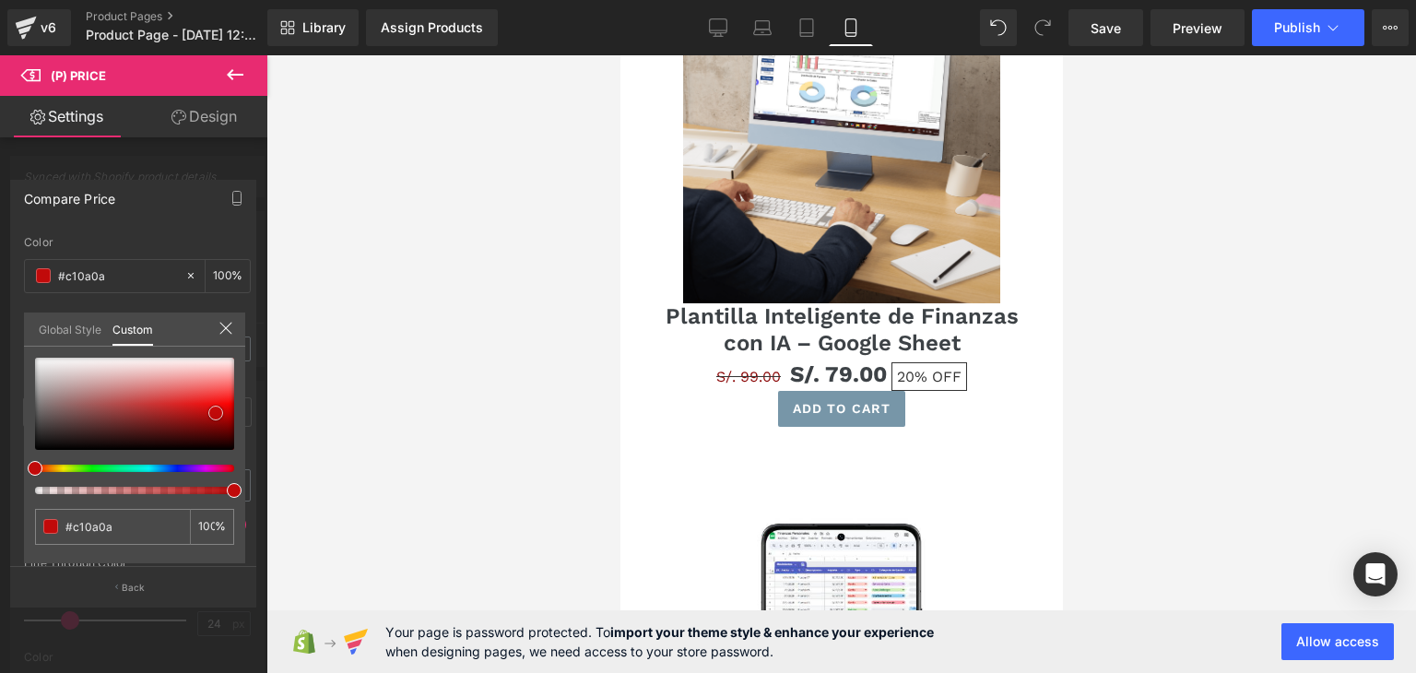
type input "#8a0404"
type input "#800303"
type input "#5a0000"
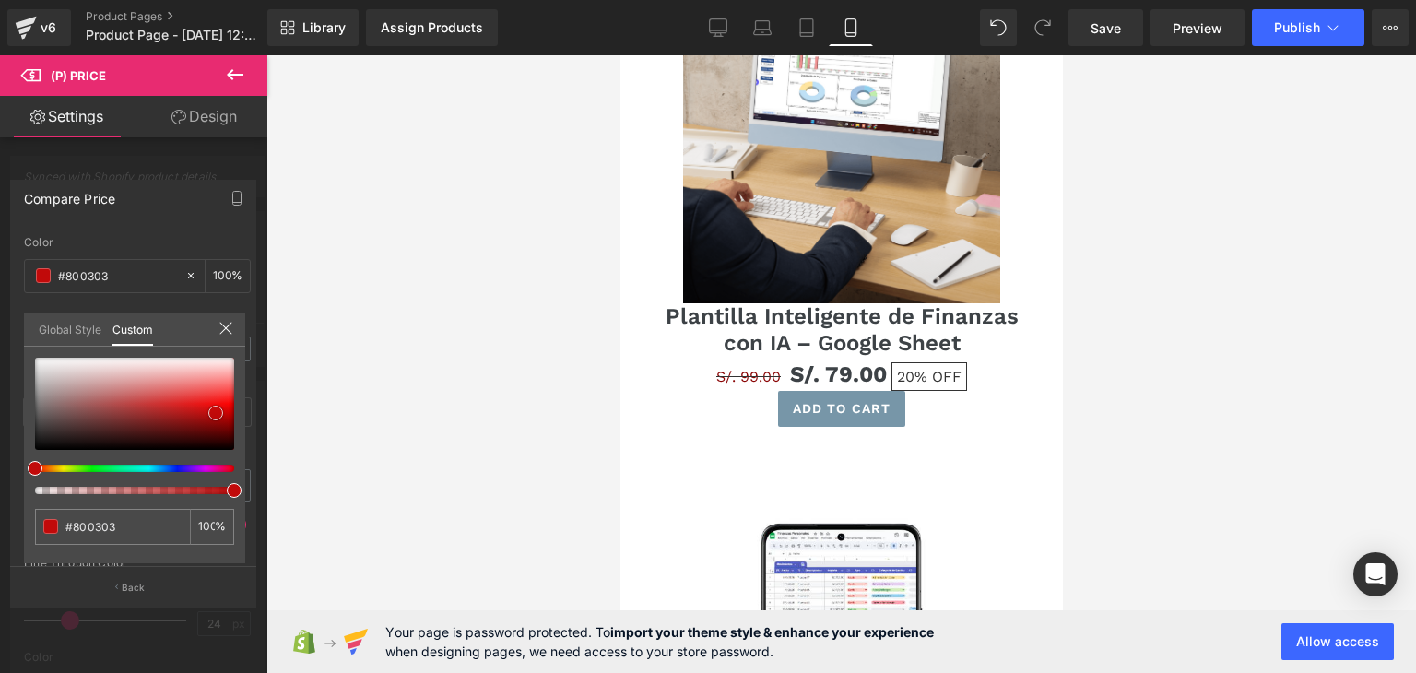
type input "#5a0000"
type input "#4c0000"
drag, startPoint x: 184, startPoint y: 387, endPoint x: 234, endPoint y: 436, distance: 69.8
click at [234, 436] on span at bounding box center [230, 436] width 15 height 15
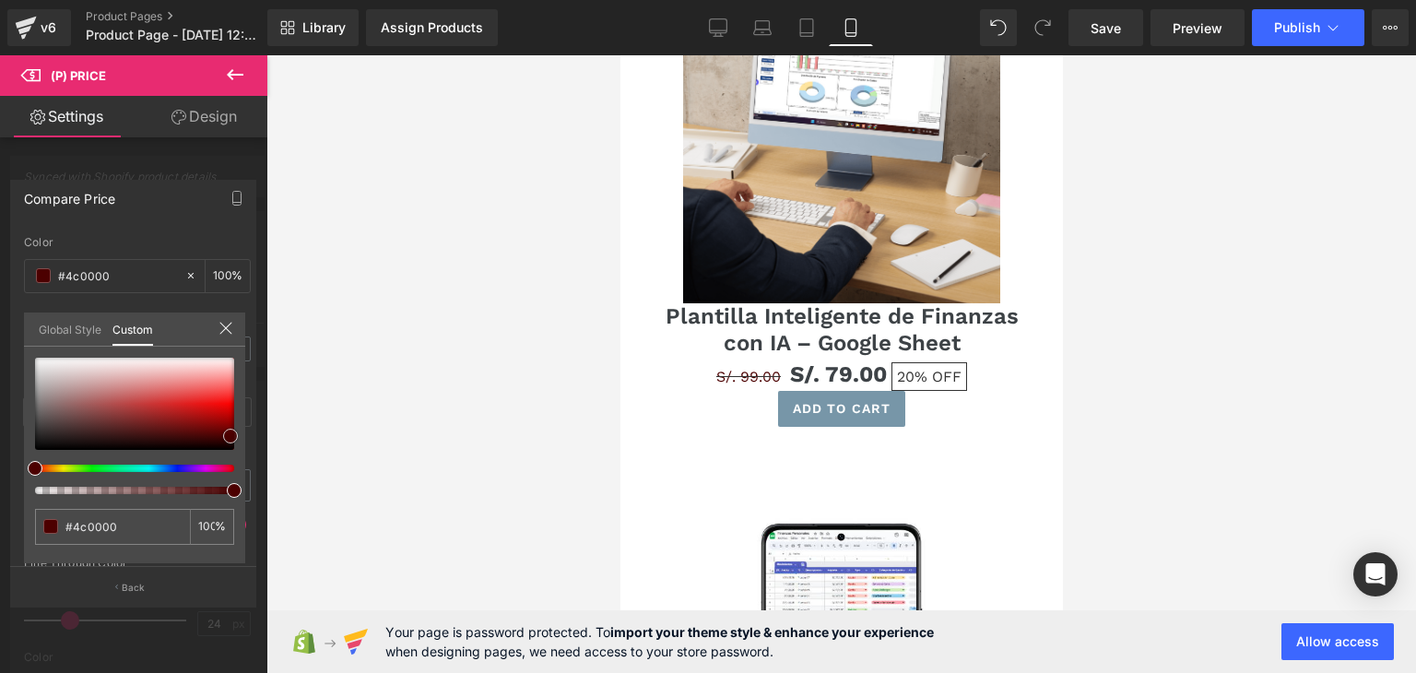
type input "#510000"
type input "#660000"
type input "#790101"
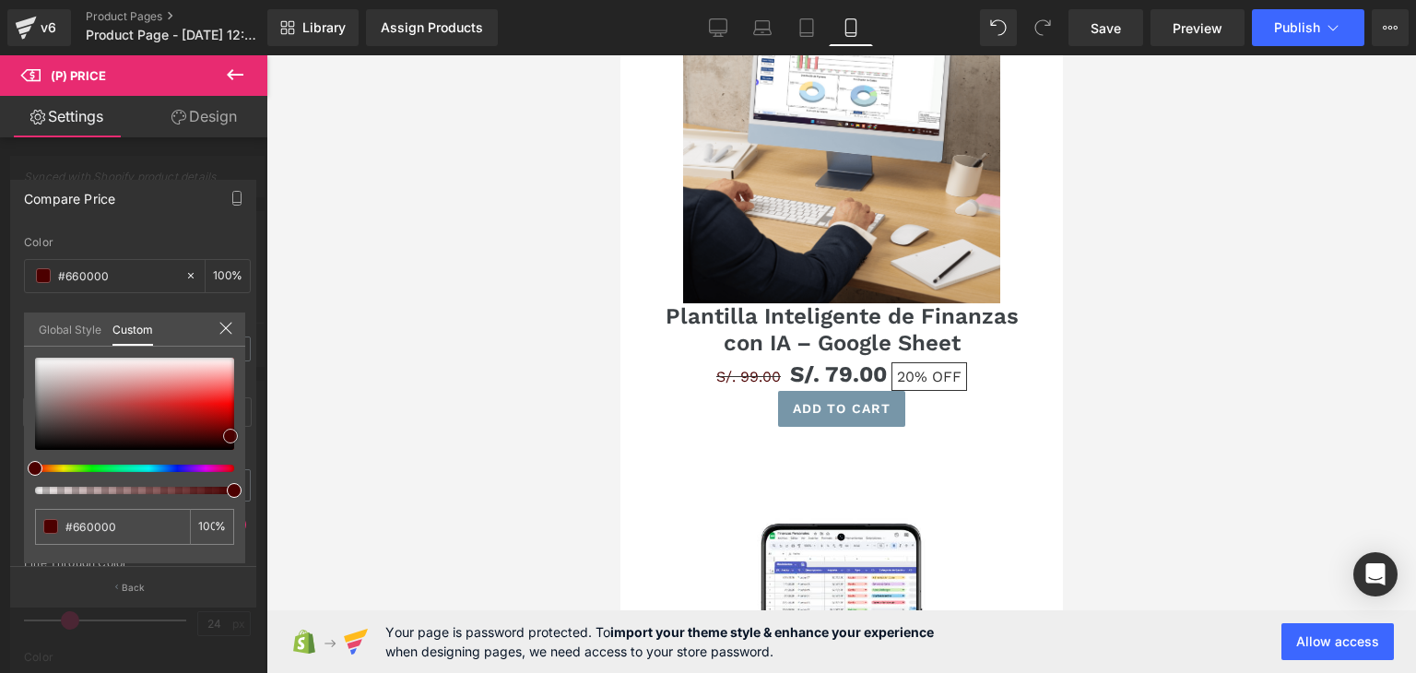
type input "#790101"
type input "#ac0000"
type input "#c00000"
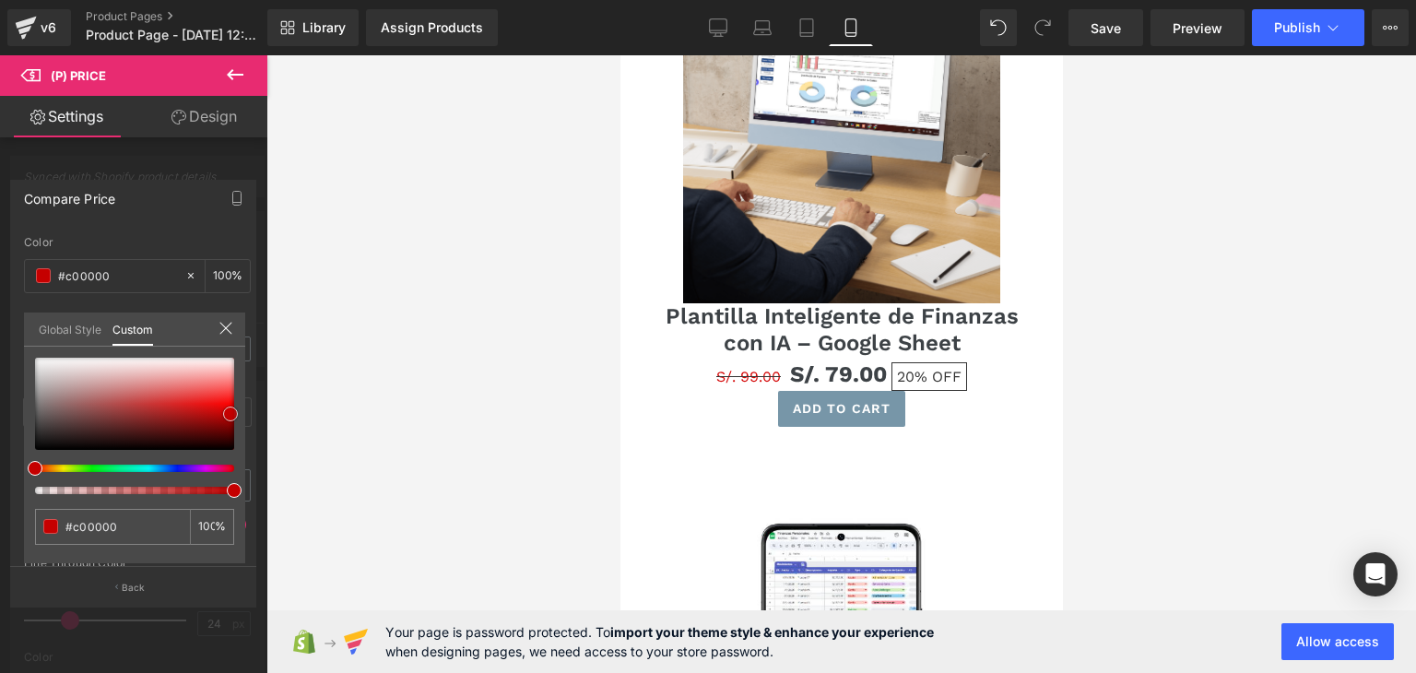
type input "#d40202"
type input "#f70202"
type input "#fc0707"
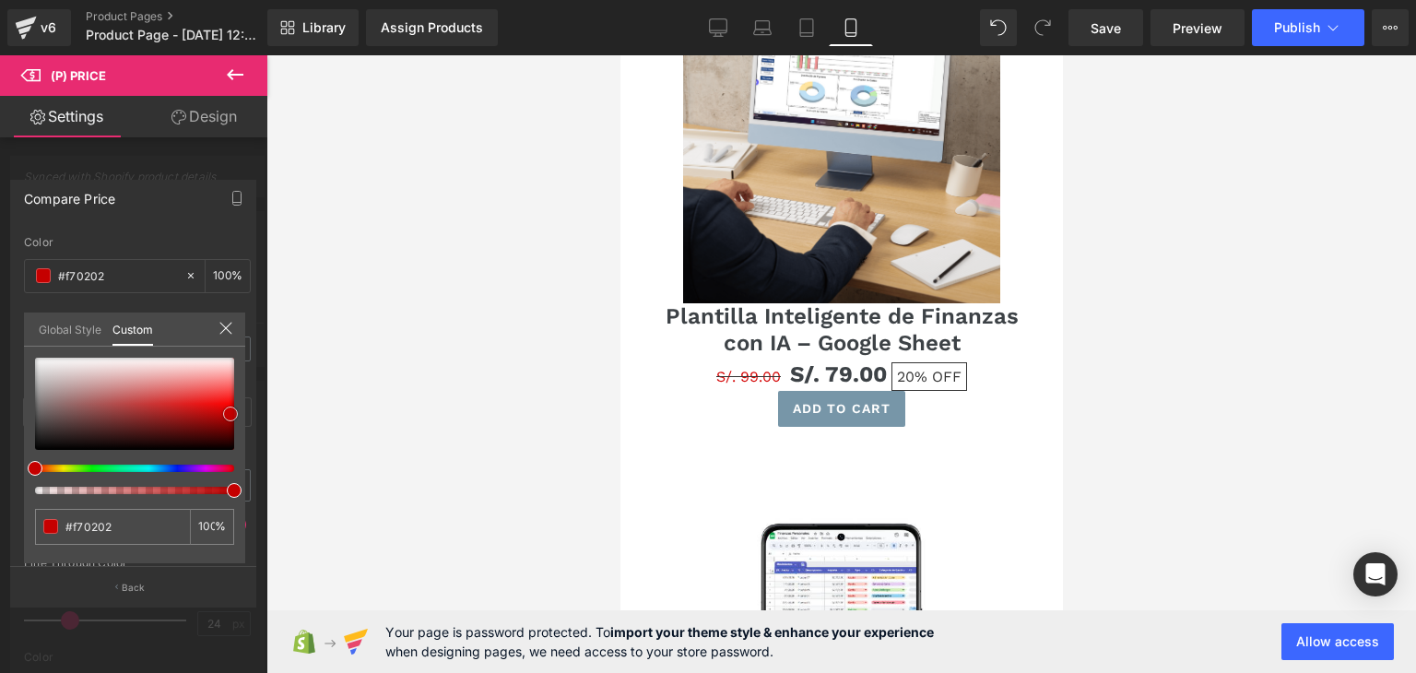
type input "#fc0707"
type input "#fc2a2a"
drag, startPoint x: 229, startPoint y: 435, endPoint x: 231, endPoint y: 395, distance: 40.6
click at [231, 395] on span at bounding box center [232, 395] width 15 height 15
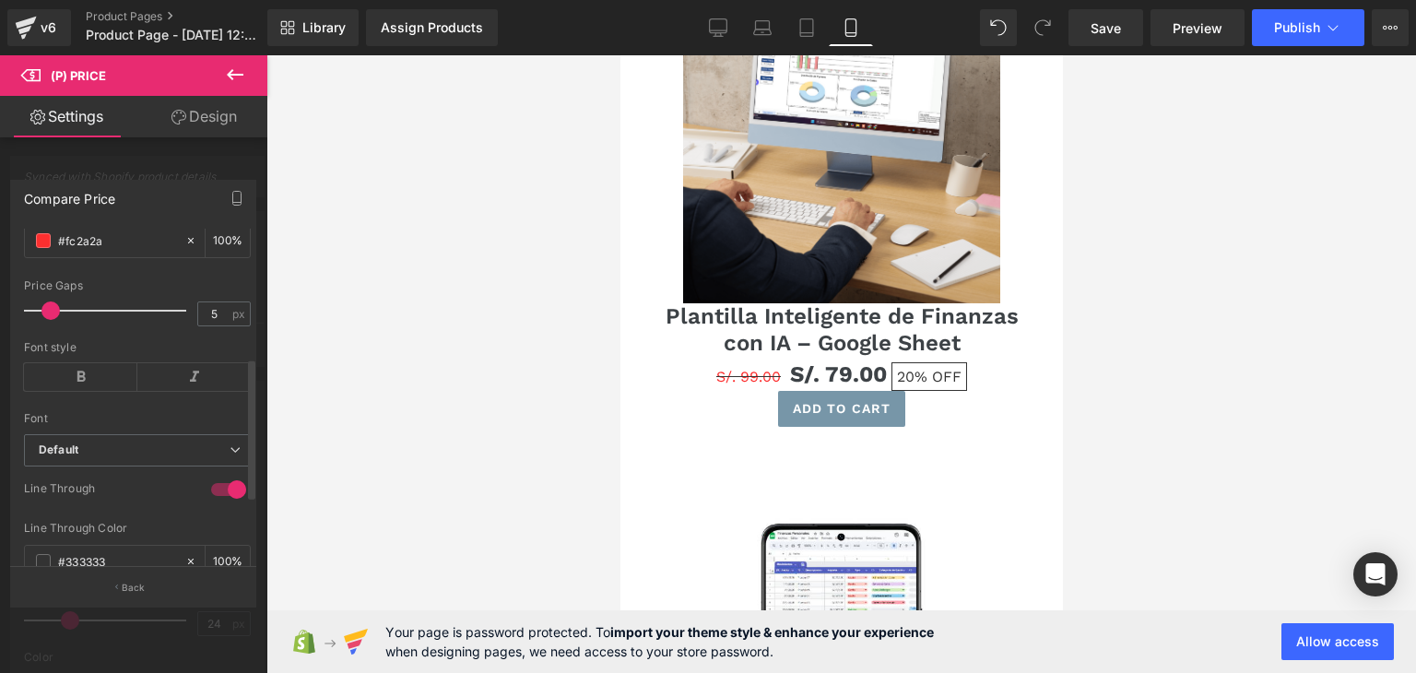
scroll to position [369, 0]
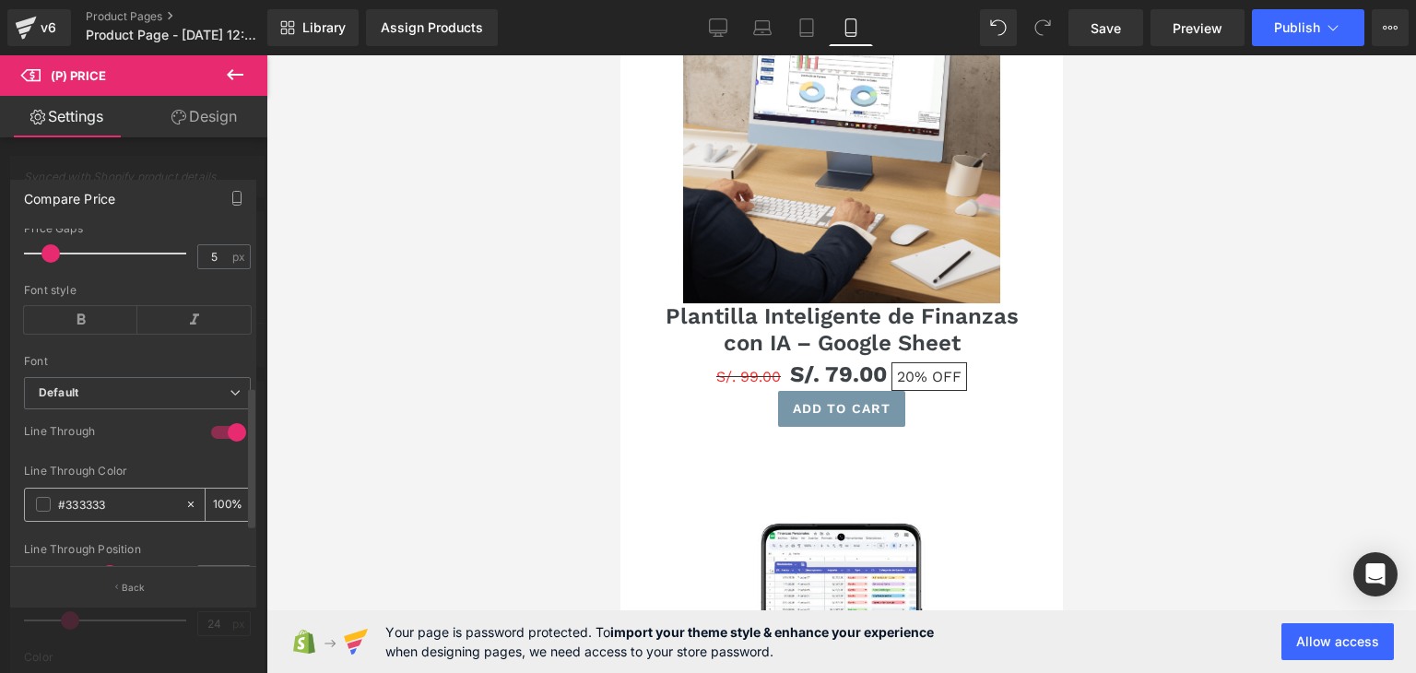
click at [96, 515] on input "#333333" at bounding box center [117, 504] width 118 height 20
click at [43, 512] on span at bounding box center [43, 504] width 15 height 15
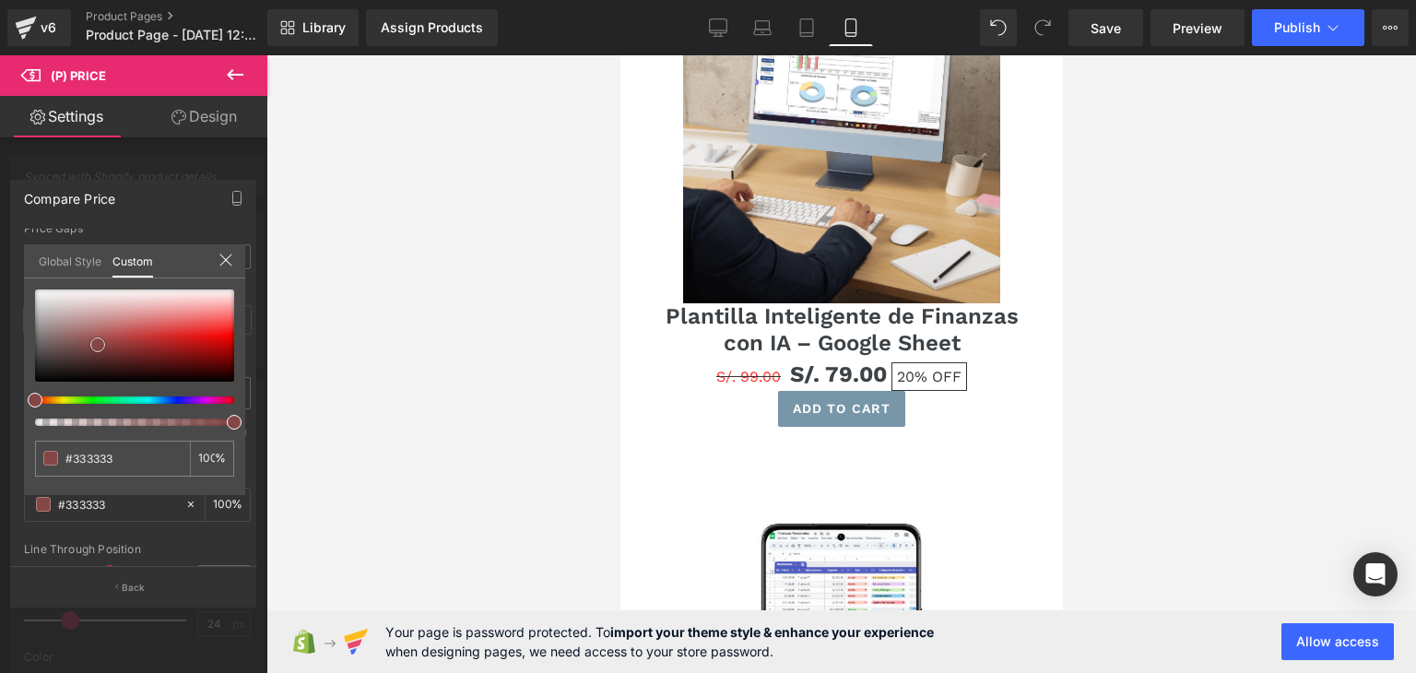
type input "#854646"
type input "#904545"
type input "#e42929"
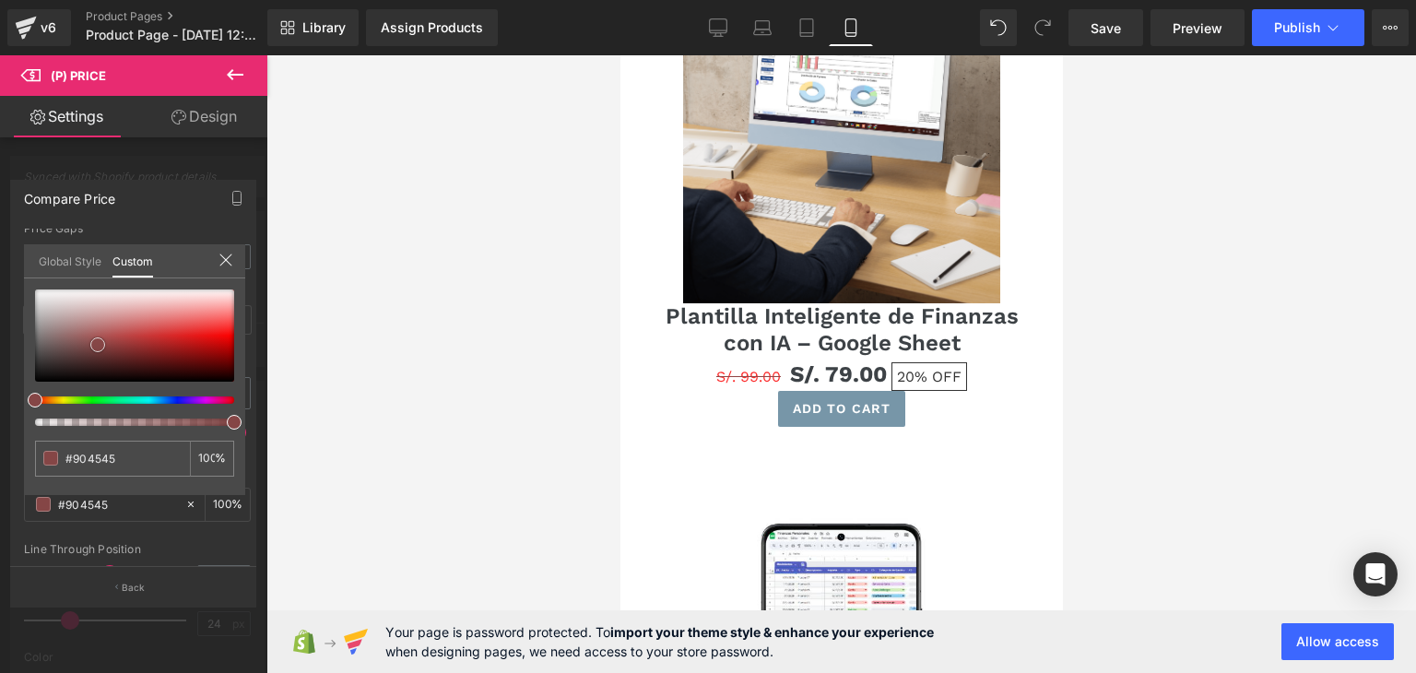
type input "#e42929"
type input "#fb1717"
type input "#fd2e2e"
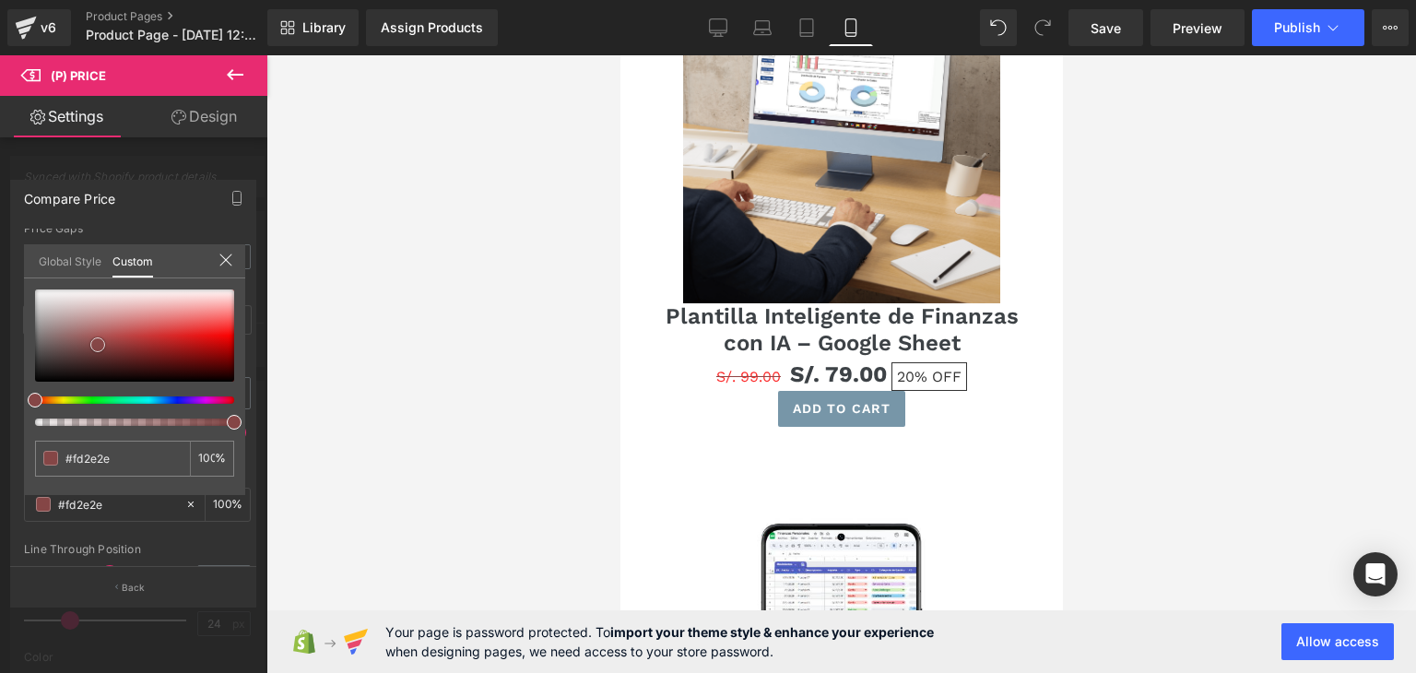
type input "#ff3233"
type input "#fe3838"
drag, startPoint x: 98, startPoint y: 344, endPoint x: 248, endPoint y: 324, distance: 151.7
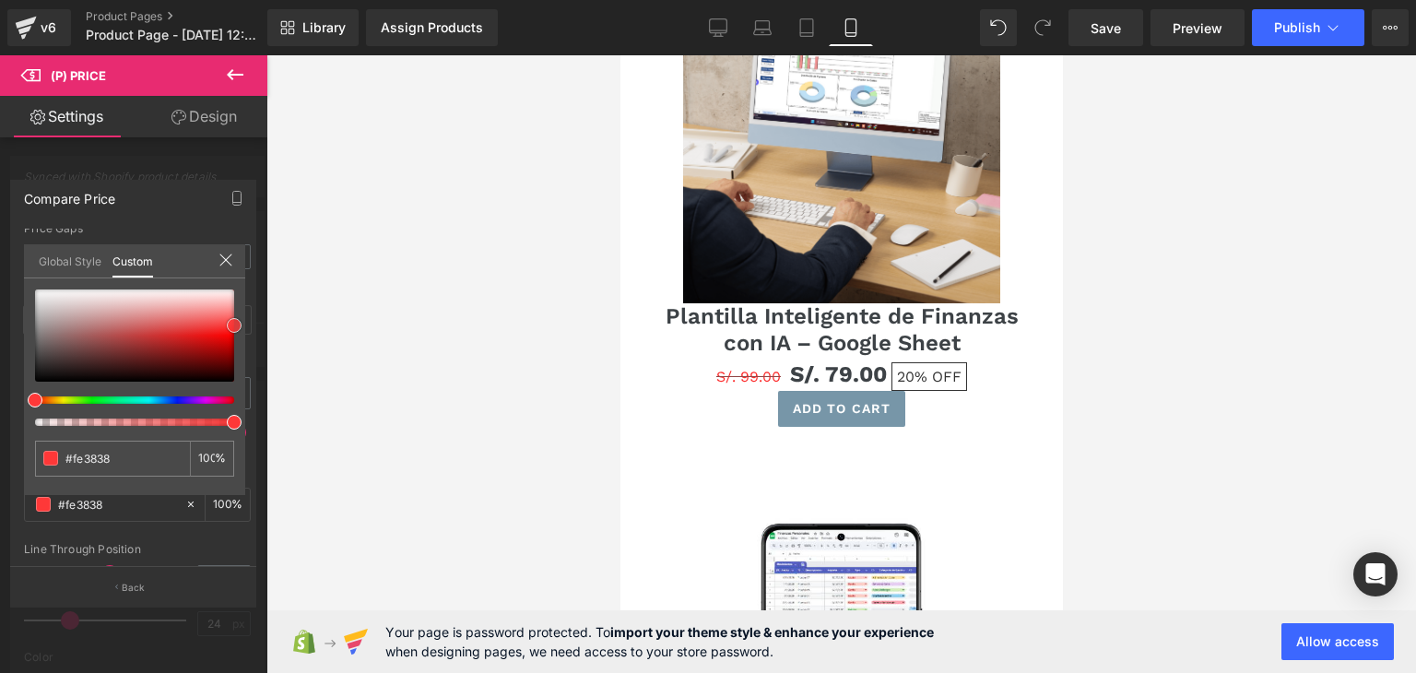
click at [248, 324] on div "Compare Price Text Styles Custom Custom Setup Global Style Custom Setup Global …" at bounding box center [133, 386] width 267 height 440
type input "#fe3e3e"
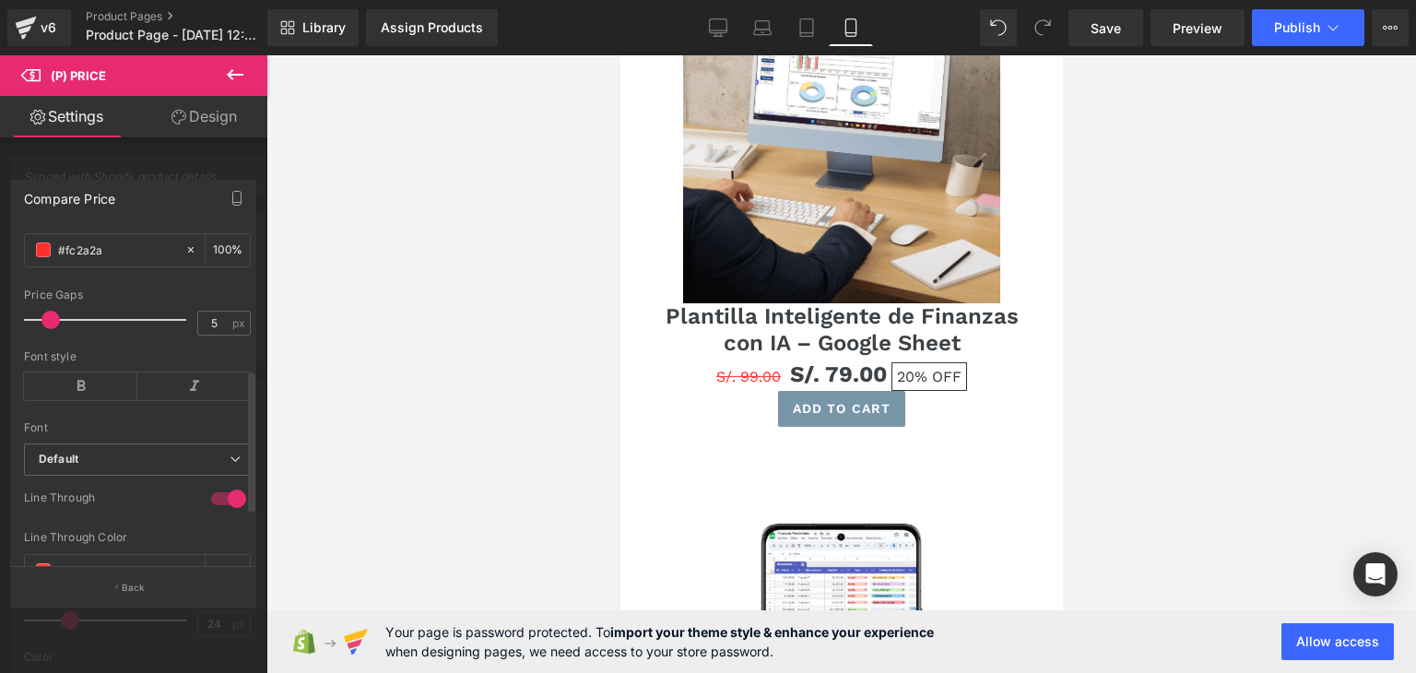
scroll to position [449, 0]
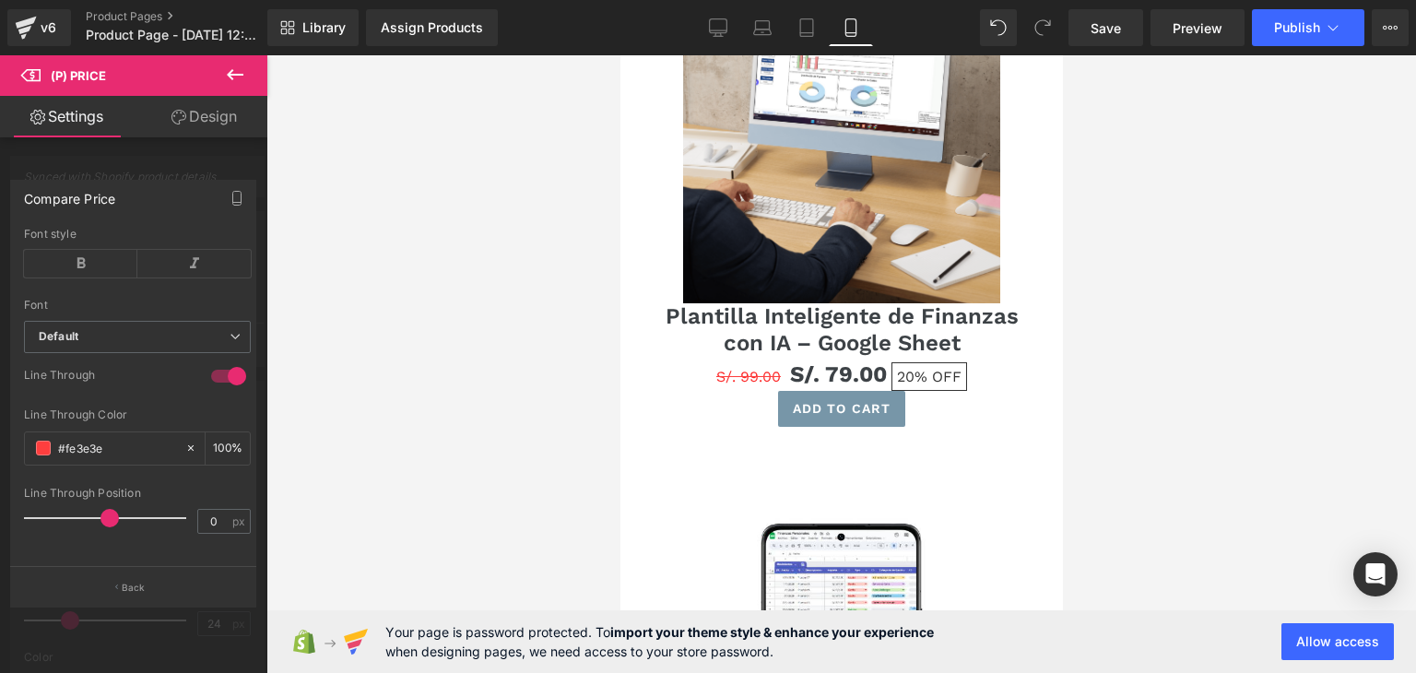
click at [321, 305] on div at bounding box center [842, 364] width 1150 height 618
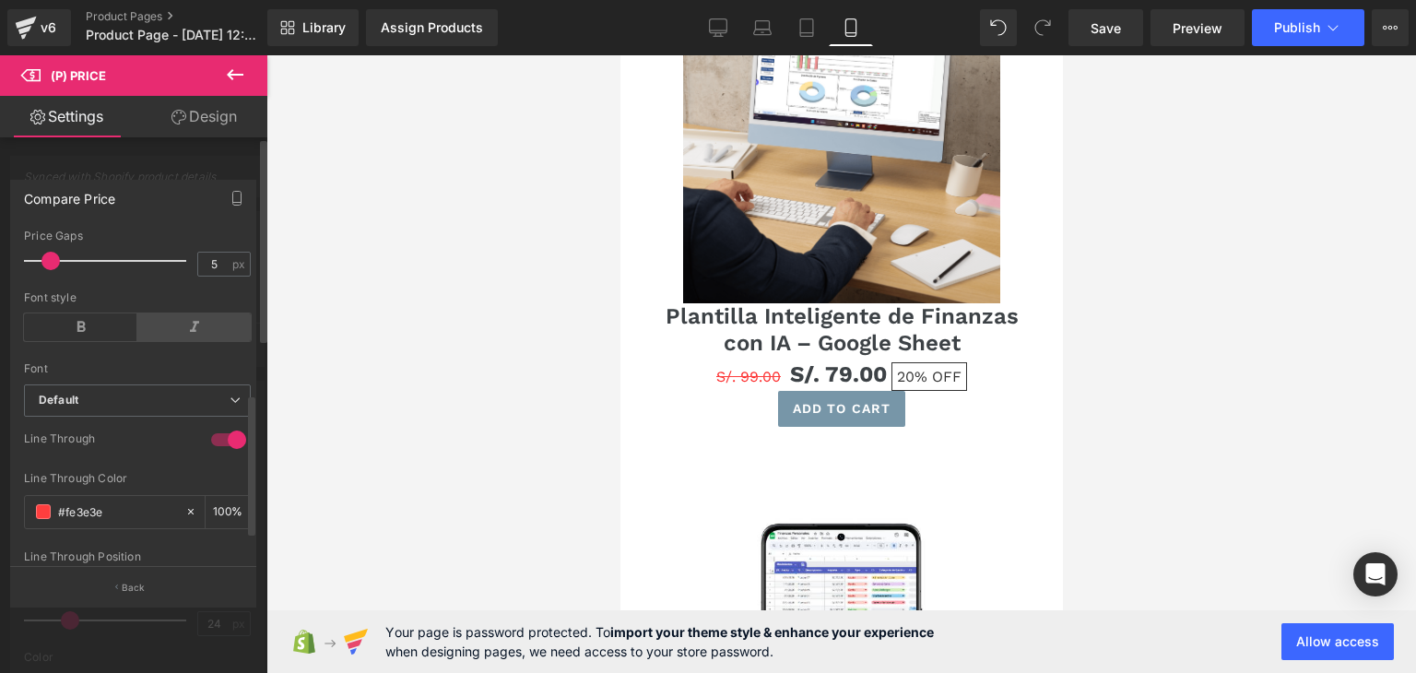
scroll to position [265, 0]
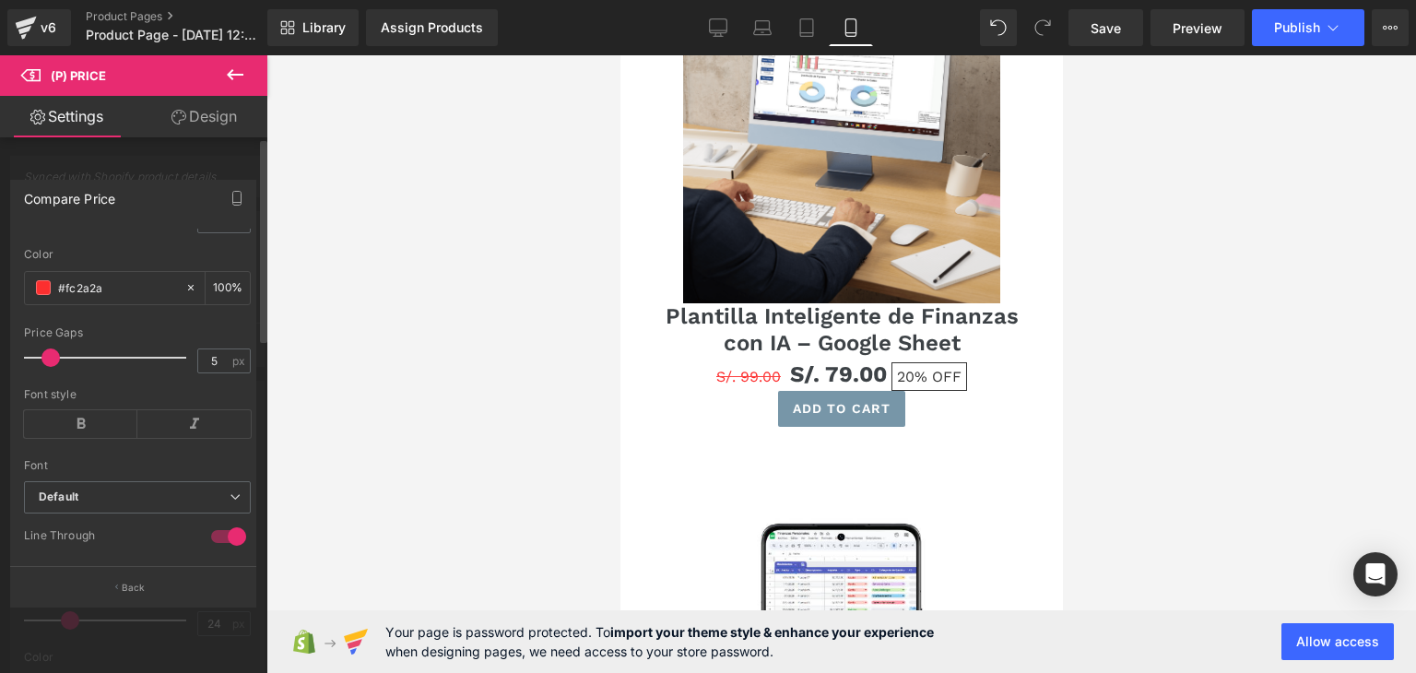
click at [209, 156] on div at bounding box center [133, 368] width 267 height 627
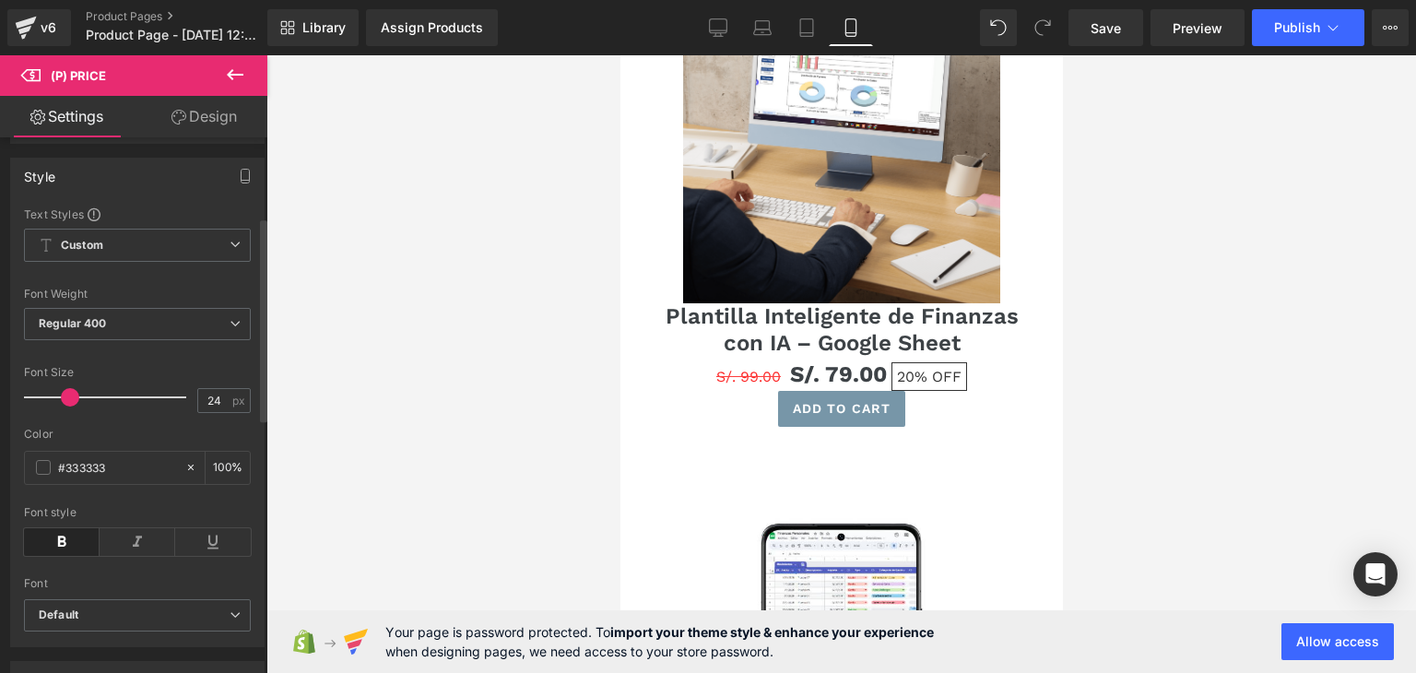
scroll to position [277, 0]
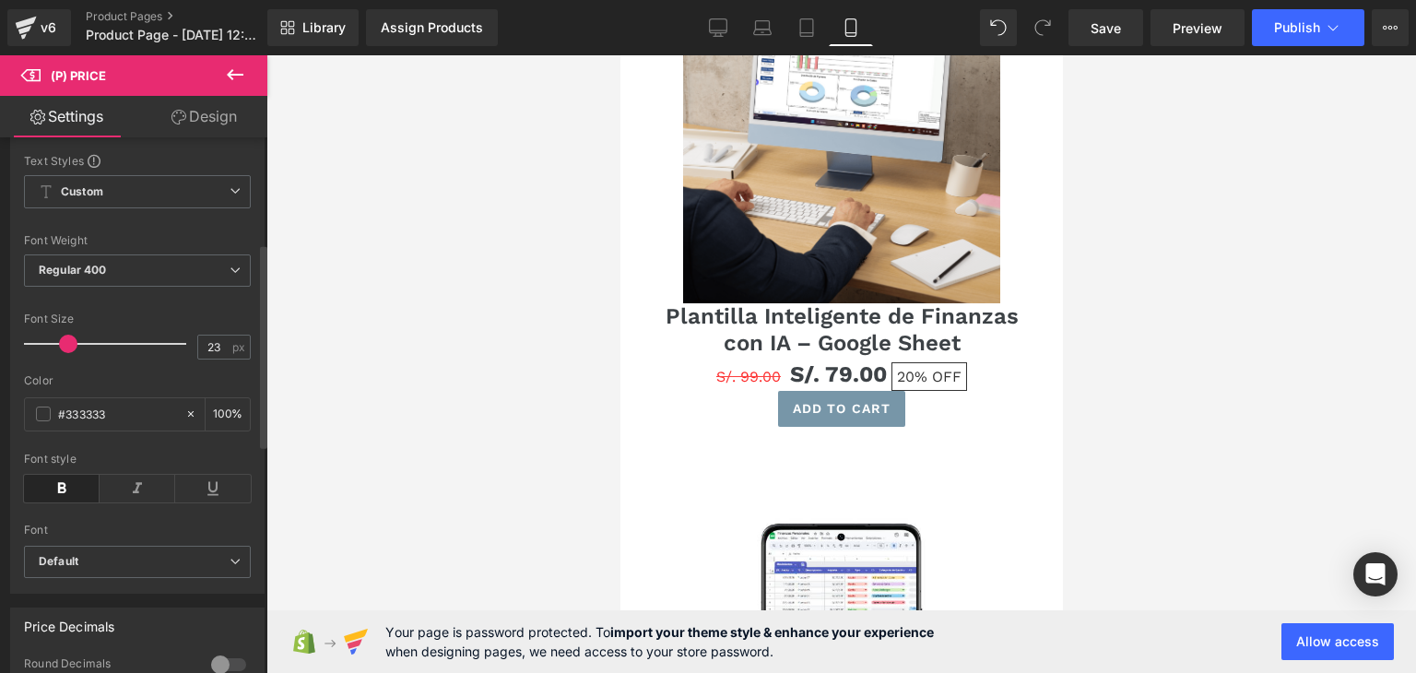
type input "22"
click at [64, 353] on span at bounding box center [67, 344] width 18 height 18
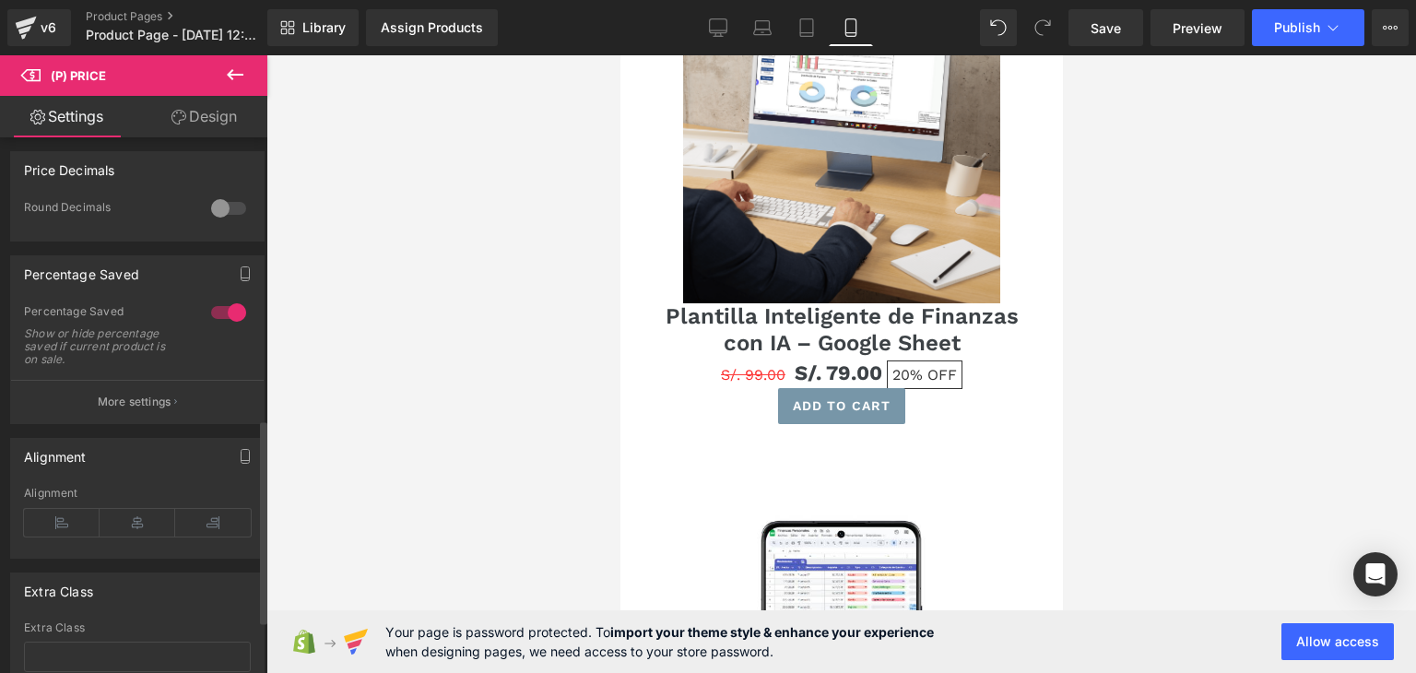
scroll to position [738, 0]
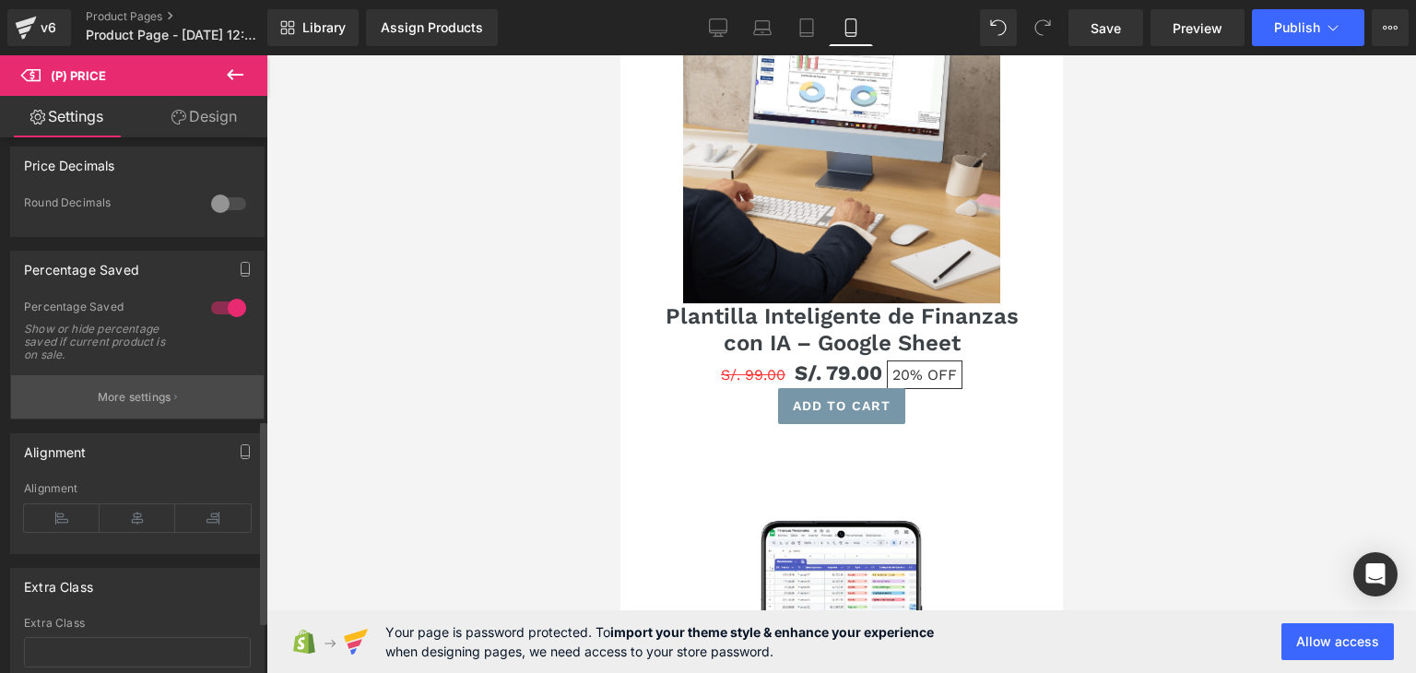
click at [141, 406] on p "More settings" at bounding box center [135, 397] width 74 height 17
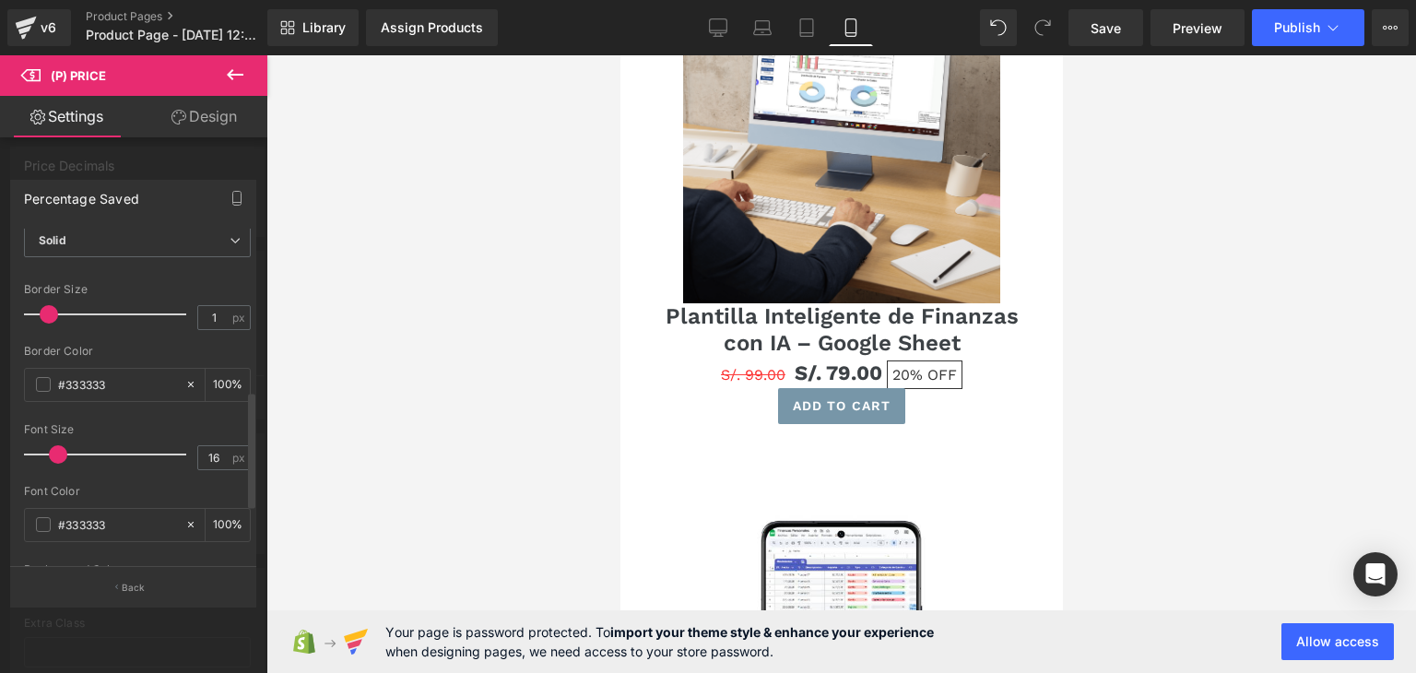
scroll to position [369, 0]
click at [38, 392] on span at bounding box center [43, 388] width 15 height 15
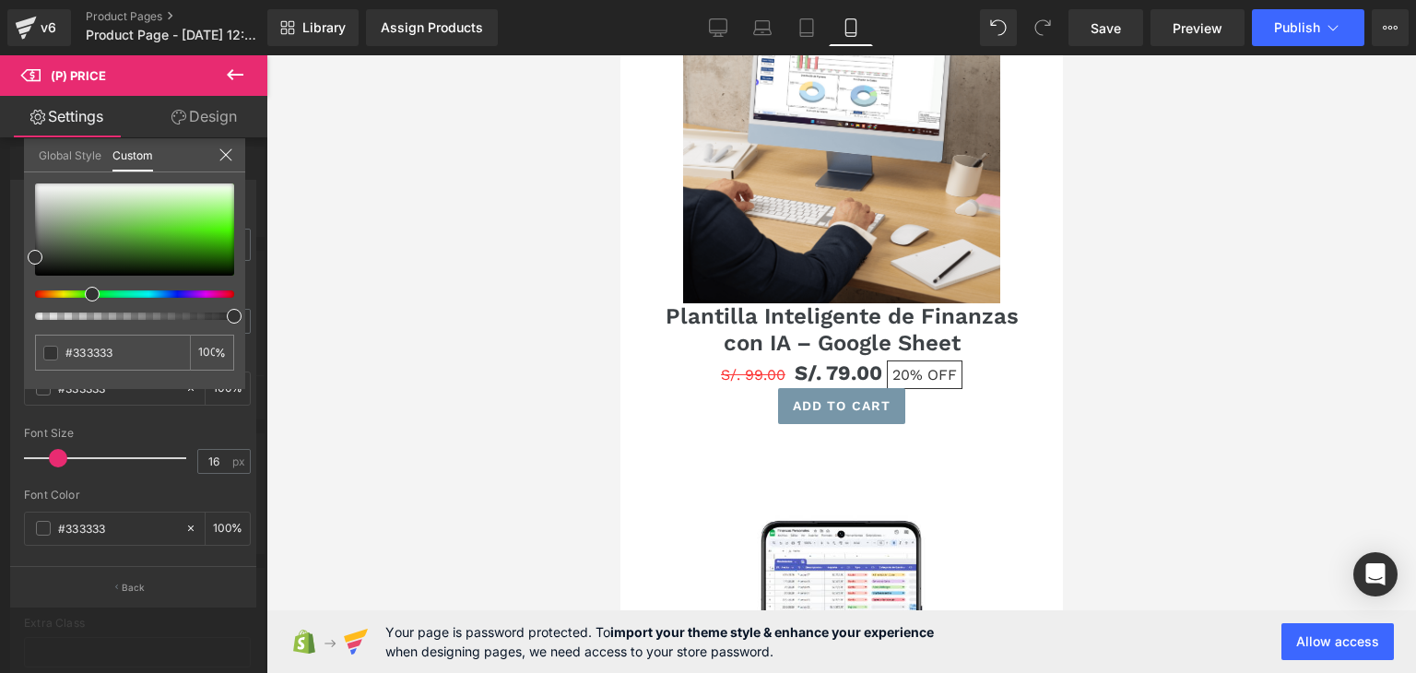
drag, startPoint x: 42, startPoint y: 290, endPoint x: 87, endPoint y: 291, distance: 44.3
click at [87, 291] on div at bounding box center [127, 293] width 199 height 7
type input "#2b631c"
type input "#2d7b18"
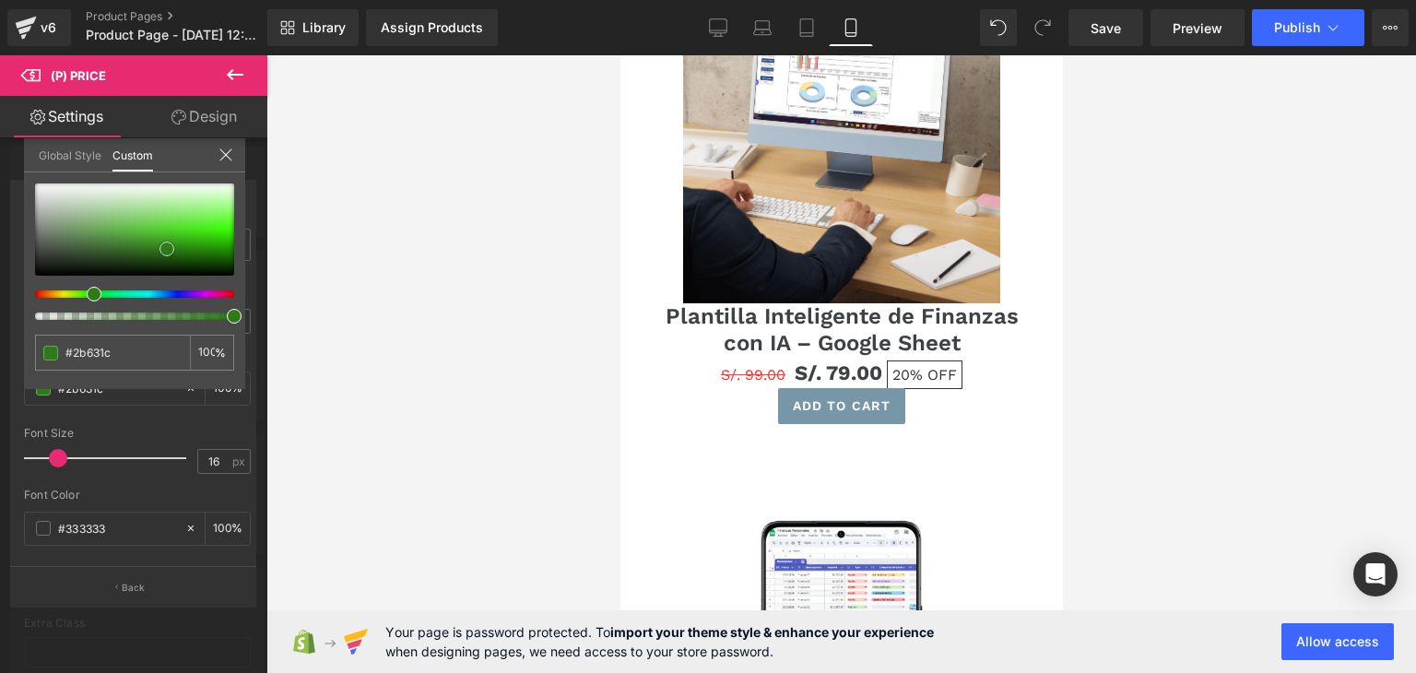
type input "#2d7b18"
type input "#319e13"
type input "#36c80d"
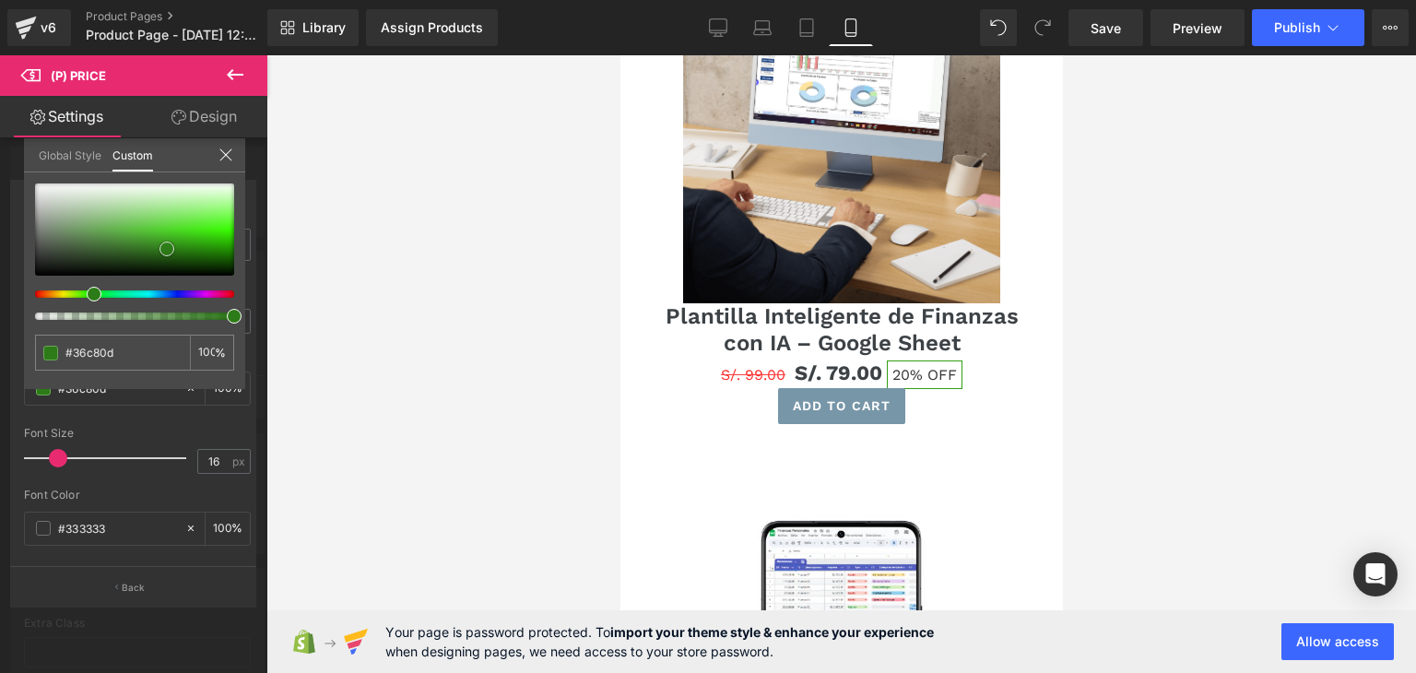
type input "#35e504"
type input "#36f900"
type input "#3bff05"
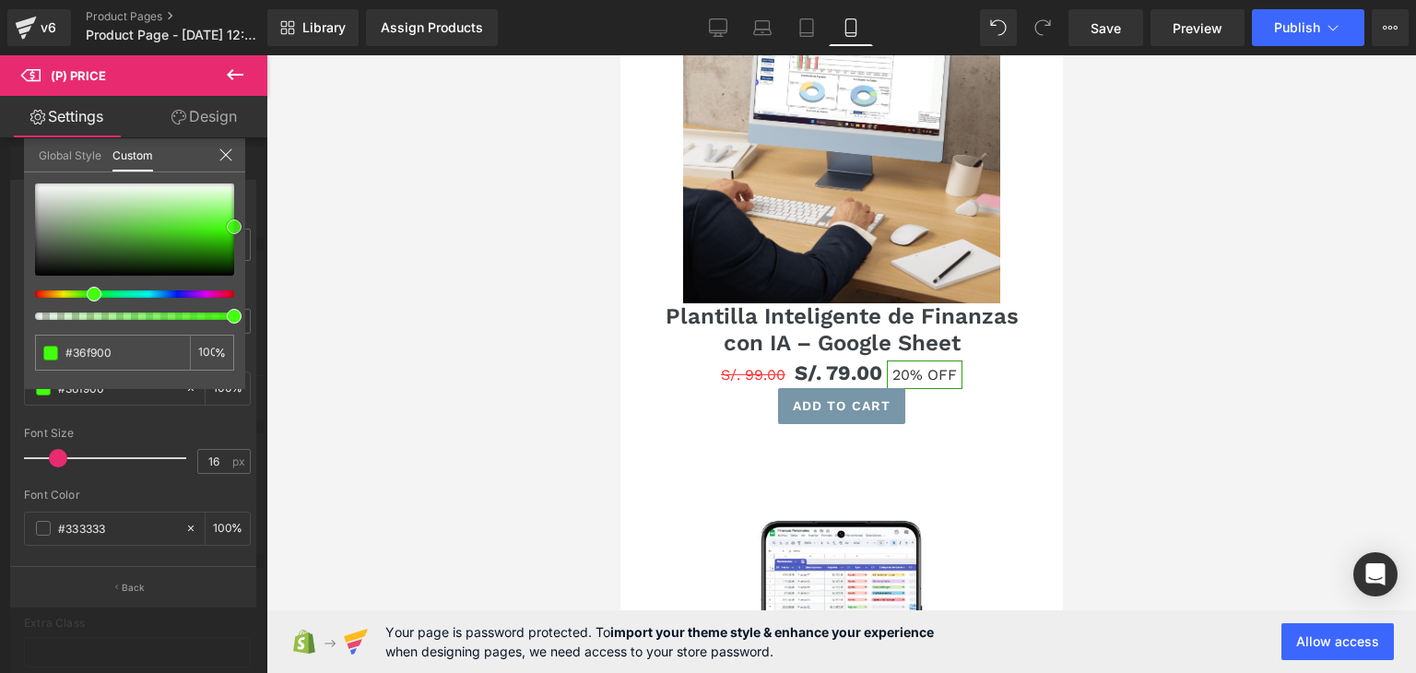
type input "#3bff05"
type input "#43ff0f"
type input "#4bff19"
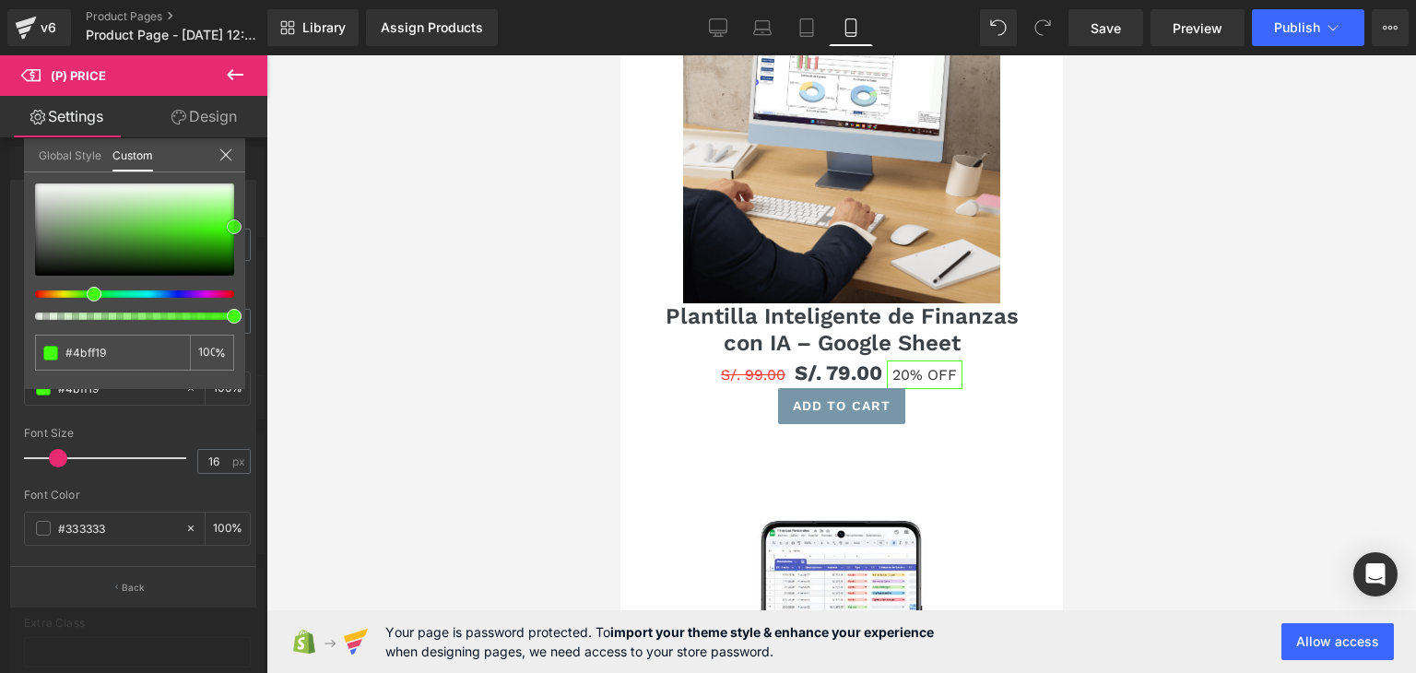
type input "#4fff1e"
drag, startPoint x: 167, startPoint y: 248, endPoint x: 251, endPoint y: 223, distance: 87.5
click at [251, 223] on div "Percentage Saved Text Styles Custom Custom Setup Global Style Custom Setup Glob…" at bounding box center [133, 386] width 267 height 440
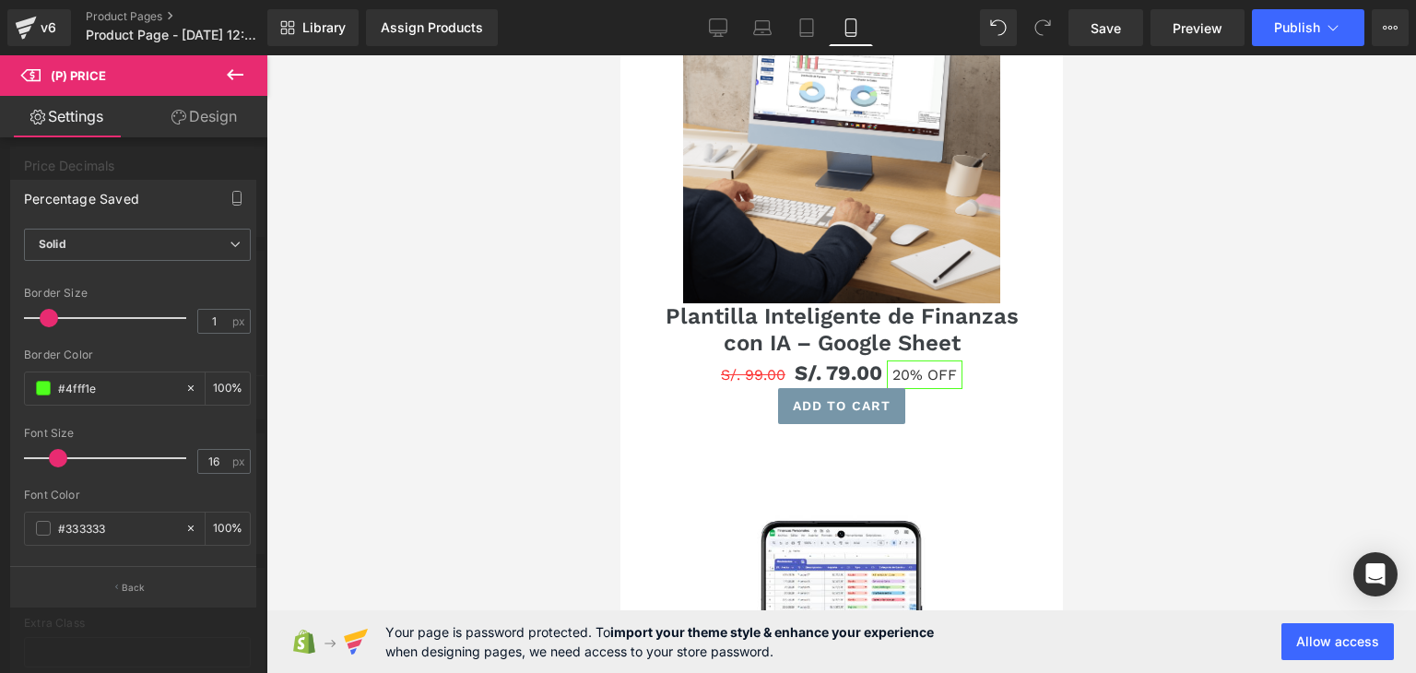
click at [334, 381] on div at bounding box center [842, 364] width 1150 height 618
click at [50, 523] on div "#333333" at bounding box center [105, 529] width 160 height 32
click at [43, 525] on span at bounding box center [43, 528] width 15 height 15
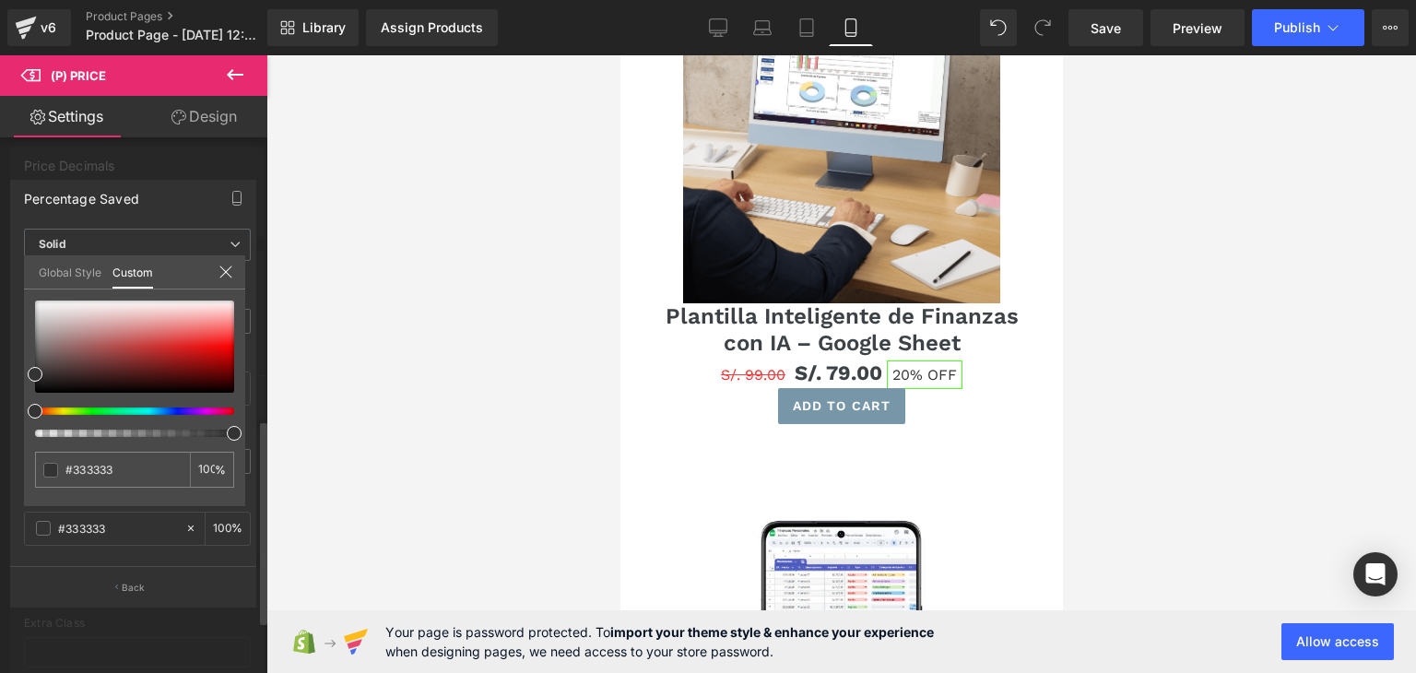
click at [89, 409] on div at bounding box center [127, 411] width 199 height 7
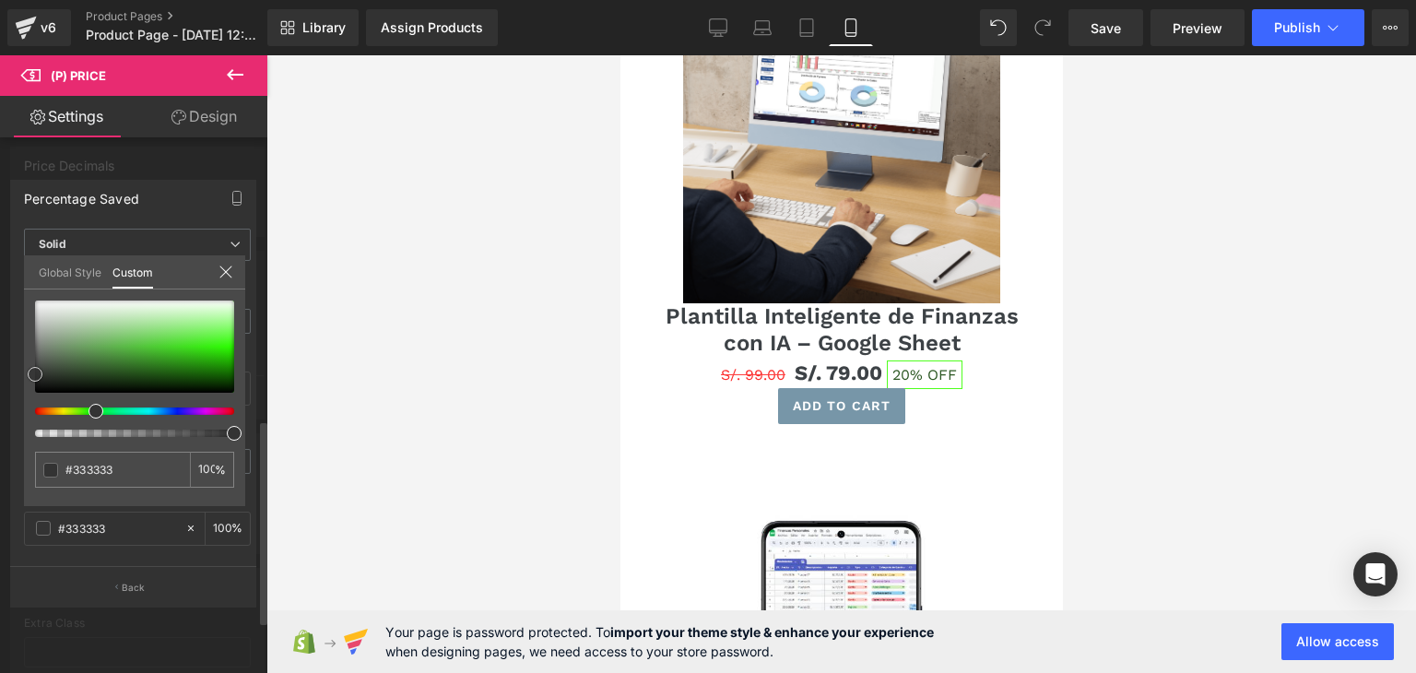
type input "#2b5722"
type input "#2f7320"
type input "#2b9413"
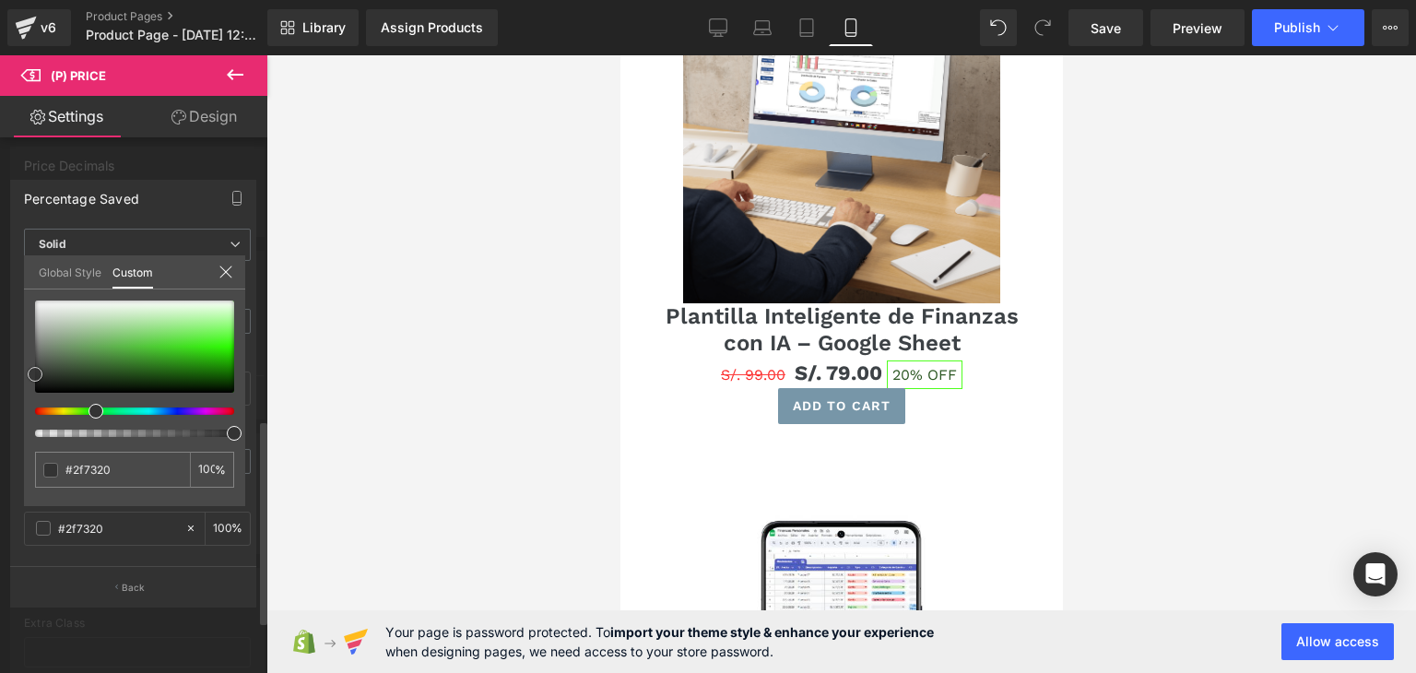
type input "#2b9413"
type input "#26b007"
type input "#25bd03"
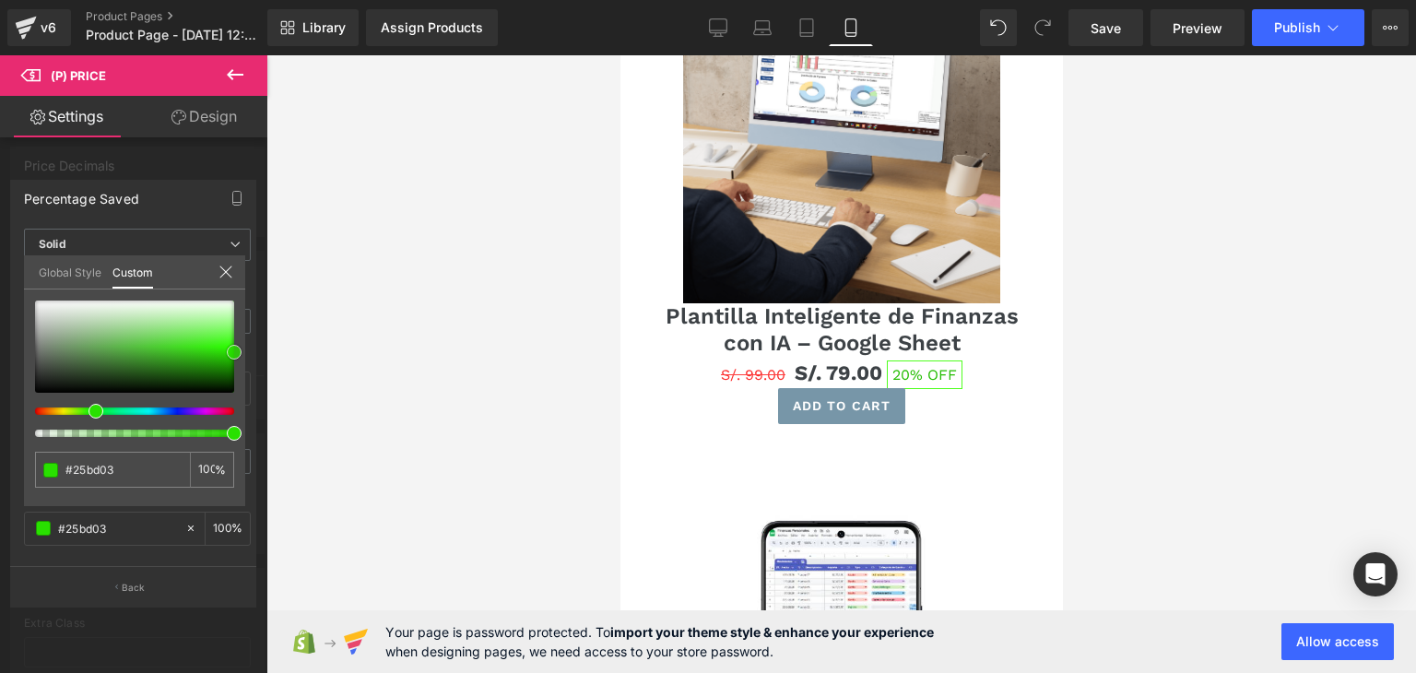
type input "#29e000"
drag, startPoint x: 224, startPoint y: 357, endPoint x: 273, endPoint y: 348, distance: 49.7
click at [273, 348] on div "(P) Price You are previewing how the will restyle your page. You can not edit E…" at bounding box center [708, 352] width 1416 height 705
type input "#2cf400"
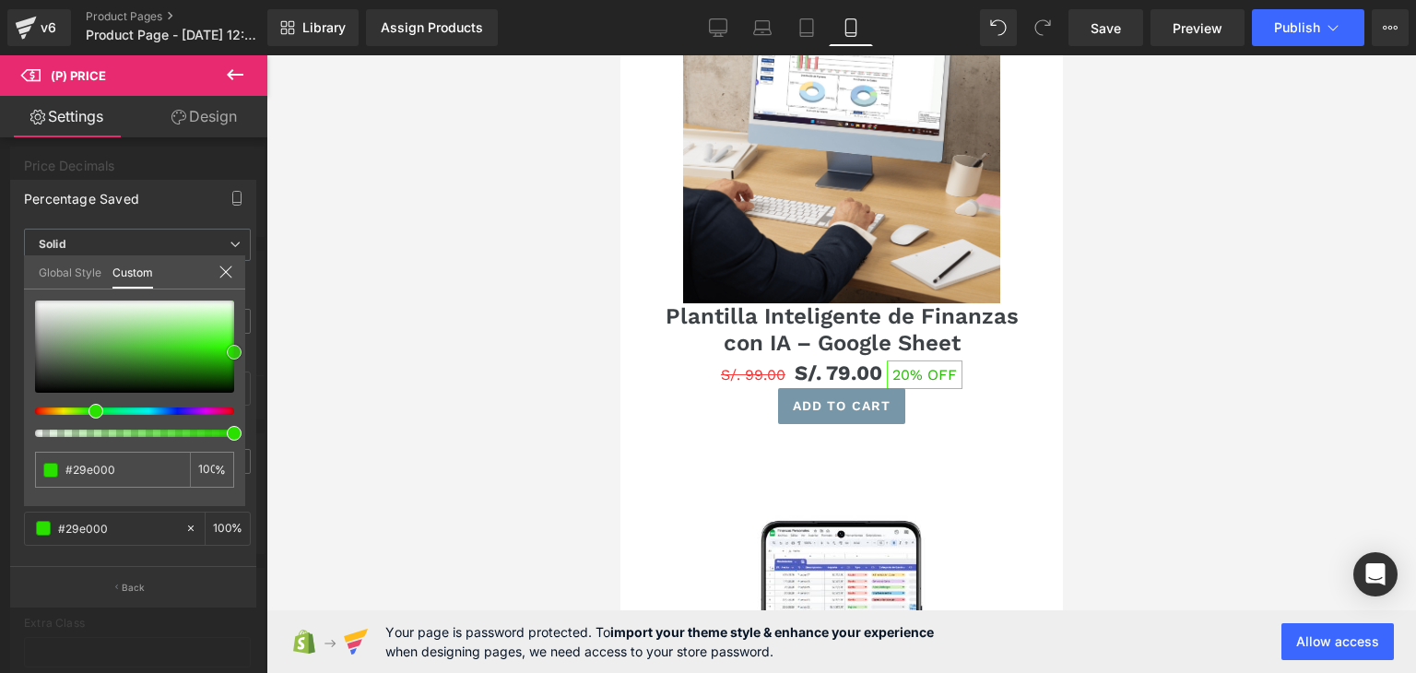
type input "#2cf400"
click at [306, 377] on div at bounding box center [842, 364] width 1150 height 618
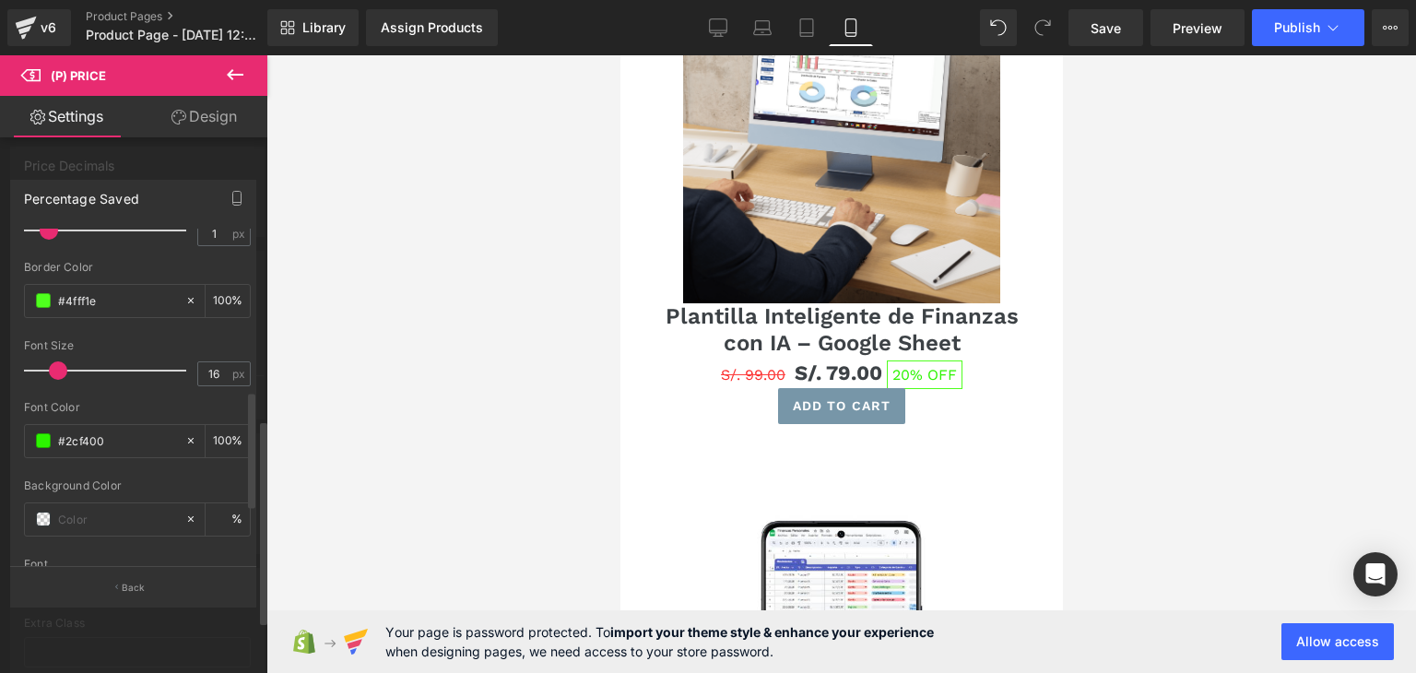
scroll to position [461, 0]
click at [40, 430] on span at bounding box center [43, 436] width 15 height 15
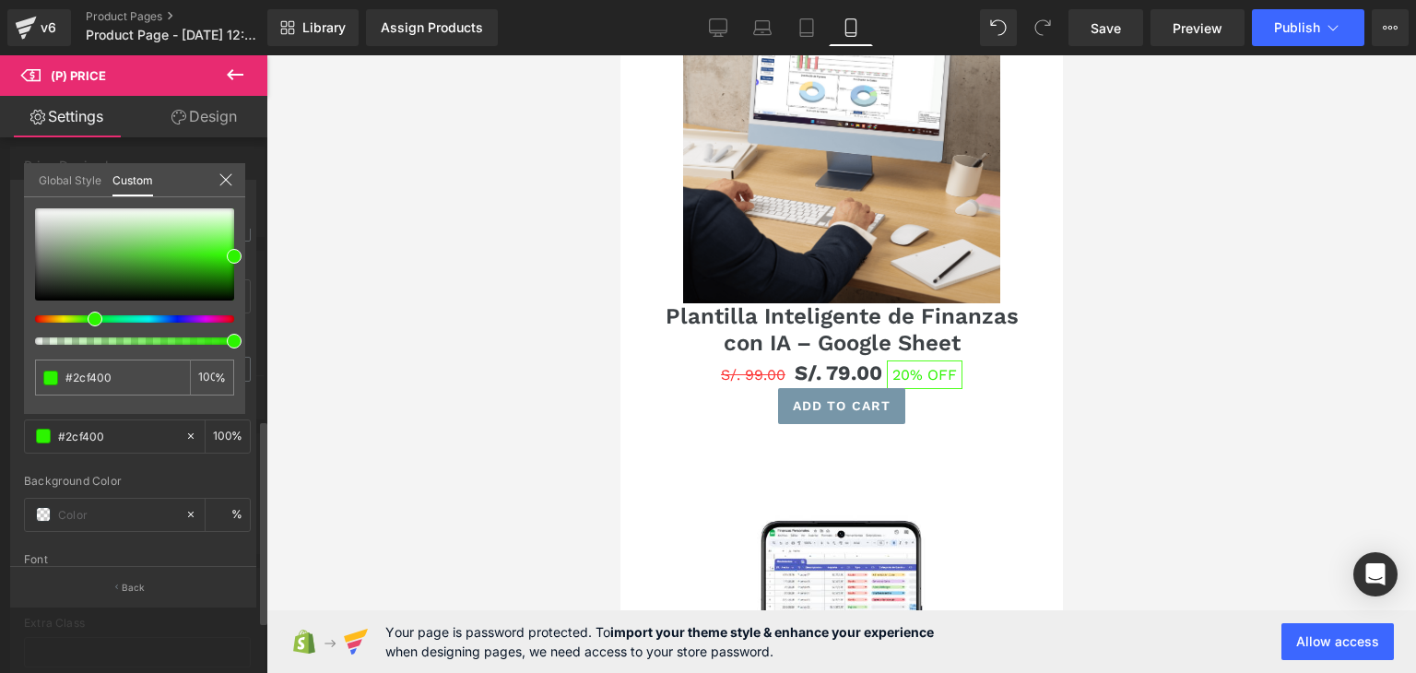
type input "#8200f4"
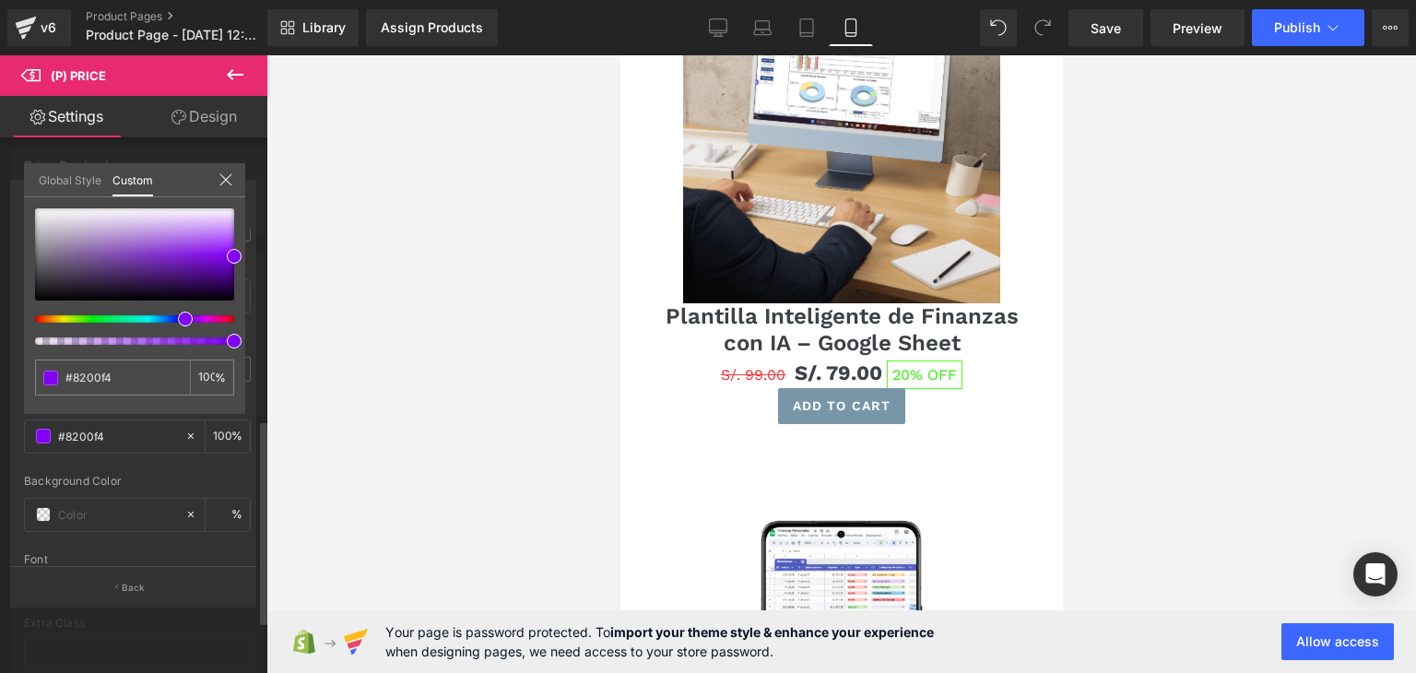
click at [178, 315] on div at bounding box center [127, 318] width 199 height 7
type input "#3500f4"
click at [170, 316] on div at bounding box center [127, 318] width 199 height 7
type input "#4500f4"
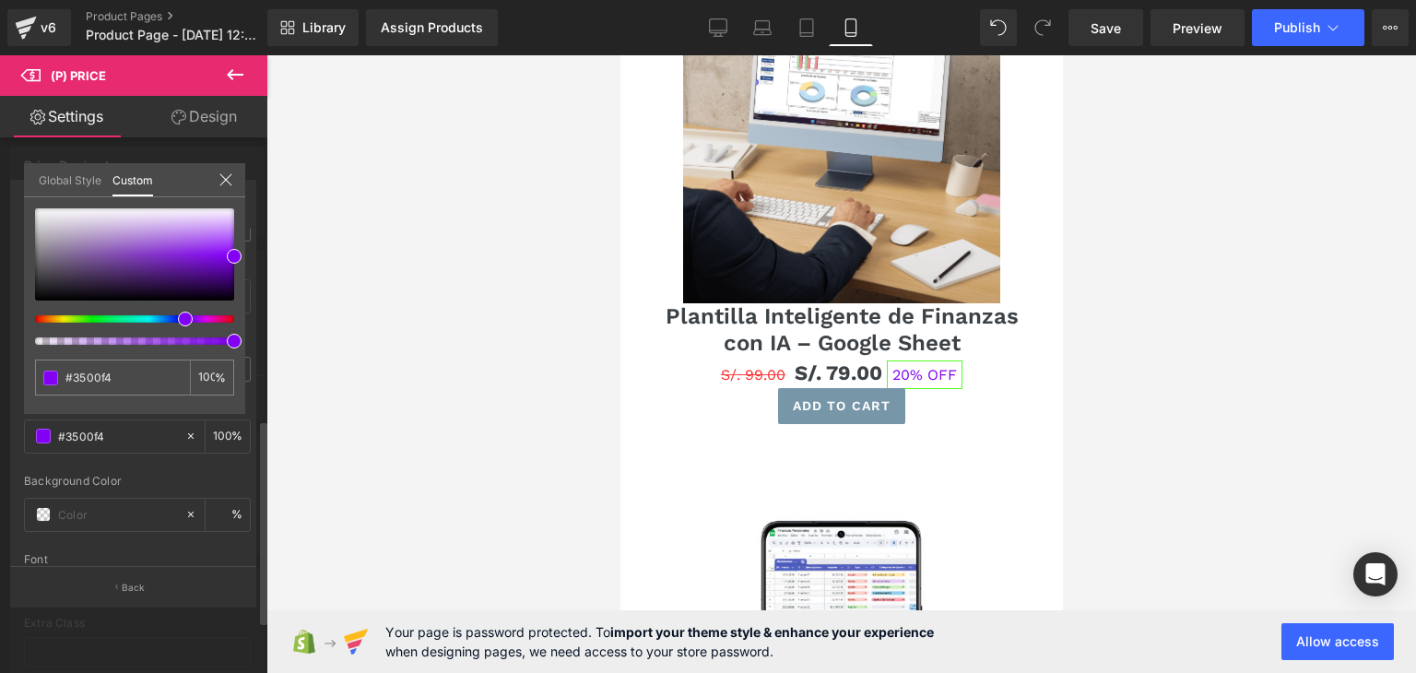
type input "#4500f4"
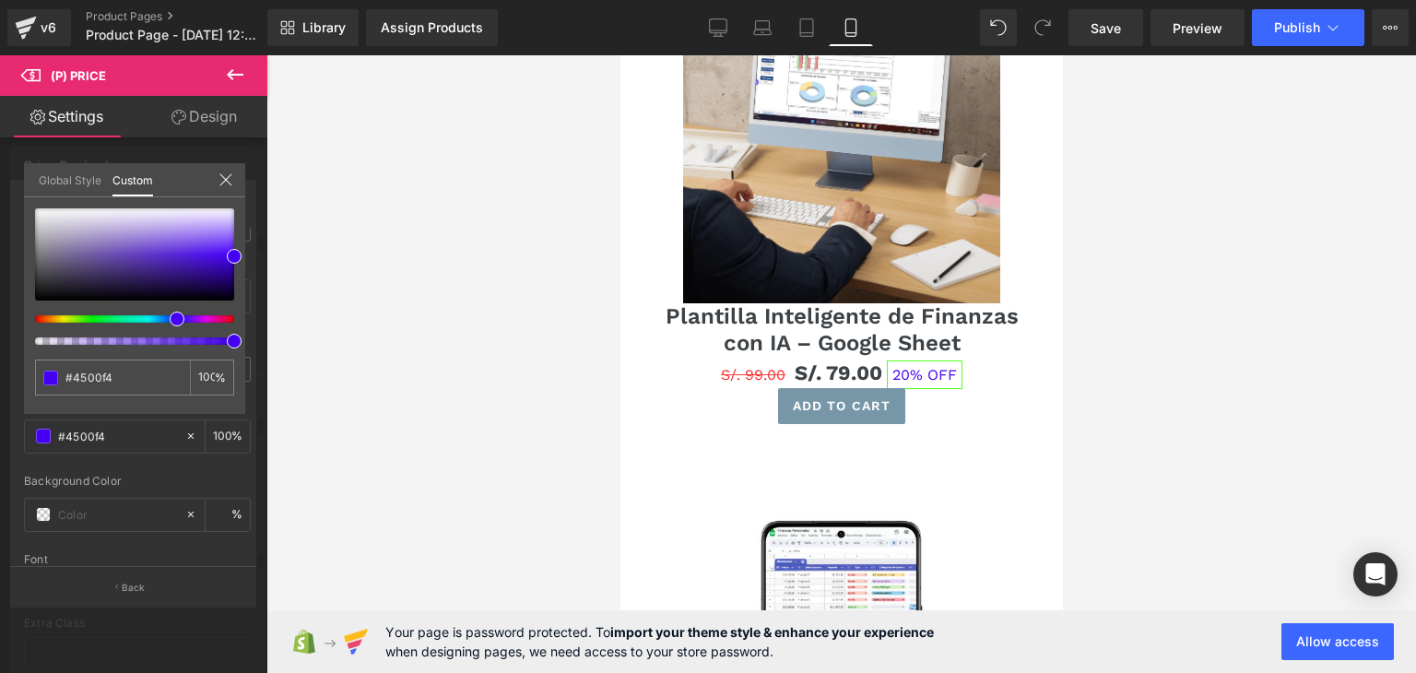
click at [332, 322] on div at bounding box center [842, 364] width 1150 height 618
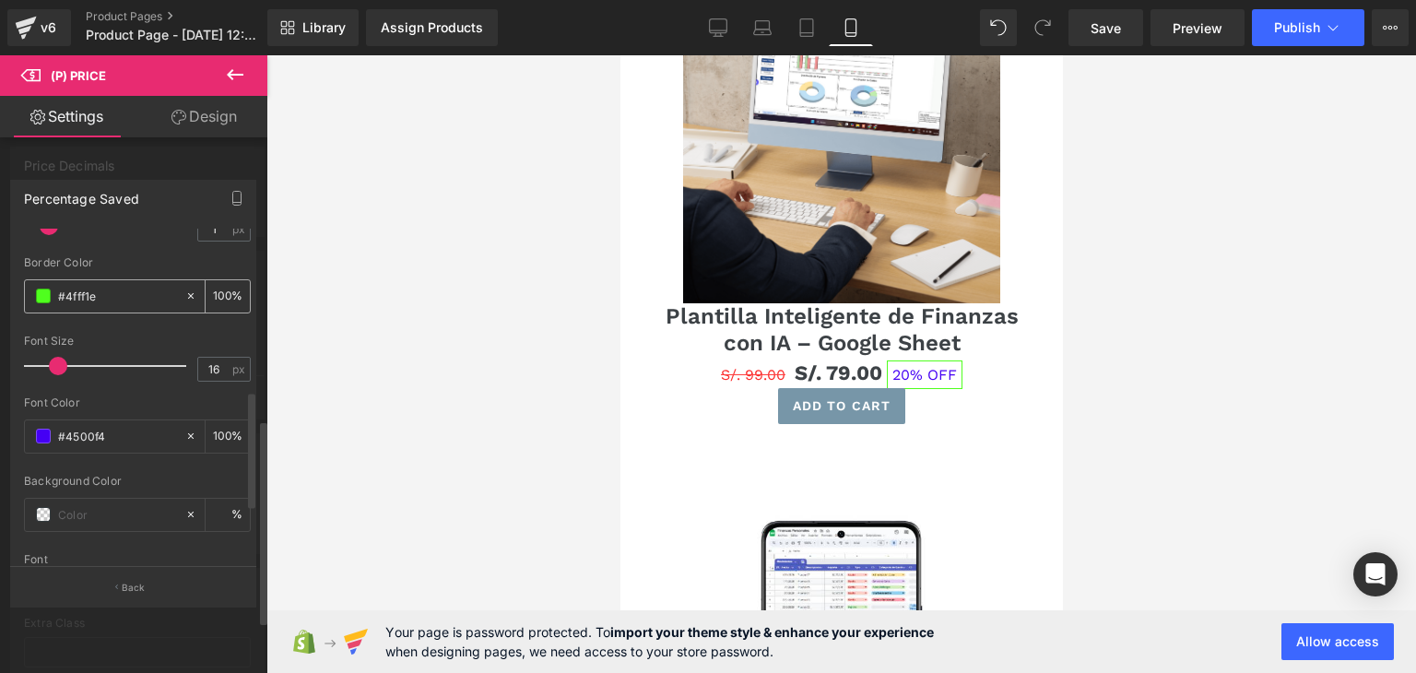
click at [48, 298] on span at bounding box center [43, 296] width 15 height 15
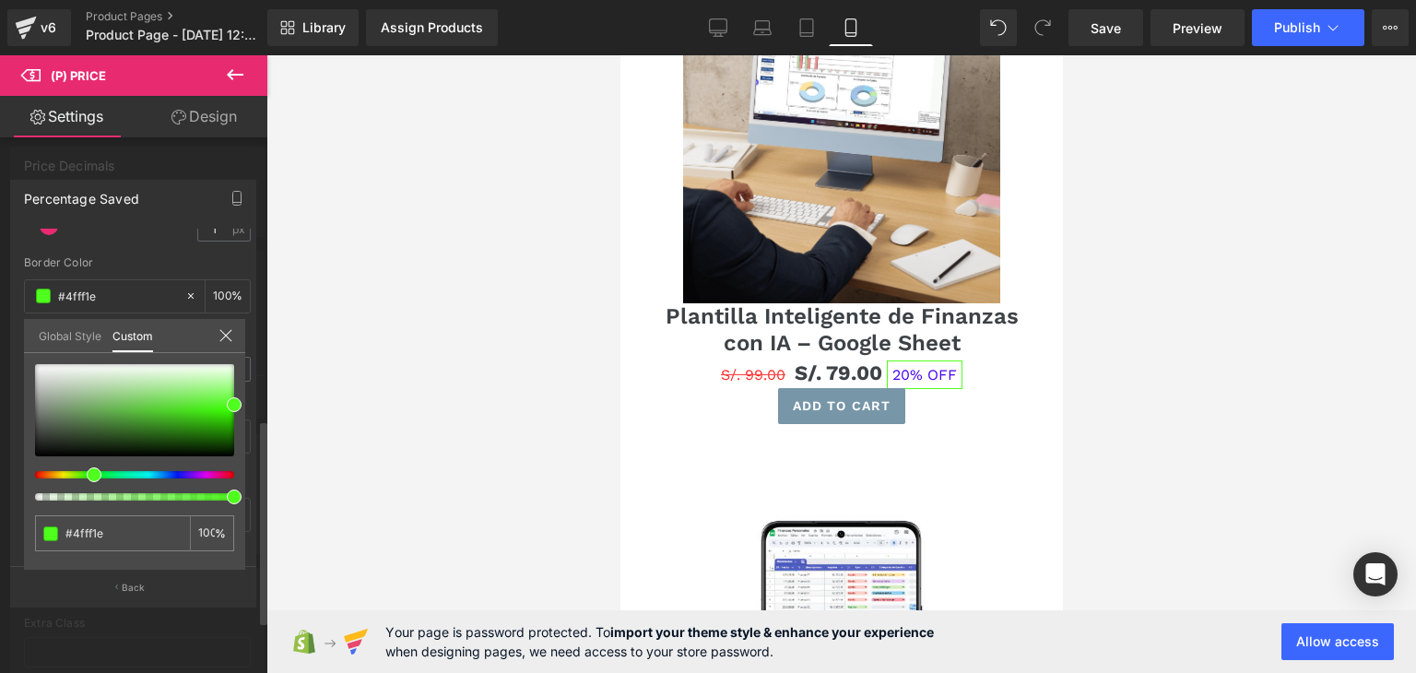
type input "#871eff"
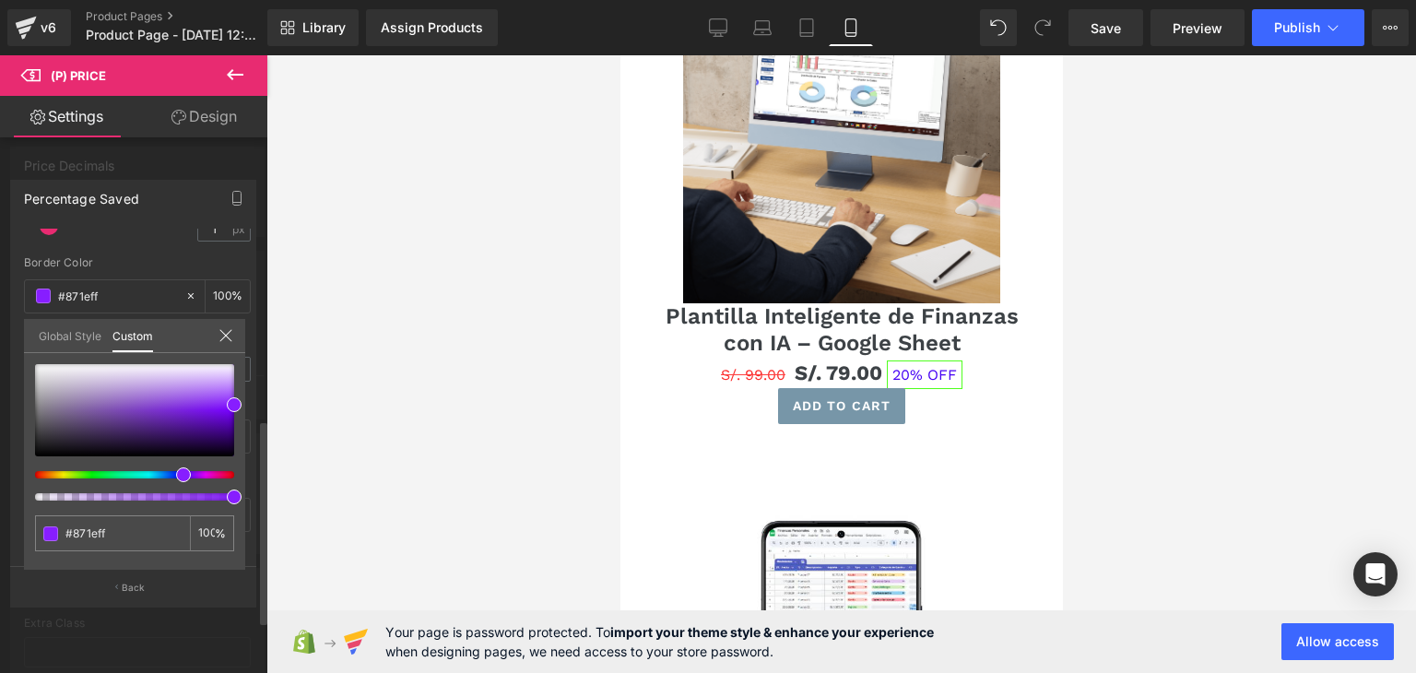
click at [176, 473] on div at bounding box center [127, 474] width 199 height 7
type input "#831eff"
type input "#7c1eff"
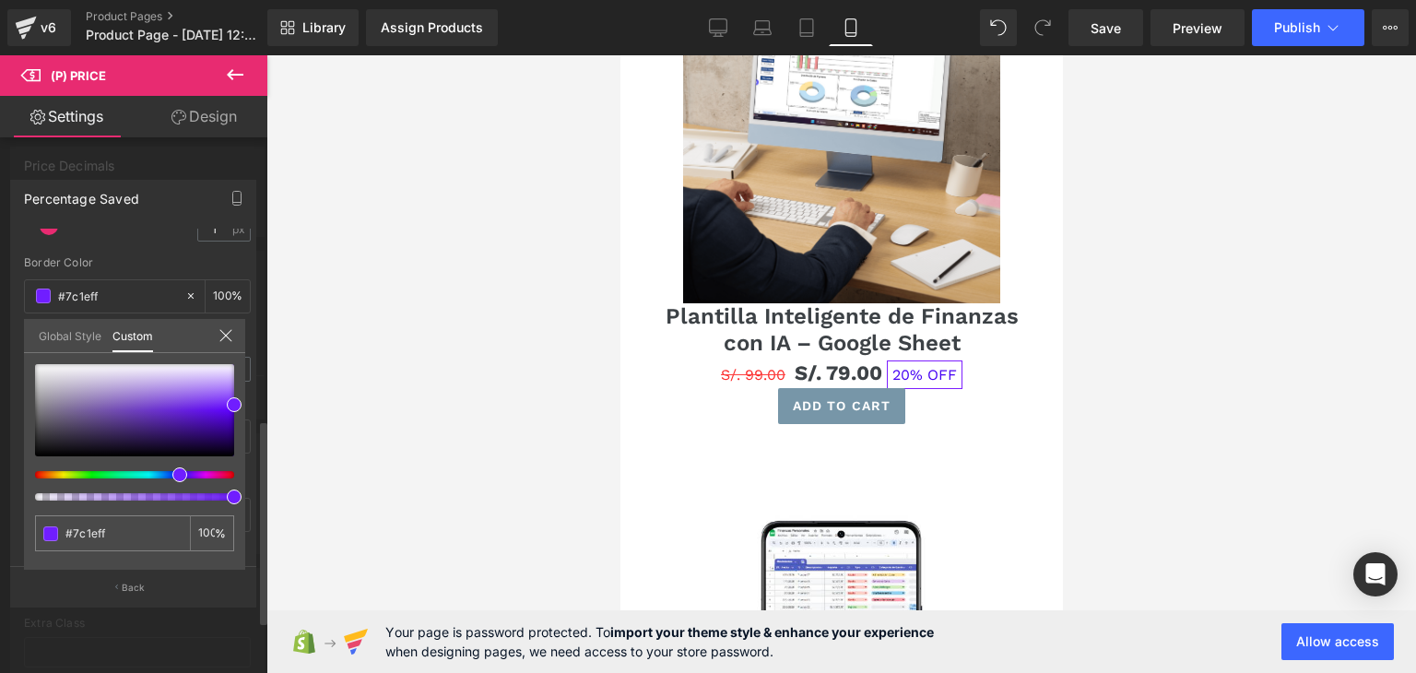
type input "#741eff"
type input "#701eff"
type input "#691eff"
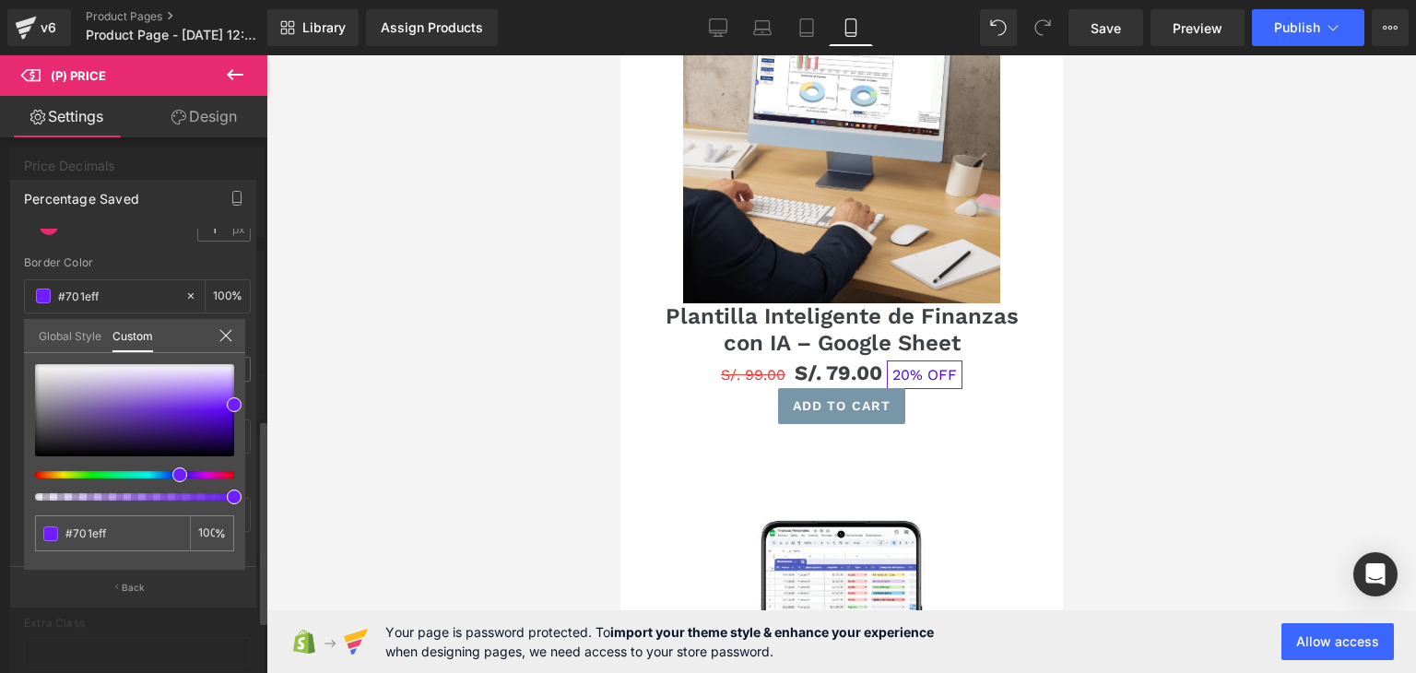
type input "#691eff"
type input "#611eff"
type input "#5e1eff"
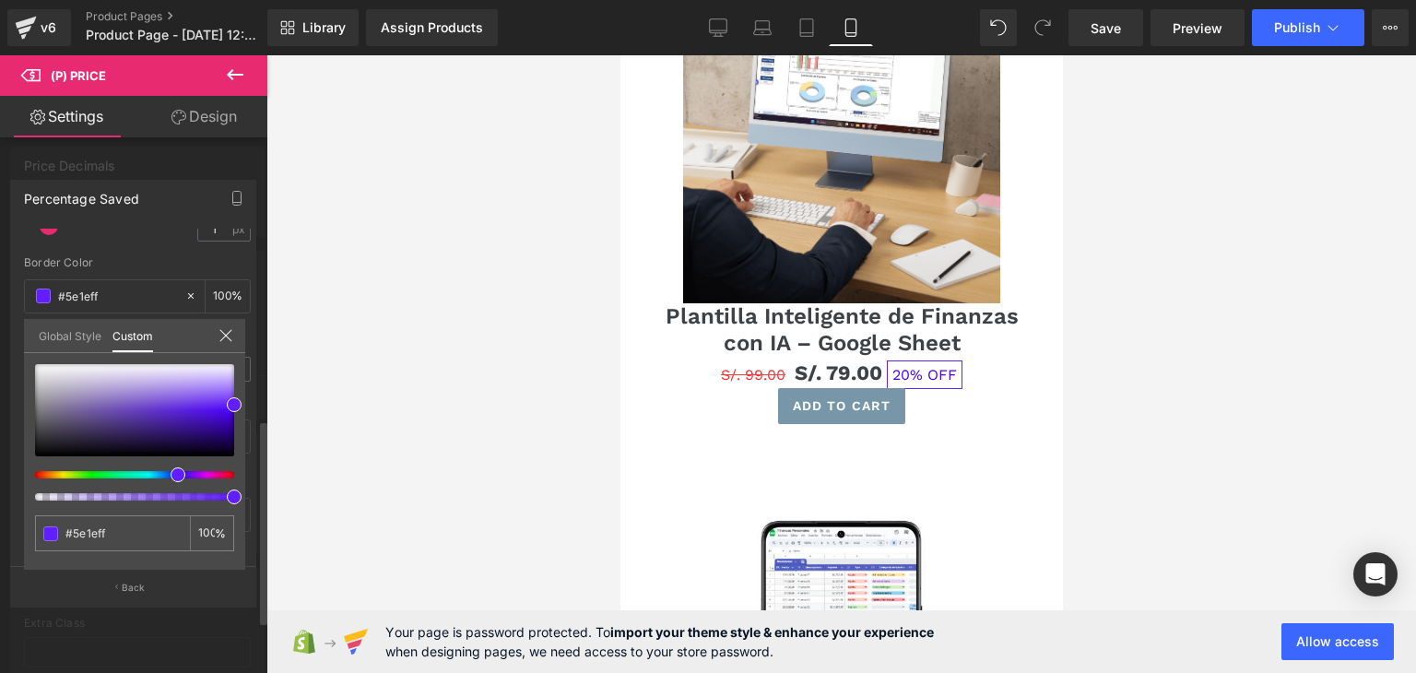
type input "#561eff"
type input "#4b1eff"
type input "#431eff"
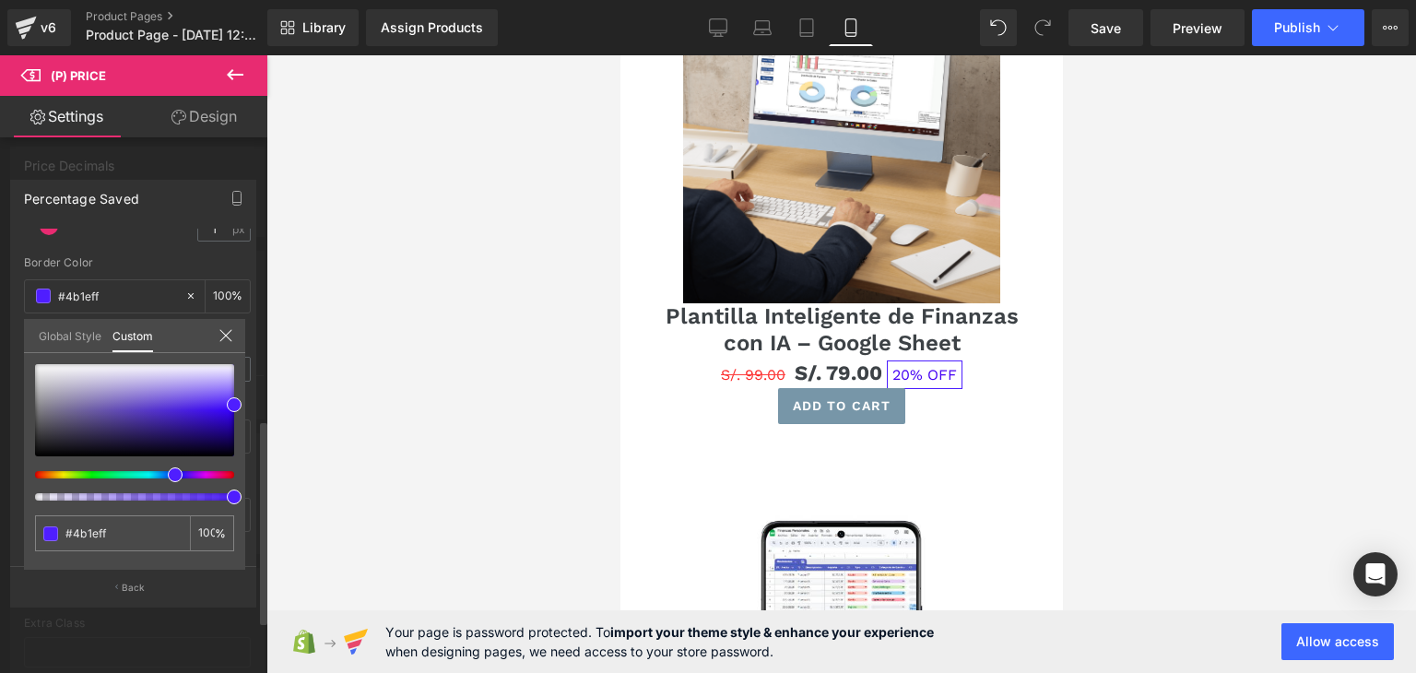
type input "#431eff"
type input "#3c1eff"
drag, startPoint x: 175, startPoint y: 477, endPoint x: 165, endPoint y: 477, distance: 10.1
click at [165, 477] on div at bounding box center [127, 474] width 199 height 7
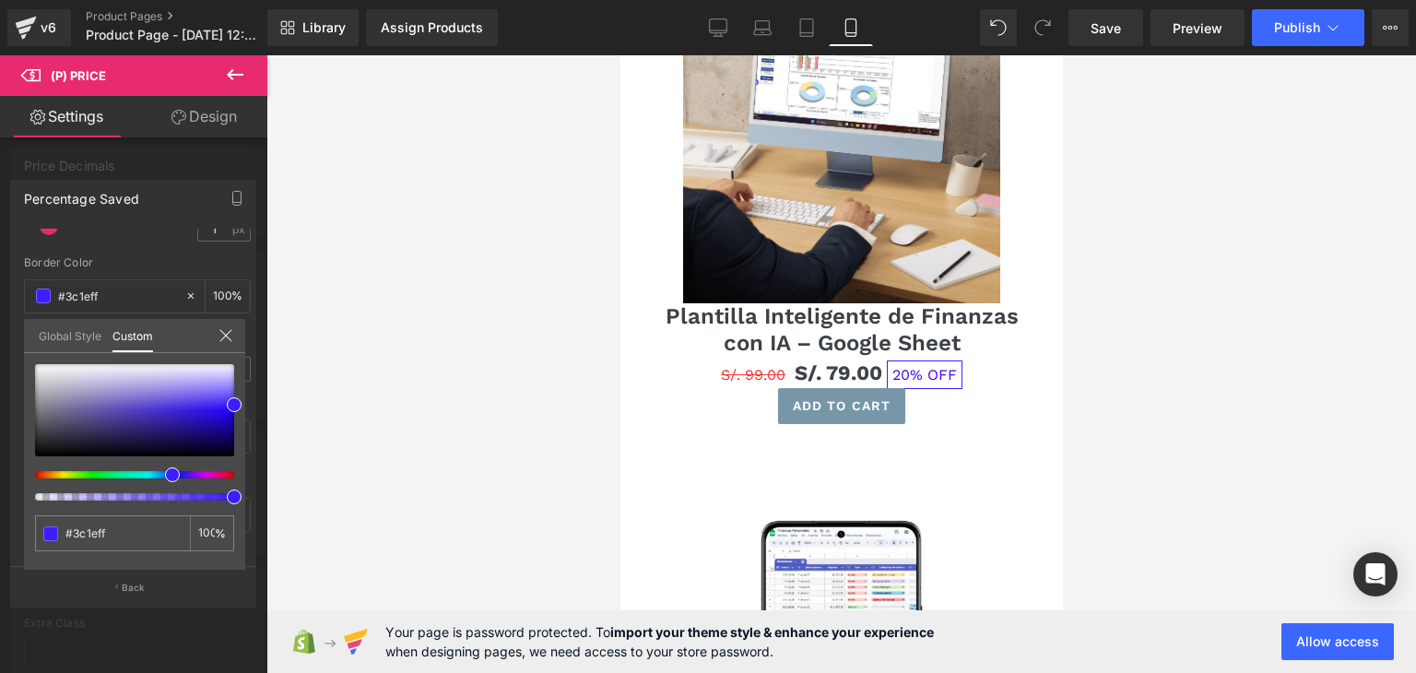
click at [383, 388] on div at bounding box center [842, 364] width 1150 height 618
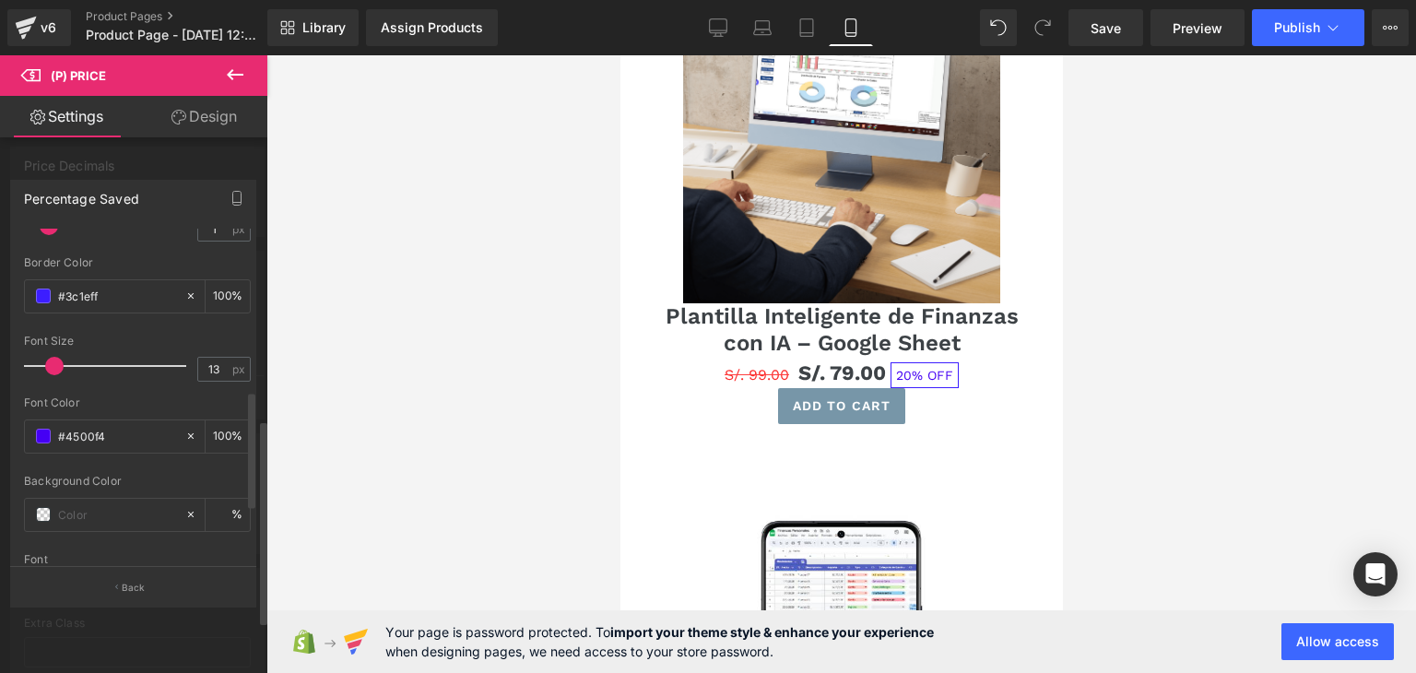
type input "12"
click at [52, 361] on span at bounding box center [51, 366] width 18 height 18
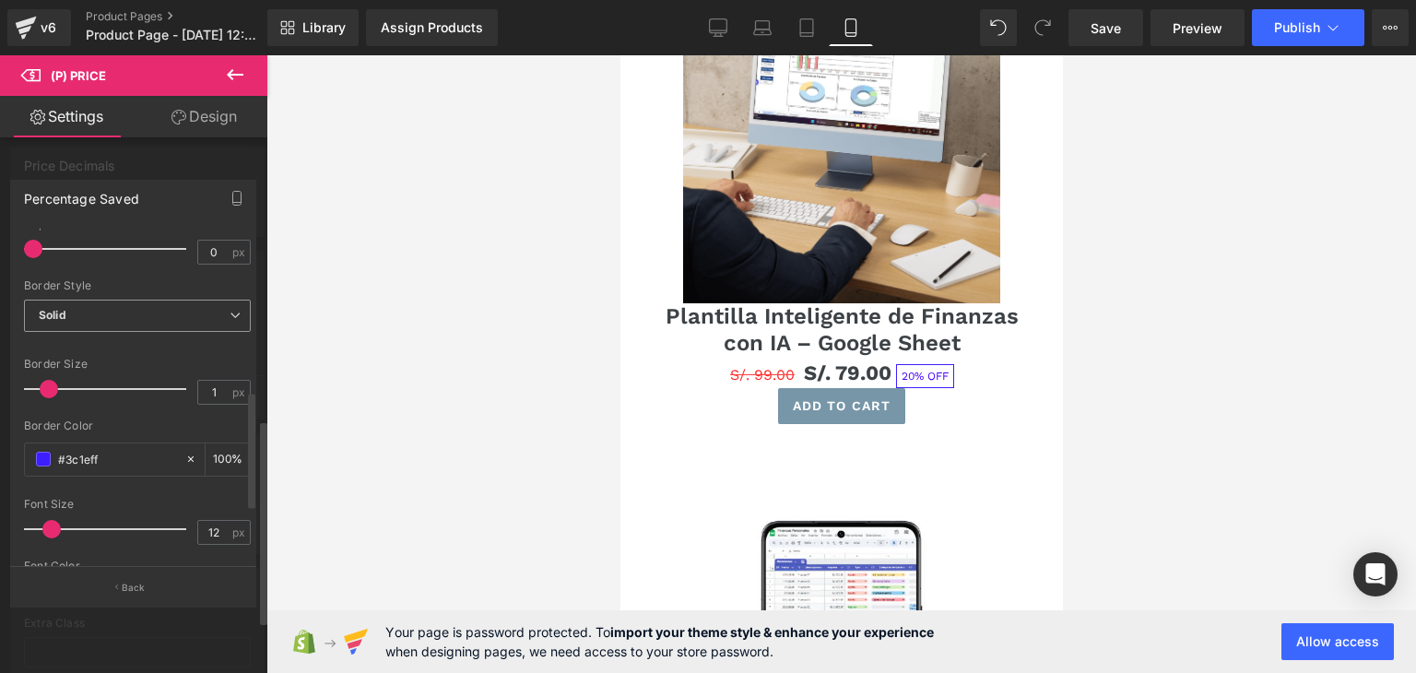
scroll to position [277, 0]
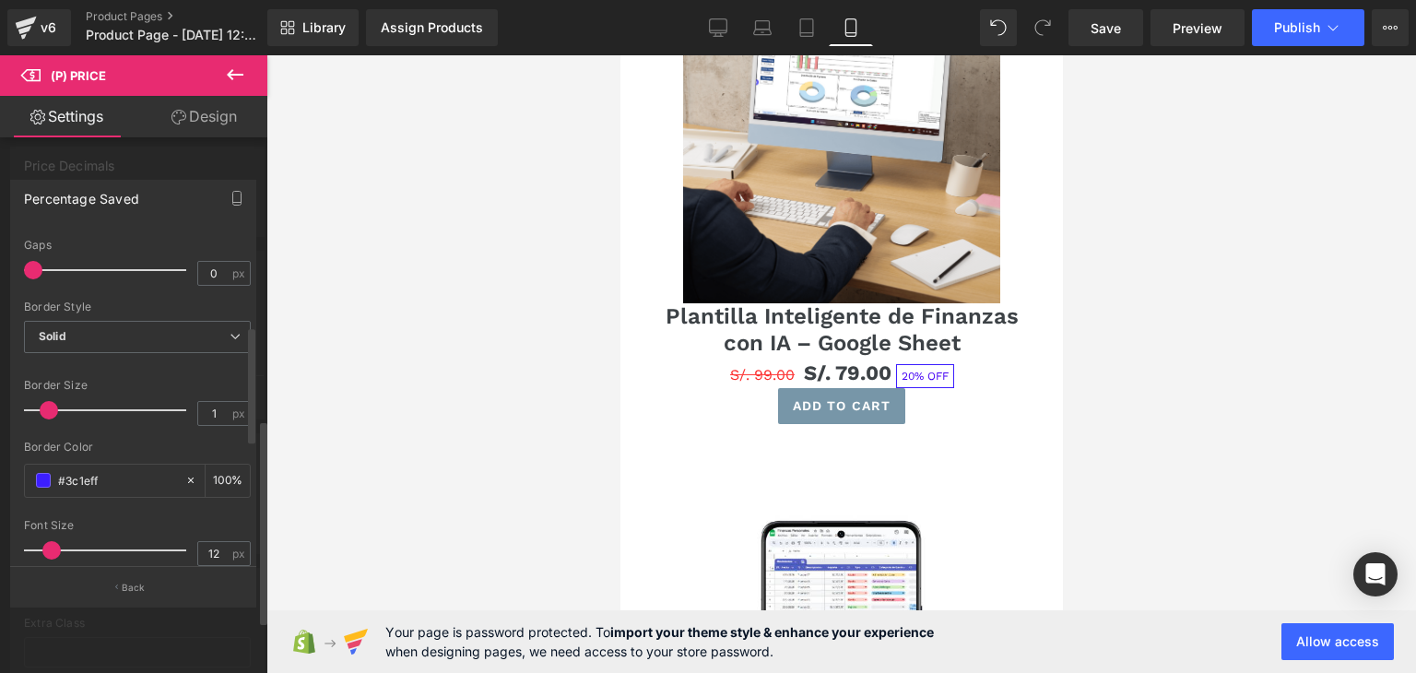
type input "2"
drag, startPoint x: 49, startPoint y: 403, endPoint x: 62, endPoint y: 403, distance: 12.9
click at [62, 403] on span at bounding box center [63, 410] width 18 height 18
drag, startPoint x: 432, startPoint y: 399, endPoint x: 347, endPoint y: 377, distance: 87.7
click at [432, 399] on div at bounding box center [842, 364] width 1150 height 618
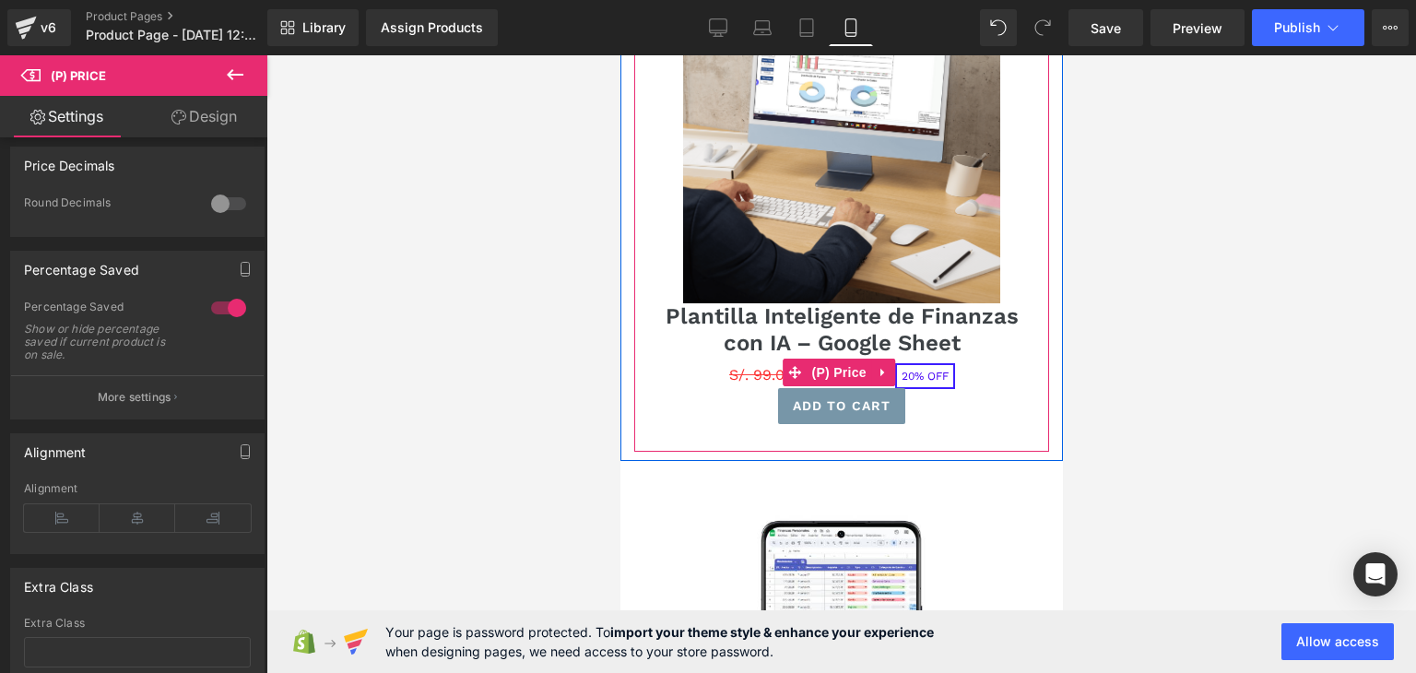
click at [919, 363] on span "20% OFF" at bounding box center [925, 376] width 60 height 26
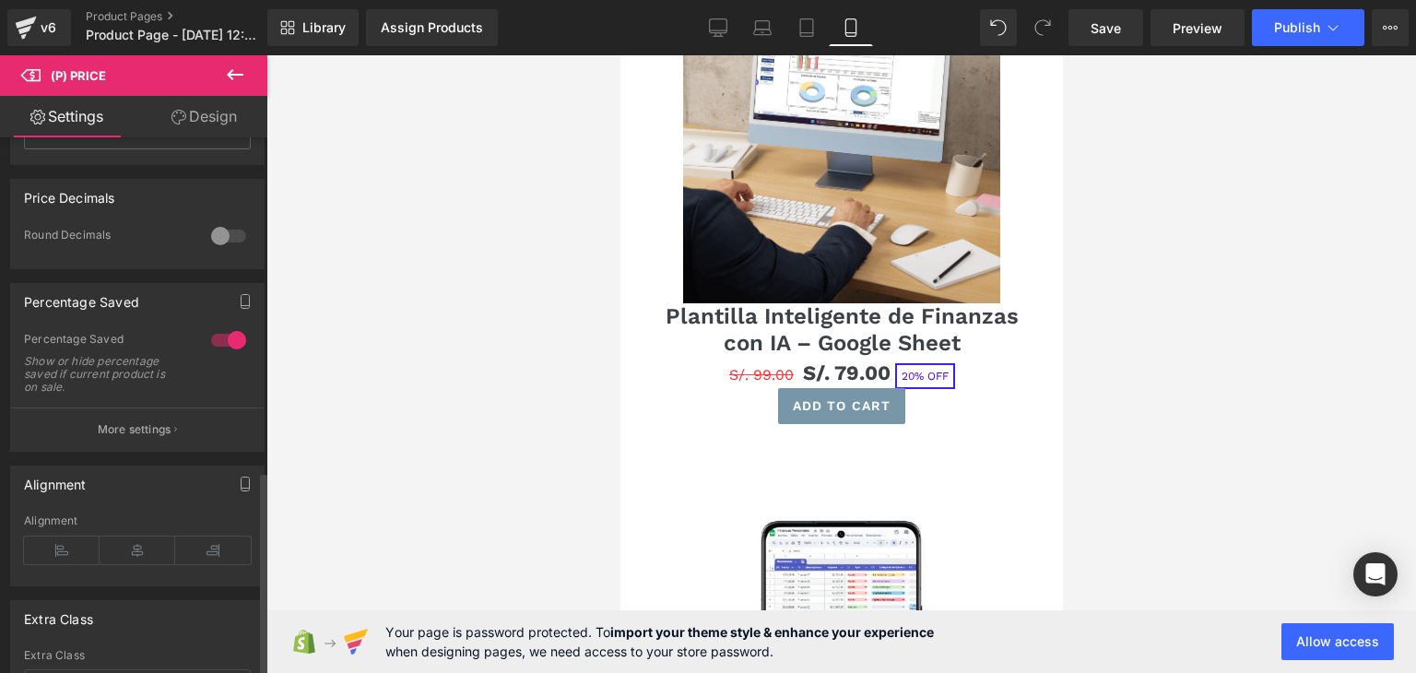
scroll to position [689, 0]
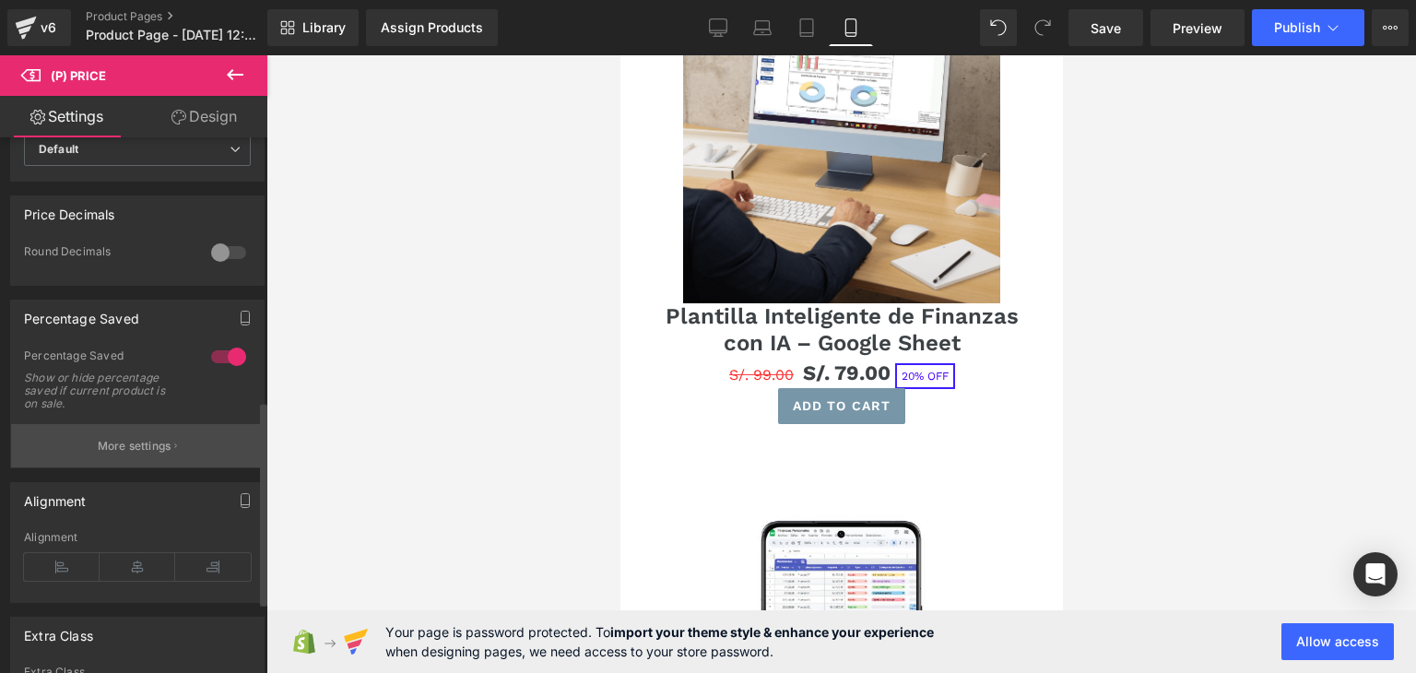
click at [130, 455] on p "More settings" at bounding box center [135, 446] width 74 height 17
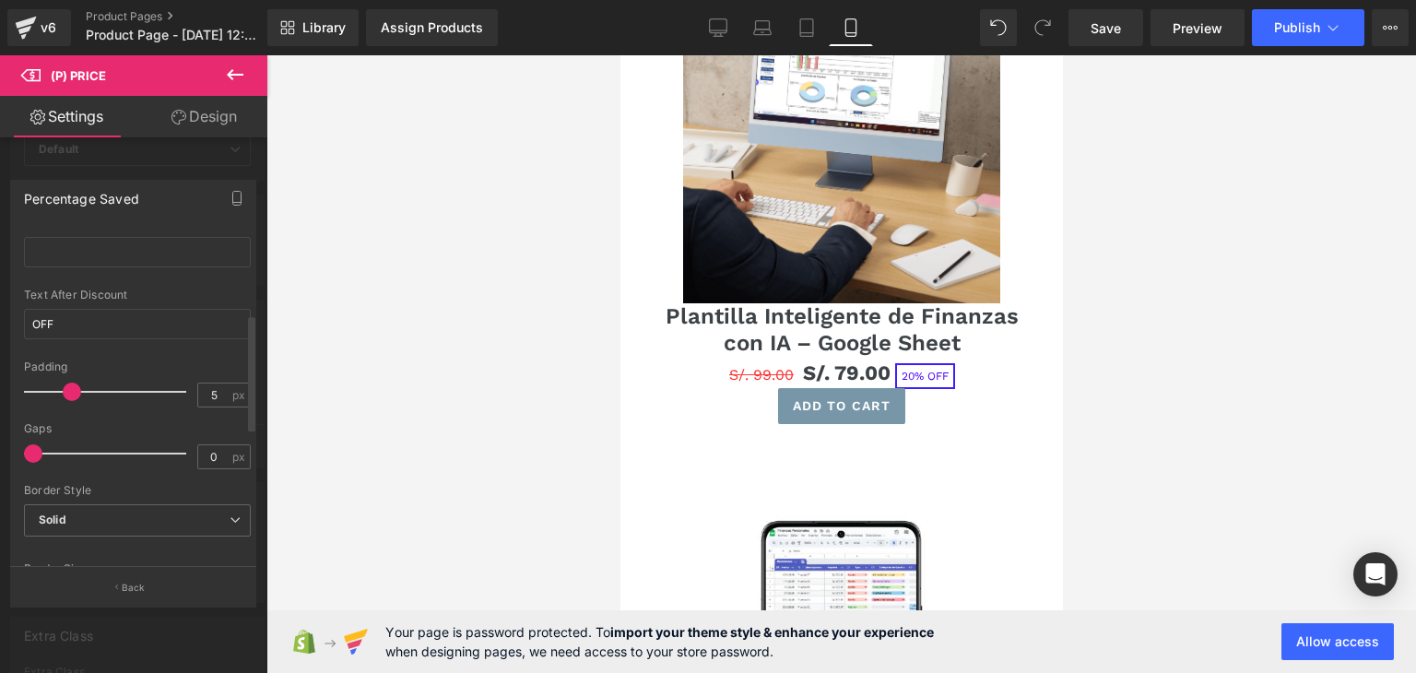
scroll to position [0, 0]
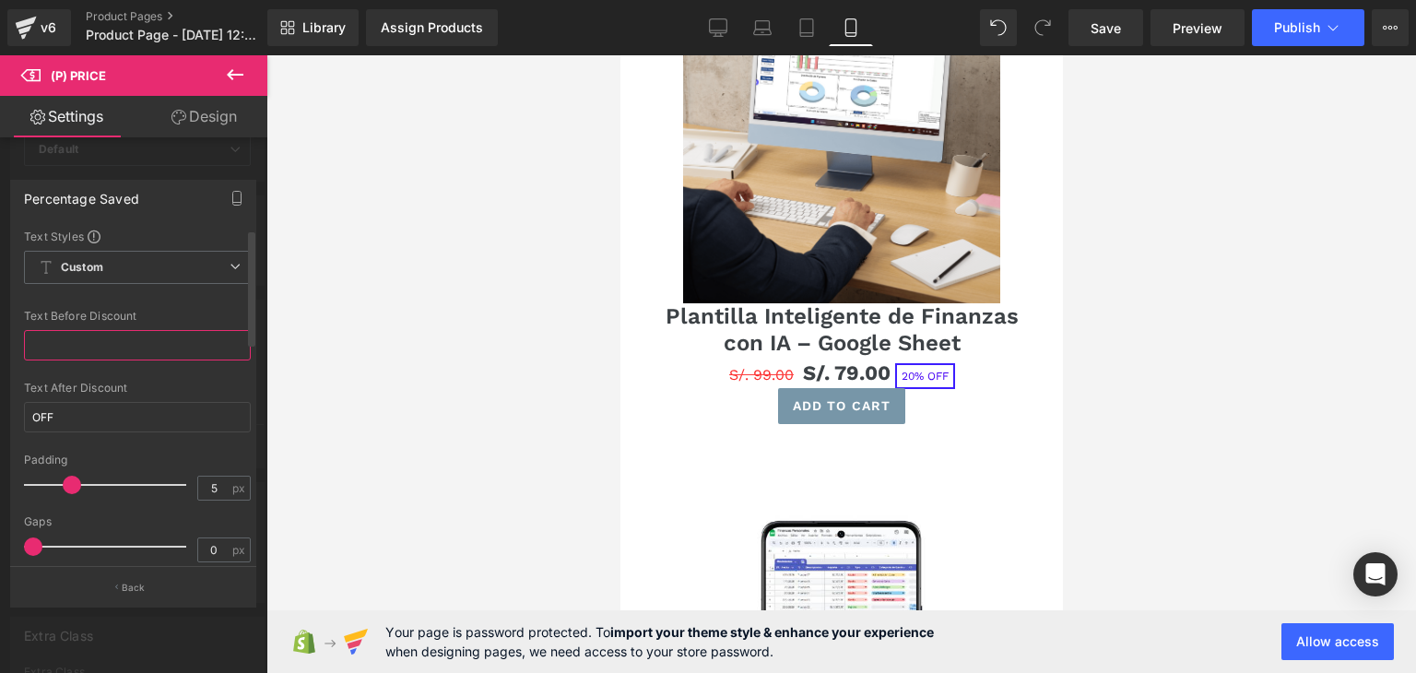
click at [91, 338] on input "text" at bounding box center [137, 345] width 227 height 30
drag, startPoint x: 52, startPoint y: 346, endPoint x: 0, endPoint y: 344, distance: 51.7
click at [0, 344] on div "Percentage Saved Text Styles Custom Custom Setup Global Style Custom Setup Glob…" at bounding box center [133, 386] width 267 height 440
type input "DSCTO"
drag, startPoint x: 89, startPoint y: 406, endPoint x: 0, endPoint y: 407, distance: 88.5
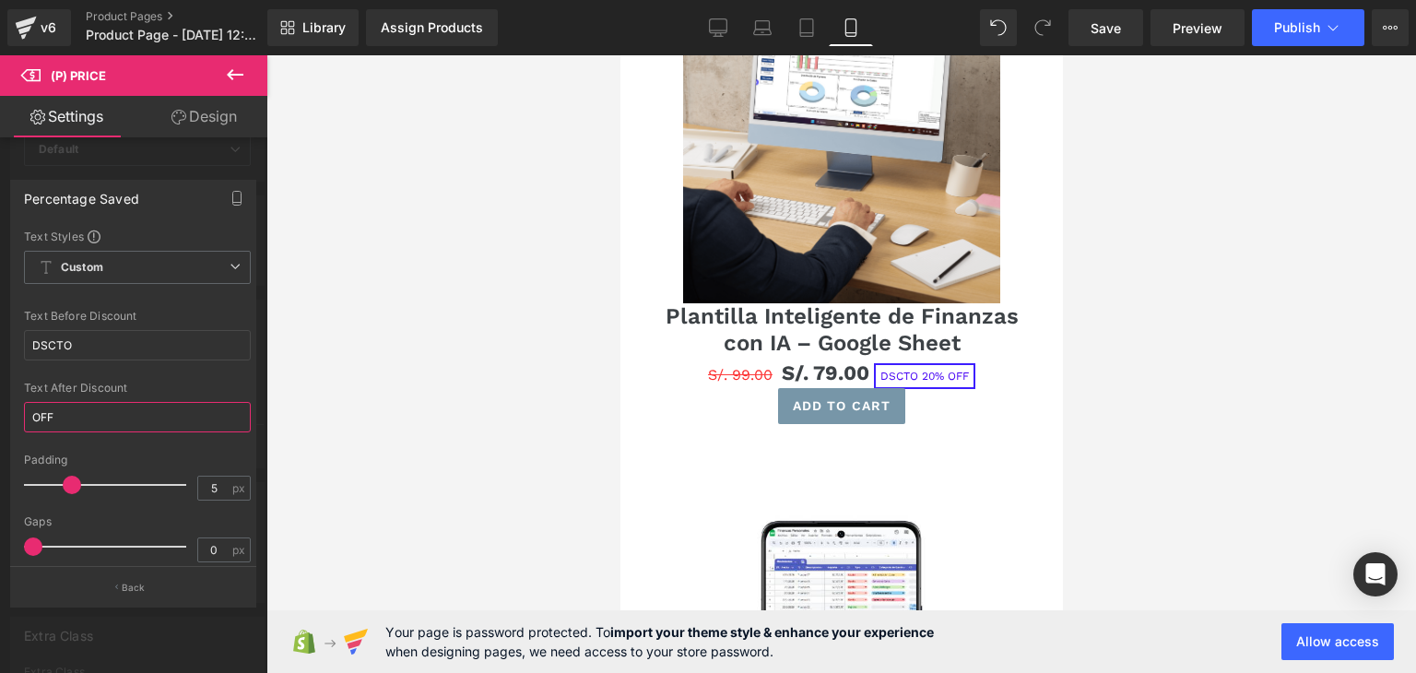
click at [0, 407] on div "Percentage Saved Text Styles Custom Custom Setup Global Style Custom Setup Glob…" at bounding box center [133, 386] width 267 height 440
drag, startPoint x: 88, startPoint y: 351, endPoint x: 0, endPoint y: 348, distance: 87.7
click at [0, 348] on div "Percentage Saved Text Styles Custom Custom Setup Global Style Custom Setup Glob…" at bounding box center [133, 386] width 267 height 440
click at [0, 407] on div "Percentage Saved Text Styles Custom Custom Setup Global Style Custom Setup Glob…" at bounding box center [133, 386] width 267 height 440
paste input "DSCTO"
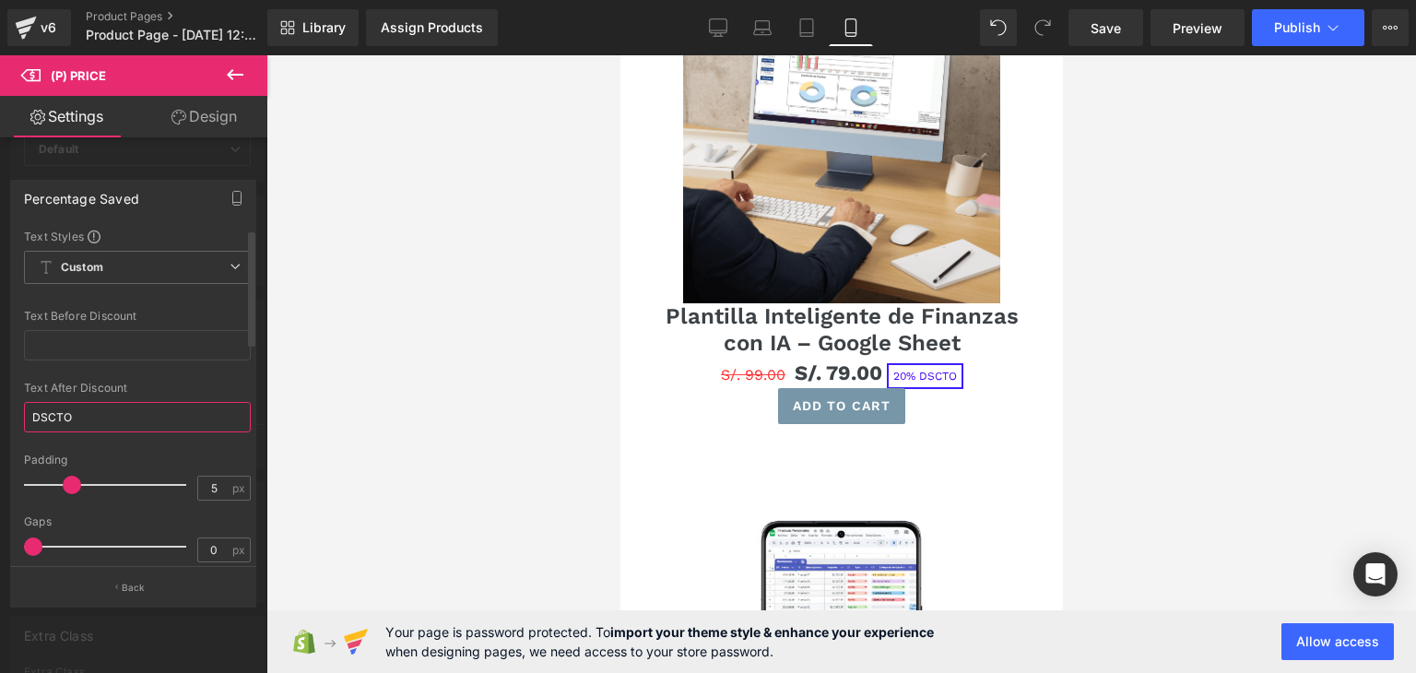
type input "DSCTO"
click at [184, 380] on div at bounding box center [137, 376] width 227 height 12
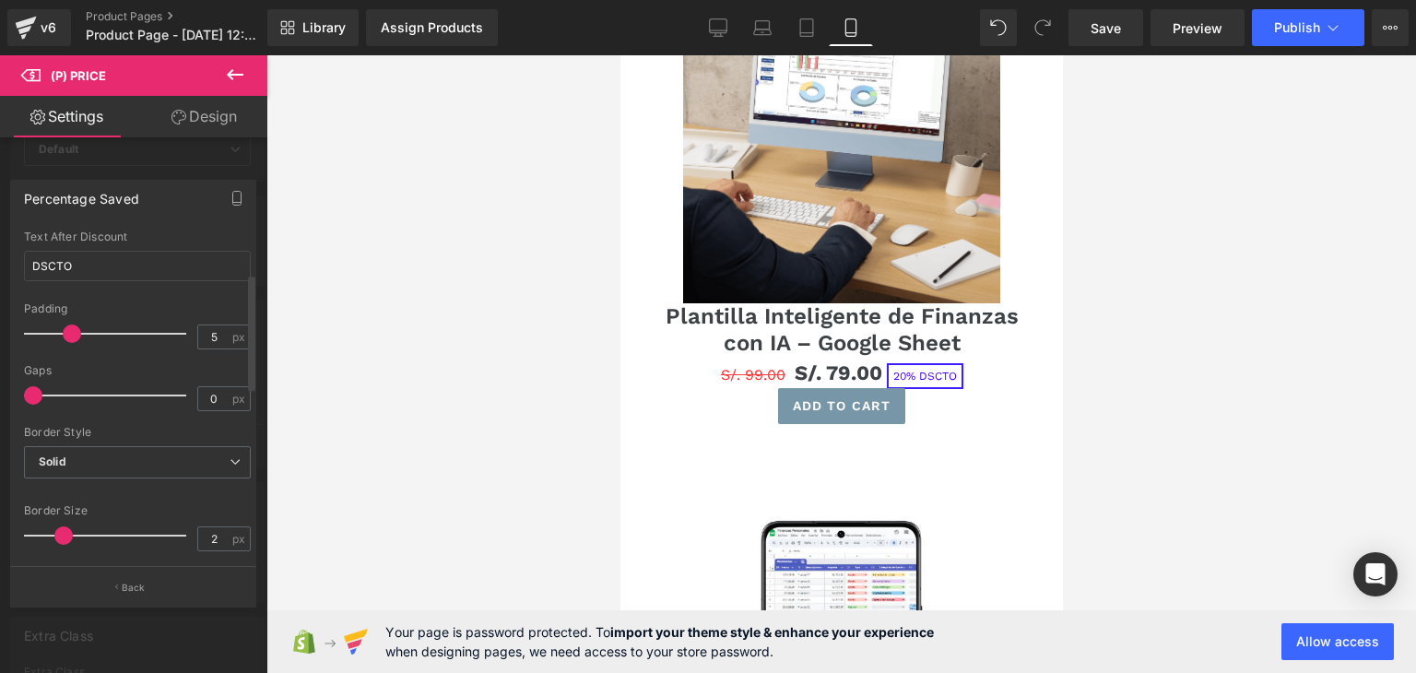
scroll to position [277, 0]
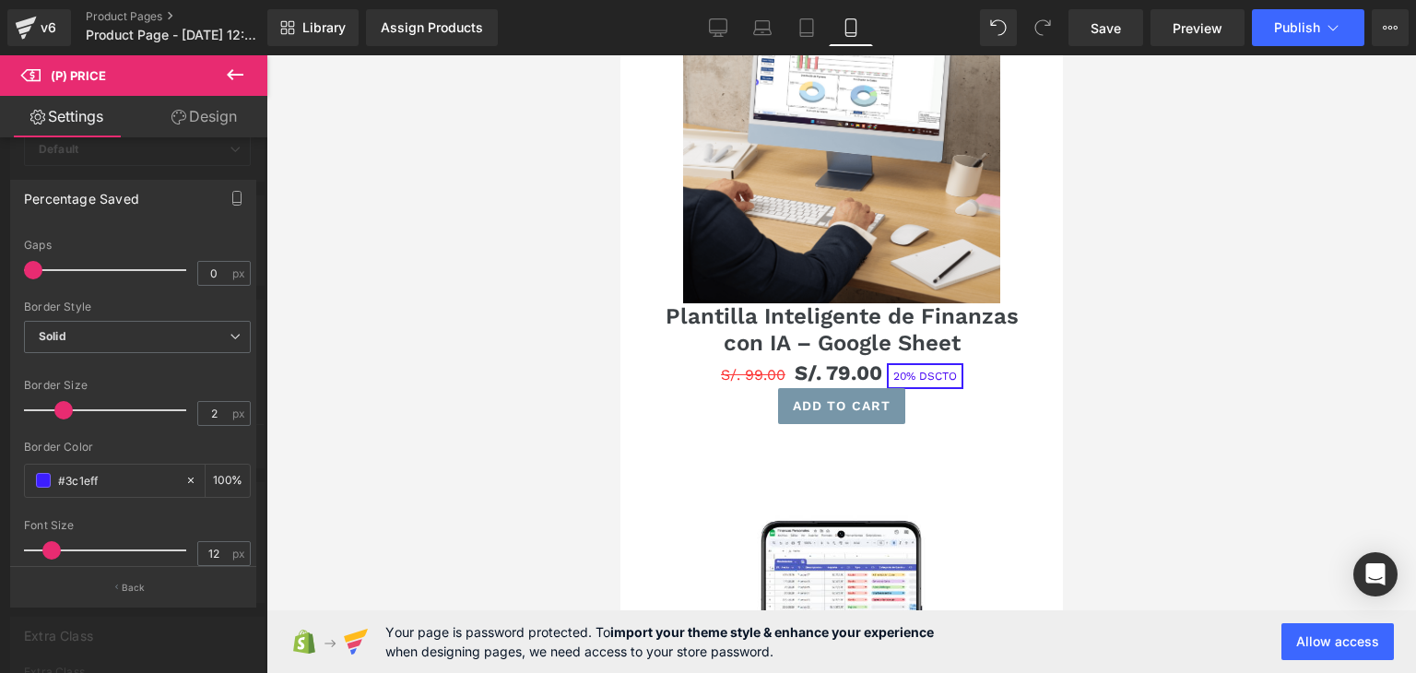
click at [41, 481] on span at bounding box center [43, 480] width 15 height 15
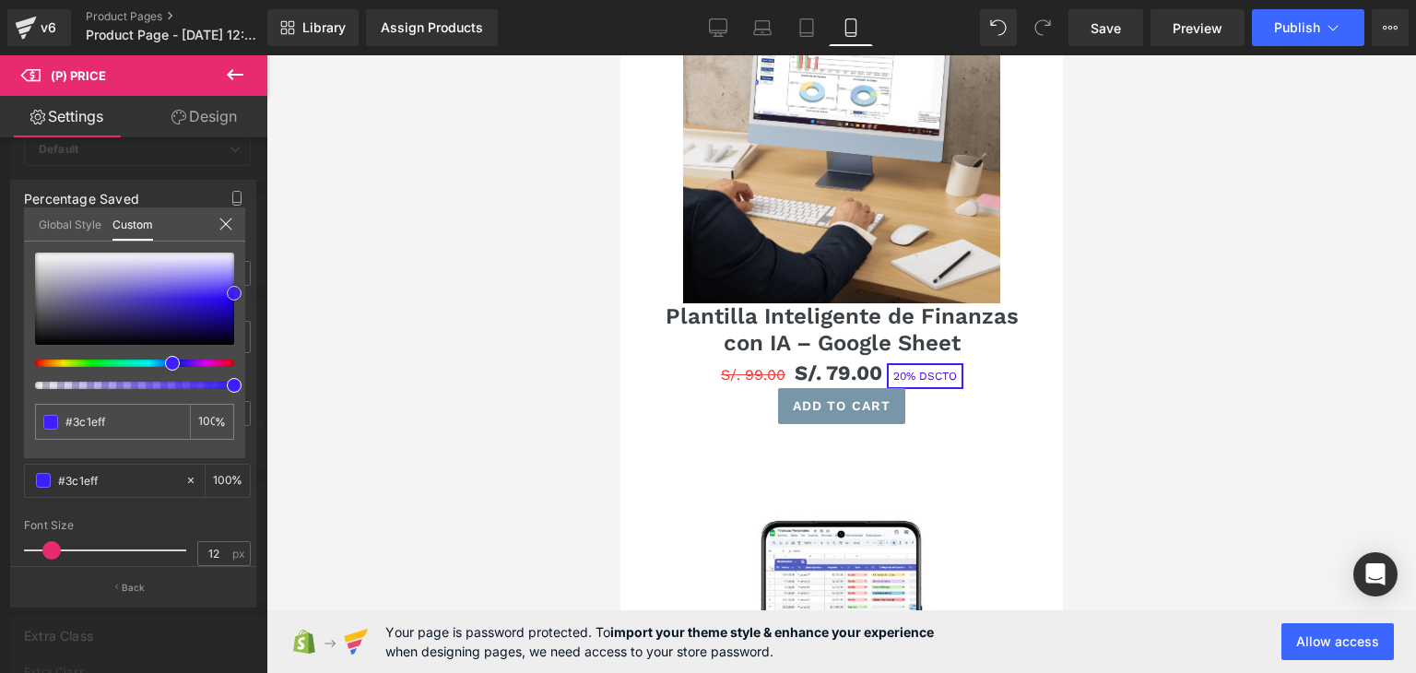
type input "#2b254f"
type input "#1c1a27"
type input "#000000"
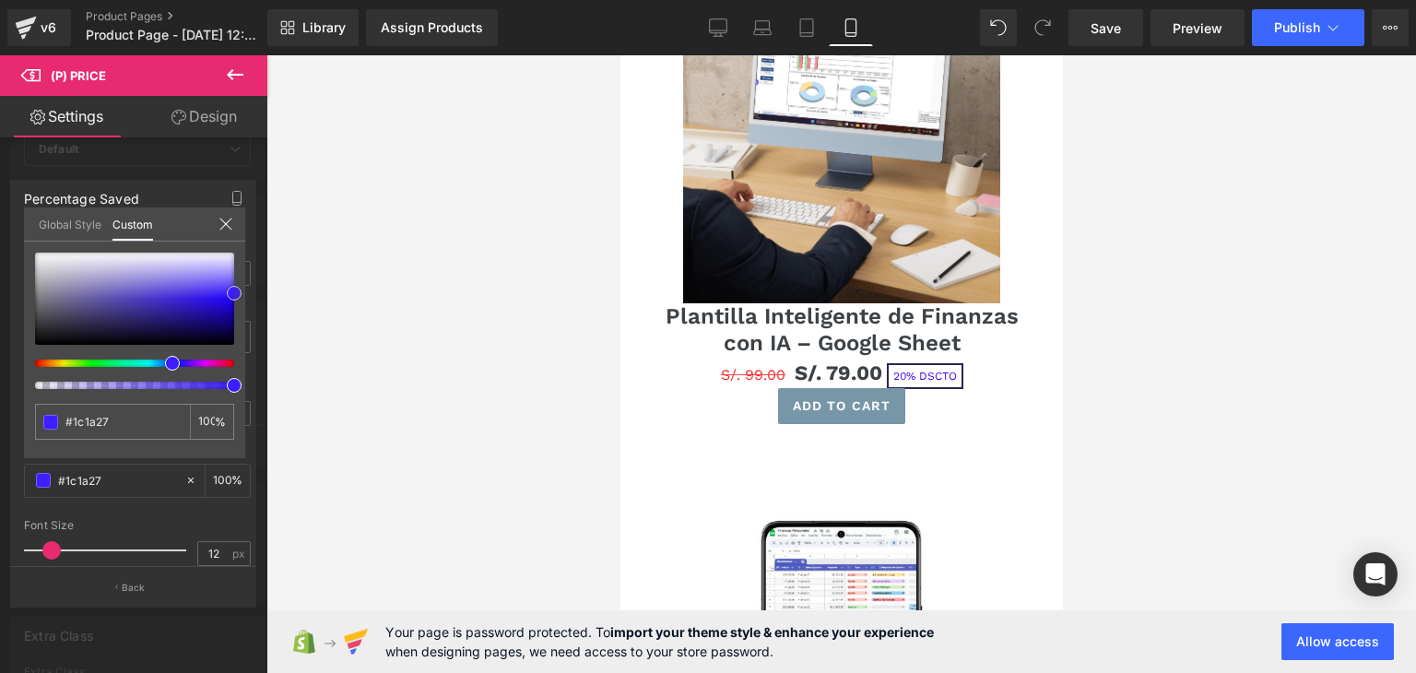
type input "#000000"
drag, startPoint x: 24, startPoint y: 362, endPoint x: 6, endPoint y: 371, distance: 19.4
click at [13, 370] on div "Percentage Saved Text Styles Custom Custom Setup Global Style Custom Setup Glob…" at bounding box center [133, 386] width 267 height 440
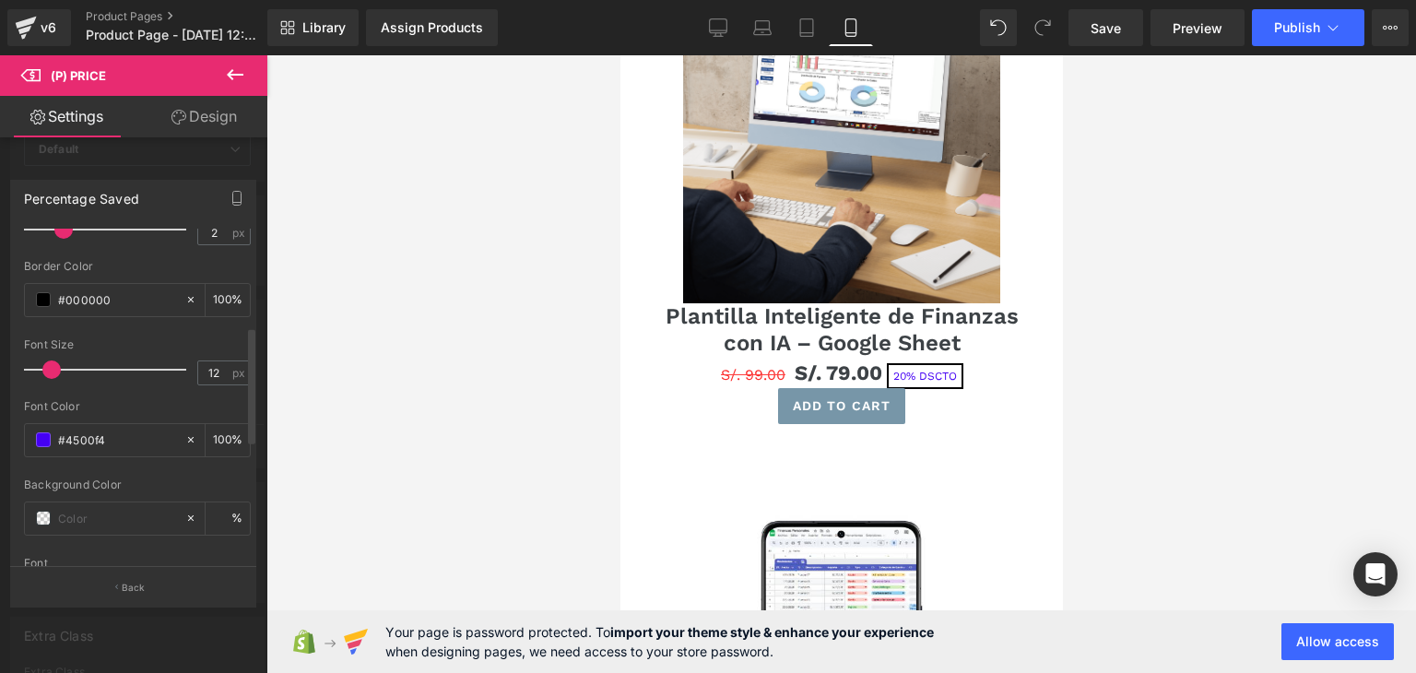
scroll to position [461, 0]
click at [43, 438] on span at bounding box center [43, 436] width 15 height 15
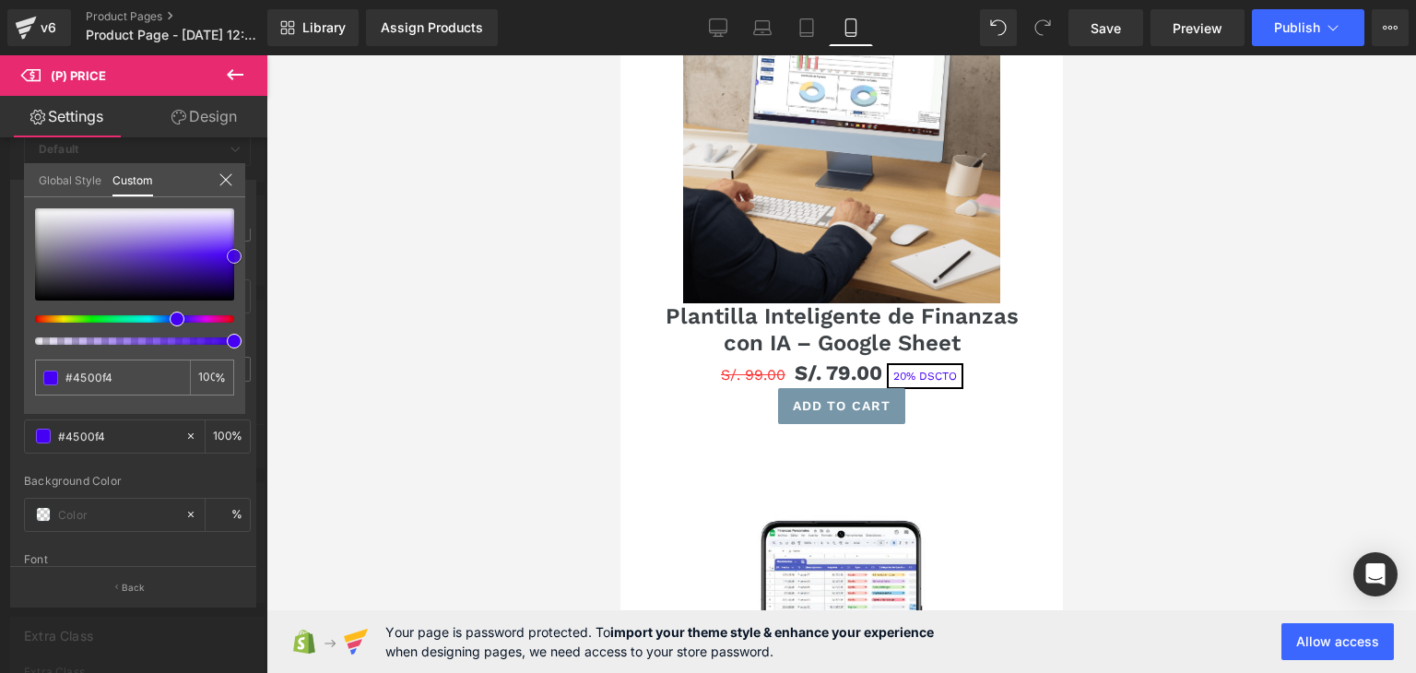
type input "#271e3d"
type input "#09080b"
type input "#000000"
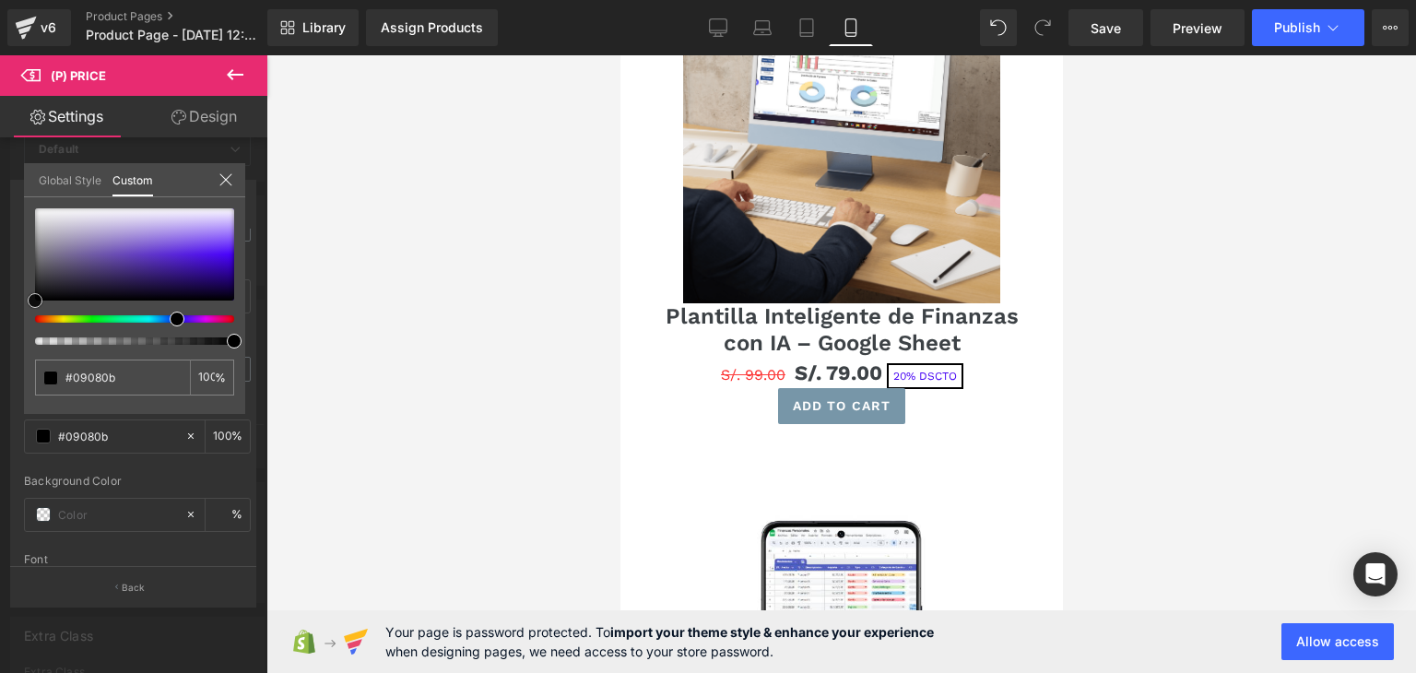
type input "#000000"
drag, startPoint x: 101, startPoint y: 283, endPoint x: 156, endPoint y: 450, distance: 175.8
click at [0, 331] on div "Percentage Saved Text Styles Custom Custom Setup Global Style Custom Setup Glob…" at bounding box center [133, 386] width 267 height 440
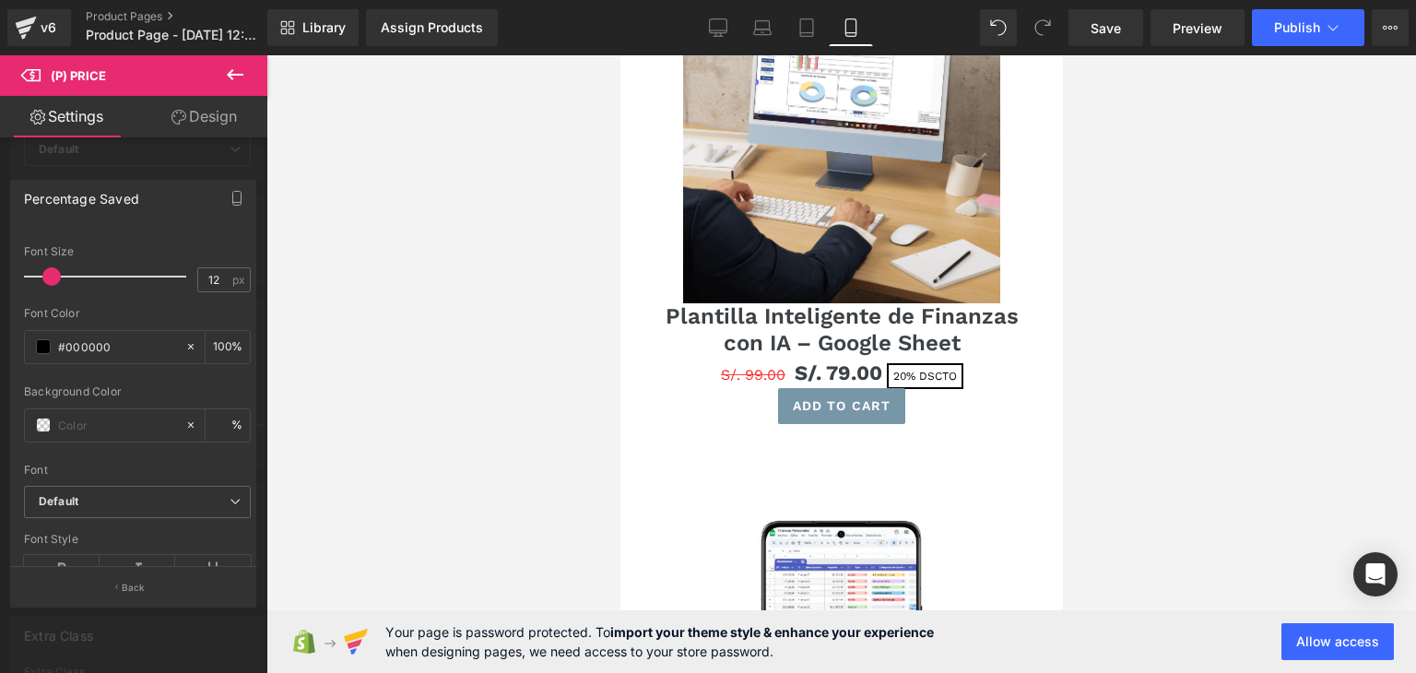
scroll to position [553, 0]
click at [39, 342] on span at bounding box center [43, 344] width 15 height 15
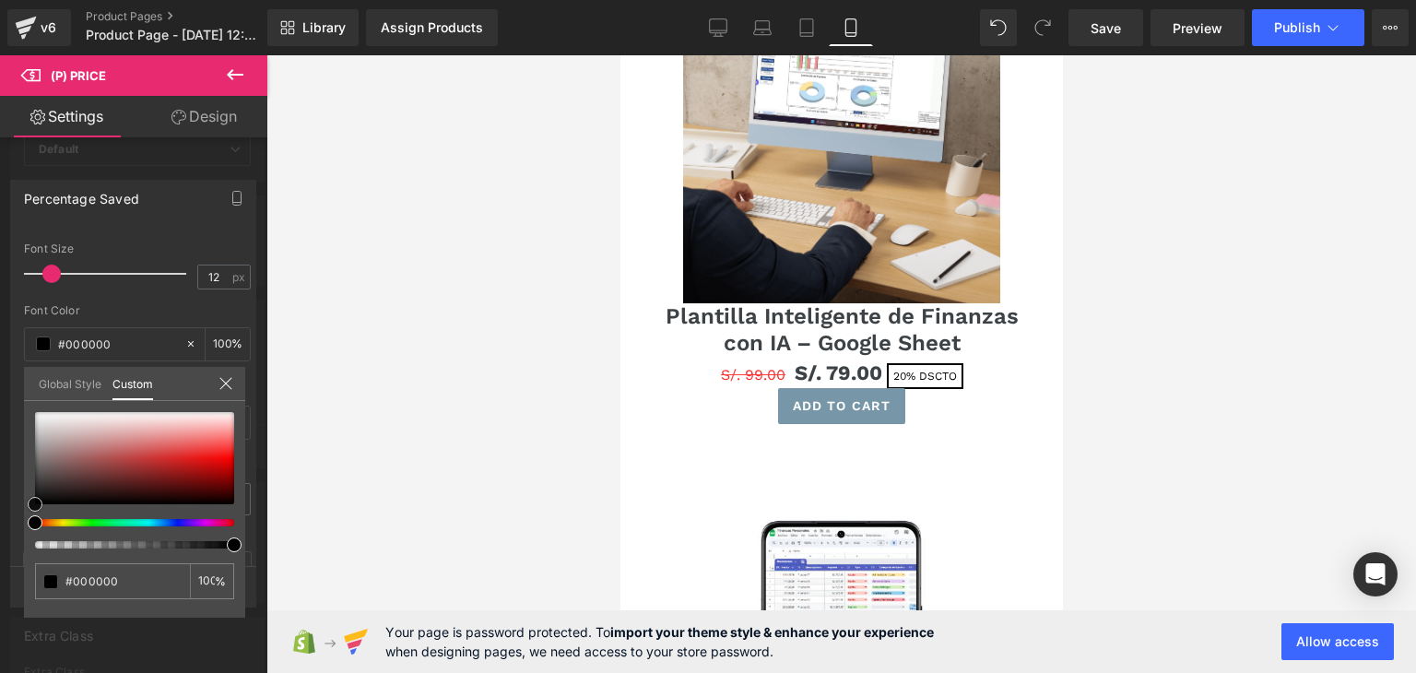
type input "#482222"
type input "#651f1f"
type input "#b60f0f"
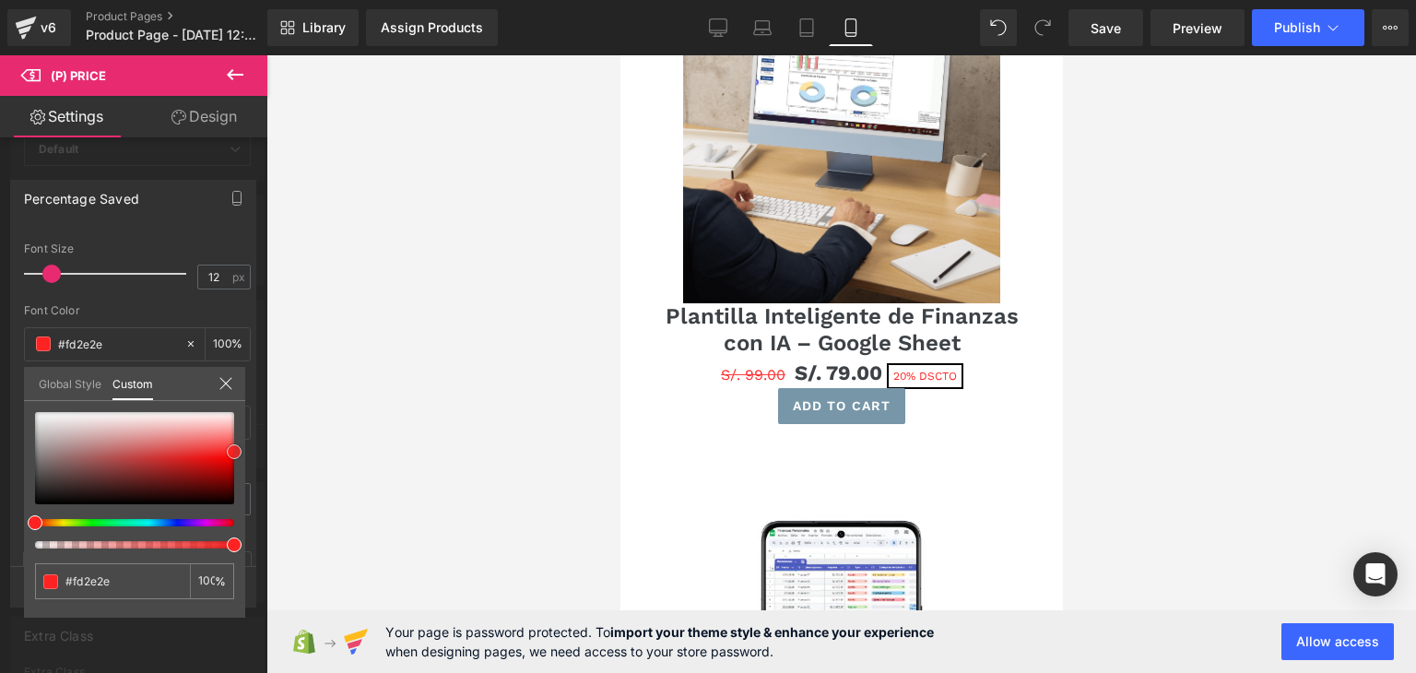
click at [249, 451] on div "Percentage Saved Text Styles Custom Custom Setup Global Style Custom Setup Glob…" at bounding box center [133, 386] width 267 height 440
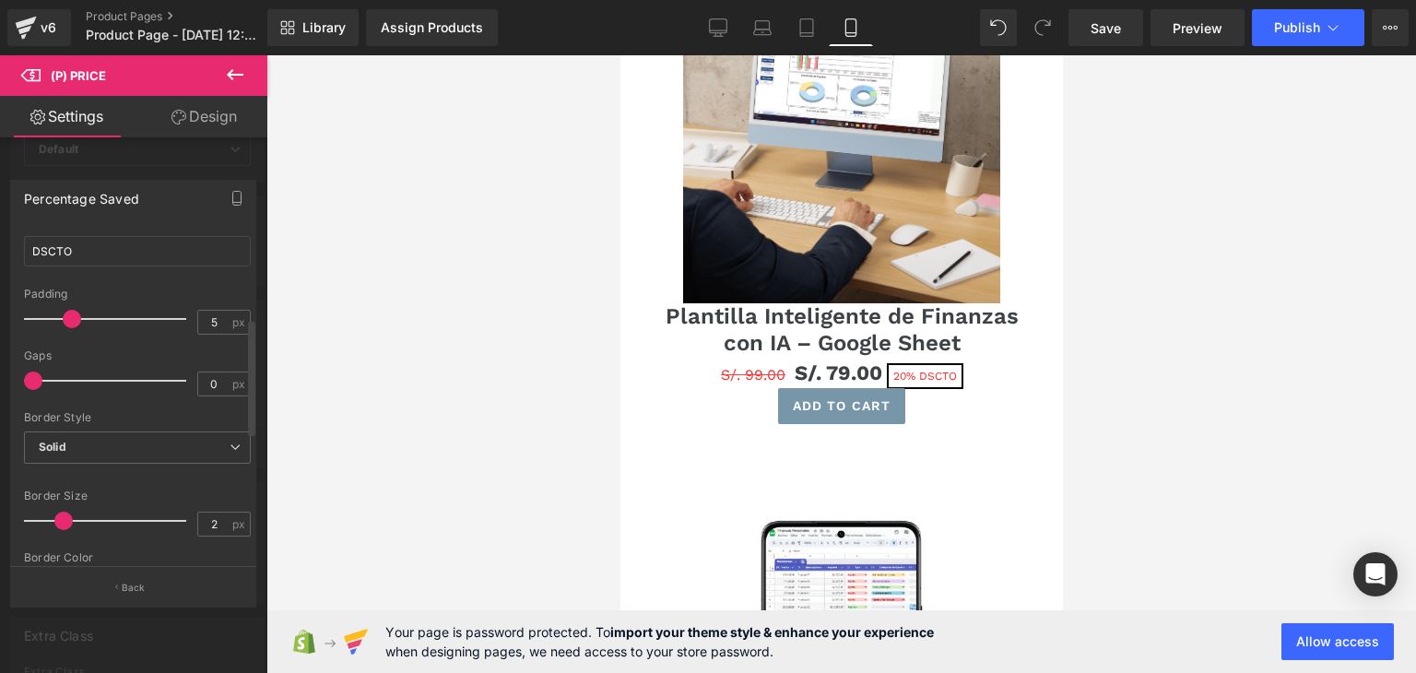
scroll to position [155, 0]
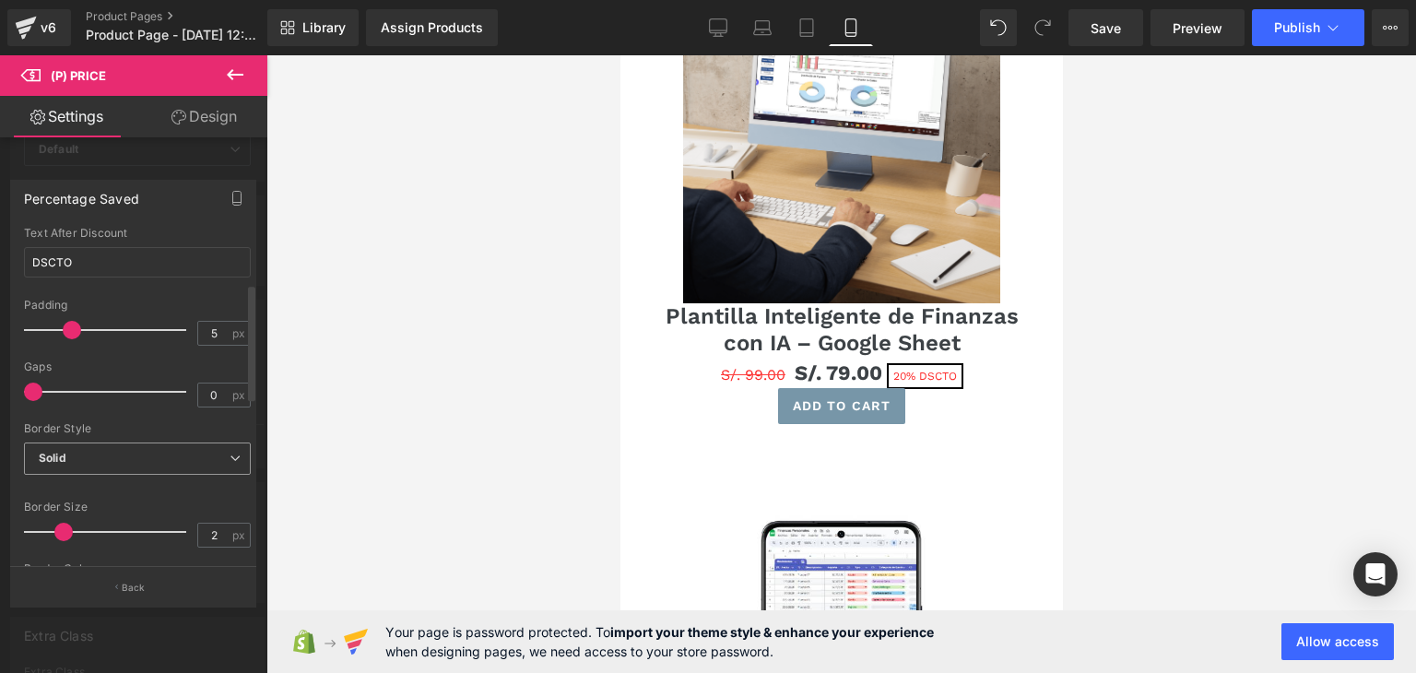
click at [44, 458] on b "Solid" at bounding box center [53, 458] width 28 height 14
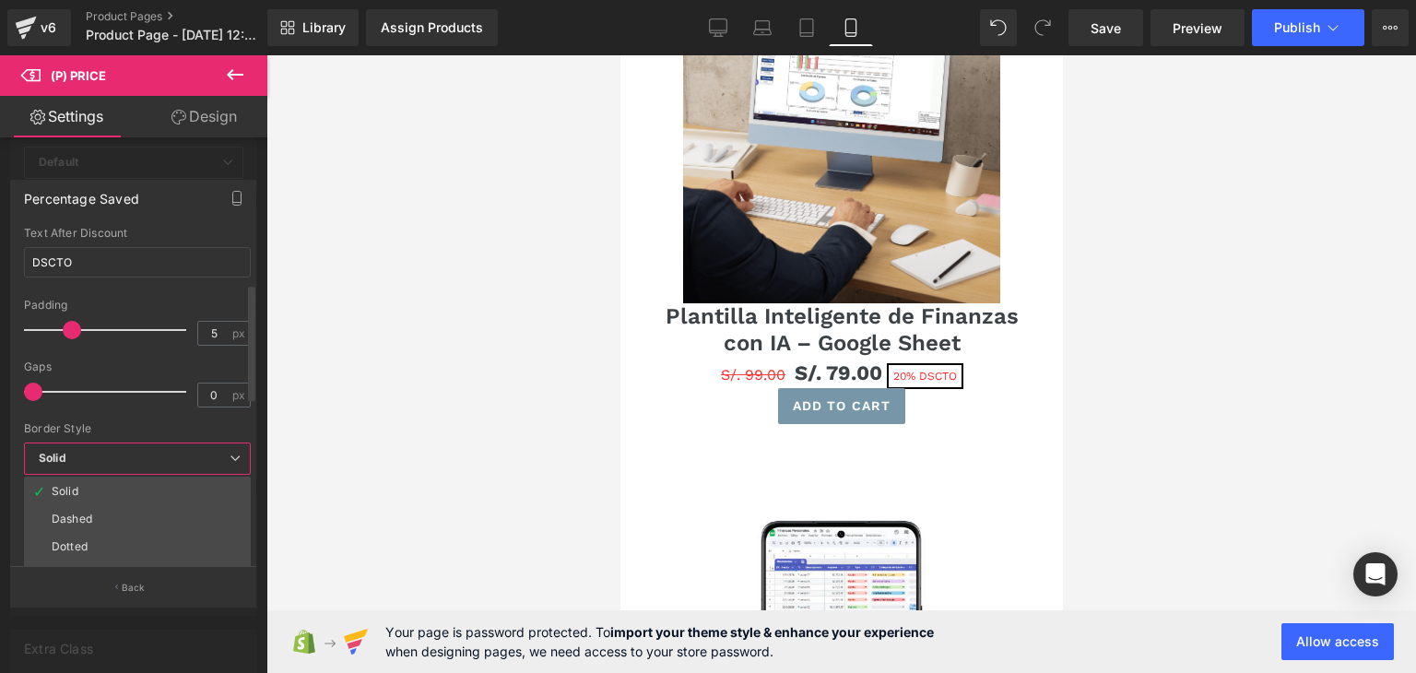
click at [102, 422] on div "Border Style" at bounding box center [137, 428] width 227 height 13
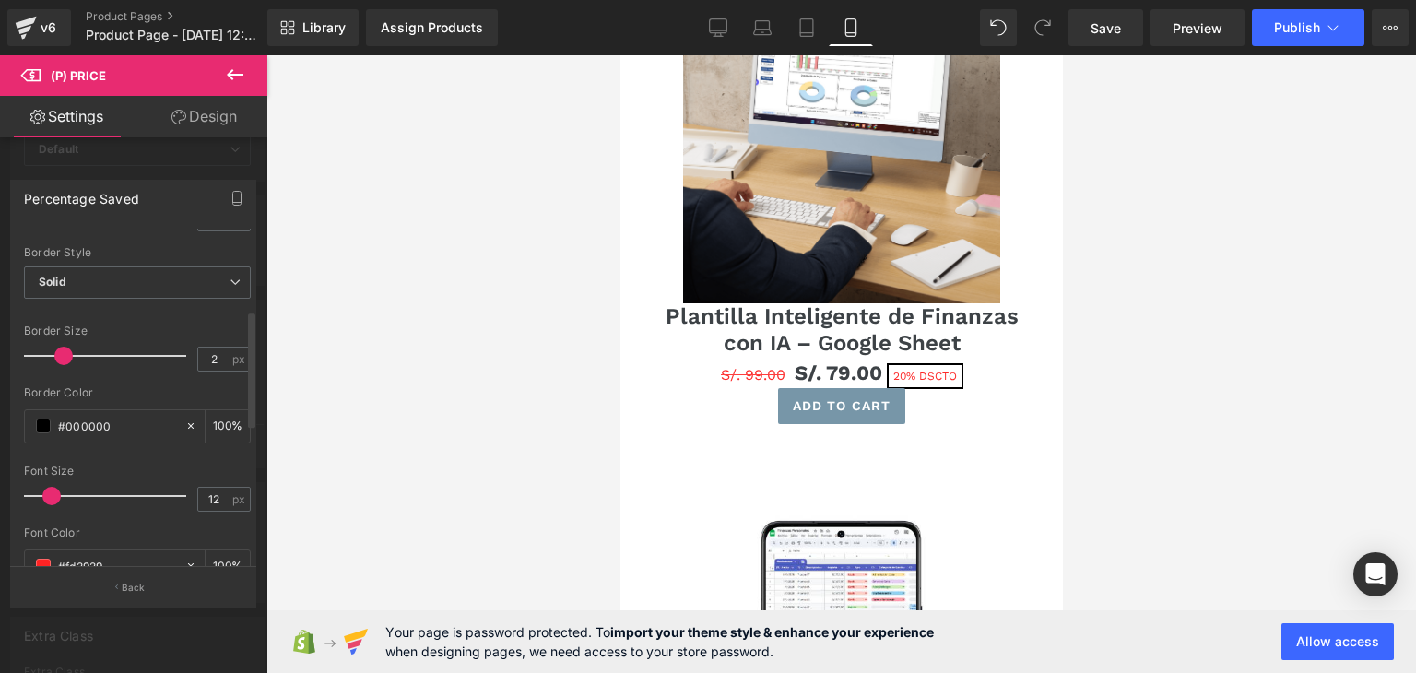
scroll to position [339, 0]
click at [46, 418] on span at bounding box center [43, 417] width 15 height 15
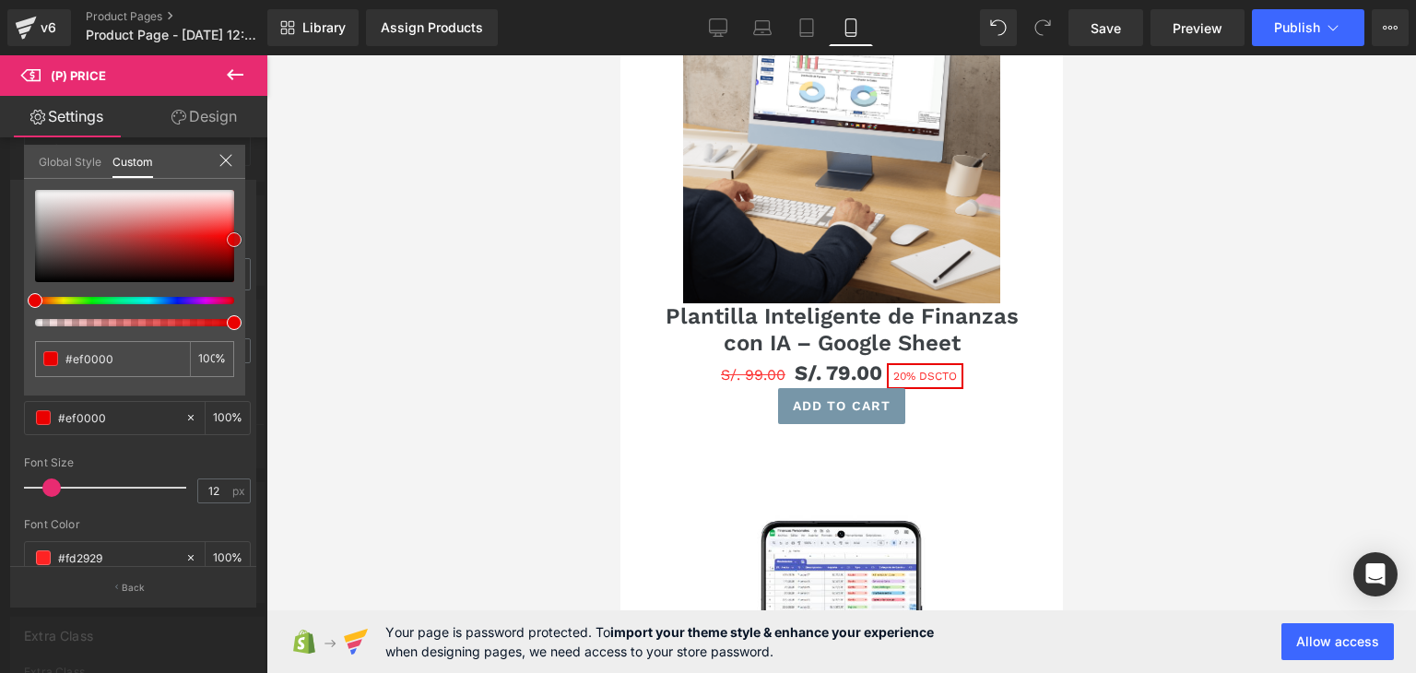
drag, startPoint x: 142, startPoint y: 255, endPoint x: 241, endPoint y: 238, distance: 100.2
click at [241, 238] on div "#ef0000 100 %" at bounding box center [134, 293] width 221 height 206
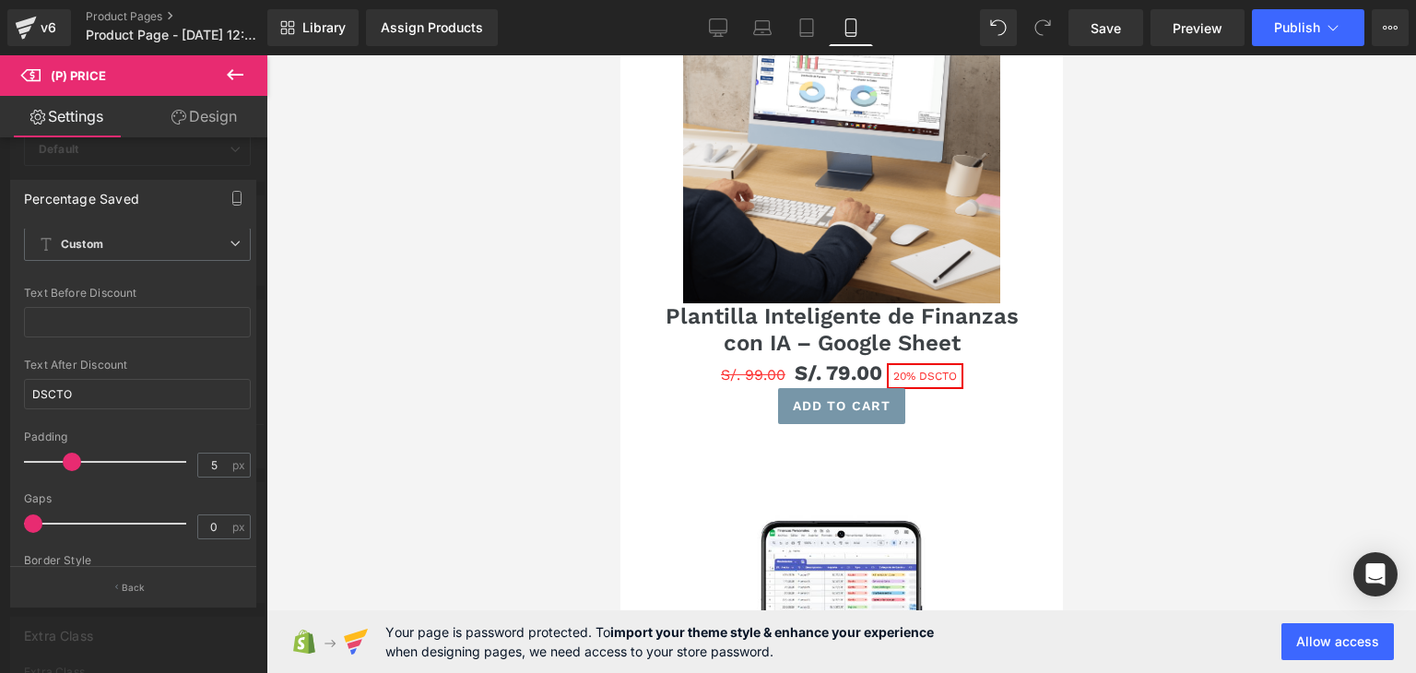
scroll to position [0, 0]
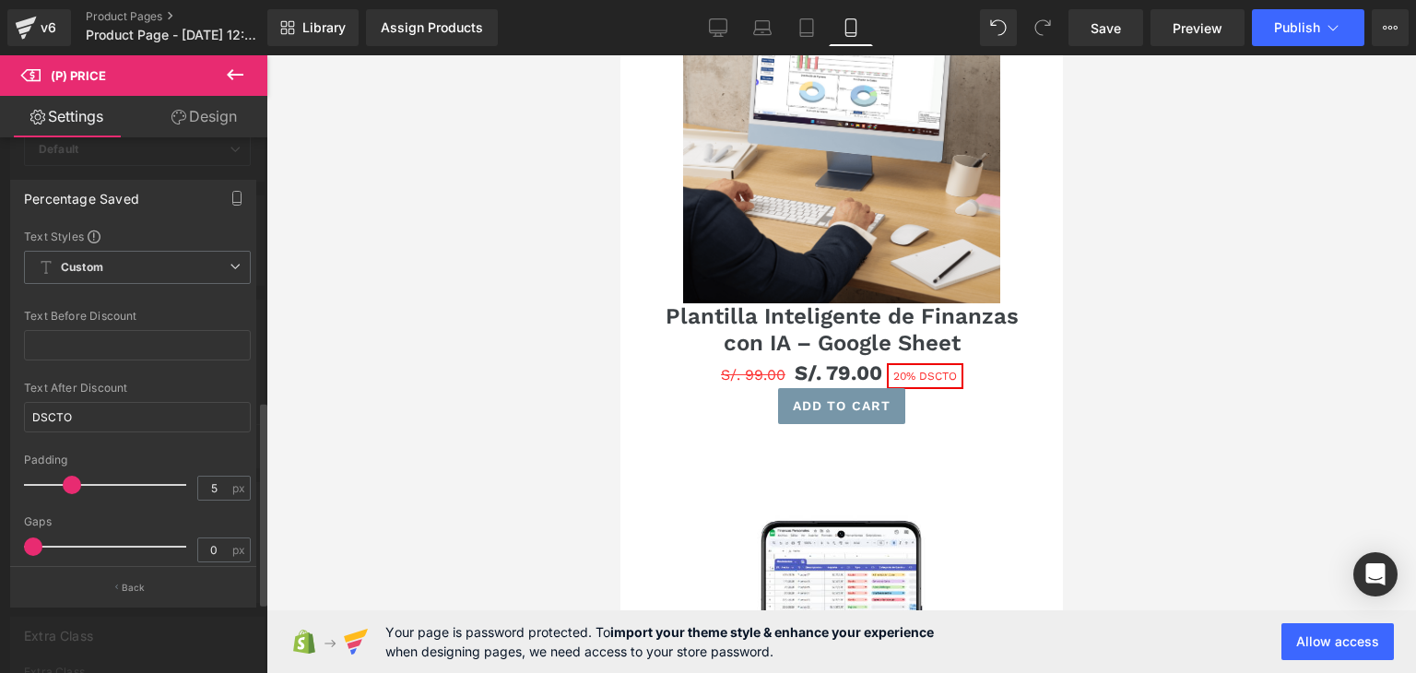
click at [251, 159] on div at bounding box center [133, 368] width 267 height 627
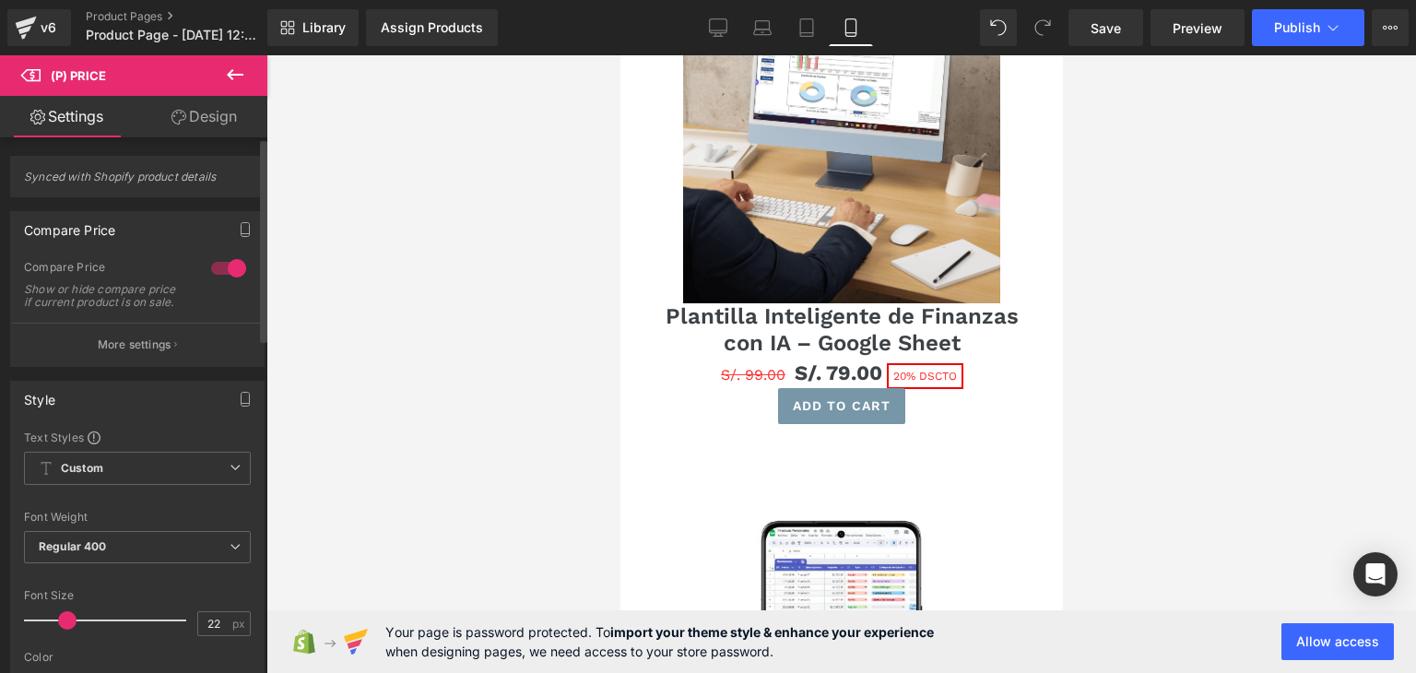
click at [225, 261] on div at bounding box center [229, 269] width 44 height 30
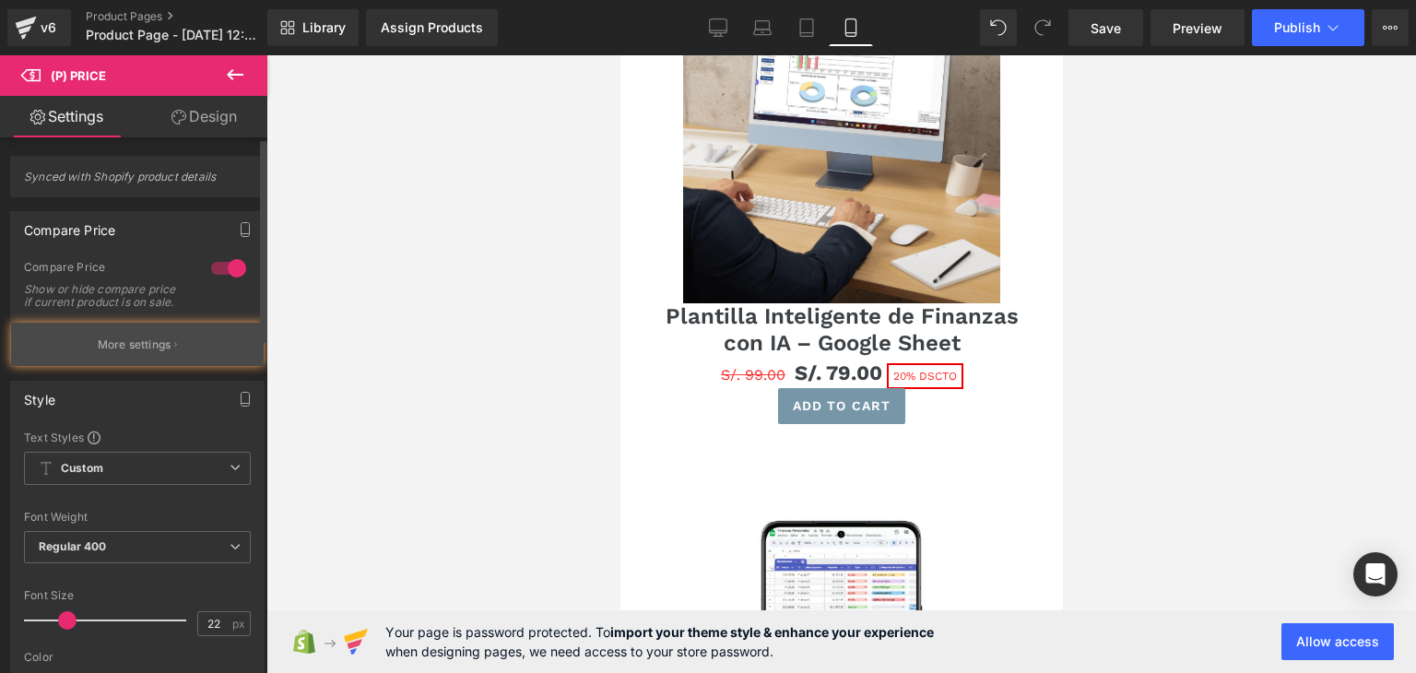
click at [140, 350] on p "More settings" at bounding box center [135, 345] width 74 height 17
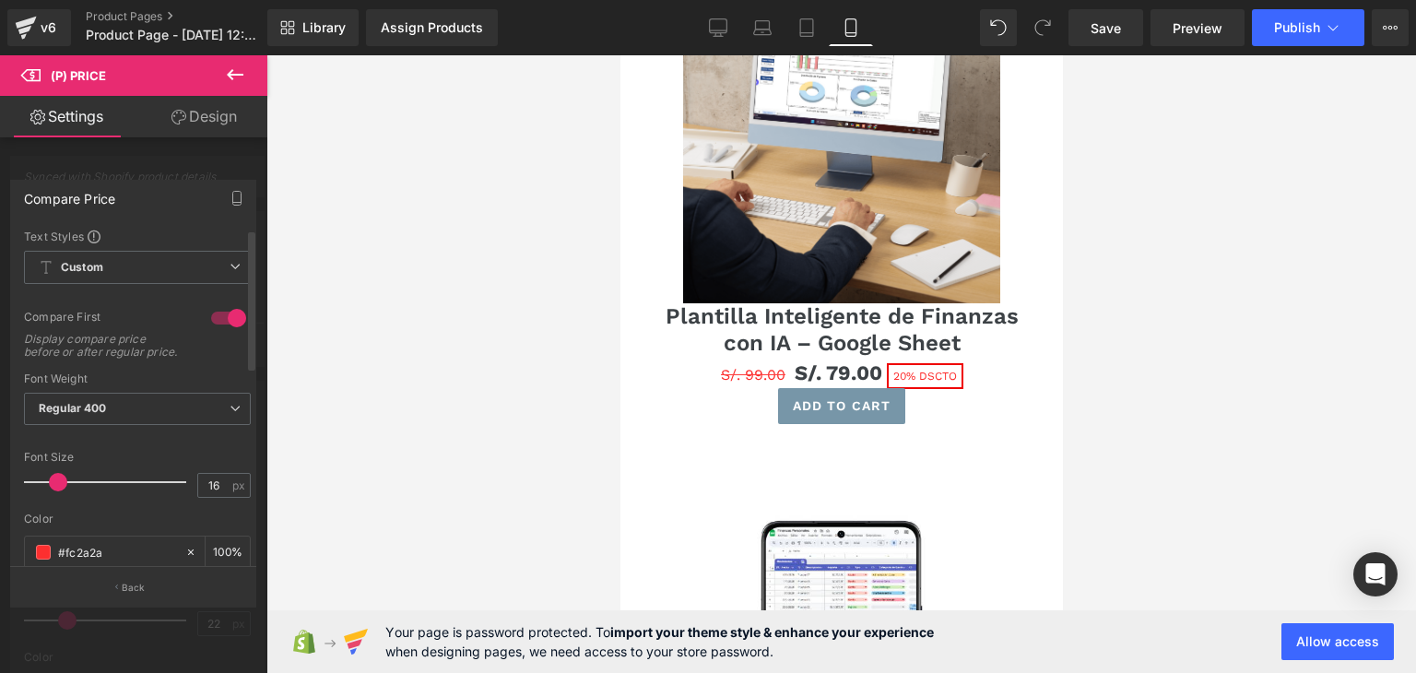
click at [222, 314] on div at bounding box center [229, 318] width 44 height 30
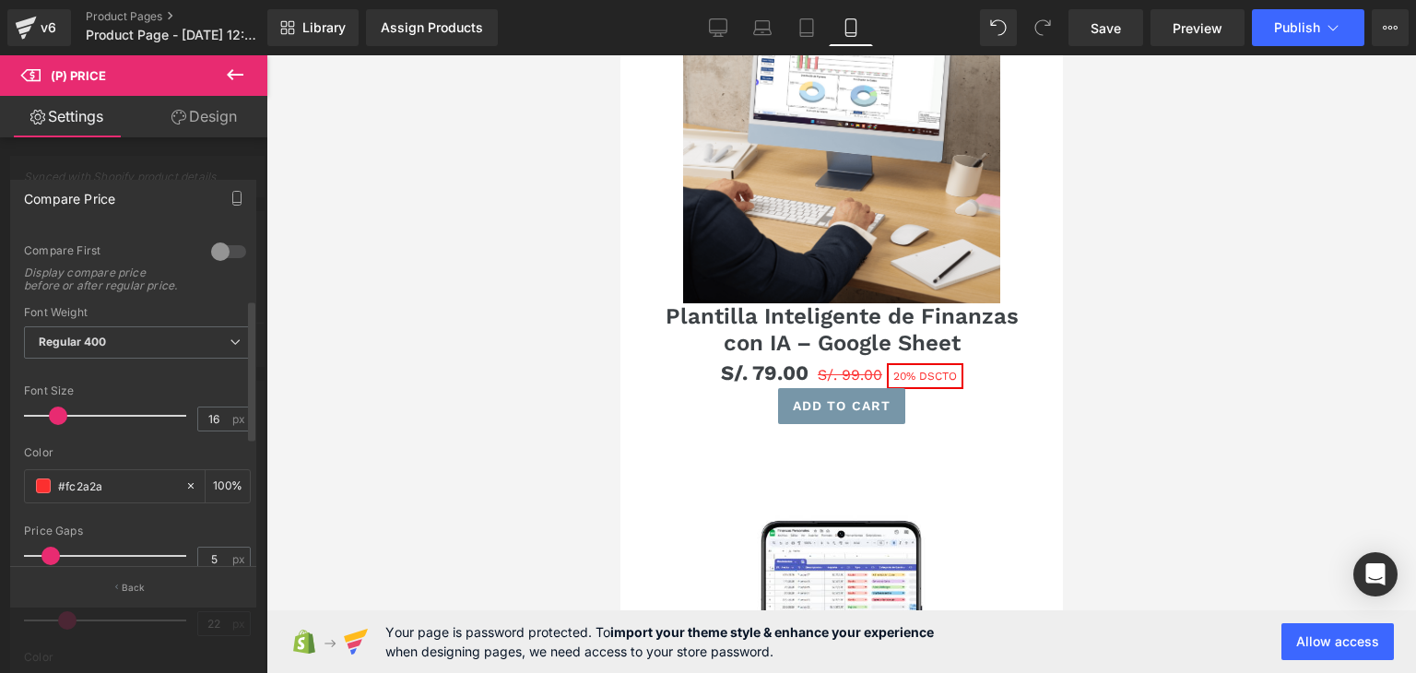
scroll to position [184, 0]
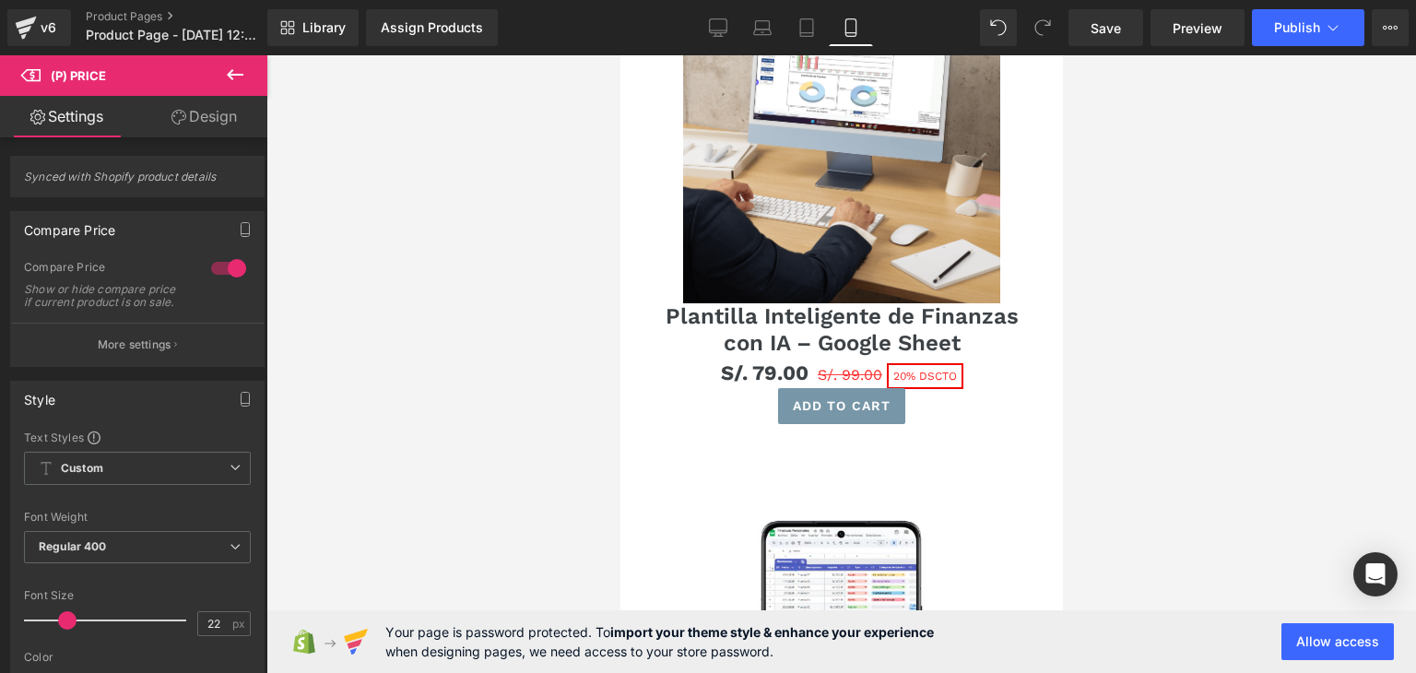
drag, startPoint x: 337, startPoint y: 302, endPoint x: 589, endPoint y: 343, distance: 256.1
click at [338, 302] on div at bounding box center [842, 364] width 1150 height 618
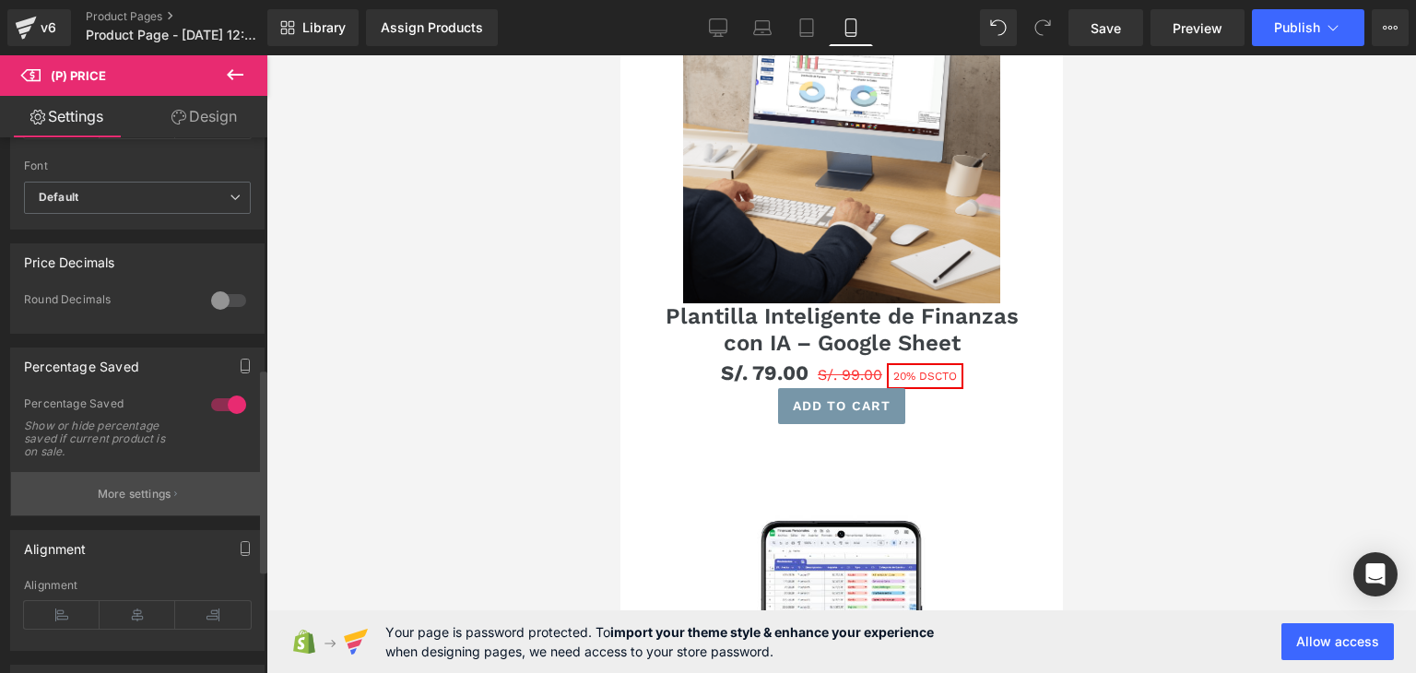
scroll to position [646, 0]
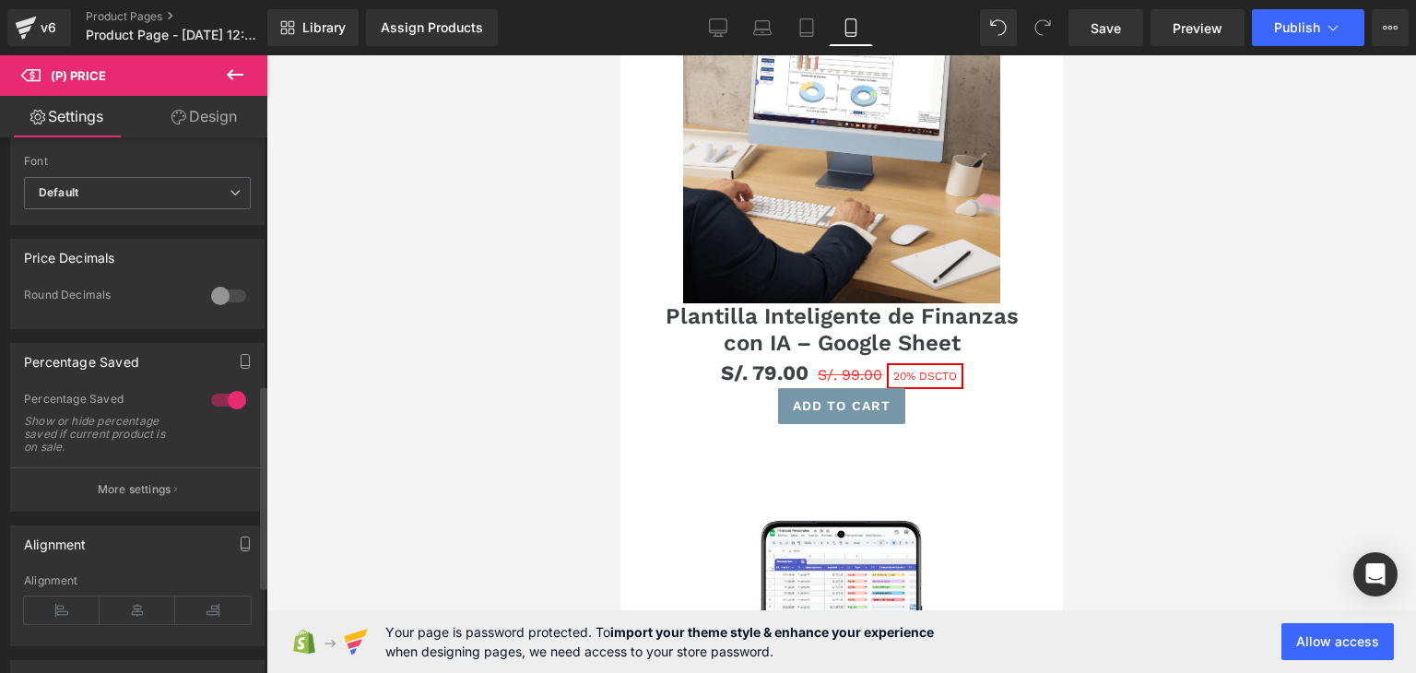
drag, startPoint x: 125, startPoint y: 501, endPoint x: 129, endPoint y: 488, distance: 13.4
click at [126, 498] on p "More settings" at bounding box center [135, 489] width 74 height 17
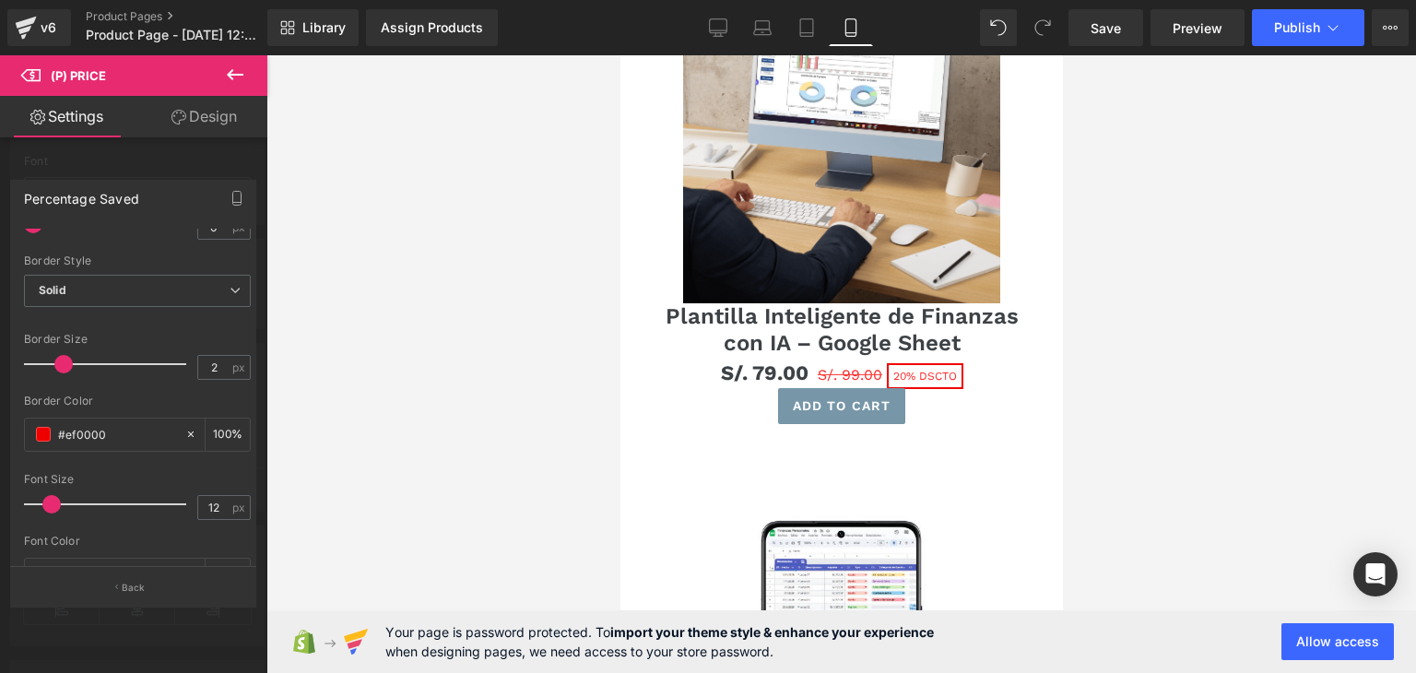
scroll to position [369, 0]
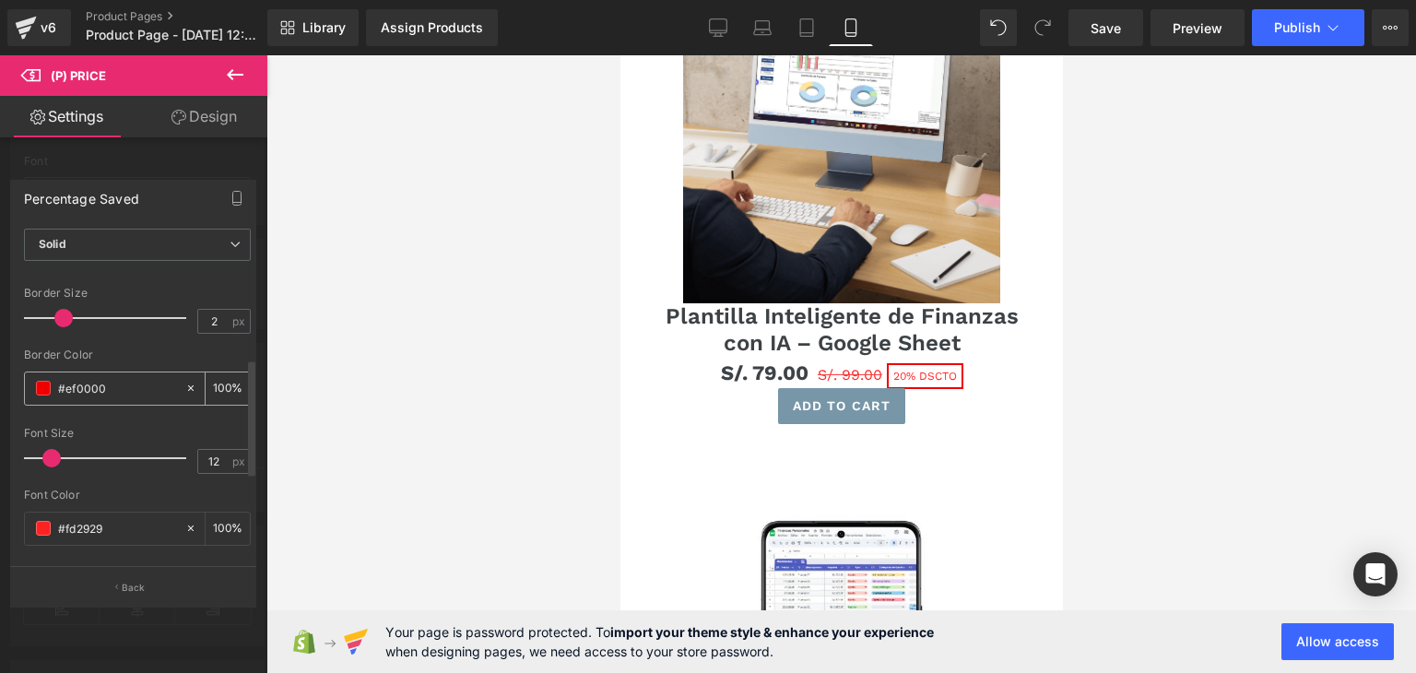
click at [41, 385] on span at bounding box center [43, 388] width 15 height 15
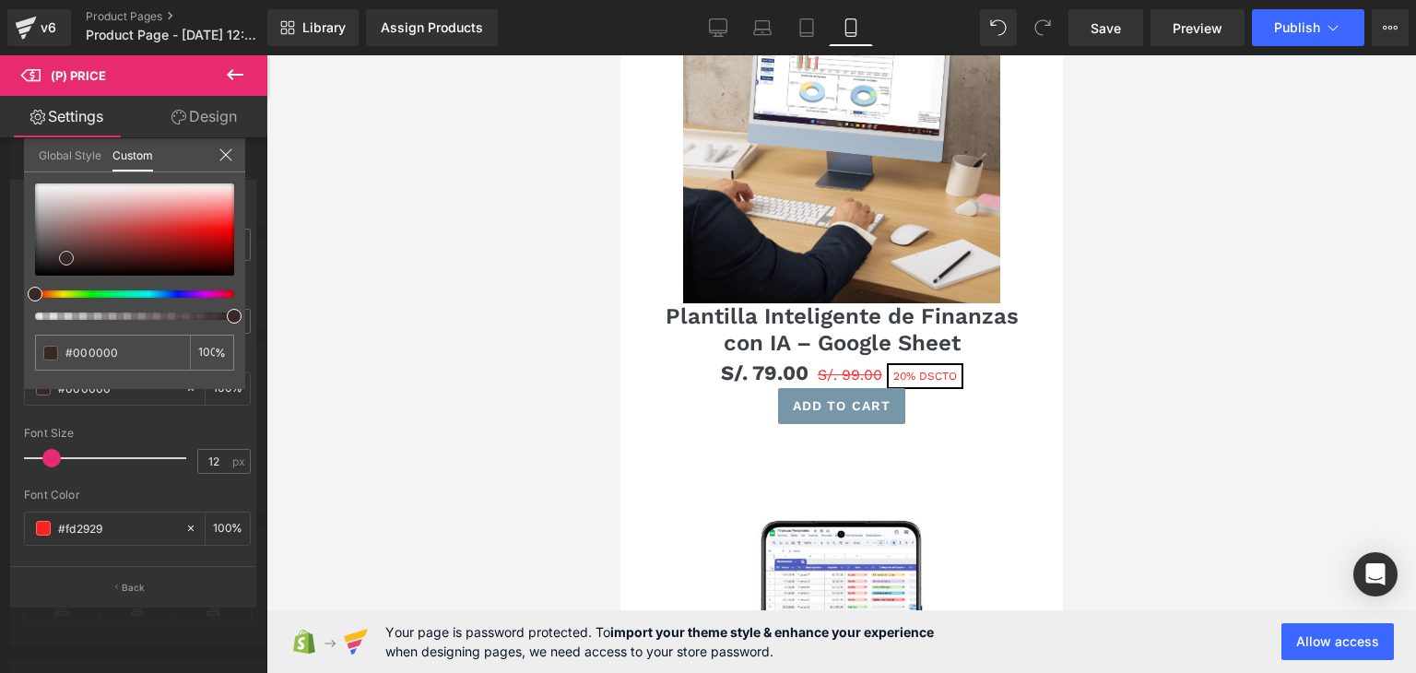
drag, startPoint x: 66, startPoint y: 257, endPoint x: 33, endPoint y: 291, distance: 47.6
click at [35, 291] on div at bounding box center [134, 252] width 199 height 136
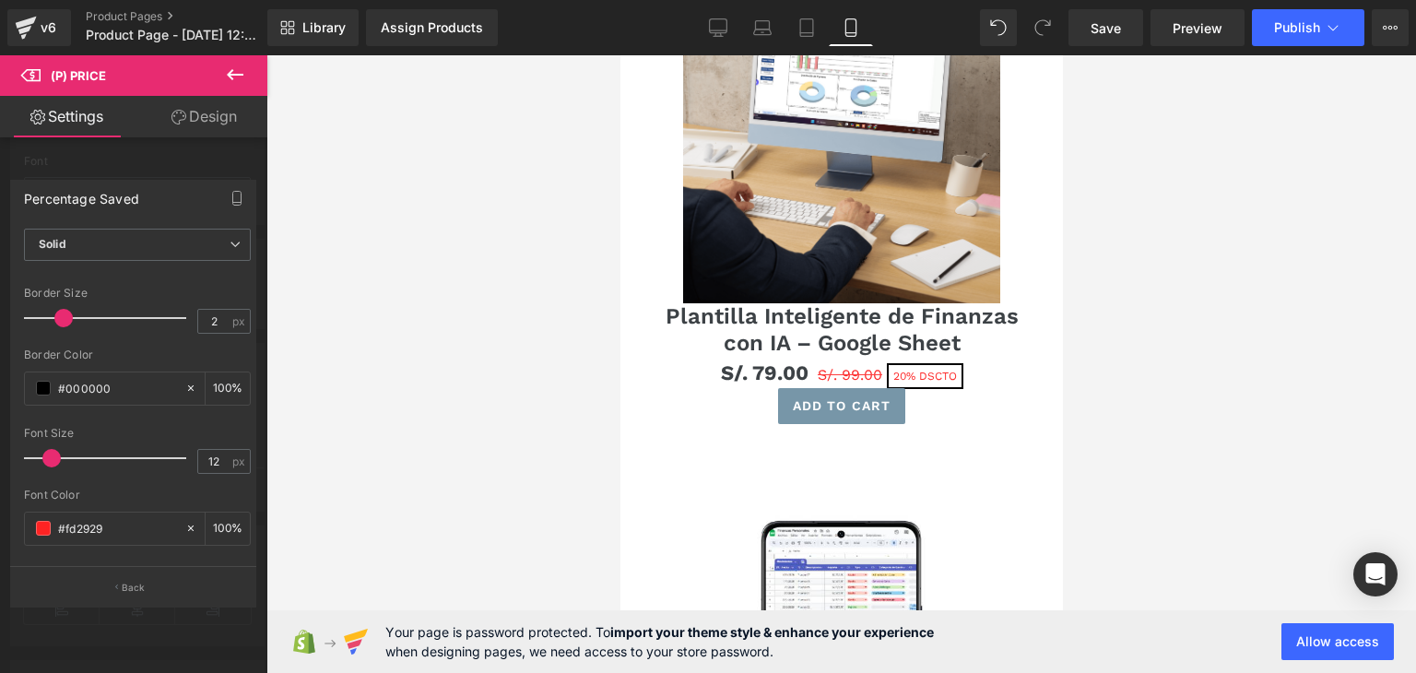
click at [325, 310] on div at bounding box center [842, 364] width 1150 height 618
drag, startPoint x: 199, startPoint y: 320, endPoint x: 215, endPoint y: 316, distance: 16.1
click at [232, 320] on div "2 px" at bounding box center [223, 321] width 53 height 25
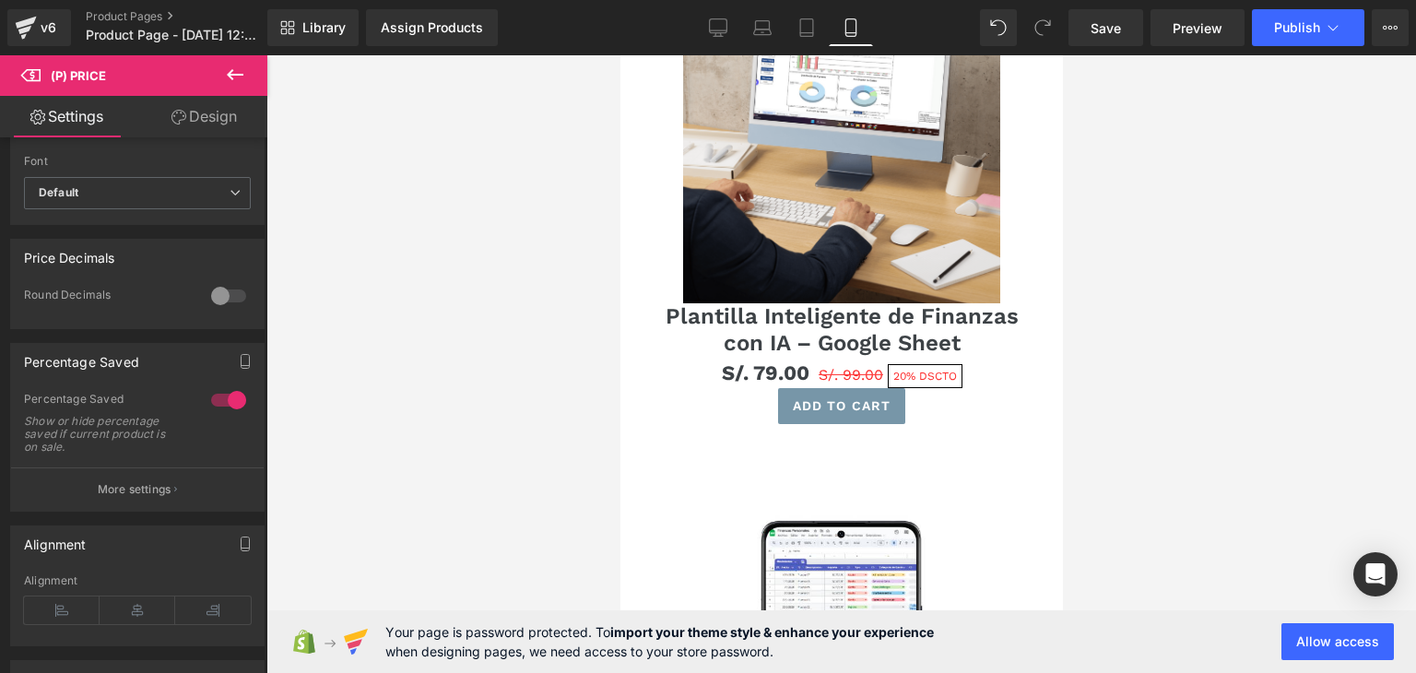
click at [345, 350] on div at bounding box center [842, 364] width 1150 height 618
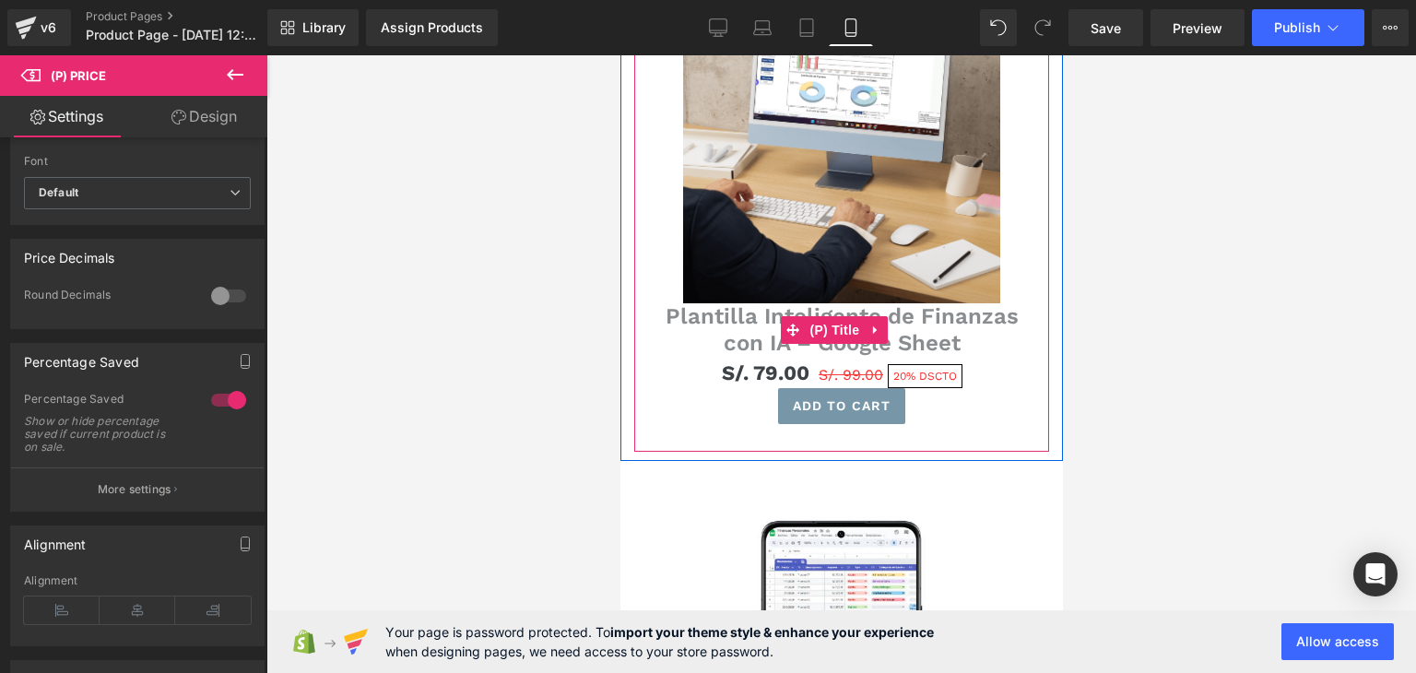
click at [713, 316] on link "Plantilla Inteligente de Finanzas con IA – Google Sheet" at bounding box center [841, 329] width 397 height 53
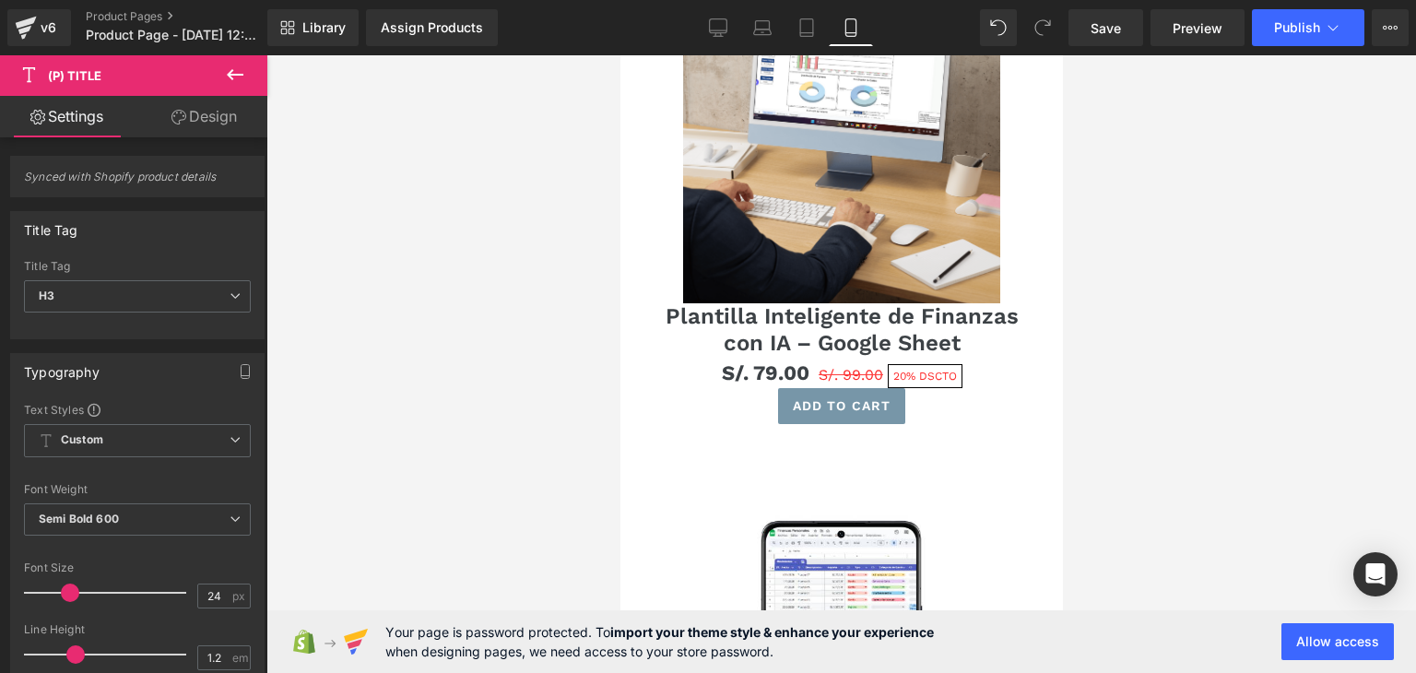
click at [219, 115] on link "Design" at bounding box center [204, 116] width 134 height 41
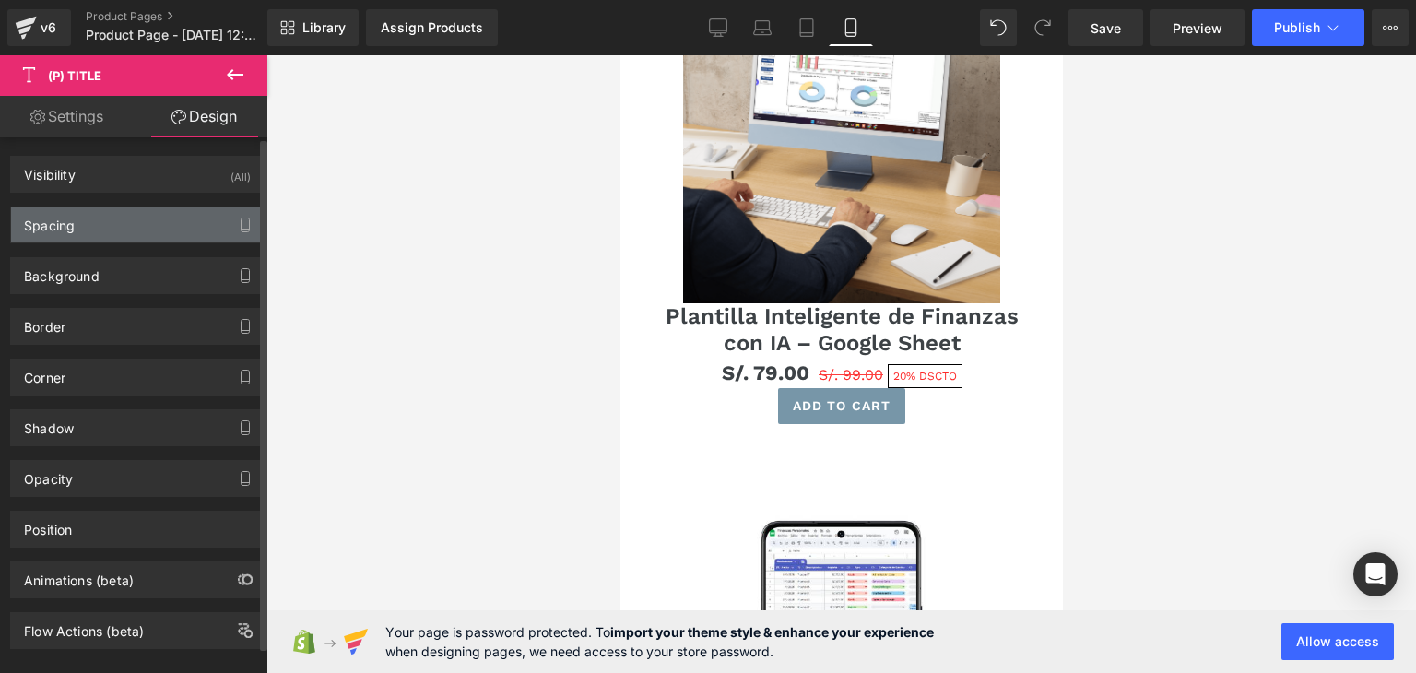
click at [144, 226] on div "Spacing" at bounding box center [137, 224] width 253 height 35
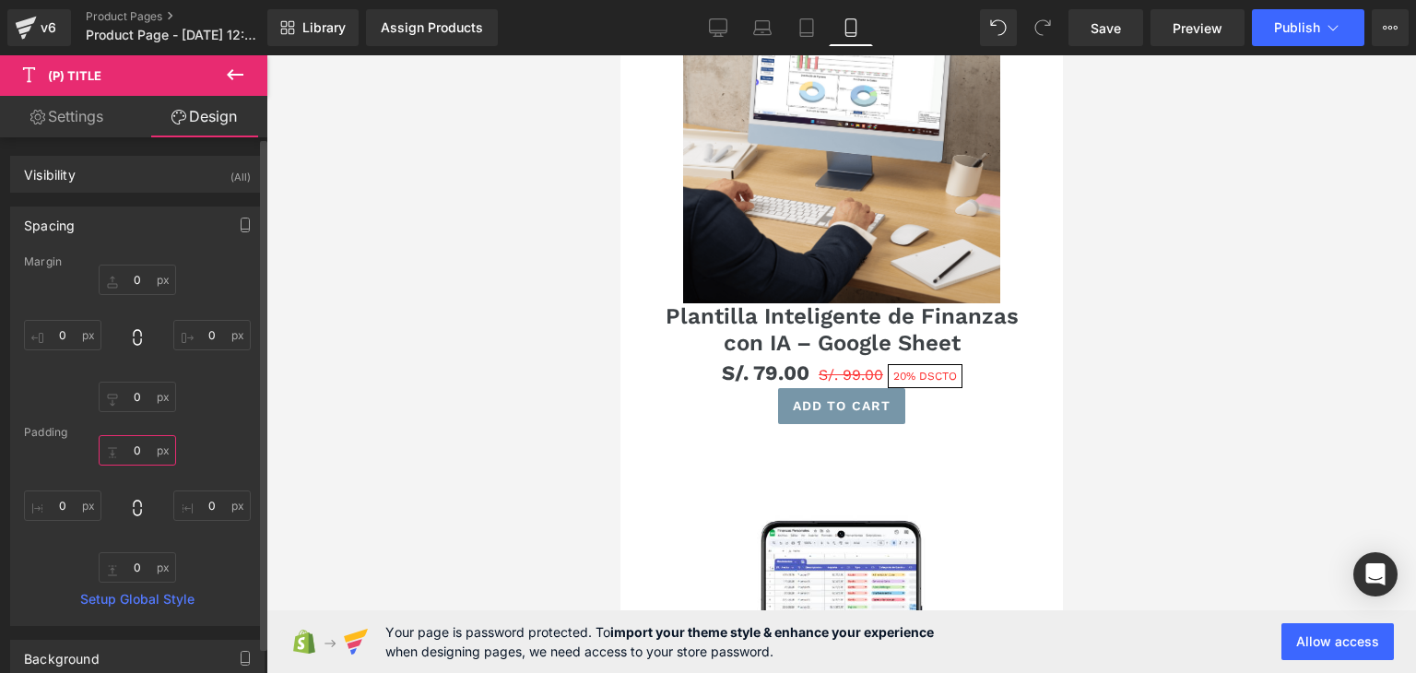
click at [107, 451] on input "0" at bounding box center [137, 450] width 77 height 30
click at [104, 455] on input "0" at bounding box center [137, 450] width 77 height 30
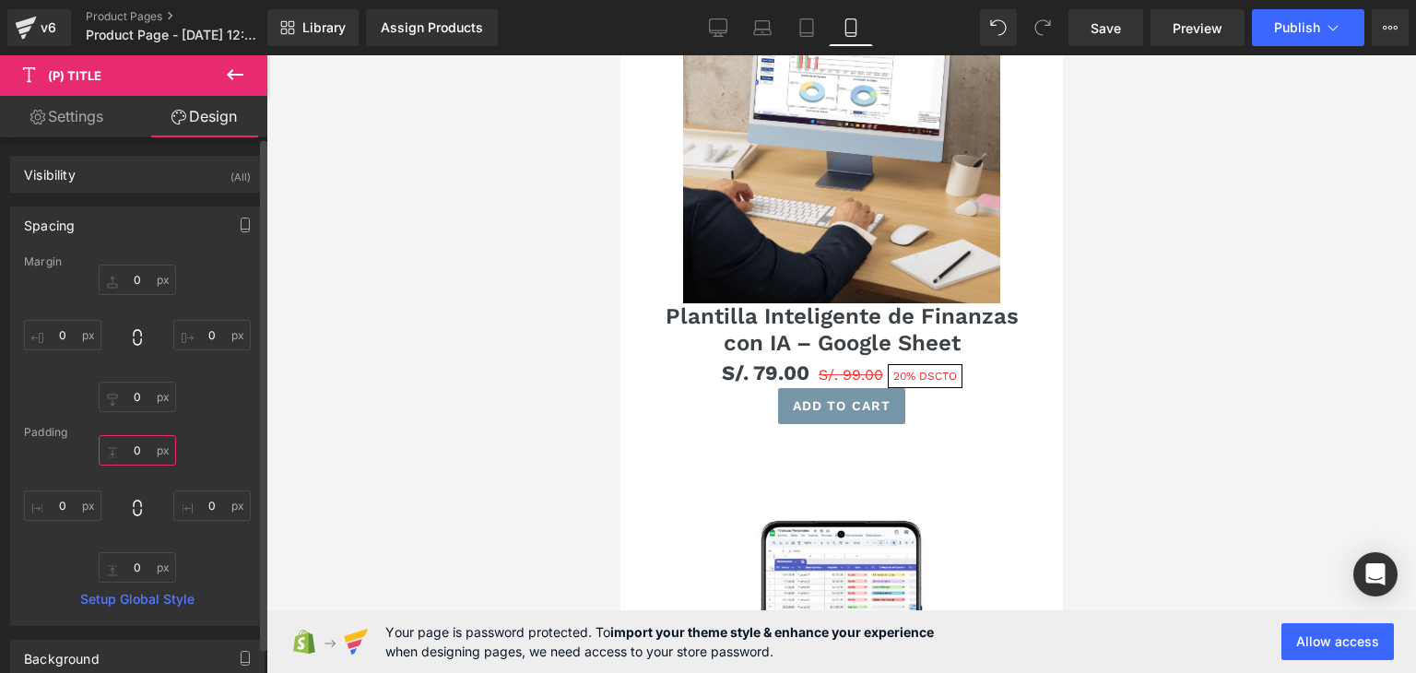
drag, startPoint x: 115, startPoint y: 453, endPoint x: 142, endPoint y: 452, distance: 26.8
click at [143, 453] on input "0" at bounding box center [137, 450] width 77 height 30
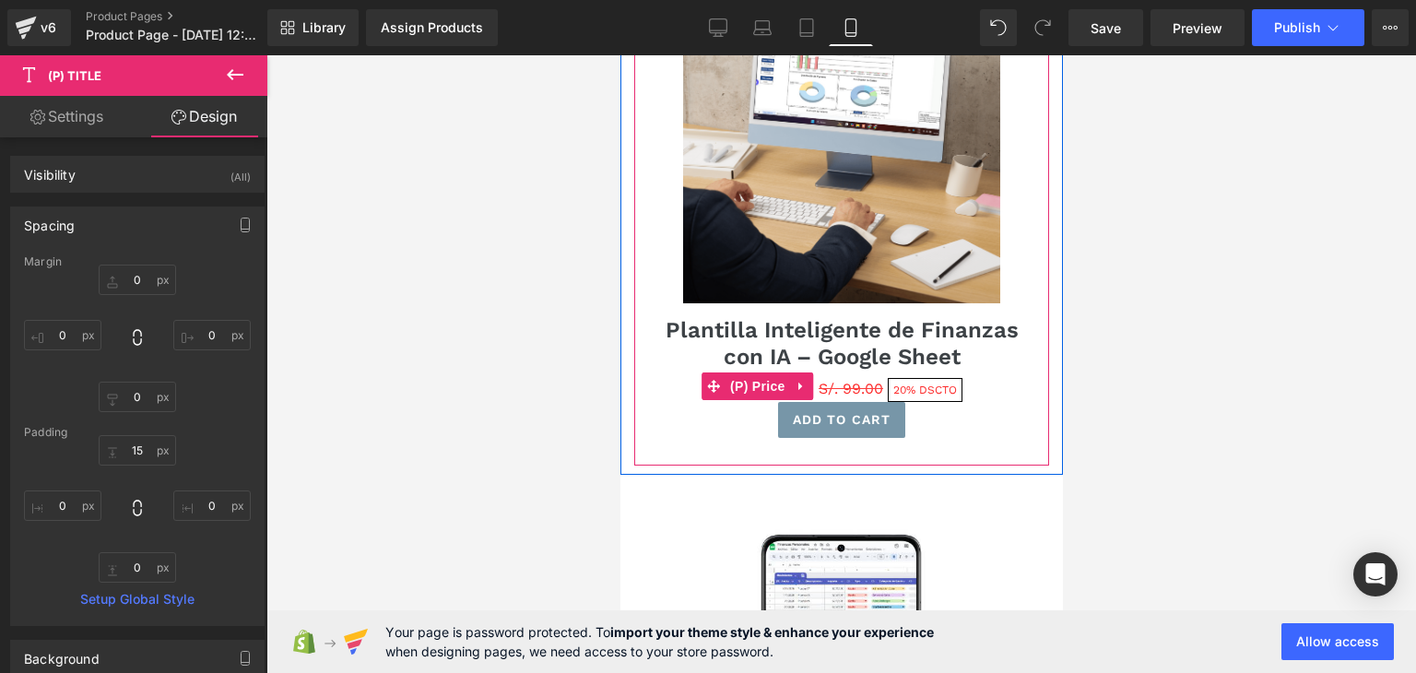
click at [850, 380] on span "S/. 99.00" at bounding box center [850, 389] width 65 height 18
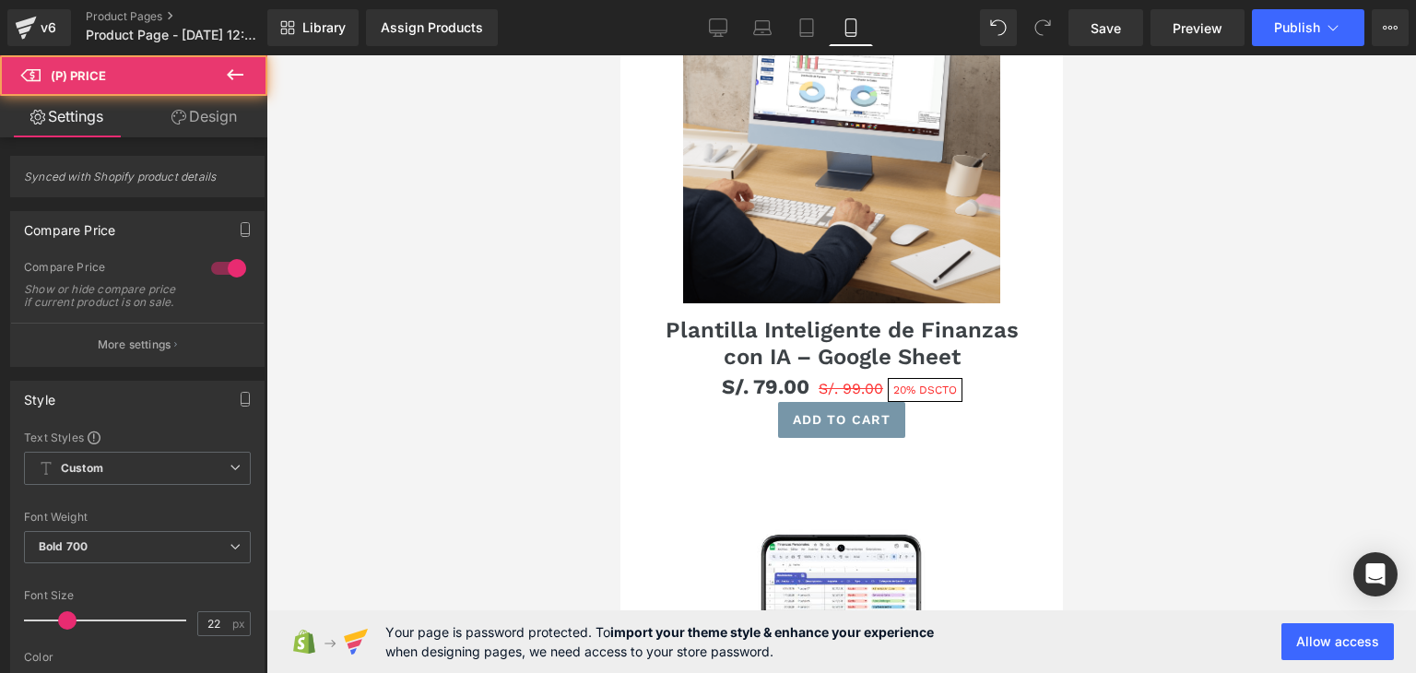
click at [192, 118] on link "Design" at bounding box center [204, 116] width 134 height 41
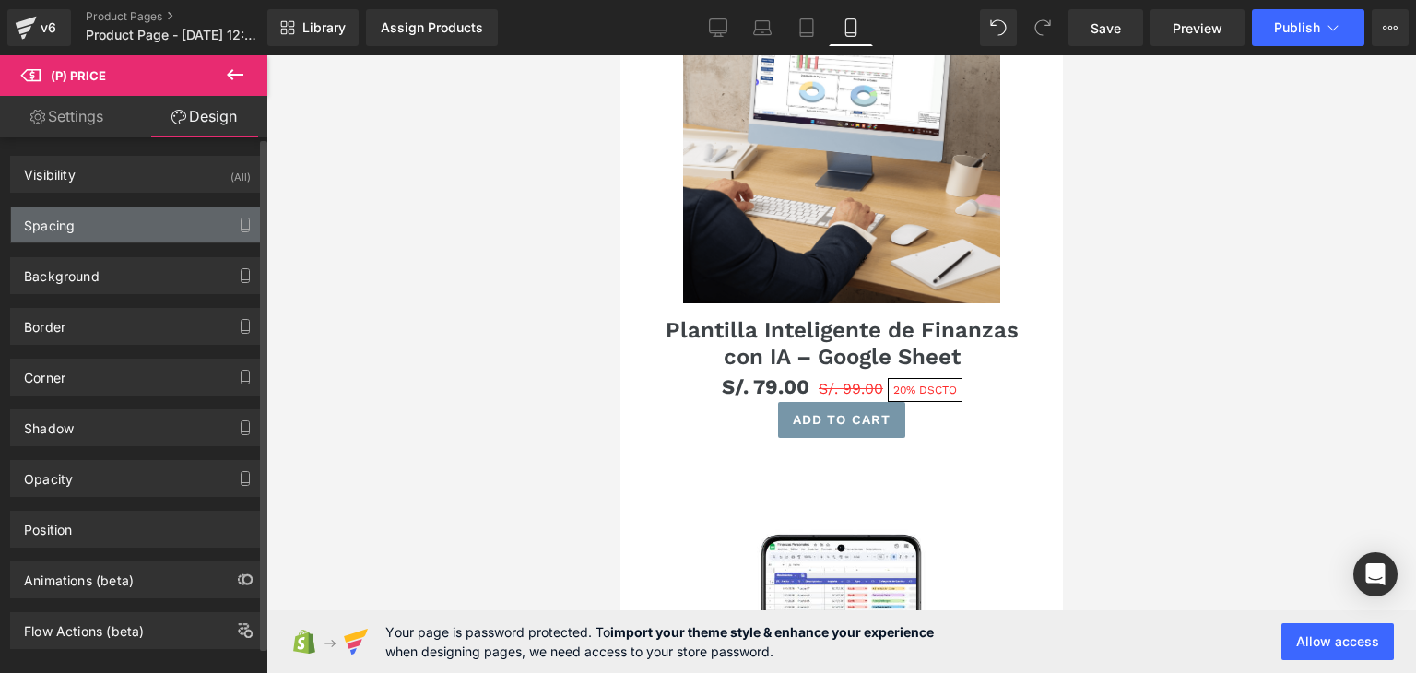
click at [196, 229] on div "Spacing" at bounding box center [137, 224] width 253 height 35
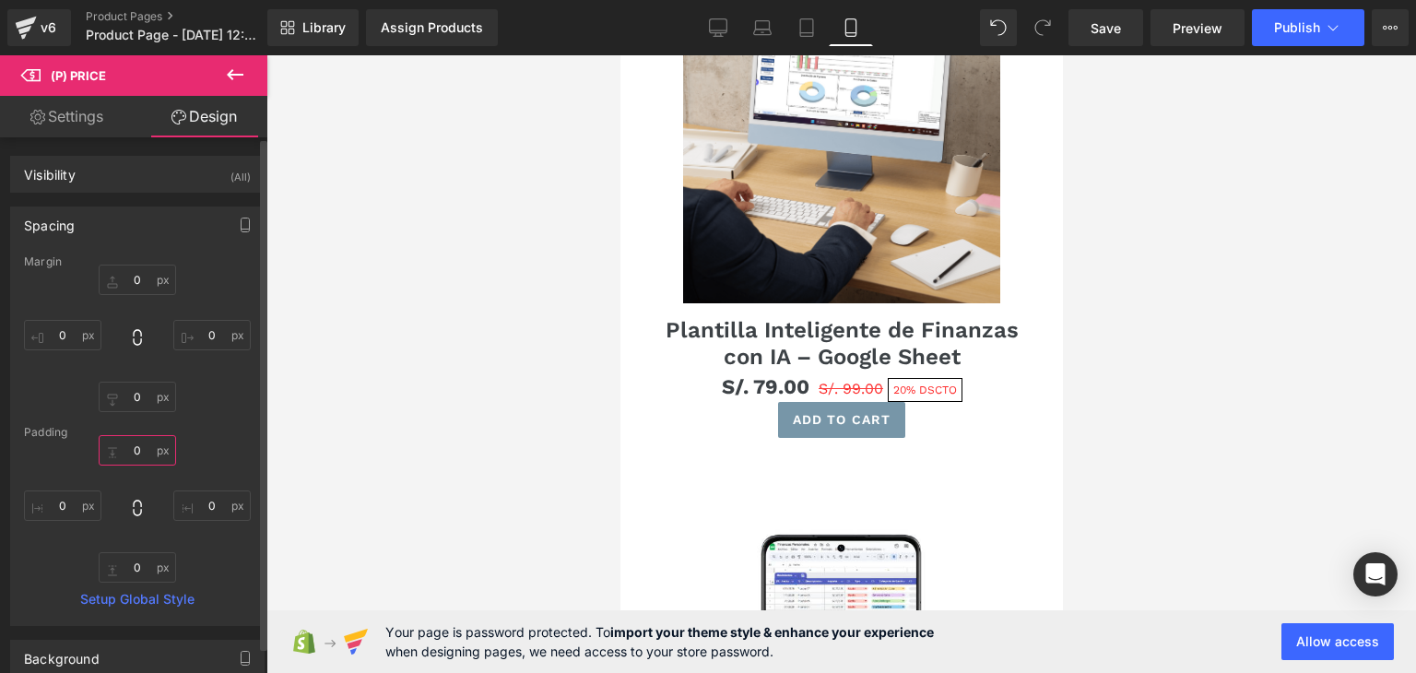
click at [132, 450] on input "0" at bounding box center [137, 450] width 77 height 30
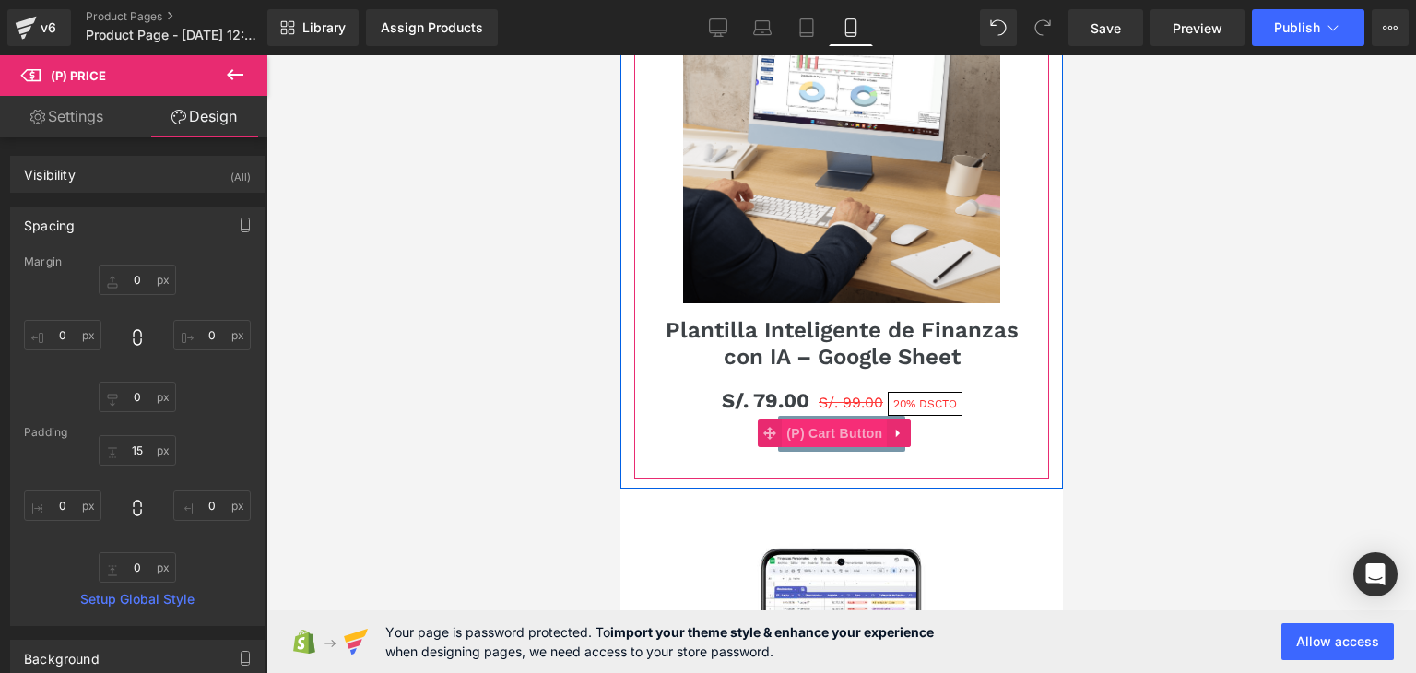
click at [803, 420] on span "(P) Cart Button" at bounding box center [833, 434] width 105 height 28
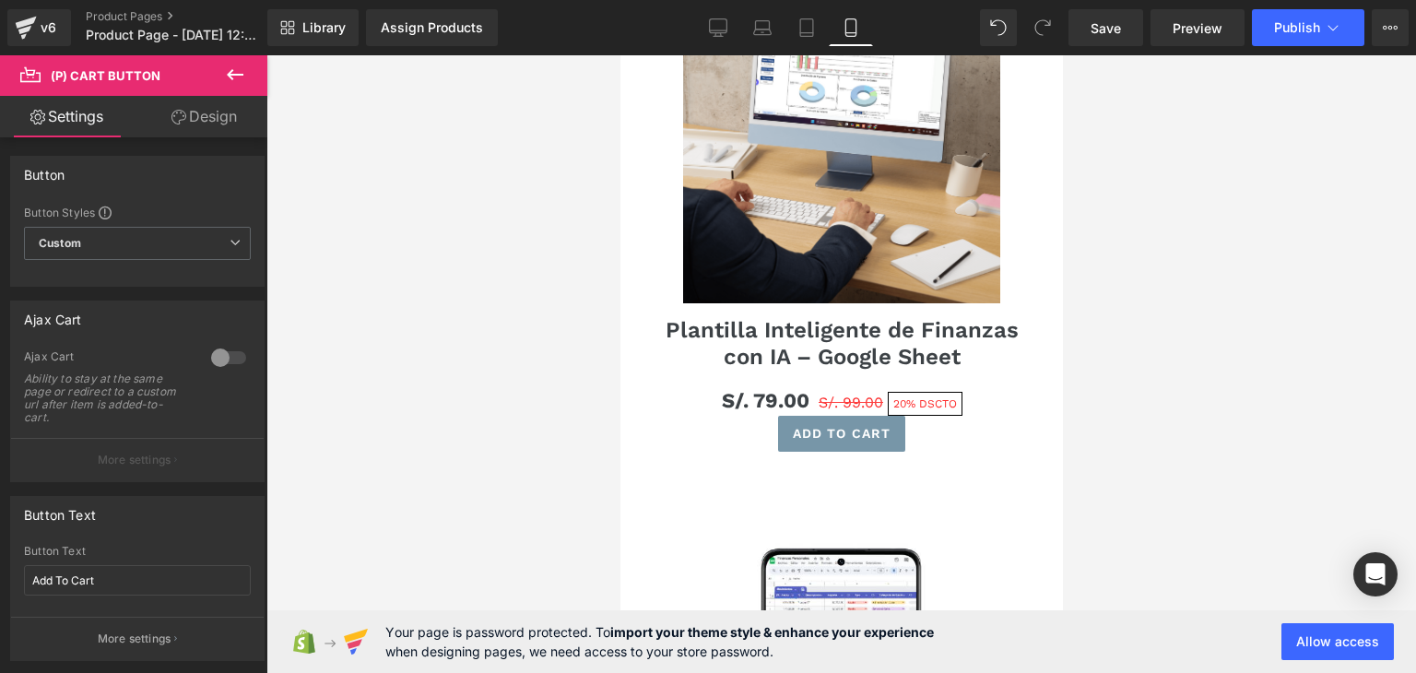
click at [200, 116] on link "Design" at bounding box center [204, 116] width 134 height 41
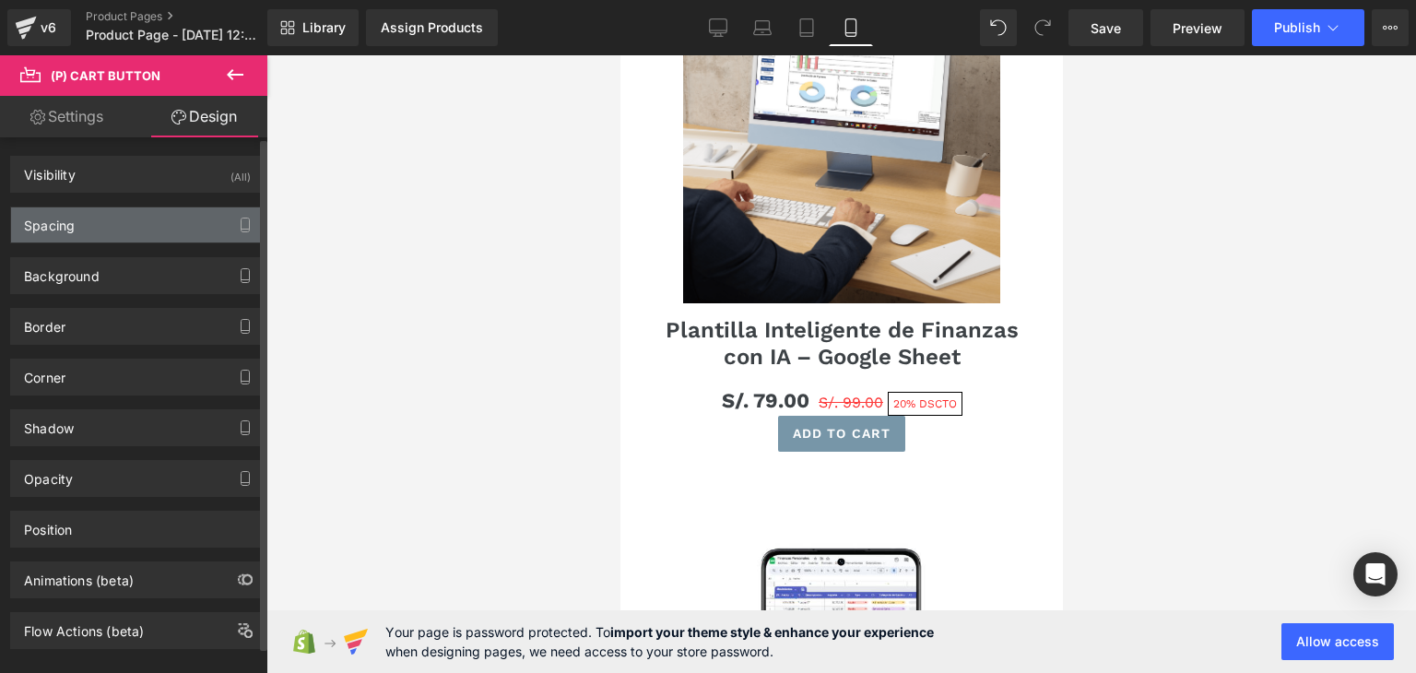
click at [139, 222] on div "Spacing" at bounding box center [137, 224] width 253 height 35
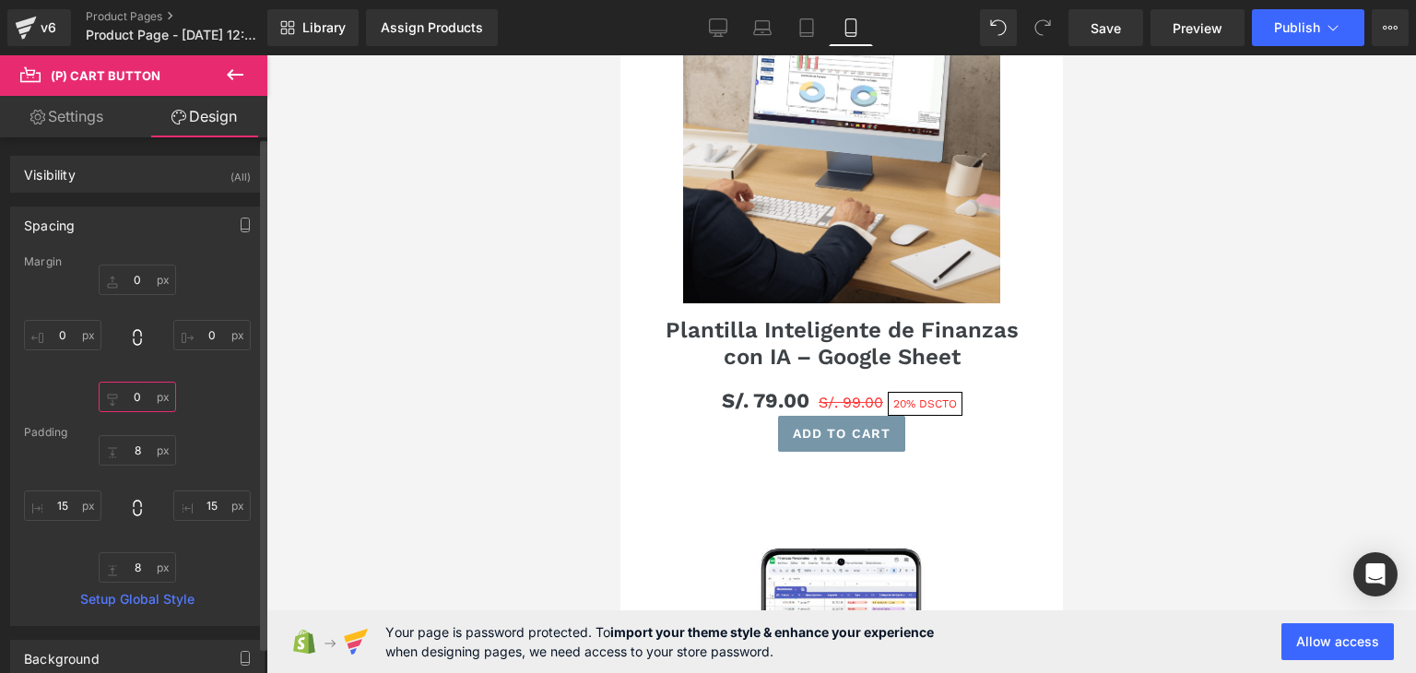
click at [132, 397] on input "0" at bounding box center [137, 397] width 77 height 30
click at [132, 450] on input "8" at bounding box center [137, 450] width 77 height 30
click at [130, 448] on input "12" at bounding box center [137, 450] width 77 height 30
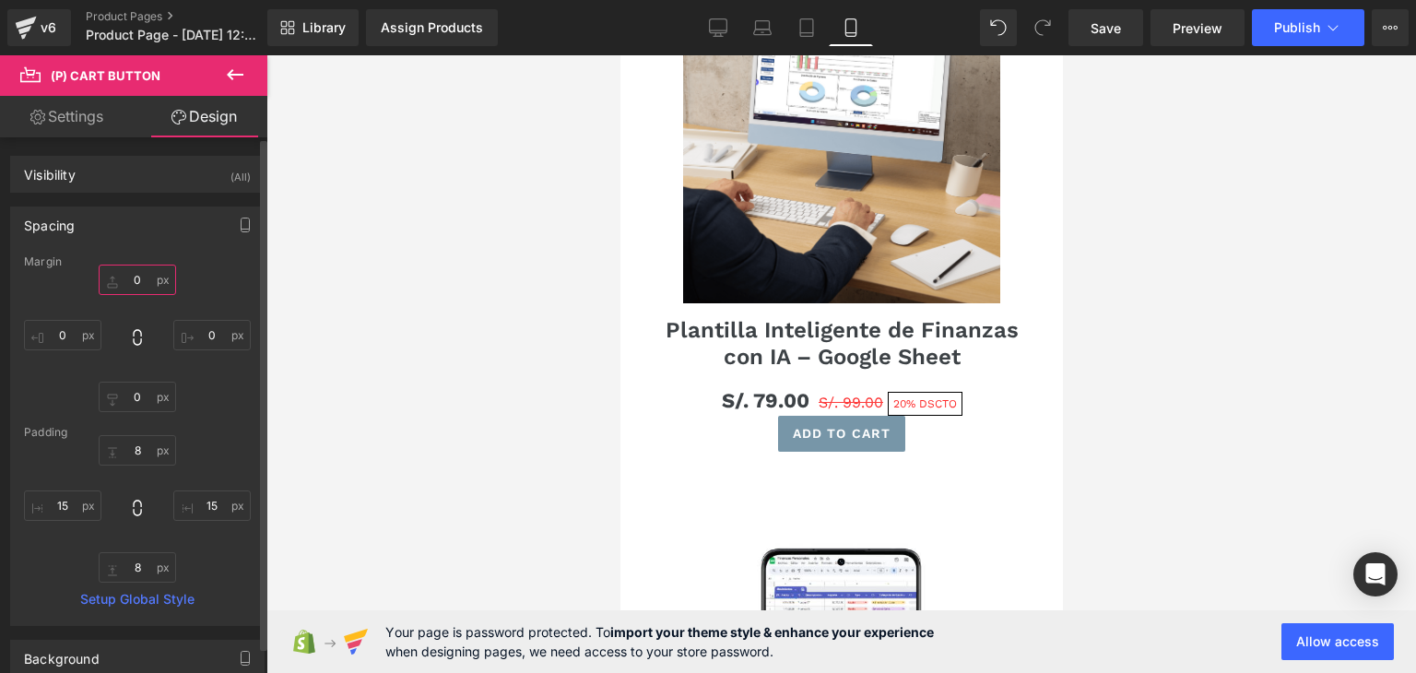
click at [128, 277] on input "0" at bounding box center [137, 280] width 77 height 30
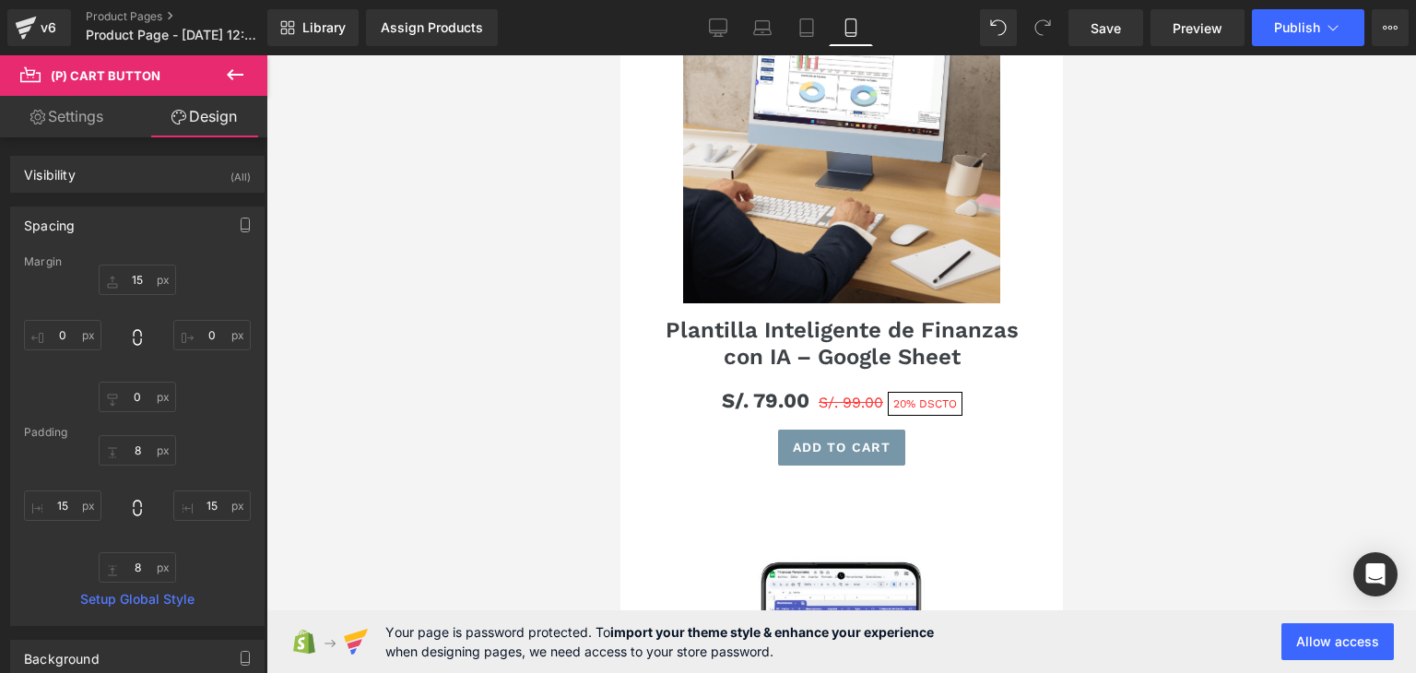
click at [1183, 349] on div at bounding box center [842, 364] width 1150 height 618
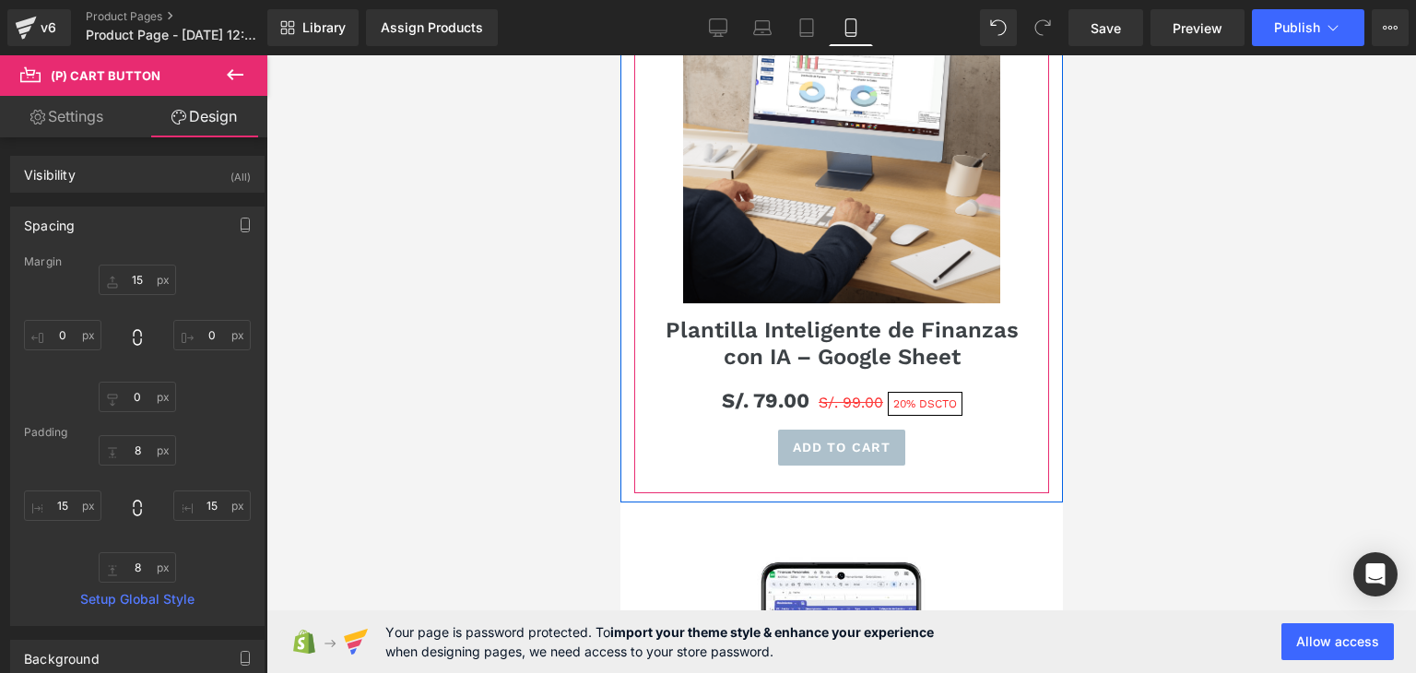
click at [843, 436] on span "(P) Cart Button" at bounding box center [834, 447] width 84 height 22
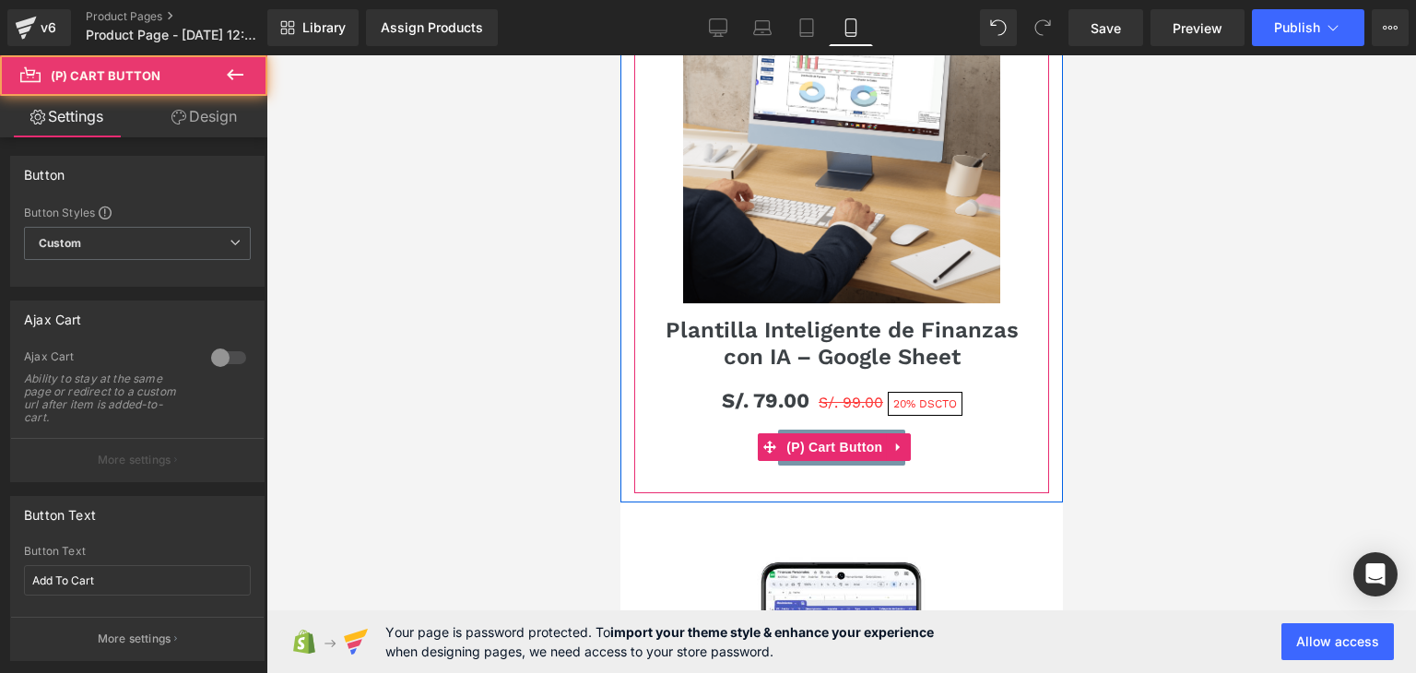
click at [941, 430] on div "Add To Cart" at bounding box center [841, 448] width 397 height 36
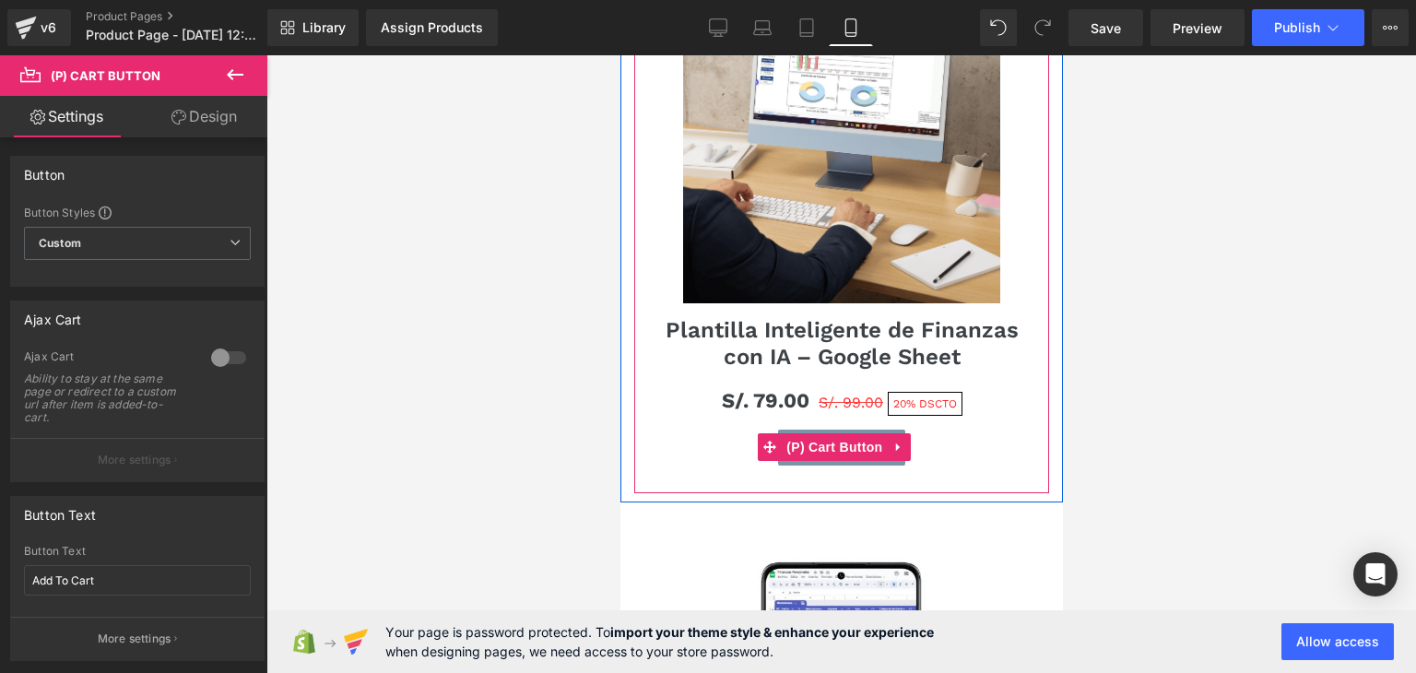
click at [945, 430] on div "Add To Cart" at bounding box center [841, 448] width 397 height 36
click at [848, 433] on span "(P) Cart Button" at bounding box center [833, 447] width 105 height 28
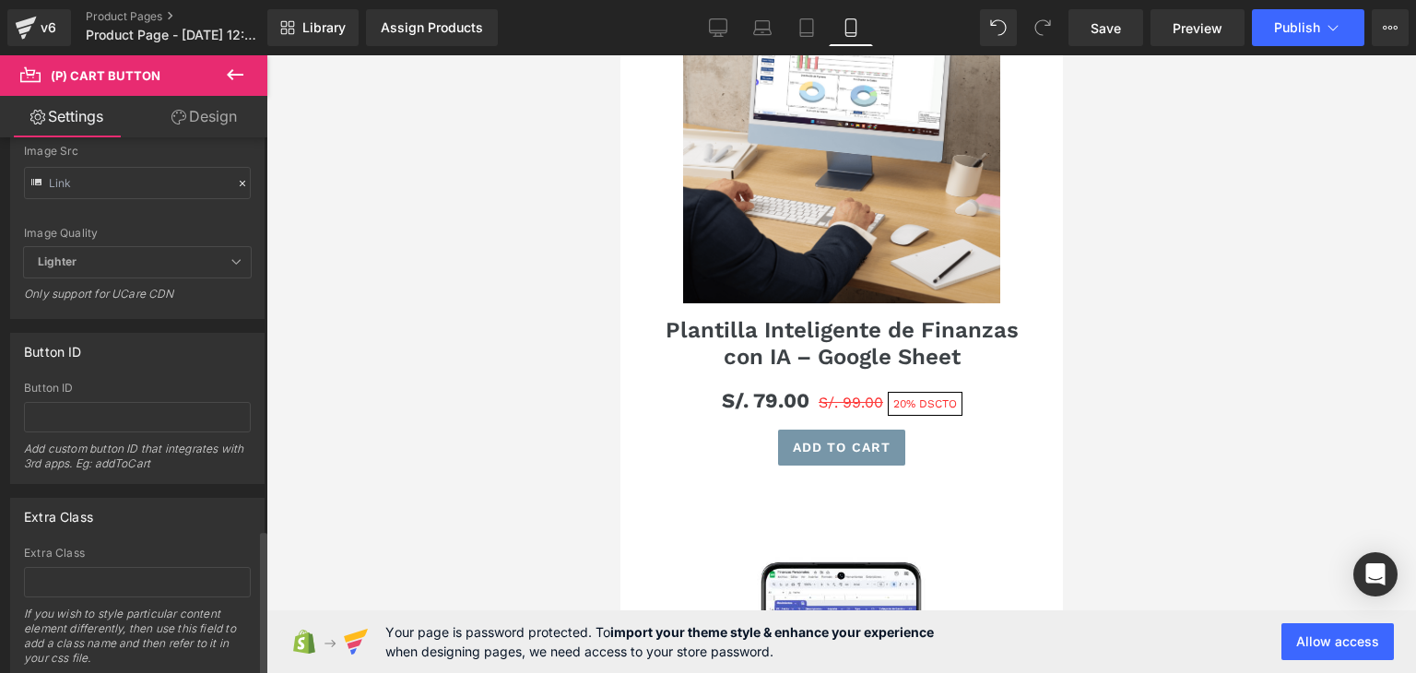
scroll to position [1974, 0]
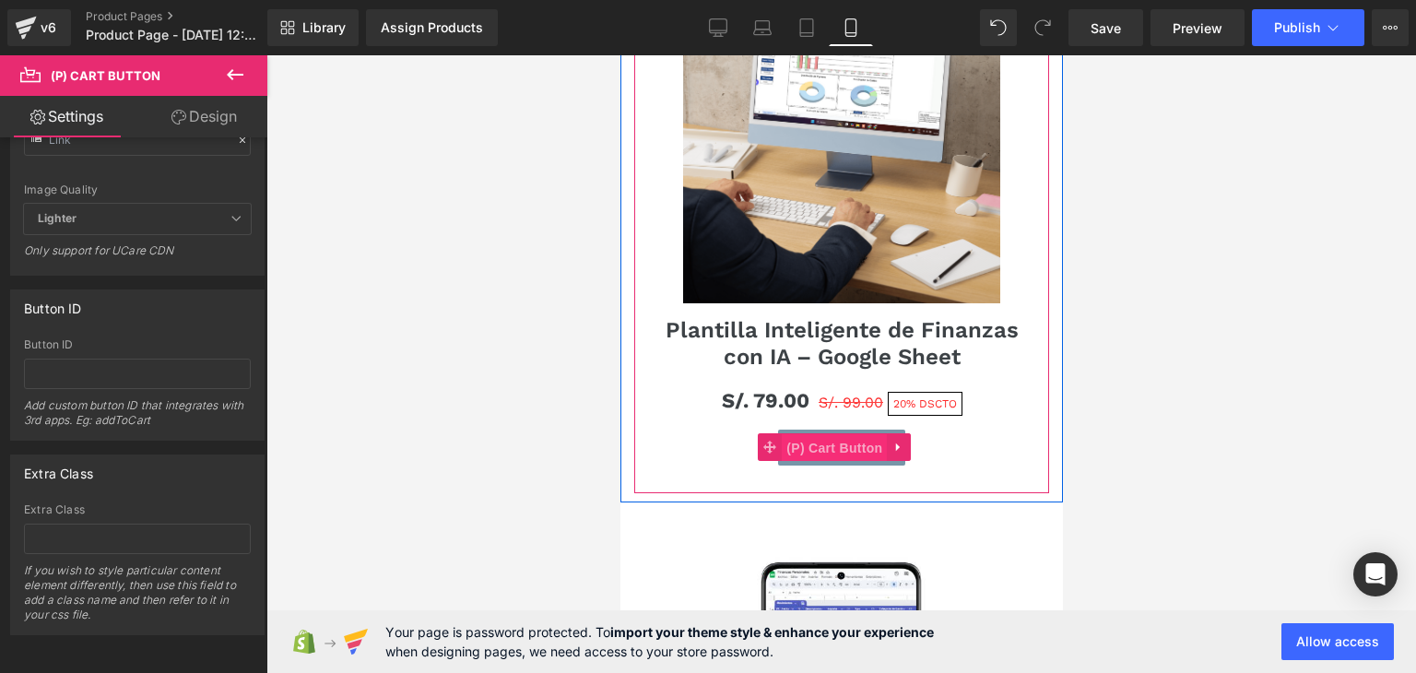
click at [861, 434] on span "(P) Cart Button" at bounding box center [833, 448] width 105 height 28
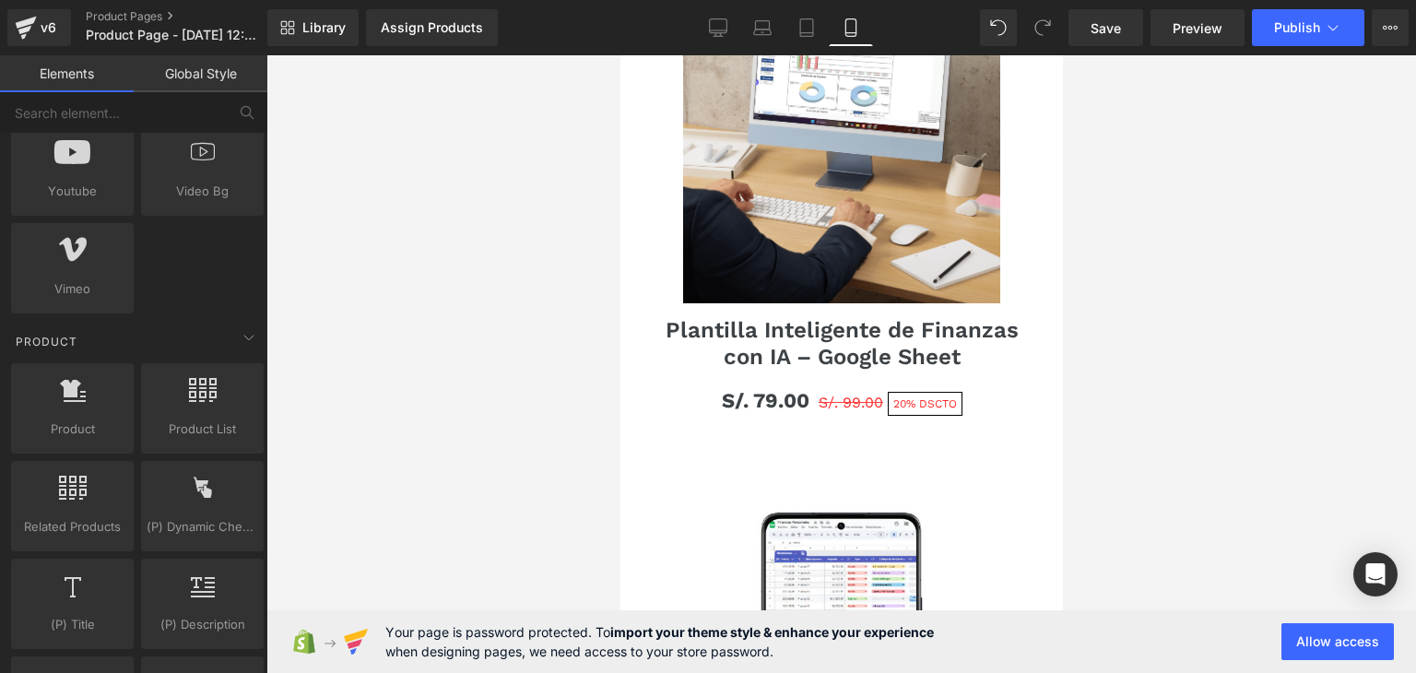
click at [1179, 400] on div at bounding box center [842, 364] width 1150 height 618
click at [421, 272] on div at bounding box center [842, 364] width 1150 height 618
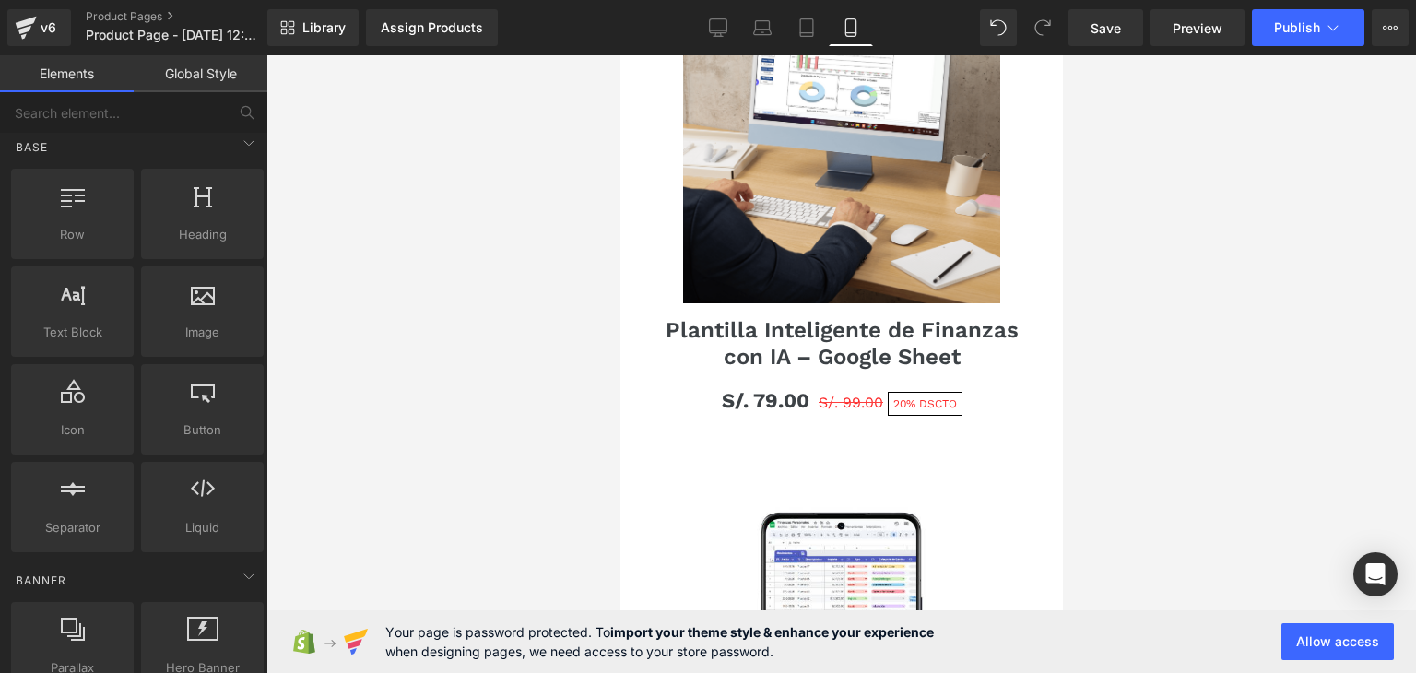
scroll to position [0, 0]
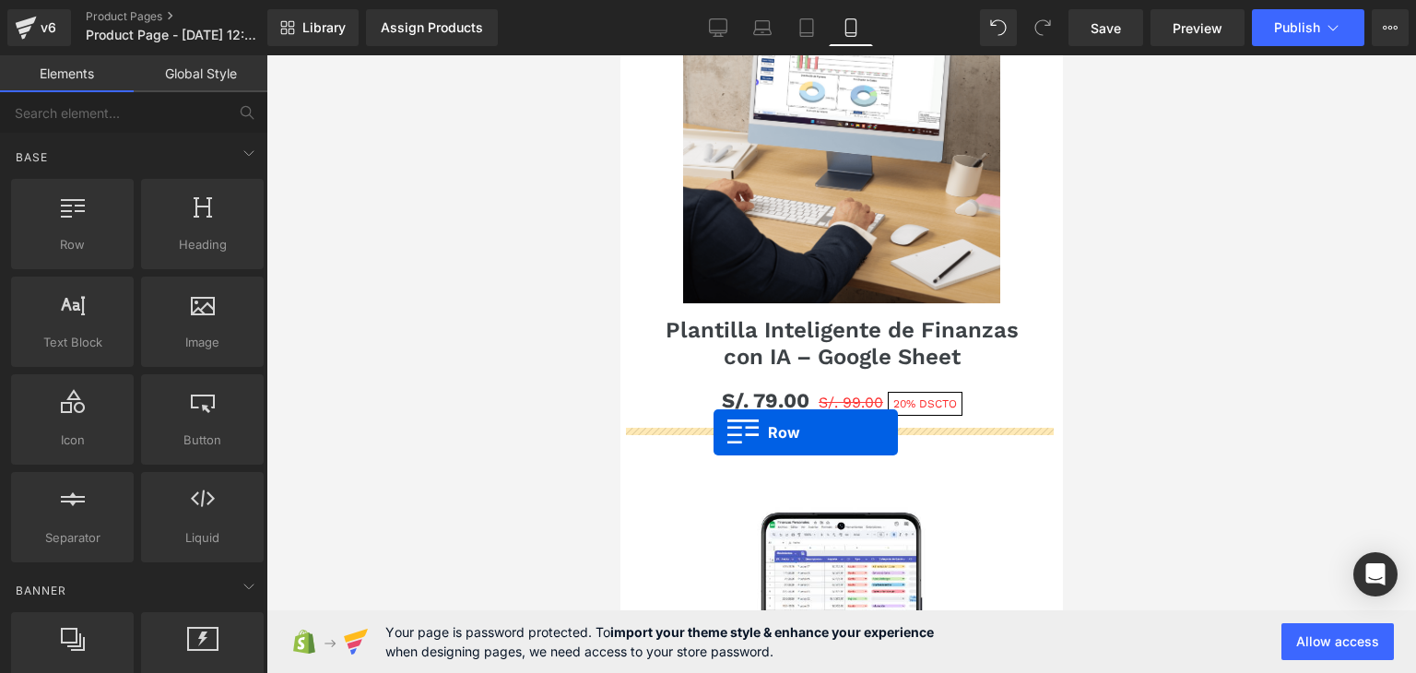
drag, startPoint x: 1037, startPoint y: 443, endPoint x: 713, endPoint y: 433, distance: 324.8
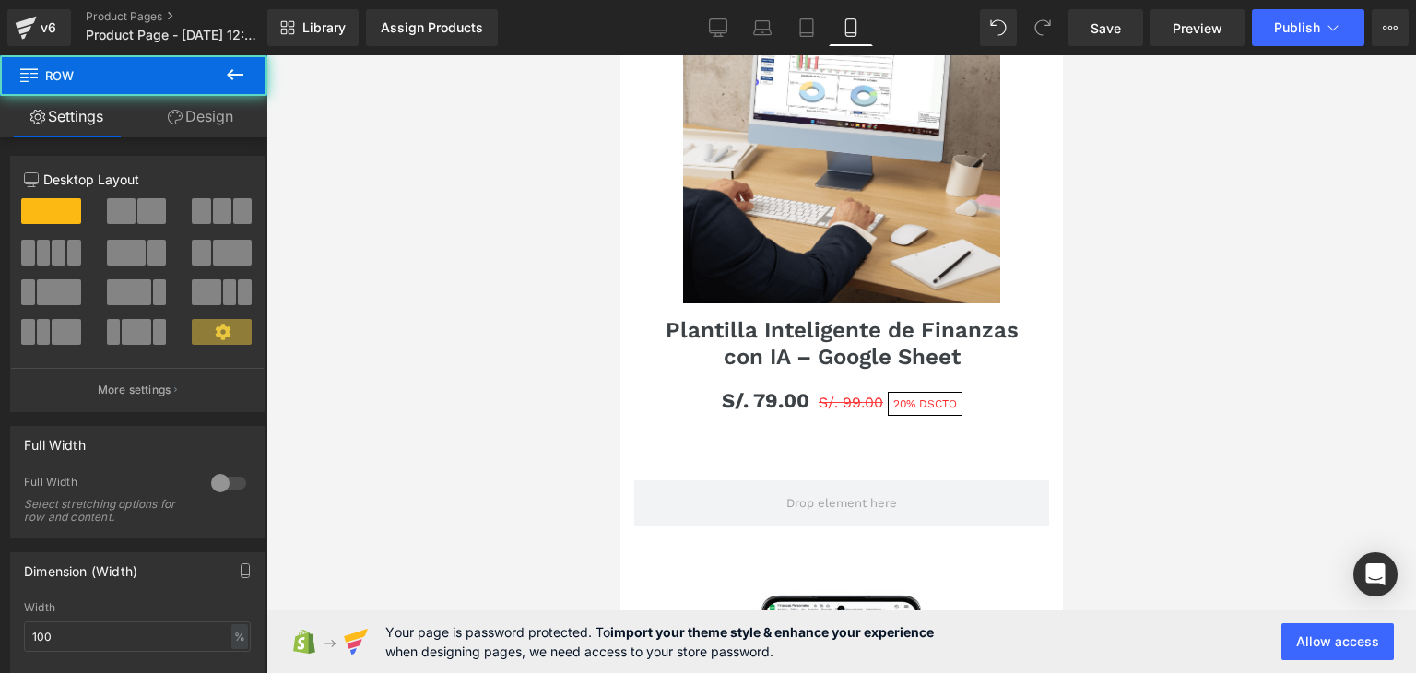
drag, startPoint x: 1218, startPoint y: 362, endPoint x: 1084, endPoint y: 395, distance: 137.6
click at [1218, 362] on div at bounding box center [842, 364] width 1150 height 618
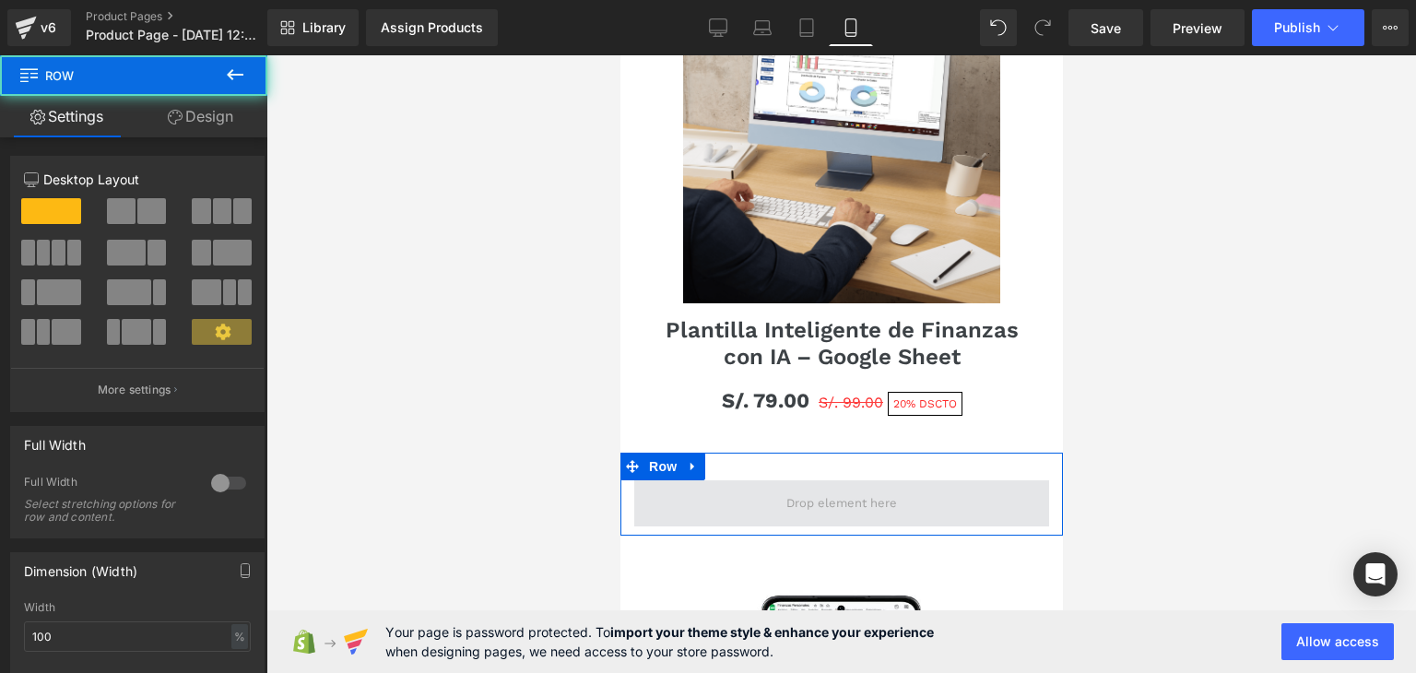
click at [780, 480] on span at bounding box center [841, 503] width 415 height 46
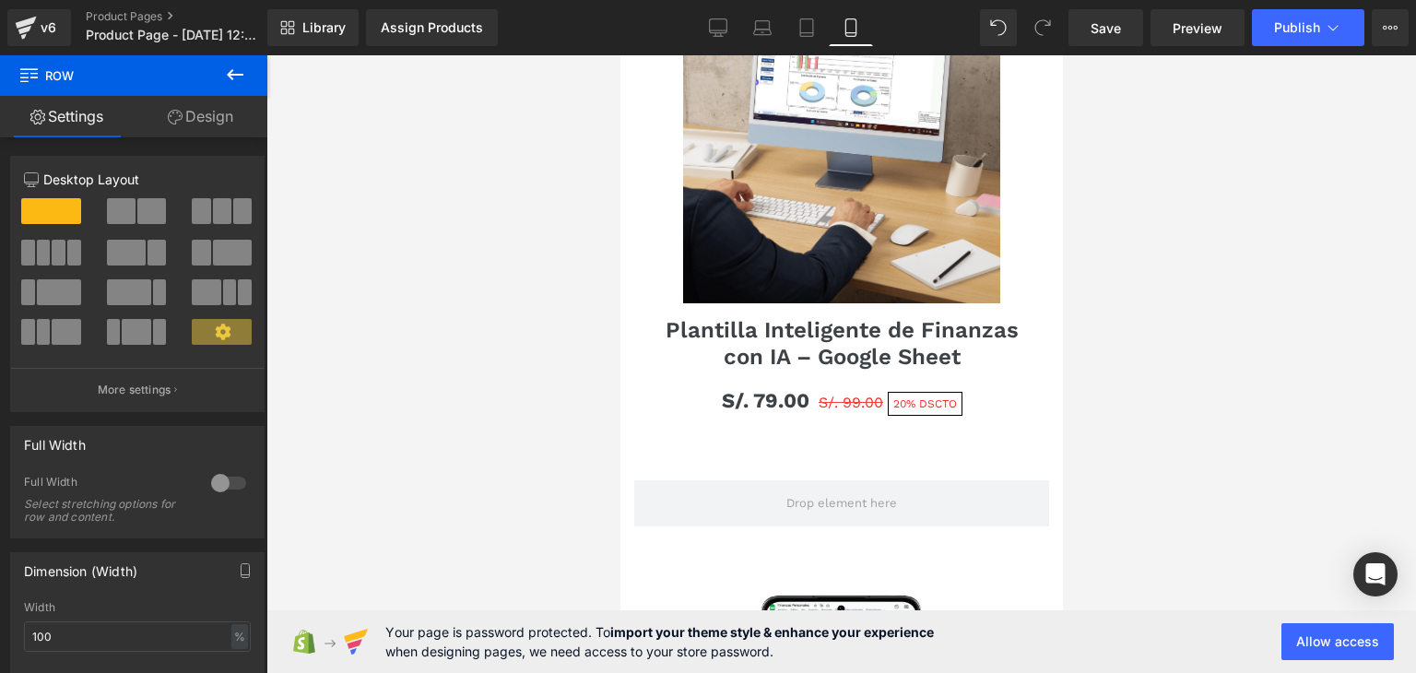
click at [465, 355] on div at bounding box center [842, 364] width 1150 height 618
drag, startPoint x: 369, startPoint y: 362, endPoint x: 352, endPoint y: 351, distance: 20.0
click at [369, 361] on div at bounding box center [842, 364] width 1150 height 618
click at [423, 245] on div at bounding box center [842, 364] width 1150 height 618
drag, startPoint x: 502, startPoint y: 407, endPoint x: 192, endPoint y: 138, distance: 409.9
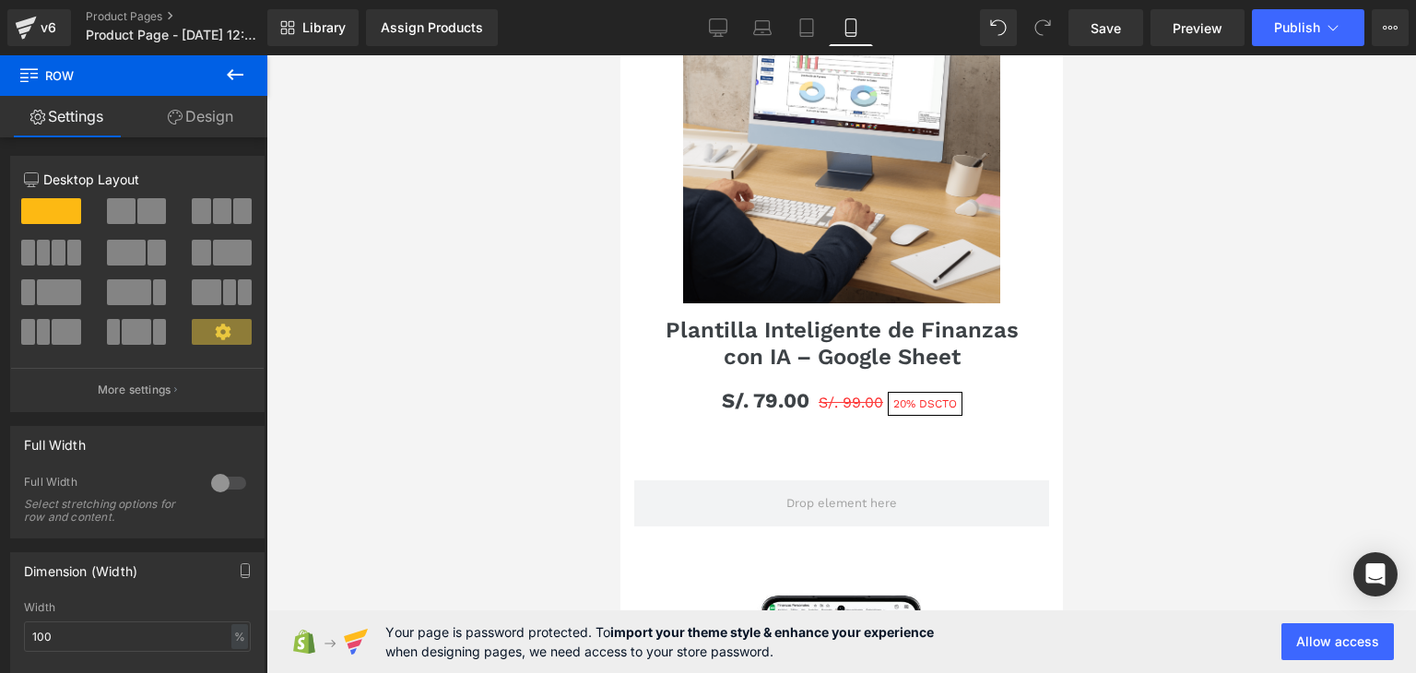
click at [500, 406] on div at bounding box center [842, 364] width 1150 height 618
click at [233, 63] on button at bounding box center [235, 75] width 65 height 41
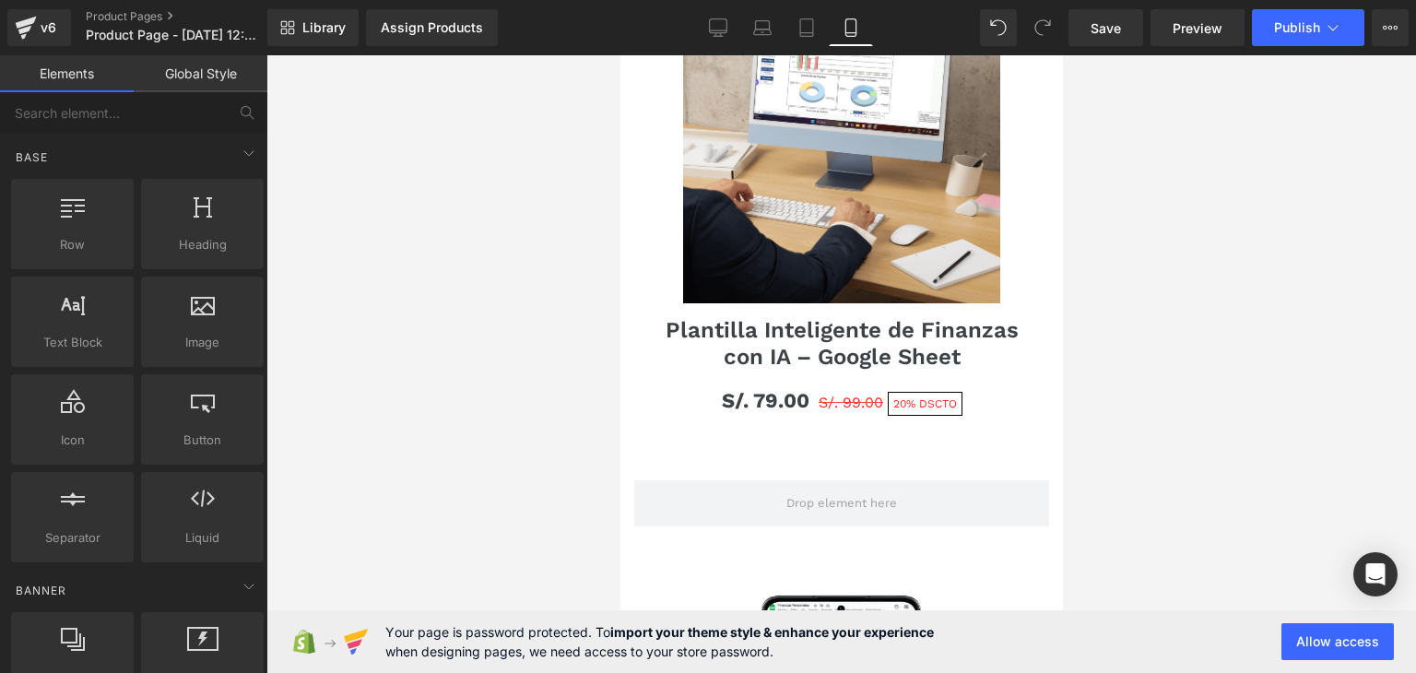
click at [369, 265] on div at bounding box center [842, 364] width 1150 height 618
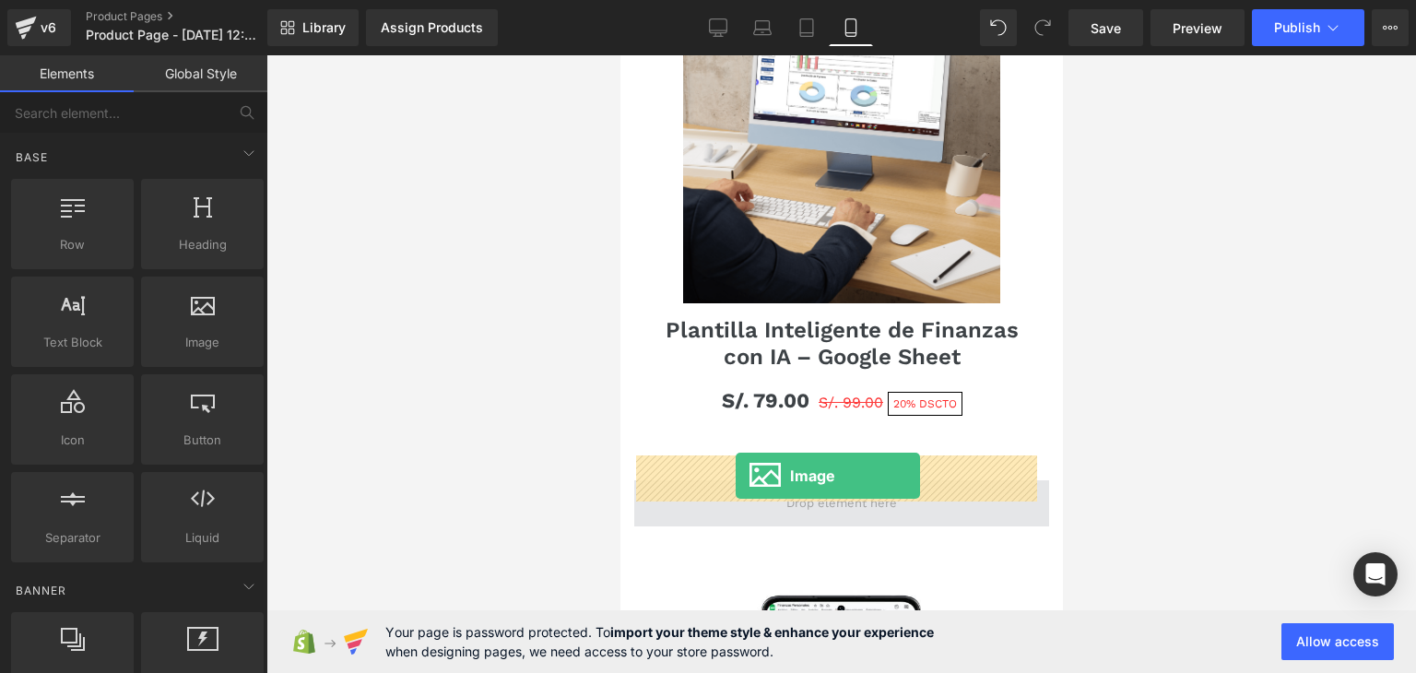
drag, startPoint x: 821, startPoint y: 370, endPoint x: 735, endPoint y: 477, distance: 137.1
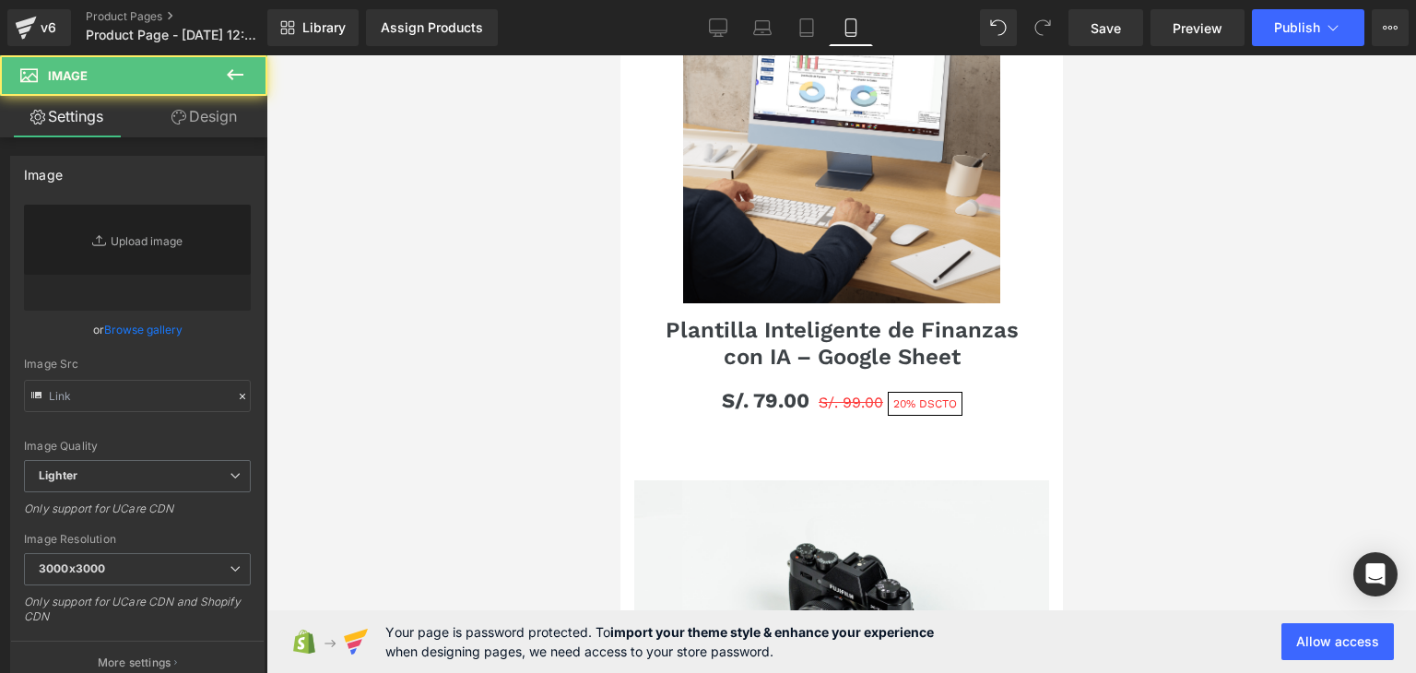
click at [1357, 366] on div at bounding box center [842, 364] width 1150 height 618
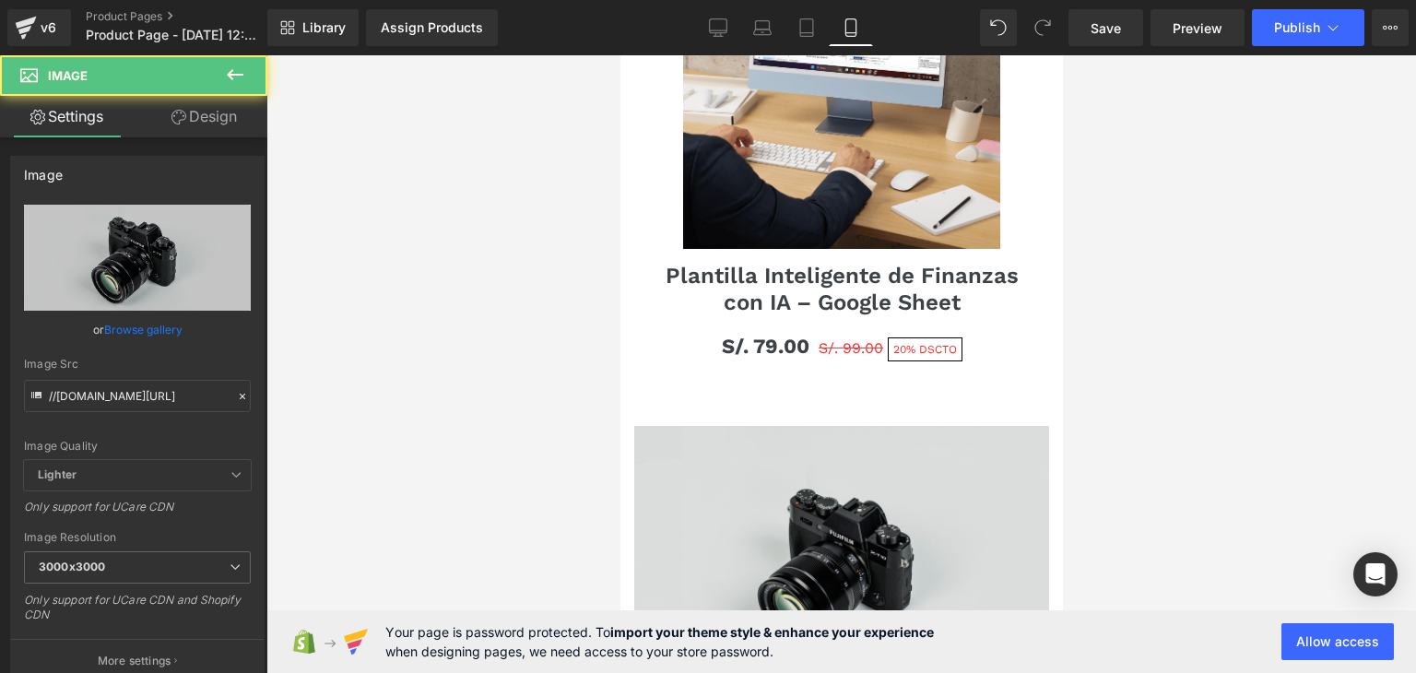
scroll to position [1752, 0]
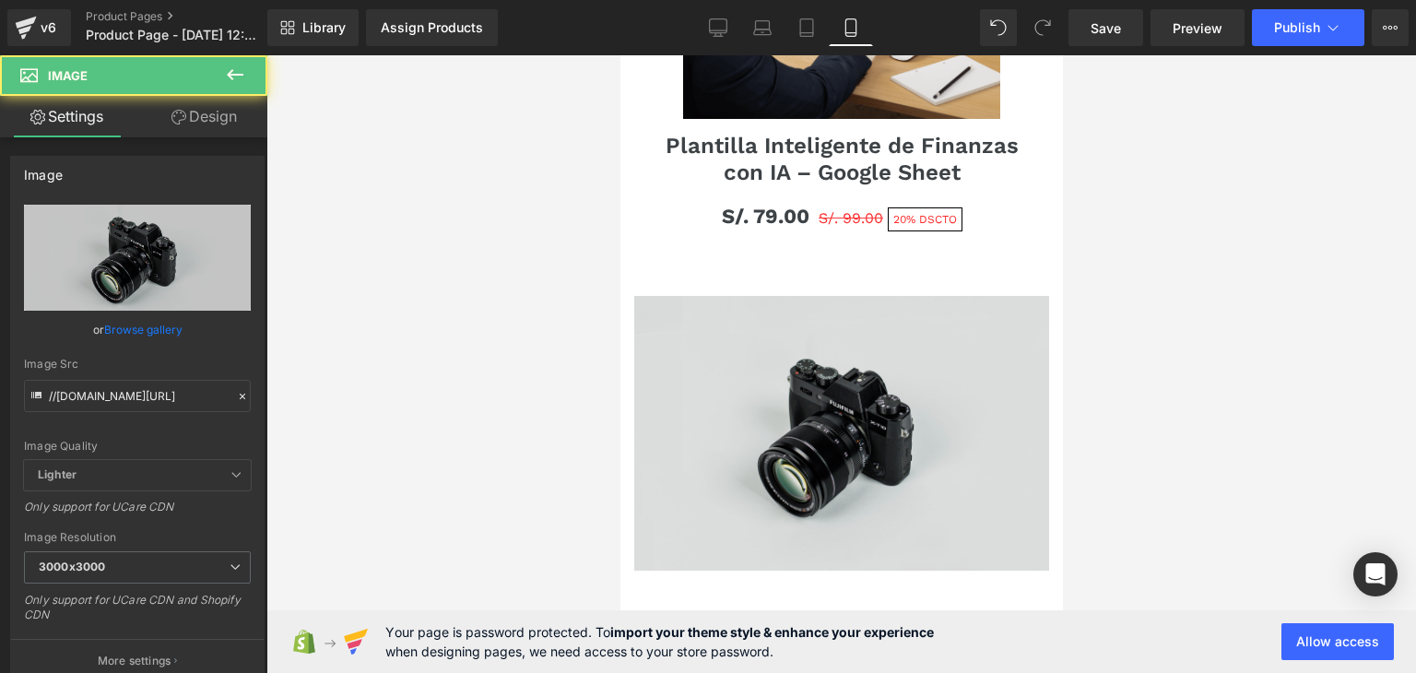
click at [820, 335] on img at bounding box center [841, 433] width 415 height 275
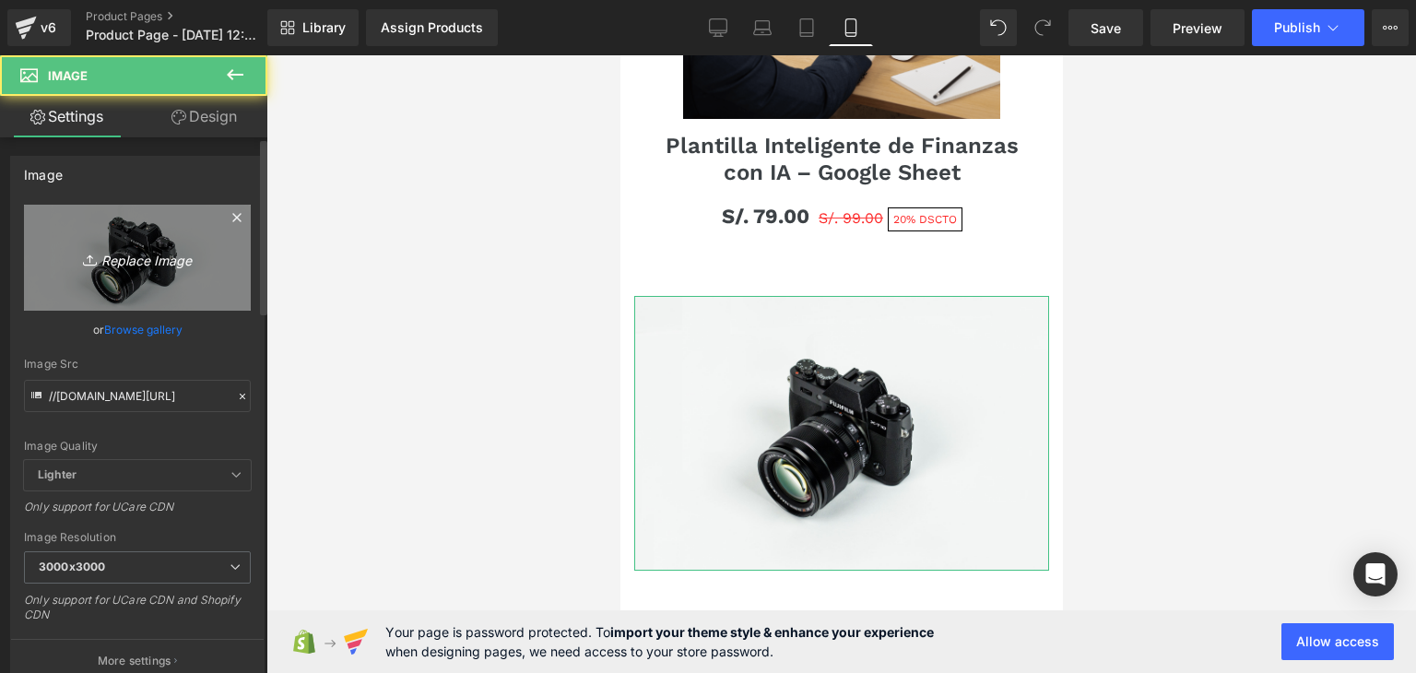
click at [100, 226] on link "Replace Image" at bounding box center [137, 258] width 227 height 106
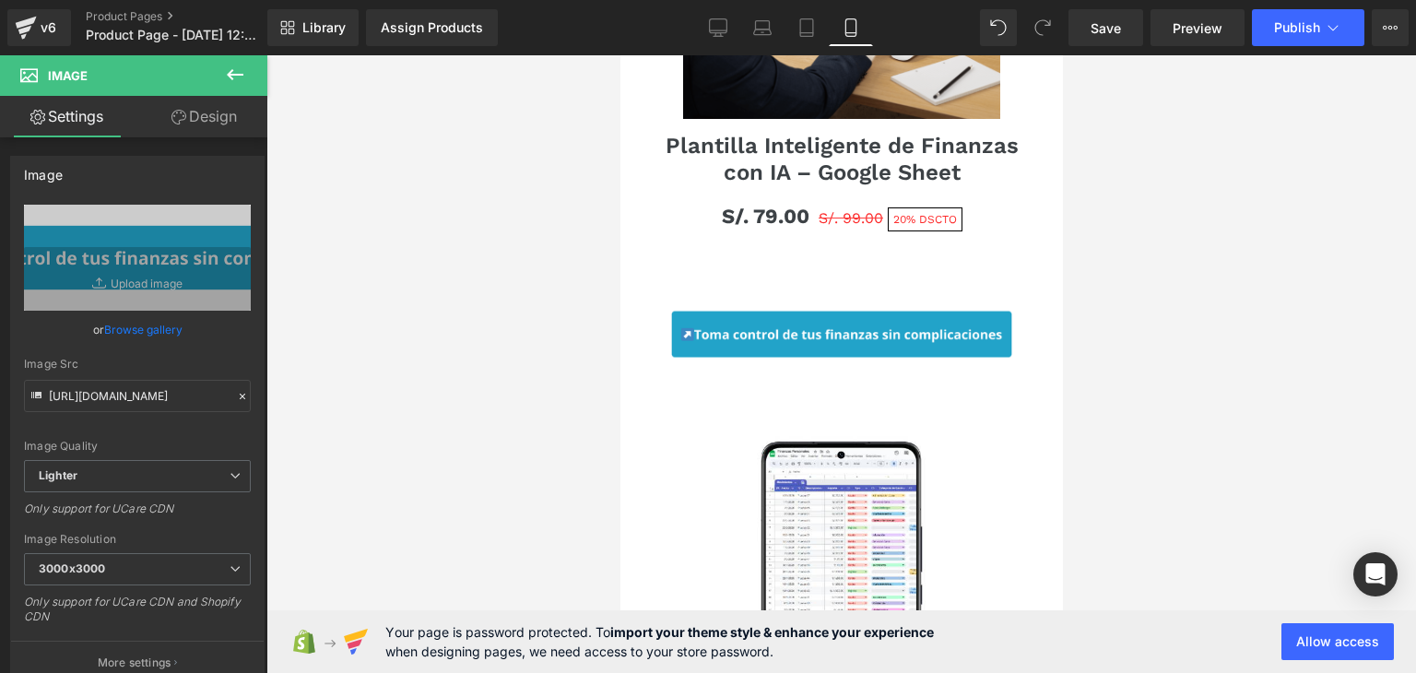
click at [1230, 302] on div at bounding box center [842, 364] width 1150 height 618
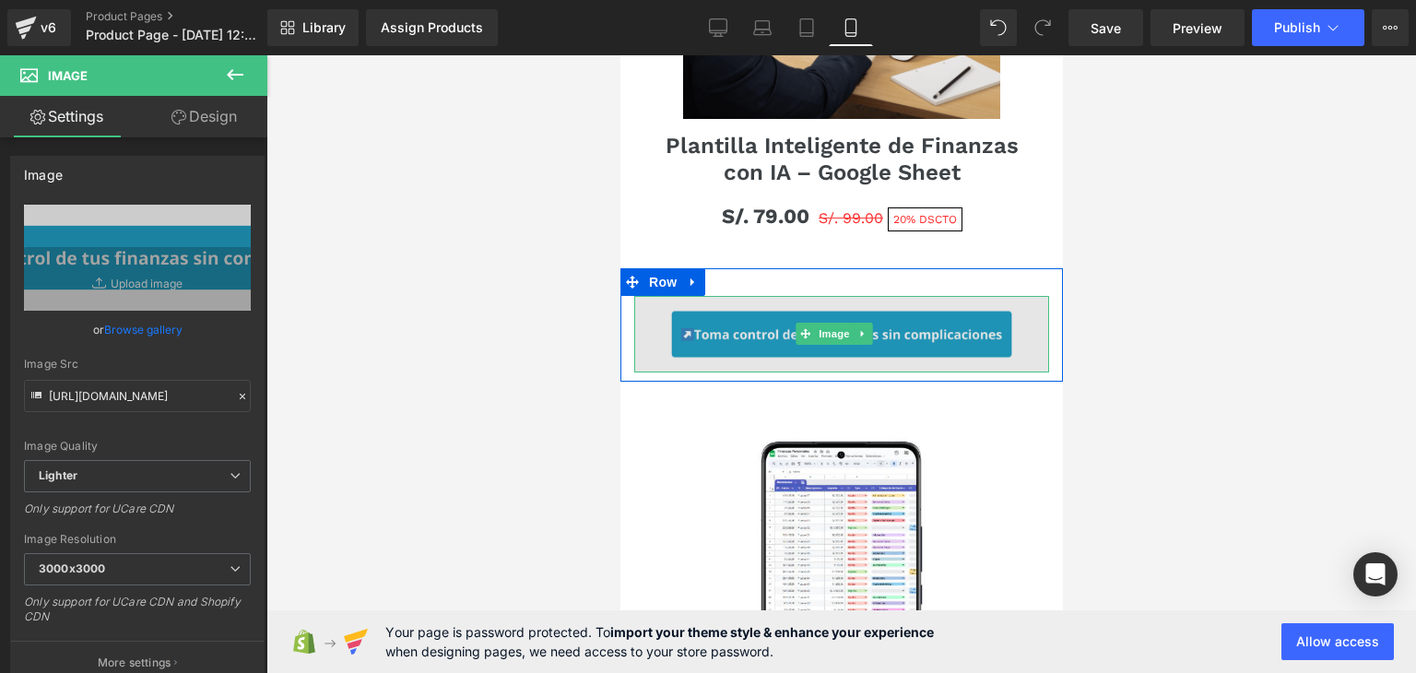
click at [867, 296] on img at bounding box center [841, 334] width 415 height 77
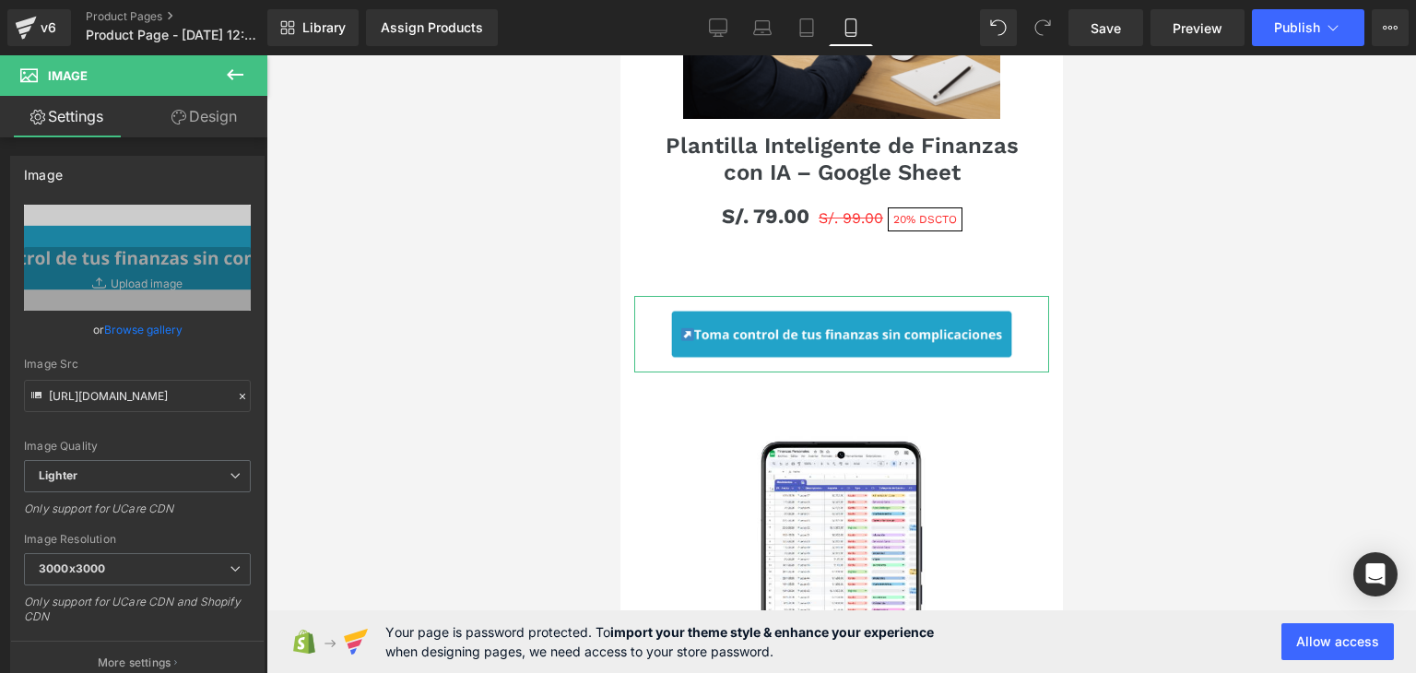
click at [214, 115] on link "Design" at bounding box center [204, 116] width 134 height 41
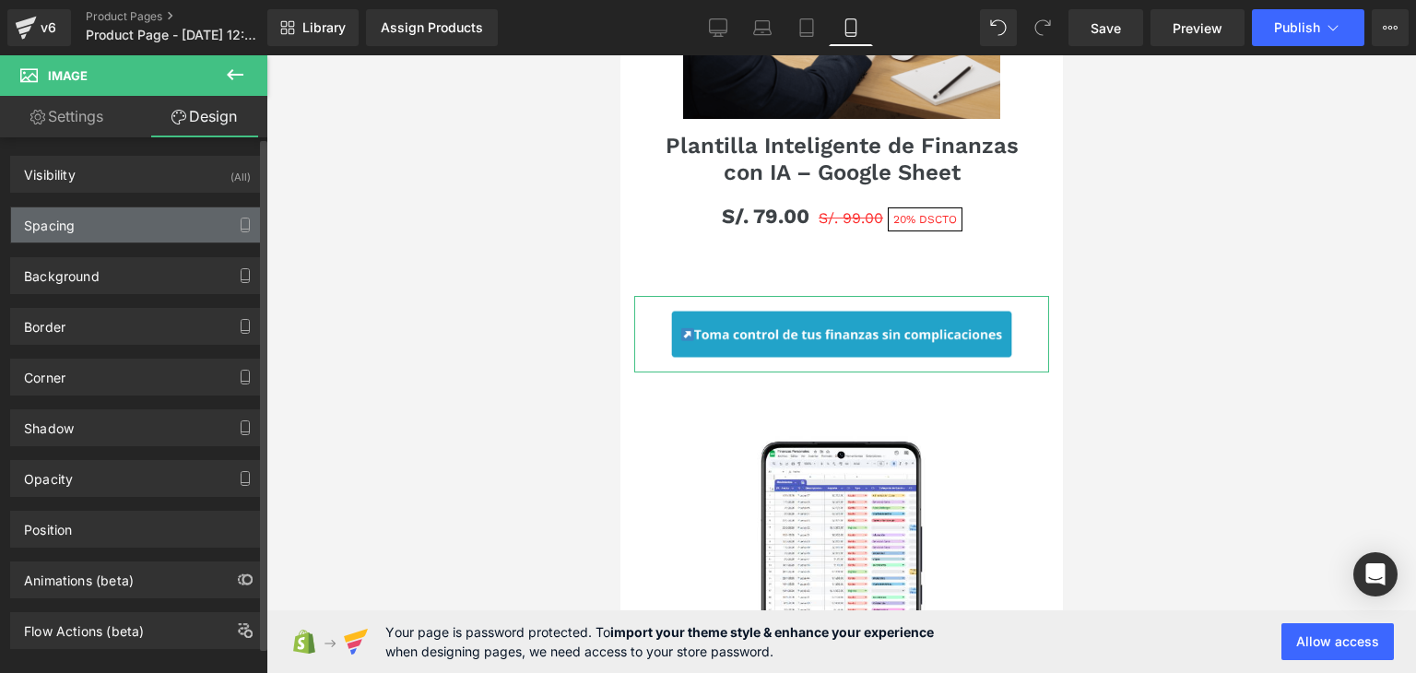
click at [85, 224] on div "Spacing" at bounding box center [137, 224] width 253 height 35
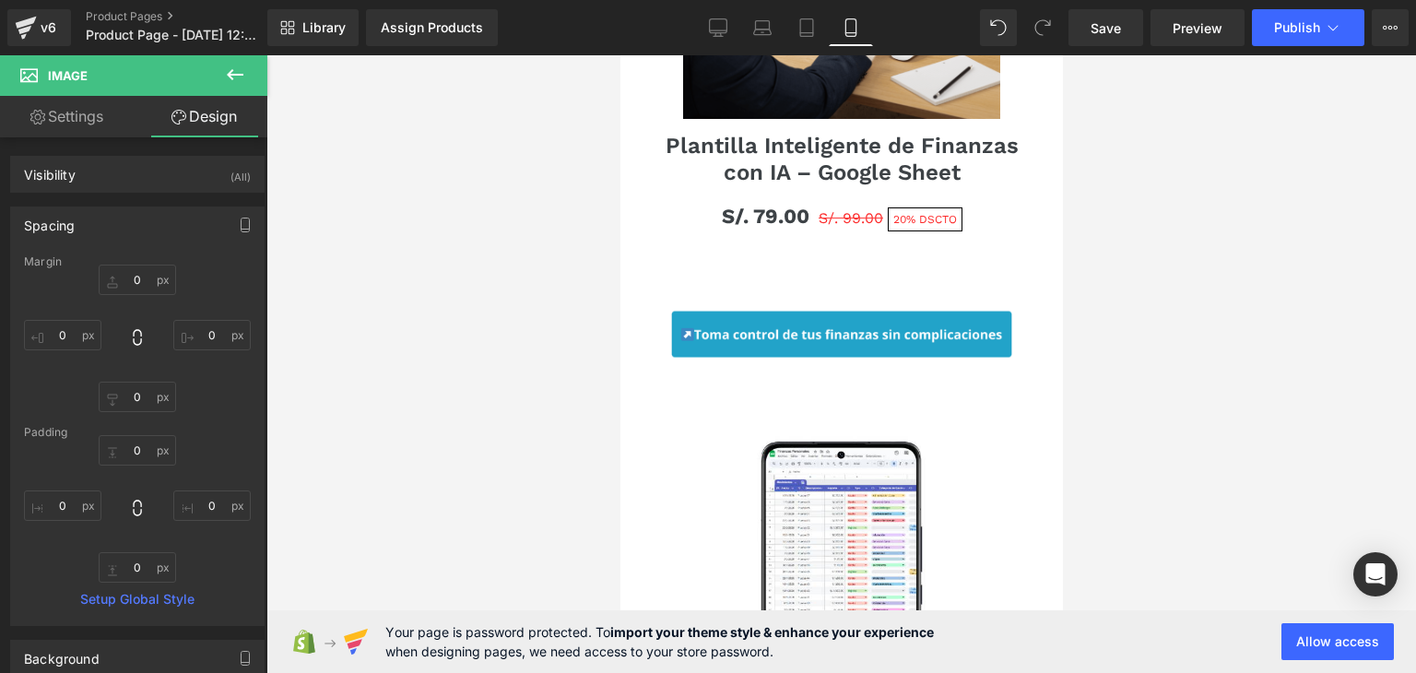
click at [441, 326] on div at bounding box center [842, 364] width 1150 height 618
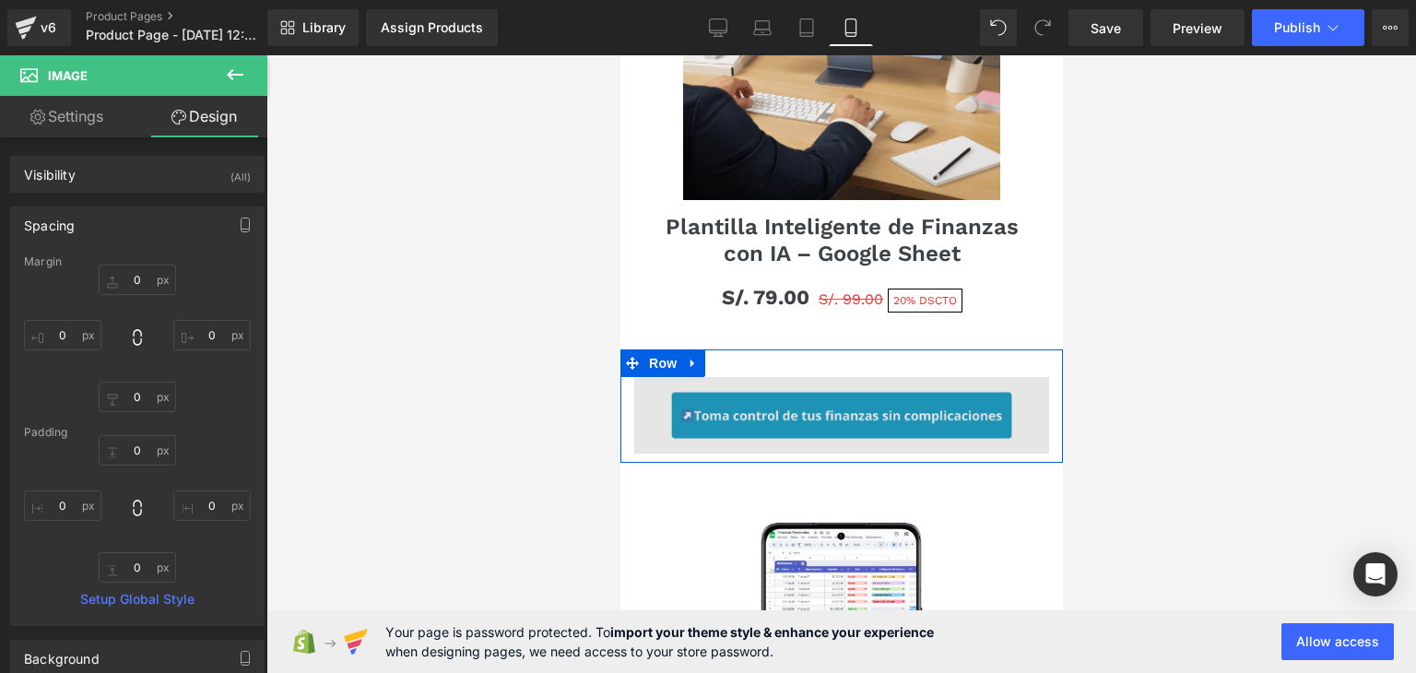
scroll to position [1660, 0]
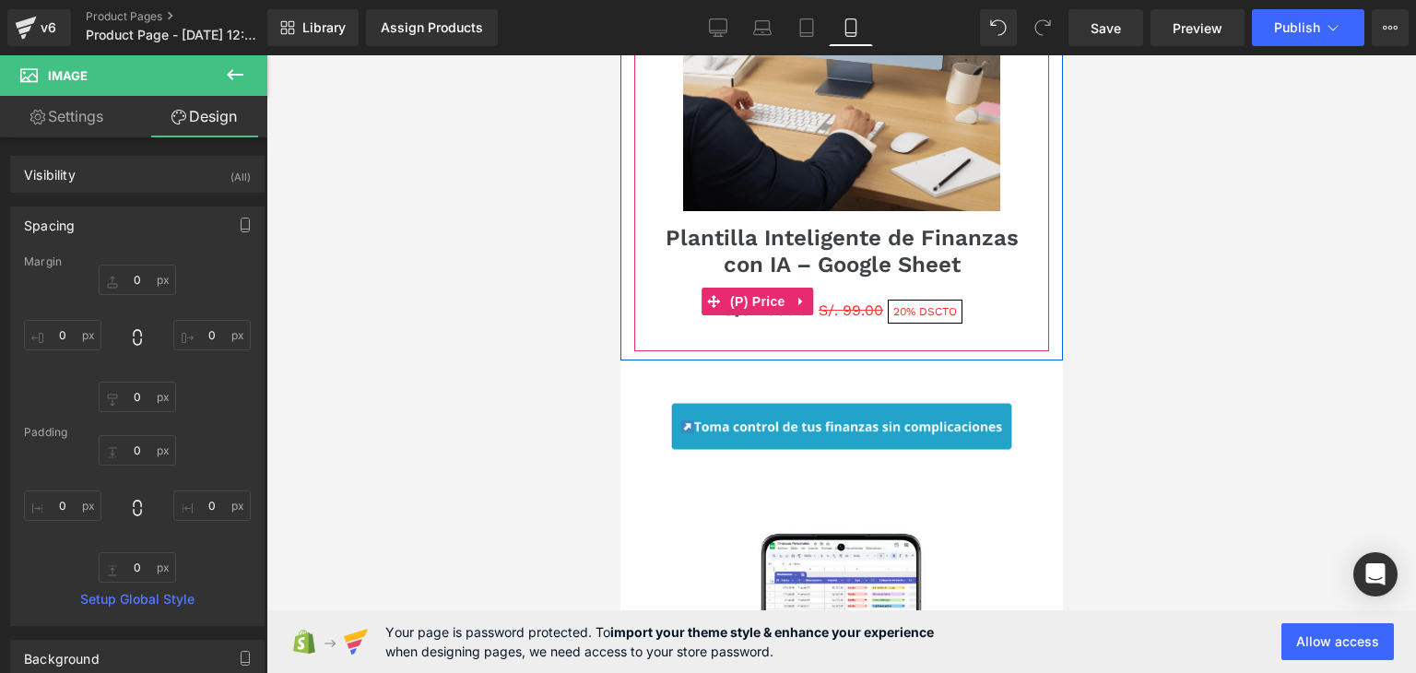
click at [729, 290] on span "S/. 79.00" at bounding box center [765, 301] width 88 height 44
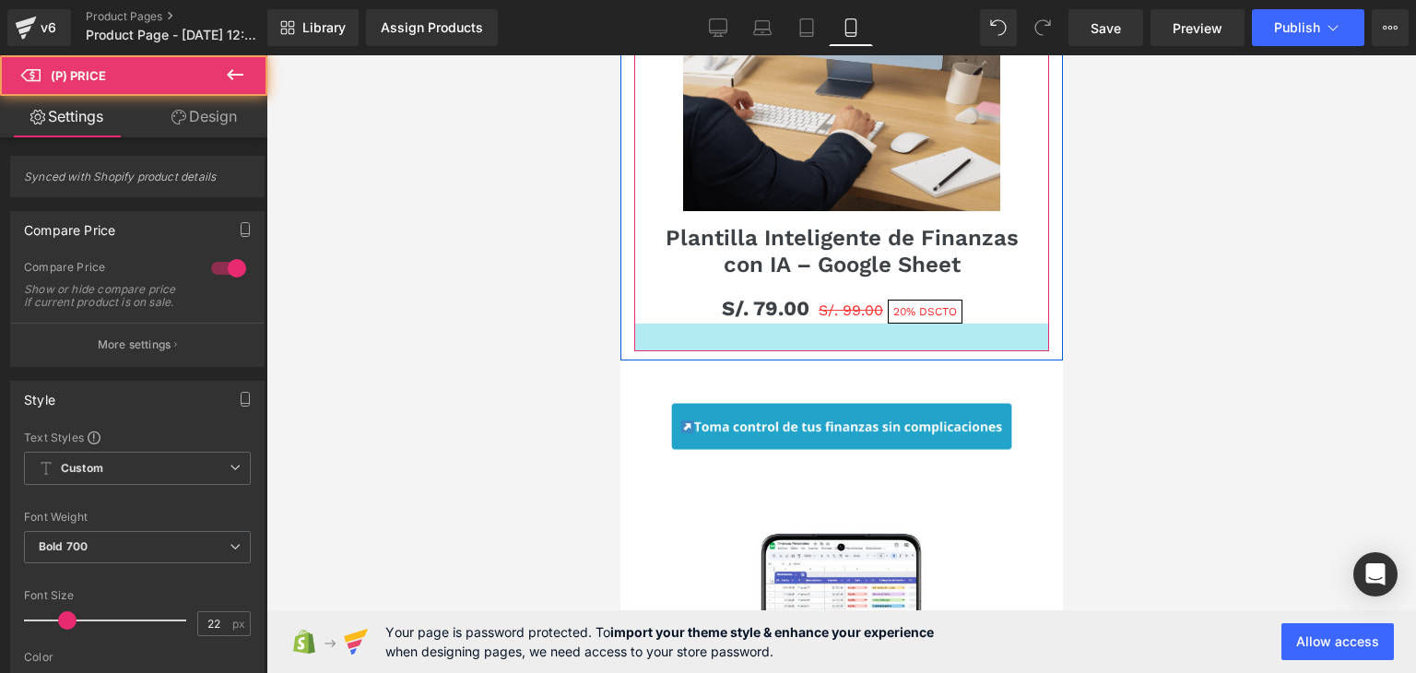
click at [1416, 293] on div at bounding box center [842, 364] width 1150 height 618
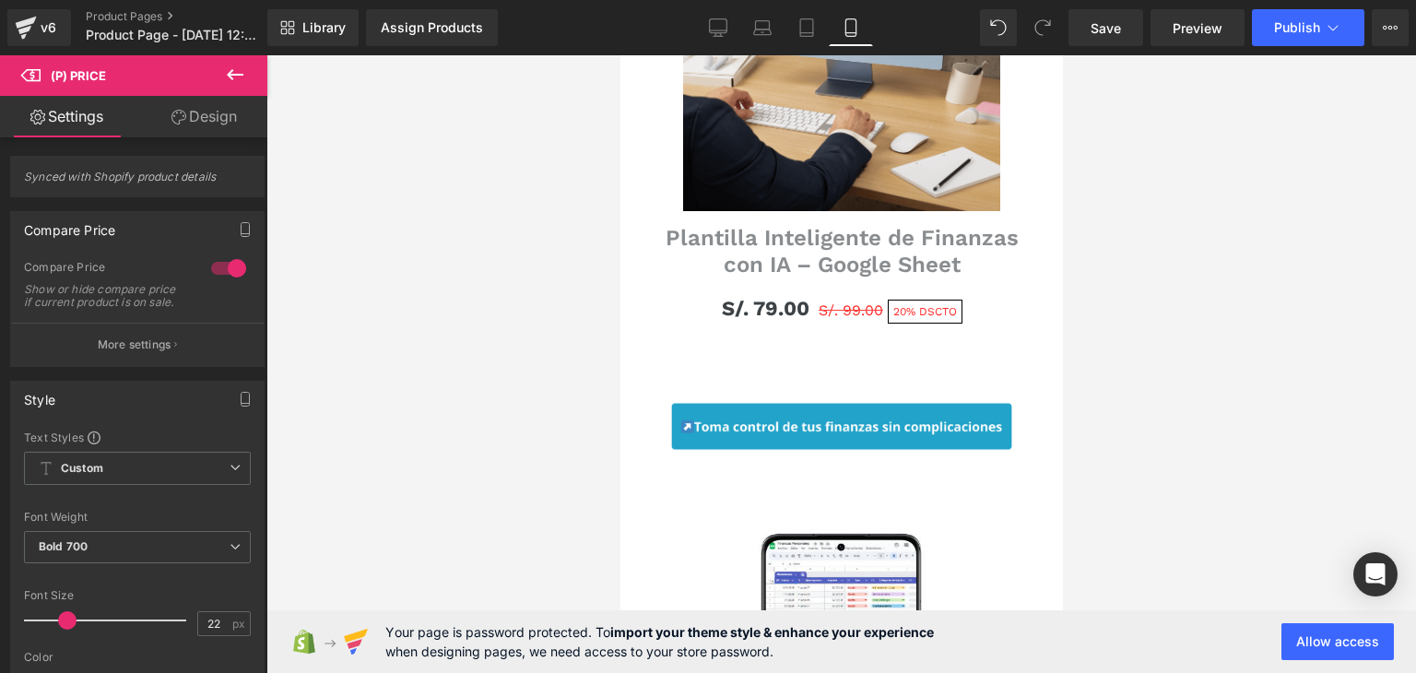
click at [1012, 211] on link "Plantilla Inteligente de Finanzas con IA – Google Sheet" at bounding box center [841, 244] width 397 height 67
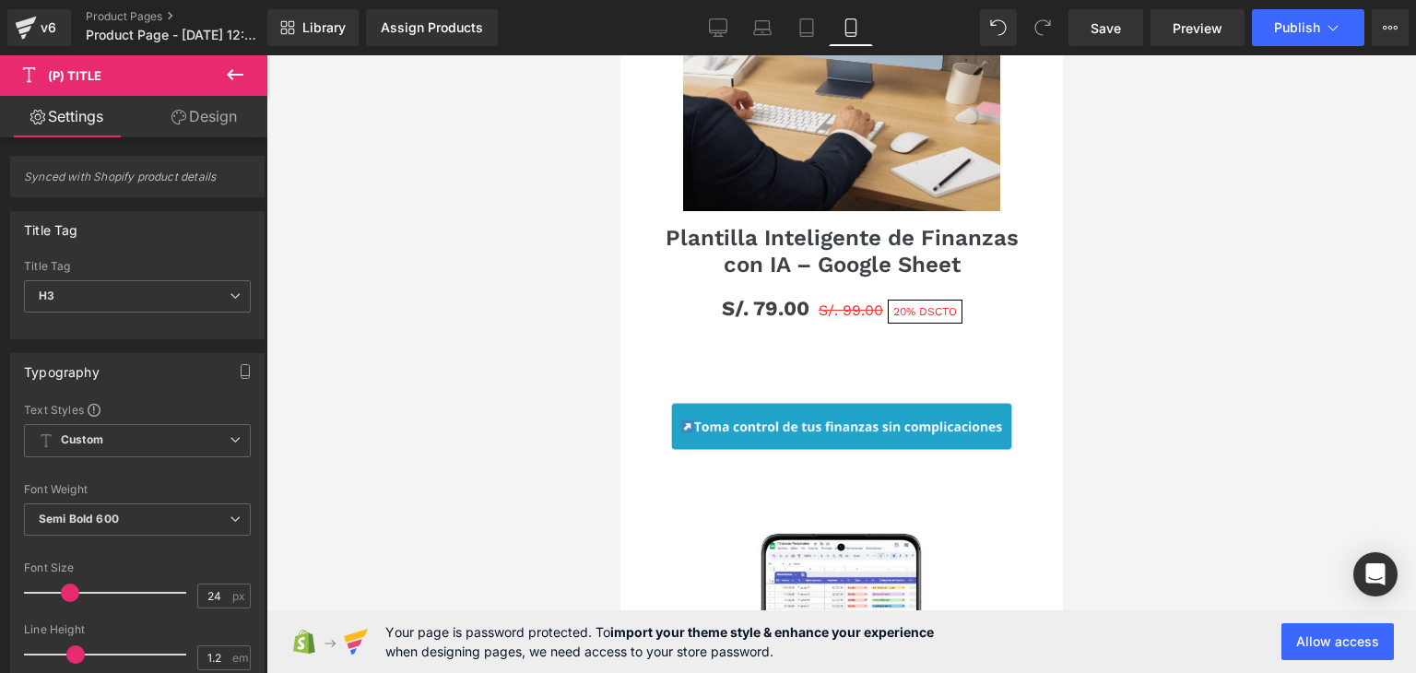
click at [179, 113] on icon at bounding box center [179, 117] width 15 height 15
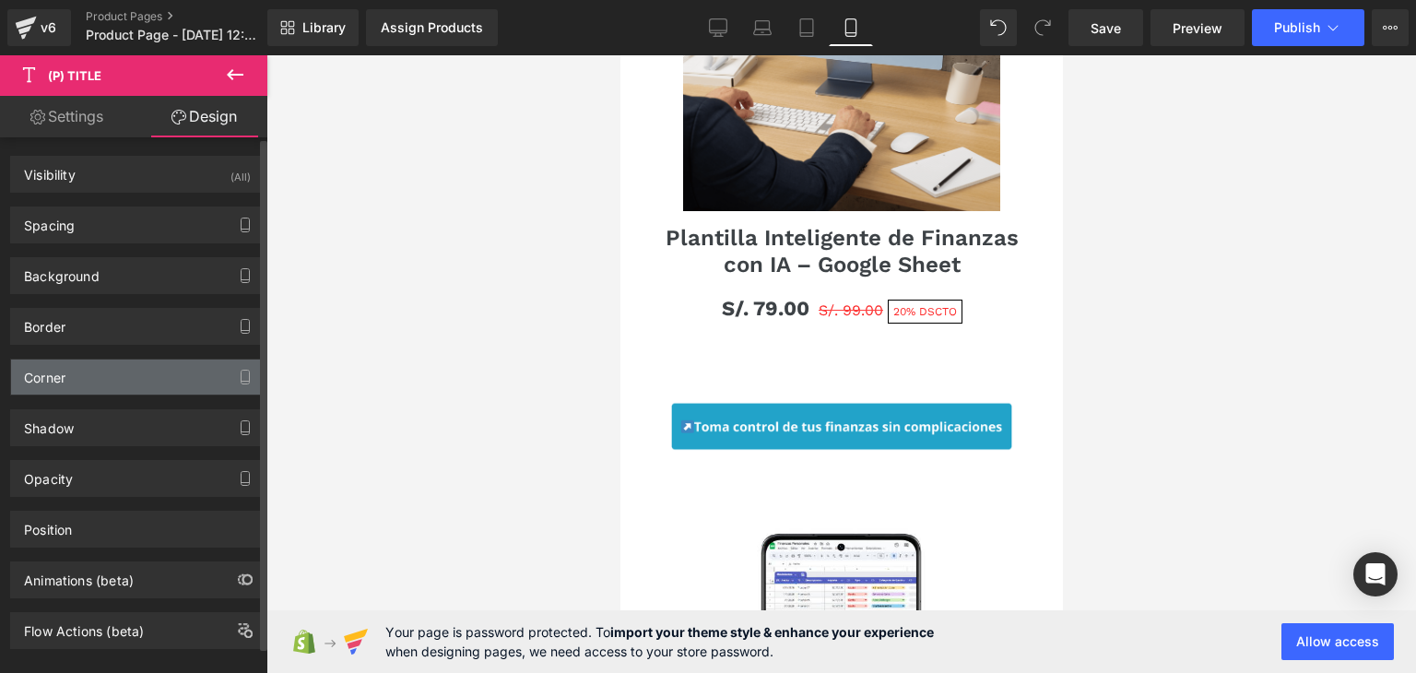
scroll to position [24, 0]
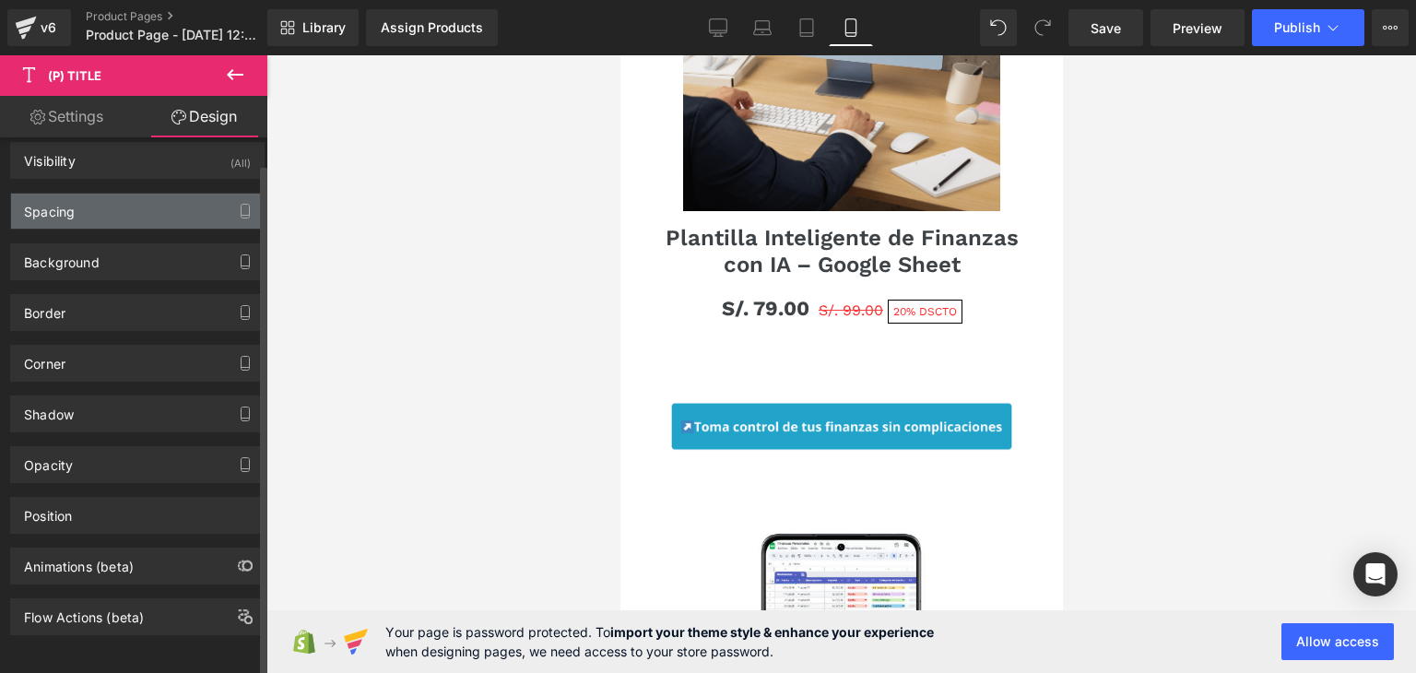
click at [81, 204] on div "Spacing" at bounding box center [137, 211] width 253 height 35
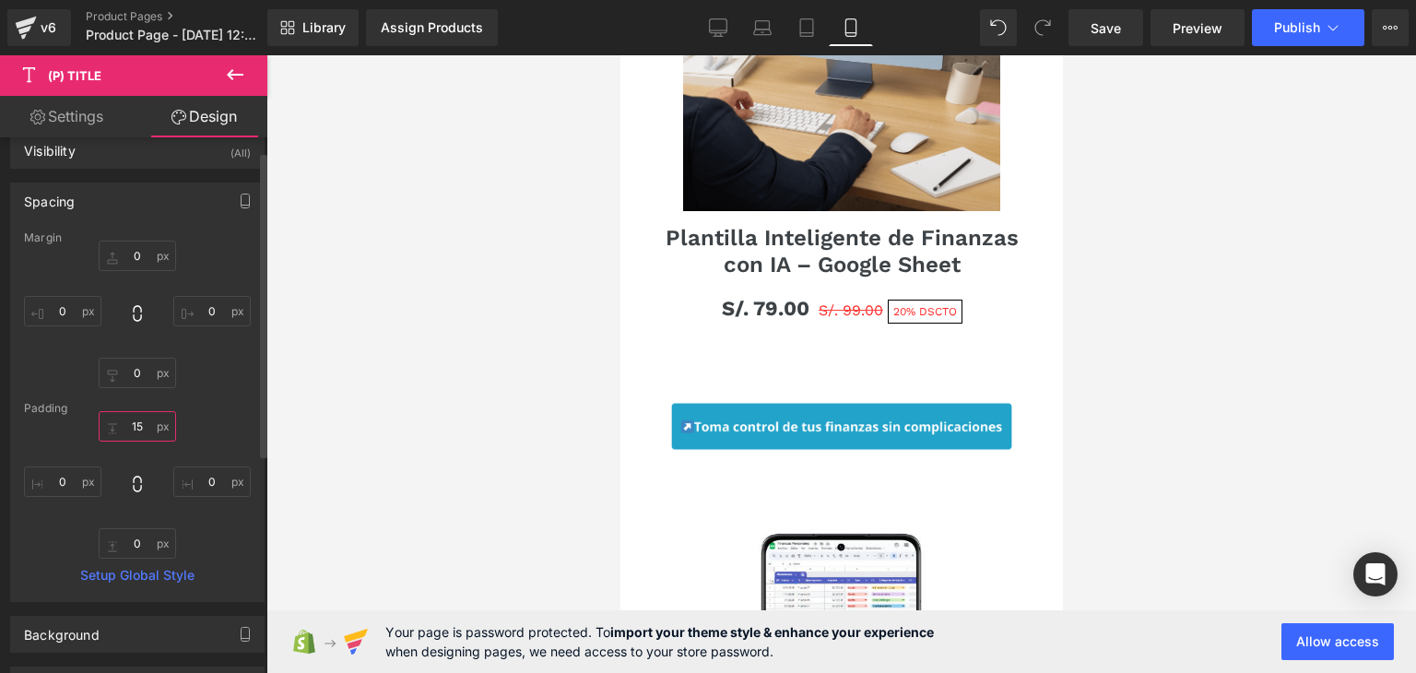
click at [135, 426] on input "15" at bounding box center [137, 426] width 77 height 30
click at [1210, 259] on div at bounding box center [842, 364] width 1150 height 618
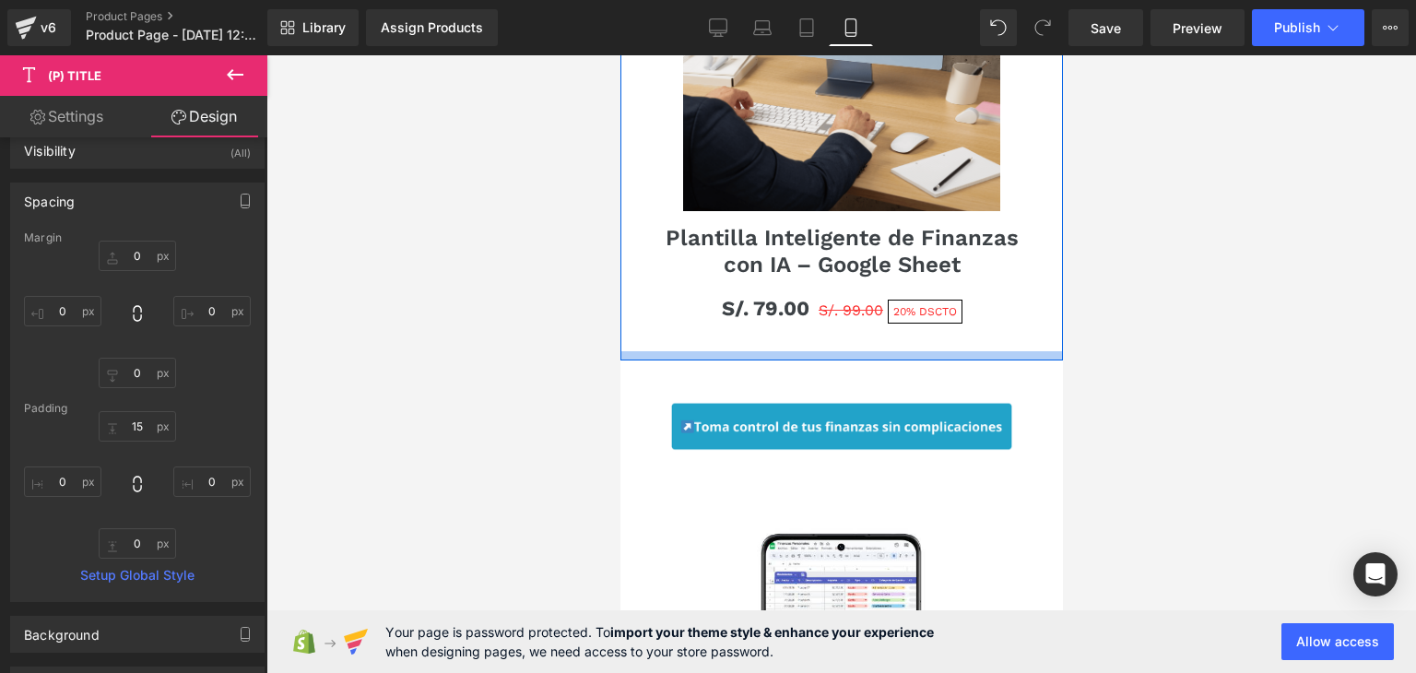
click at [960, 351] on div at bounding box center [841, 355] width 443 height 9
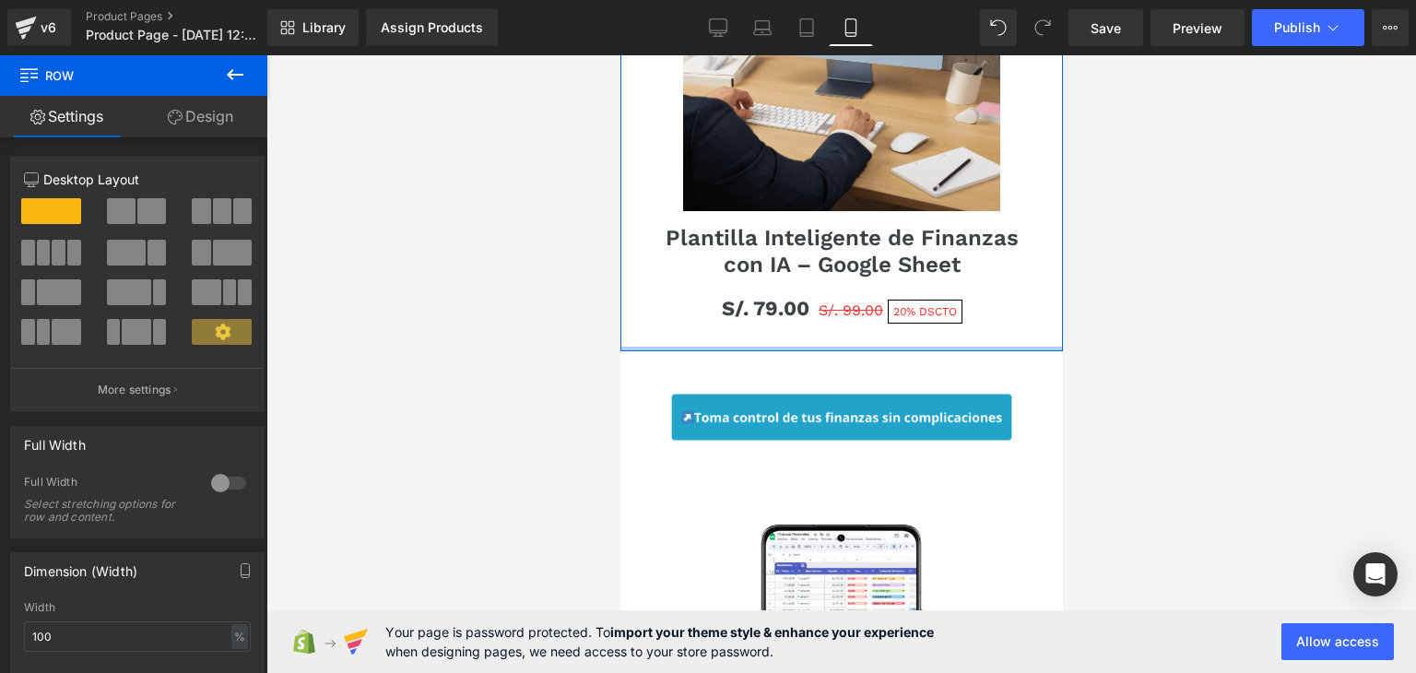
drag, startPoint x: 960, startPoint y: 331, endPoint x: 959, endPoint y: 299, distance: 32.3
click at [959, 299] on div "Sale Off (P) Image Plantilla Inteligente de Finanzas con IA – Google Sheet (P) …" at bounding box center [841, 95] width 443 height 513
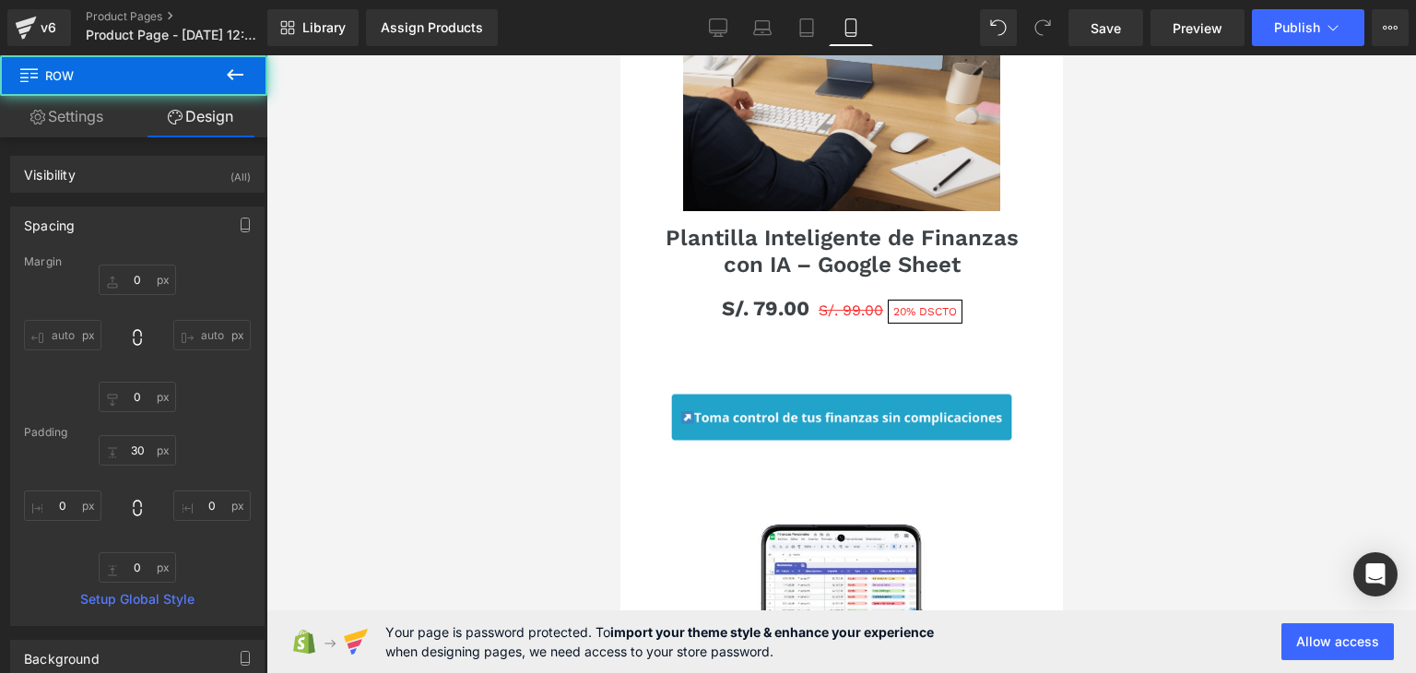
click at [912, 351] on div "Image Row" at bounding box center [841, 407] width 443 height 113
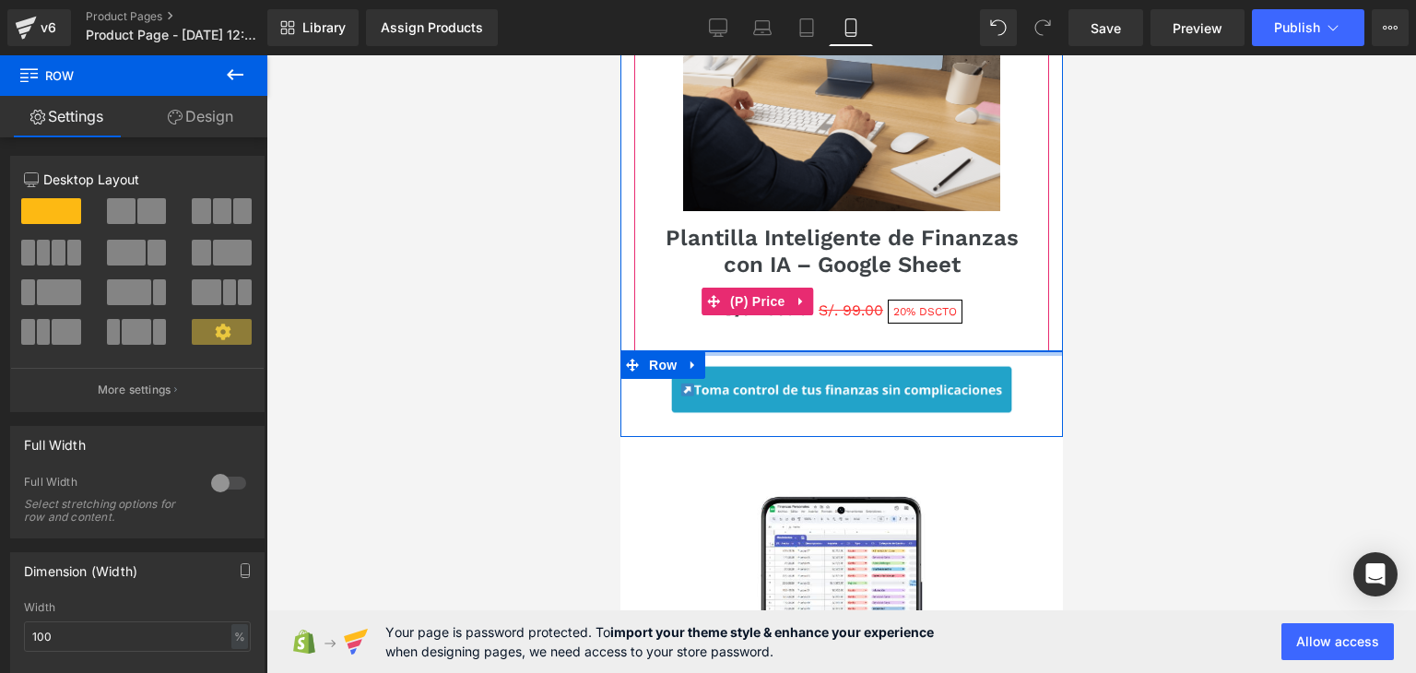
drag, startPoint x: 901, startPoint y: 327, endPoint x: 913, endPoint y: 281, distance: 47.6
click at [913, 281] on div "Image Row Image Row Image Row Sale Off (P) Image Plantilla Inteligente de Finan…" at bounding box center [841, 484] width 443 height 4112
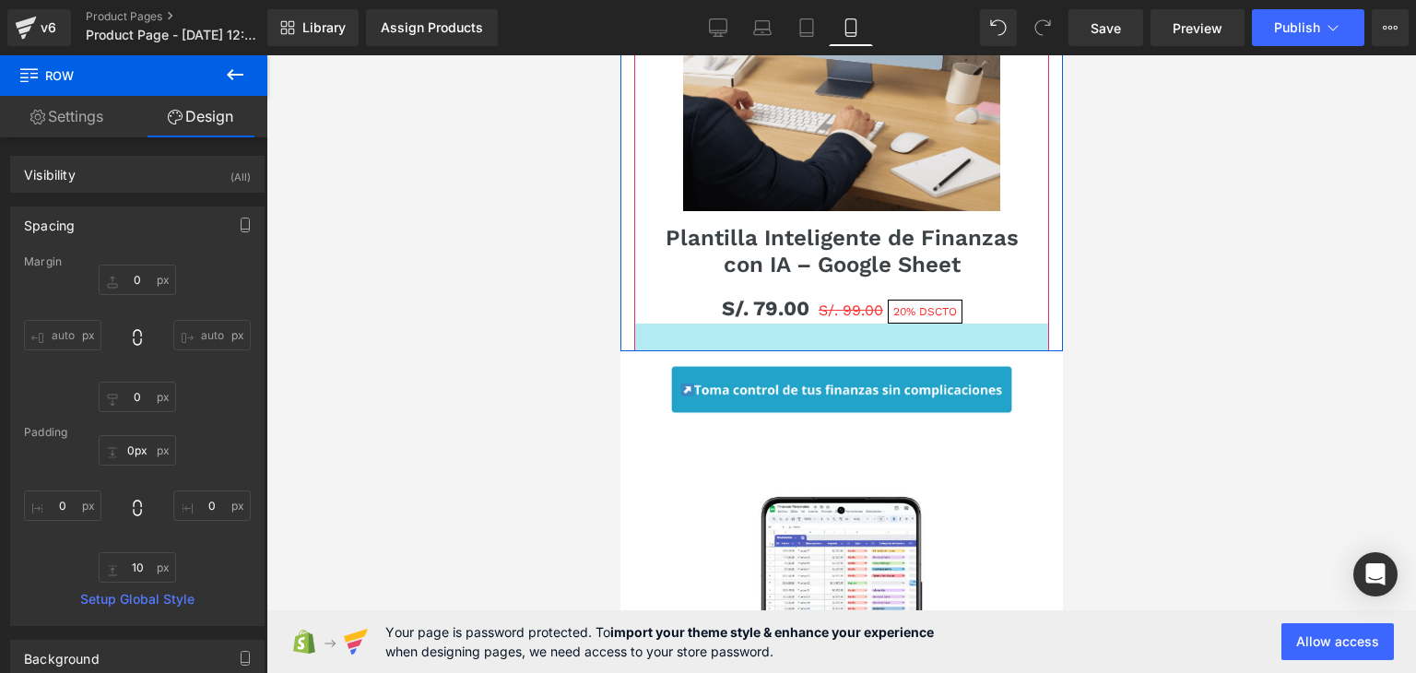
drag, startPoint x: 915, startPoint y: 328, endPoint x: 916, endPoint y: 308, distance: 20.3
click at [916, 308] on div "Image Row Image Row Image Row Sale Off (P) Image Plantilla Inteligente de Finan…" at bounding box center [841, 484] width 443 height 4112
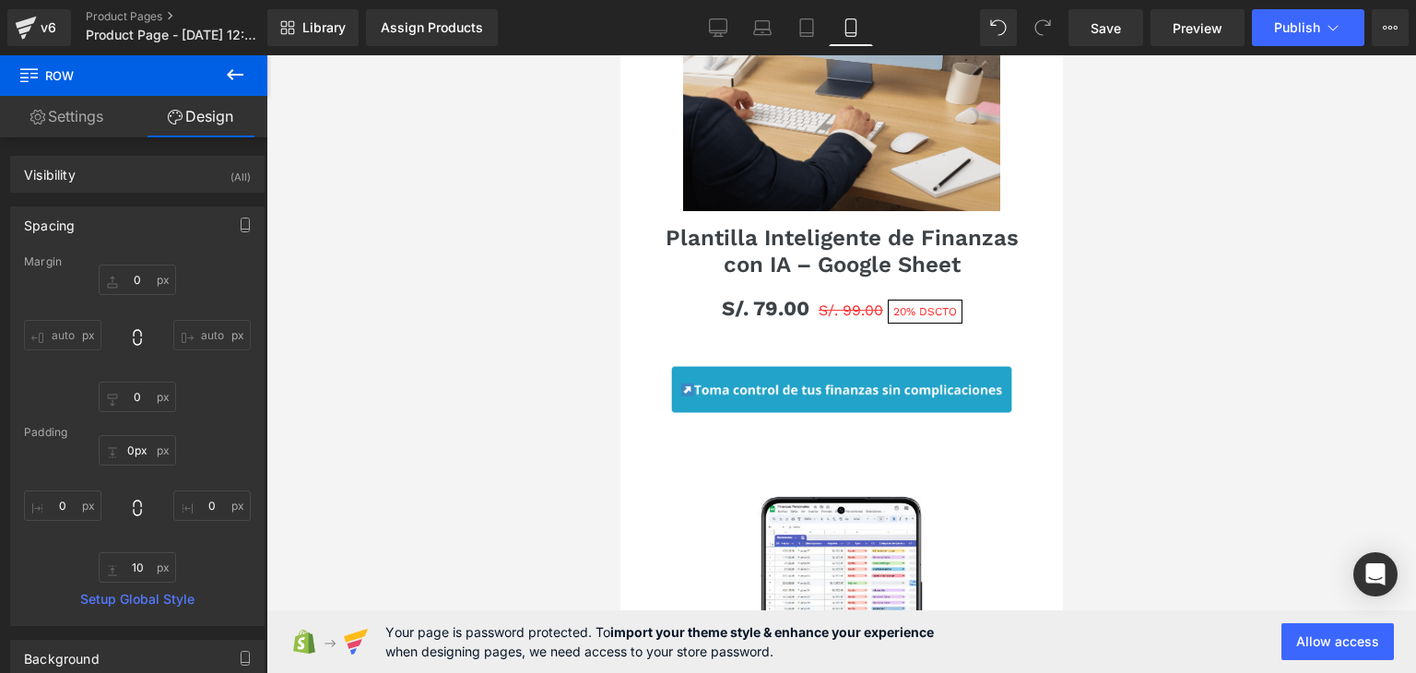
click at [1168, 303] on div at bounding box center [842, 364] width 1150 height 618
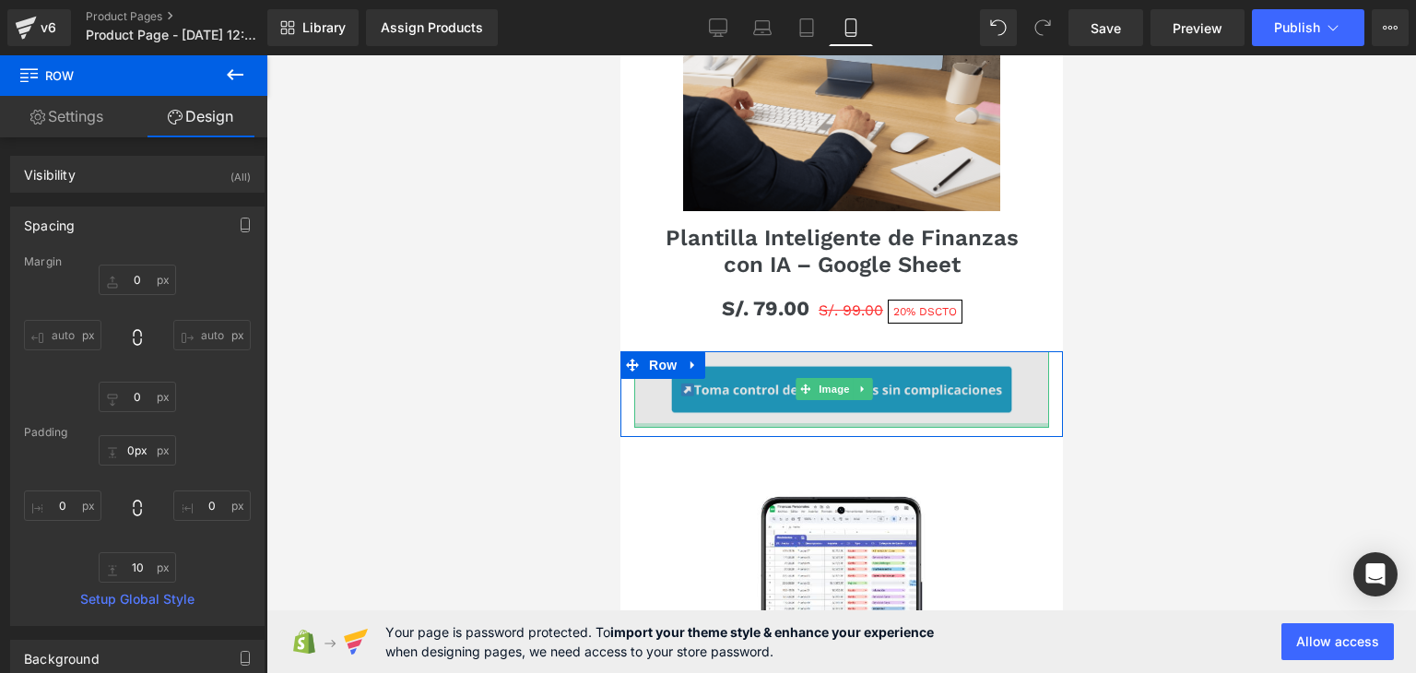
click at [921, 423] on div at bounding box center [841, 425] width 415 height 5
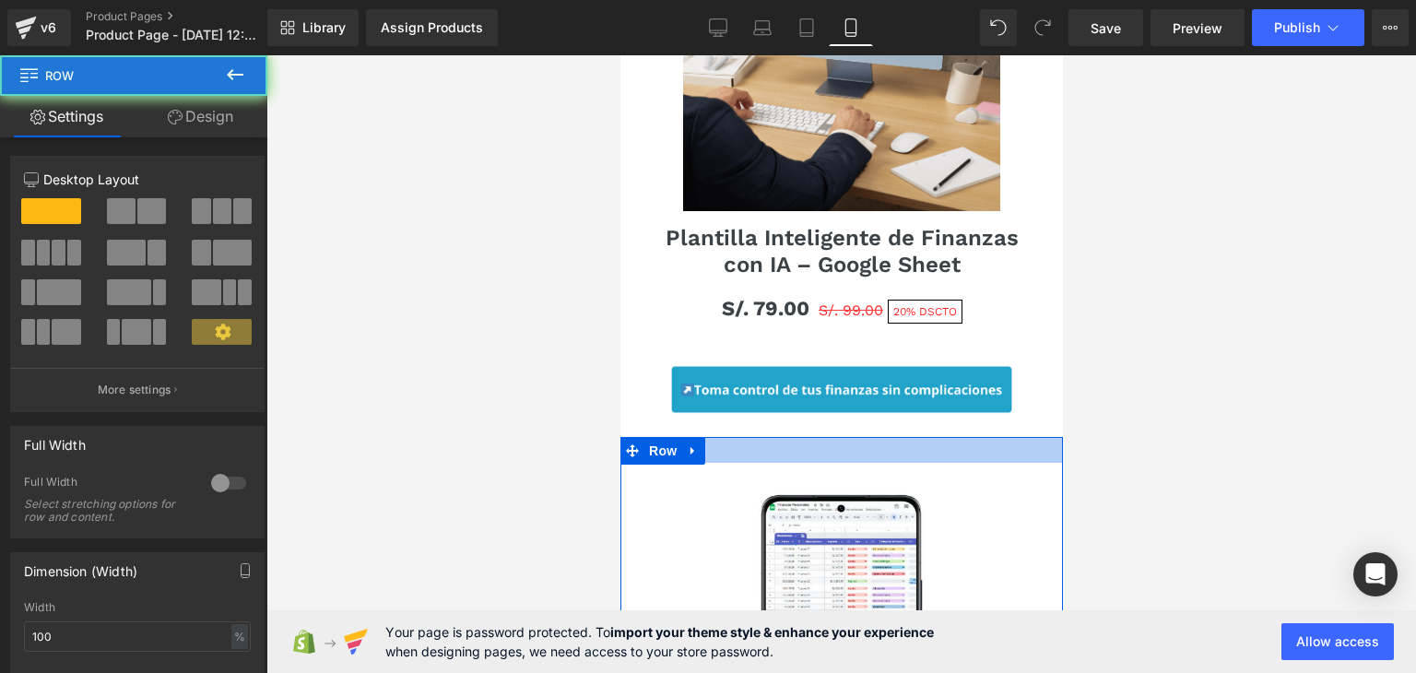
click at [896, 409] on div "Image Row Image Row Image Row Sale Off (P) Image Plantilla Inteligente de Finan…" at bounding box center [841, 483] width 443 height 4110
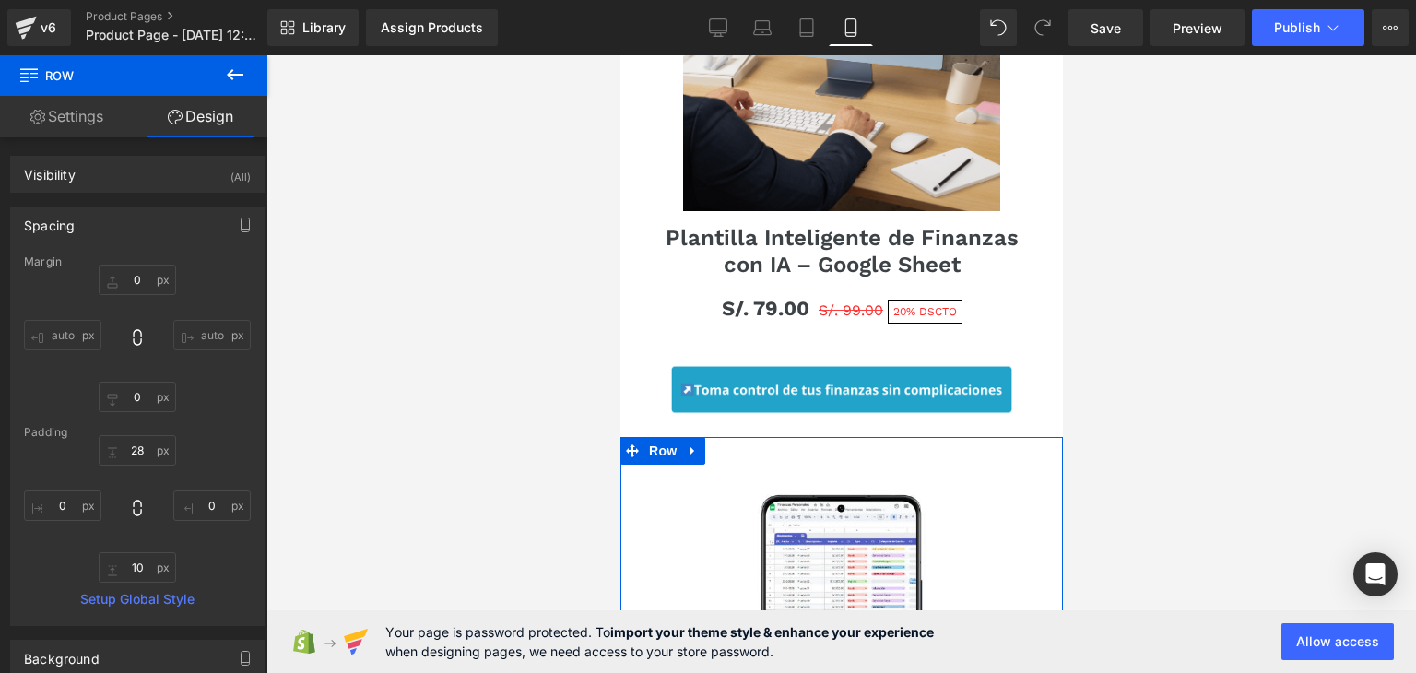
click at [1240, 285] on div at bounding box center [842, 364] width 1150 height 618
click at [1199, 278] on div at bounding box center [842, 364] width 1150 height 618
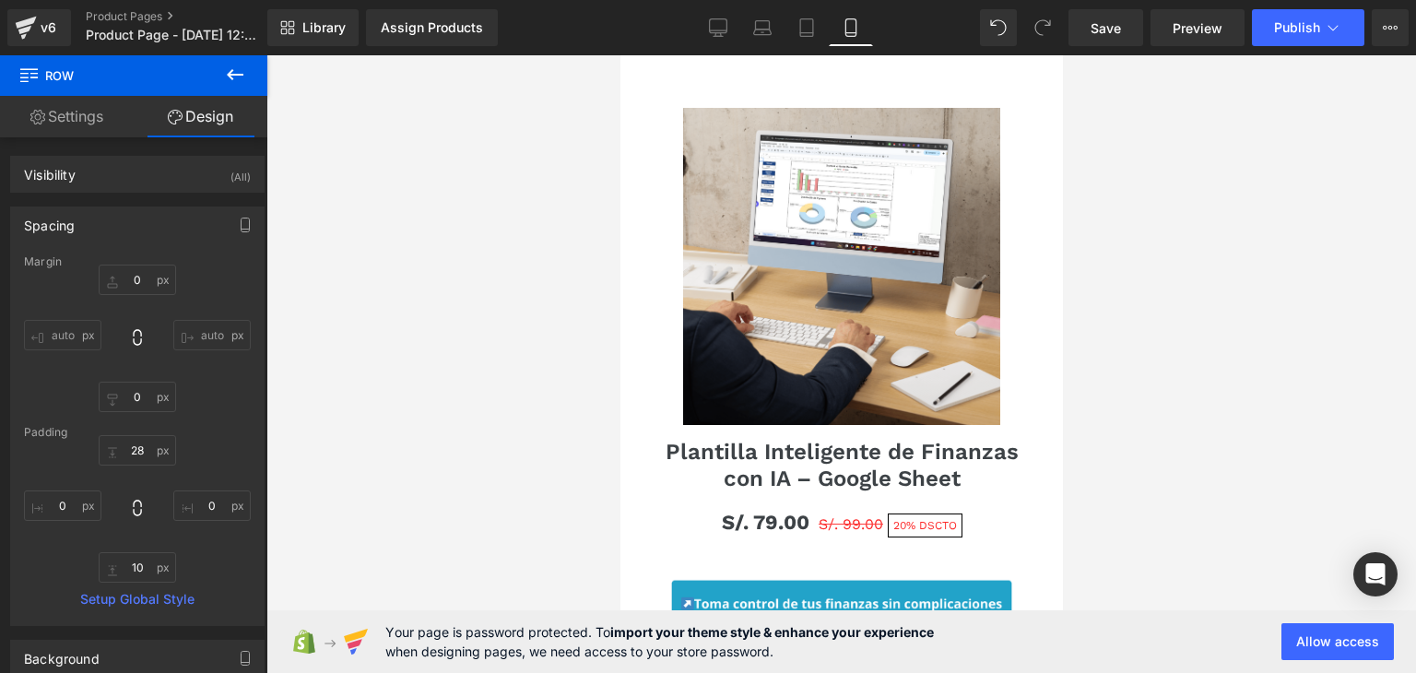
scroll to position [1441, 0]
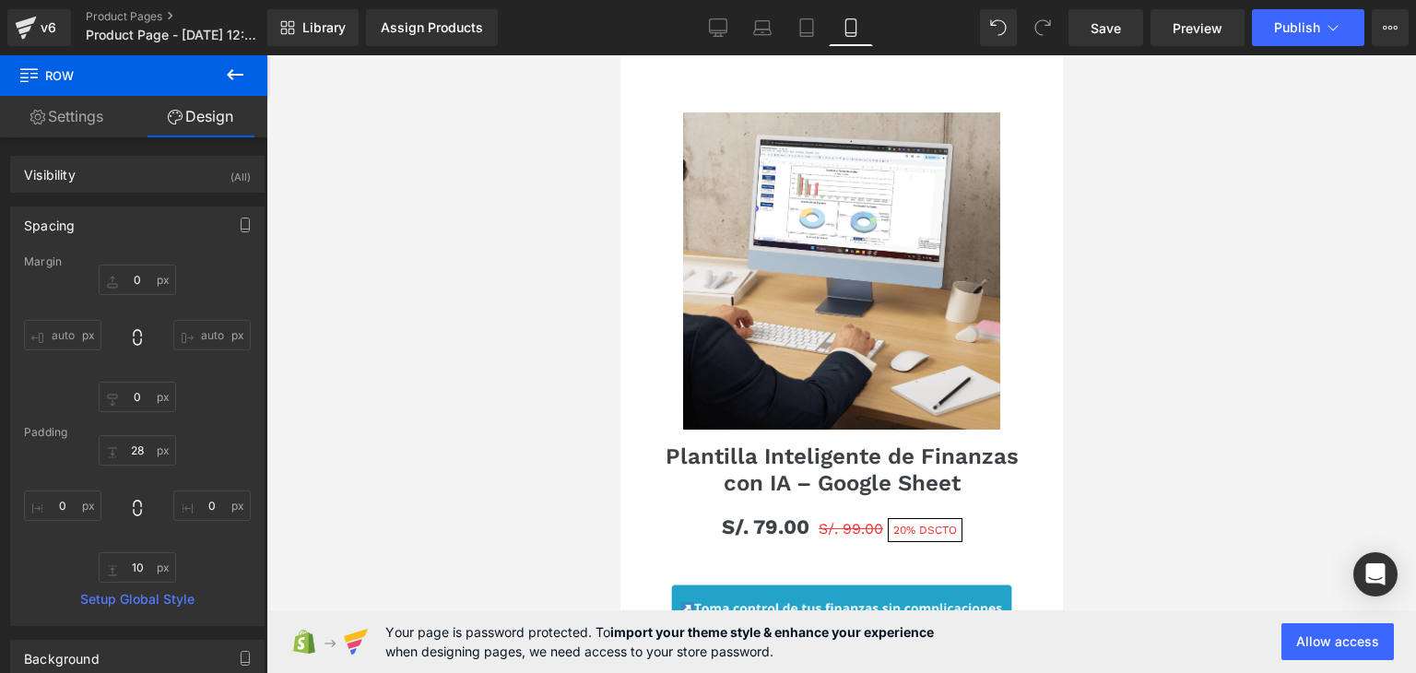
drag, startPoint x: 1049, startPoint y: 324, endPoint x: 1694, endPoint y: 353, distance: 645.3
click at [1179, 291] on div at bounding box center [842, 364] width 1150 height 618
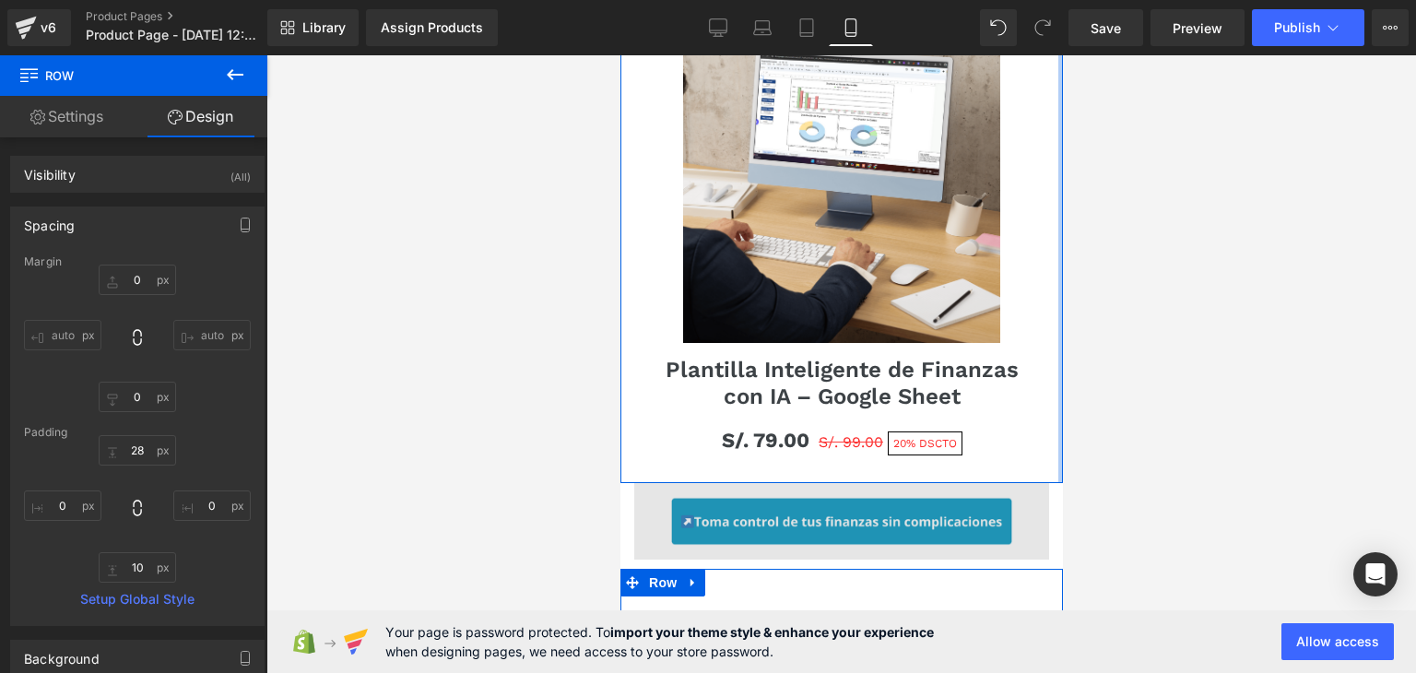
scroll to position [1534, 0]
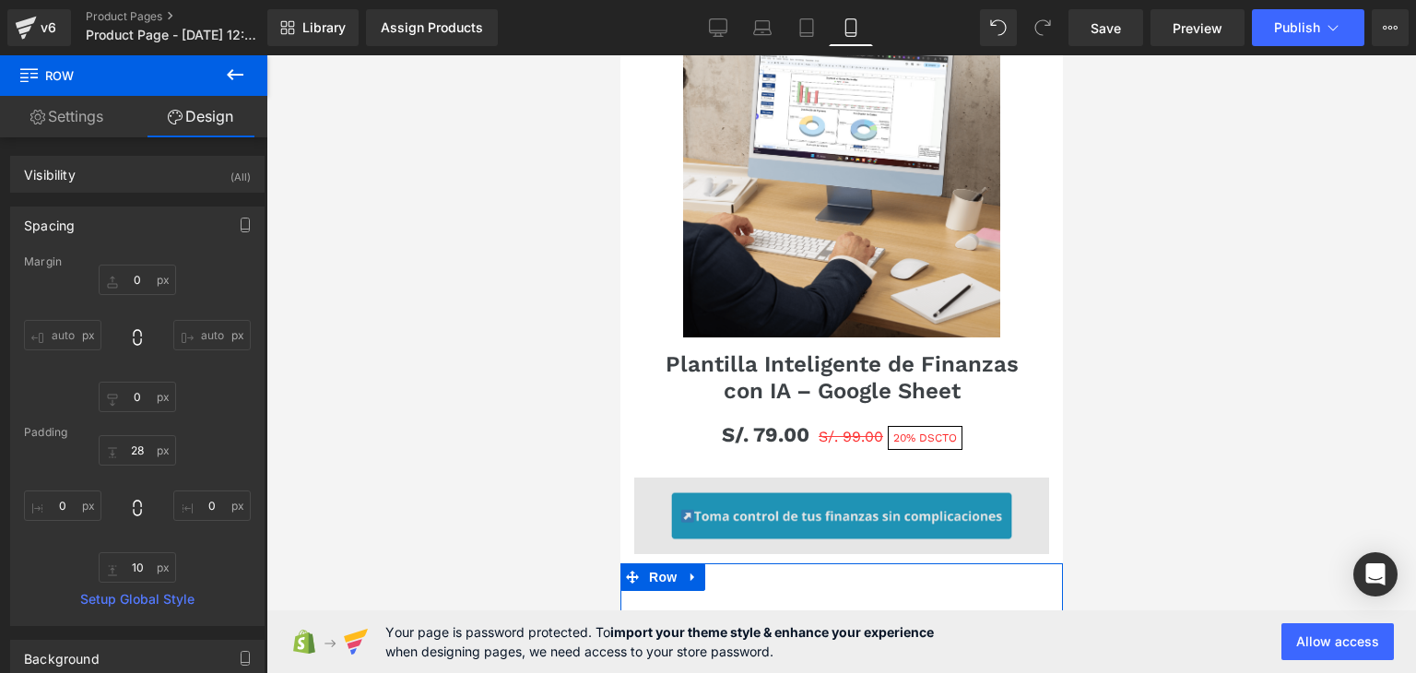
click at [907, 480] on img at bounding box center [841, 516] width 415 height 77
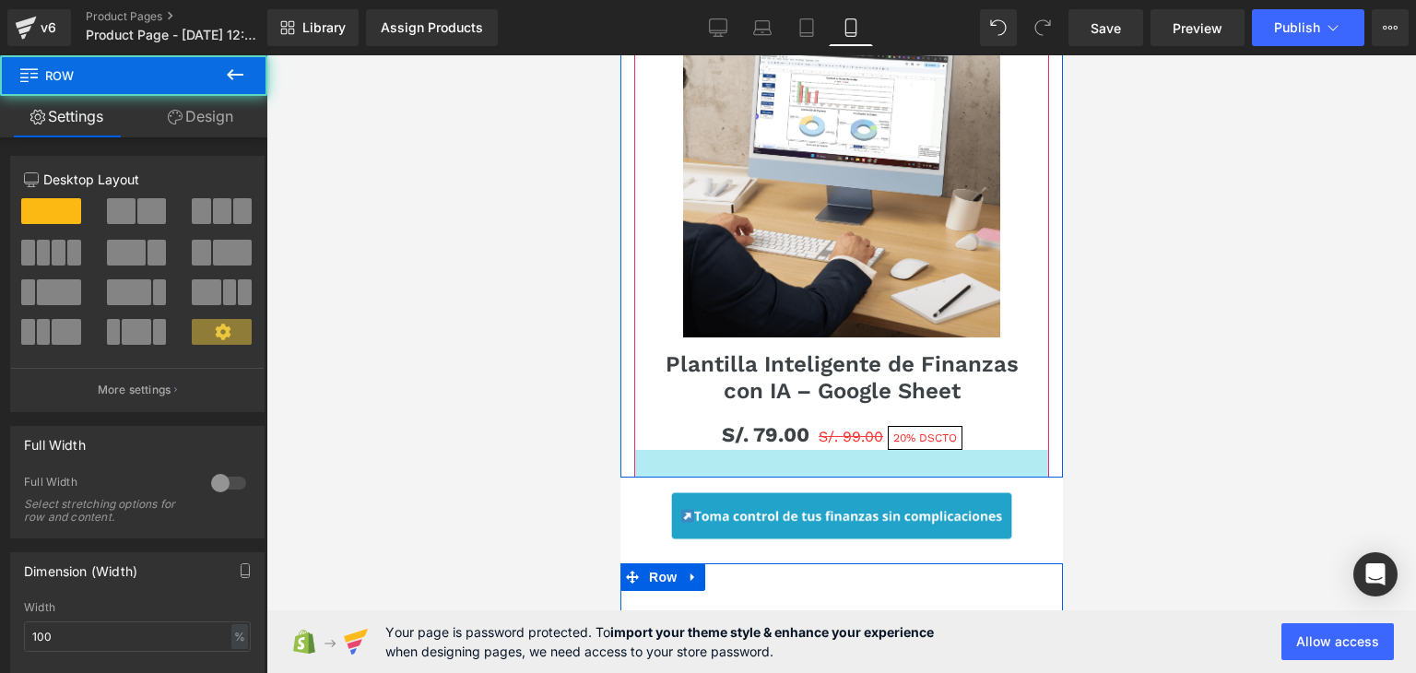
drag, startPoint x: 840, startPoint y: 454, endPoint x: 839, endPoint y: 434, distance: 19.4
click at [839, 434] on div "Image Row Image Row Image Row Sale Off (P) Image Plantilla Inteligente de Finan…" at bounding box center [841, 609] width 443 height 4110
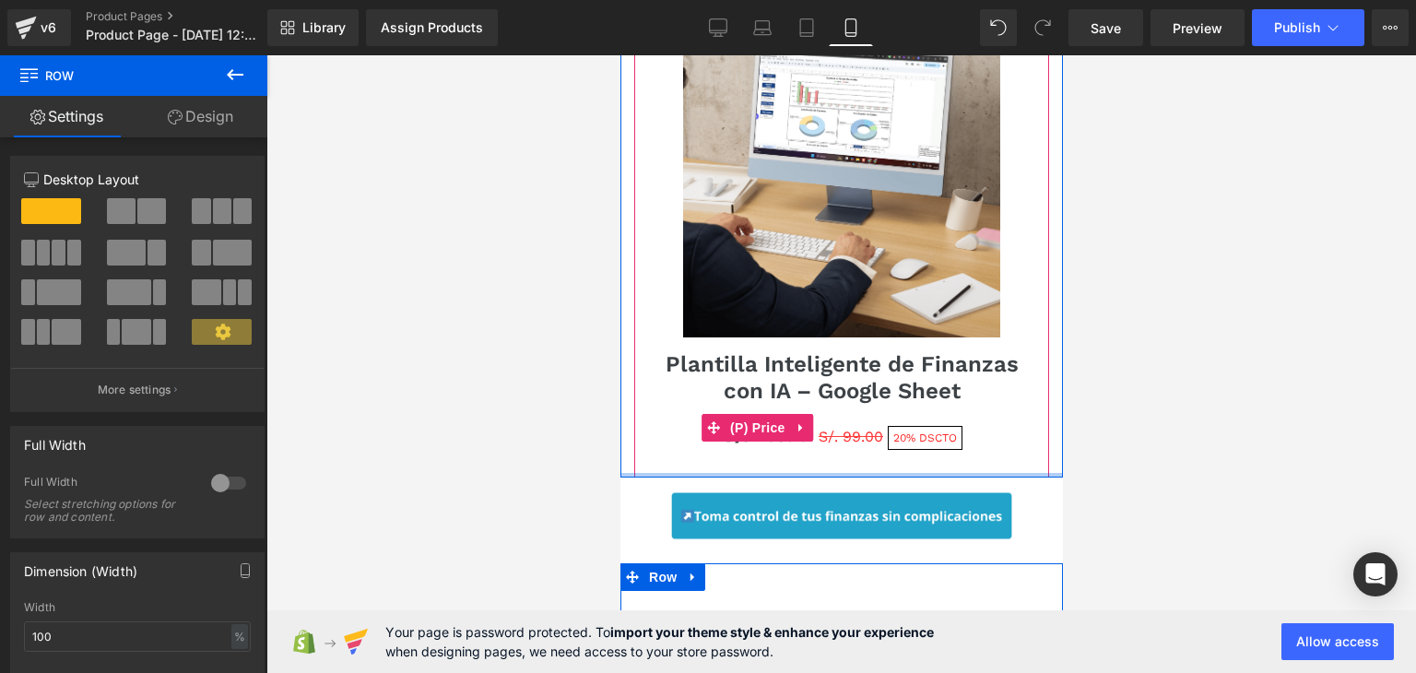
drag, startPoint x: 831, startPoint y: 450, endPoint x: 1703, endPoint y: 359, distance: 877.2
click at [828, 418] on div "Sale Off (P) Image Plantilla Inteligente de Finanzas con IA – Google Sheet (P) …" at bounding box center [841, 221] width 443 height 513
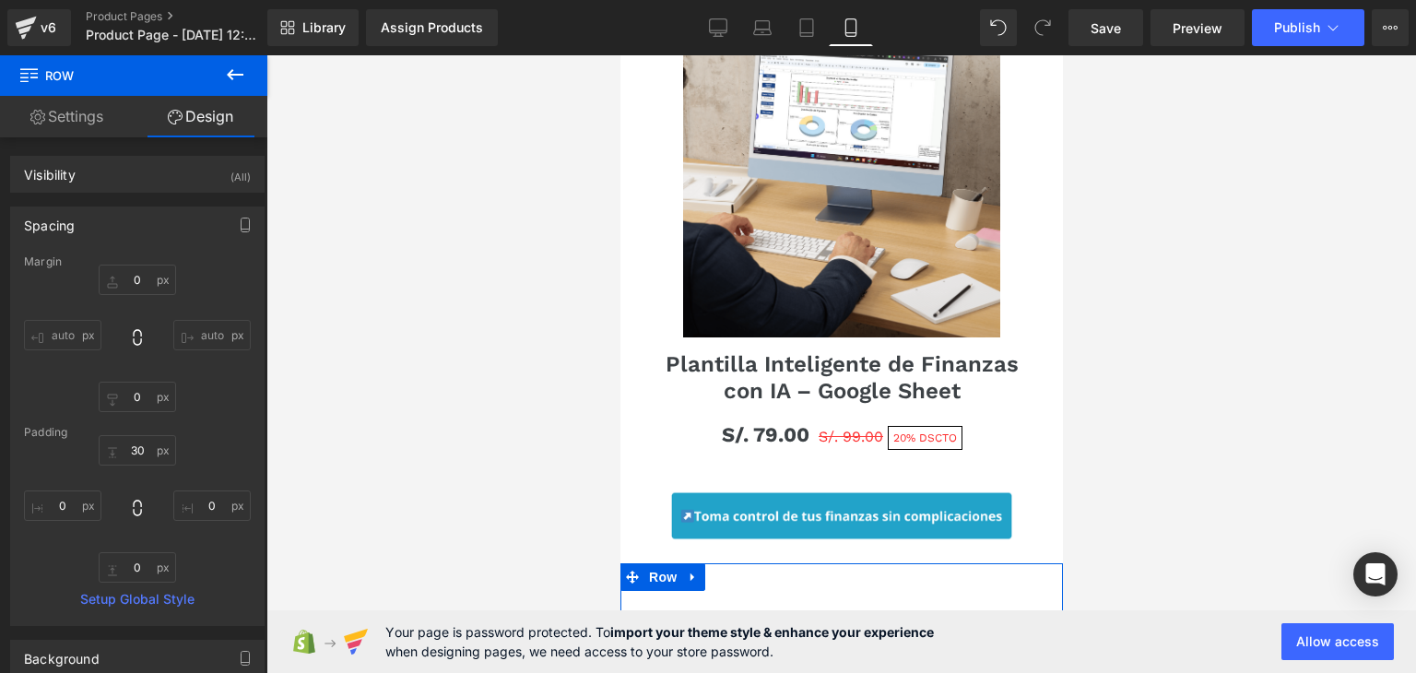
click at [1154, 289] on div at bounding box center [842, 364] width 1150 height 618
click at [1250, 240] on div at bounding box center [842, 364] width 1150 height 618
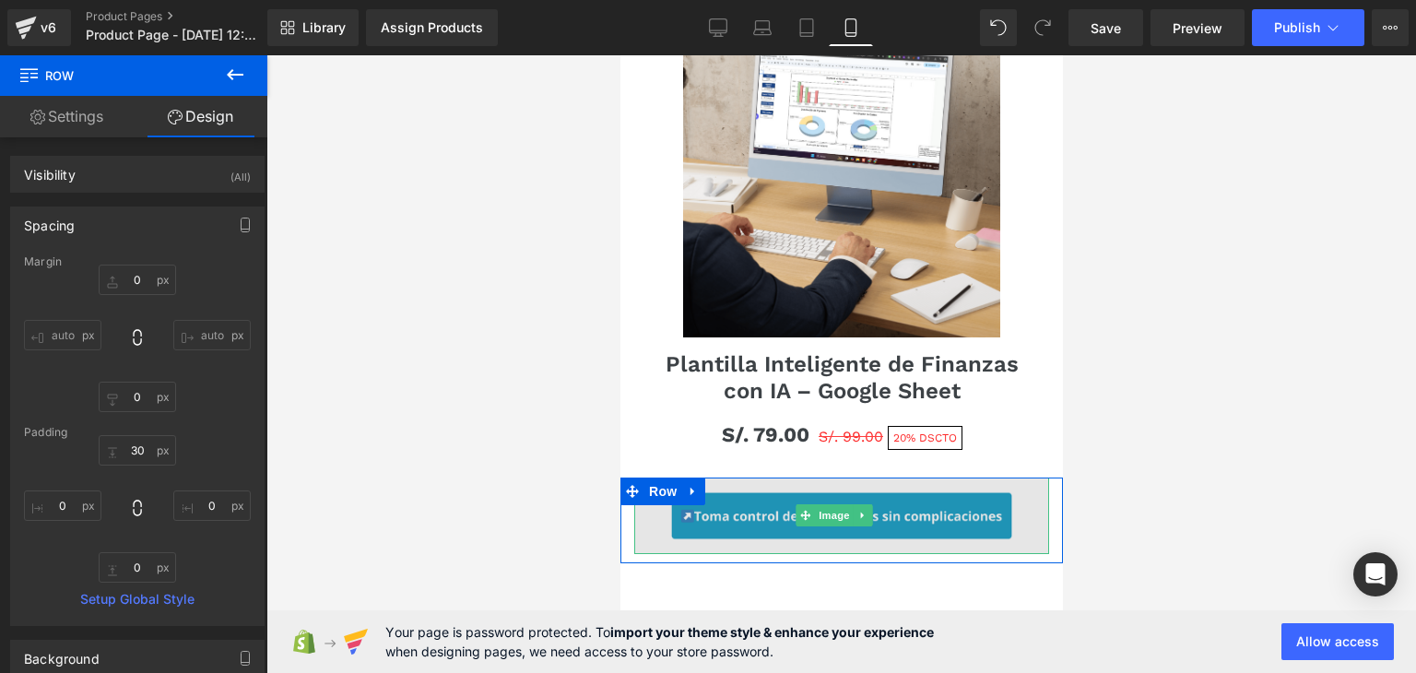
click at [800, 478] on img at bounding box center [841, 516] width 415 height 77
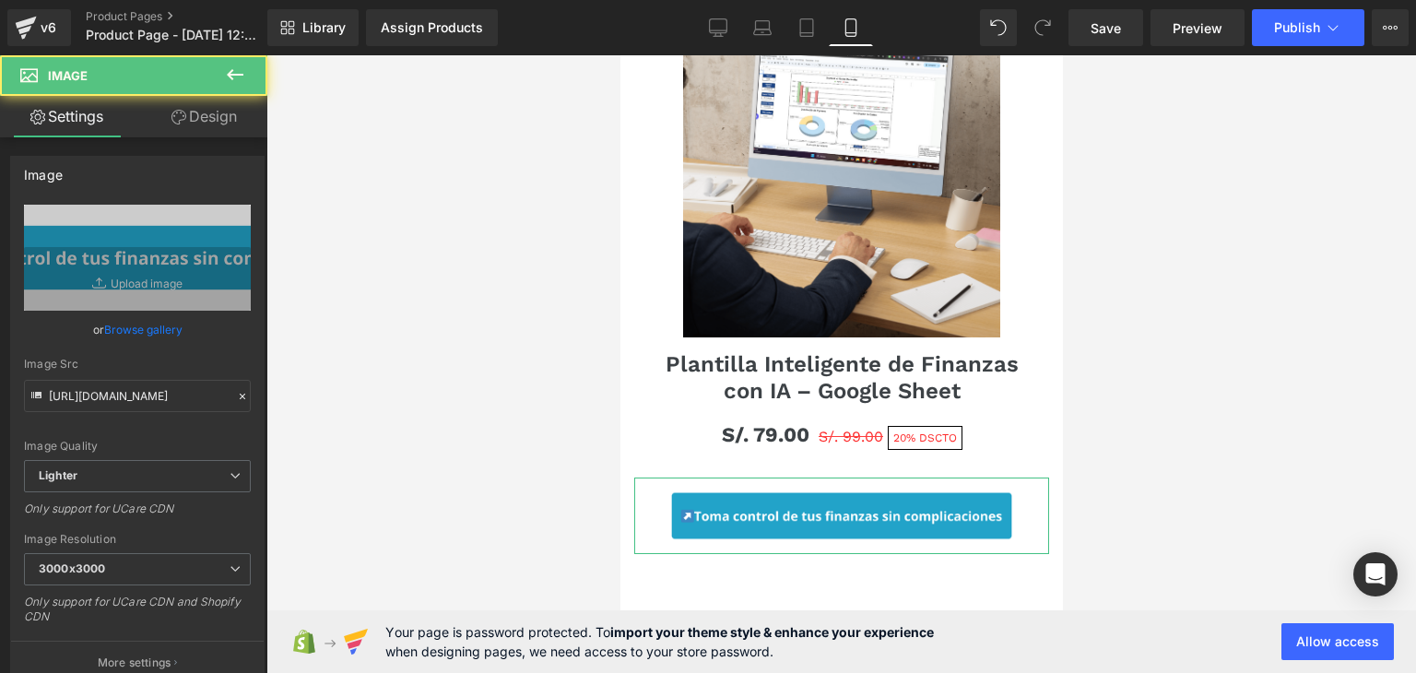
click at [184, 123] on link "Design" at bounding box center [204, 116] width 134 height 41
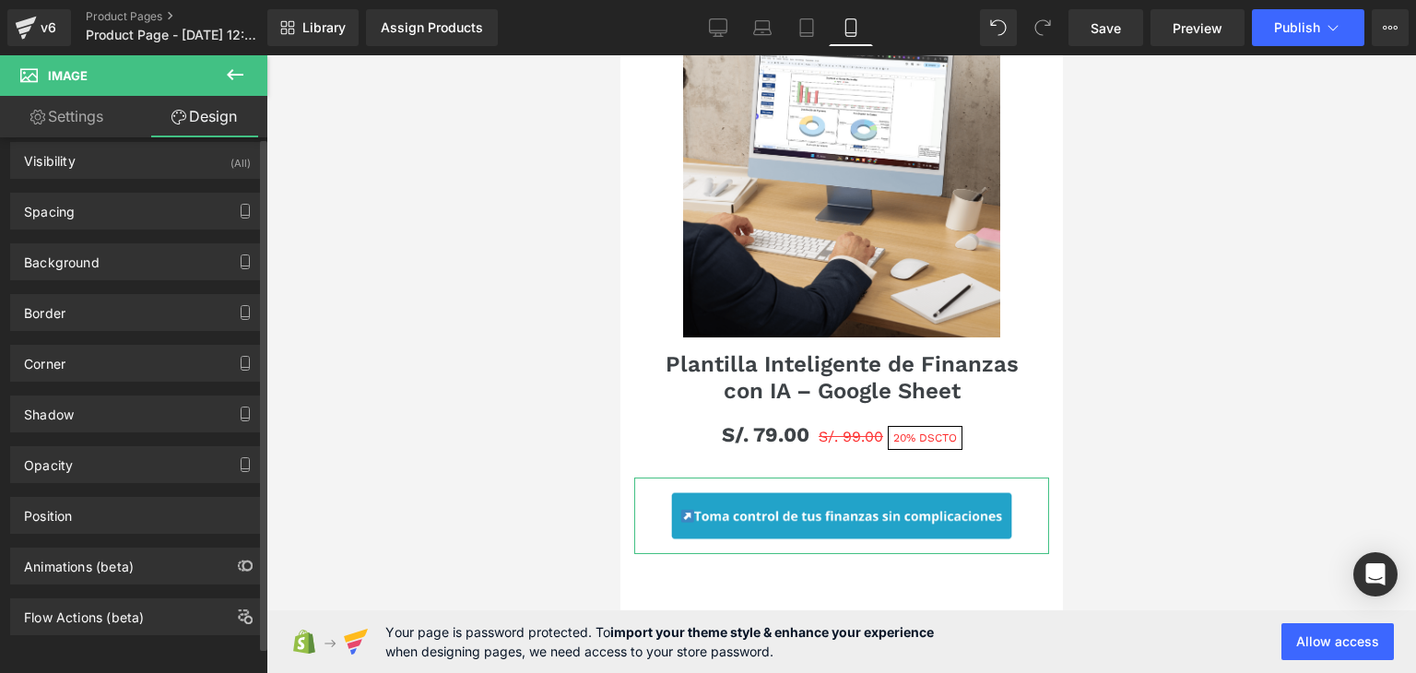
scroll to position [24, 0]
click at [97, 549] on div "Animations (beta)" at bounding box center [79, 562] width 110 height 26
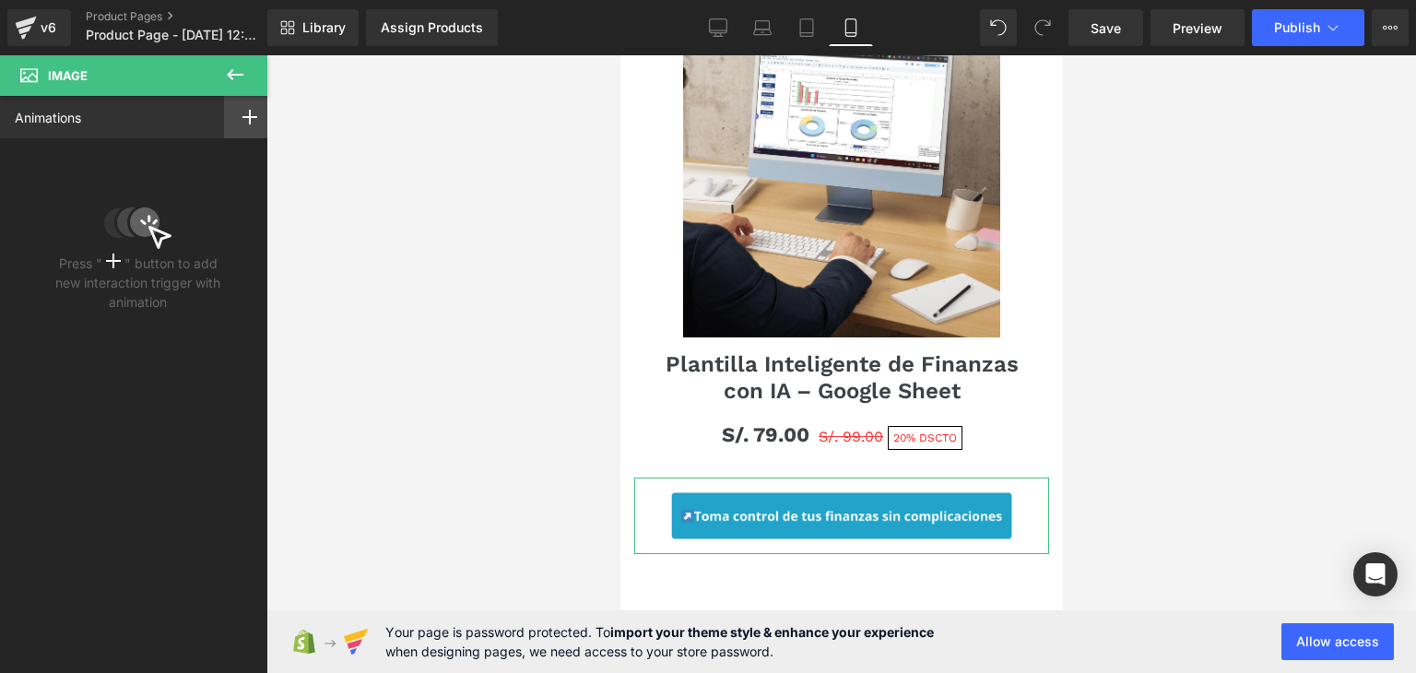
click at [249, 110] on icon at bounding box center [250, 117] width 15 height 15
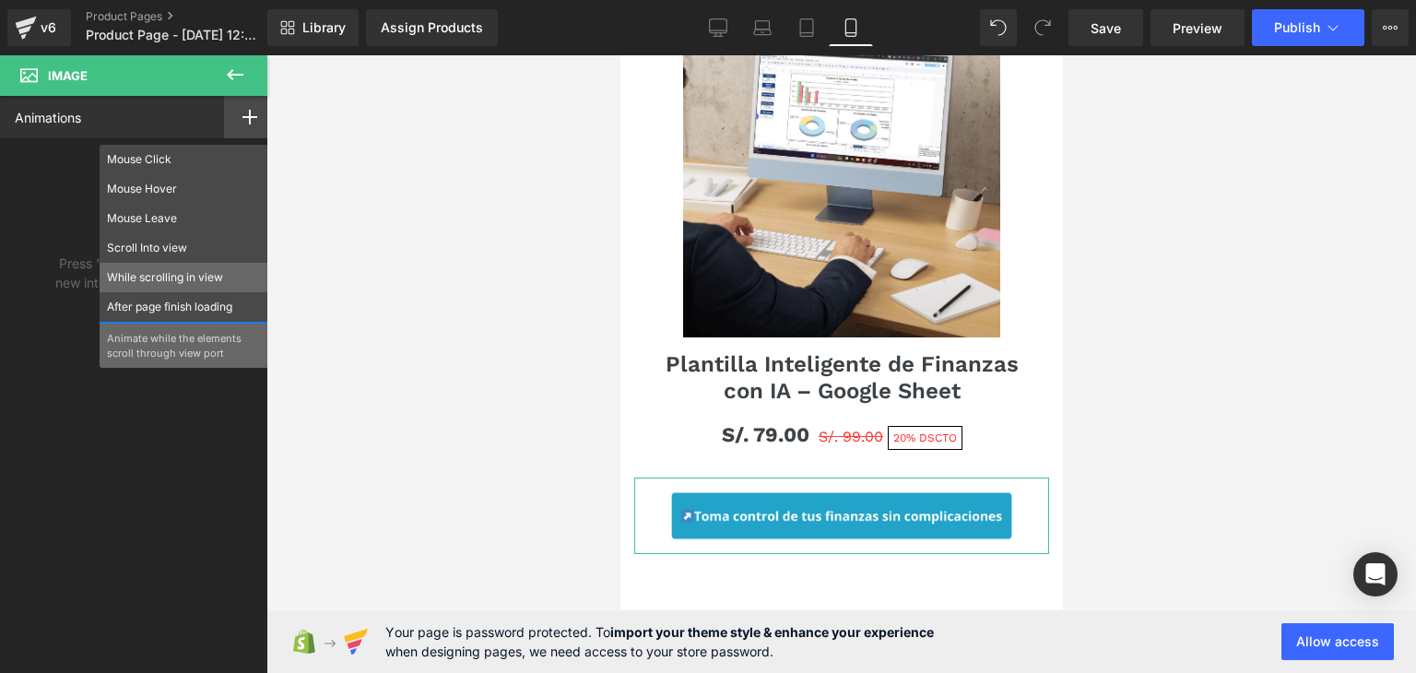
click at [169, 274] on p "While scrolling in view" at bounding box center [184, 277] width 154 height 17
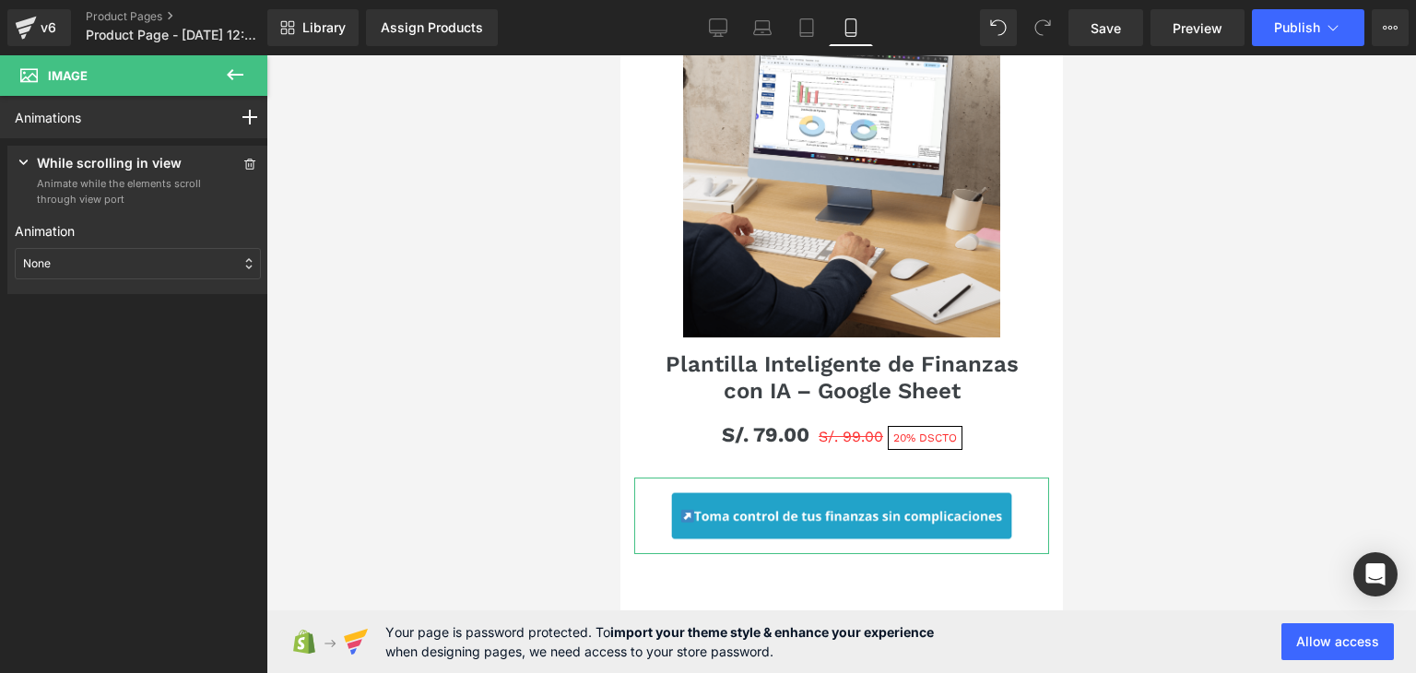
click at [145, 270] on div "None" at bounding box center [138, 263] width 246 height 31
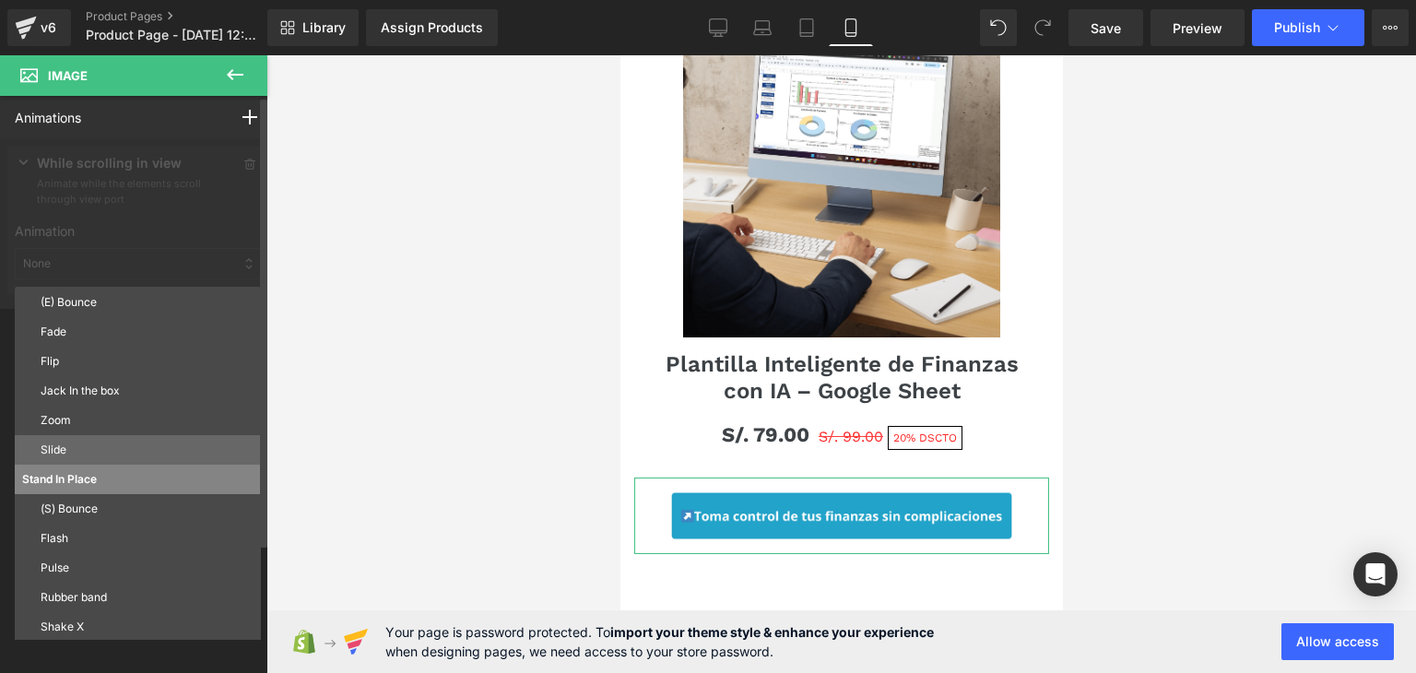
scroll to position [92, 0]
drag, startPoint x: 102, startPoint y: 508, endPoint x: 103, endPoint y: 497, distance: 11.1
click at [102, 507] on p "(S) Bounce" at bounding box center [147, 504] width 213 height 17
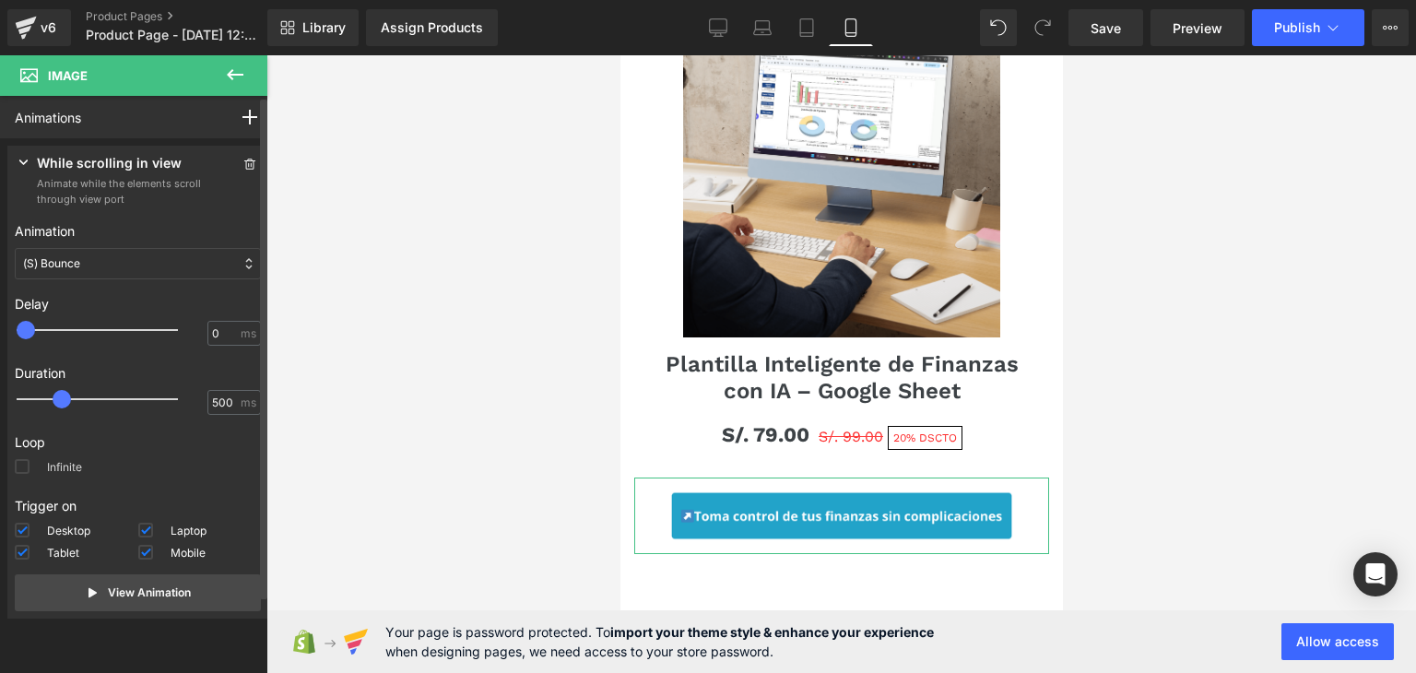
click at [28, 469] on span at bounding box center [22, 466] width 15 height 15
click at [0, 0] on input "Infinite" at bounding box center [0, 0] width 0 height 0
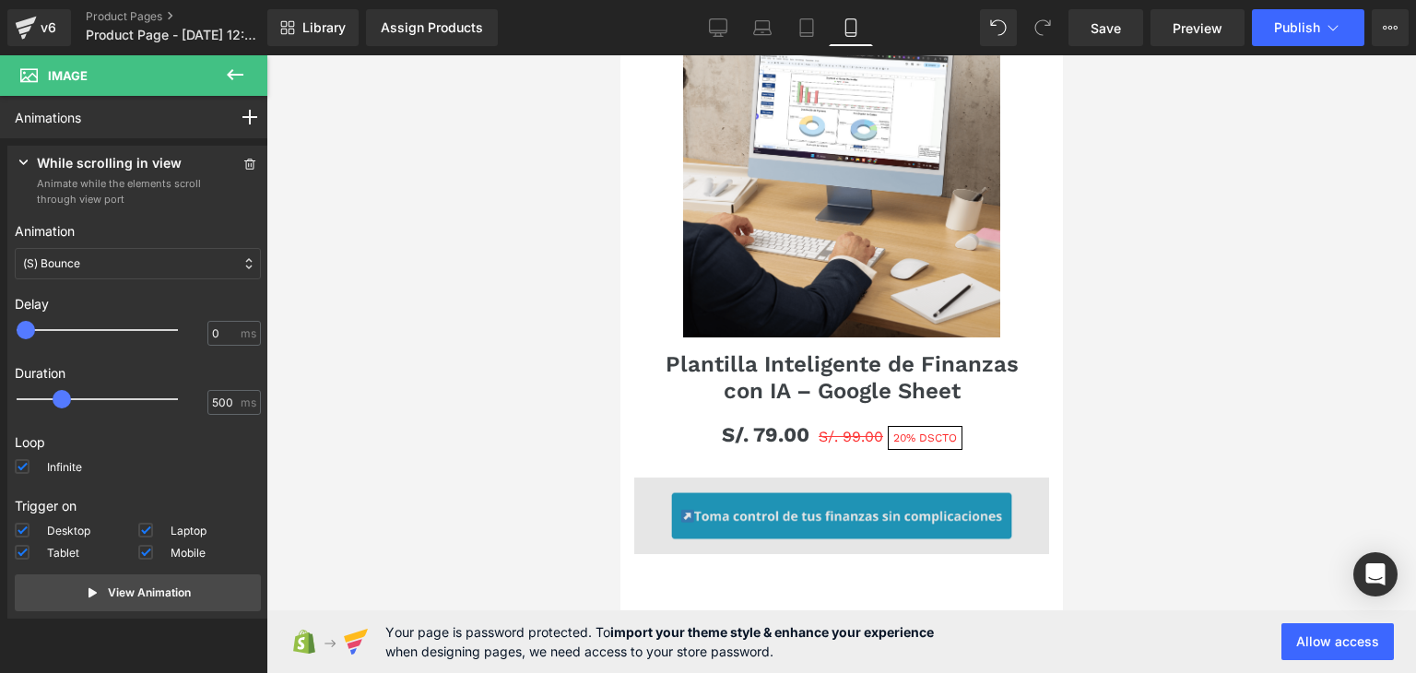
click at [769, 478] on img at bounding box center [841, 516] width 415 height 77
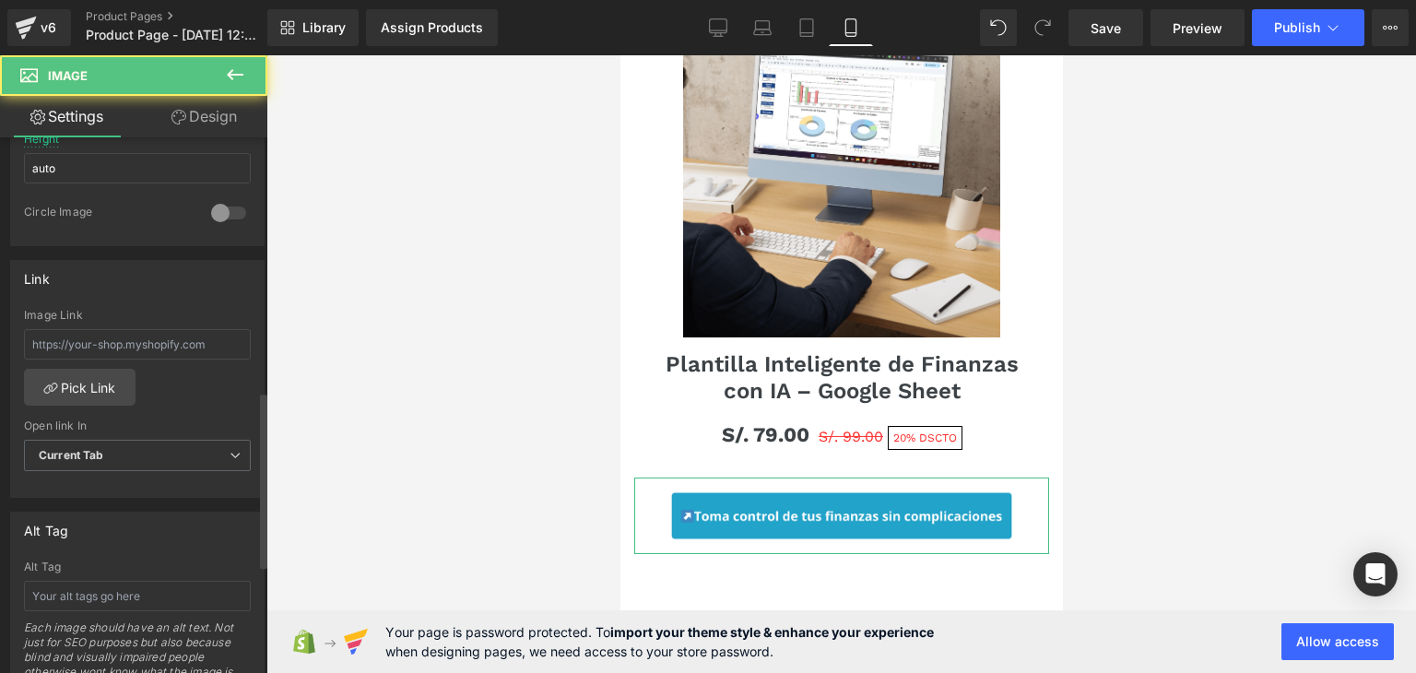
scroll to position [1098, 0]
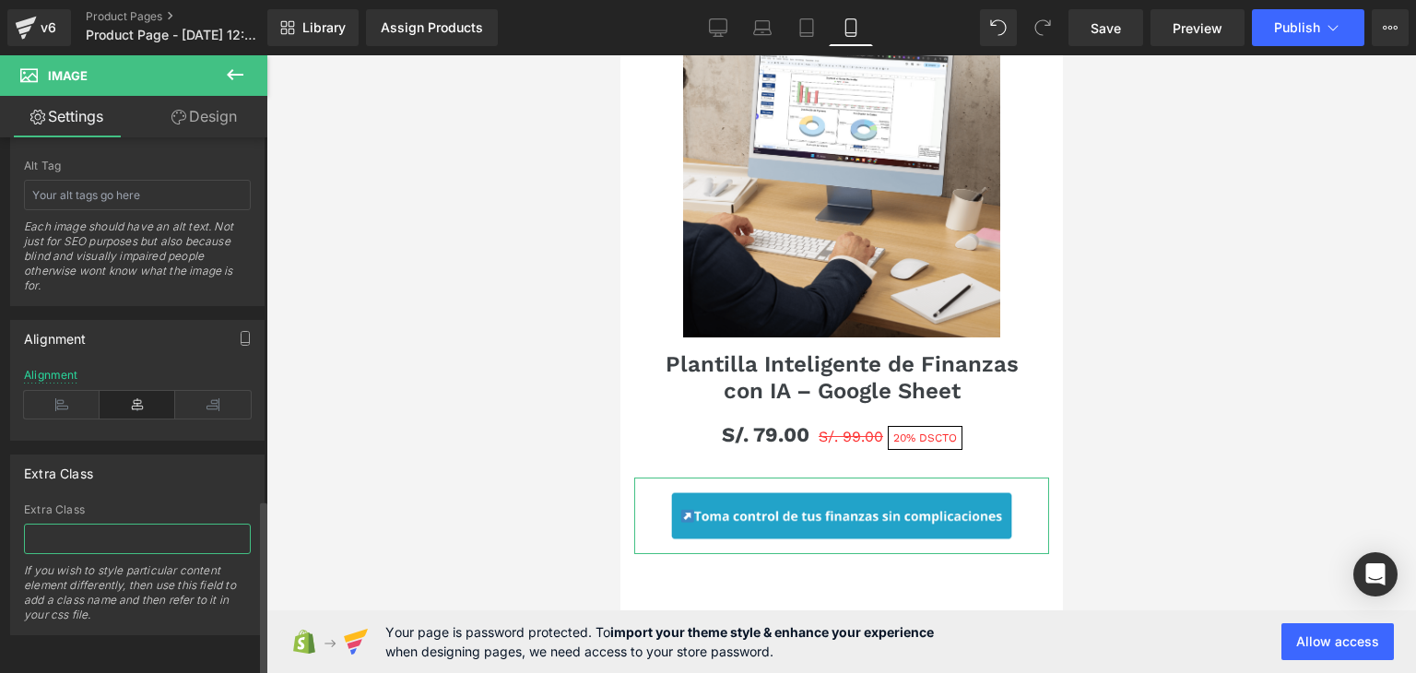
click at [55, 524] on input "text" at bounding box center [137, 539] width 227 height 30
paste input ".rsi-cod-form-is-gempage .rsi-cod-for"
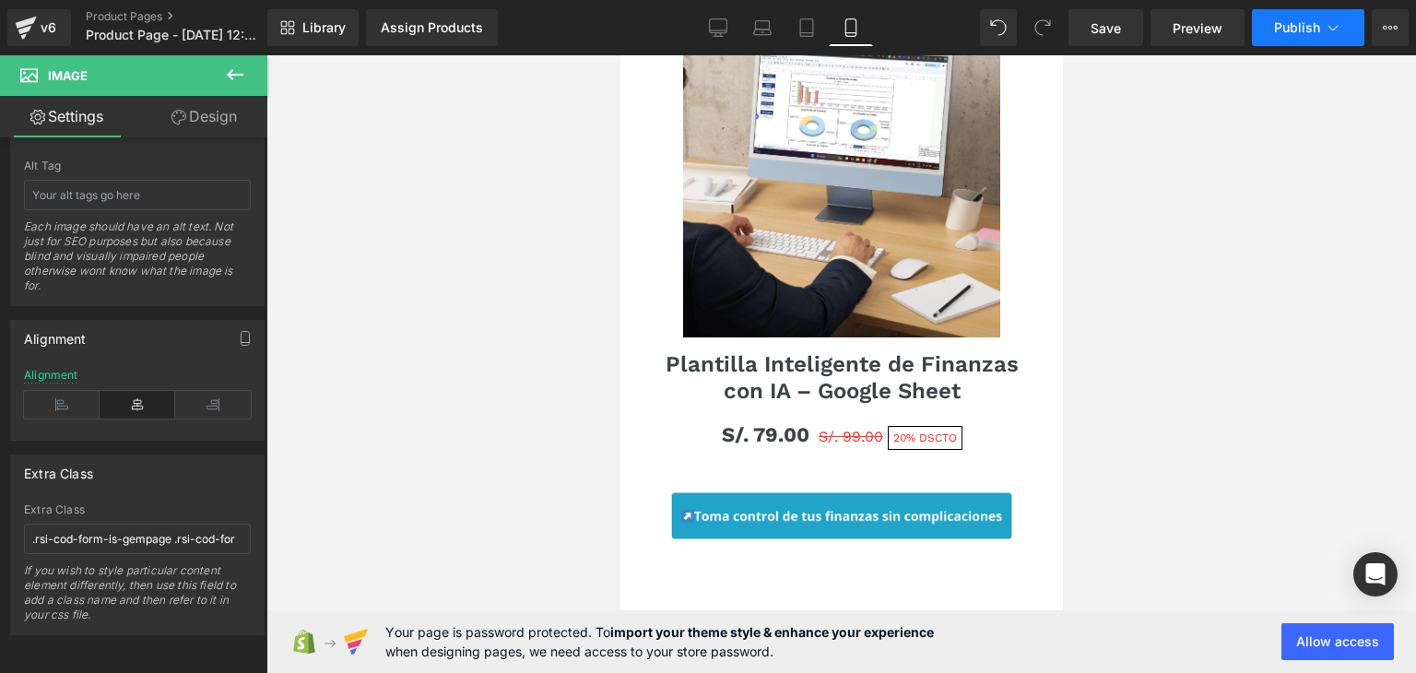
click at [1333, 28] on icon at bounding box center [1333, 27] width 18 height 18
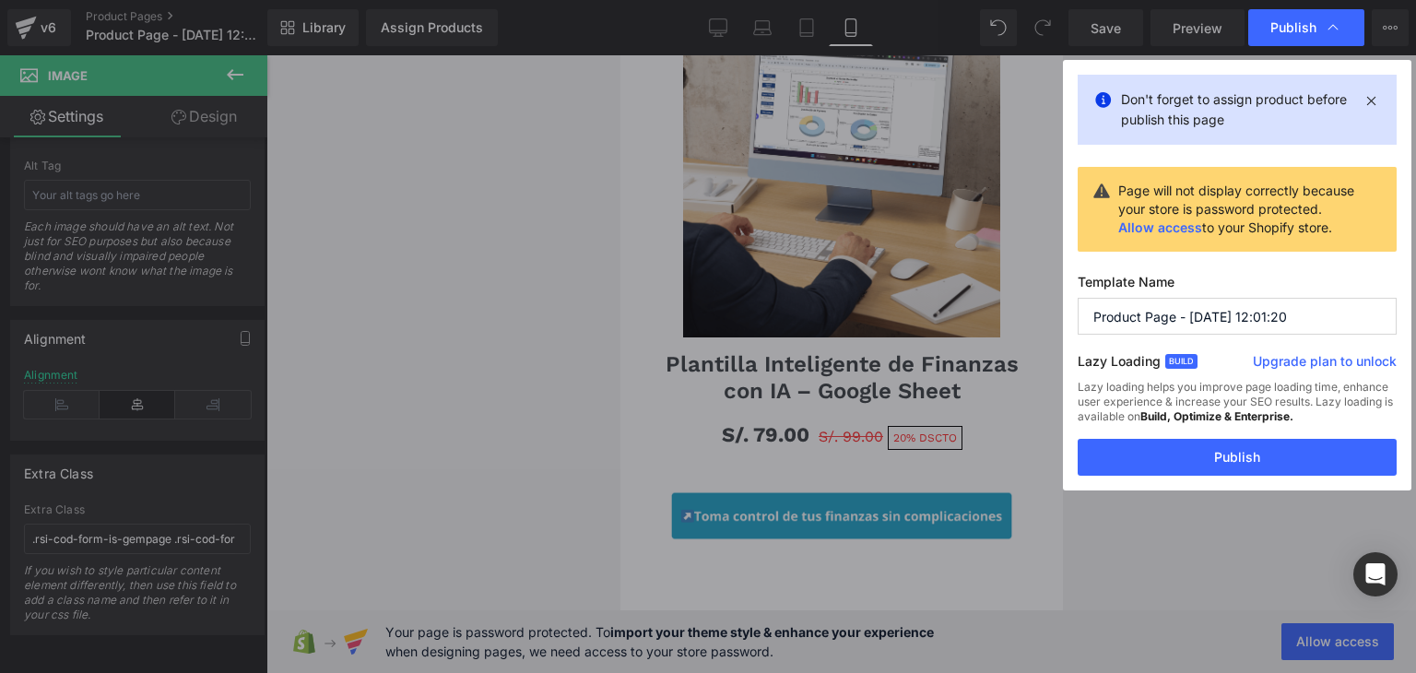
click at [1199, 317] on input "Product Page - [DATE] 12:01:20" at bounding box center [1237, 316] width 319 height 37
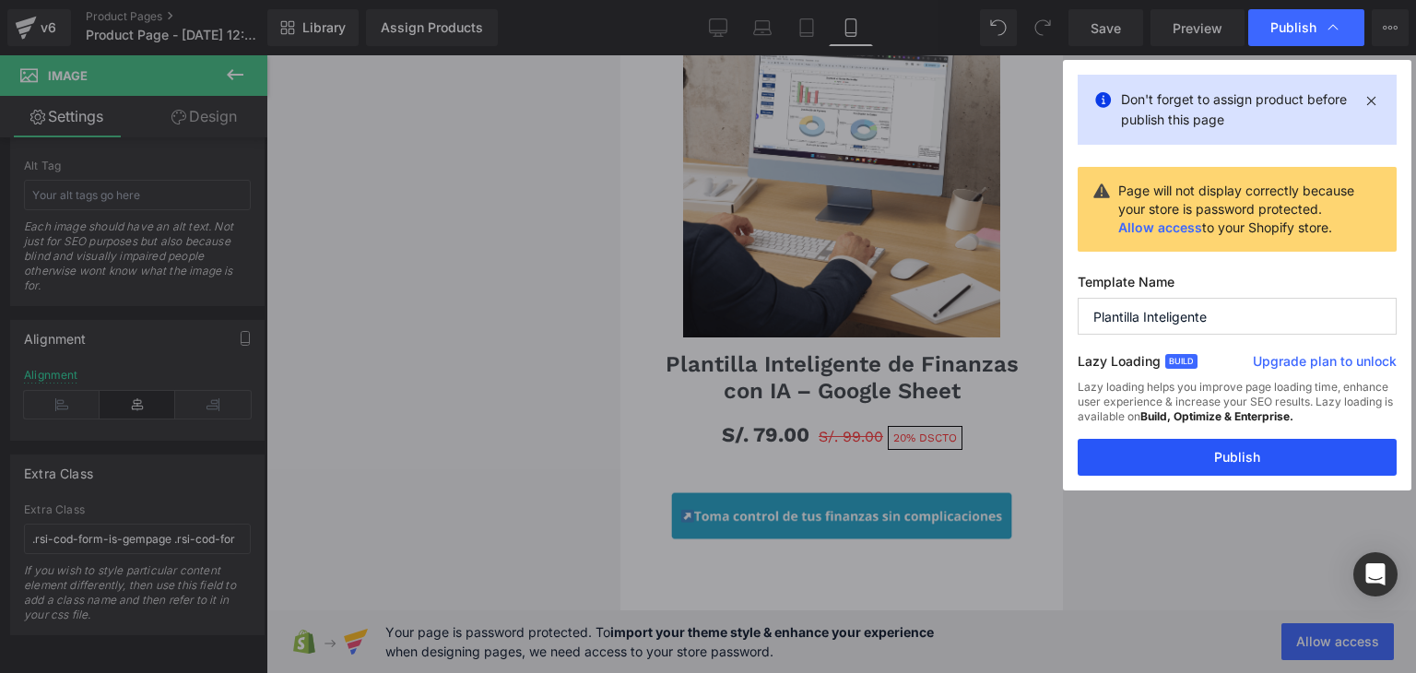
click at [1205, 463] on button "Publish" at bounding box center [1237, 457] width 319 height 37
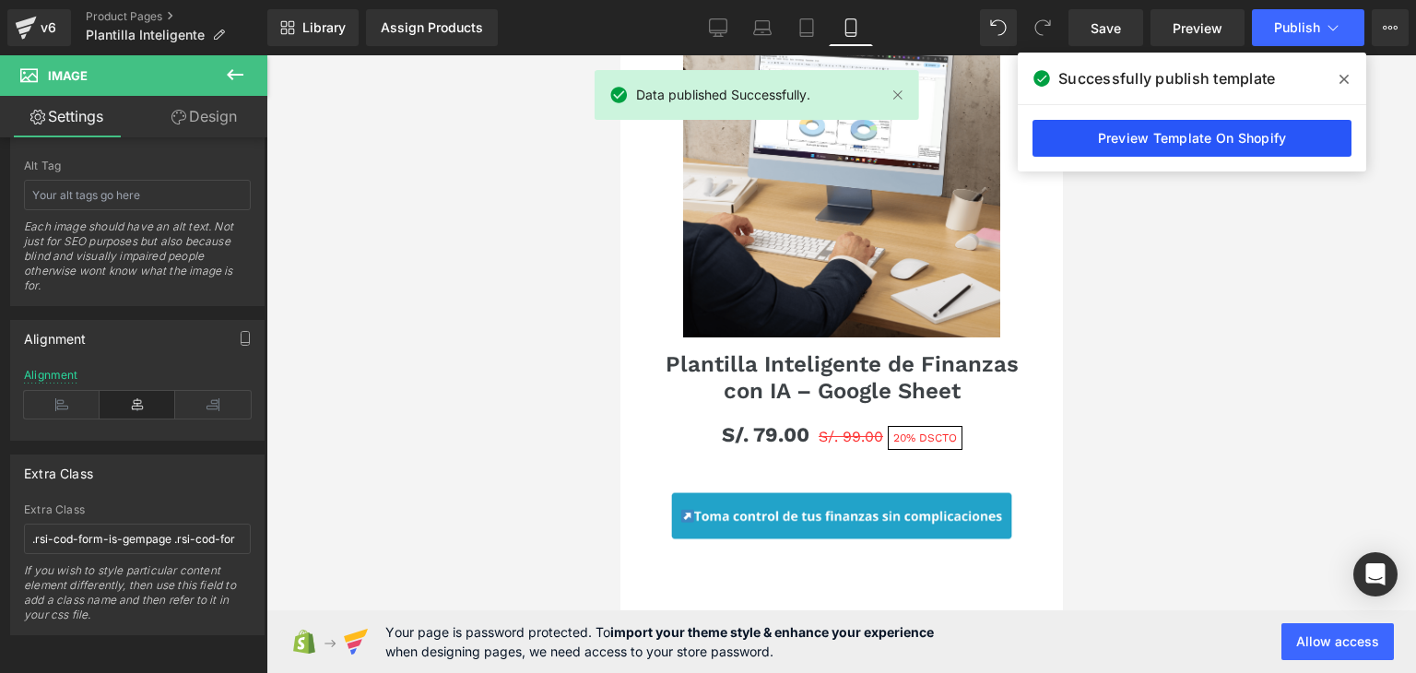
click at [1183, 144] on link "Preview Template On Shopify" at bounding box center [1192, 138] width 319 height 37
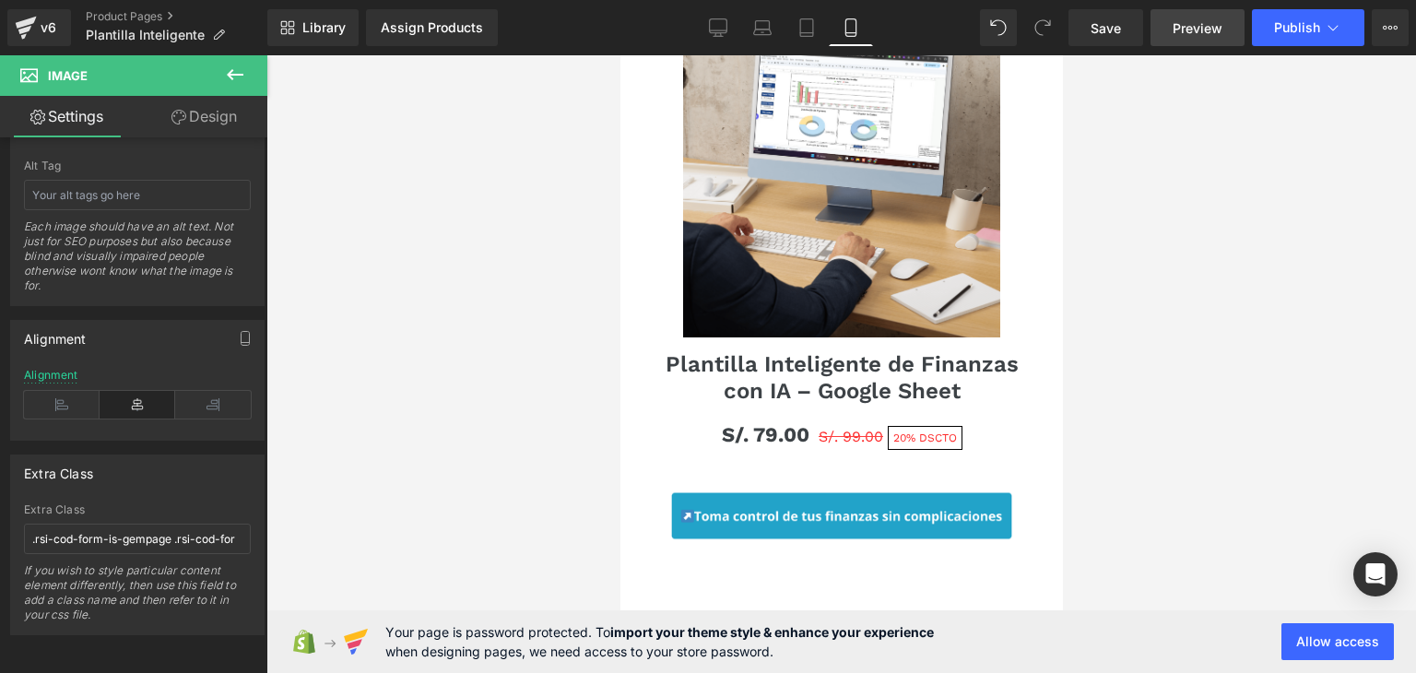
click at [1186, 30] on span "Preview" at bounding box center [1198, 27] width 50 height 19
click at [1280, 28] on span "Publish" at bounding box center [1297, 27] width 46 height 15
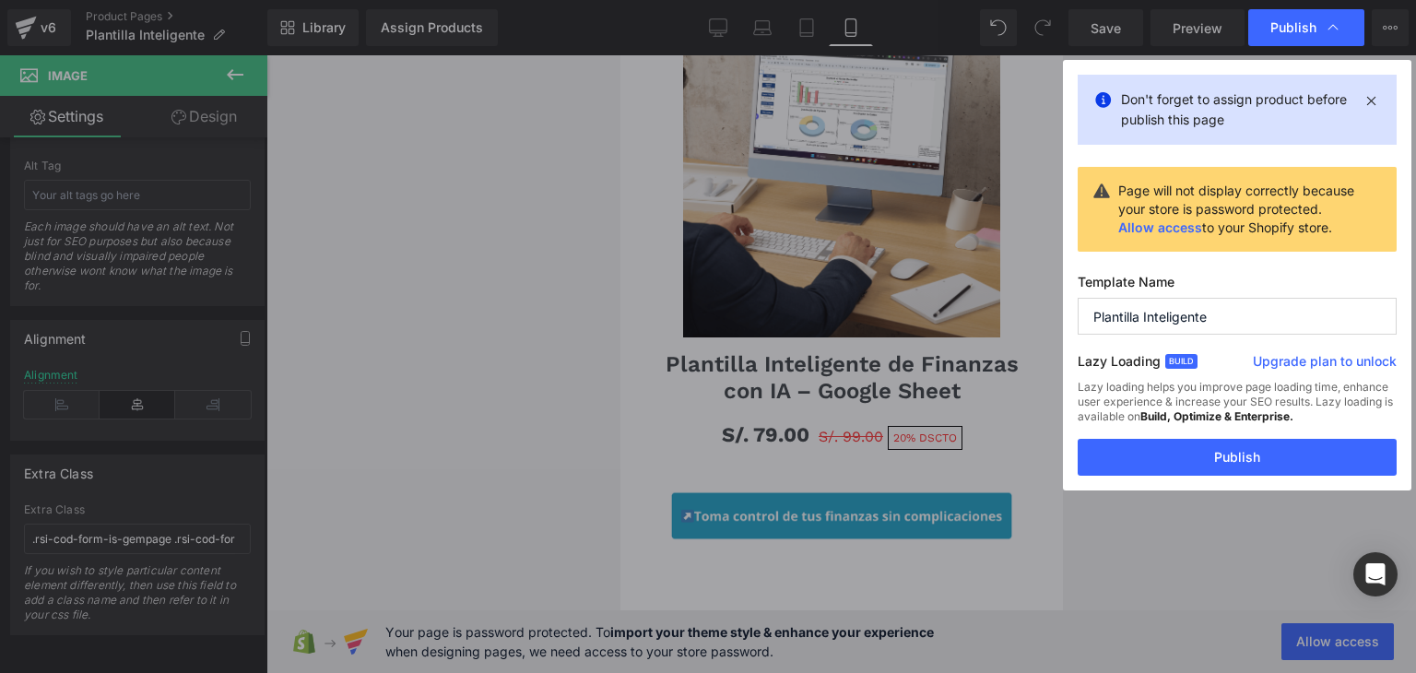
click at [1231, 456] on button "Publish" at bounding box center [1237, 457] width 319 height 37
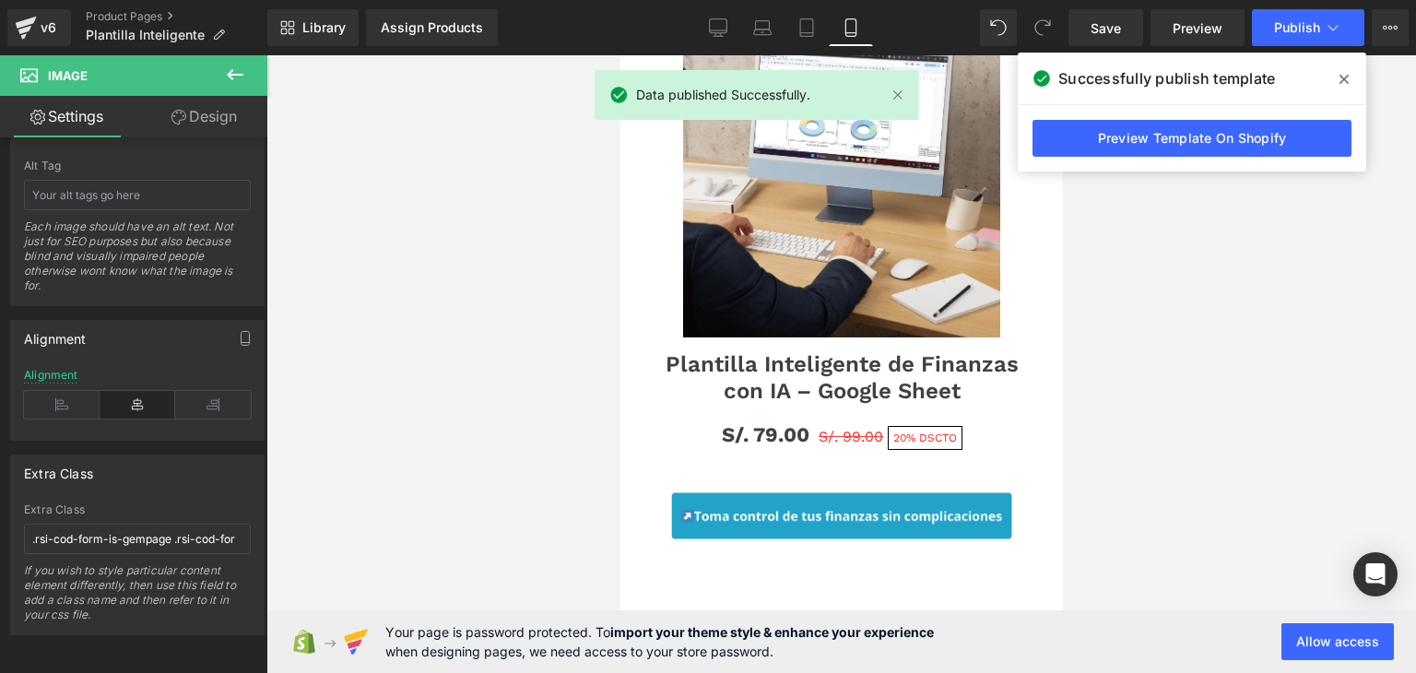
click at [1159, 140] on link "Preview Template On Shopify" at bounding box center [1192, 138] width 319 height 37
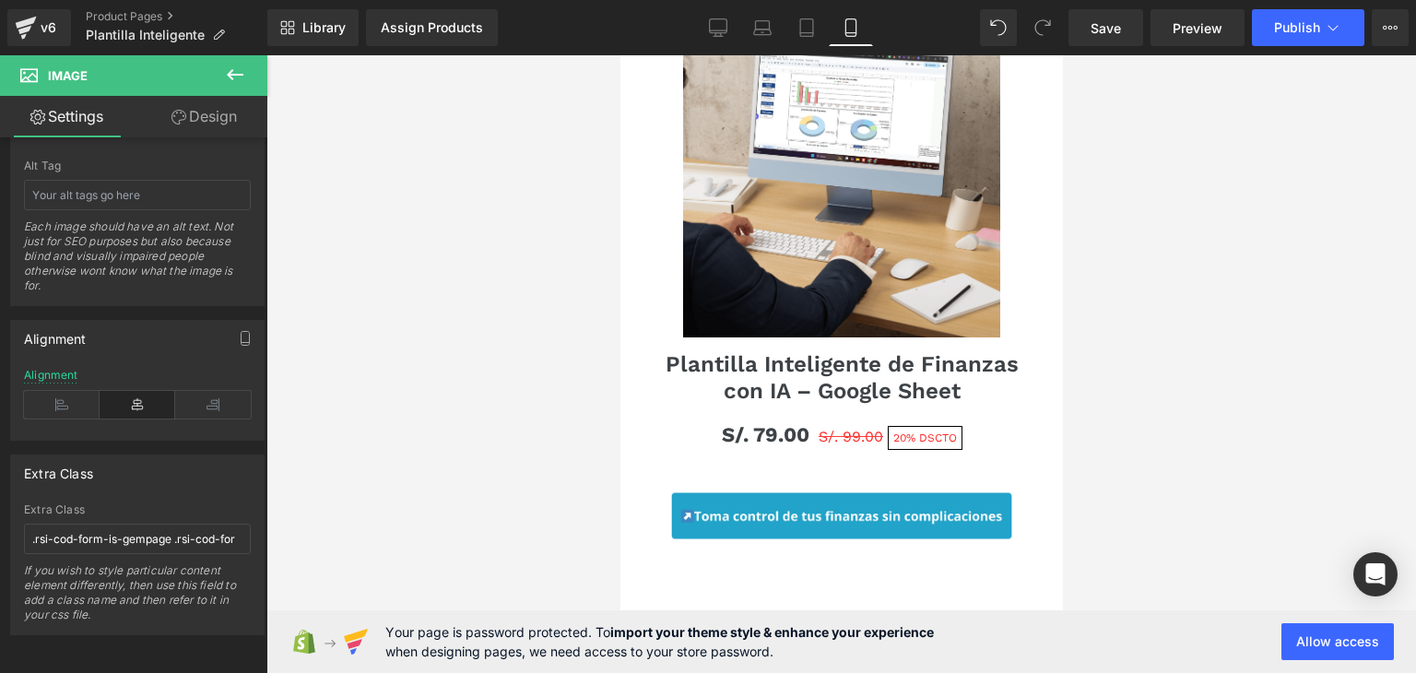
click at [1129, 182] on div at bounding box center [842, 364] width 1150 height 618
click at [1103, 30] on span "Save" at bounding box center [1106, 27] width 30 height 19
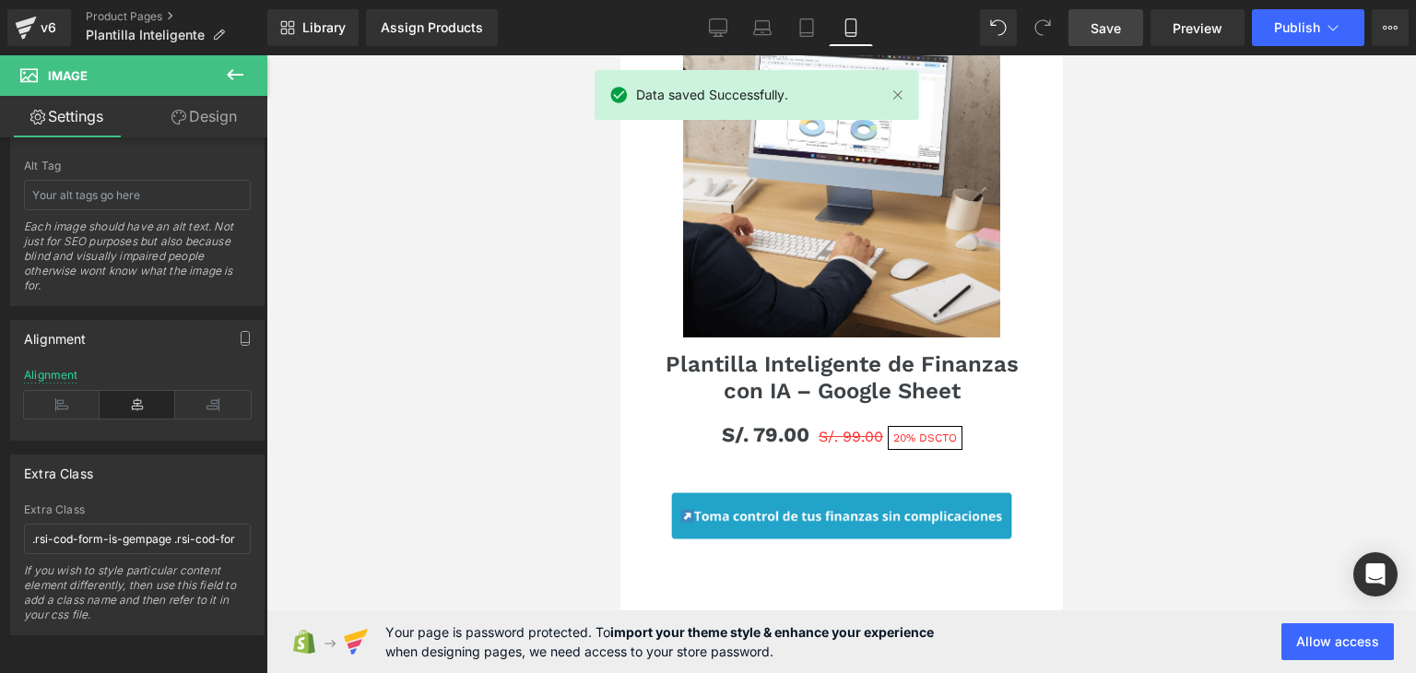
click at [1142, 163] on div at bounding box center [842, 364] width 1150 height 618
click at [1295, 23] on span "Publish" at bounding box center [1297, 27] width 46 height 15
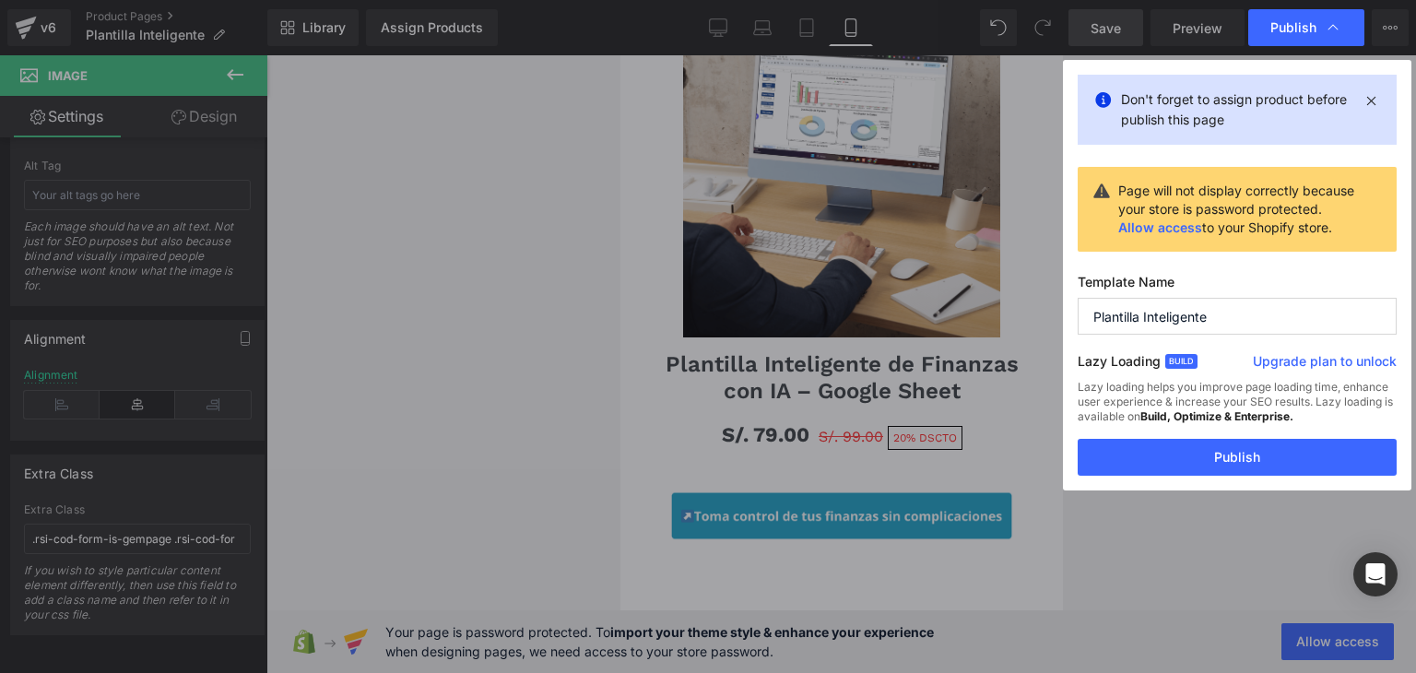
click at [1238, 448] on button "Publish" at bounding box center [1237, 457] width 319 height 37
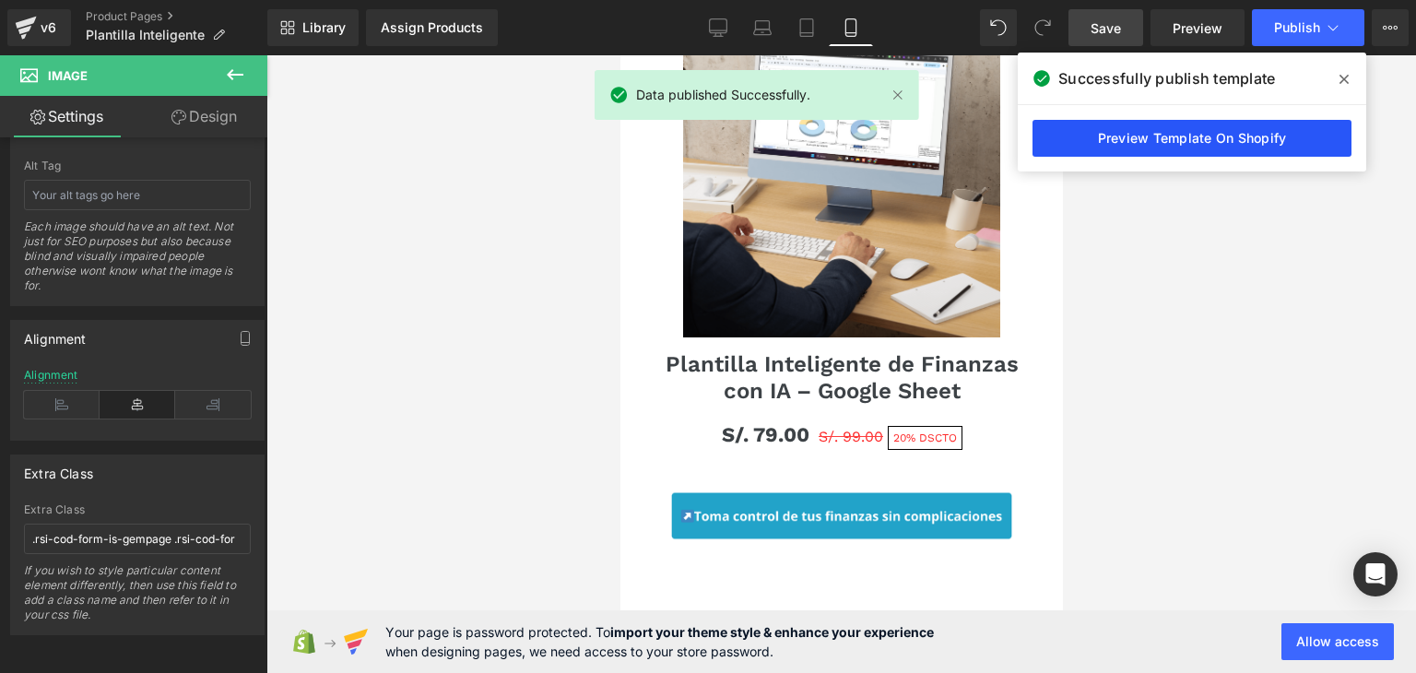
click at [1203, 143] on link "Preview Template On Shopify" at bounding box center [1192, 138] width 319 height 37
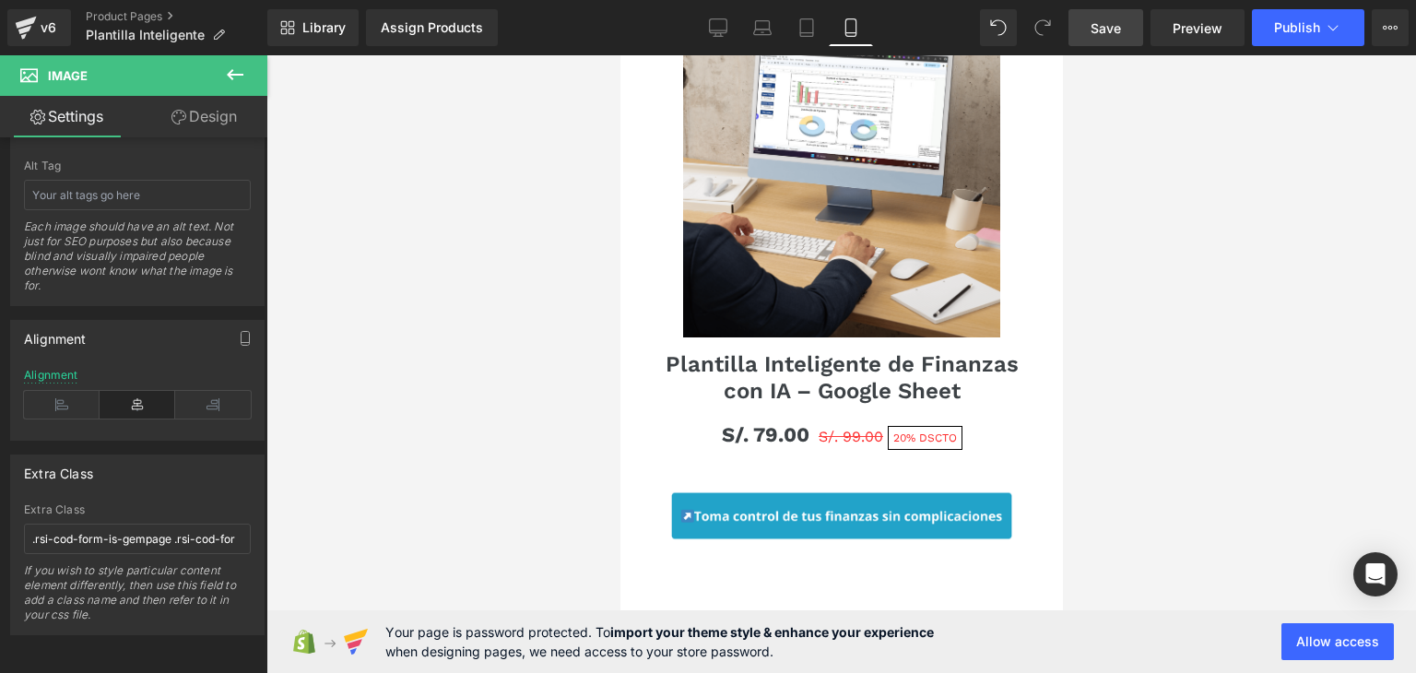
click at [1132, 210] on div at bounding box center [842, 364] width 1150 height 618
click at [1359, 642] on button "Allow access" at bounding box center [1338, 641] width 113 height 37
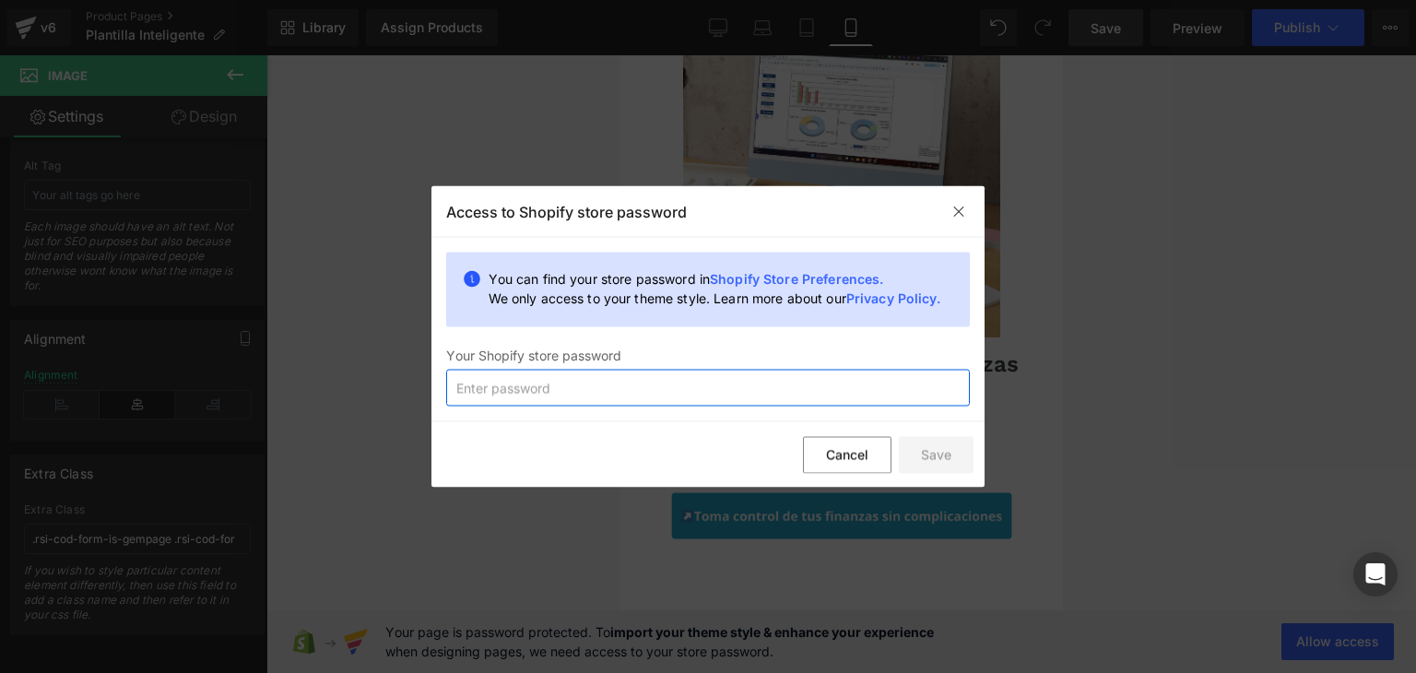
click at [591, 403] on input "text" at bounding box center [708, 388] width 524 height 37
click at [583, 399] on input "text" at bounding box center [708, 388] width 524 height 37
click at [563, 386] on input "text" at bounding box center [708, 388] width 524 height 37
paste input "shufur"
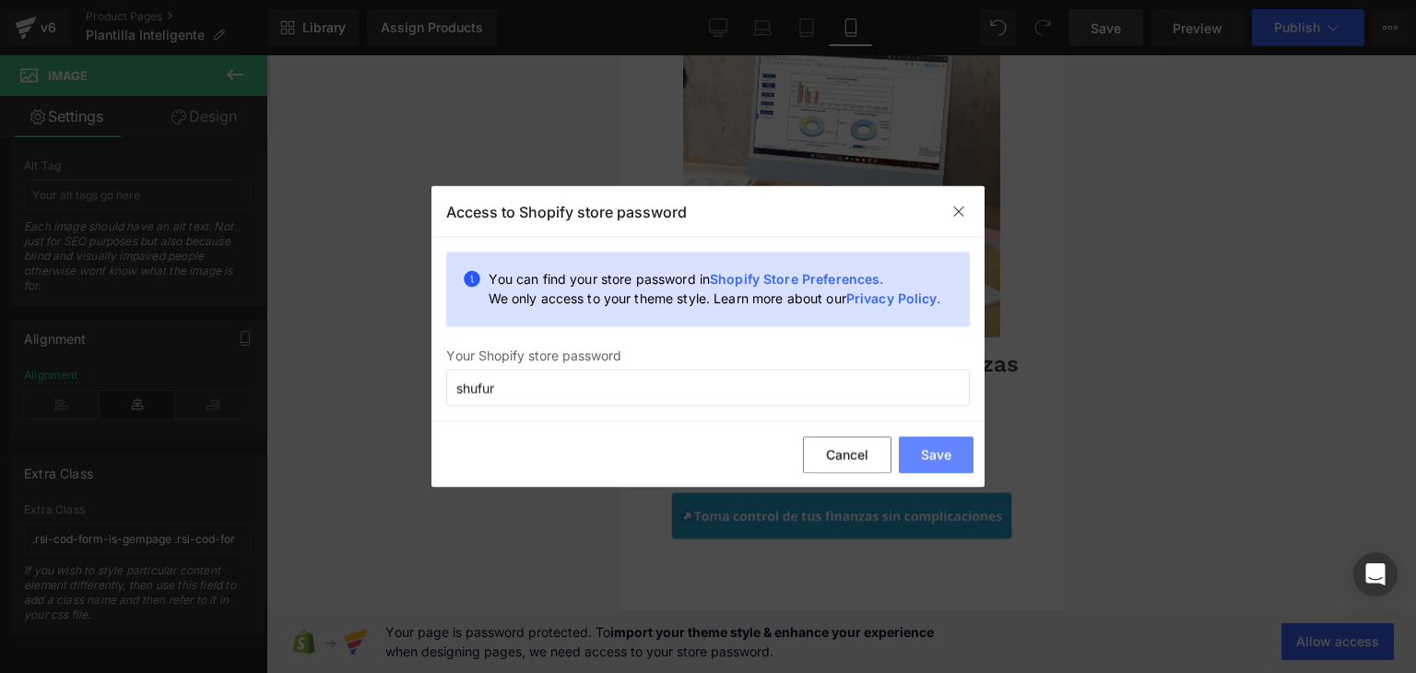
click at [919, 451] on button "Save" at bounding box center [936, 454] width 75 height 37
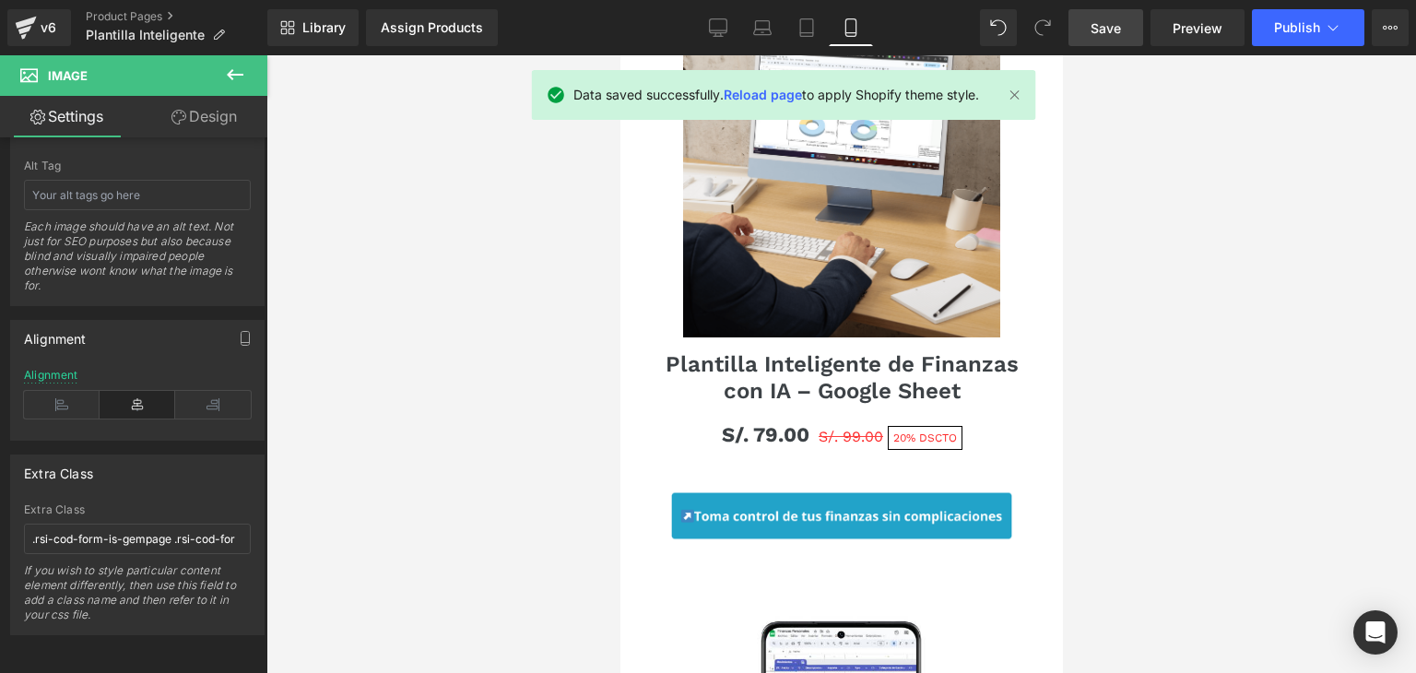
click at [1280, 326] on div at bounding box center [842, 364] width 1150 height 618
click at [1294, 26] on span "Publish" at bounding box center [1297, 27] width 46 height 15
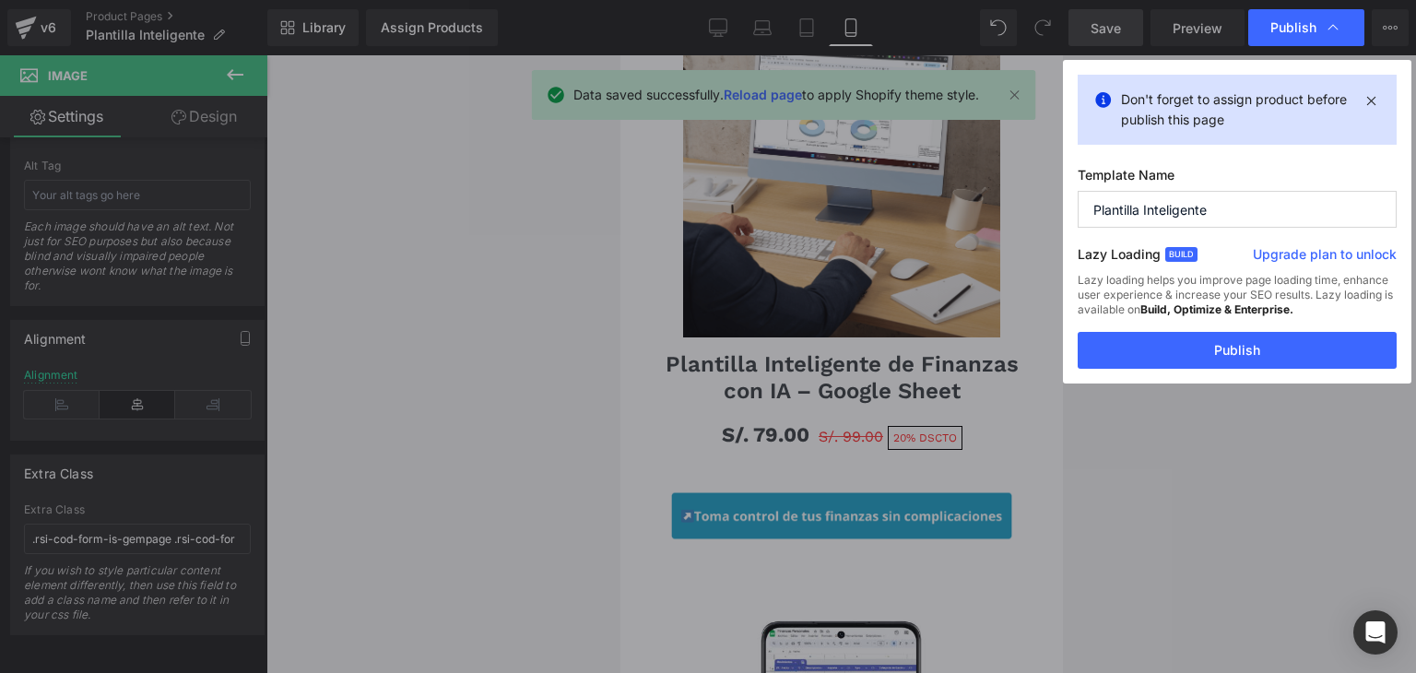
click at [1191, 373] on div "Don't forget to assign product before publish this page Template Name Plantilla…" at bounding box center [1237, 222] width 349 height 324
click at [1191, 362] on button "Publish" at bounding box center [1237, 350] width 319 height 37
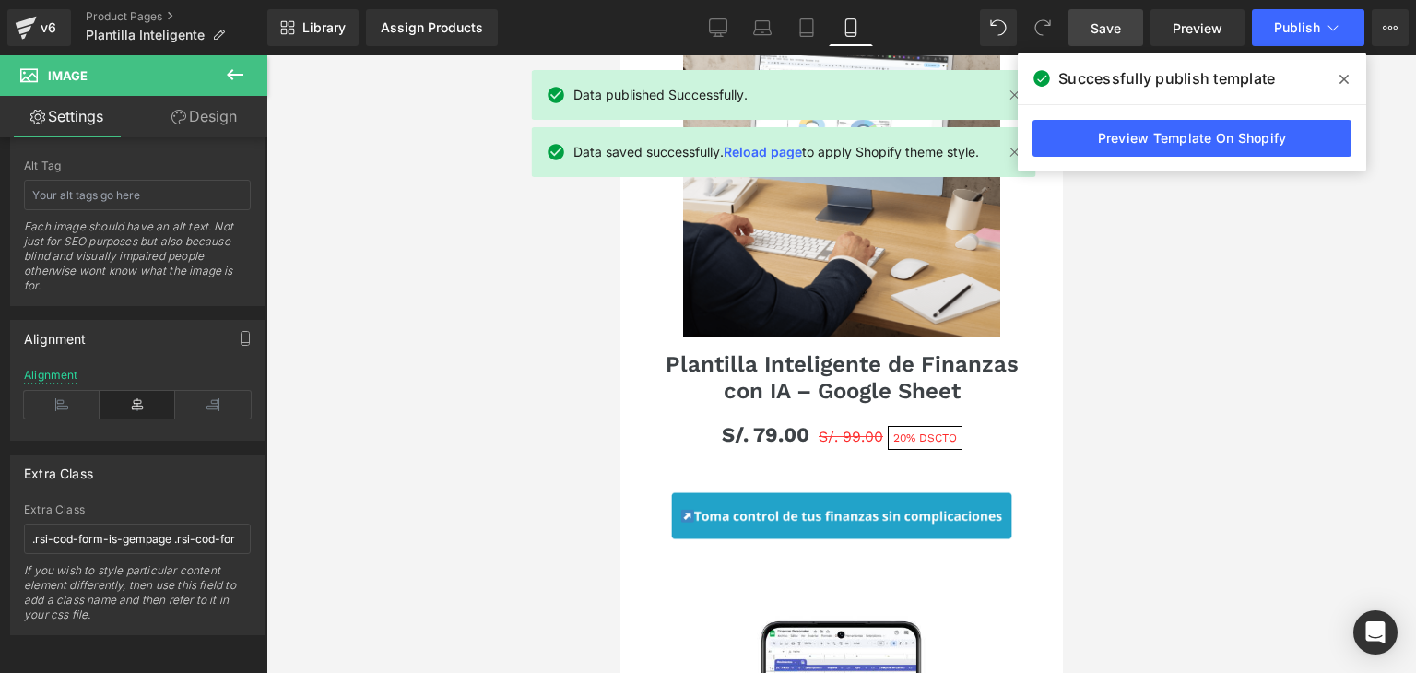
click at [1158, 140] on link "Preview Template On Shopify" at bounding box center [1192, 138] width 319 height 37
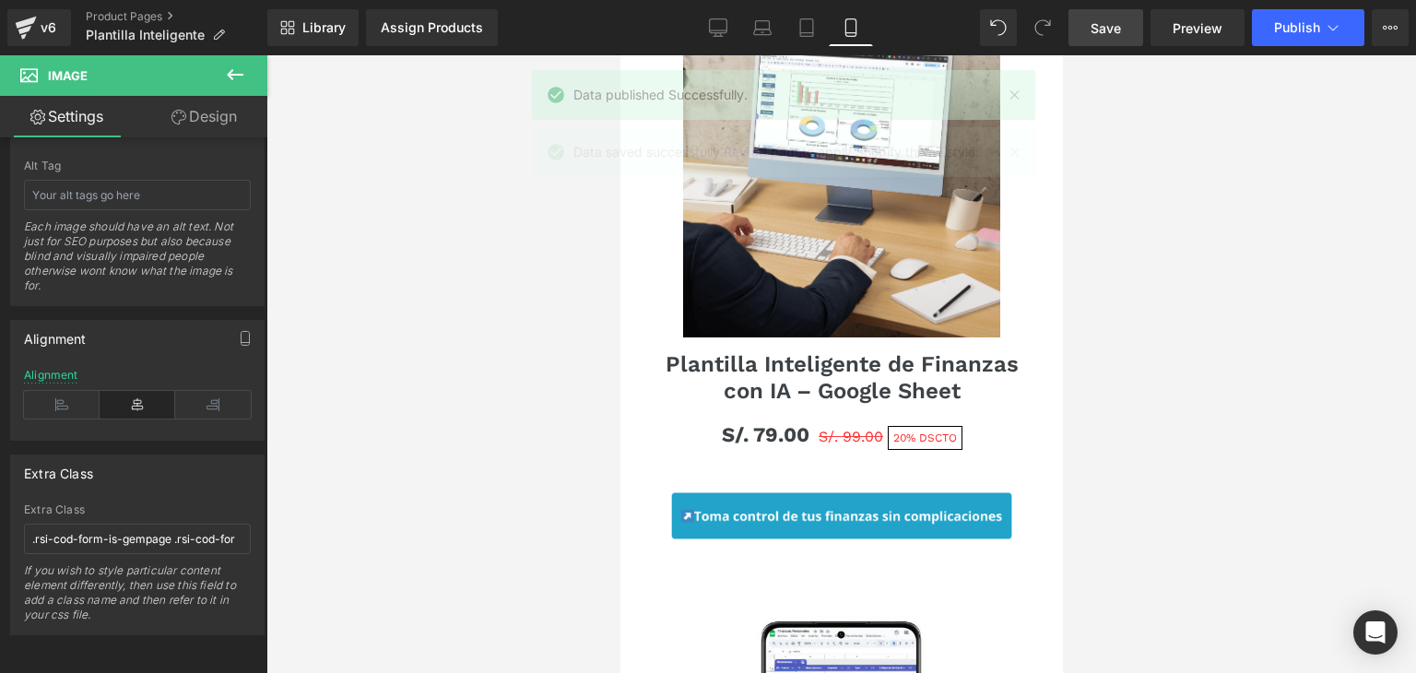
click at [1264, 314] on div at bounding box center [842, 364] width 1150 height 618
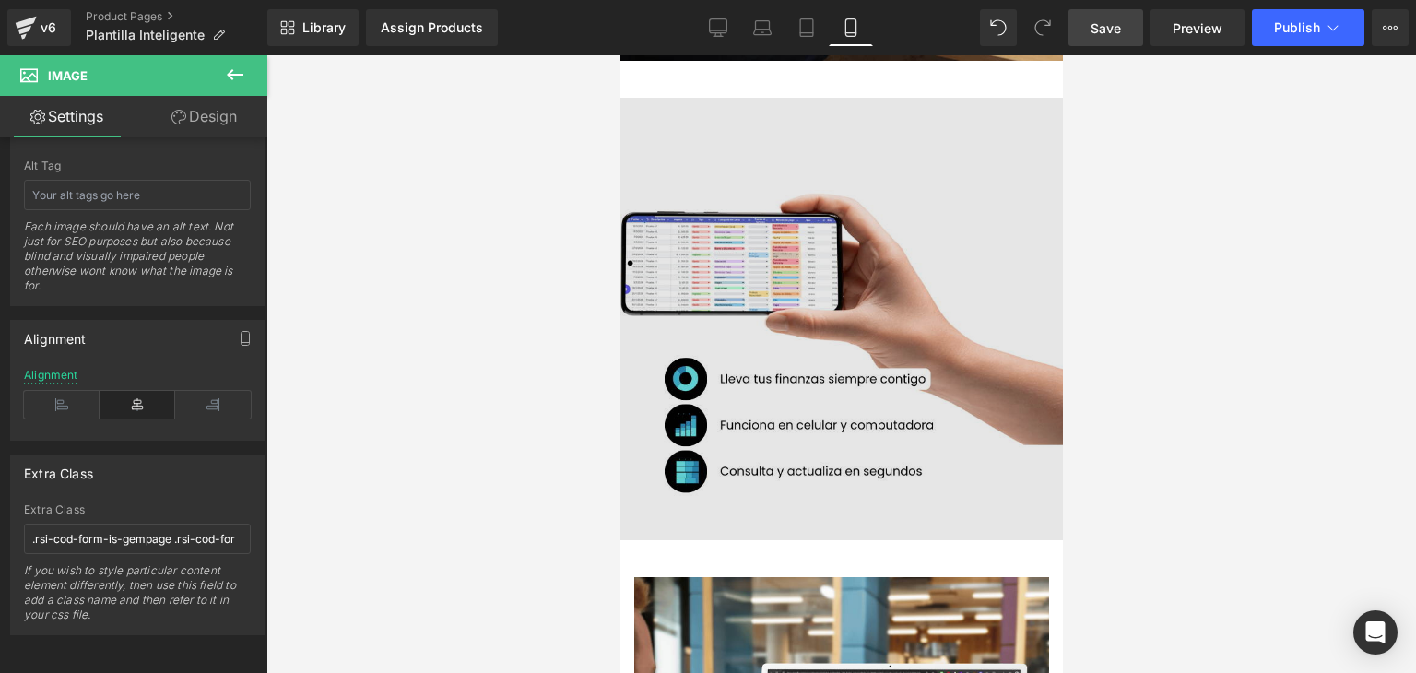
scroll to position [335, 0]
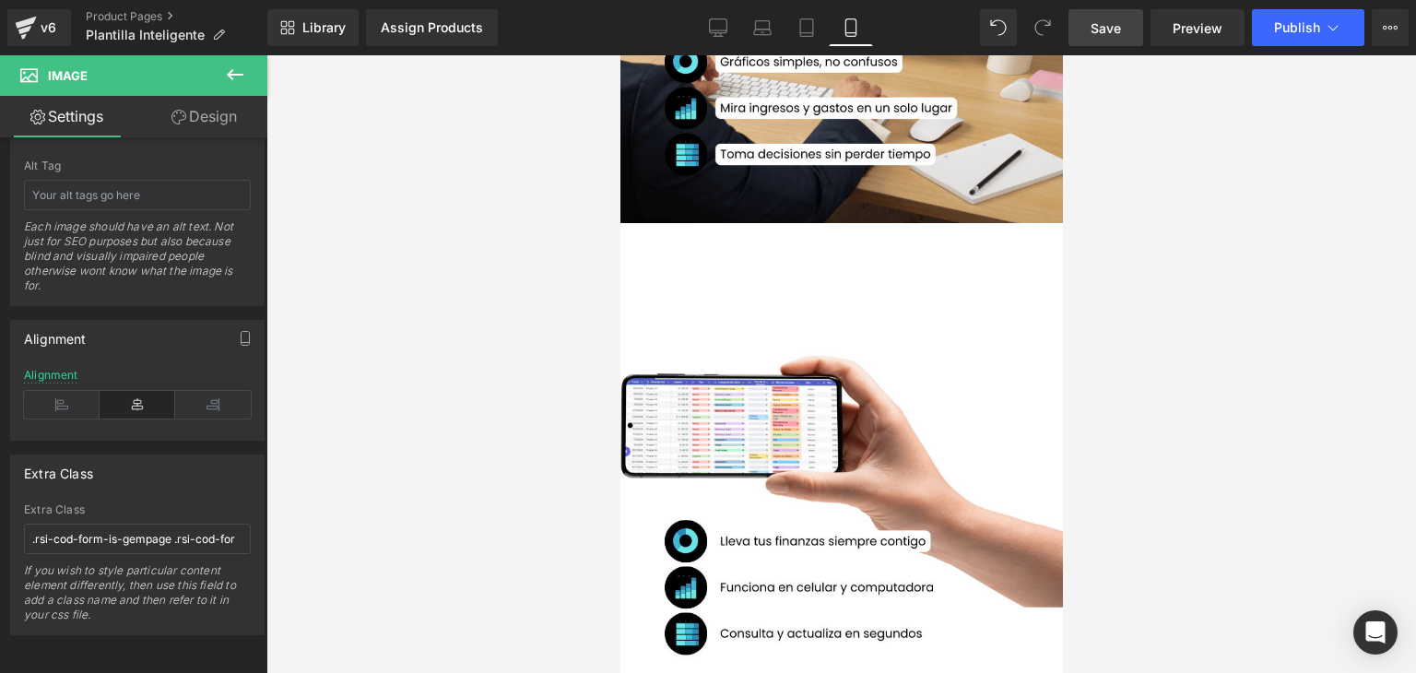
drag, startPoint x: 1221, startPoint y: 132, endPoint x: 1118, endPoint y: 74, distance: 118.5
click at [1217, 132] on div at bounding box center [842, 364] width 1150 height 618
click at [1074, 23] on link "Save" at bounding box center [1106, 27] width 75 height 37
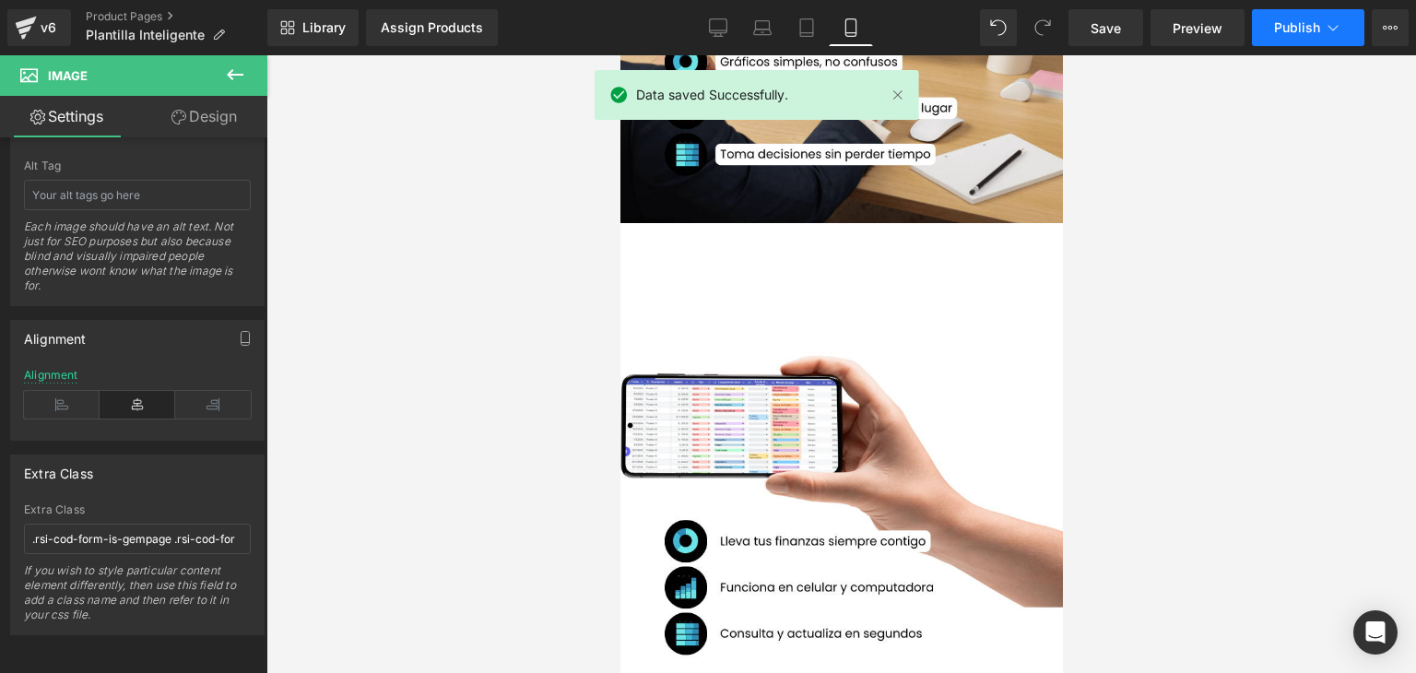
click at [1306, 36] on button "Publish" at bounding box center [1308, 27] width 113 height 37
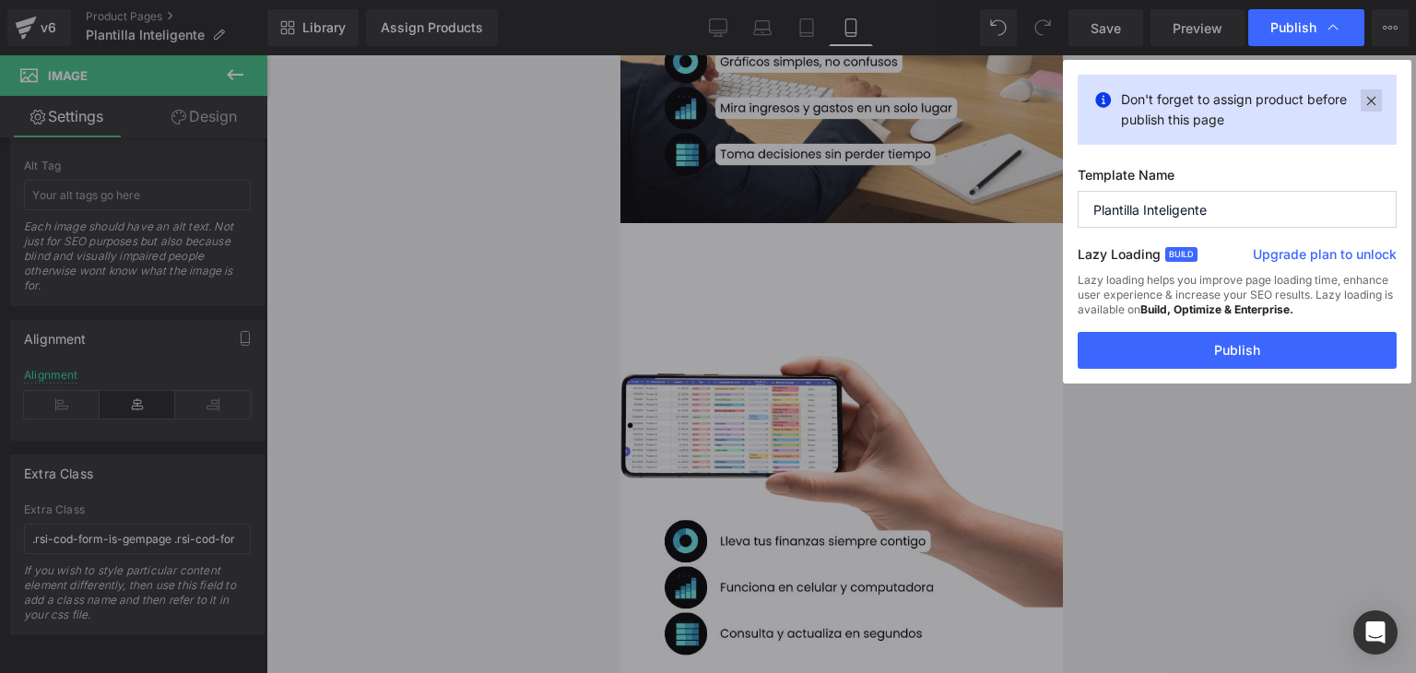
click at [1381, 101] on icon at bounding box center [1371, 100] width 21 height 22
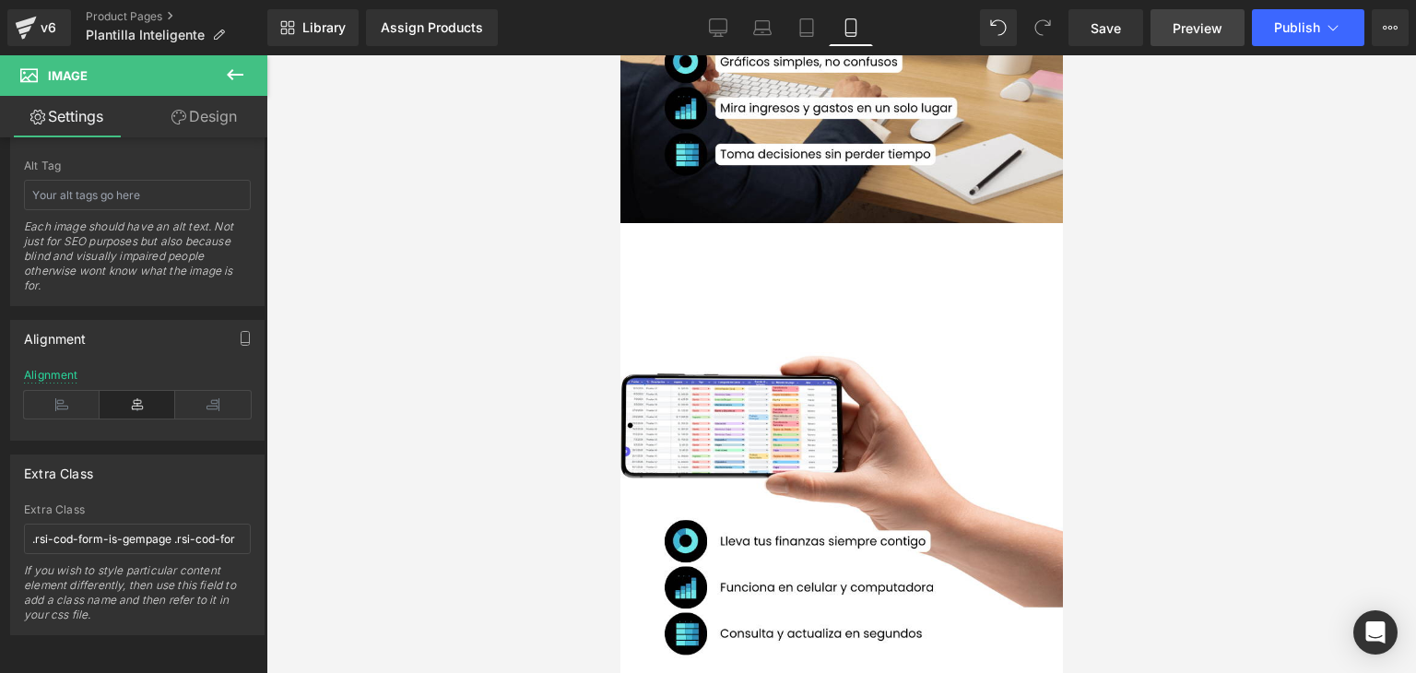
click at [1206, 32] on span "Preview" at bounding box center [1198, 27] width 50 height 19
click at [1298, 23] on span "Publish" at bounding box center [1297, 27] width 46 height 15
click at [1203, 31] on span "Preview" at bounding box center [1198, 27] width 50 height 19
click at [1254, 215] on div at bounding box center [842, 364] width 1150 height 618
click at [1099, 30] on span "Save" at bounding box center [1106, 27] width 30 height 19
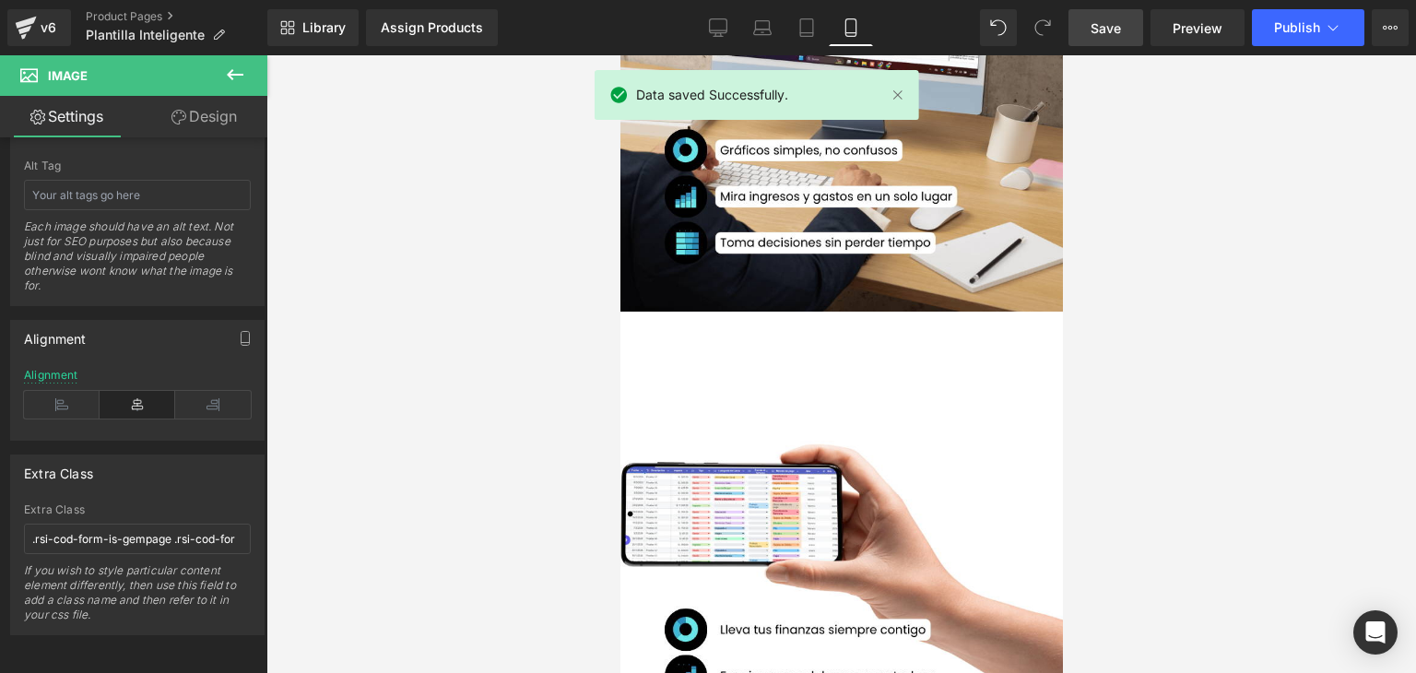
scroll to position [0, 0]
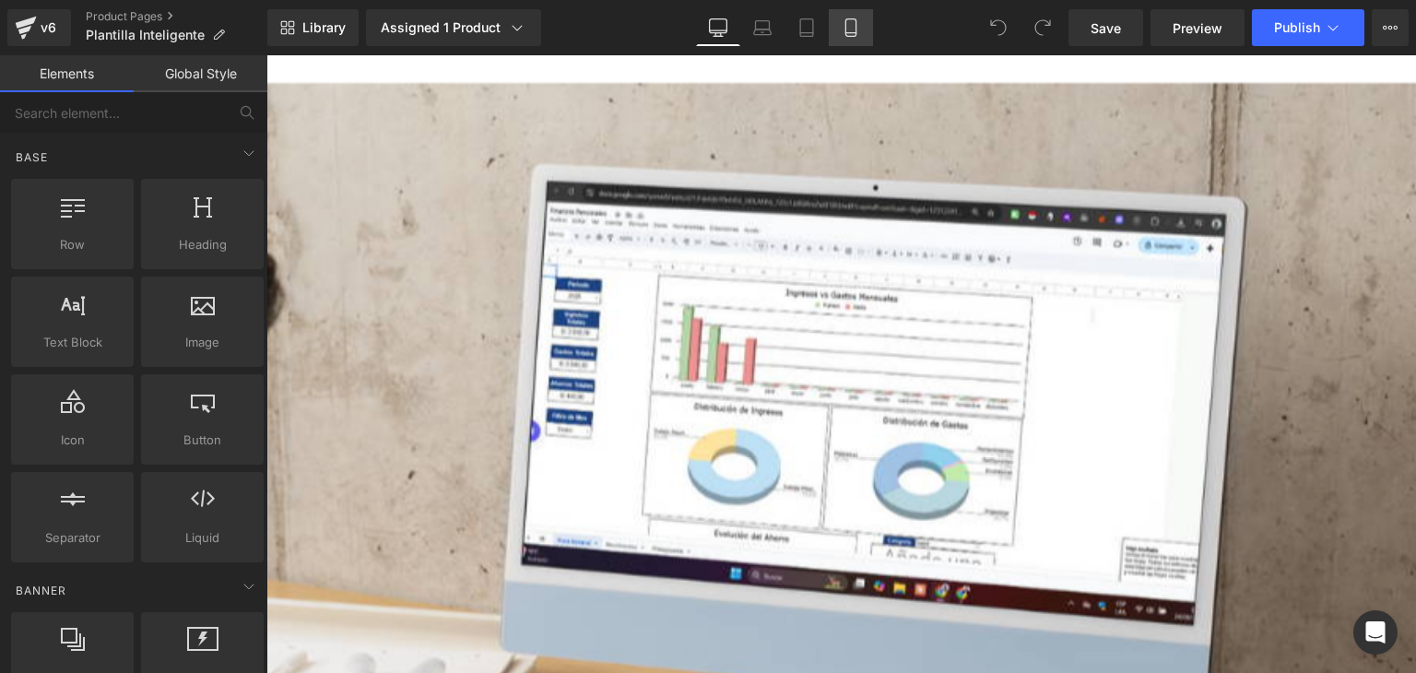
click at [847, 30] on icon at bounding box center [851, 27] width 18 height 18
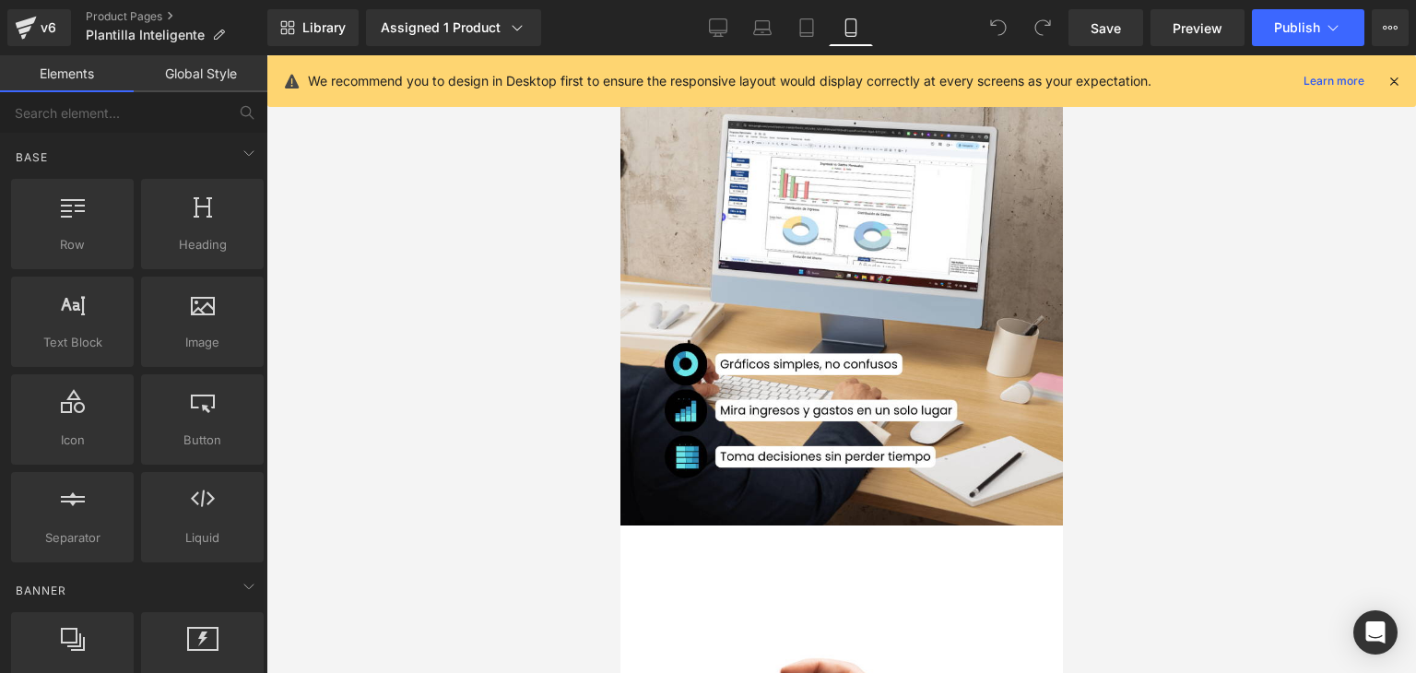
click at [1124, 260] on div at bounding box center [842, 364] width 1150 height 618
click at [1396, 77] on icon at bounding box center [1394, 81] width 17 height 17
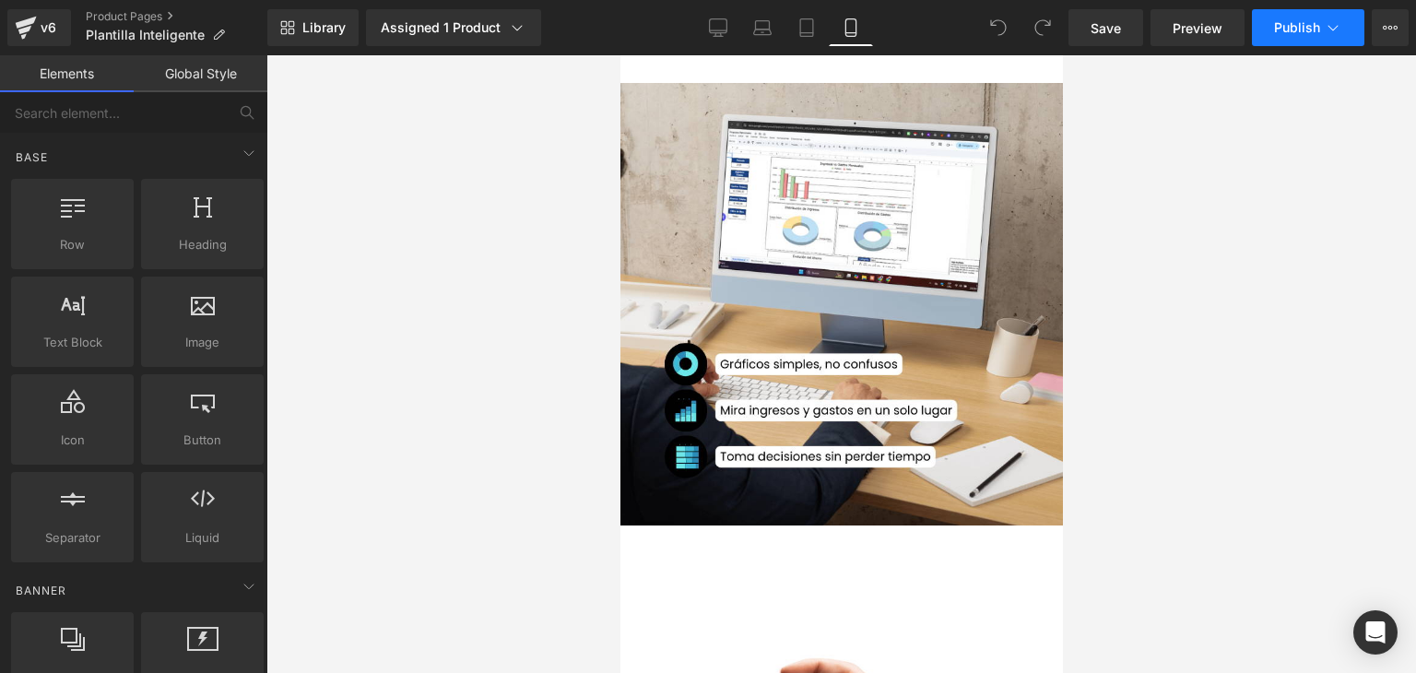
click at [1311, 29] on span "Publish" at bounding box center [1297, 27] width 46 height 15
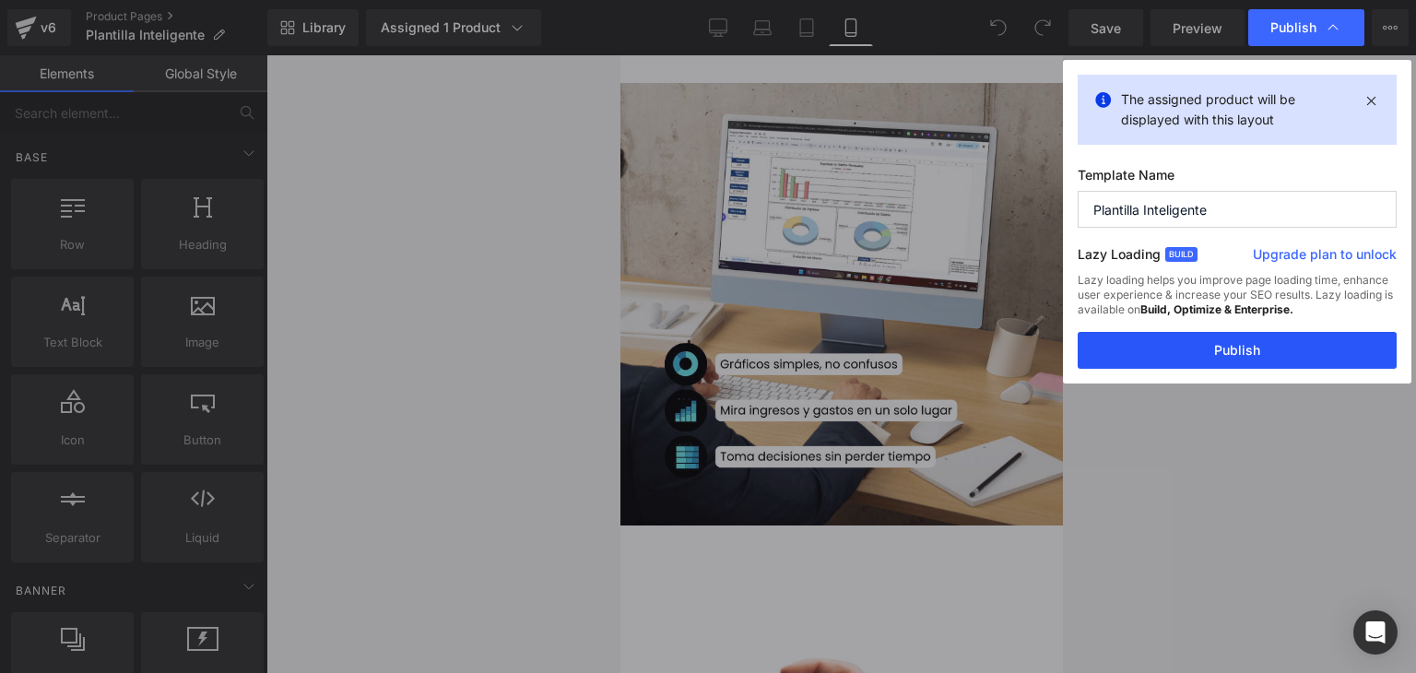
click at [0, 0] on button "Publish" at bounding box center [0, 0] width 0 height 0
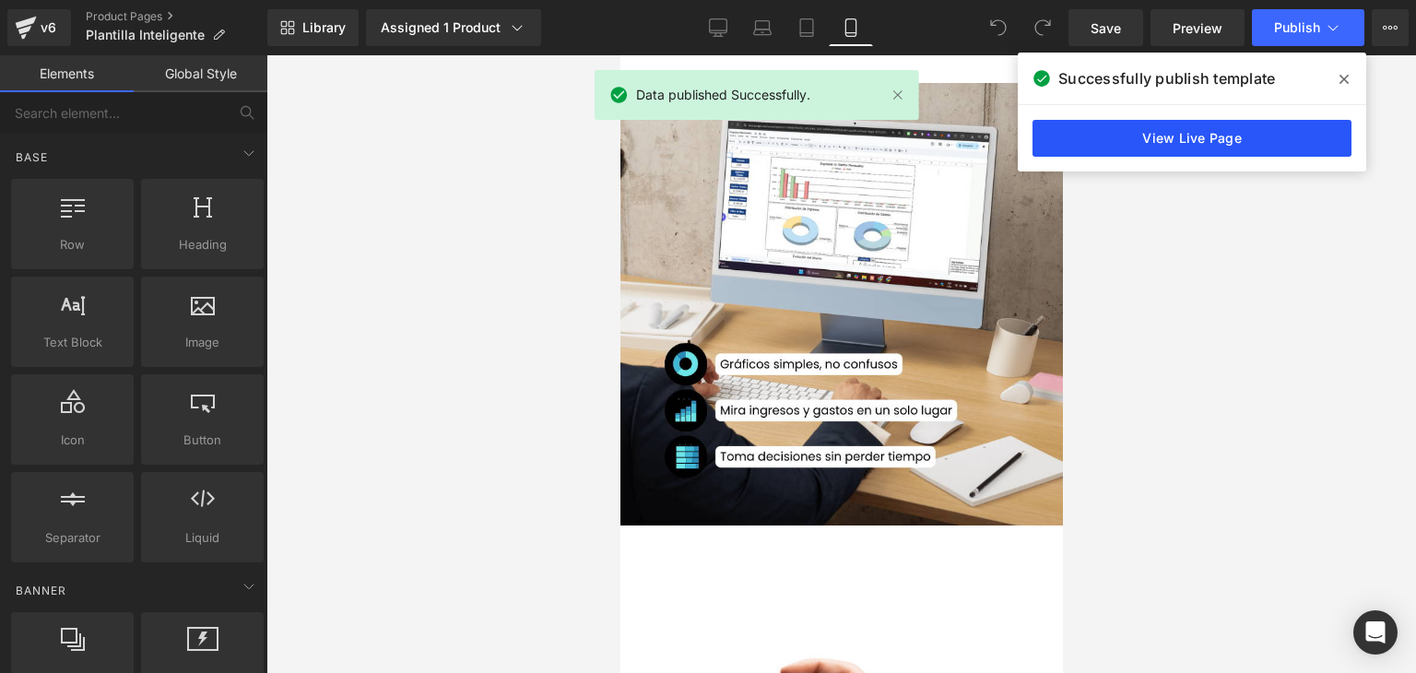
click at [0, 0] on link "View Live Page" at bounding box center [0, 0] width 0 height 0
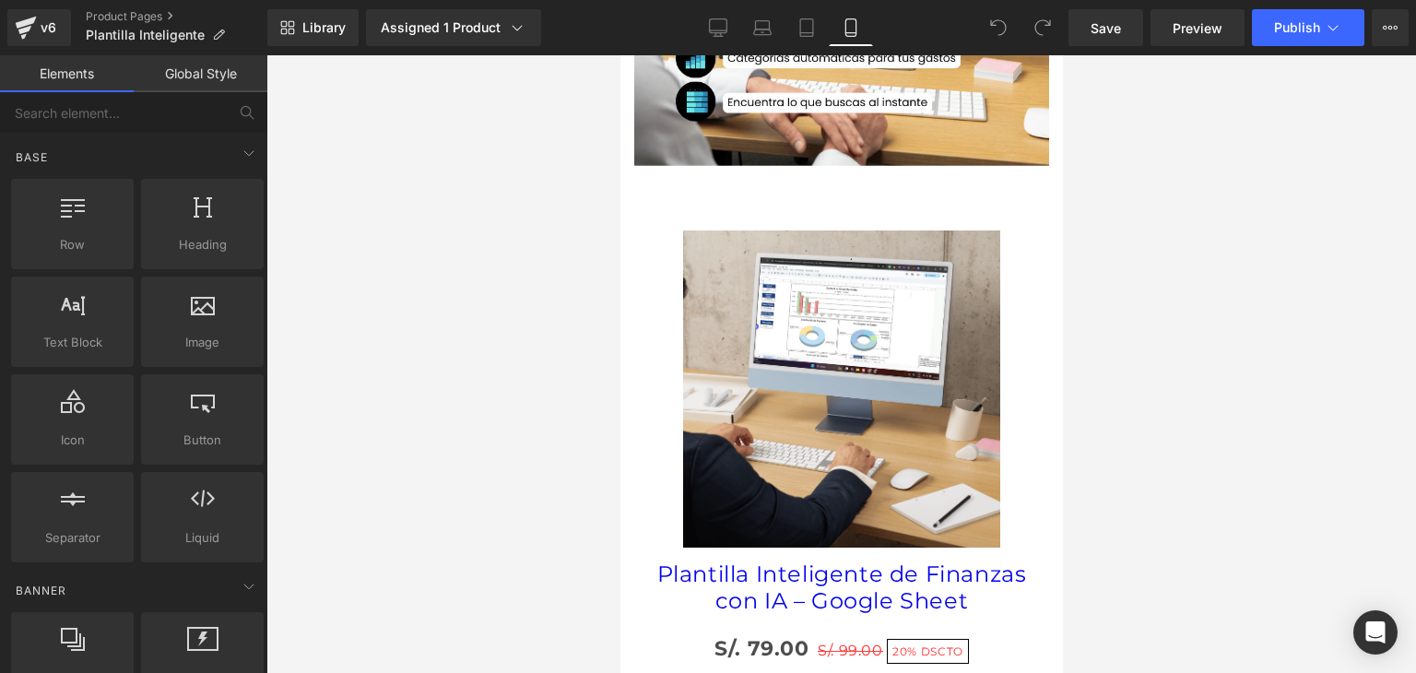
scroll to position [1752, 0]
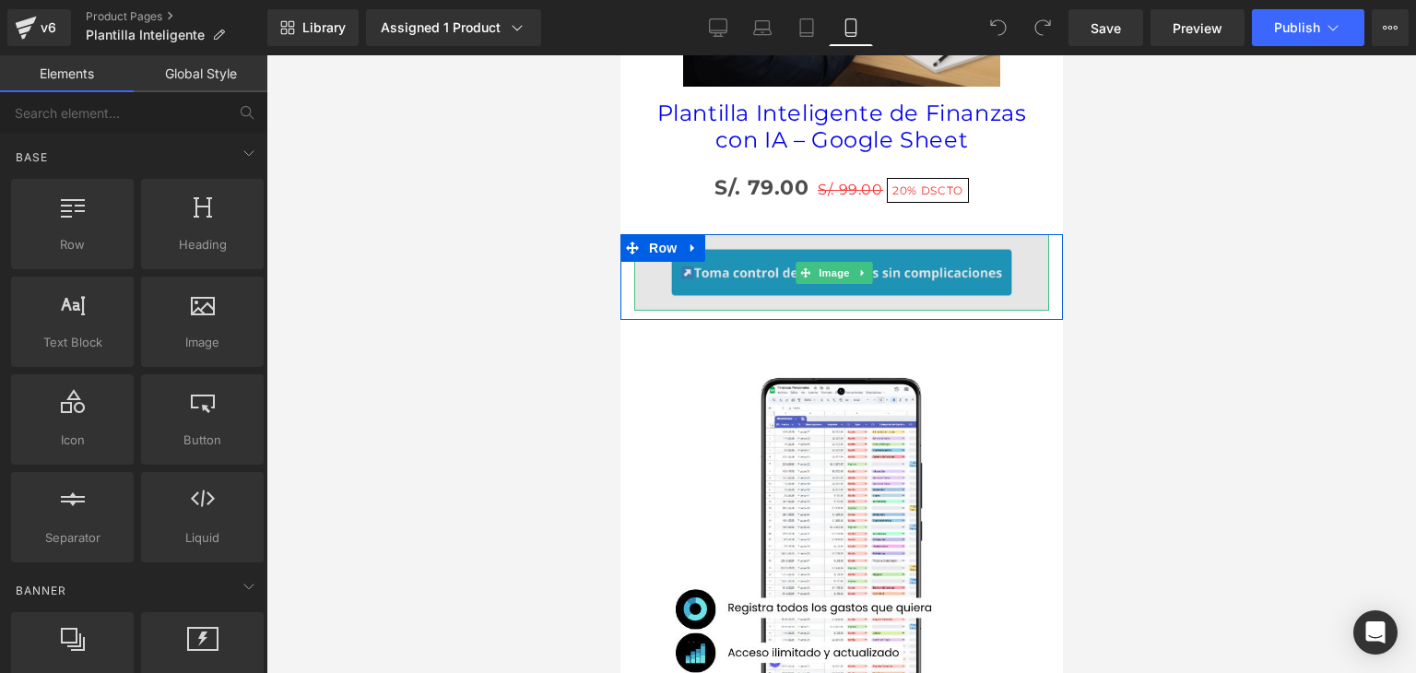
click at [812, 262] on span at bounding box center [805, 273] width 19 height 22
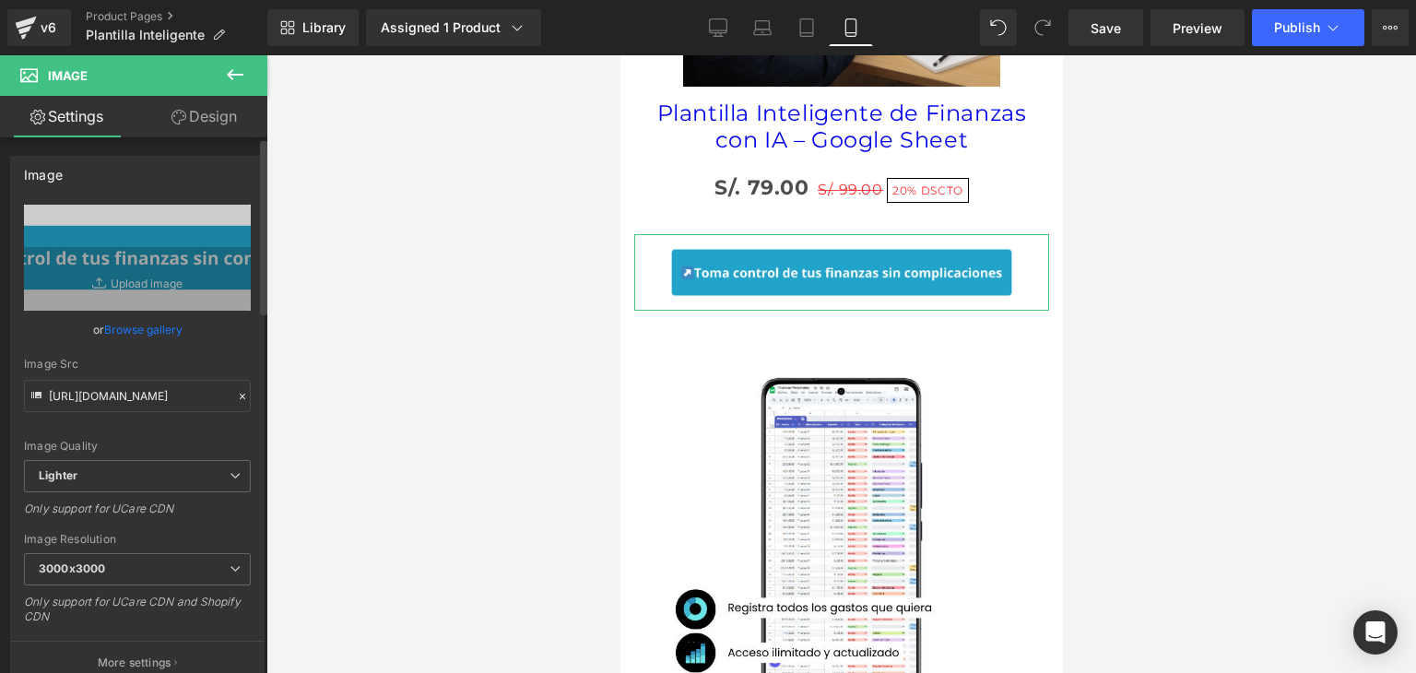
scroll to position [369, 0]
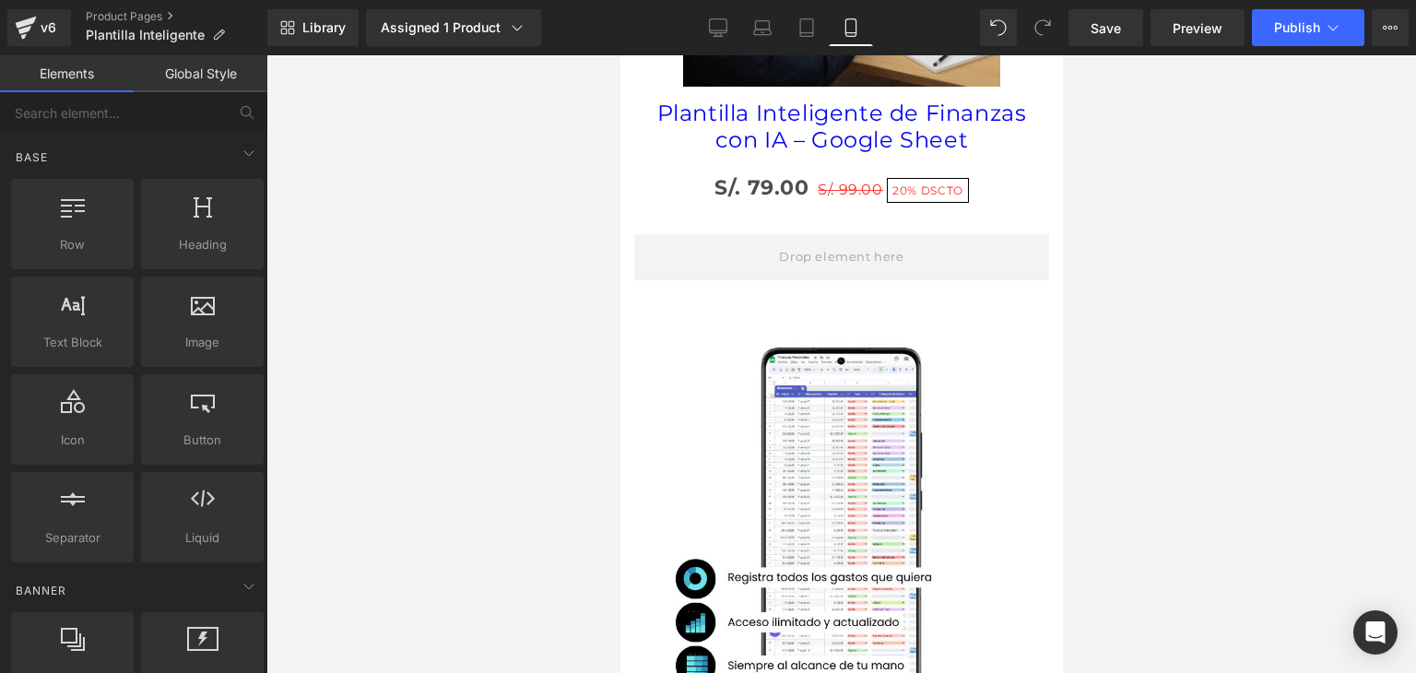
drag, startPoint x: 1180, startPoint y: 244, endPoint x: 1082, endPoint y: 246, distance: 98.7
click at [1169, 245] on div at bounding box center [842, 364] width 1150 height 618
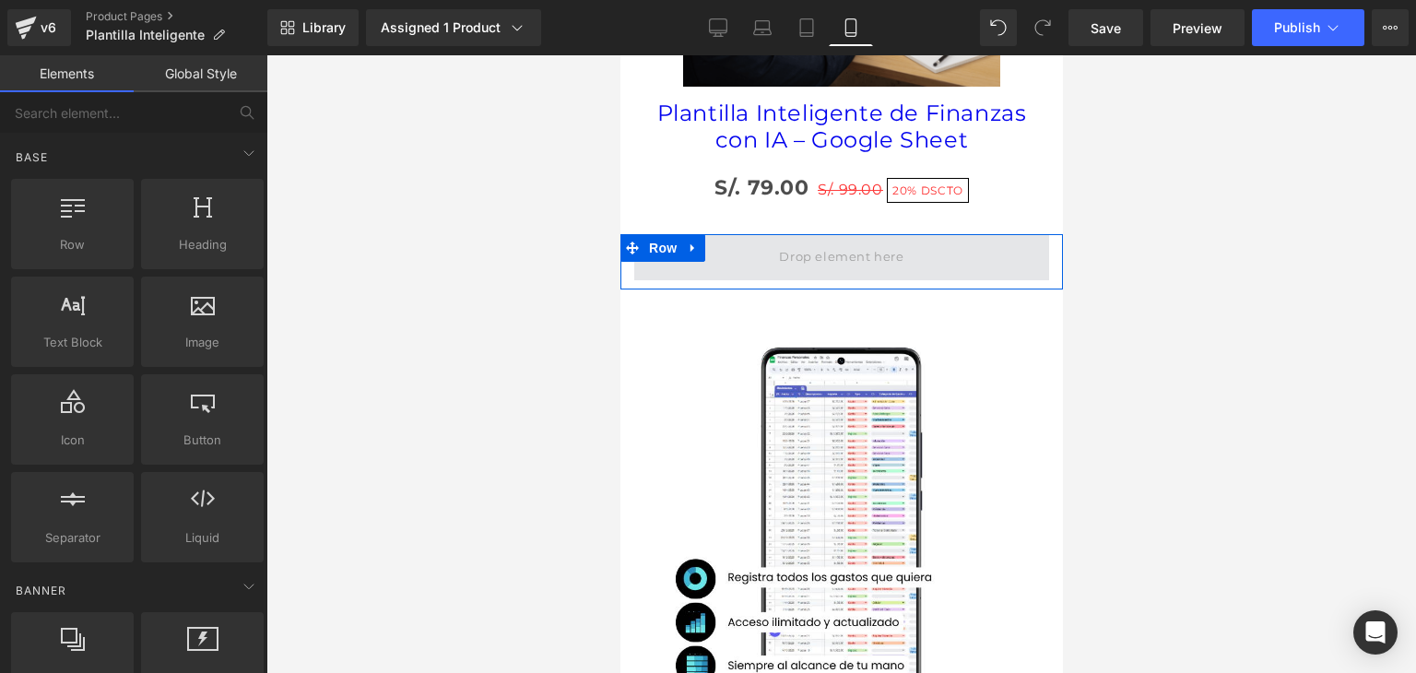
click at [845, 242] on span at bounding box center [840, 257] width 137 height 30
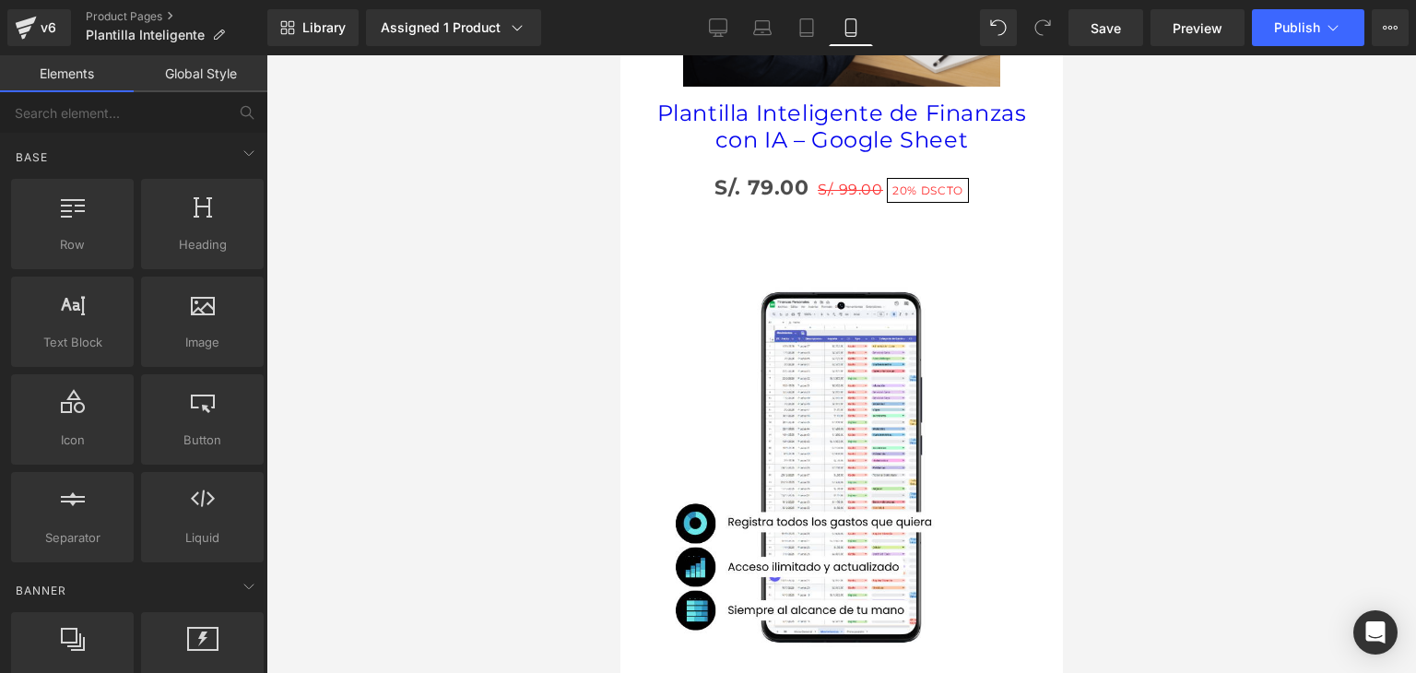
click at [1253, 314] on div at bounding box center [842, 364] width 1150 height 618
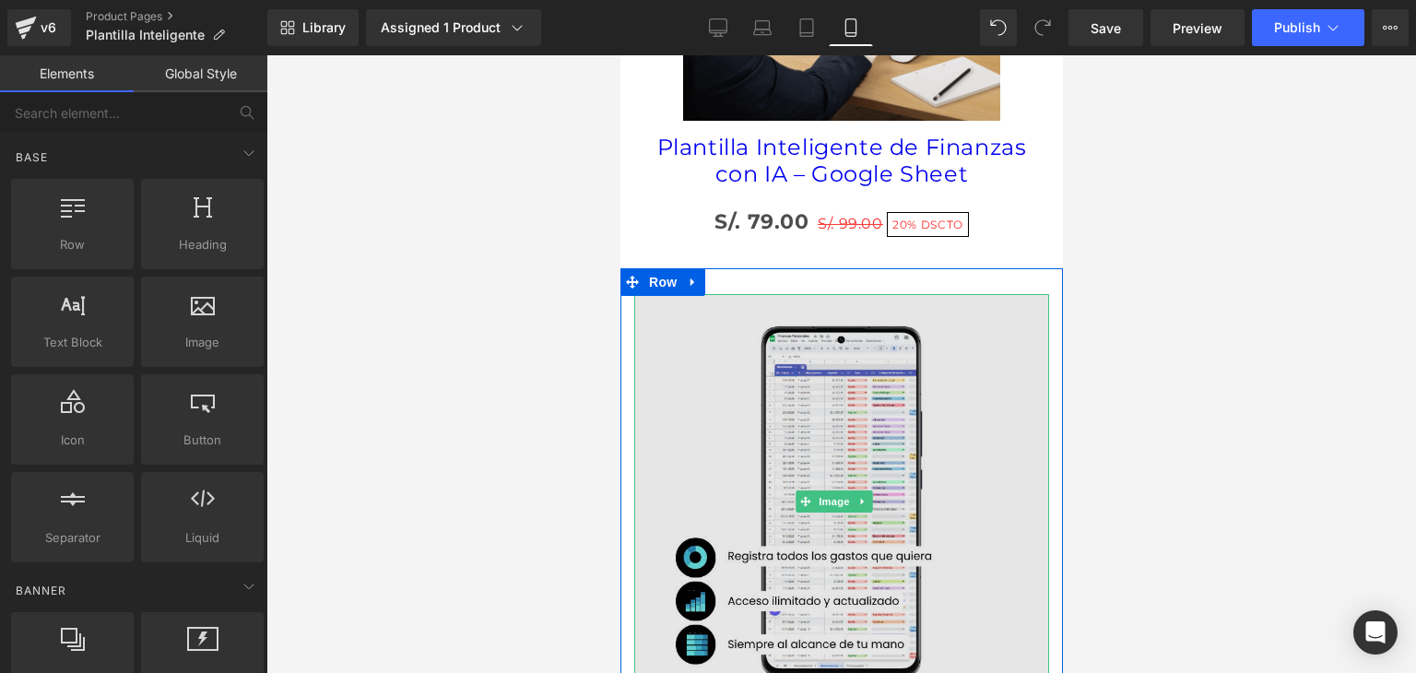
scroll to position [1660, 0]
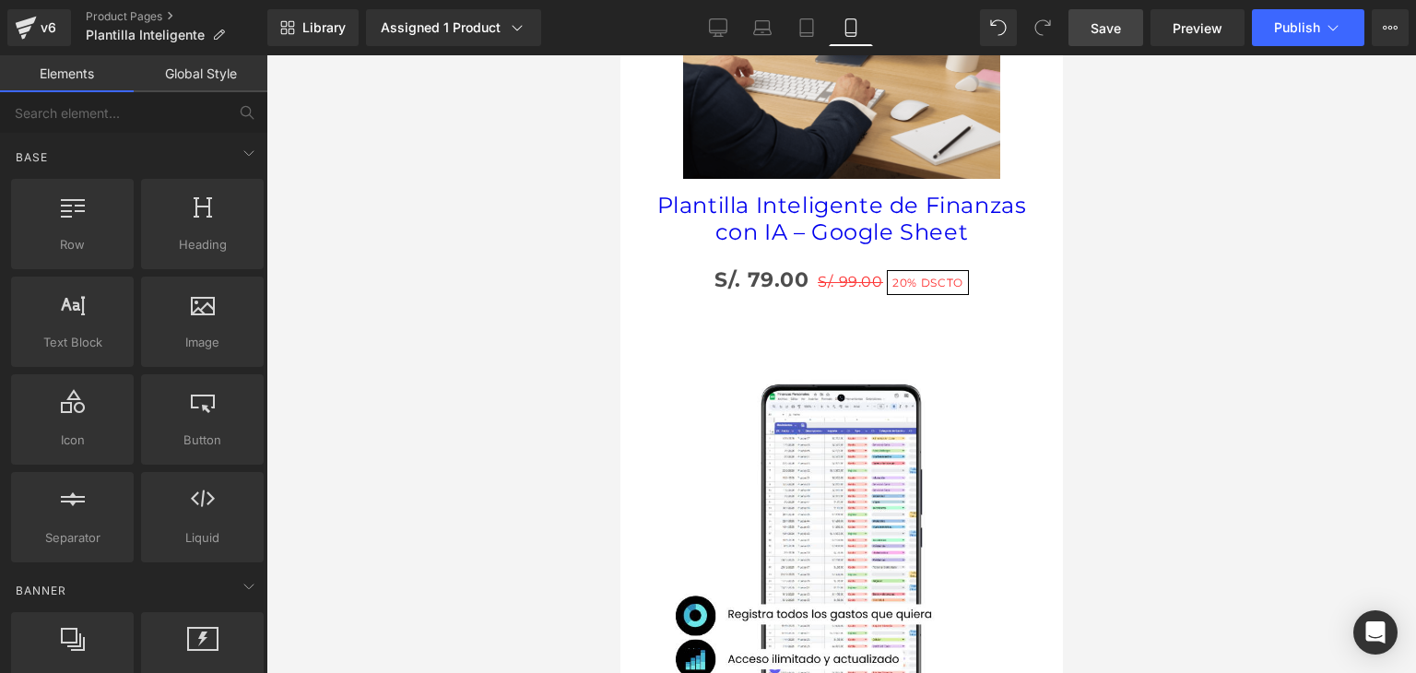
click at [1111, 29] on span "Save" at bounding box center [1106, 27] width 30 height 19
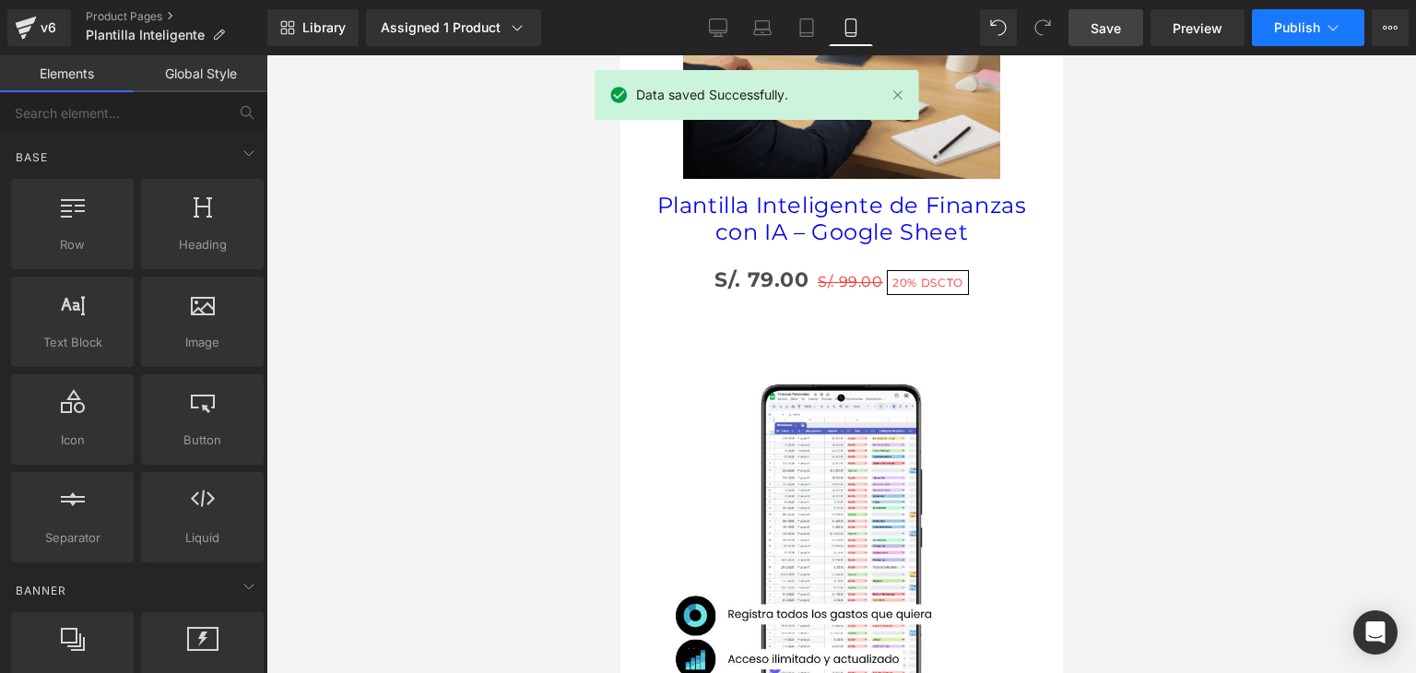
click at [1280, 30] on span "Publish" at bounding box center [1297, 27] width 46 height 15
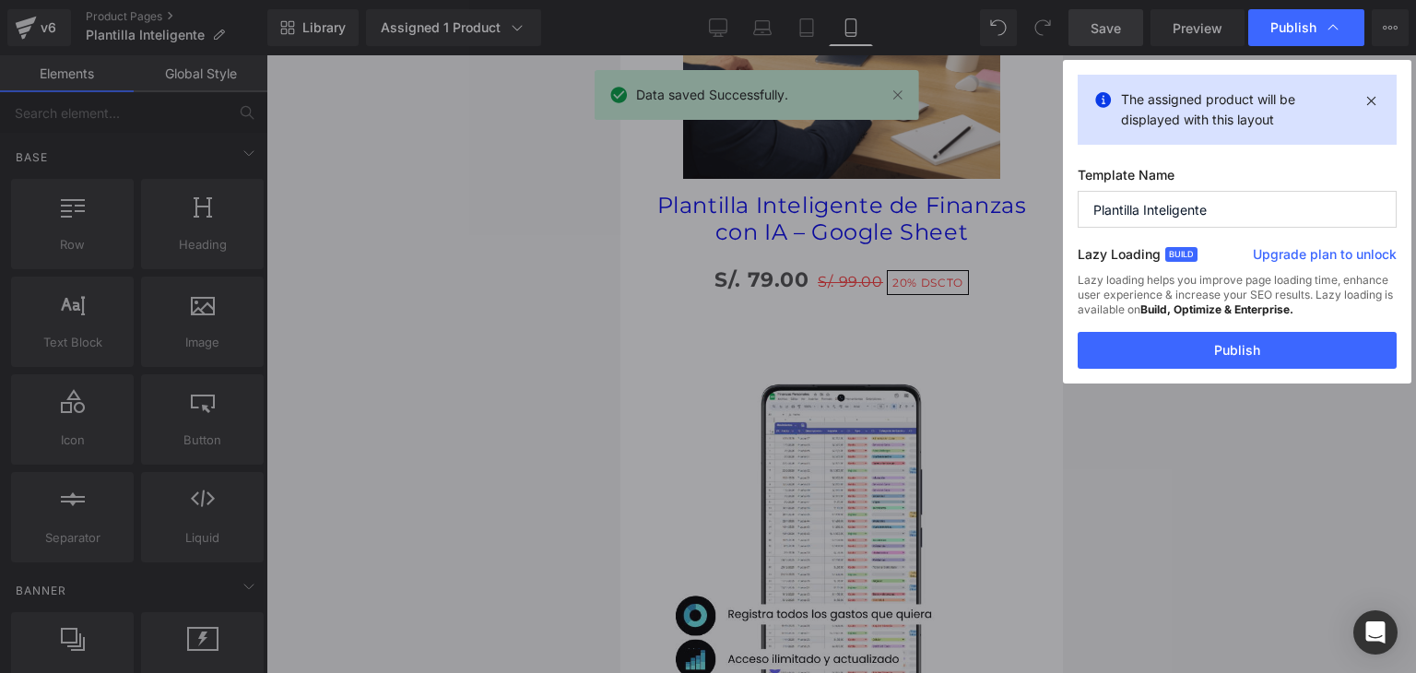
click at [1150, 339] on button "Publish" at bounding box center [1237, 350] width 319 height 37
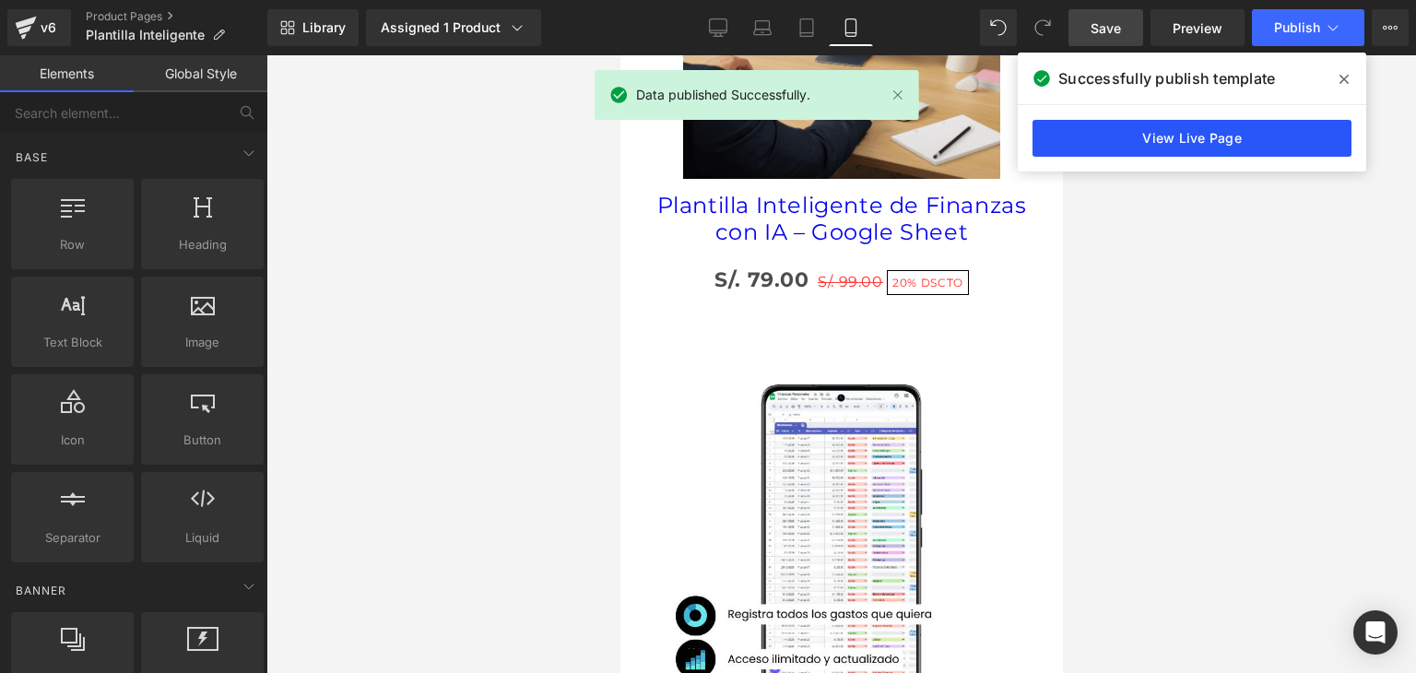
click at [1198, 141] on link "View Live Page" at bounding box center [1192, 138] width 319 height 37
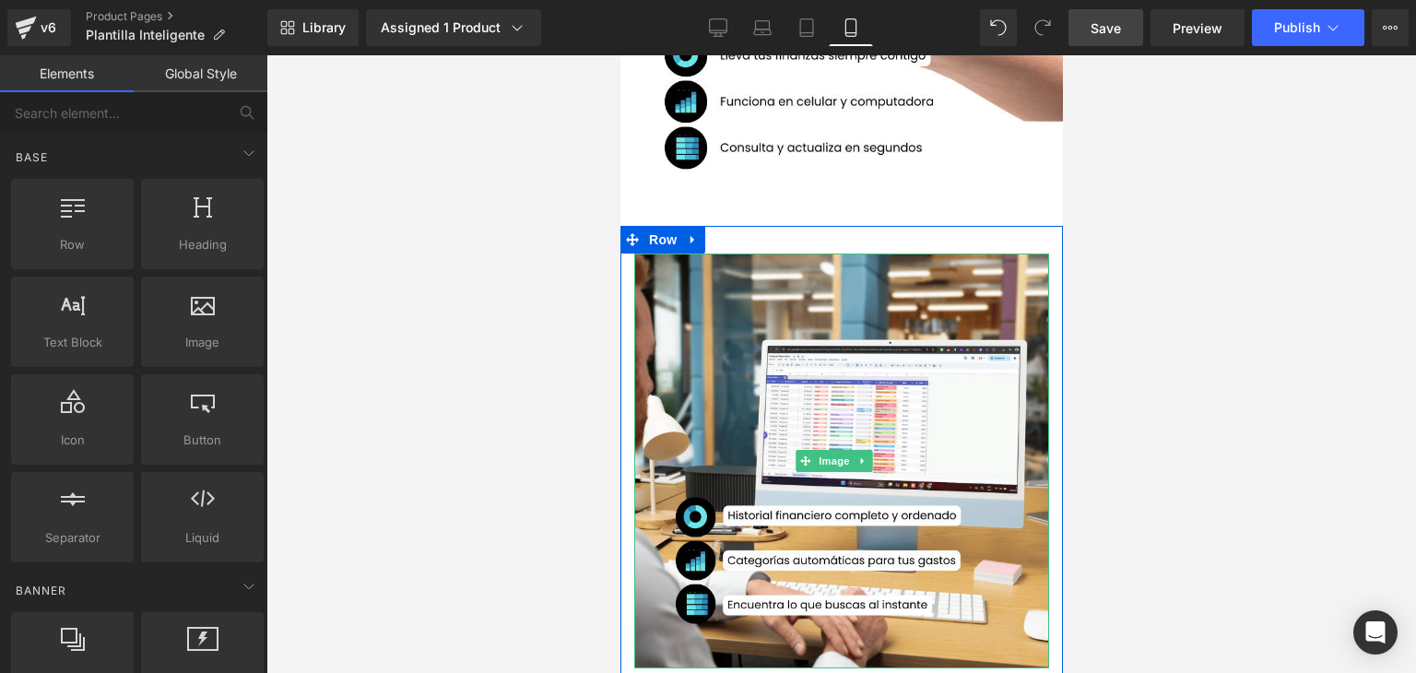
scroll to position [461, 0]
